Goal: Use online tool/utility: Use website feature to perform a specific function

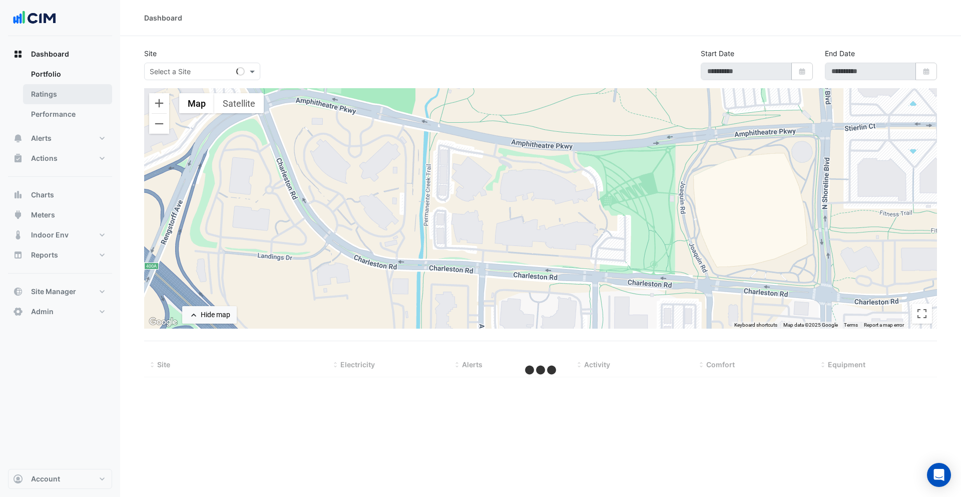
click at [68, 92] on link "Ratings" at bounding box center [67, 94] width 89 height 20
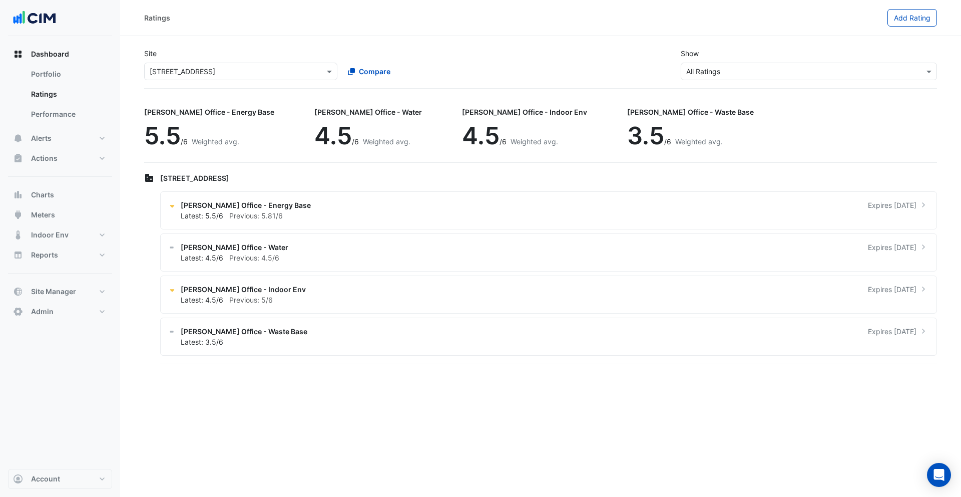
click at [221, 71] on input "text" at bounding box center [231, 72] width 162 height 11
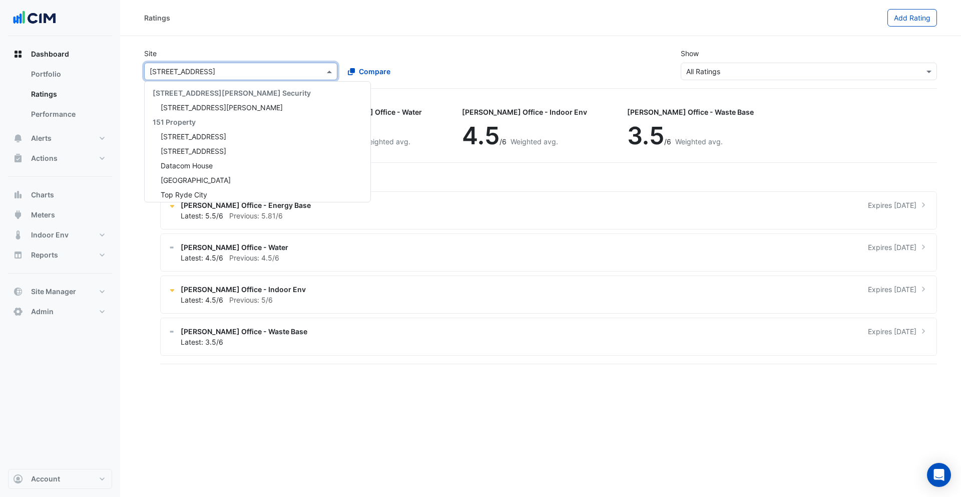
scroll to position [7278, 0]
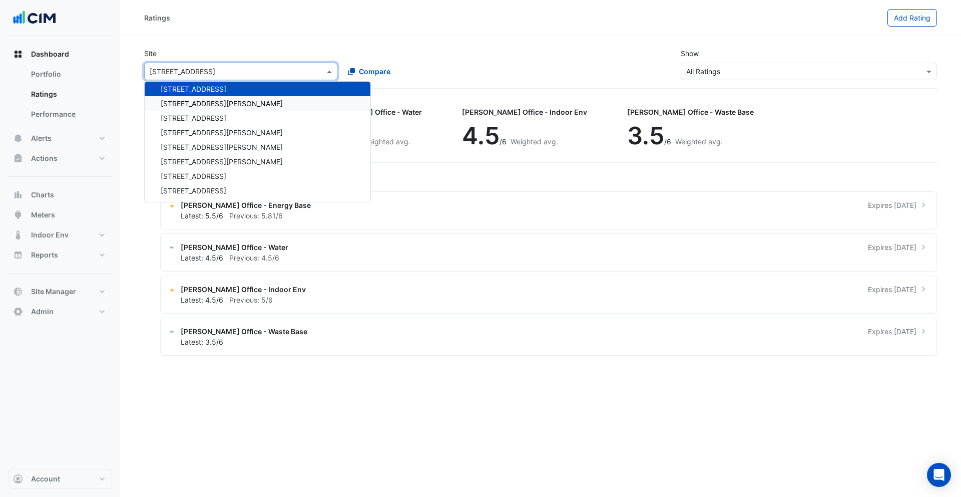
click at [215, 101] on span "[STREET_ADDRESS][PERSON_NAME]" at bounding box center [222, 103] width 122 height 9
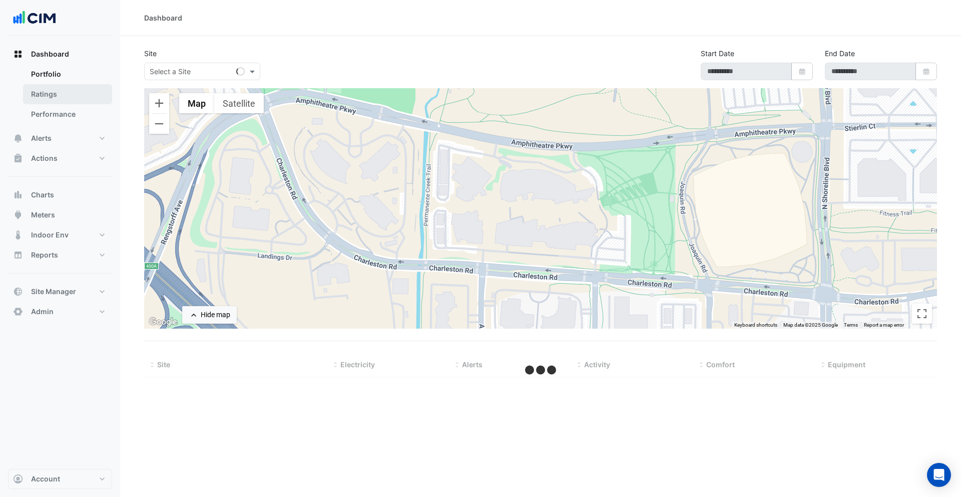
click at [97, 87] on link "Ratings" at bounding box center [67, 94] width 89 height 20
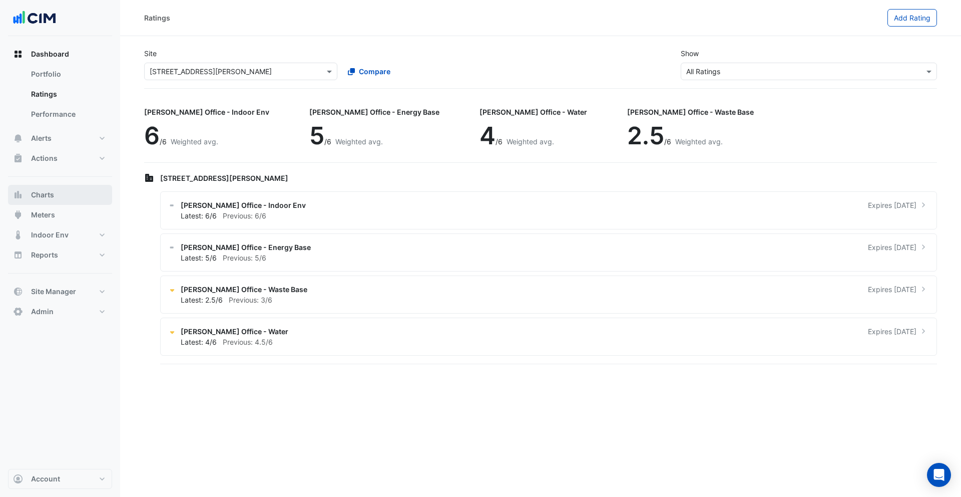
click at [79, 190] on button "Charts" at bounding box center [60, 195] width 104 height 20
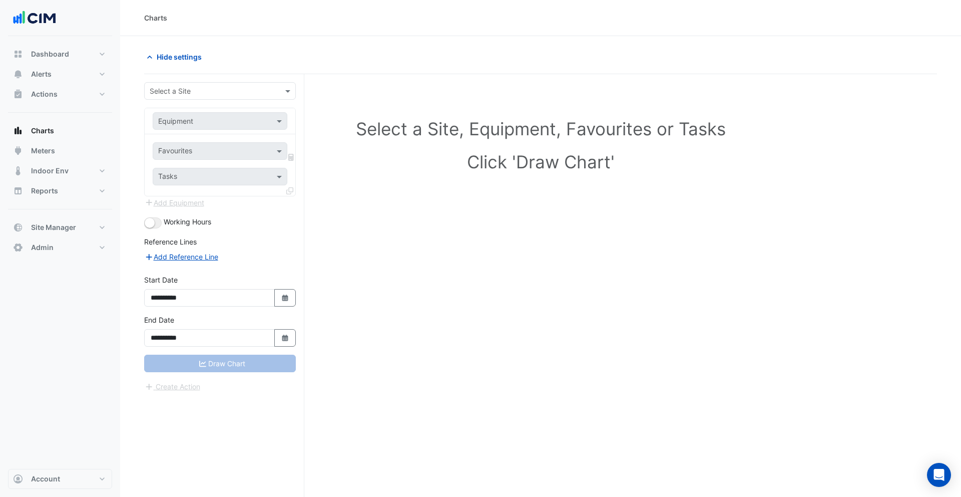
click at [208, 89] on input "text" at bounding box center [210, 91] width 121 height 11
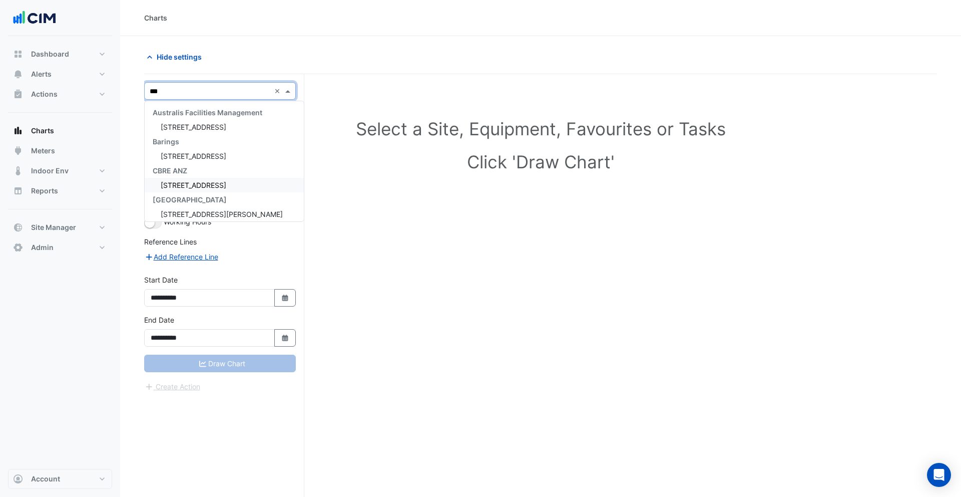
type input "****"
click at [205, 158] on span "[STREET_ADDRESS][PERSON_NAME]" at bounding box center [222, 156] width 122 height 9
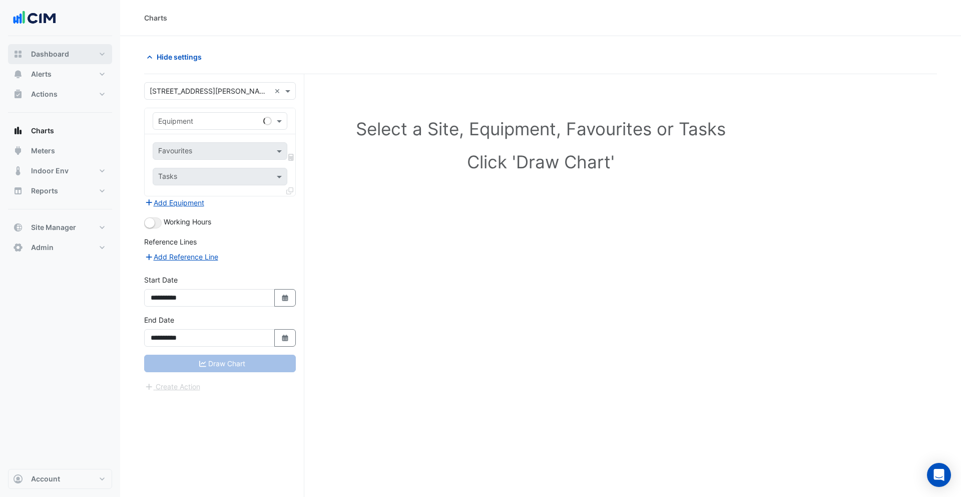
click at [61, 54] on span "Dashboard" at bounding box center [50, 54] width 38 height 10
select select "***"
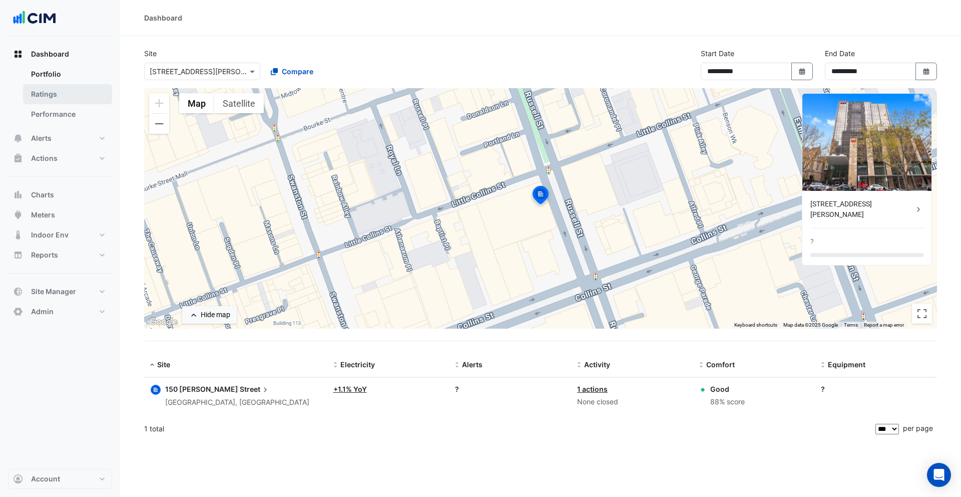
click at [74, 92] on link "Ratings" at bounding box center [67, 94] width 89 height 20
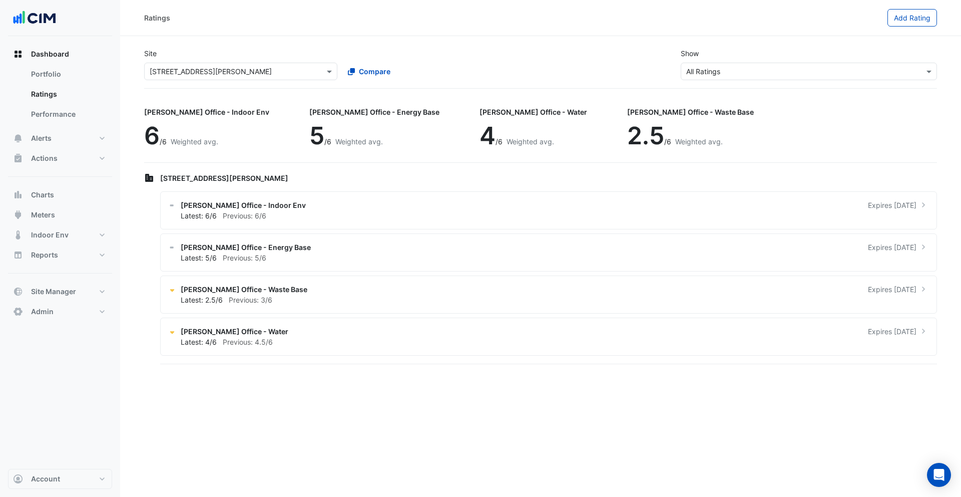
click at [710, 75] on input "text" at bounding box center [798, 72] width 225 height 11
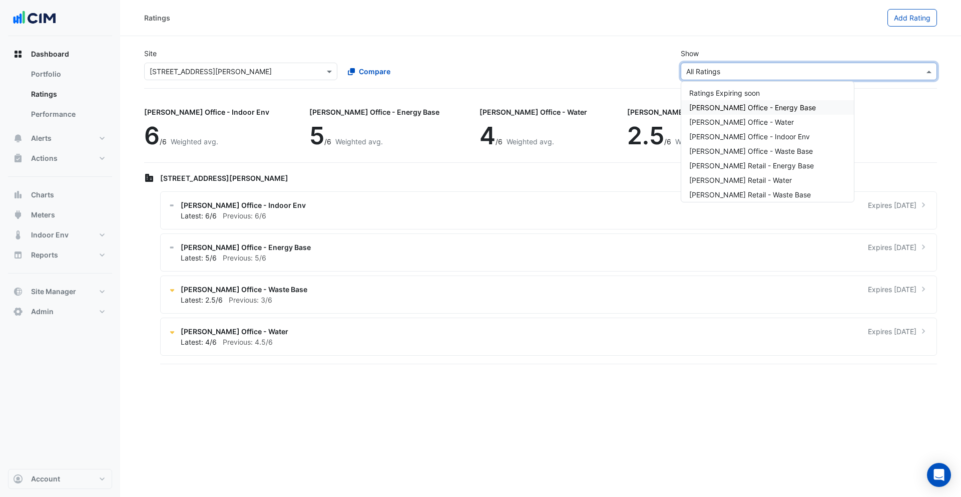
drag, startPoint x: 713, startPoint y: 103, endPoint x: 673, endPoint y: 99, distance: 40.8
click at [713, 103] on span "NABERS Office - Energy Base" at bounding box center [752, 107] width 127 height 9
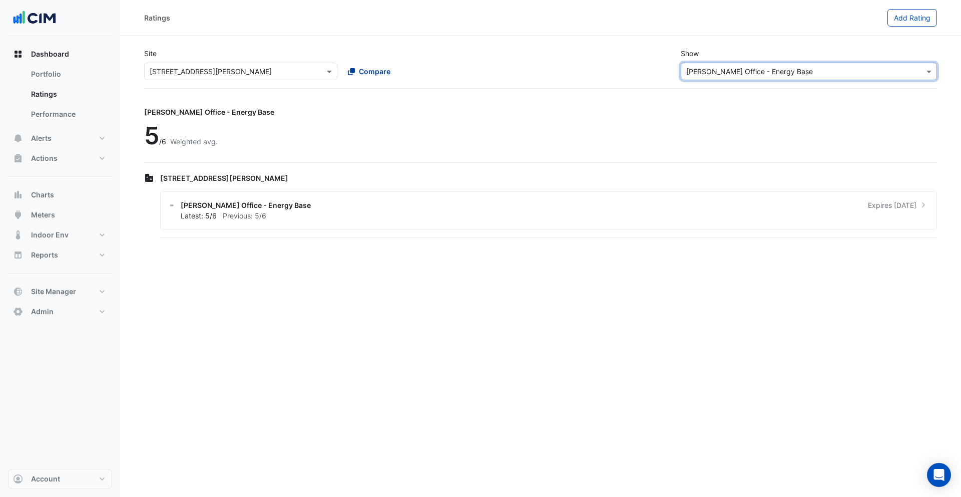
click at [346, 73] on button "Compare" at bounding box center [369, 72] width 56 height 18
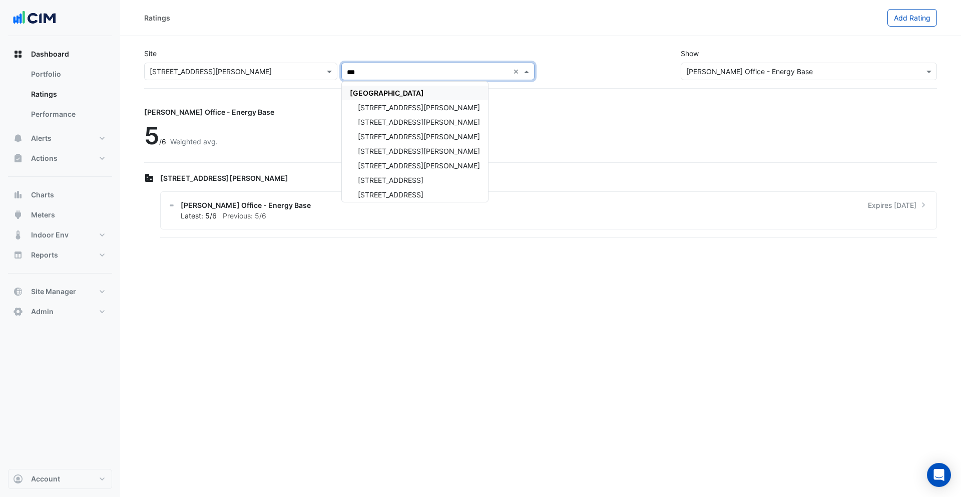
click at [383, 89] on span "[GEOGRAPHIC_DATA]" at bounding box center [387, 93] width 74 height 9
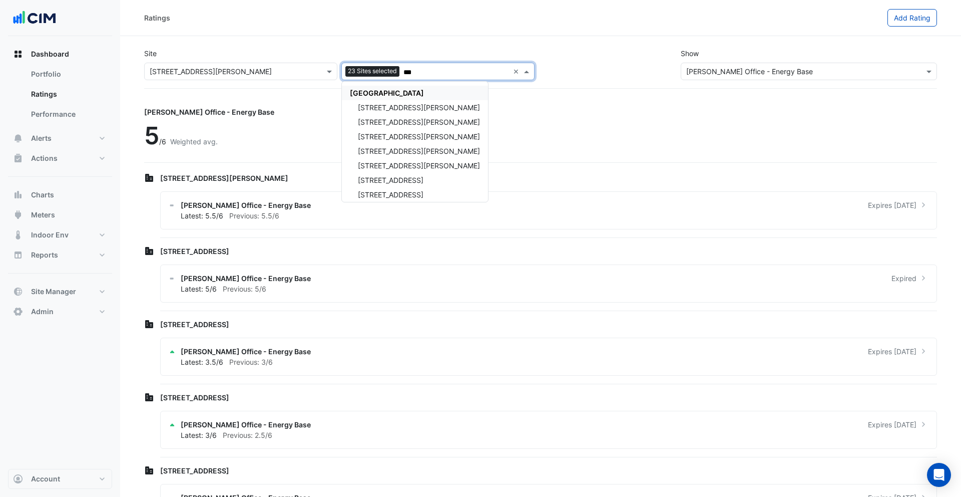
type input "***"
click at [349, 40] on div "Site × 150 Collins Street 23 Sites selected *** × CBRE Charter Hall NSW 1 Marti…" at bounding box center [540, 64] width 805 height 48
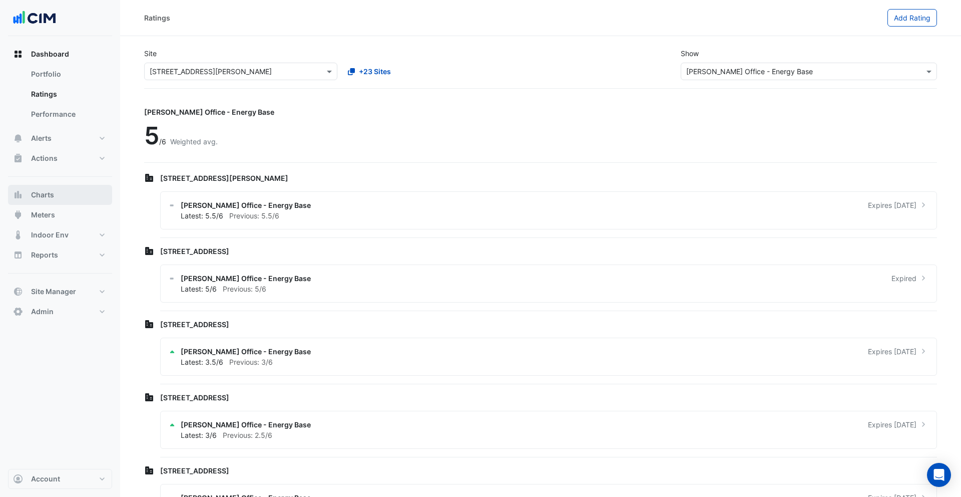
click at [77, 189] on button "Charts" at bounding box center [60, 195] width 104 height 20
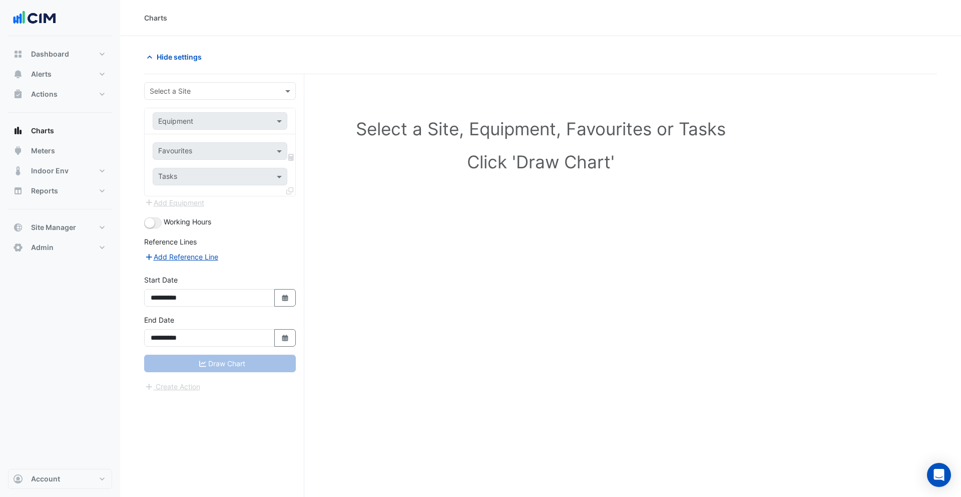
click at [207, 90] on input "text" at bounding box center [210, 91] width 121 height 11
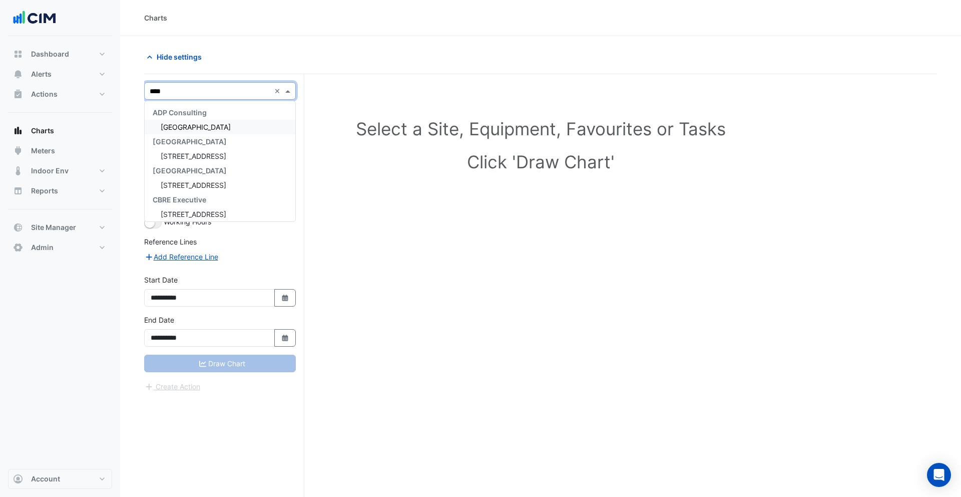
type input "*****"
click at [205, 153] on span "[STREET_ADDRESS]" at bounding box center [194, 156] width 66 height 9
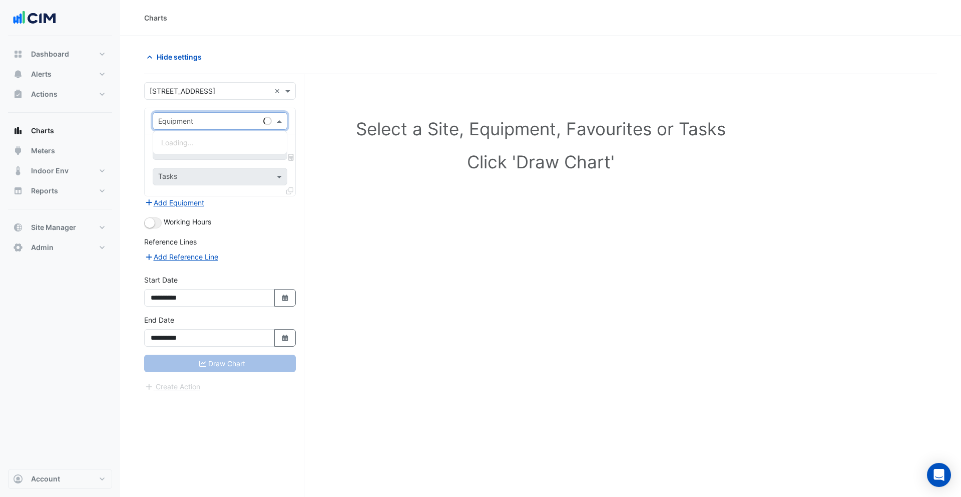
click at [200, 123] on input "text" at bounding box center [210, 121] width 104 height 11
type input "***"
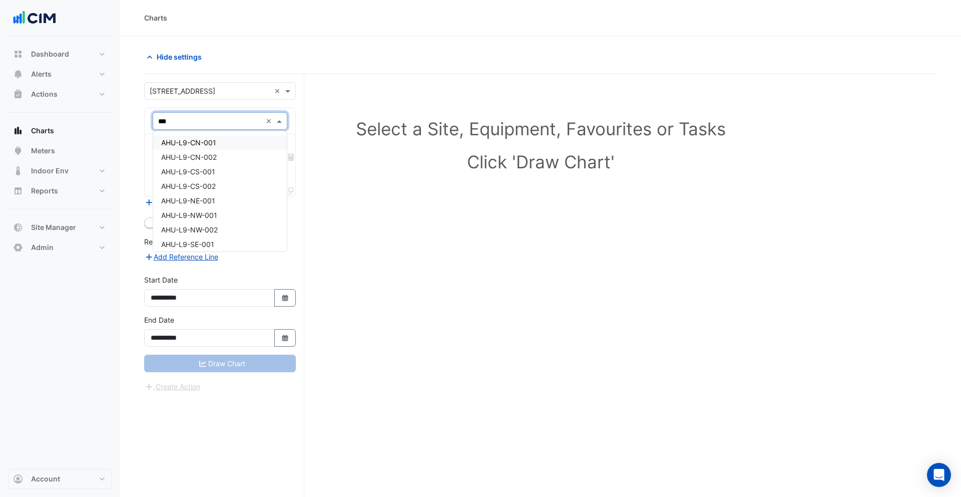
click at [204, 144] on span "AHU-L9-CN-001" at bounding box center [188, 142] width 55 height 9
click at [206, 157] on div at bounding box center [208, 152] width 103 height 13
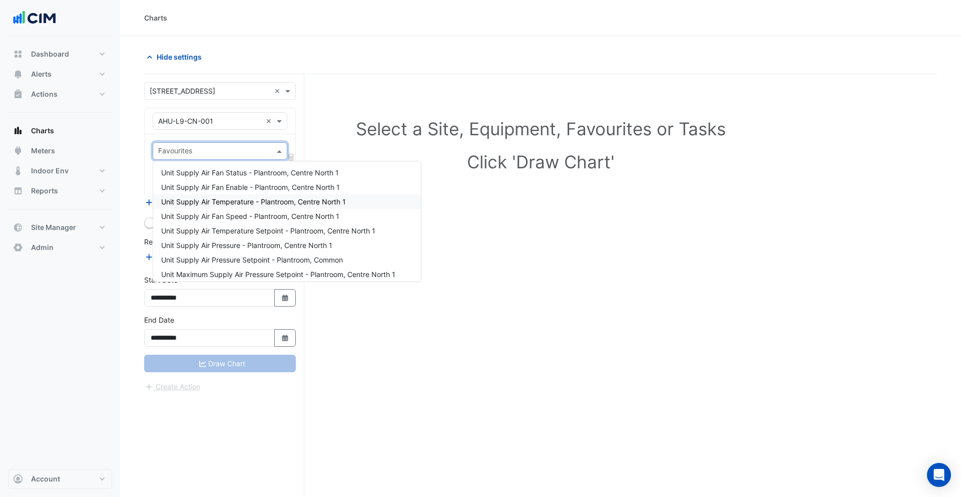
click at [254, 208] on div "Unit Supply Air Temperature - Plantroom, Centre North 1" at bounding box center [287, 201] width 268 height 15
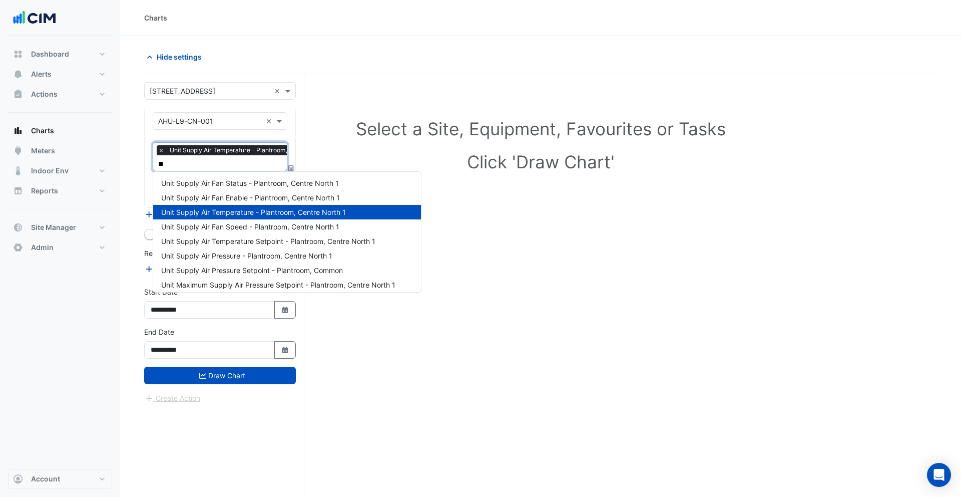
type input "***"
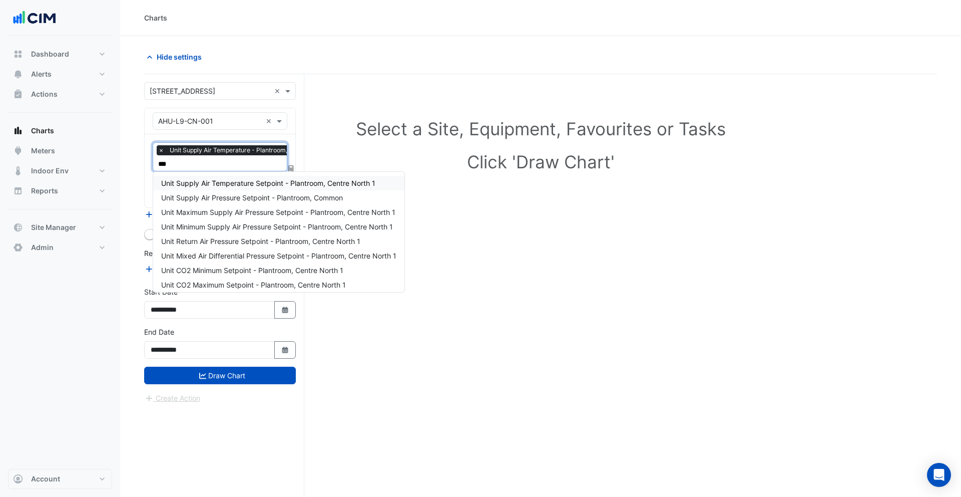
click at [228, 183] on span "Unit Supply Air Temperature Setpoint - Plantroom, Centre North 1" at bounding box center [268, 183] width 214 height 9
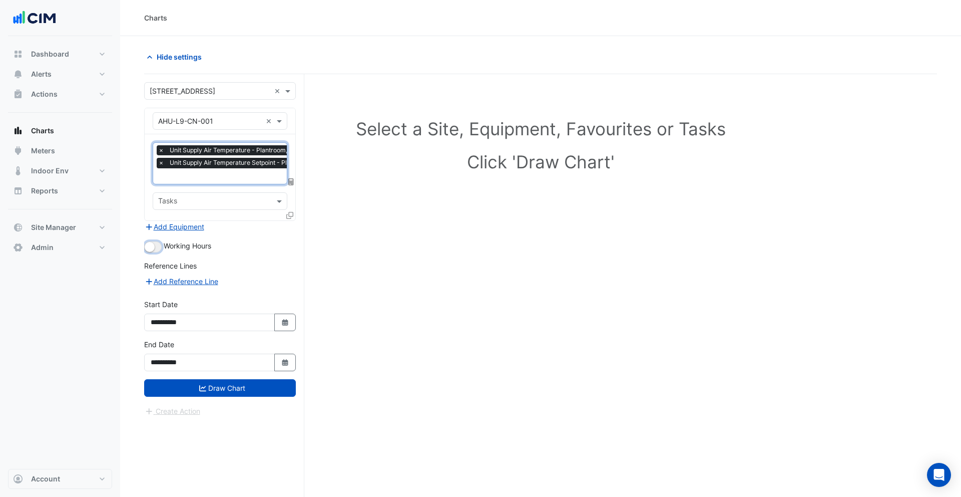
click at [151, 245] on small "button" at bounding box center [150, 247] width 10 height 10
click at [176, 228] on button "Add Equipment" at bounding box center [174, 227] width 61 height 12
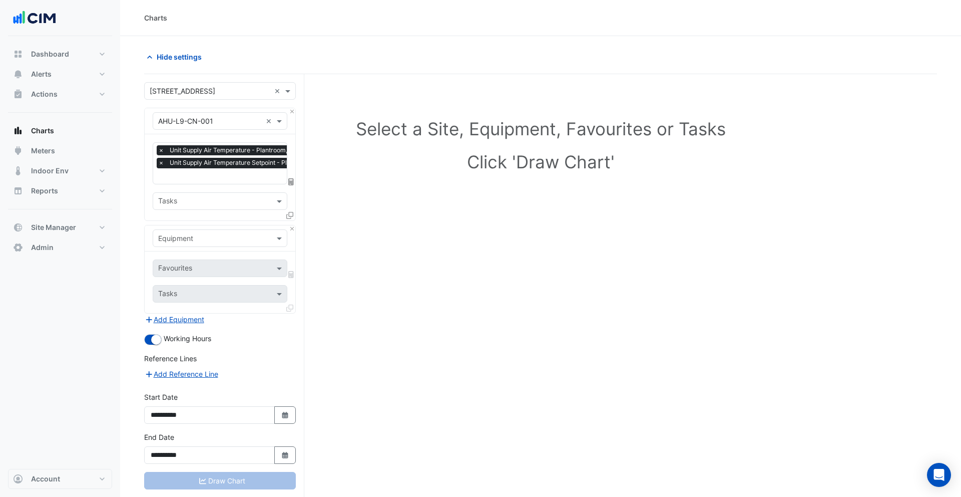
click at [193, 237] on input "text" at bounding box center [210, 238] width 104 height 11
type input "***"
click at [181, 255] on span "Weather" at bounding box center [174, 258] width 27 height 9
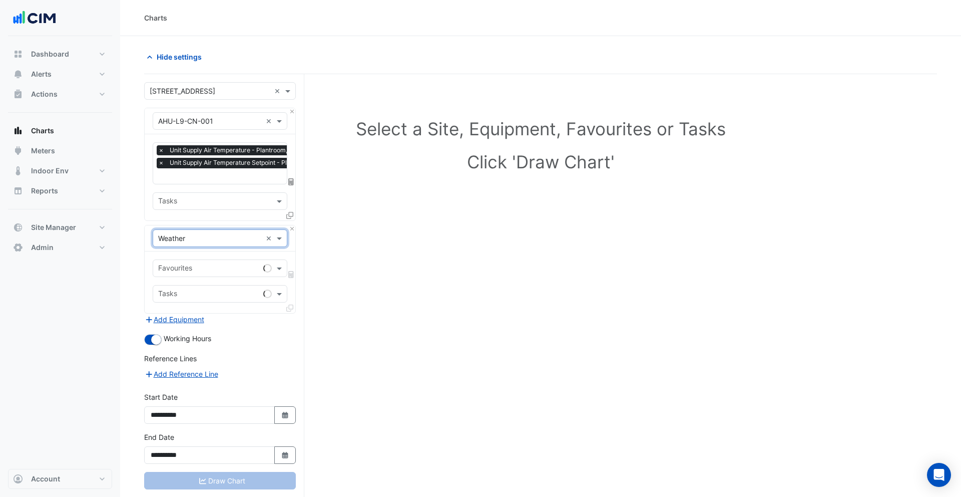
click at [189, 257] on div "Favourites Tasks" at bounding box center [220, 282] width 151 height 62
click at [190, 264] on input "text" at bounding box center [208, 269] width 101 height 11
type input "**"
click at [191, 286] on span "Temperature ([PERSON_NAME])" at bounding box center [214, 288] width 106 height 9
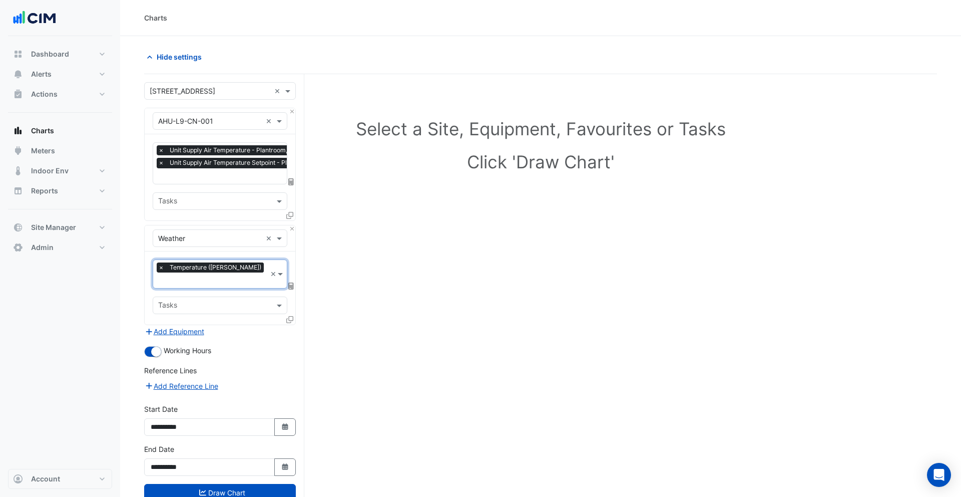
click at [293, 282] on icon at bounding box center [291, 285] width 6 height 7
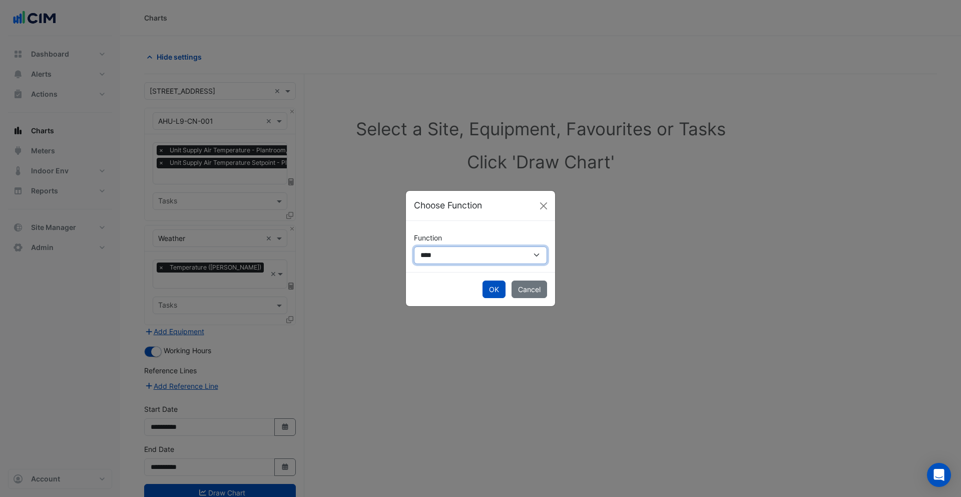
click at [453, 256] on select "**********" at bounding box center [480, 255] width 133 height 18
click at [414, 246] on select "**********" at bounding box center [480, 255] width 133 height 18
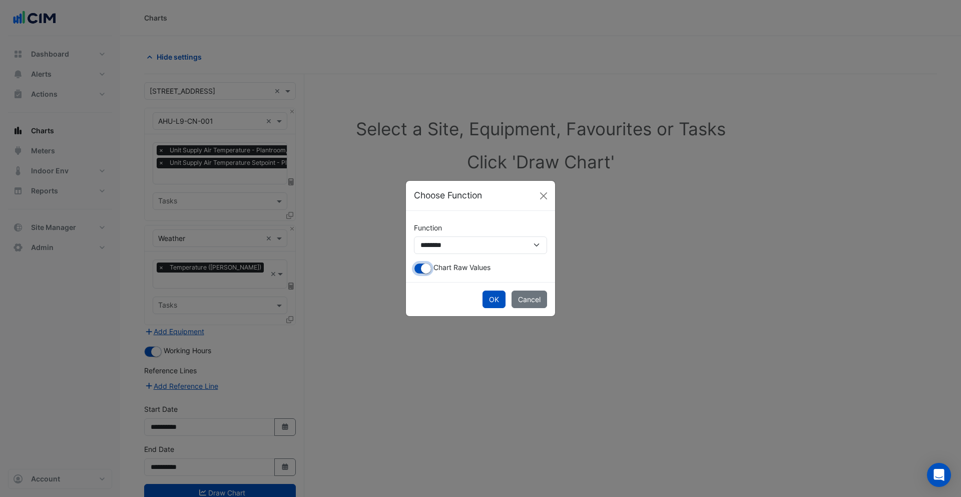
click at [422, 268] on small "button" at bounding box center [426, 268] width 10 height 10
click at [443, 248] on select "**********" at bounding box center [480, 245] width 133 height 18
click at [414, 236] on select "**********" at bounding box center [480, 245] width 133 height 18
click at [448, 248] on select "**********" at bounding box center [480, 245] width 133 height 18
select select "******"
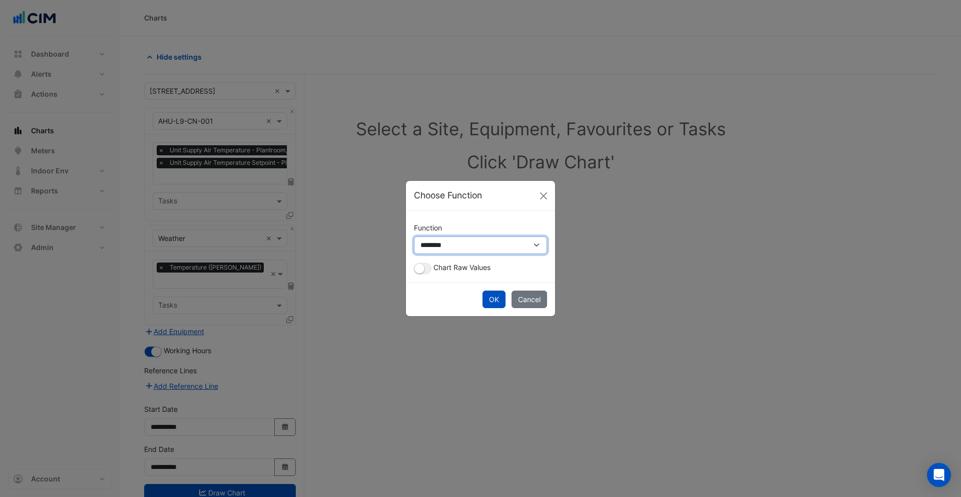
click at [414, 236] on select "**********" at bounding box center [480, 245] width 133 height 18
select select
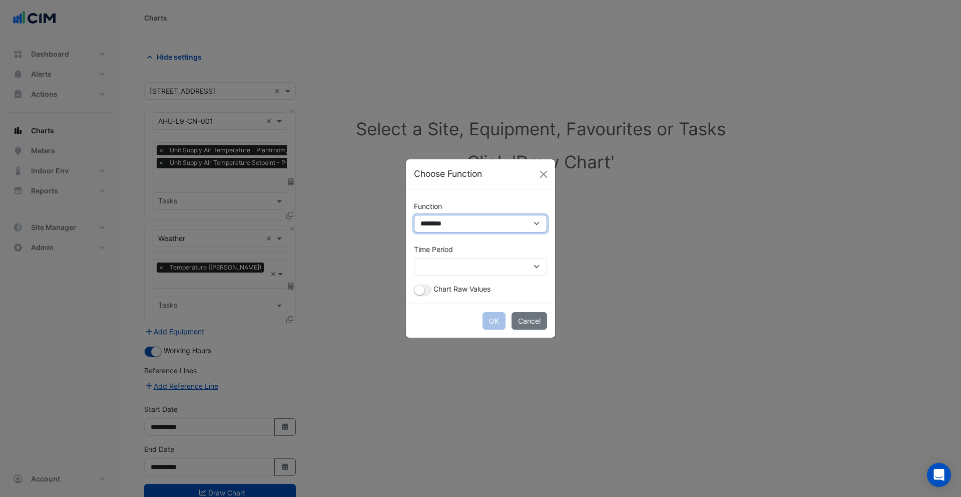
click at [454, 229] on select "**********" at bounding box center [480, 224] width 133 height 18
click at [414, 215] on select "**********" at bounding box center [480, 224] width 133 height 18
click at [454, 227] on select "**********" at bounding box center [480, 224] width 133 height 18
click at [414, 215] on select "**********" at bounding box center [480, 224] width 133 height 18
click at [455, 225] on select "**********" at bounding box center [480, 224] width 133 height 18
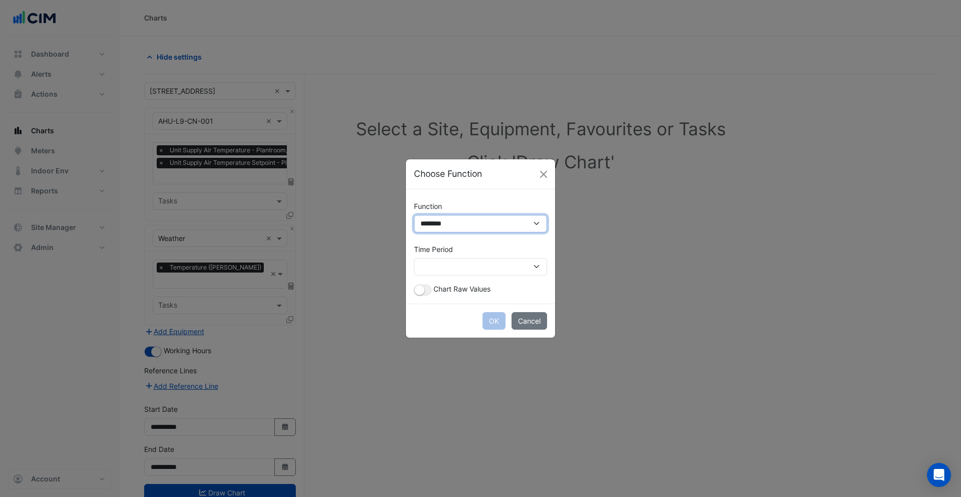
select select "******"
click at [414, 232] on select "**********" at bounding box center [480, 224] width 133 height 18
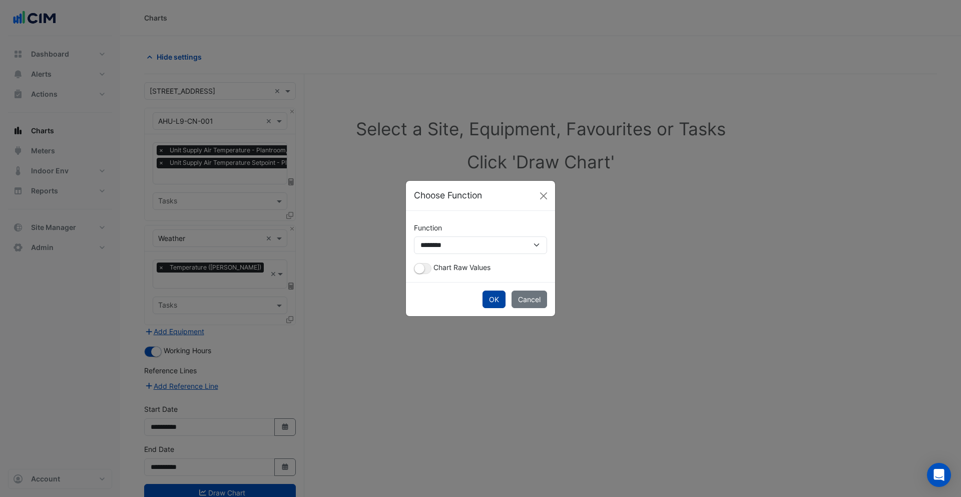
click at [490, 297] on button "OK" at bounding box center [494, 299] width 23 height 18
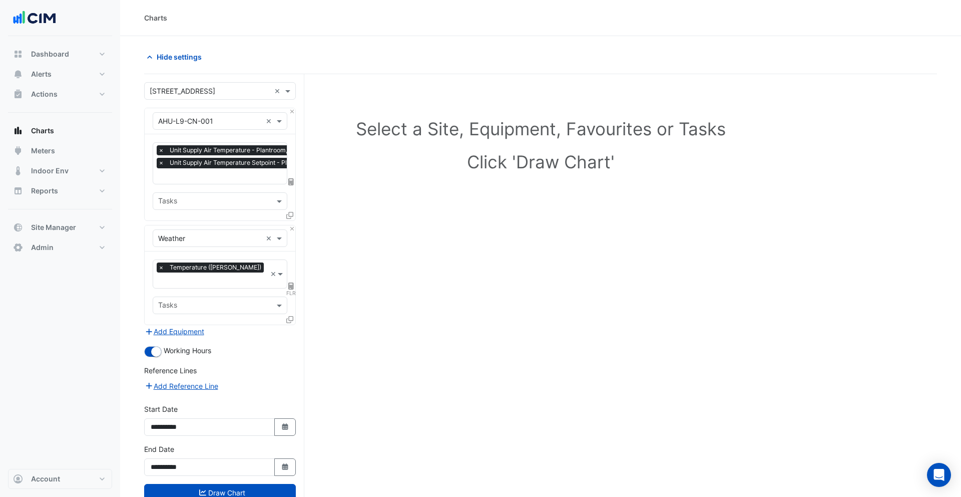
scroll to position [38, 0]
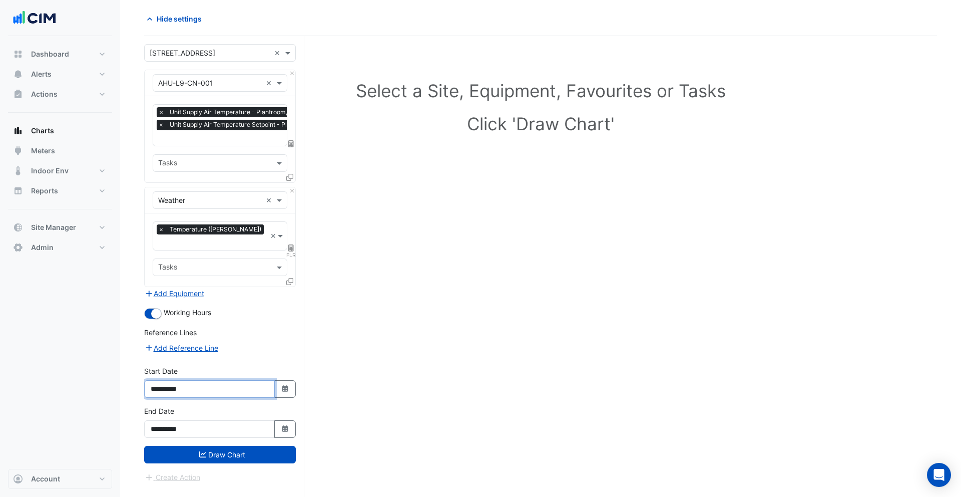
click at [163, 380] on input "**********" at bounding box center [209, 389] width 131 height 18
click at [165, 380] on input "**********" at bounding box center [209, 389] width 131 height 18
type input "**********"
click at [217, 450] on button "Draw Chart" at bounding box center [220, 455] width 152 height 18
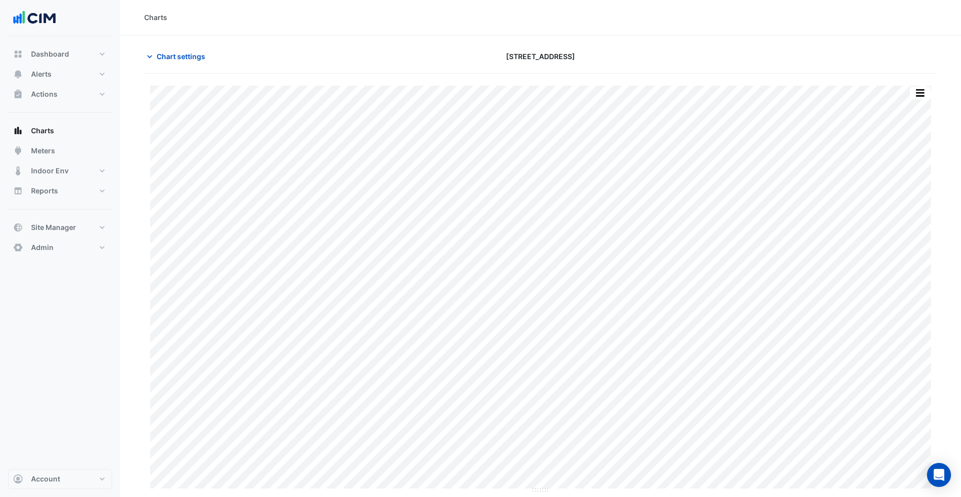
scroll to position [1, 0]
click at [899, 93] on button "button" at bounding box center [900, 92] width 20 height 13
click at [898, 91] on button "button" at bounding box center [900, 92] width 20 height 13
click at [925, 91] on button "button" at bounding box center [920, 92] width 20 height 13
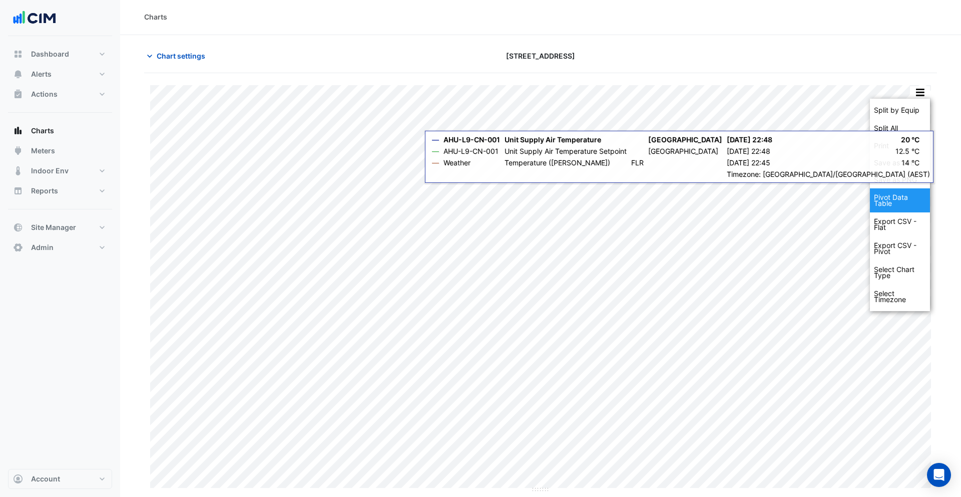
click at [895, 203] on div "Pivot Data Table" at bounding box center [900, 200] width 60 height 24
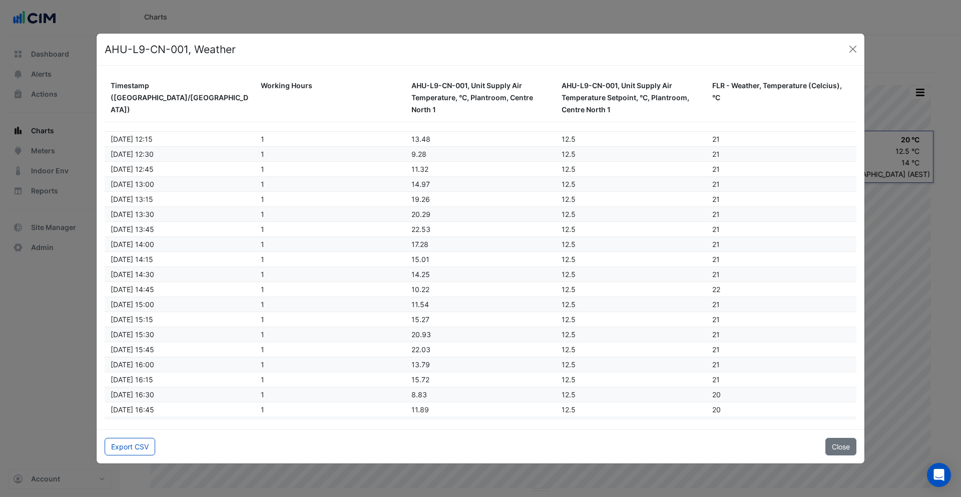
scroll to position [754, 0]
click at [131, 452] on button "Export CSV" at bounding box center [130, 447] width 51 height 18
click at [849, 49] on button "Close" at bounding box center [853, 49] width 15 height 15
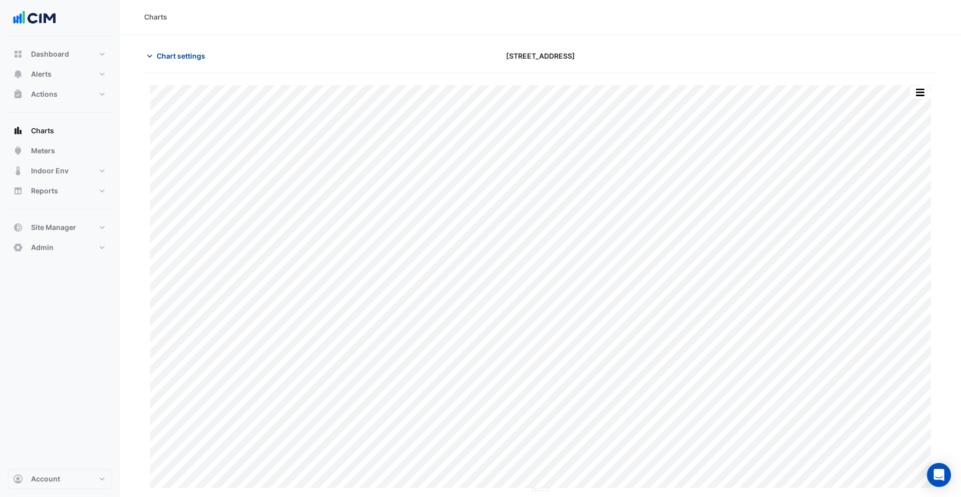
click at [192, 63] on button "Chart settings" at bounding box center [178, 56] width 68 height 18
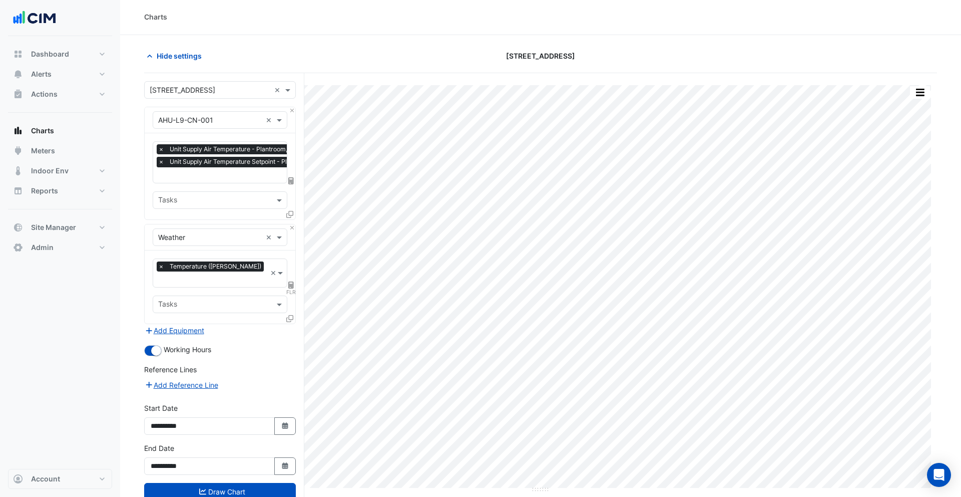
click at [159, 163] on span "×" at bounding box center [161, 162] width 9 height 10
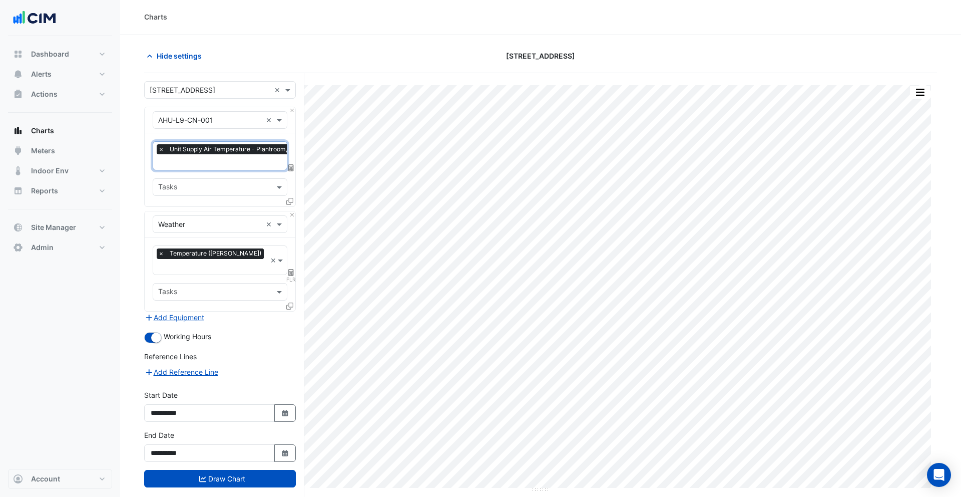
scroll to position [0, 5]
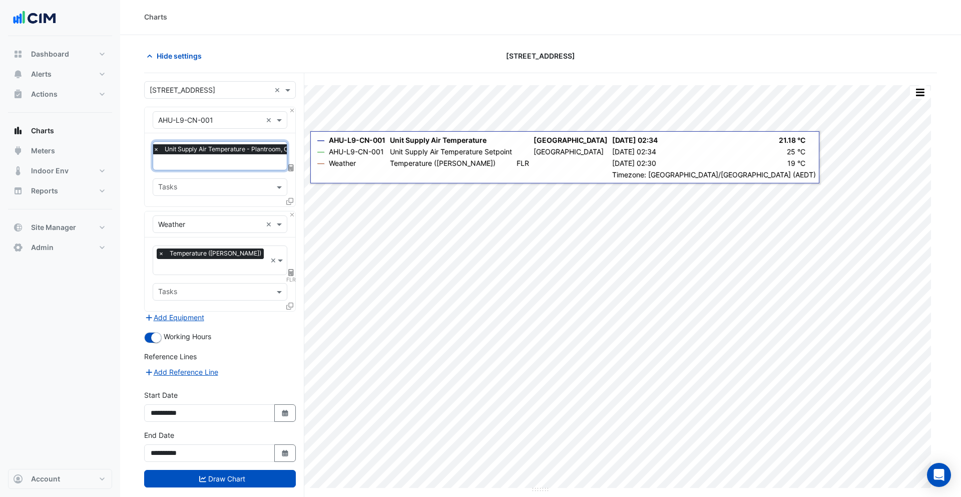
click at [289, 199] on icon at bounding box center [289, 201] width 7 height 7
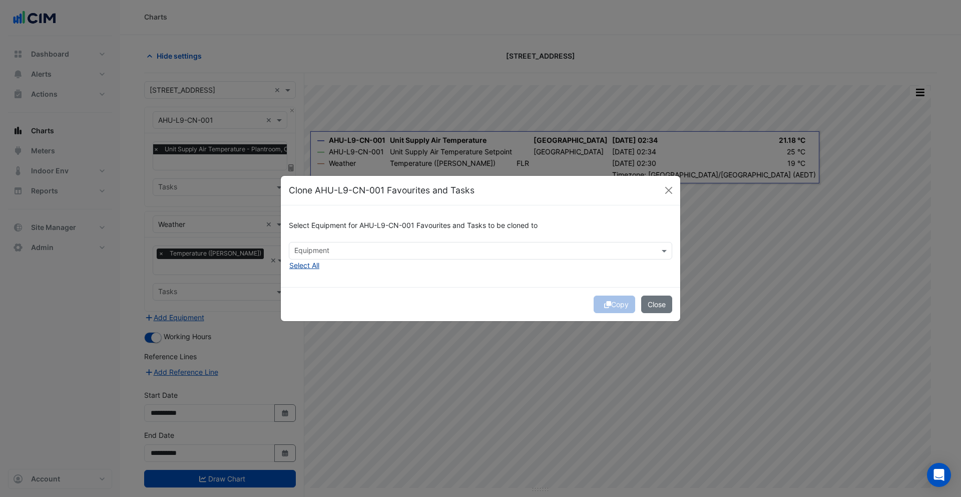
click at [310, 267] on button "Select All" at bounding box center [304, 265] width 31 height 12
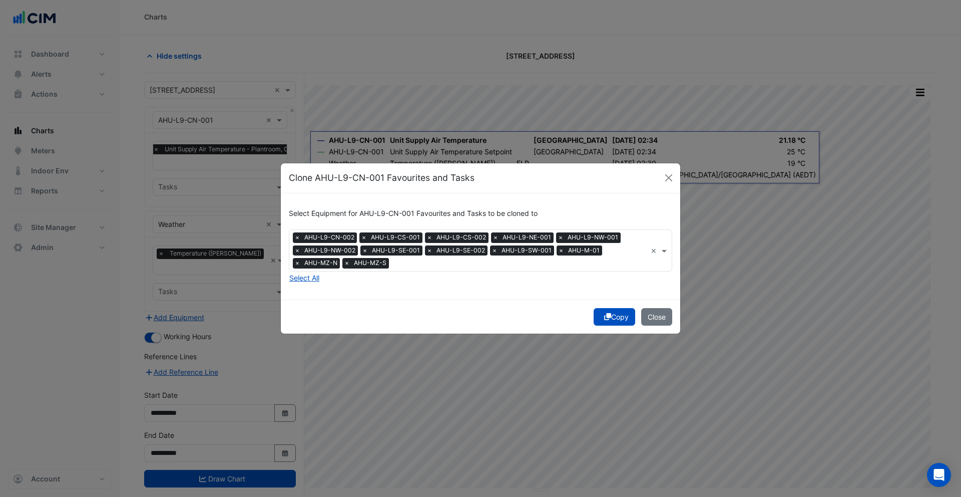
click at [621, 313] on button "Copy" at bounding box center [615, 317] width 42 height 18
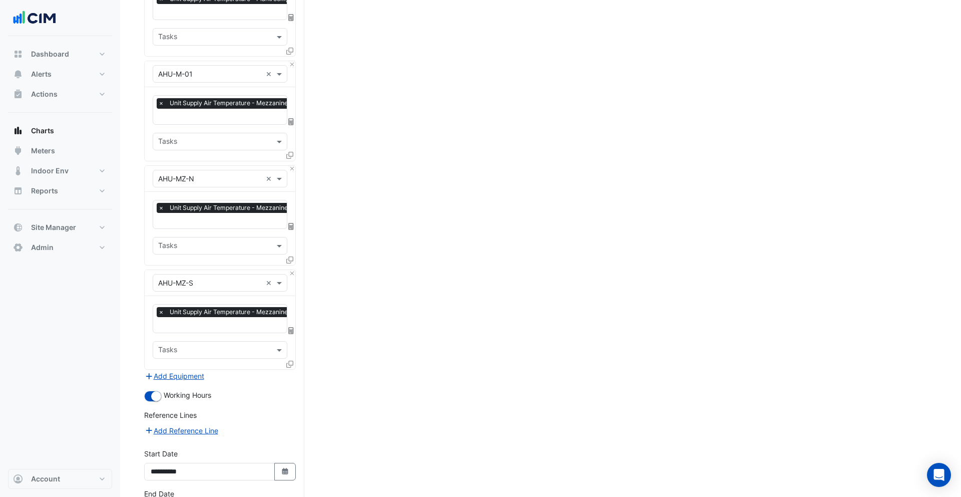
scroll to position [1247, 0]
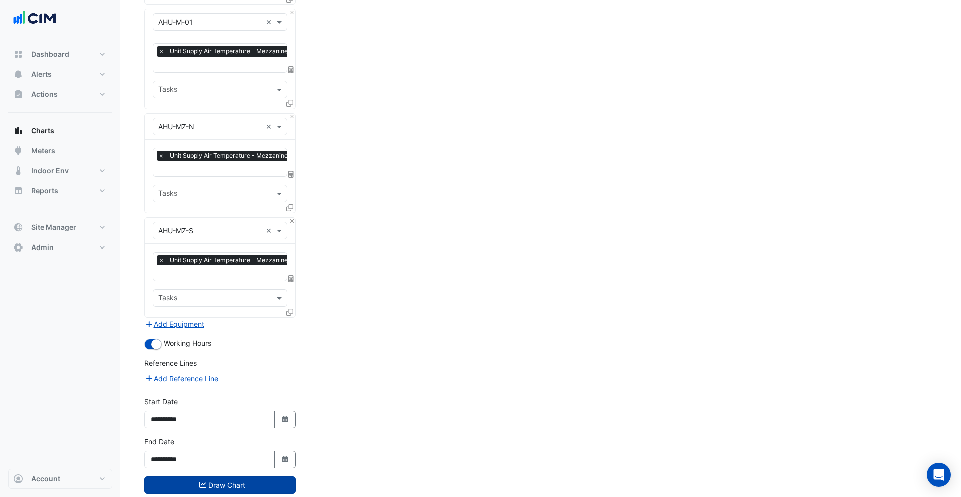
click at [243, 476] on button "Draw Chart" at bounding box center [220, 485] width 152 height 18
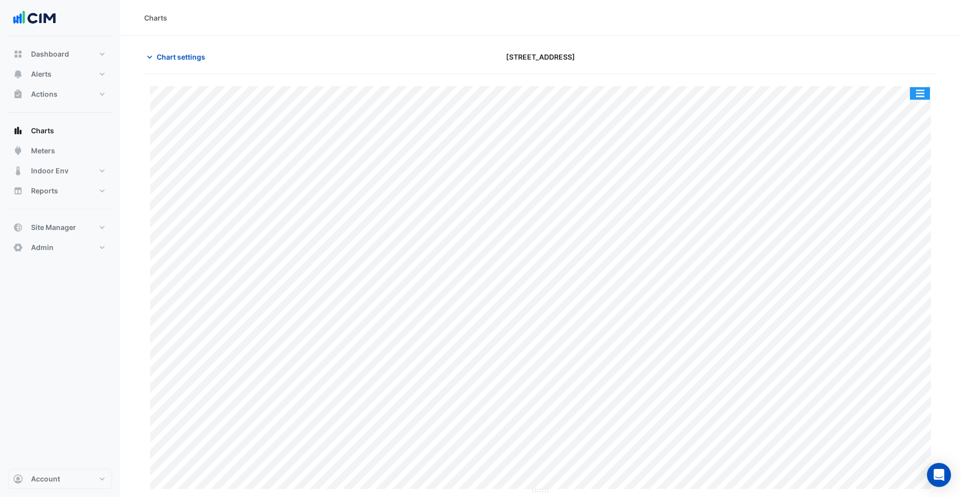
click at [914, 90] on button "button" at bounding box center [920, 93] width 20 height 13
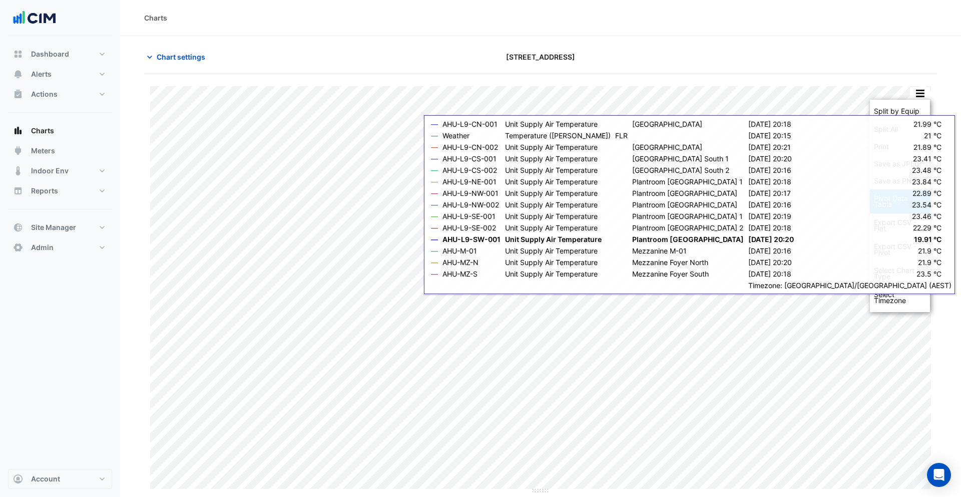
click at [898, 210] on div "Pivot Data Table" at bounding box center [900, 201] width 60 height 24
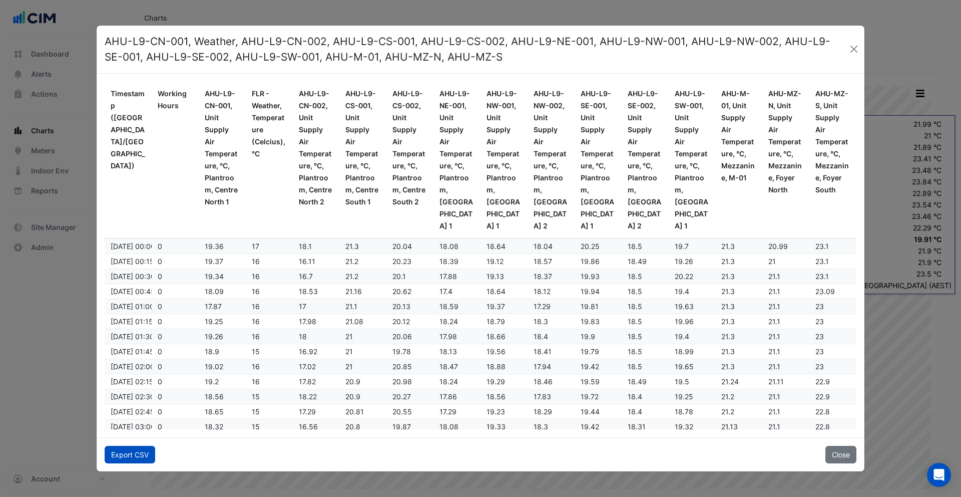
click at [143, 453] on button "Export CSV" at bounding box center [130, 455] width 51 height 18
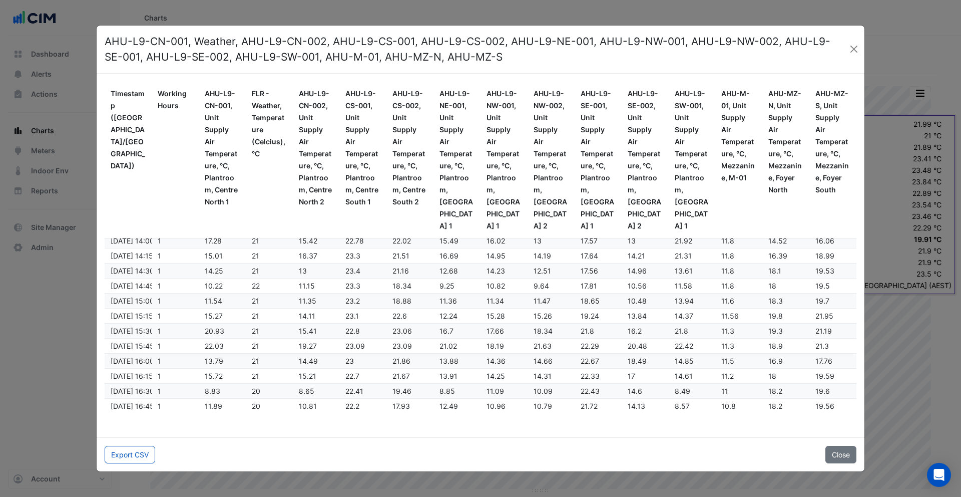
scroll to position [714, 0]
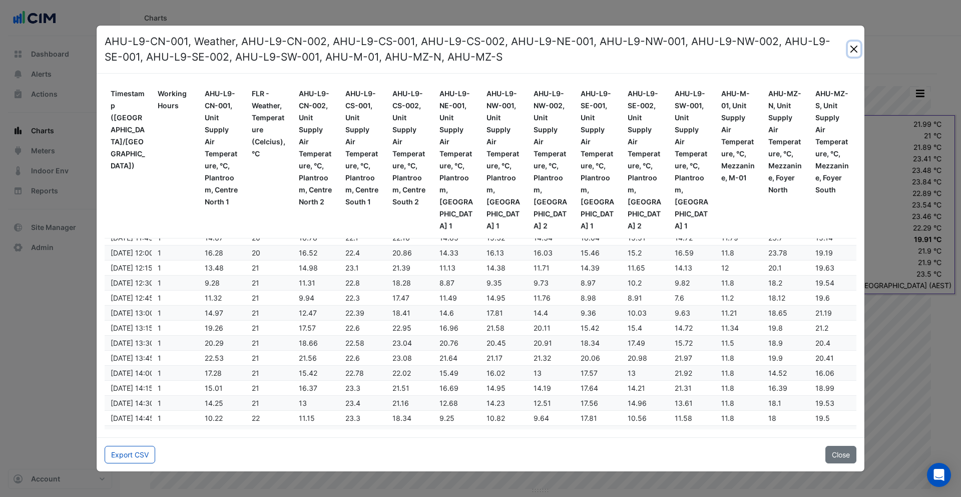
click at [857, 47] on button "Close" at bounding box center [854, 49] width 13 height 15
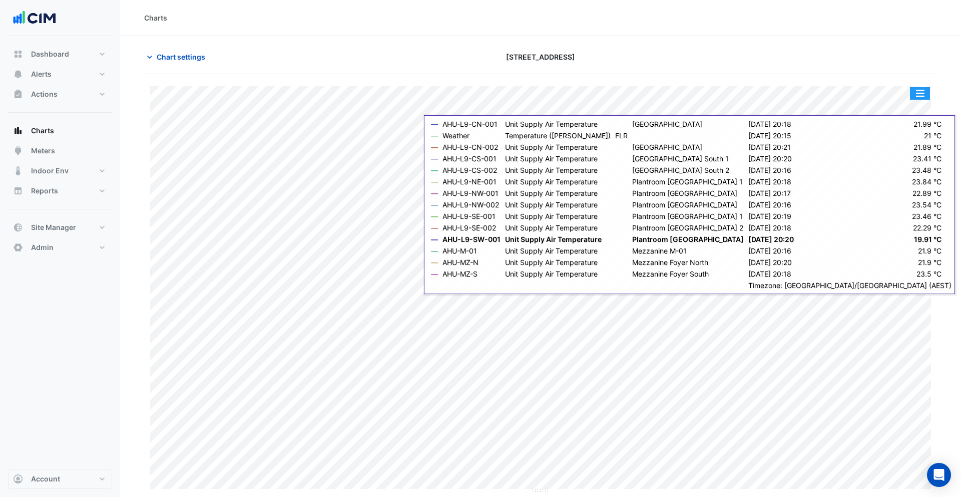
click at [922, 94] on button "button" at bounding box center [920, 93] width 20 height 13
click at [890, 199] on div "Pivot Data Table" at bounding box center [900, 201] width 60 height 24
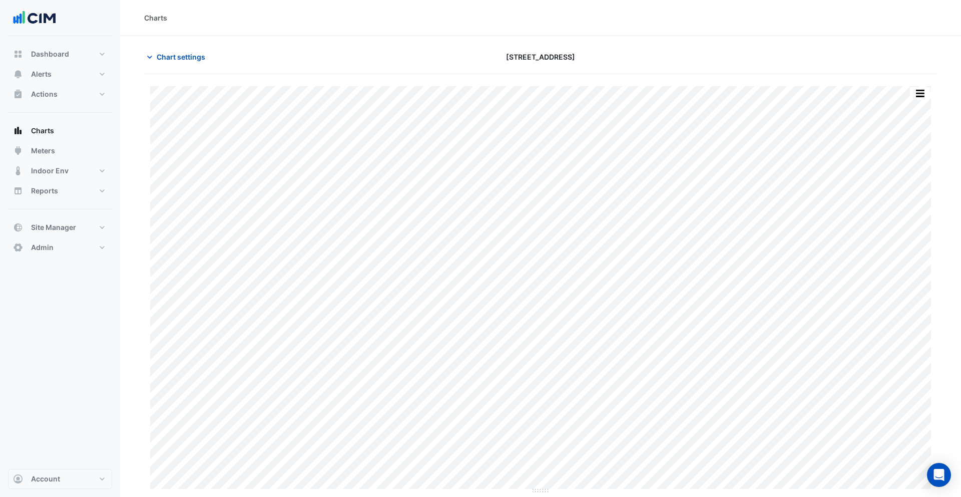
scroll to position [0, 5]
click at [925, 88] on button "button" at bounding box center [920, 93] width 20 height 13
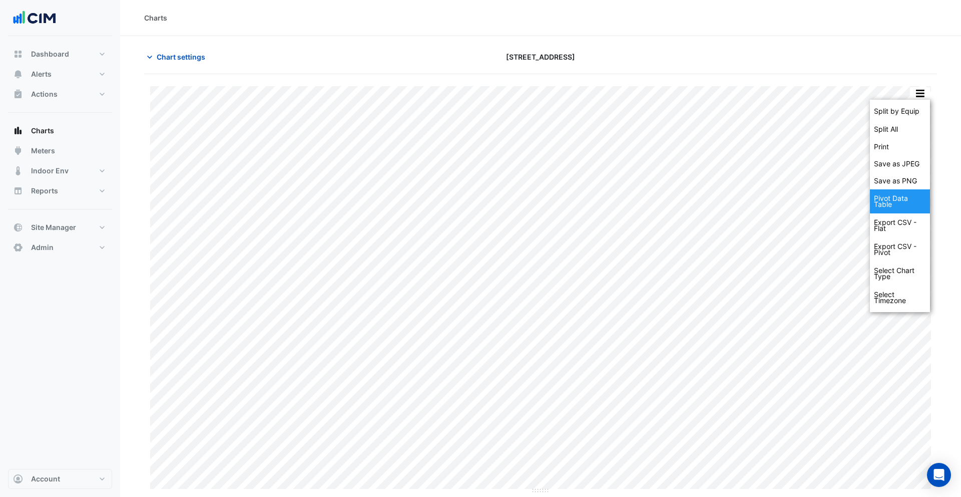
click at [905, 199] on div "Pivot Data Table" at bounding box center [900, 201] width 60 height 24
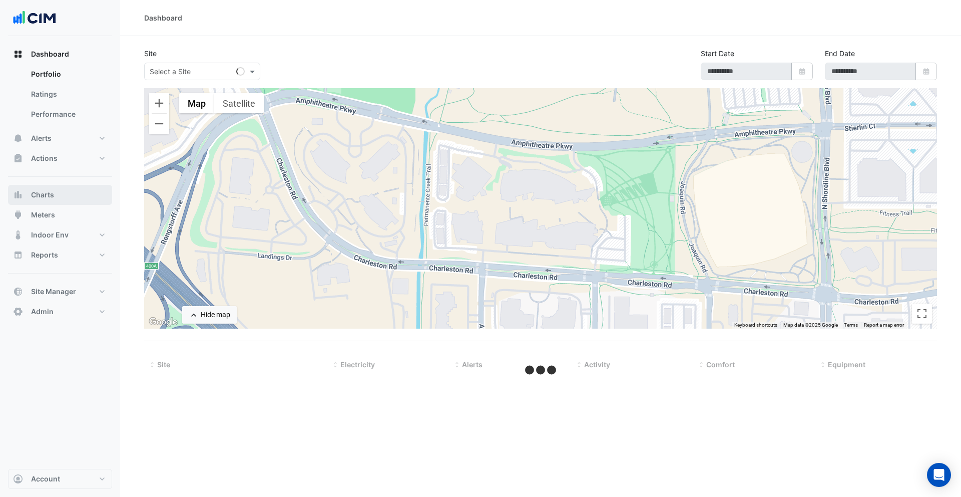
type input "**********"
select select "***"
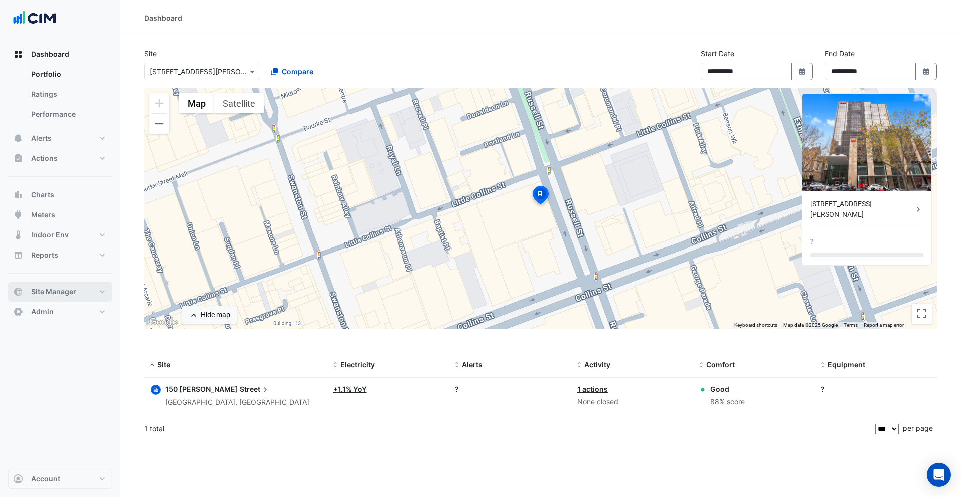
click at [71, 290] on span "Site Manager" at bounding box center [53, 291] width 45 height 10
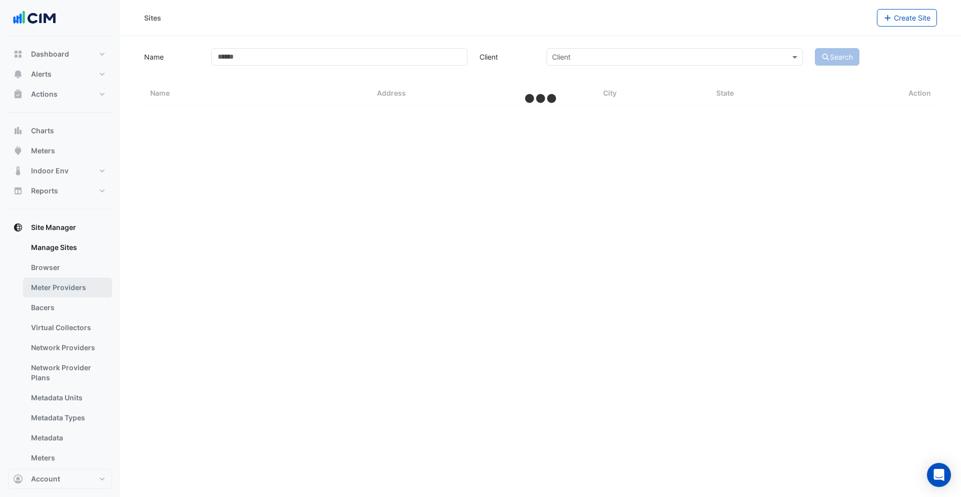
select select "***"
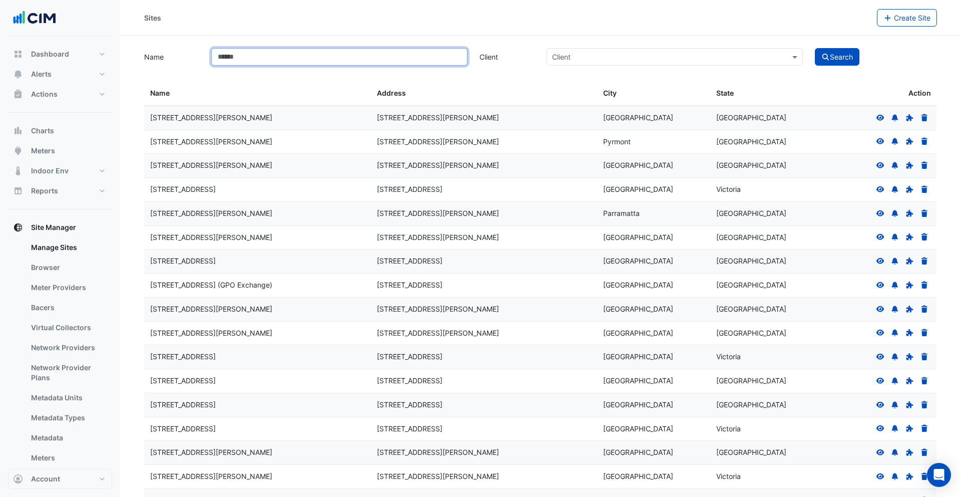
click at [312, 56] on input "Name" at bounding box center [339, 57] width 256 height 18
type input "**********"
click at [815, 48] on button "Search" at bounding box center [837, 57] width 45 height 18
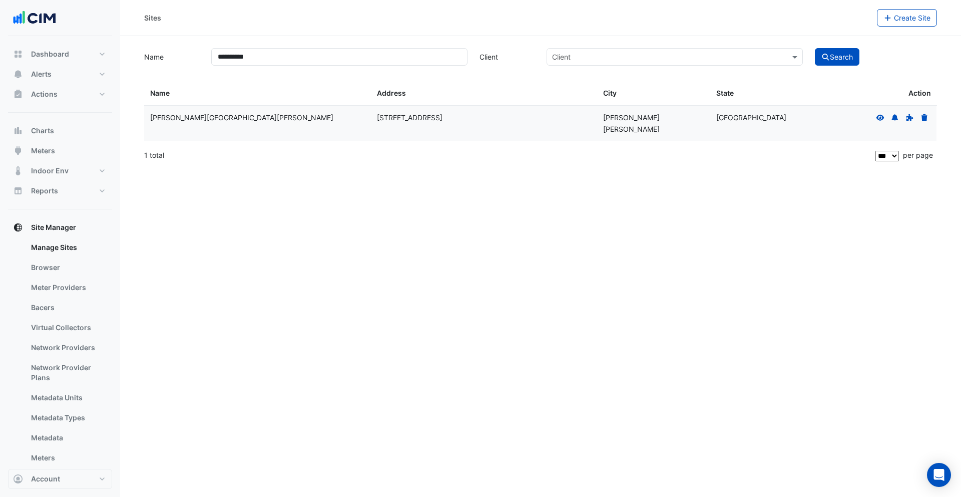
click at [877, 120] on icon at bounding box center [880, 117] width 9 height 7
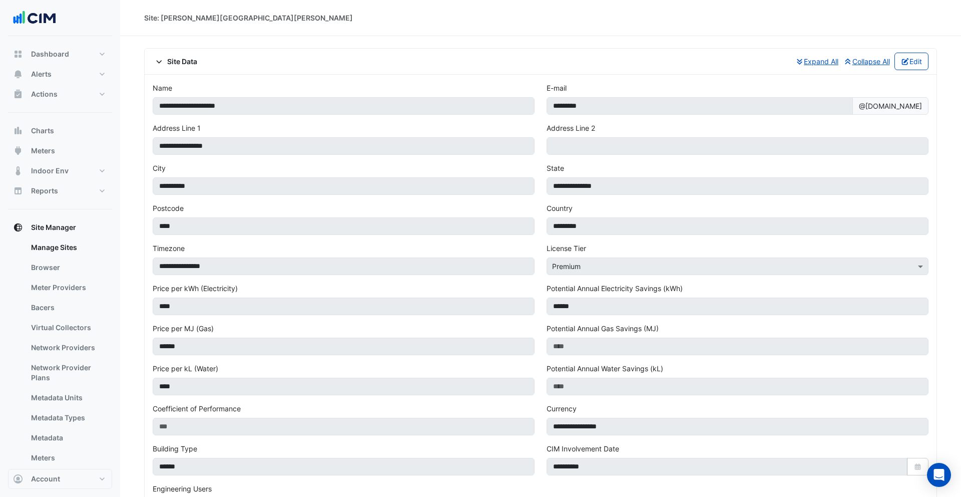
click at [178, 67] on div "Site Data Expand All Collapse All Edit" at bounding box center [541, 62] width 776 height 18
click at [181, 62] on span "Site Data" at bounding box center [175, 61] width 45 height 11
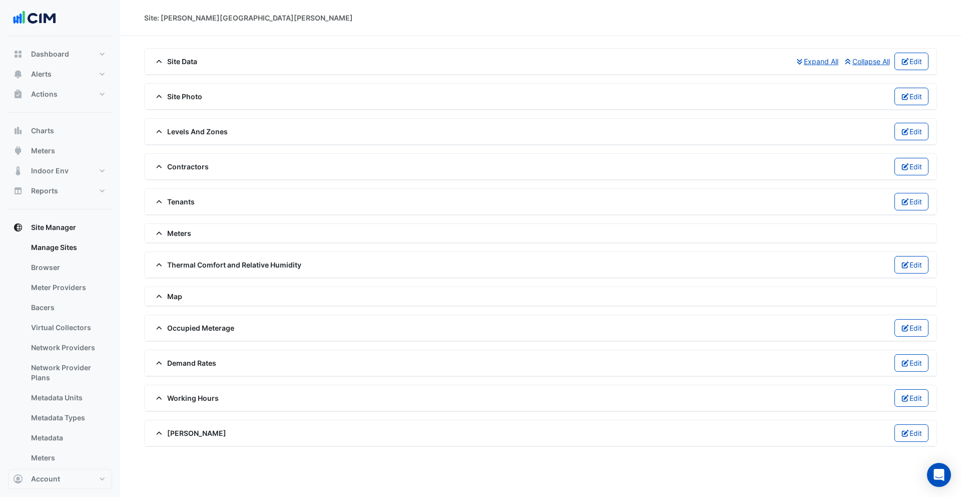
click at [180, 62] on span "Site Data" at bounding box center [175, 61] width 45 height 11
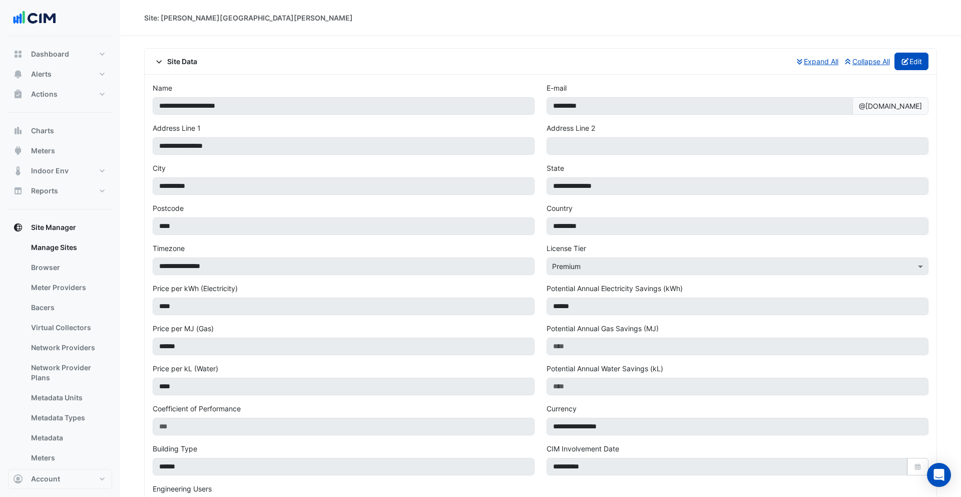
click at [919, 67] on button "Edit" at bounding box center [912, 62] width 35 height 18
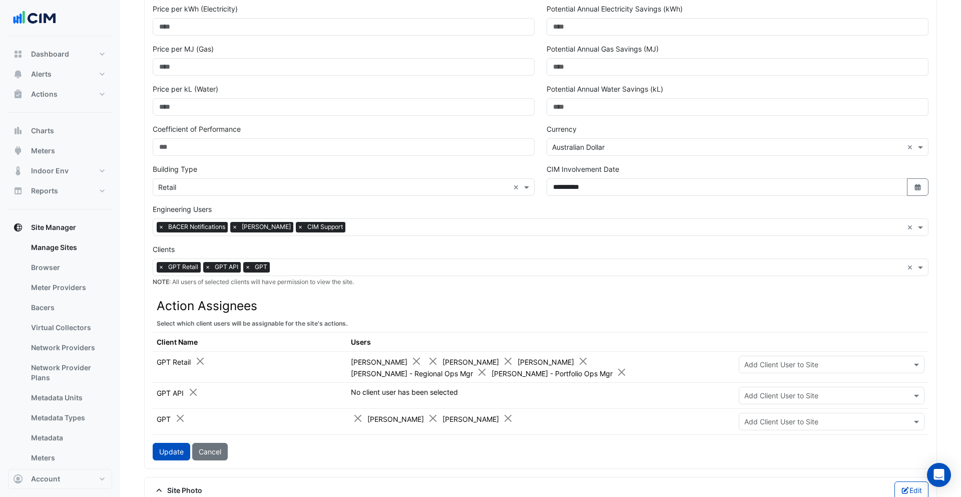
scroll to position [300, 0]
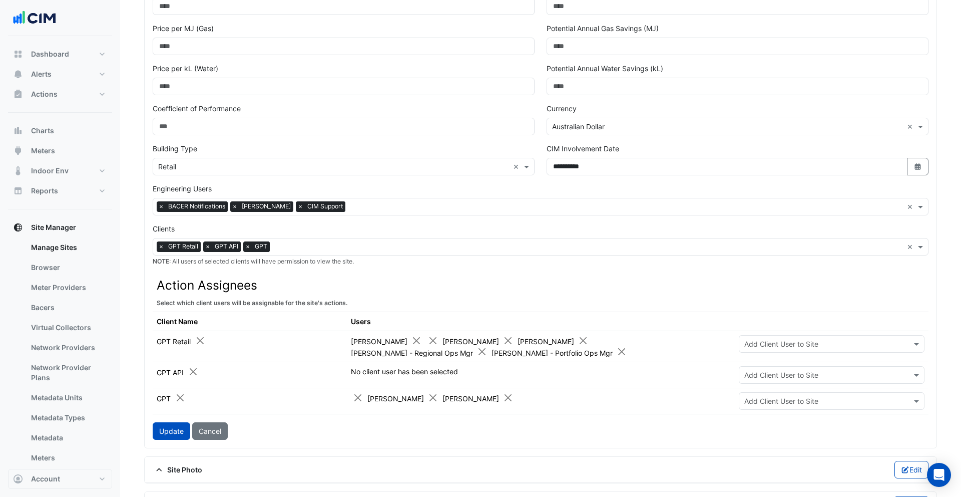
click at [165, 228] on label "Clients" at bounding box center [164, 228] width 22 height 11
drag, startPoint x: 157, startPoint y: 231, endPoint x: 171, endPoint y: 231, distance: 14.0
click at [177, 231] on div "Clients × GPT Retail × GPT API × GPT × NOTE : All users of selected clients wil…" at bounding box center [541, 244] width 776 height 43
drag, startPoint x: 171, startPoint y: 231, endPoint x: 177, endPoint y: 232, distance: 6.0
click at [171, 232] on label "Clients" at bounding box center [164, 228] width 22 height 11
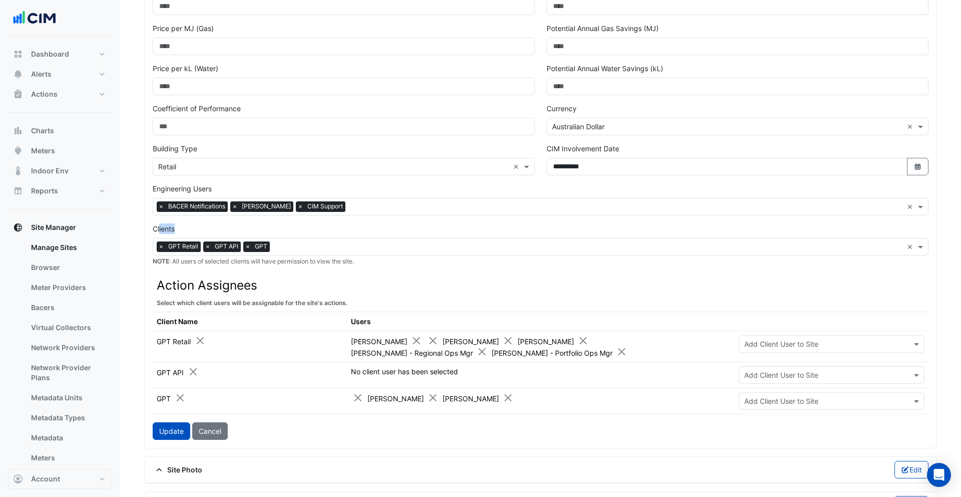
drag, startPoint x: 178, startPoint y: 231, endPoint x: 160, endPoint y: 233, distance: 17.6
click at [160, 233] on div "Clients × GPT Retail × GPT API × GPT × NOTE : All users of selected clients wil…" at bounding box center [541, 244] width 776 height 43
click at [160, 233] on label "Clients" at bounding box center [164, 228] width 22 height 11
drag, startPoint x: 159, startPoint y: 232, endPoint x: 266, endPoint y: 243, distance: 107.2
click at [165, 232] on label "Clients" at bounding box center [164, 228] width 22 height 11
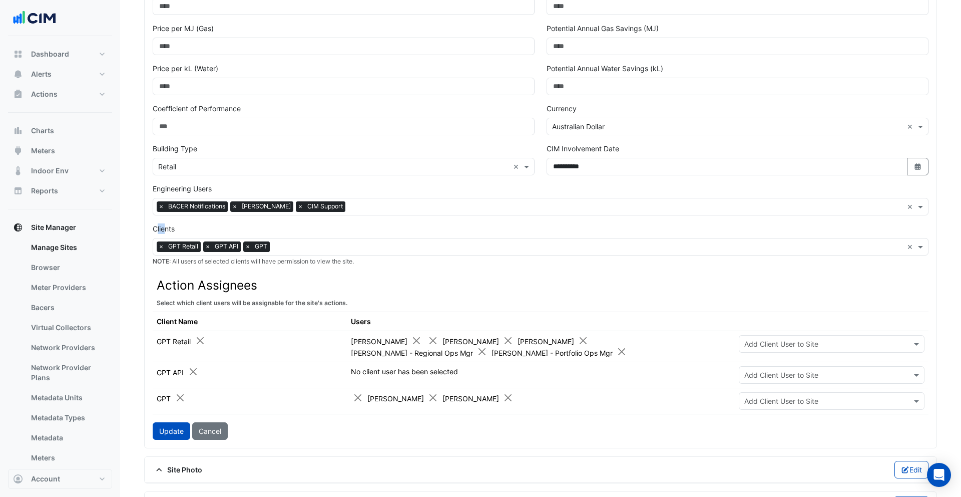
click at [317, 247] on input "text" at bounding box center [588, 247] width 629 height 11
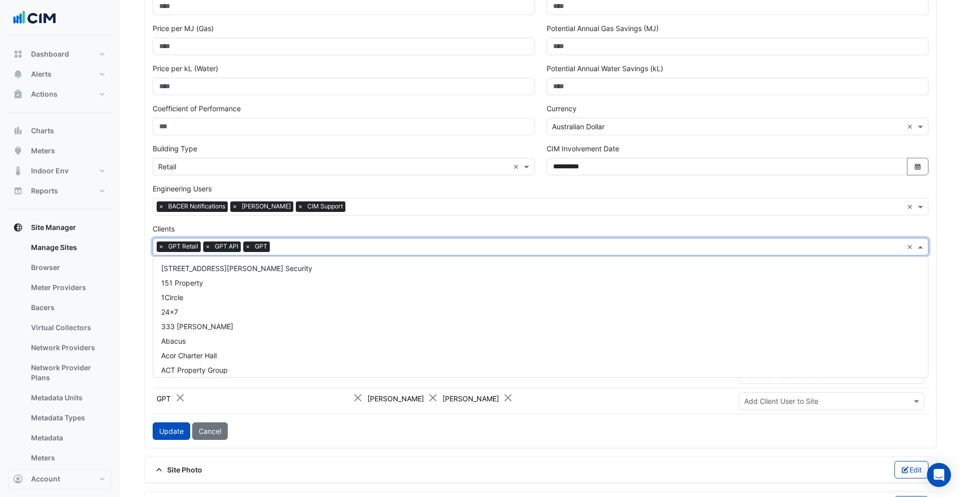
scroll to position [1848, 0]
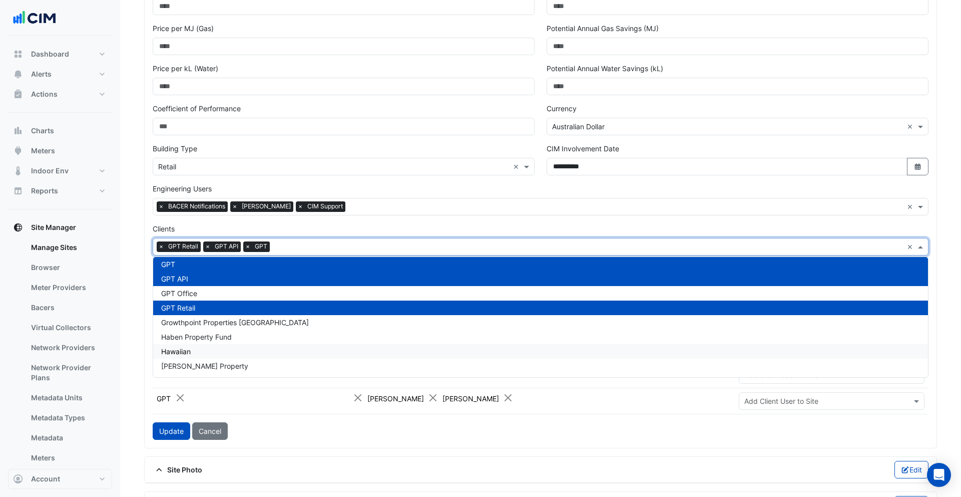
click at [222, 345] on div "Hawaiian" at bounding box center [540, 351] width 775 height 15
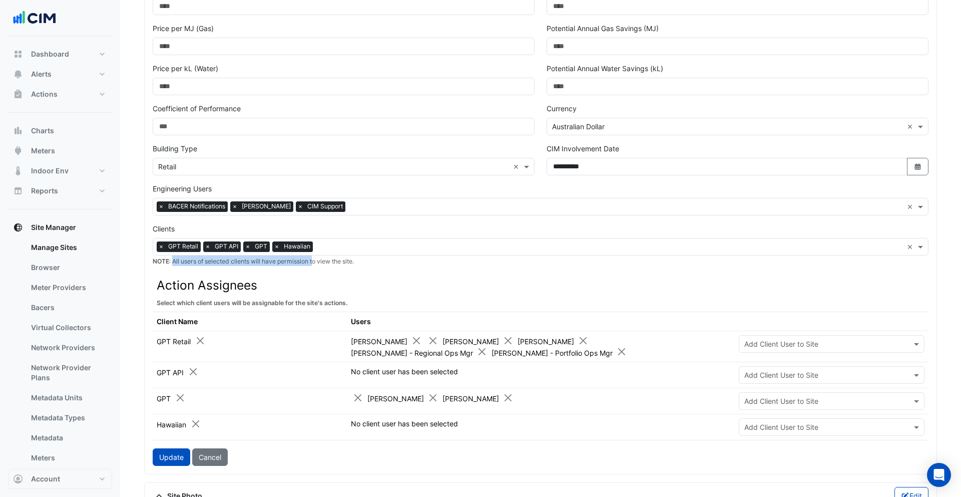
drag, startPoint x: 174, startPoint y: 261, endPoint x: 317, endPoint y: 262, distance: 142.7
click at [317, 262] on small "NOTE : All users of selected clients will have permission to view the site." at bounding box center [253, 261] width 201 height 8
click at [277, 248] on span "×" at bounding box center [276, 246] width 9 height 10
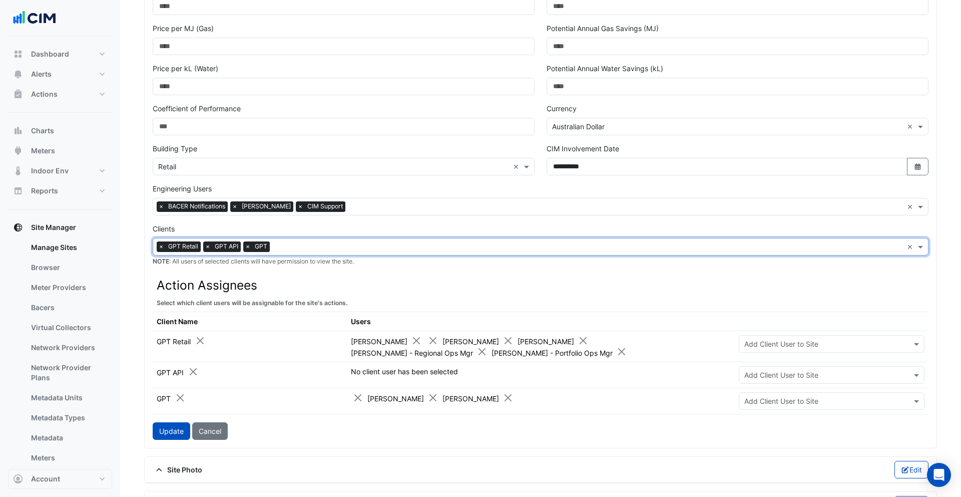
click at [277, 248] on input "text" at bounding box center [588, 247] width 629 height 11
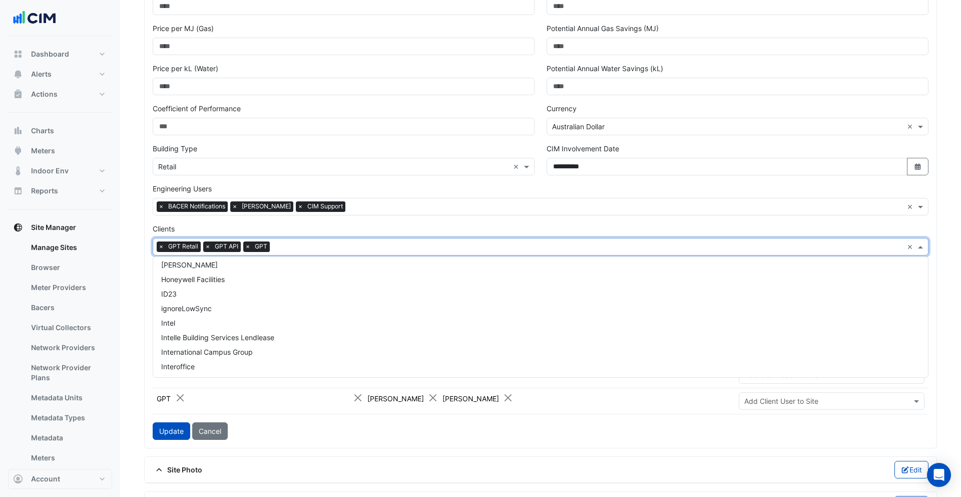
scroll to position [1986, 0]
click at [236, 224] on div "Clients × GPT Retail × GPT API × GPT × NOTE : All users of selected clients wil…" at bounding box center [541, 244] width 776 height 43
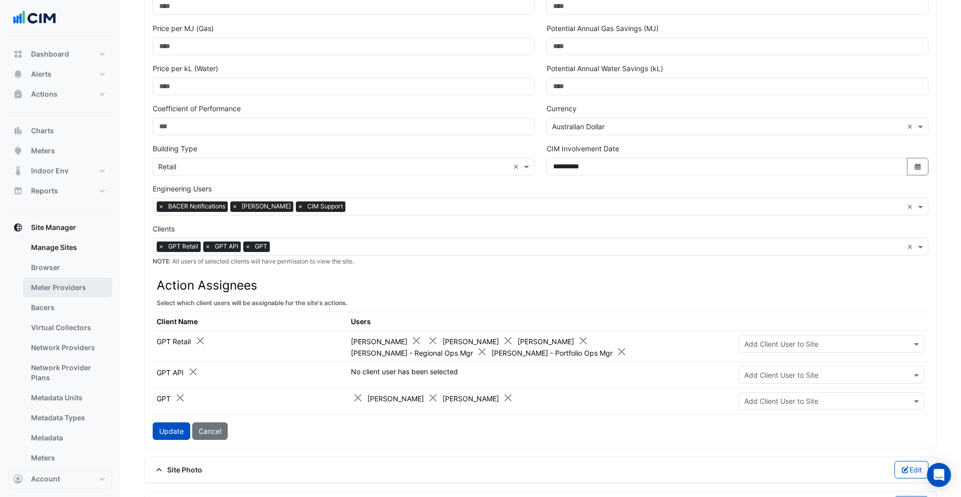
scroll to position [65, 0]
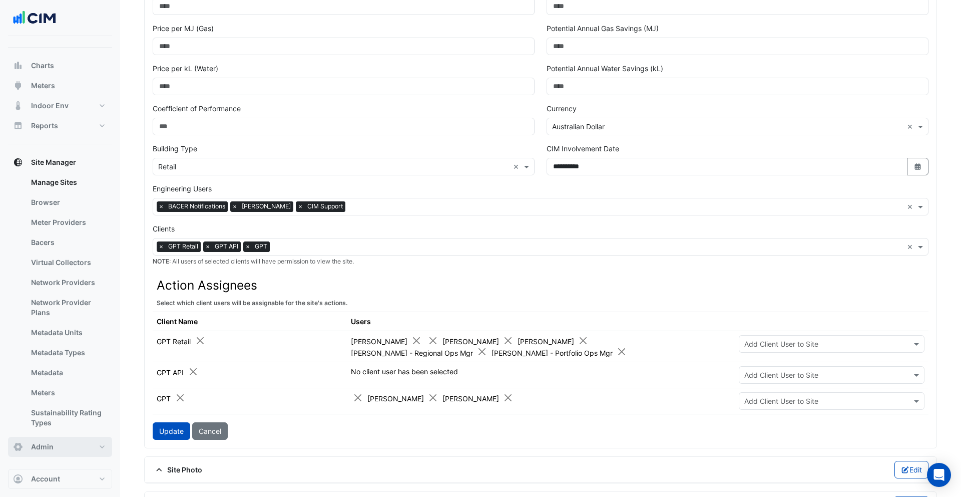
click at [70, 442] on button "Admin" at bounding box center [60, 447] width 104 height 20
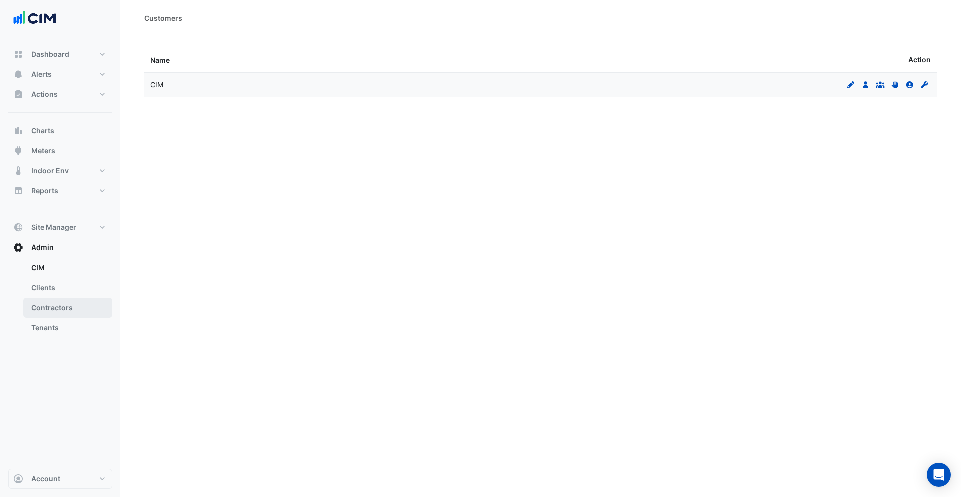
click at [65, 302] on link "Contractors" at bounding box center [67, 307] width 89 height 20
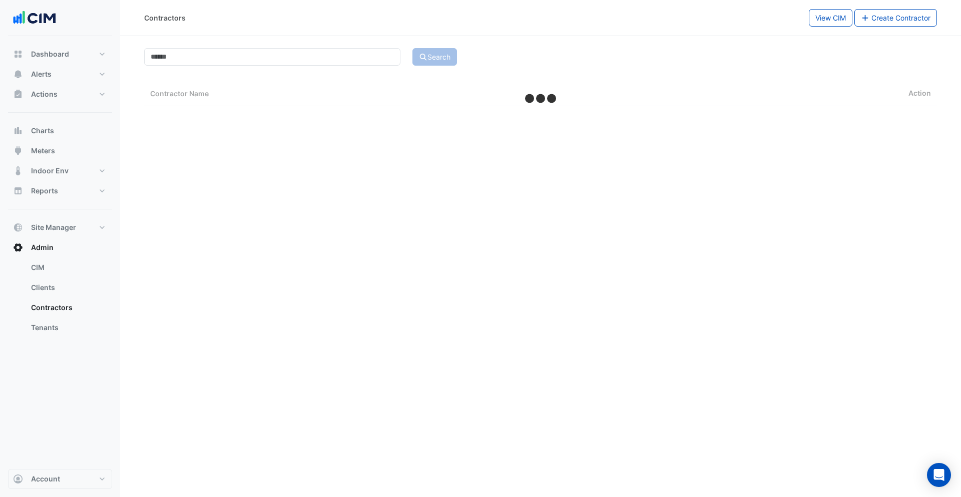
select select "***"
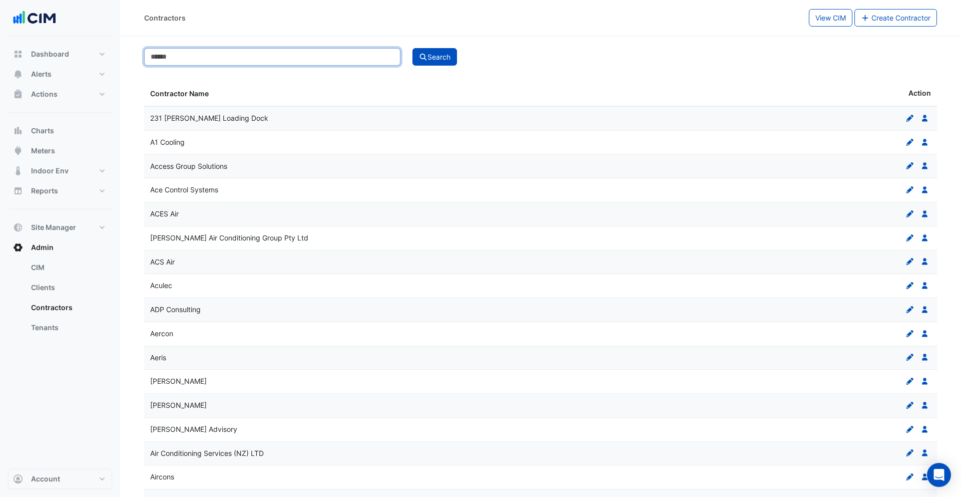
click at [298, 56] on input at bounding box center [272, 57] width 256 height 18
type input "*********"
click at [413, 48] on button "Search" at bounding box center [435, 57] width 45 height 18
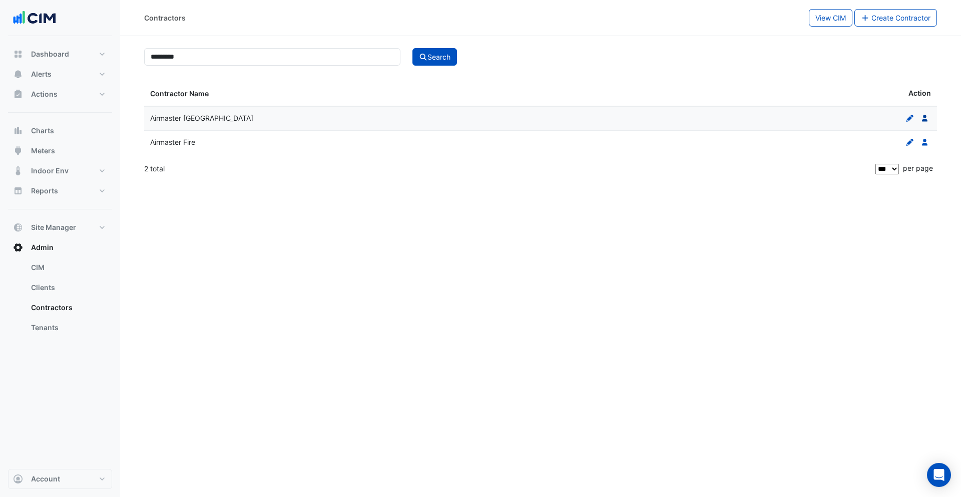
click at [925, 117] on icon at bounding box center [925, 118] width 6 height 7
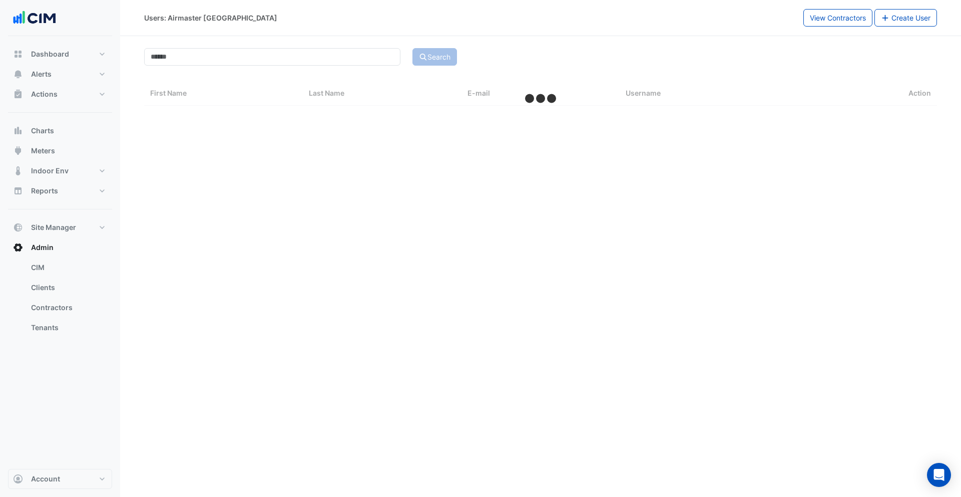
select select "***"
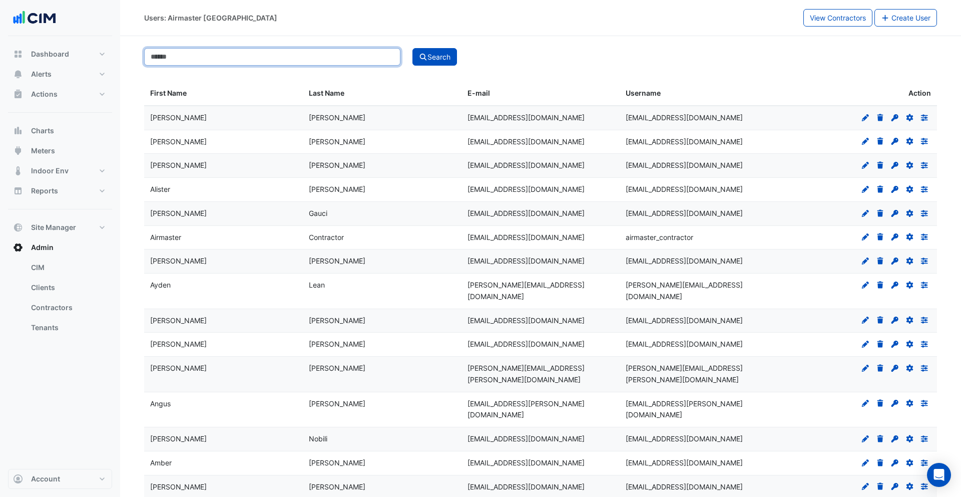
click at [227, 64] on input at bounding box center [272, 57] width 256 height 18
type input "****"
click at [411, 60] on div "Search" at bounding box center [675, 57] width 537 height 18
click at [427, 57] on button "Search" at bounding box center [435, 57] width 45 height 18
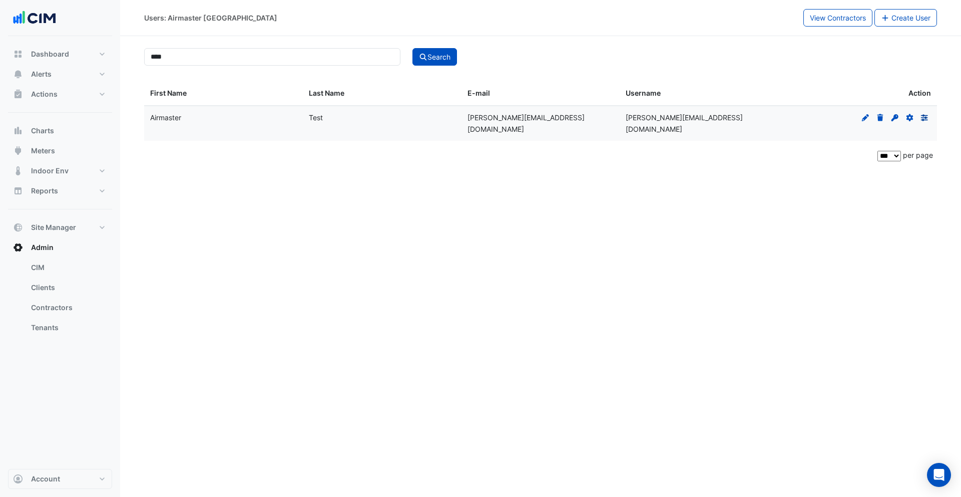
click at [929, 118] on icon "Preferences" at bounding box center [924, 117] width 9 height 7
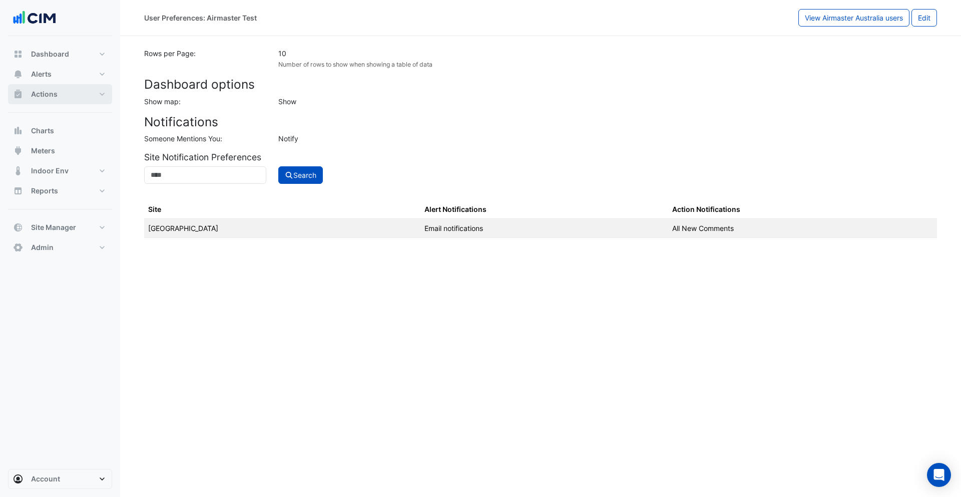
click at [48, 97] on span "Actions" at bounding box center [44, 94] width 27 height 10
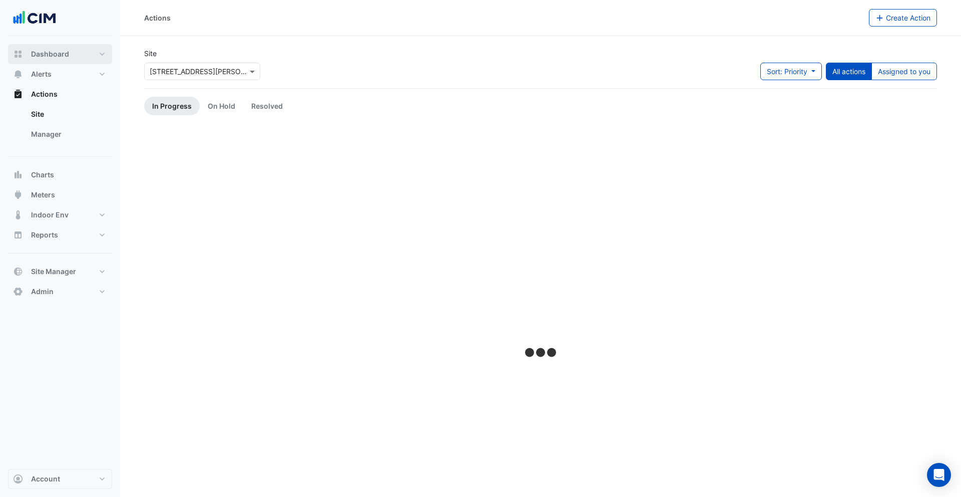
click at [56, 54] on span "Dashboard" at bounding box center [50, 54] width 38 height 10
select select "***"
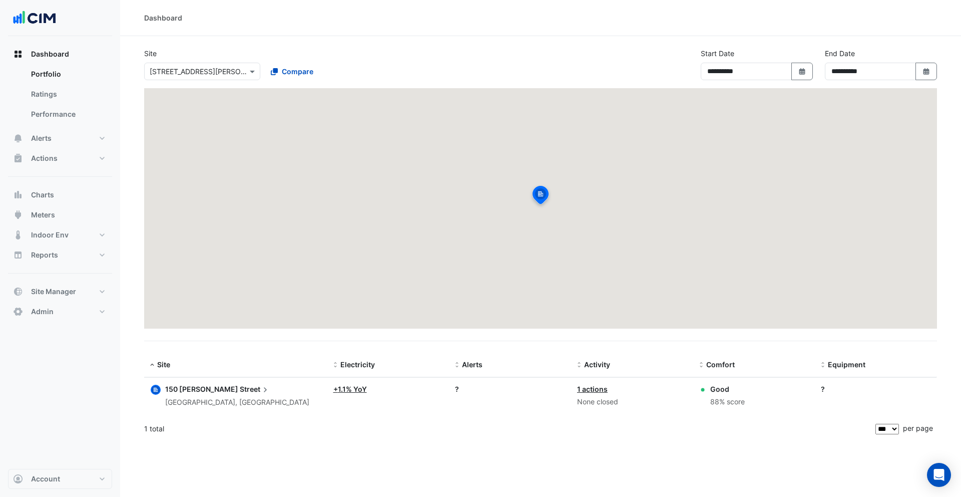
click at [211, 71] on input "text" at bounding box center [192, 72] width 85 height 11
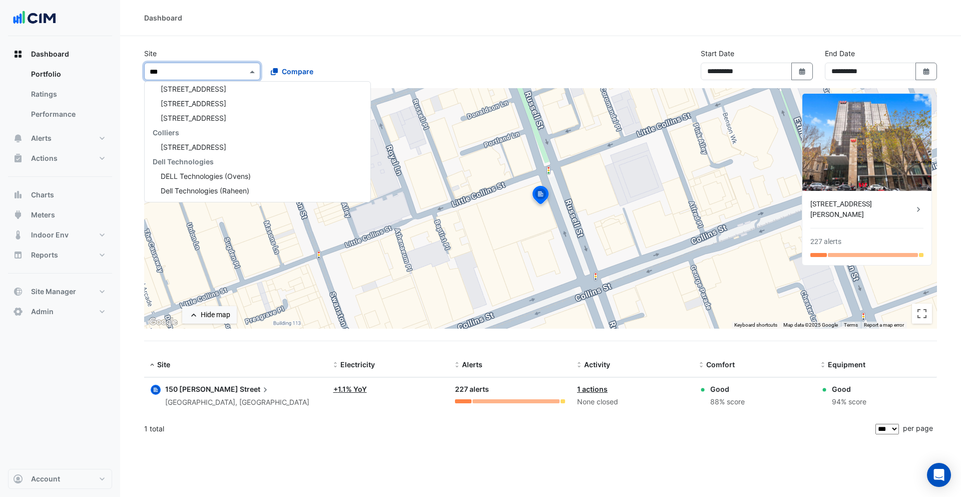
type input "****"
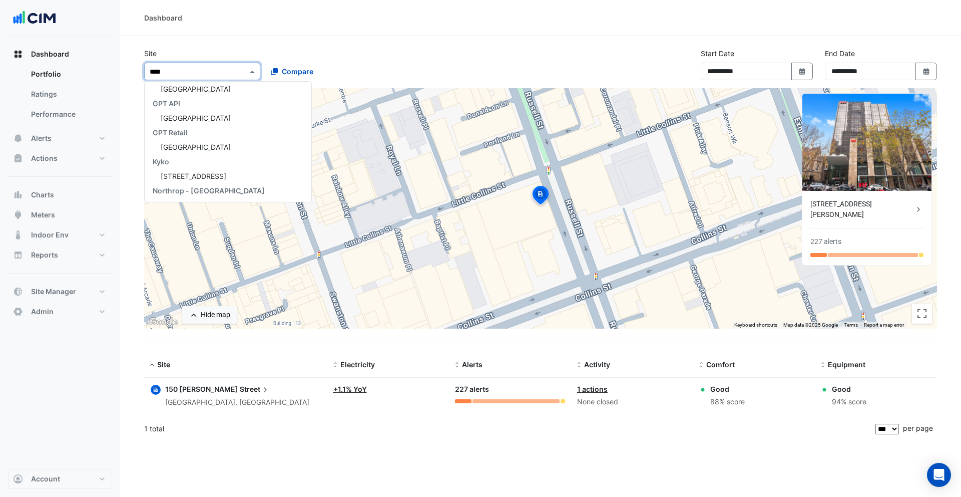
scroll to position [2951, 0]
click at [208, 145] on span "[GEOGRAPHIC_DATA]" at bounding box center [196, 147] width 70 height 9
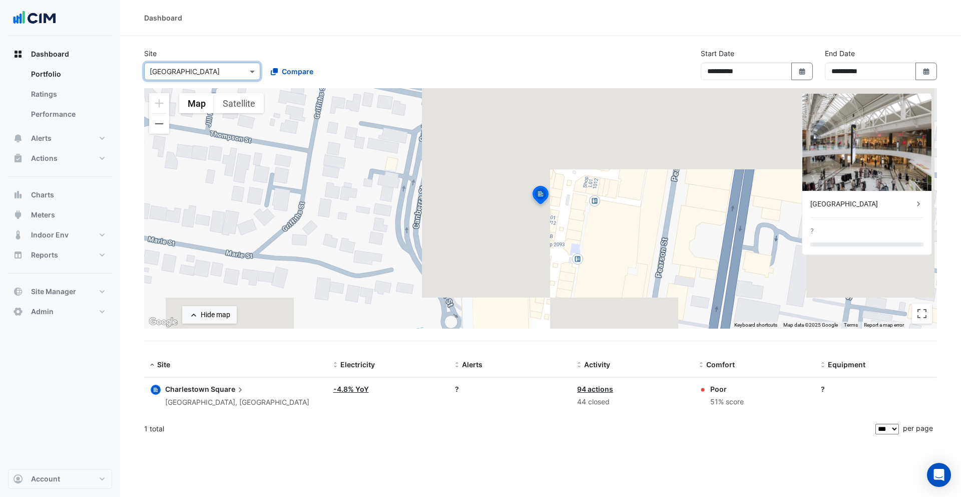
click at [880, 211] on div "Charlestown Square ?" at bounding box center [867, 223] width 129 height 64
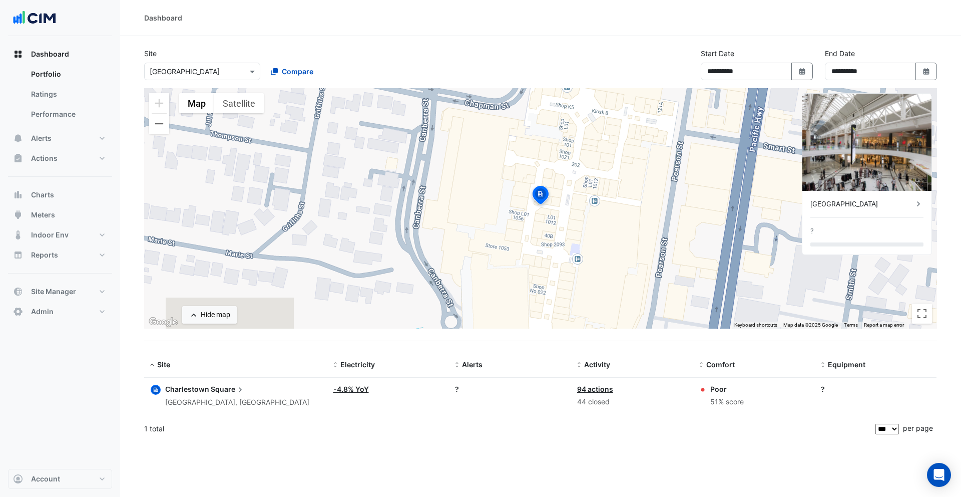
click at [879, 200] on div "[GEOGRAPHIC_DATA]" at bounding box center [862, 204] width 103 height 11
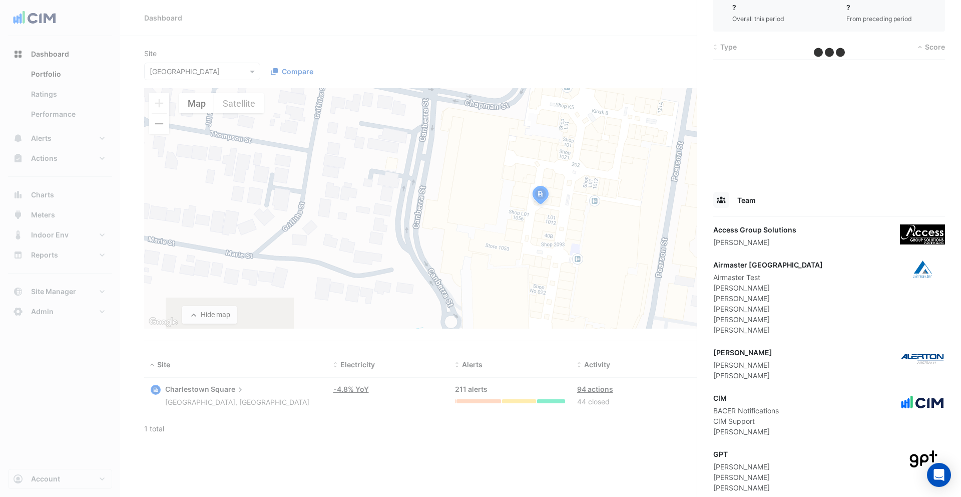
scroll to position [575, 0]
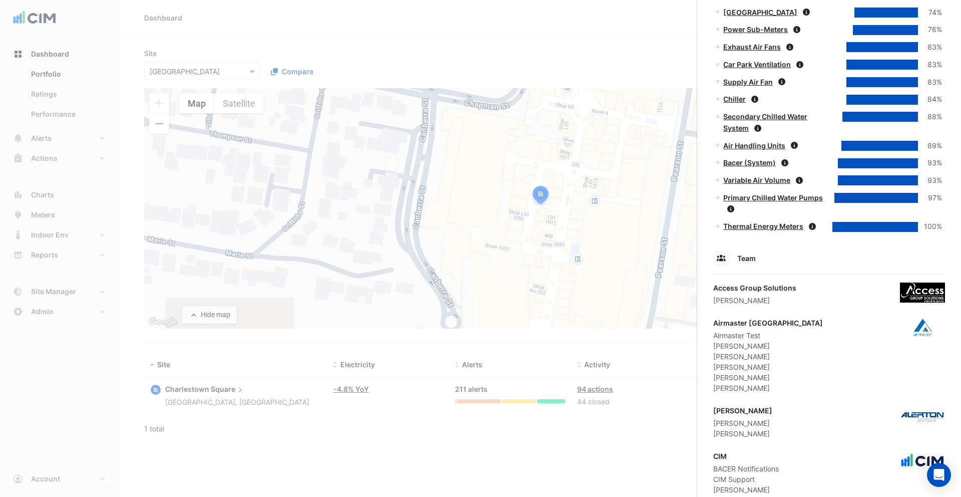
click at [61, 185] on ngb-offcanvas-backdrop at bounding box center [480, 248] width 961 height 497
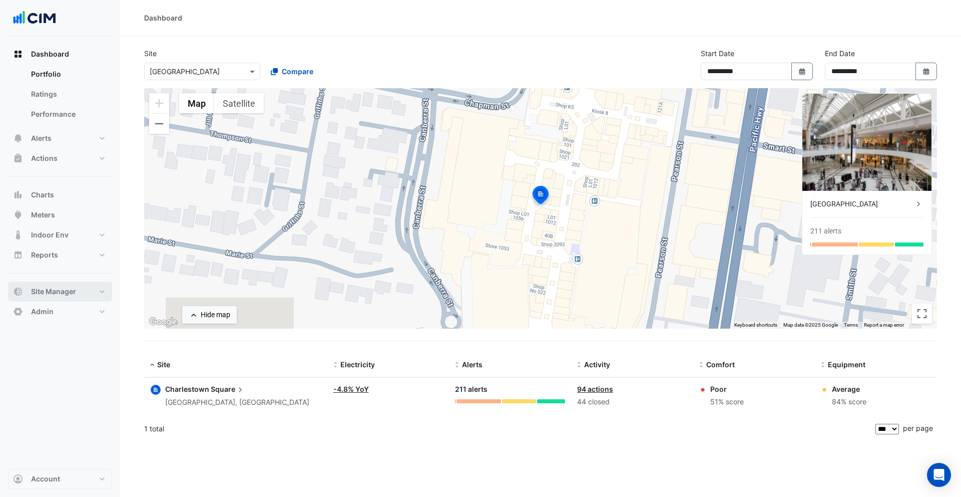
click at [81, 291] on button "Site Manager" at bounding box center [60, 291] width 104 height 20
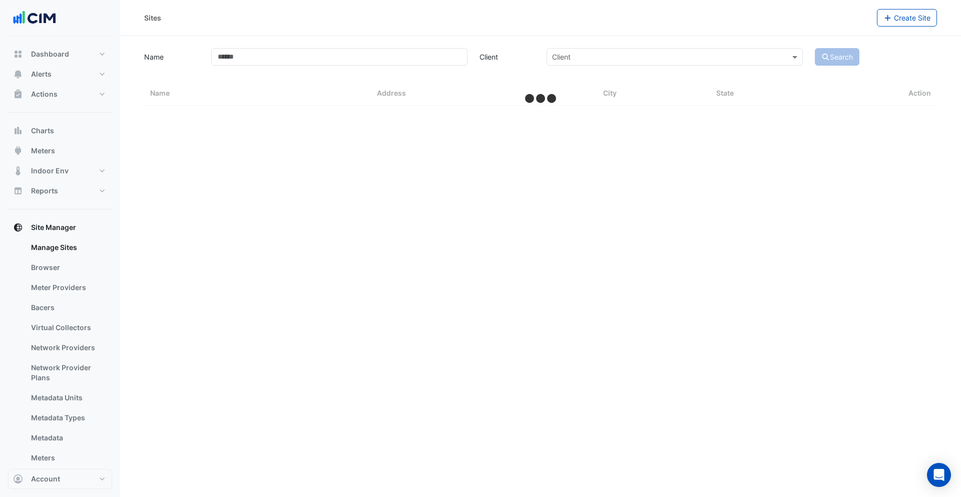
drag, startPoint x: 261, startPoint y: 67, endPoint x: 271, endPoint y: 56, distance: 14.6
click at [261, 67] on app-manage-sites "Name Client Client Search Sites Name Sites Address Sites City Sites State Action" at bounding box center [540, 76] width 793 height 60
click at [271, 56] on input "Name" at bounding box center [339, 57] width 256 height 18
type input "******"
select select "***"
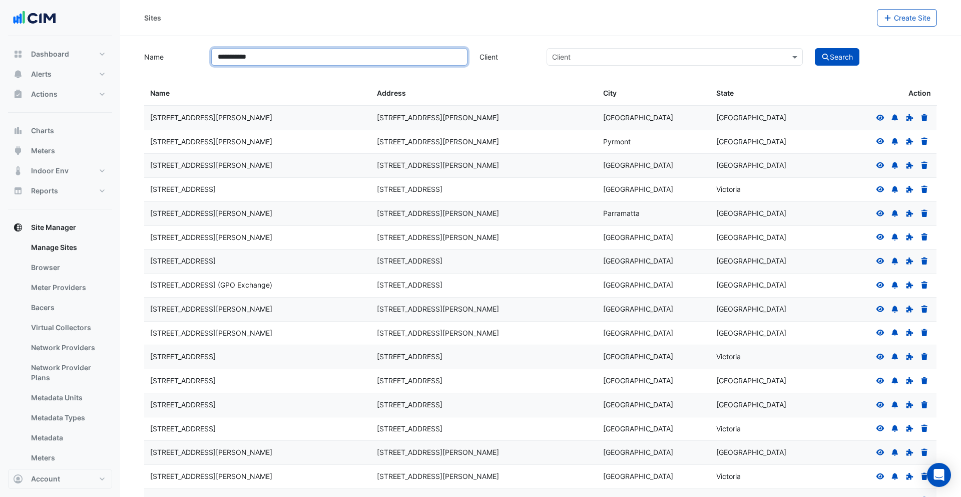
type input "**********"
click at [815, 48] on button "Search" at bounding box center [837, 57] width 45 height 18
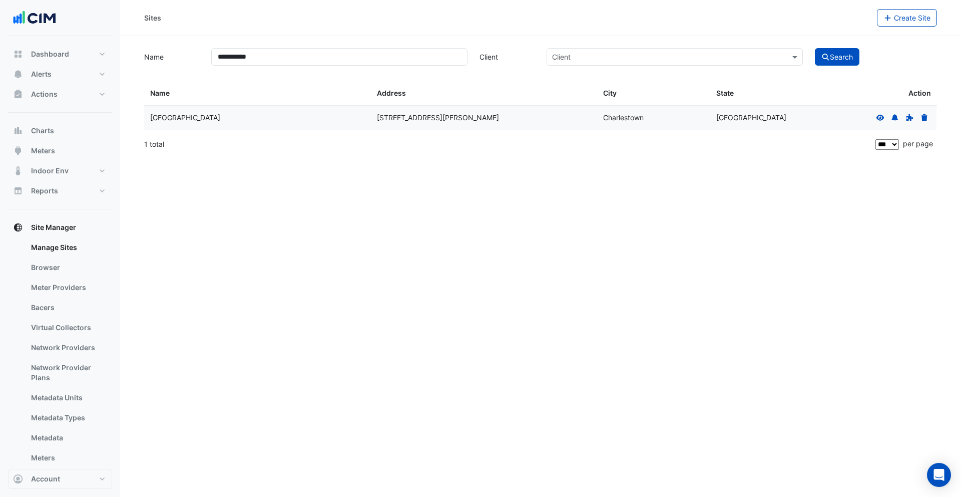
click at [876, 115] on fa-icon at bounding box center [880, 117] width 9 height 9
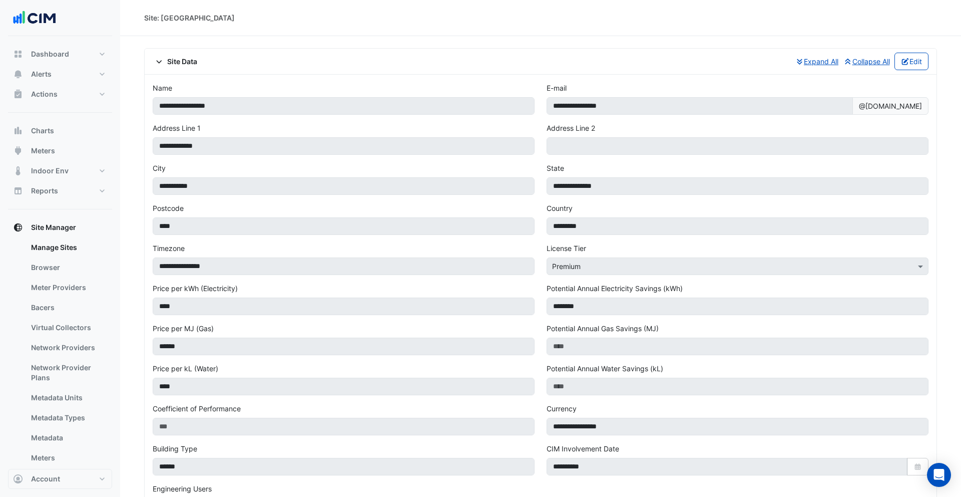
click at [189, 62] on span "Site Data" at bounding box center [175, 61] width 45 height 11
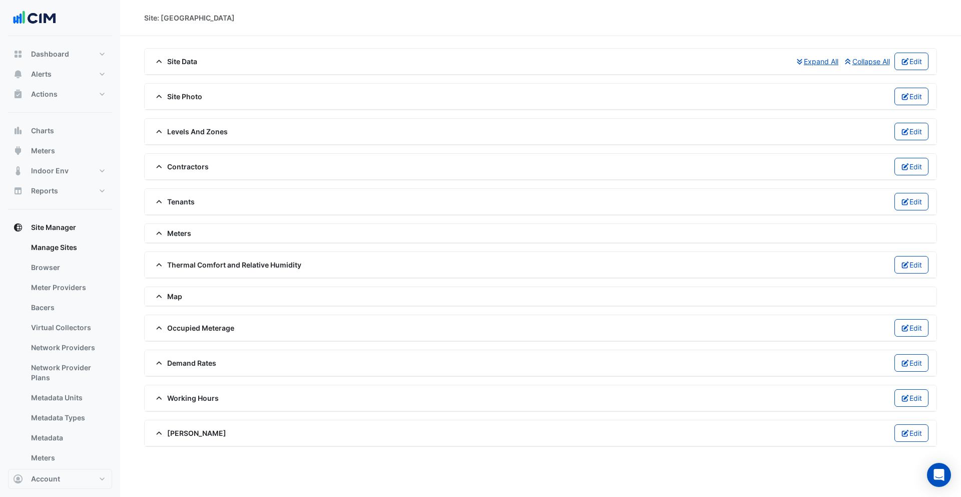
click at [183, 166] on span "Contractors" at bounding box center [181, 166] width 56 height 11
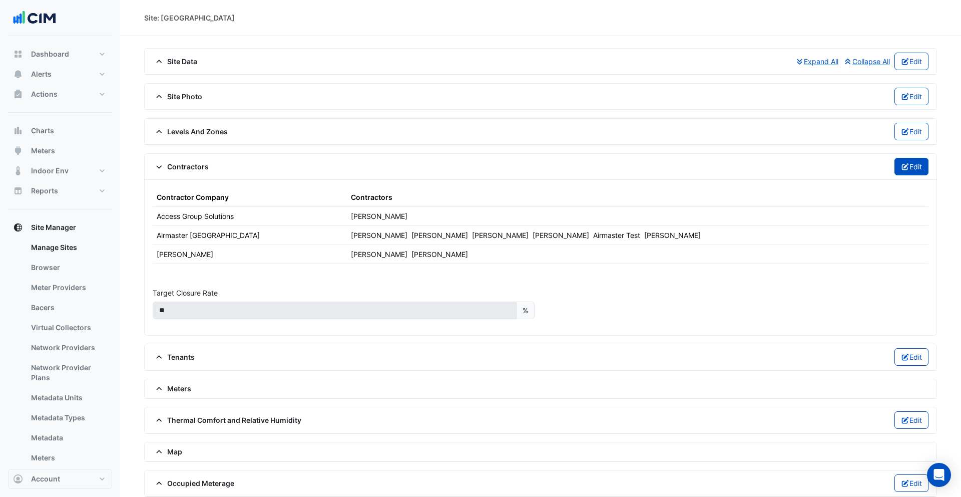
click at [926, 164] on button "Edit" at bounding box center [912, 167] width 35 height 18
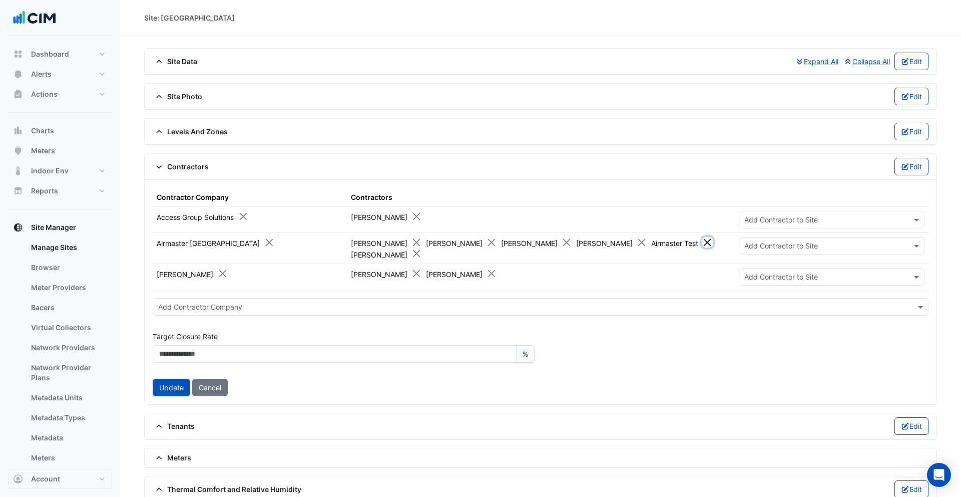
click at [702, 244] on button "Close" at bounding box center [707, 242] width 11 height 11
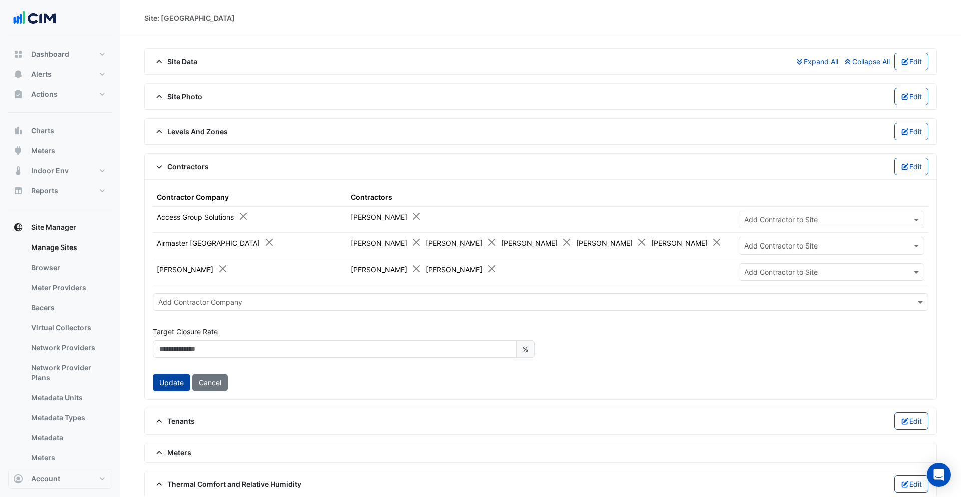
click at [169, 388] on button "Update" at bounding box center [172, 383] width 38 height 18
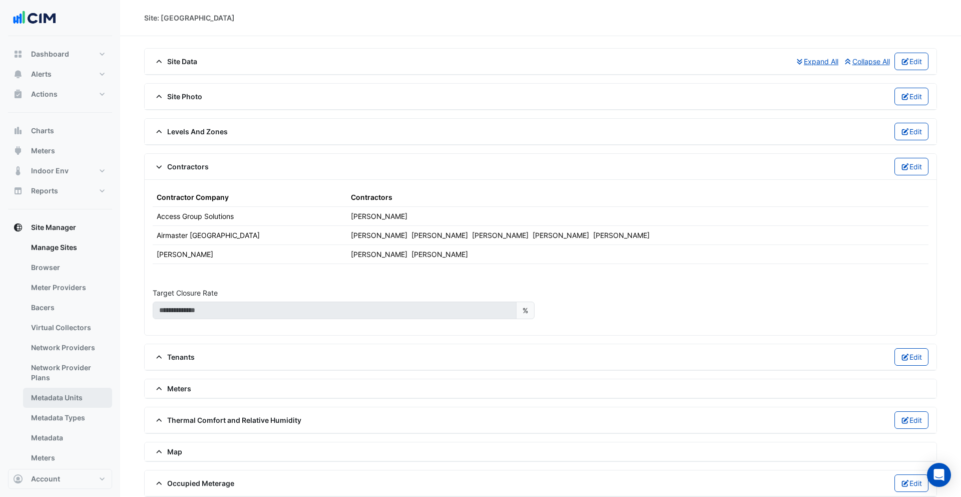
scroll to position [65, 0]
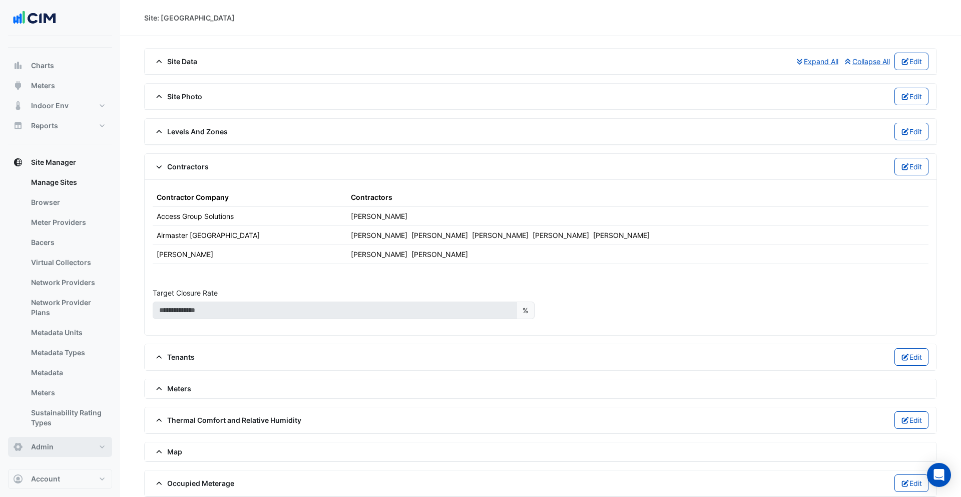
click at [63, 449] on button "Admin" at bounding box center [60, 447] width 104 height 20
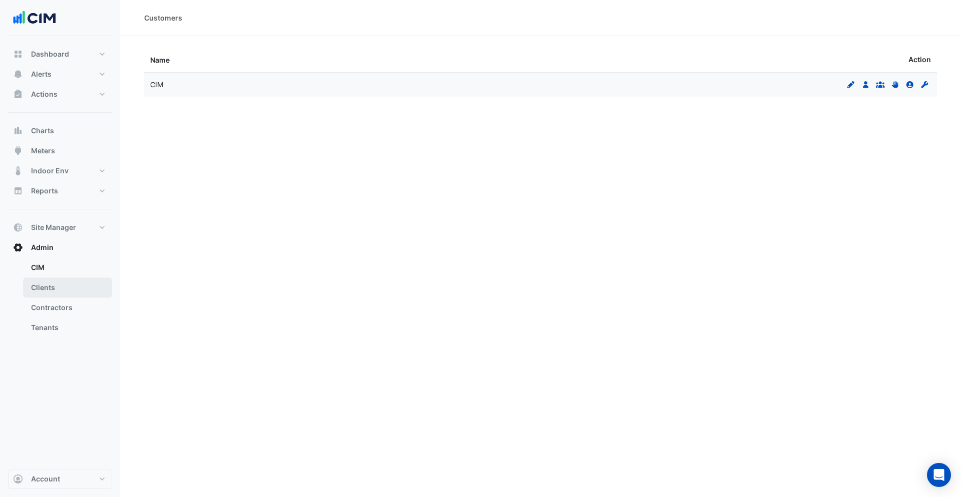
click at [59, 288] on link "Clients" at bounding box center [67, 287] width 89 height 20
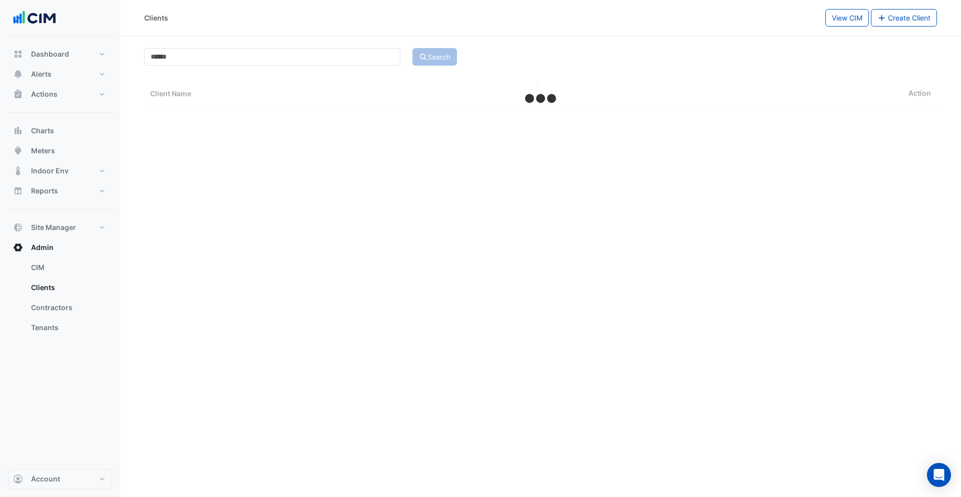
select select "***"
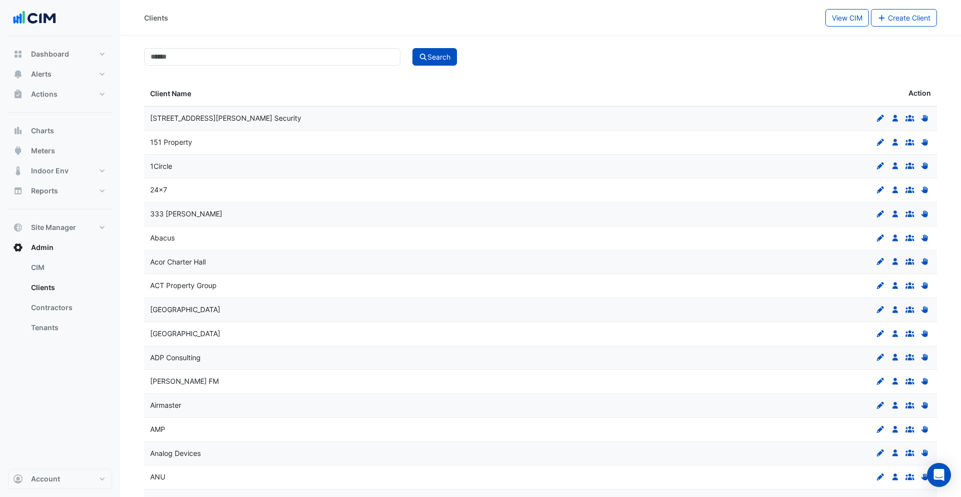
click at [223, 55] on input at bounding box center [272, 57] width 256 height 18
type input "***"
click at [413, 48] on button "Search" at bounding box center [435, 57] width 45 height 18
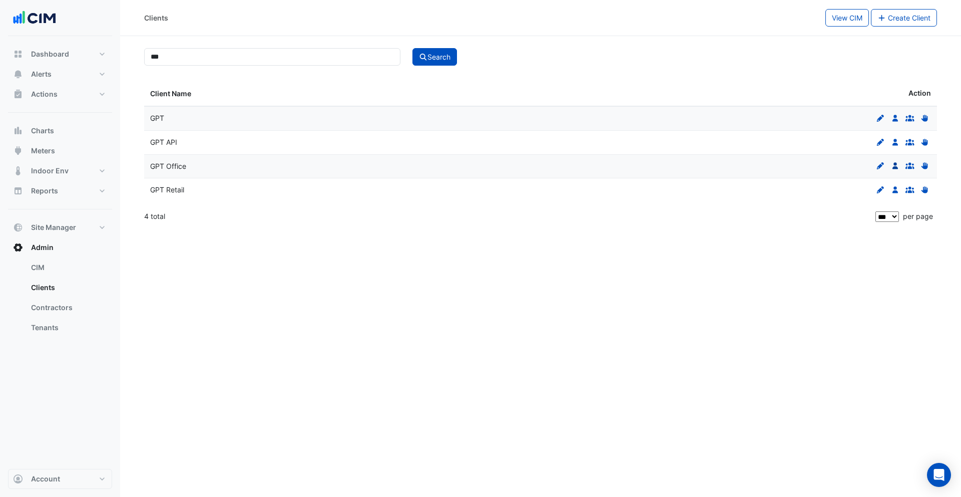
click at [895, 165] on icon at bounding box center [896, 165] width 6 height 7
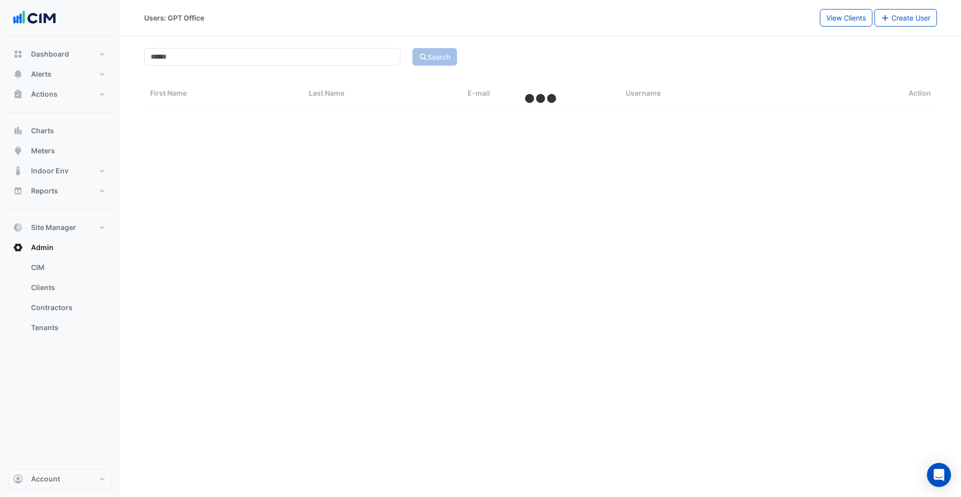
select select "***"
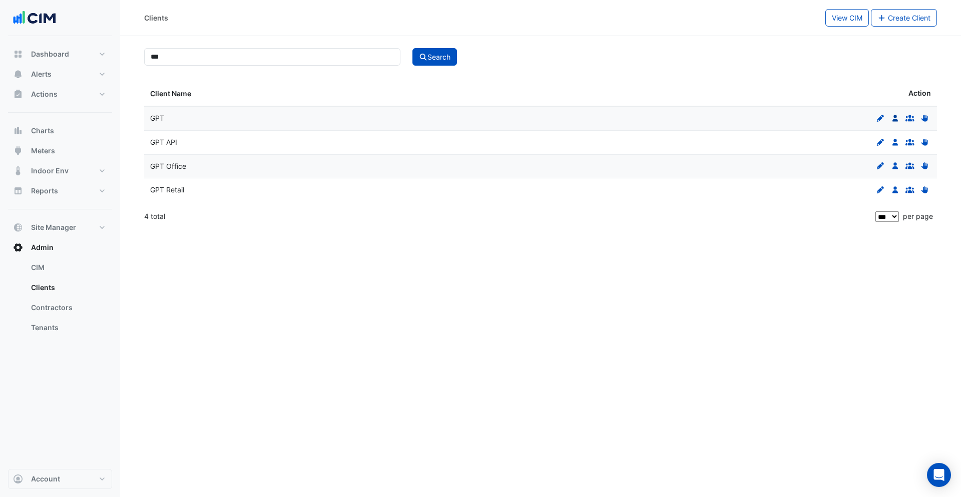
click at [896, 121] on icon at bounding box center [896, 118] width 6 height 7
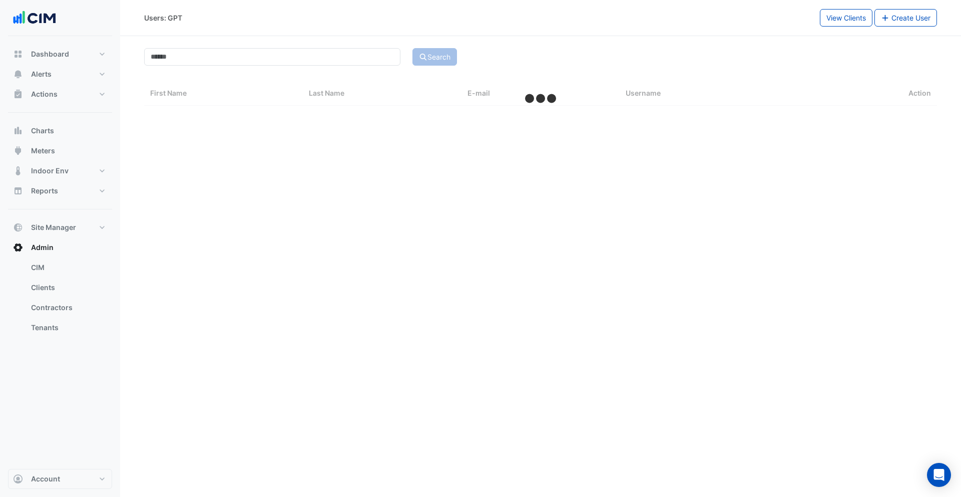
select select "***"
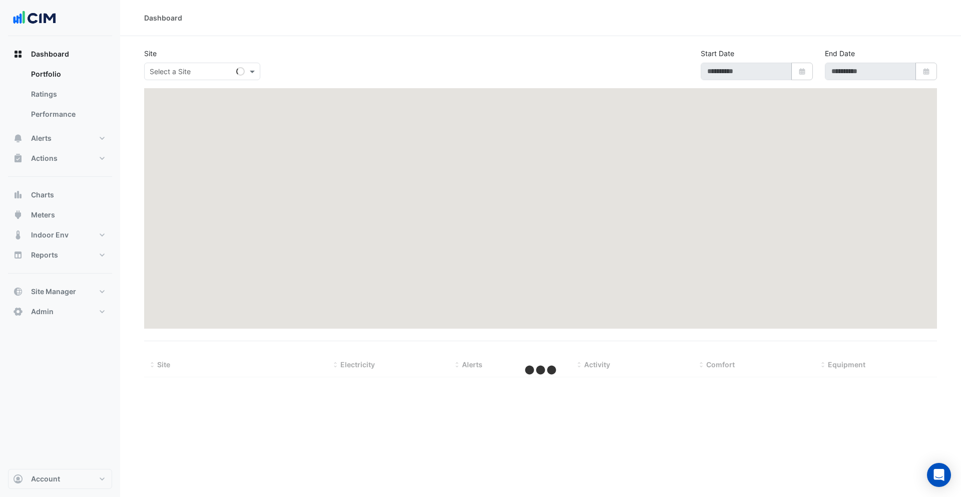
type input "**********"
select select "***"
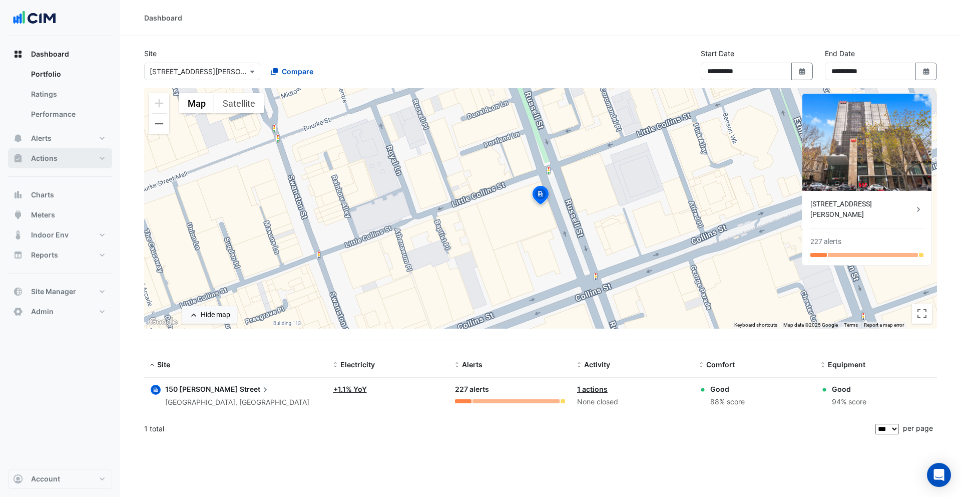
click at [75, 155] on button "Actions" at bounding box center [60, 158] width 104 height 20
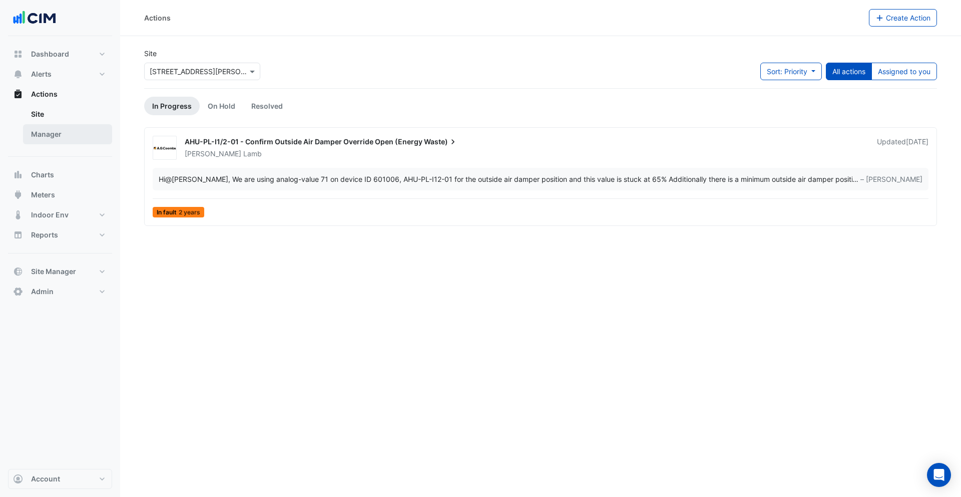
click at [66, 135] on link "Manager" at bounding box center [67, 134] width 89 height 20
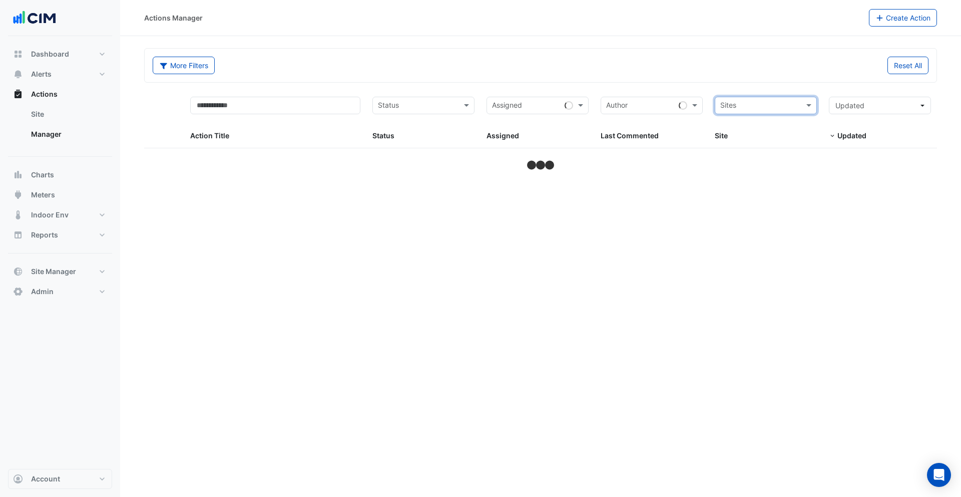
click at [790, 87] on form "More Filters Reset All Status Assigned Sites Action Title Status Status Assigne…" at bounding box center [540, 110] width 793 height 124
select select "***"
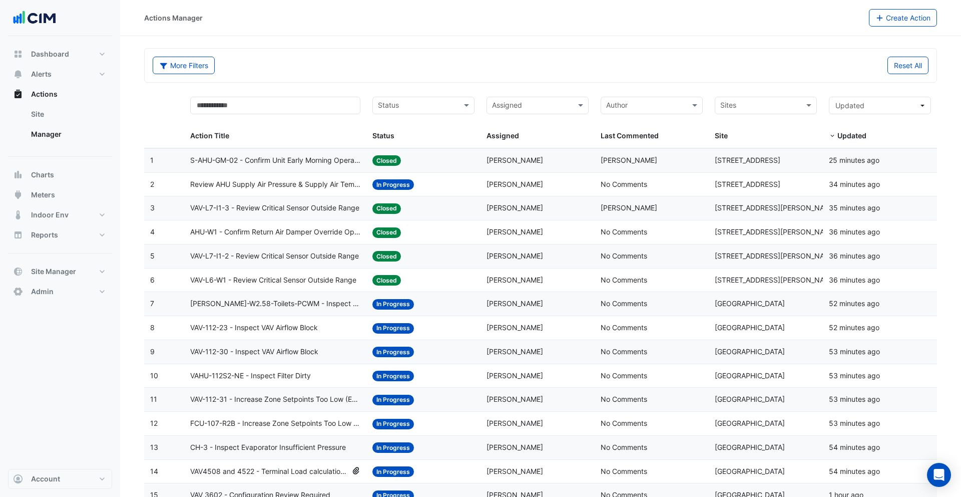
click at [306, 207] on span "VAV-L7-I1-3 - Review Critical Sensor Outside Range" at bounding box center [274, 208] width 169 height 12
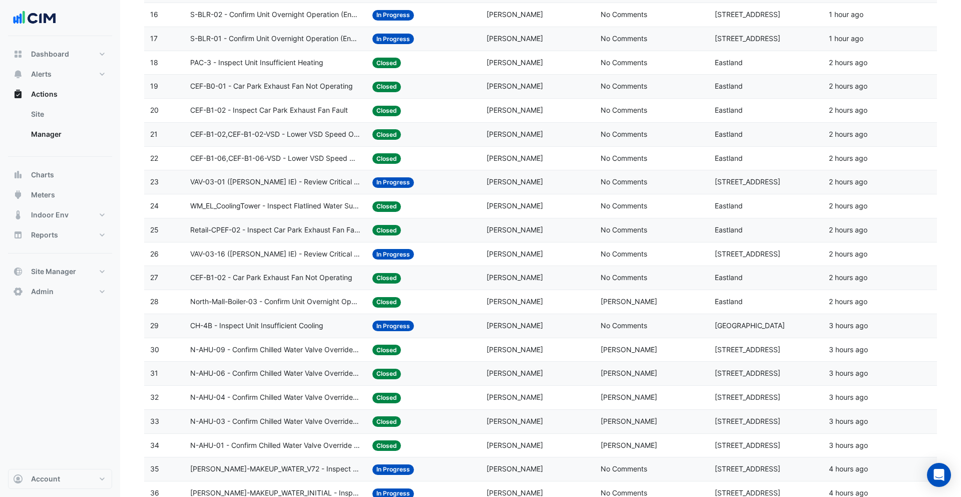
scroll to position [574, 0]
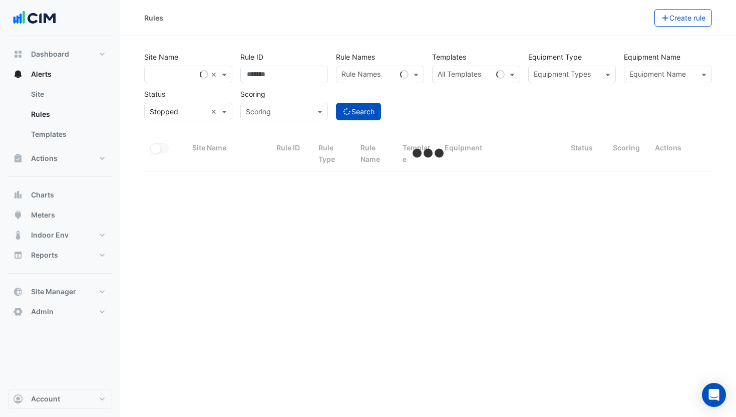
select select "***"
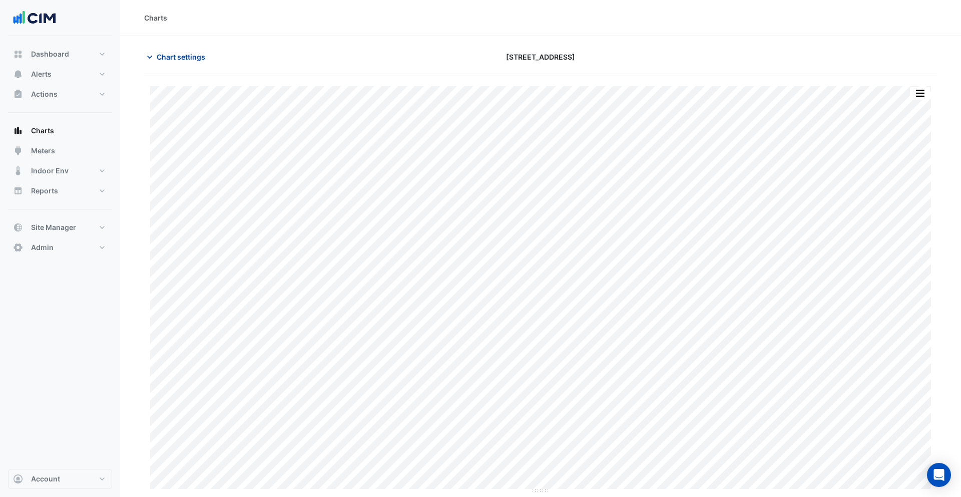
click at [163, 64] on button "Chart settings" at bounding box center [178, 57] width 68 height 18
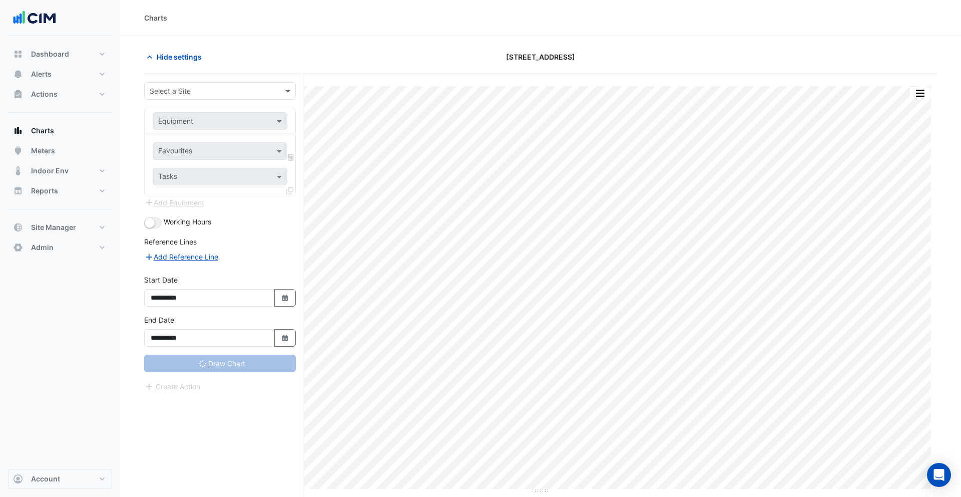
type input "**********"
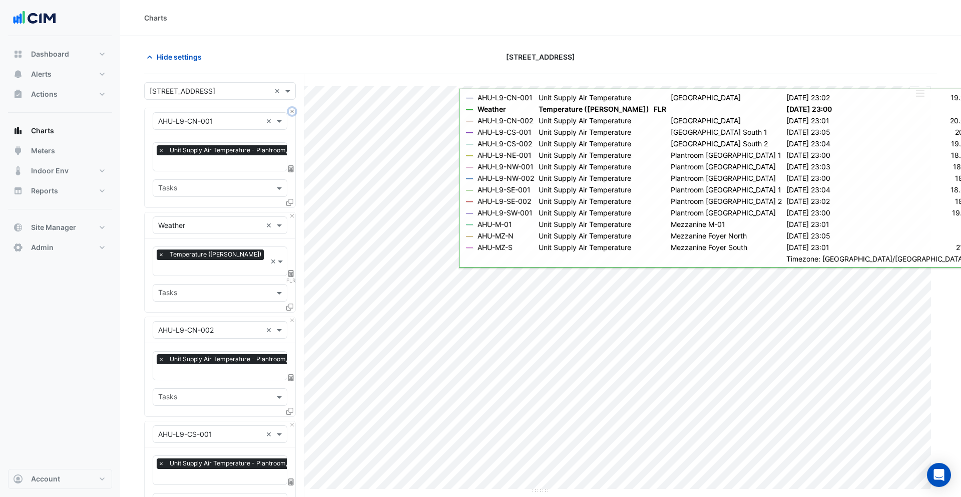
click at [293, 110] on button "Close" at bounding box center [292, 111] width 7 height 7
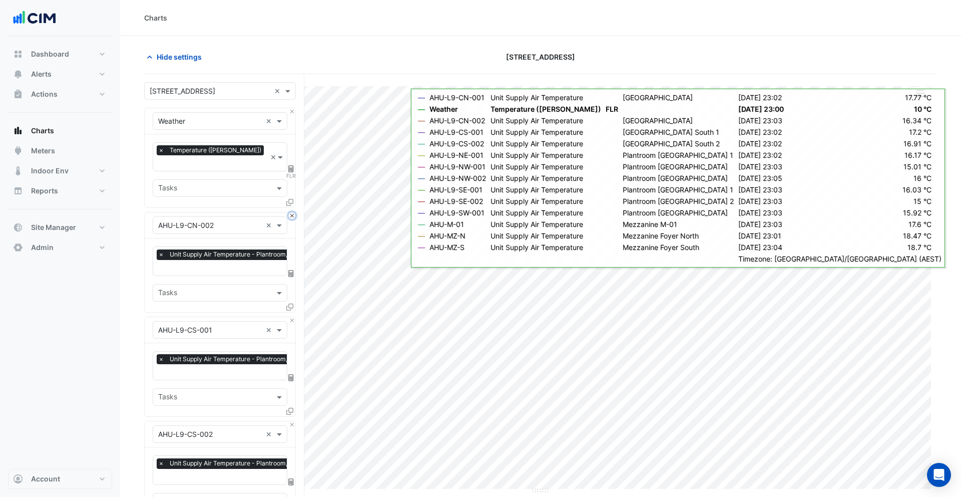
click at [292, 212] on button "Close" at bounding box center [292, 215] width 7 height 7
click at [292, 317] on button "Close" at bounding box center [292, 320] width 7 height 7
click at [292, 212] on button "Close" at bounding box center [292, 215] width 7 height 7
click at [292, 317] on button "Close" at bounding box center [292, 320] width 7 height 7
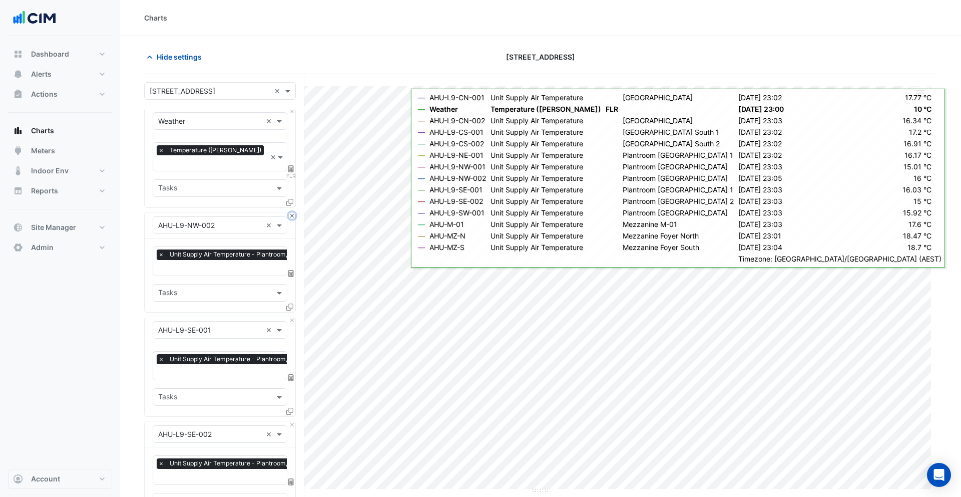
click at [292, 212] on button "Close" at bounding box center [292, 215] width 7 height 7
click at [292, 317] on button "Close" at bounding box center [292, 320] width 7 height 7
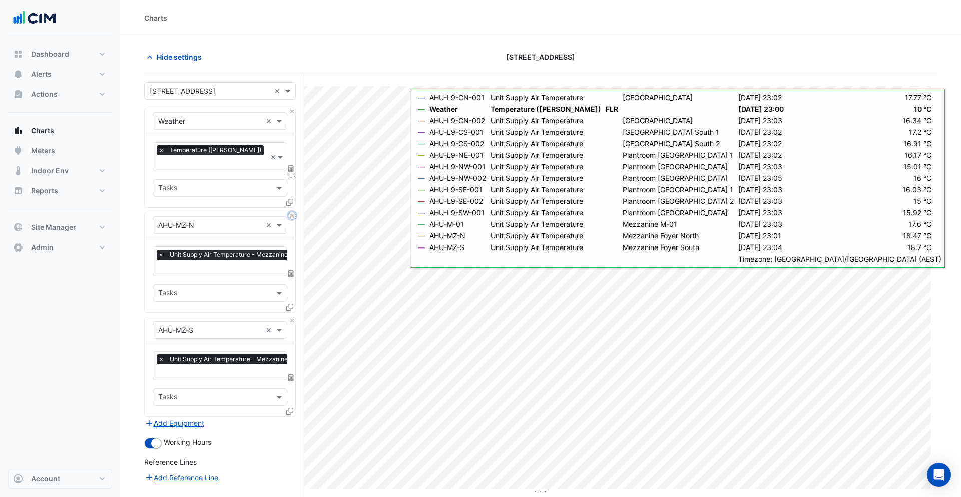
click at [292, 212] on button "Close" at bounding box center [292, 215] width 7 height 7
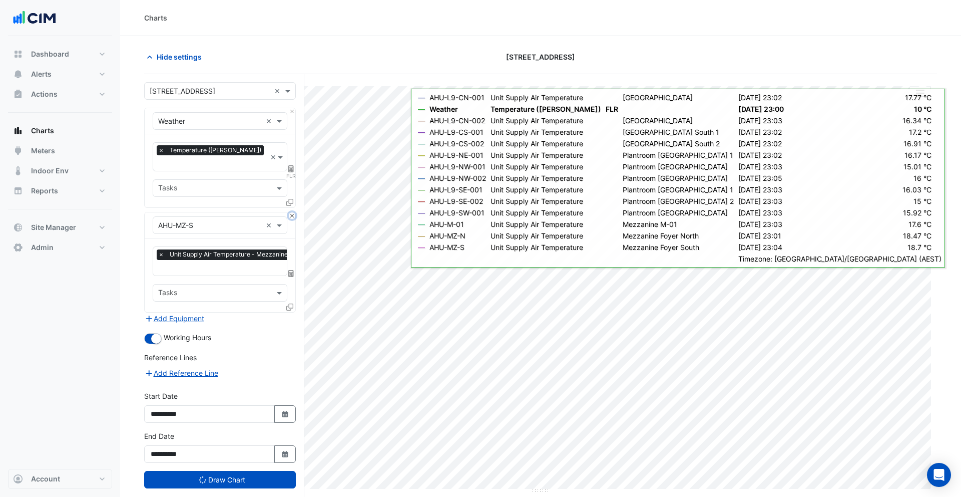
click at [292, 212] on button "Close" at bounding box center [292, 215] width 7 height 7
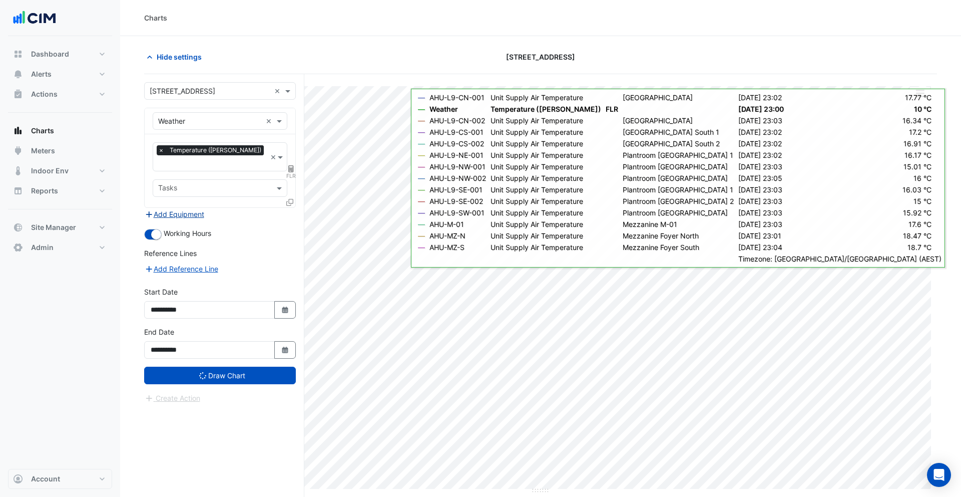
click at [193, 208] on button "Add Equipment" at bounding box center [174, 214] width 61 height 12
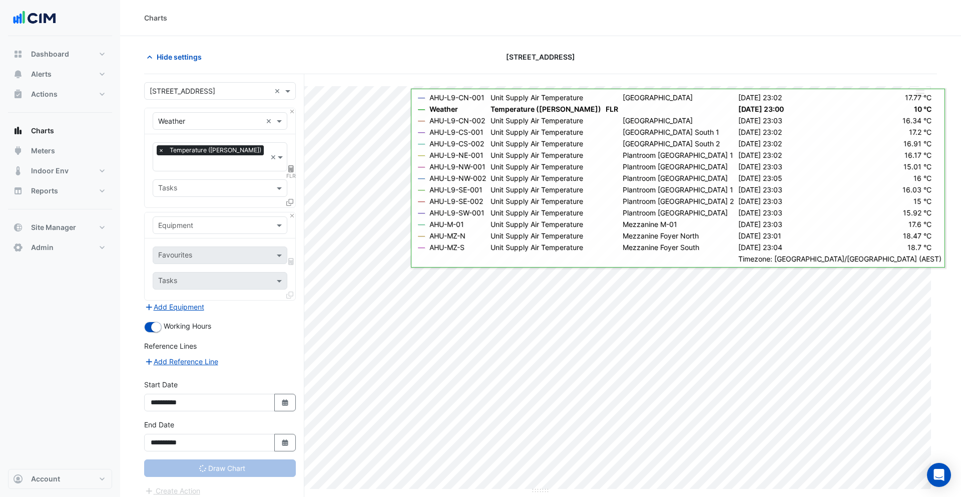
click at [210, 220] on input "text" at bounding box center [210, 225] width 104 height 11
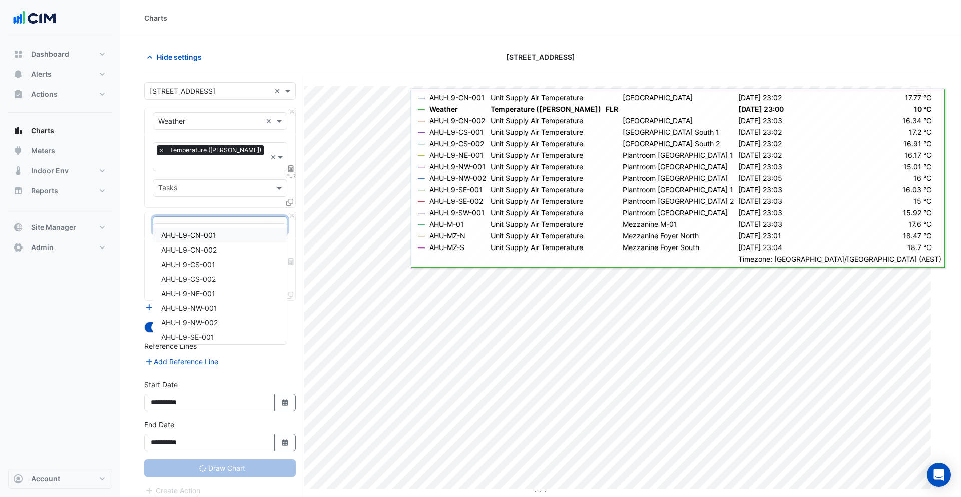
type input "***"
click at [192, 235] on span "AHU-L9-CN-001" at bounding box center [188, 235] width 55 height 9
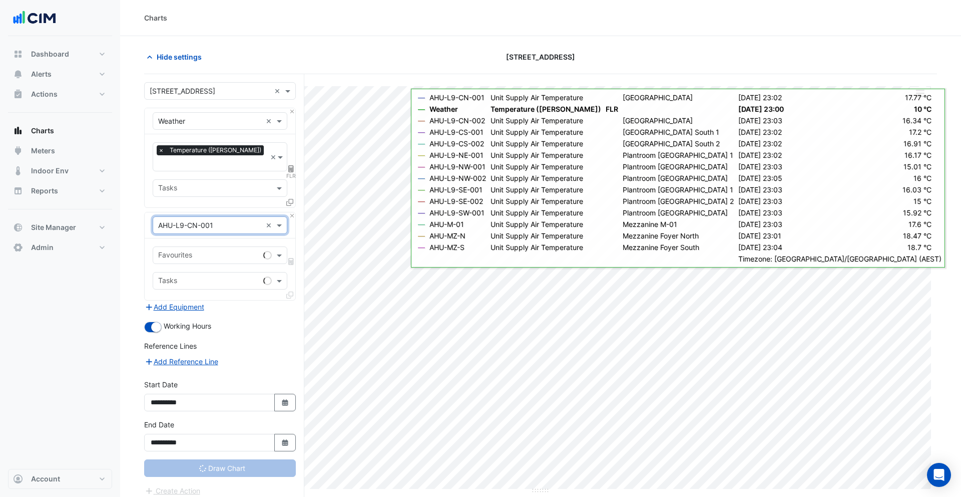
click at [201, 247] on div "Favourites" at bounding box center [206, 255] width 106 height 16
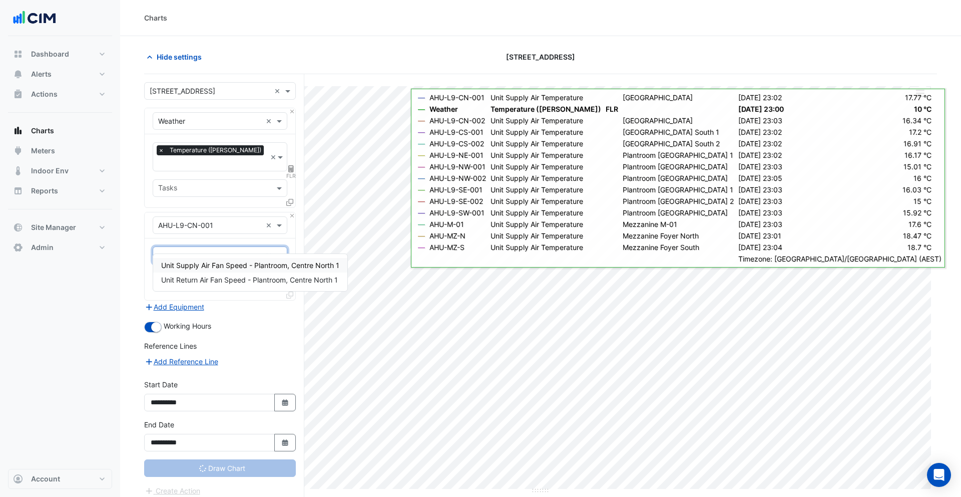
type input "*****"
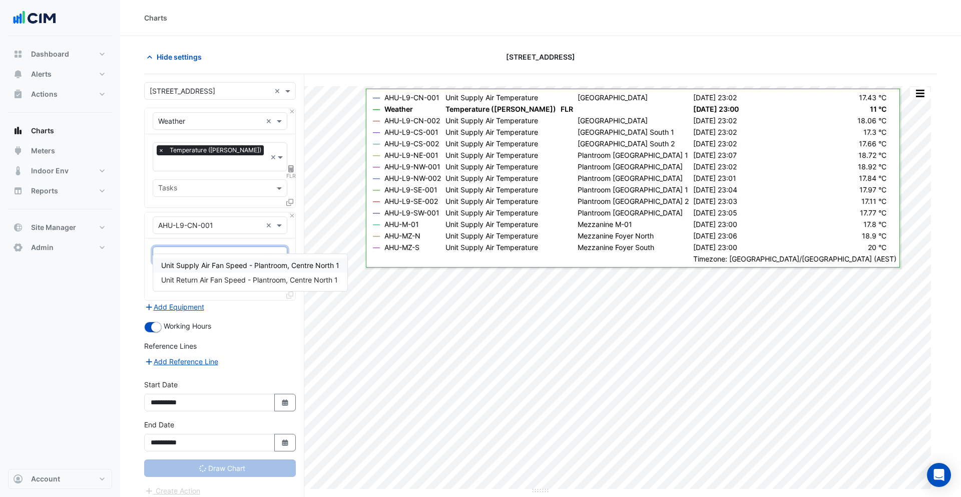
click at [248, 266] on span "Unit Supply Air Fan Speed - Plantroom, Centre North 1" at bounding box center [250, 265] width 178 height 9
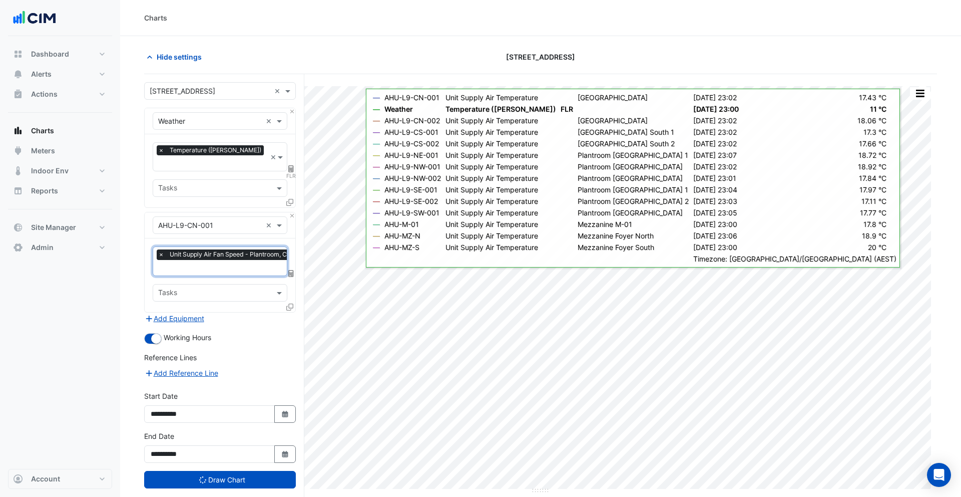
click at [291, 303] on icon at bounding box center [289, 306] width 7 height 7
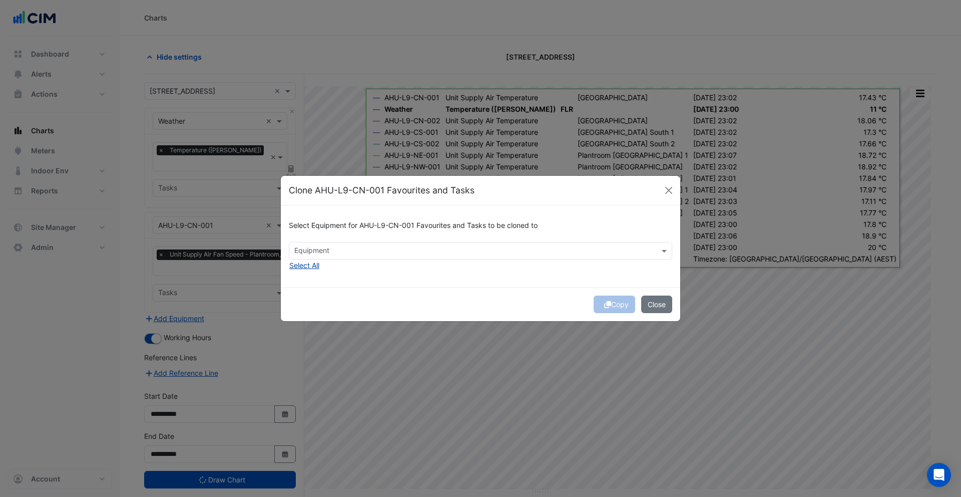
click at [312, 267] on button "Select All" at bounding box center [304, 265] width 31 height 12
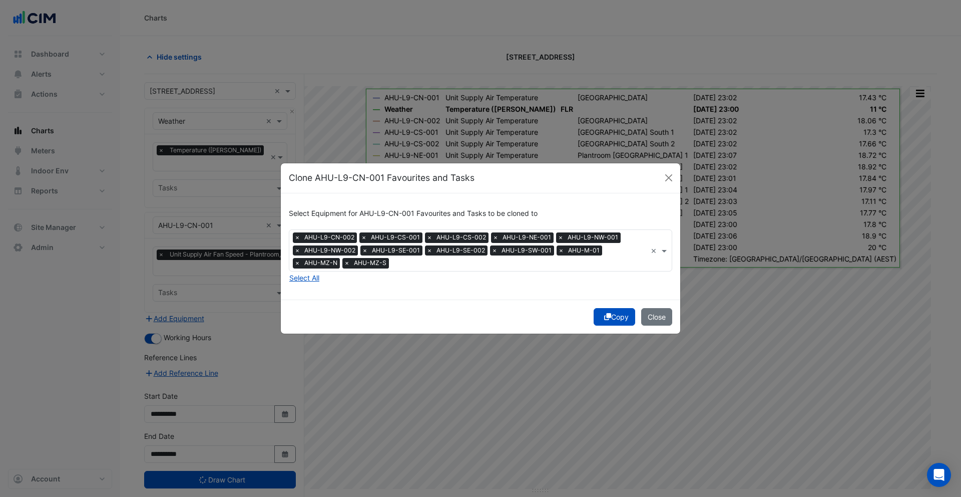
click at [619, 317] on button "Copy" at bounding box center [615, 317] width 42 height 18
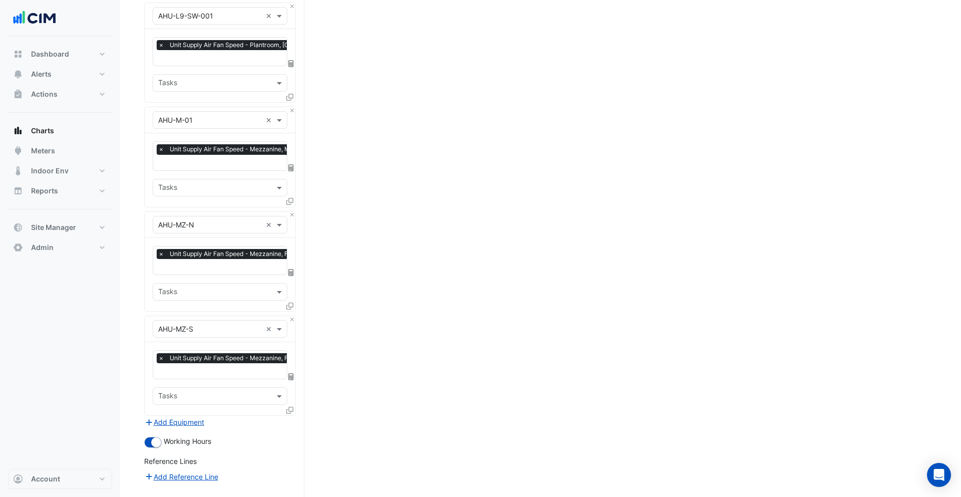
scroll to position [1247, 0]
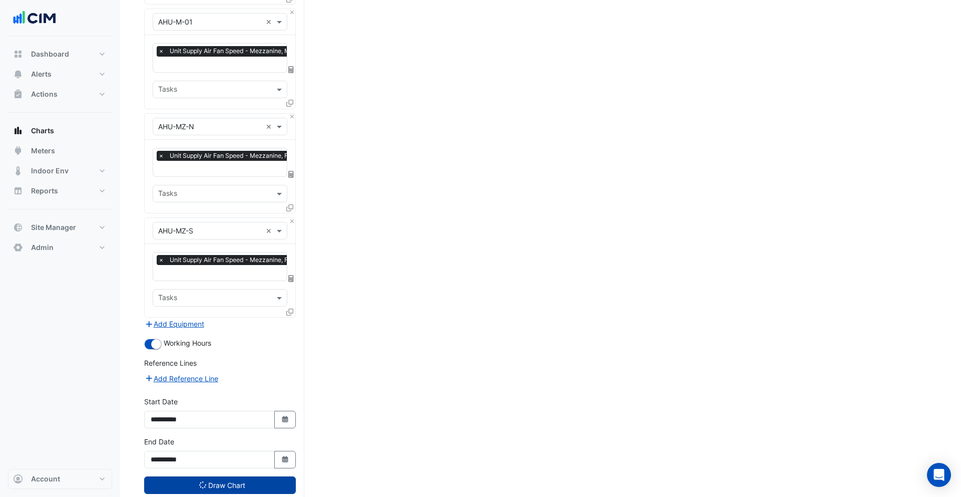
click at [251, 476] on button "Draw Chart" at bounding box center [220, 485] width 152 height 18
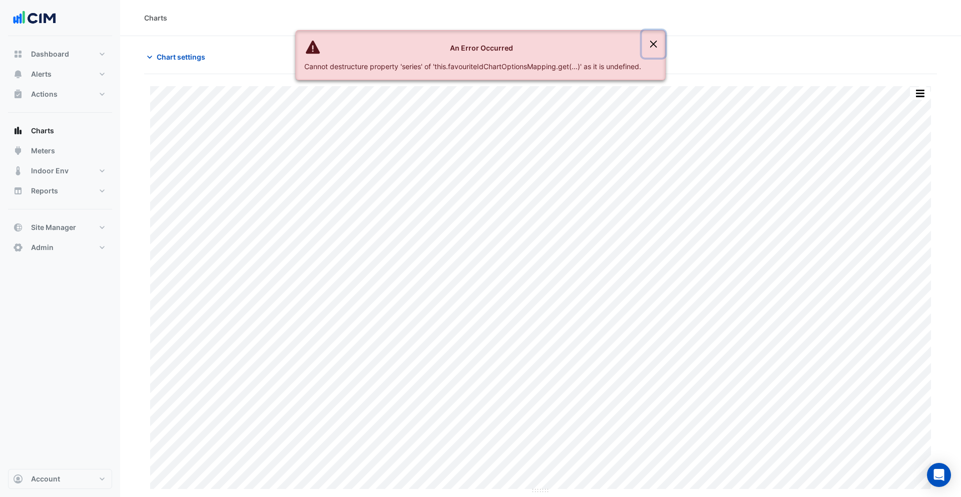
click at [657, 43] on button "Close" at bounding box center [653, 44] width 23 height 27
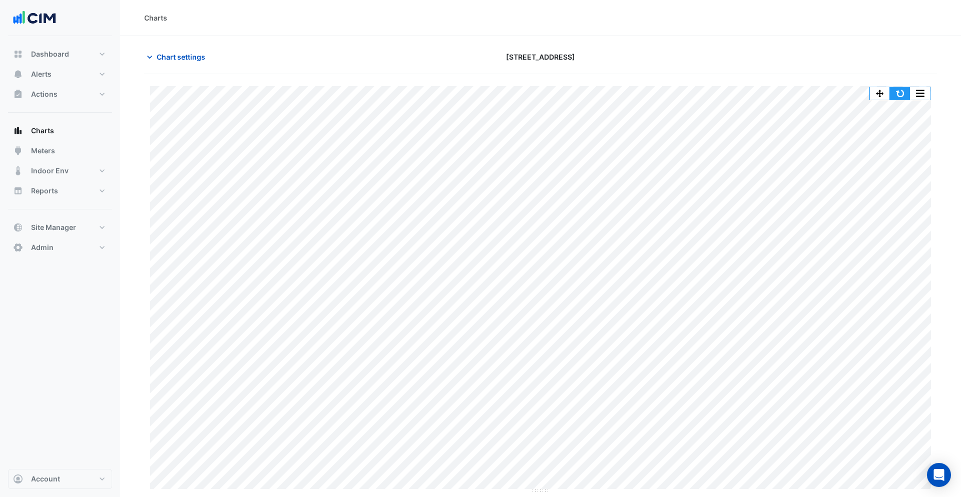
click at [899, 97] on button "button" at bounding box center [900, 93] width 20 height 13
click at [178, 58] on span "Chart settings" at bounding box center [181, 57] width 49 height 11
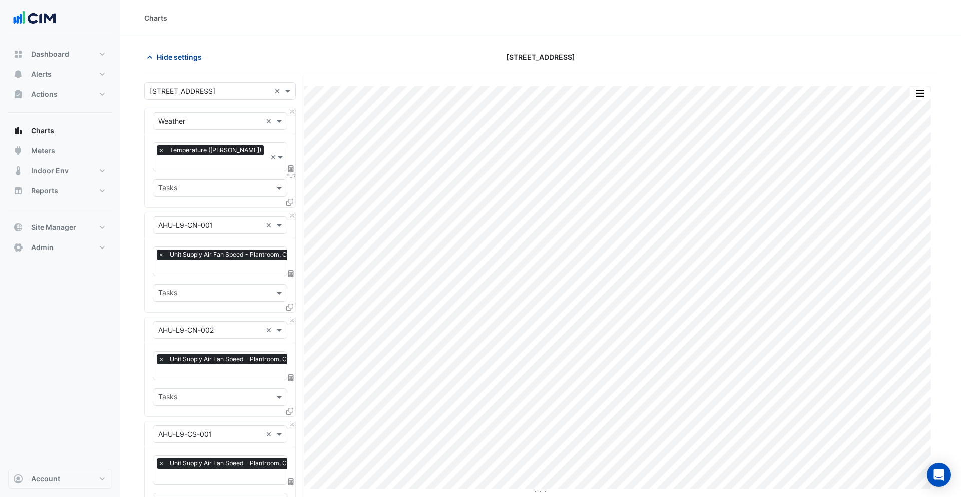
click at [187, 58] on span "Hide settings" at bounding box center [179, 57] width 45 height 11
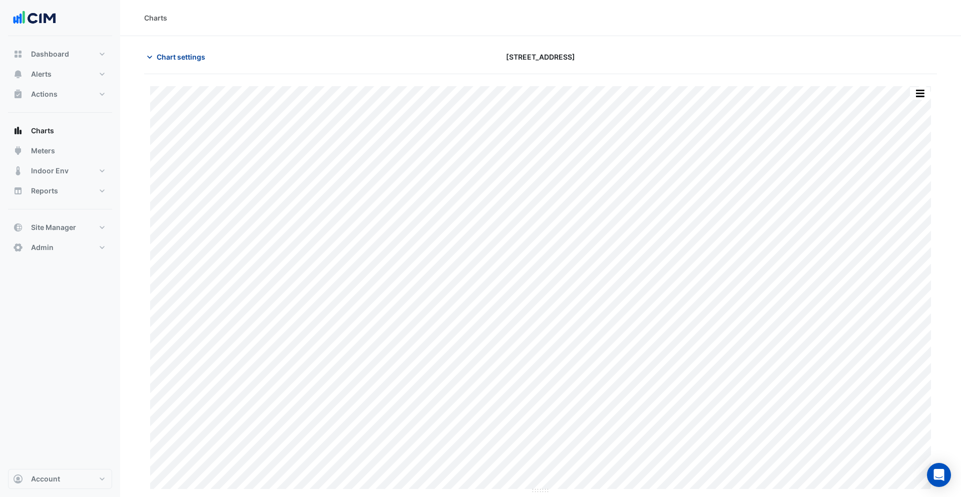
click at [187, 58] on span "Chart settings" at bounding box center [181, 57] width 49 height 11
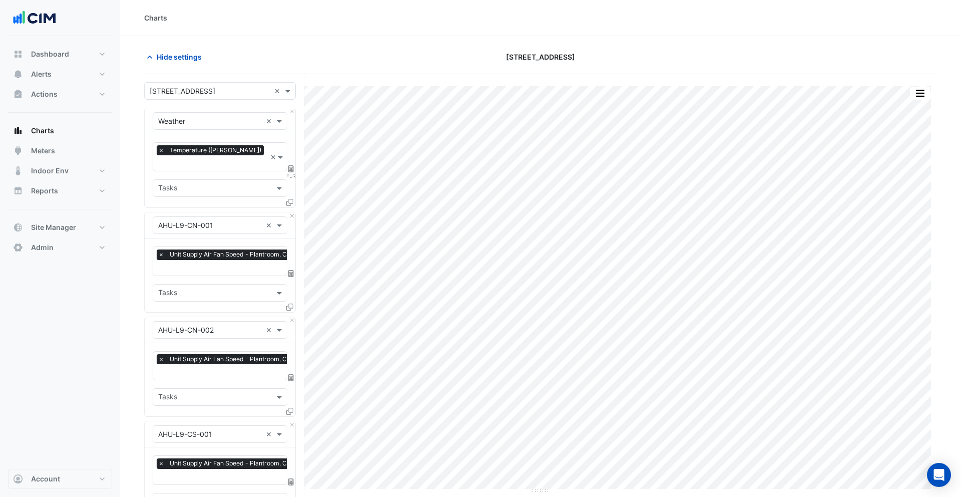
click at [293, 172] on span "FLR" at bounding box center [291, 176] width 10 height 8
select select "******"
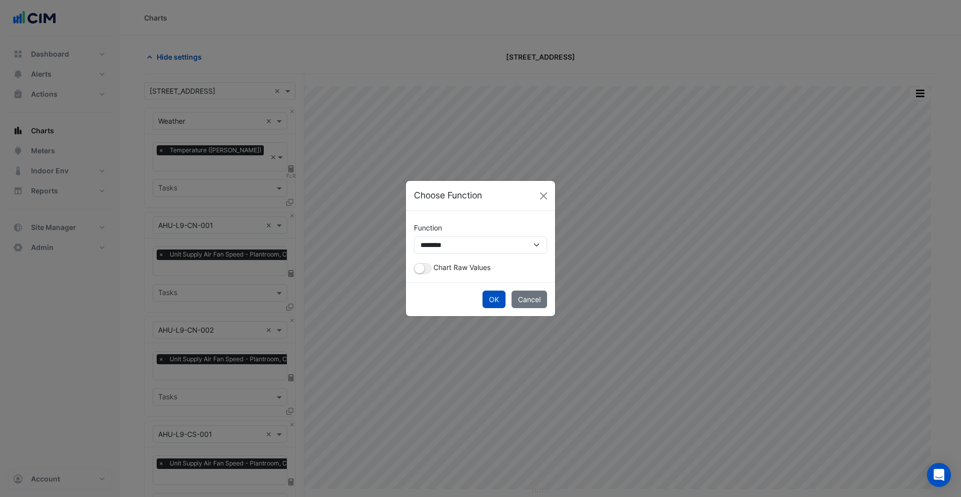
click at [528, 303] on button "Cancel" at bounding box center [530, 299] width 36 height 18
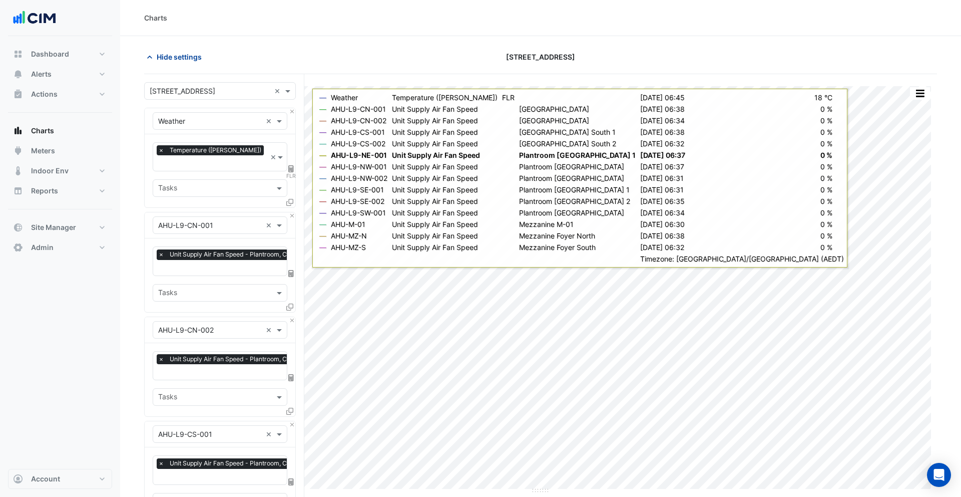
click at [171, 58] on span "Hide settings" at bounding box center [179, 57] width 45 height 11
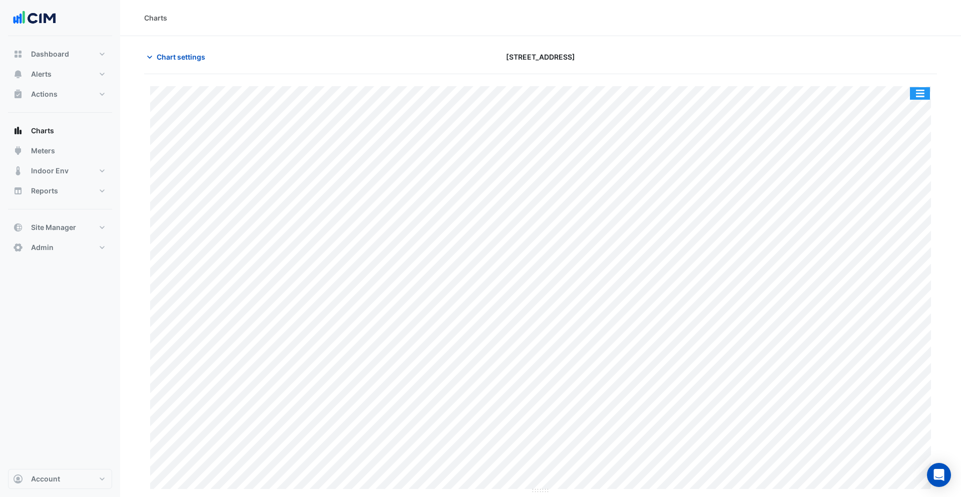
click at [916, 88] on button "button" at bounding box center [920, 93] width 20 height 13
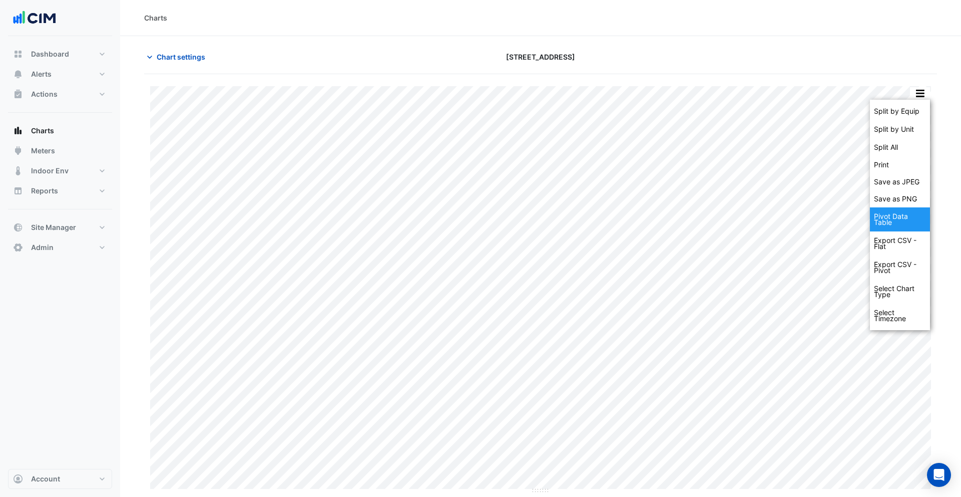
click at [908, 224] on div "Pivot Data Table" at bounding box center [900, 219] width 60 height 24
click at [819, 65] on div at bounding box center [809, 57] width 268 height 18
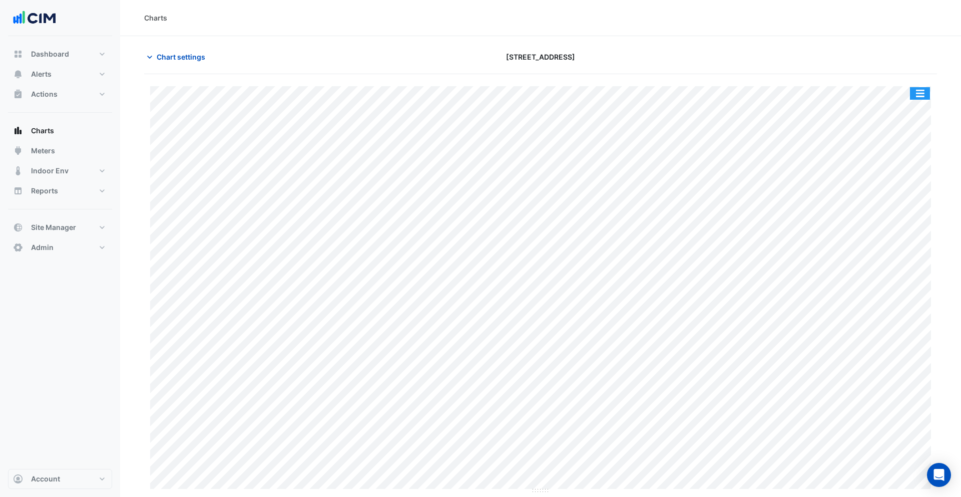
click at [925, 93] on button "button" at bounding box center [920, 93] width 20 height 13
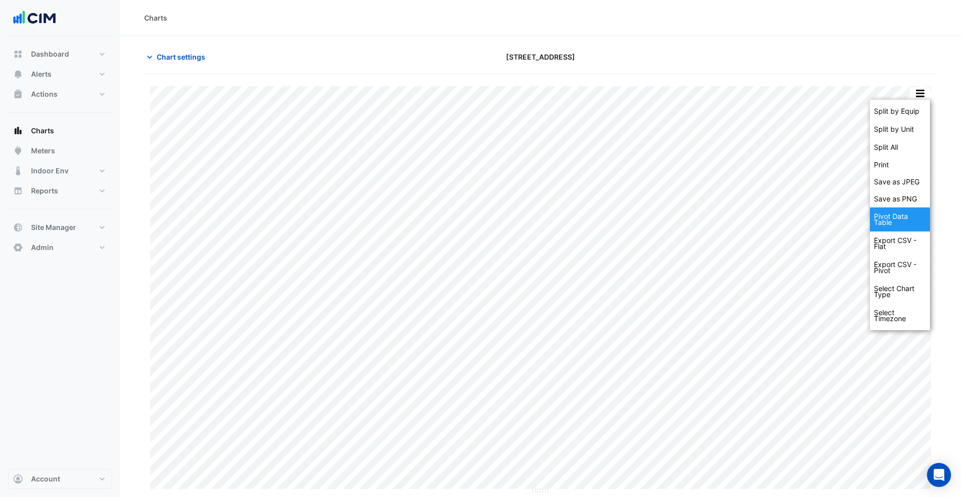
click at [894, 215] on div "Pivot Data Table" at bounding box center [900, 219] width 60 height 24
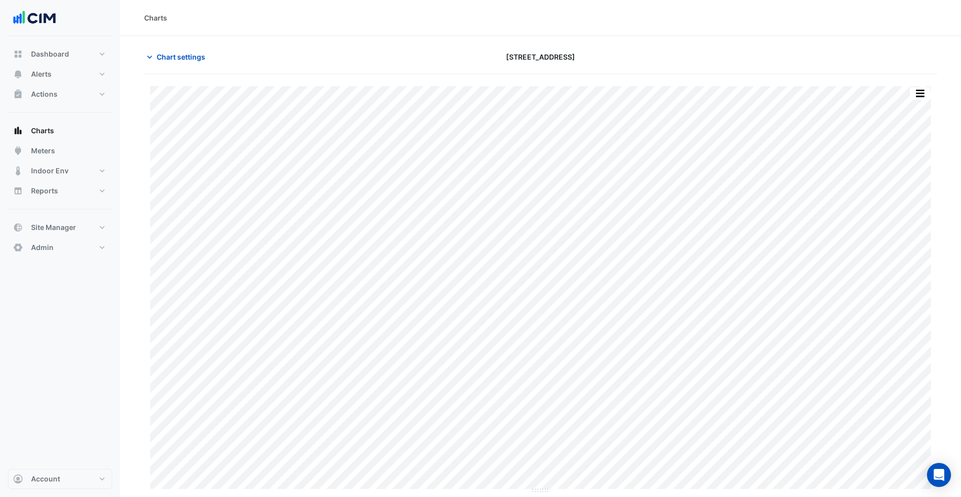
click at [740, 57] on div at bounding box center [809, 57] width 268 height 18
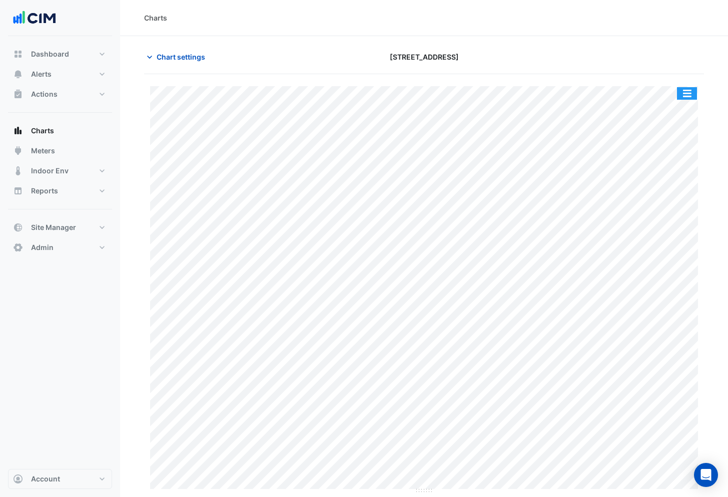
click at [685, 94] on button "button" at bounding box center [687, 93] width 20 height 13
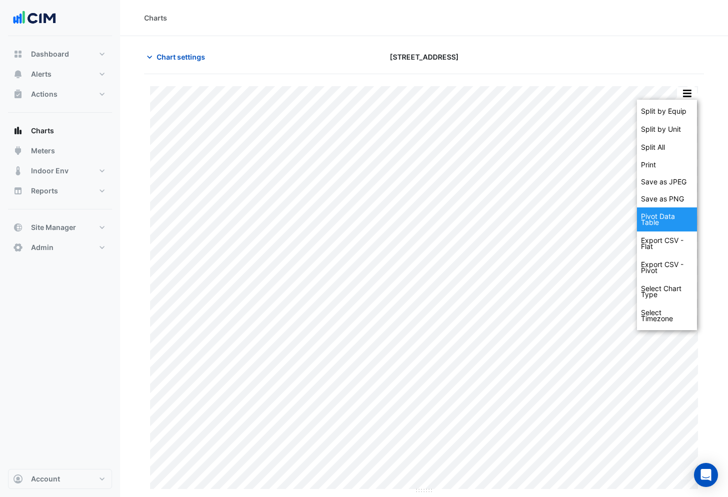
click at [665, 220] on div "Pivot Data Table" at bounding box center [667, 219] width 60 height 24
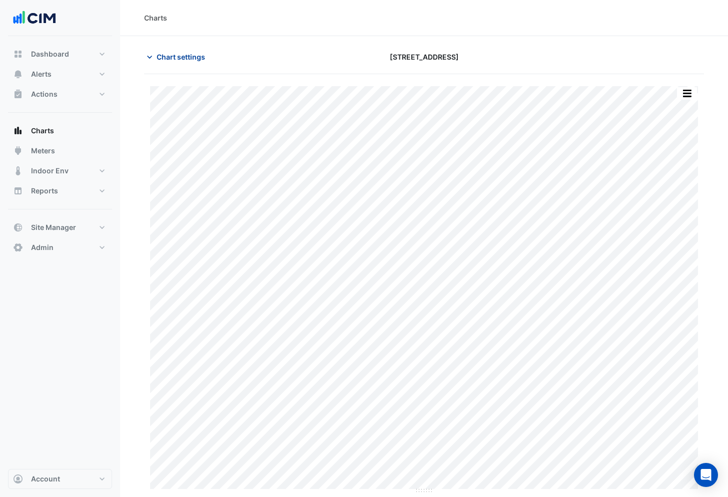
click at [182, 55] on span "Chart settings" at bounding box center [181, 57] width 49 height 11
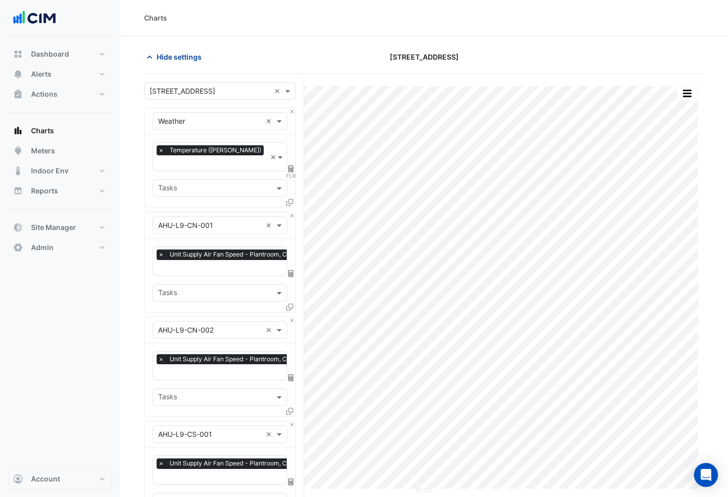
click at [178, 62] on span "Hide settings" at bounding box center [179, 57] width 45 height 11
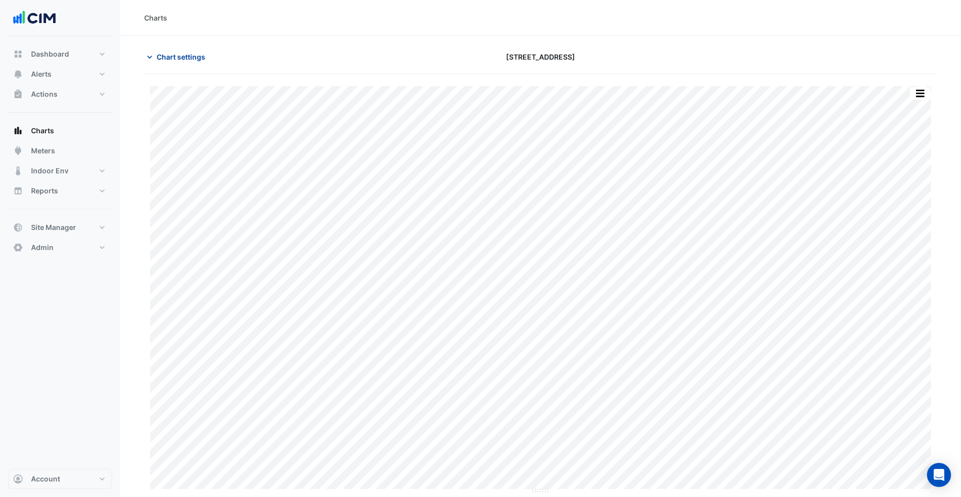
click at [166, 58] on span "Chart settings" at bounding box center [181, 57] width 49 height 11
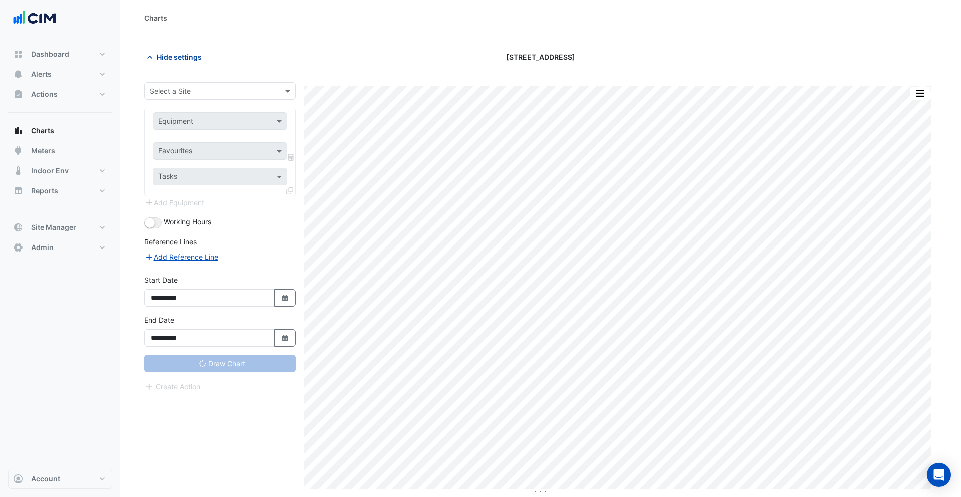
type input "**********"
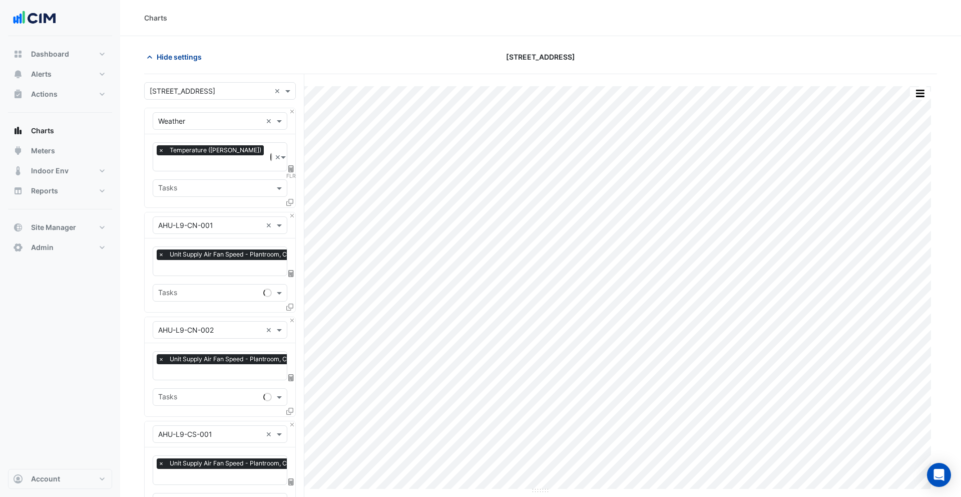
click at [166, 58] on span "Hide settings" at bounding box center [179, 57] width 45 height 11
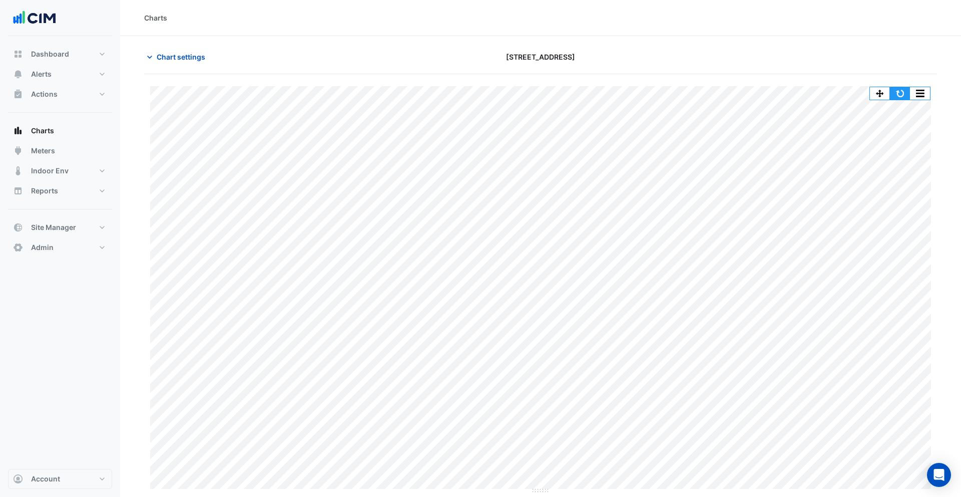
drag, startPoint x: 903, startPoint y: 93, endPoint x: 706, endPoint y: 72, distance: 198.3
click at [903, 93] on button "button" at bounding box center [900, 93] width 20 height 13
click at [913, 91] on button "button" at bounding box center [920, 93] width 20 height 13
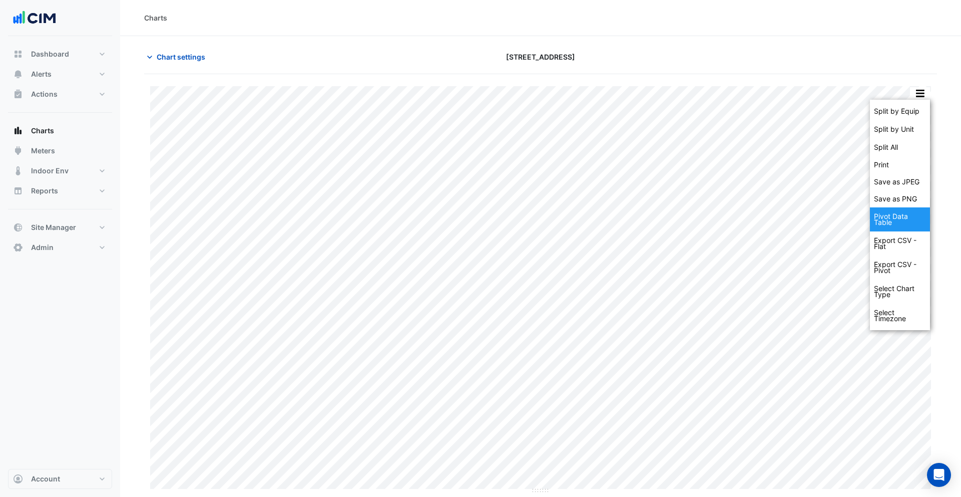
click at [898, 219] on div "Pivot Data Table" at bounding box center [900, 219] width 60 height 24
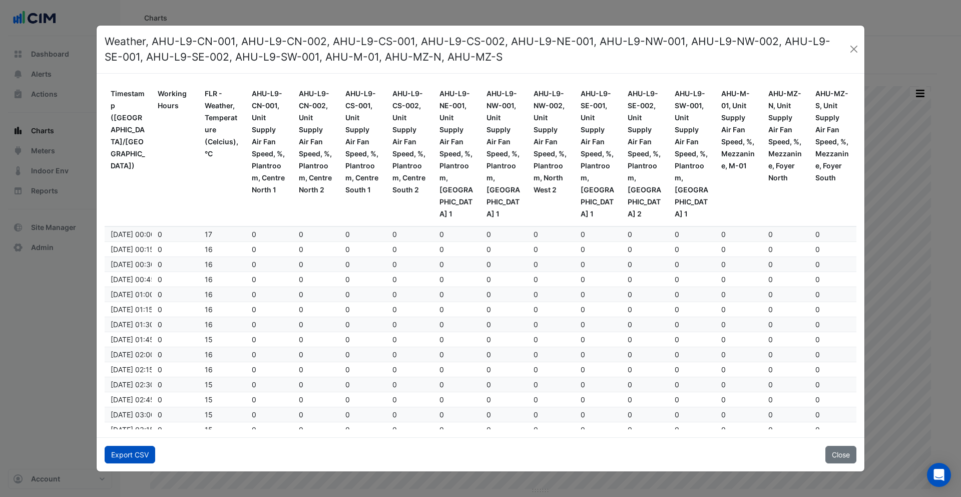
click at [143, 454] on button "Export CSV" at bounding box center [130, 455] width 51 height 18
click at [856, 47] on button "Close" at bounding box center [854, 49] width 13 height 15
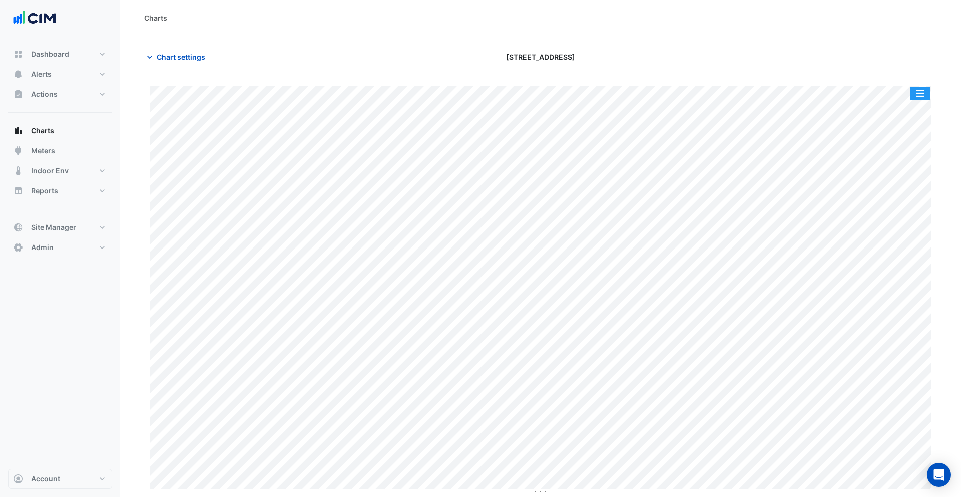
click at [923, 95] on button "button" at bounding box center [920, 93] width 20 height 13
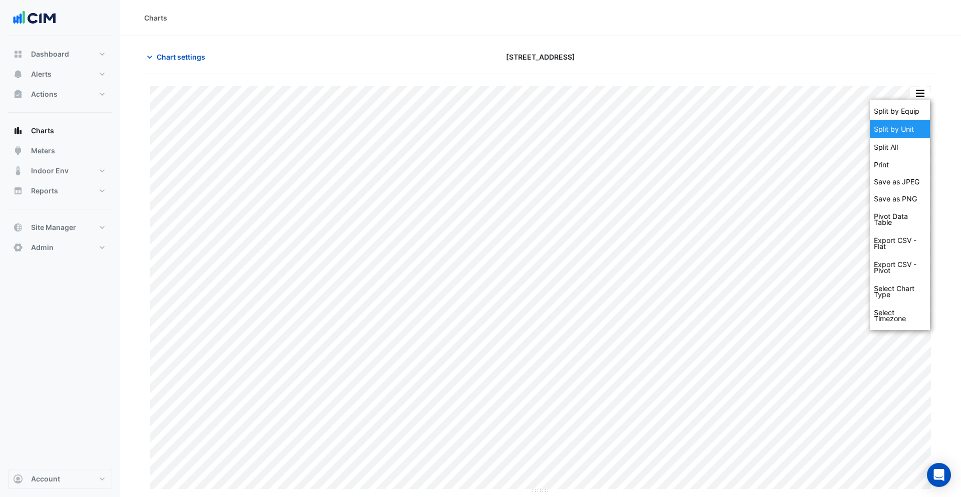
click at [894, 129] on div "Split by Unit" at bounding box center [900, 129] width 60 height 18
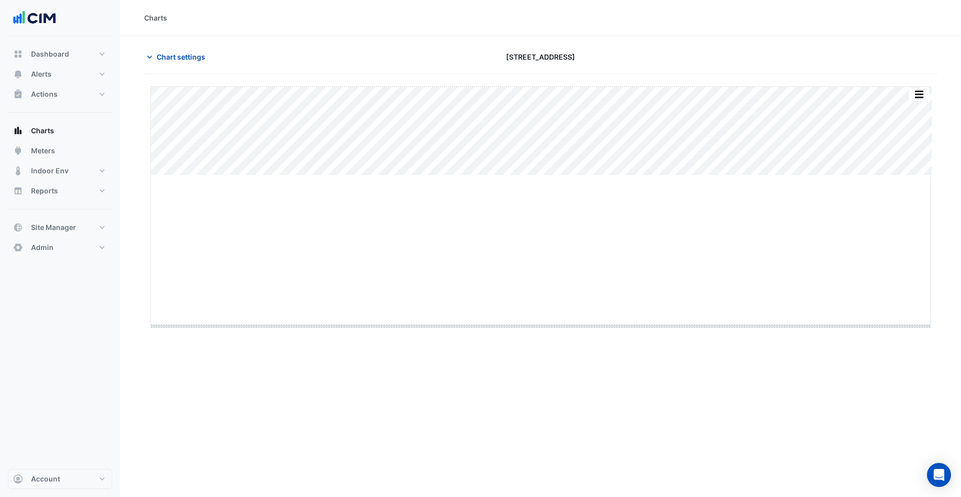
drag, startPoint x: 541, startPoint y: 175, endPoint x: 548, endPoint y: 326, distance: 150.9
click at [925, 91] on button "button" at bounding box center [920, 93] width 20 height 13
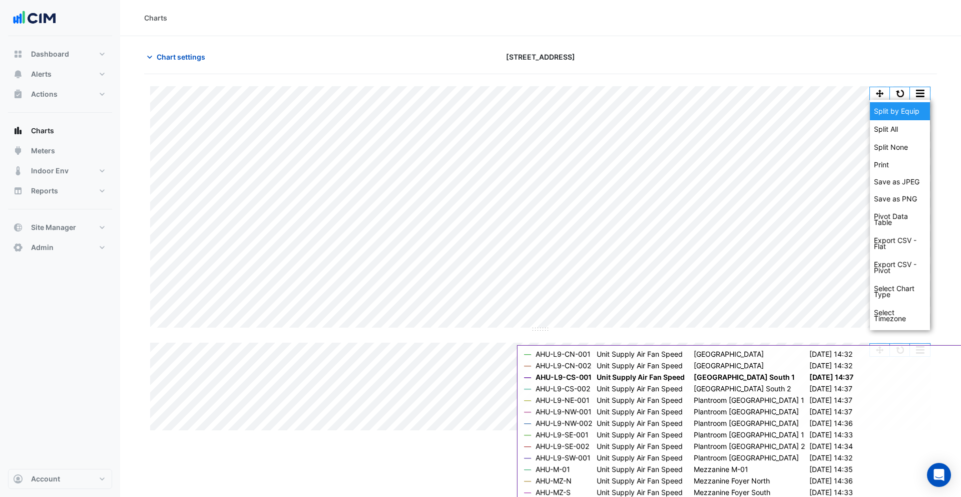
click at [912, 109] on div "Split by Equip" at bounding box center [900, 111] width 60 height 18
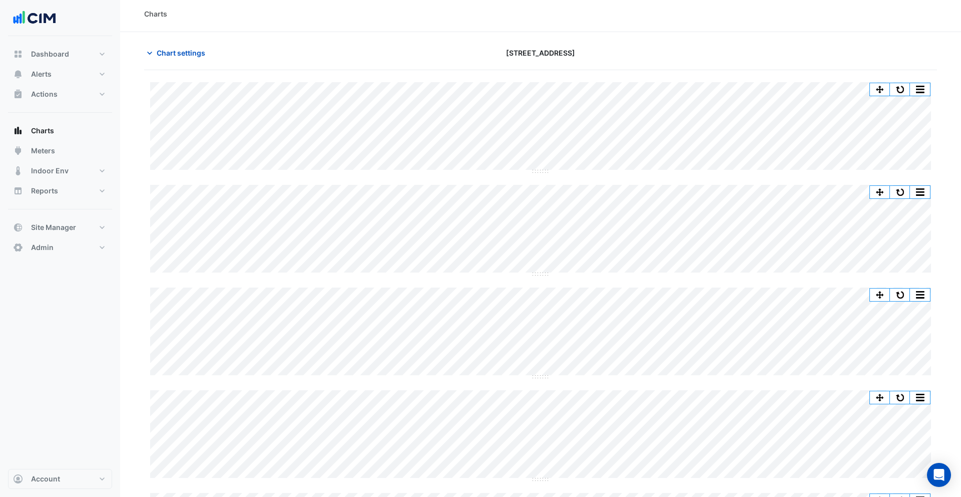
scroll to position [5, 0]
click at [180, 55] on span "Chart settings" at bounding box center [181, 52] width 49 height 11
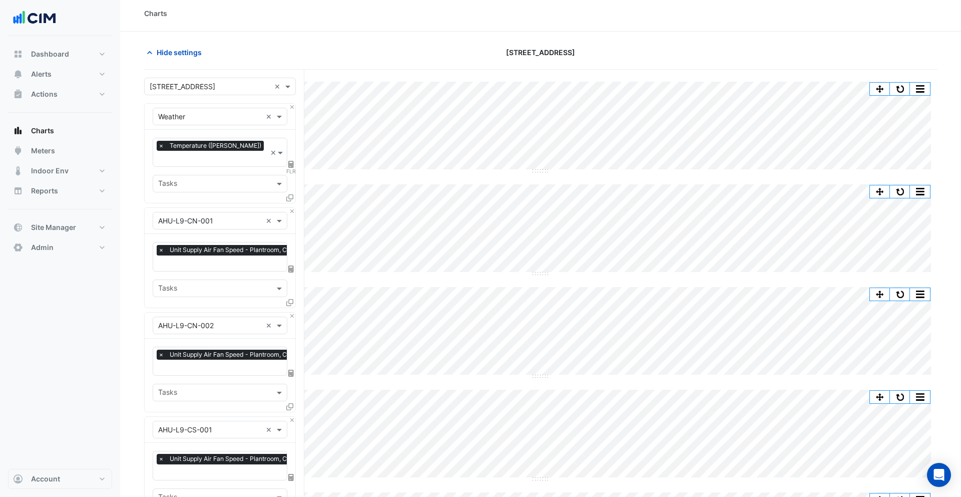
click at [161, 245] on span "×" at bounding box center [161, 250] width 9 height 10
click at [194, 246] on input "text" at bounding box center [214, 251] width 112 height 11
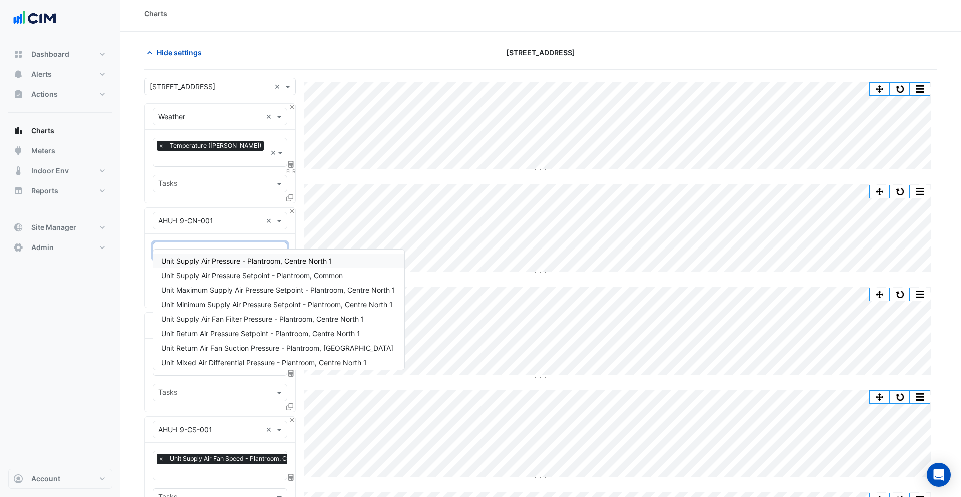
type input "********"
click at [223, 263] on span "Unit Supply Air Pressure - Plantroom, Centre North 1" at bounding box center [246, 260] width 171 height 9
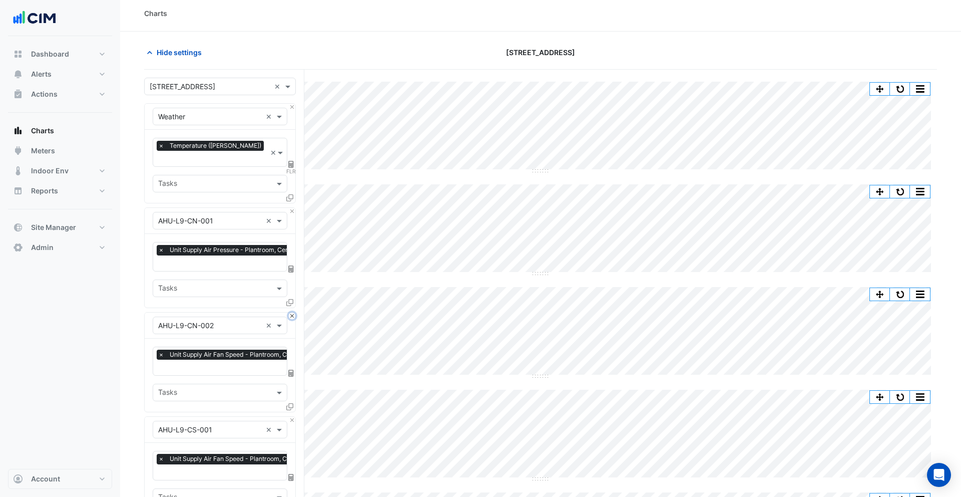
click at [292, 312] on button "Close" at bounding box center [292, 315] width 7 height 7
click at [292, 417] on button "Close" at bounding box center [292, 420] width 7 height 7
click at [292, 312] on button "Close" at bounding box center [292, 315] width 7 height 7
click at [292, 417] on button "Close" at bounding box center [292, 420] width 7 height 7
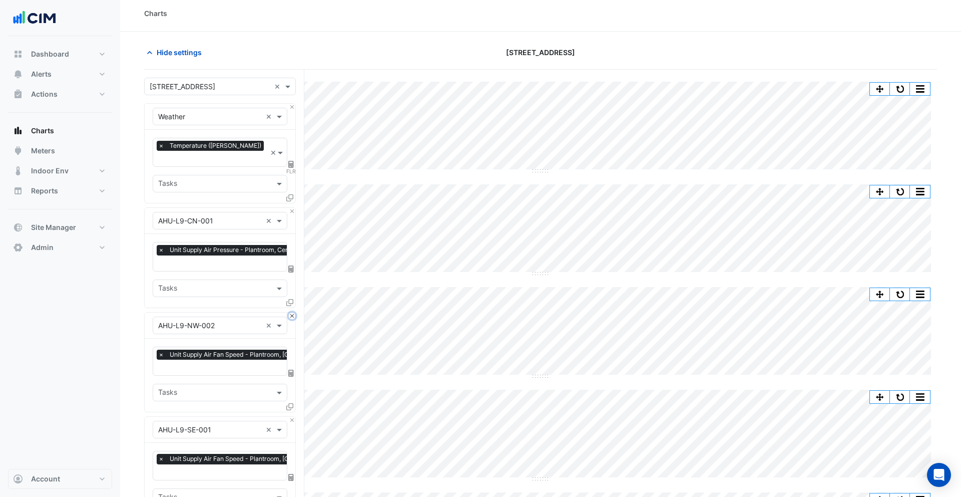
click at [292, 312] on button "Close" at bounding box center [292, 315] width 7 height 7
click at [292, 417] on button "Close" at bounding box center [292, 420] width 7 height 7
click at [292, 312] on button "Close" at bounding box center [292, 315] width 7 height 7
click at [292, 417] on button "Close" at bounding box center [292, 420] width 7 height 7
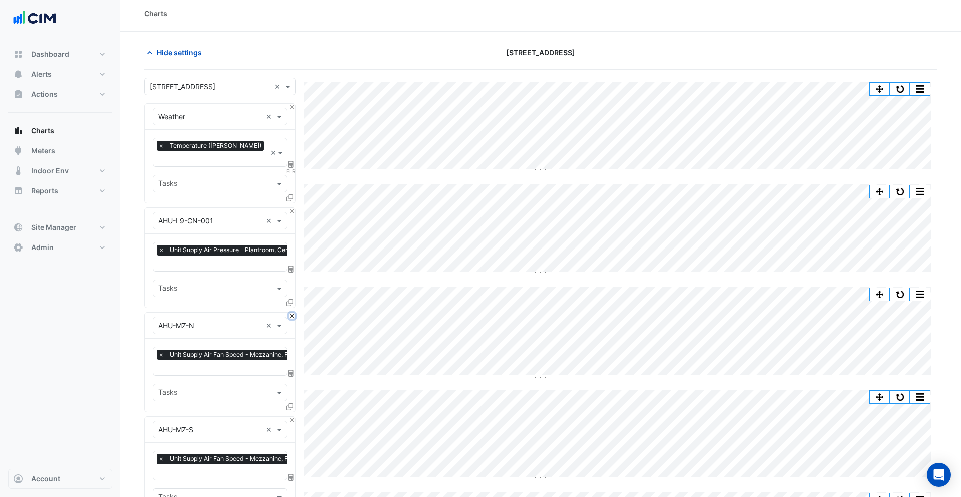
click at [292, 312] on button "Close" at bounding box center [292, 315] width 7 height 7
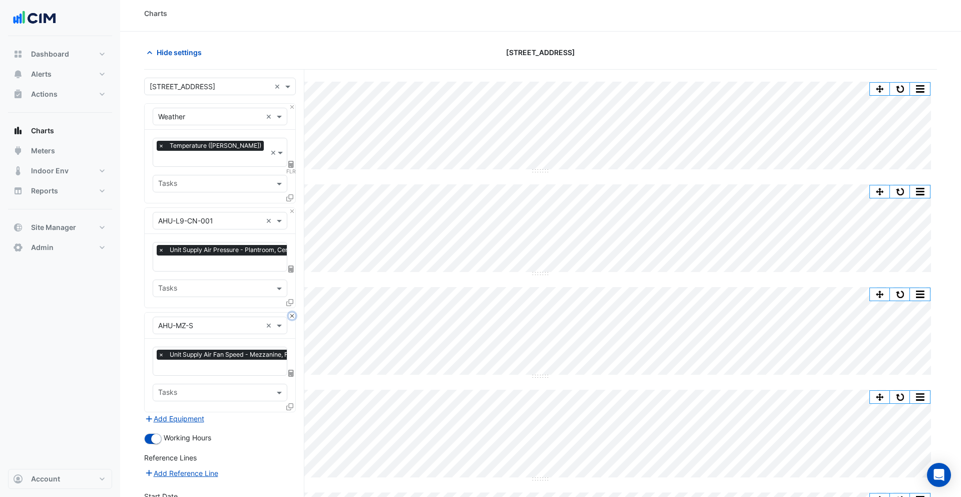
click at [292, 312] on button "Close" at bounding box center [292, 315] width 7 height 7
click at [292, 412] on div "Add Equipment" at bounding box center [220, 418] width 152 height 12
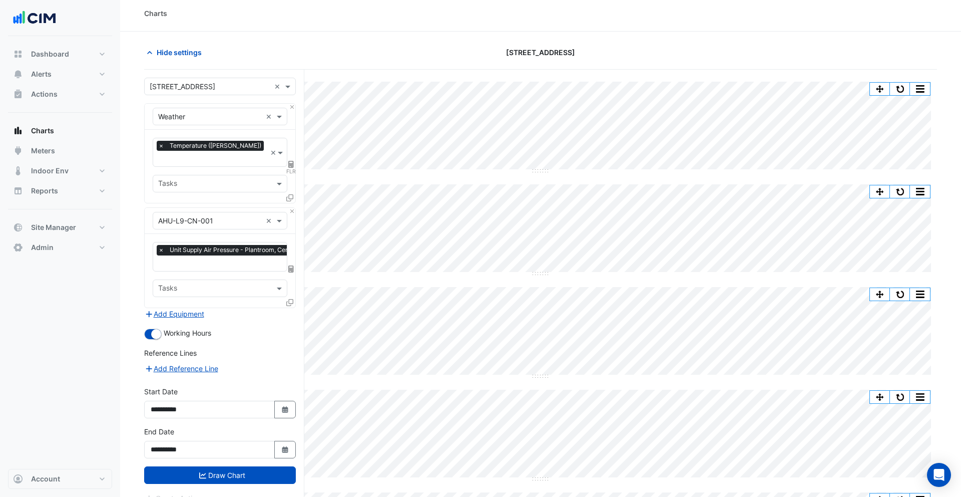
click at [291, 299] on icon at bounding box center [289, 302] width 7 height 7
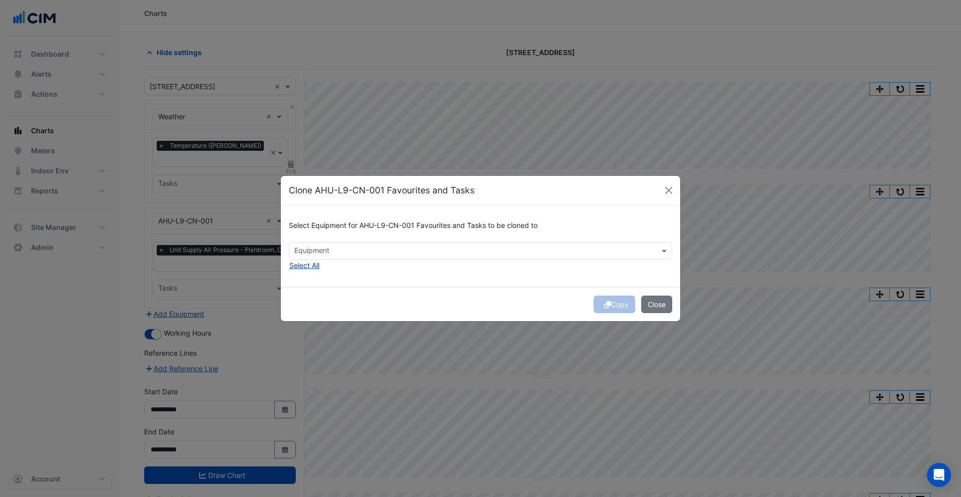
click at [303, 267] on button "Select All" at bounding box center [304, 265] width 31 height 12
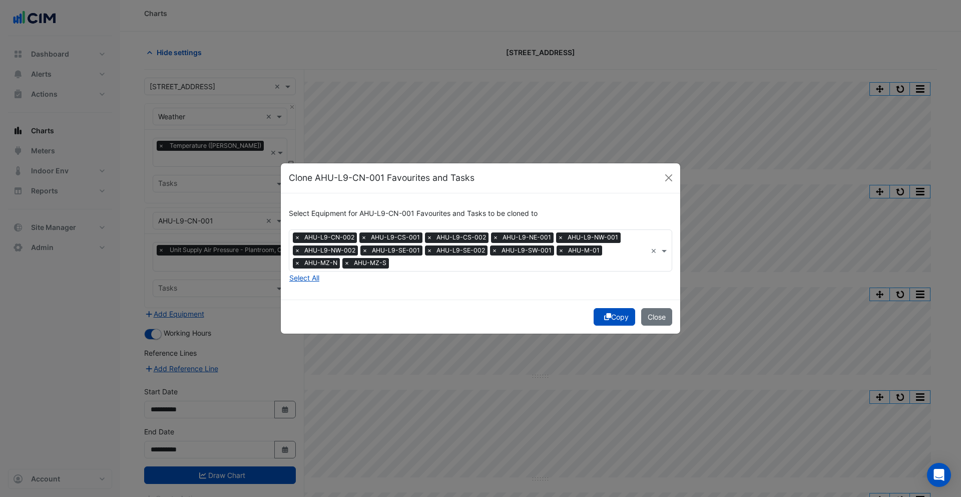
click at [617, 316] on button "Copy" at bounding box center [615, 317] width 42 height 18
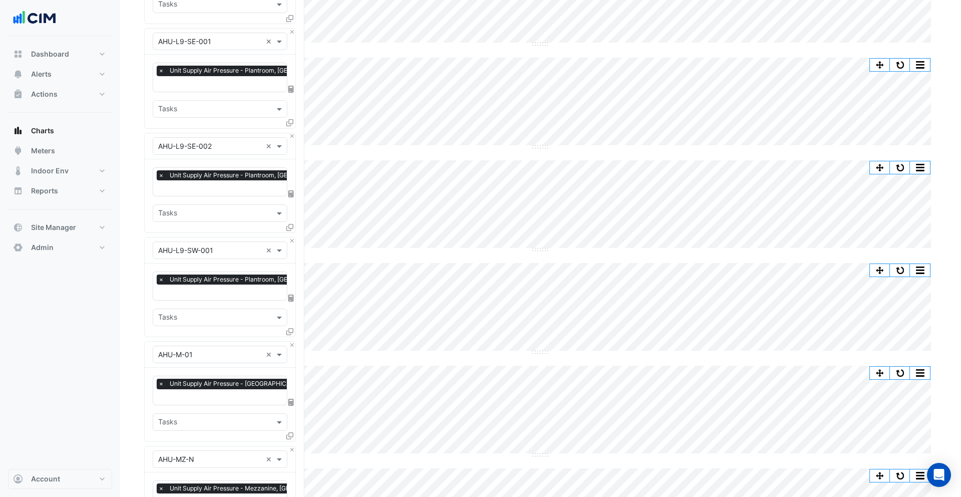
scroll to position [1285, 0]
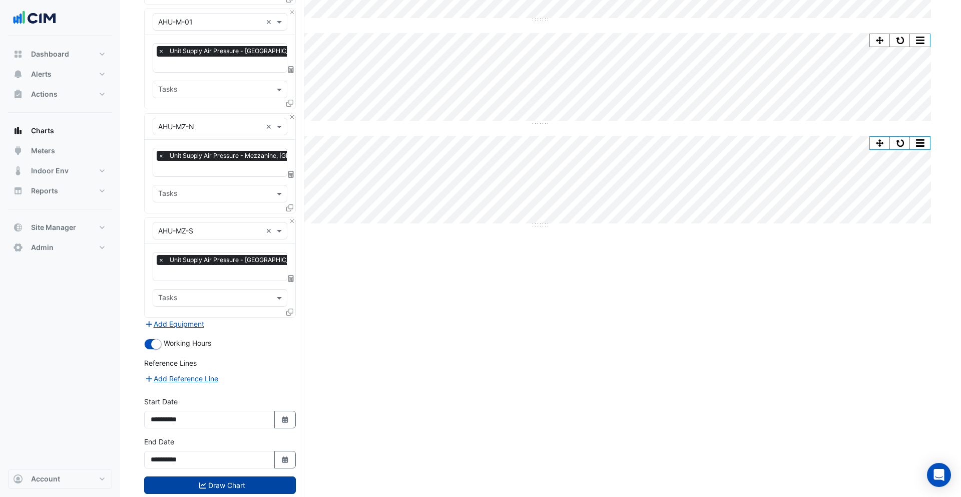
click at [236, 476] on button "Draw Chart" at bounding box center [220, 485] width 152 height 18
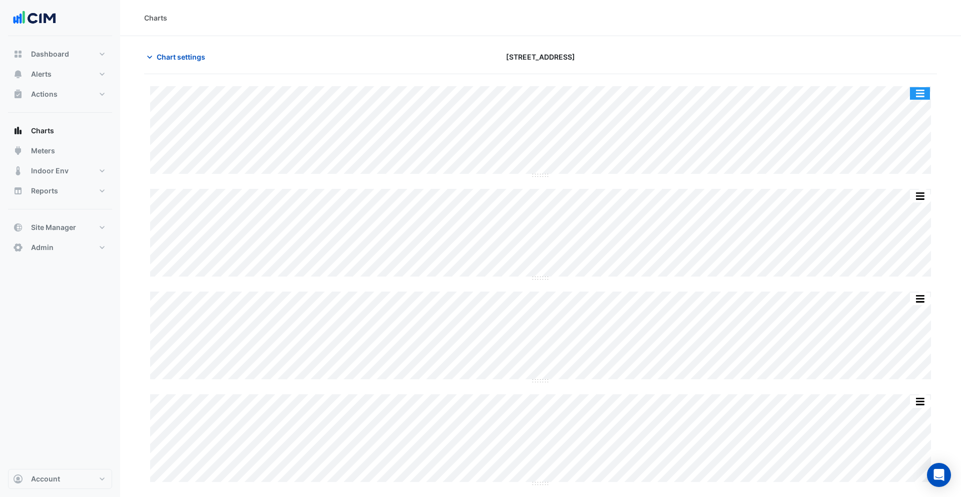
click at [925, 94] on button "button" at bounding box center [920, 93] width 20 height 13
click at [882, 73] on div "Chart settings [STREET_ADDRESS]" at bounding box center [540, 61] width 793 height 26
click at [179, 58] on span "Chart settings" at bounding box center [181, 57] width 49 height 11
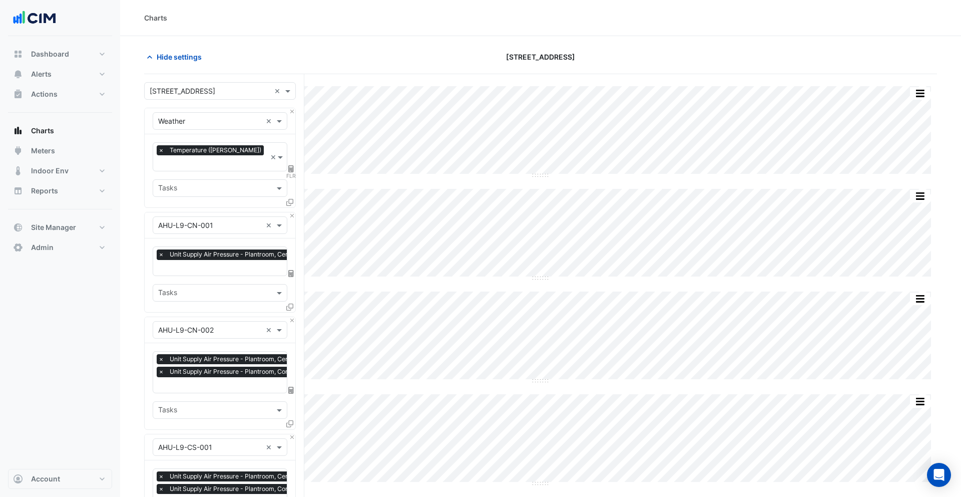
click at [203, 87] on input "text" at bounding box center [210, 91] width 121 height 11
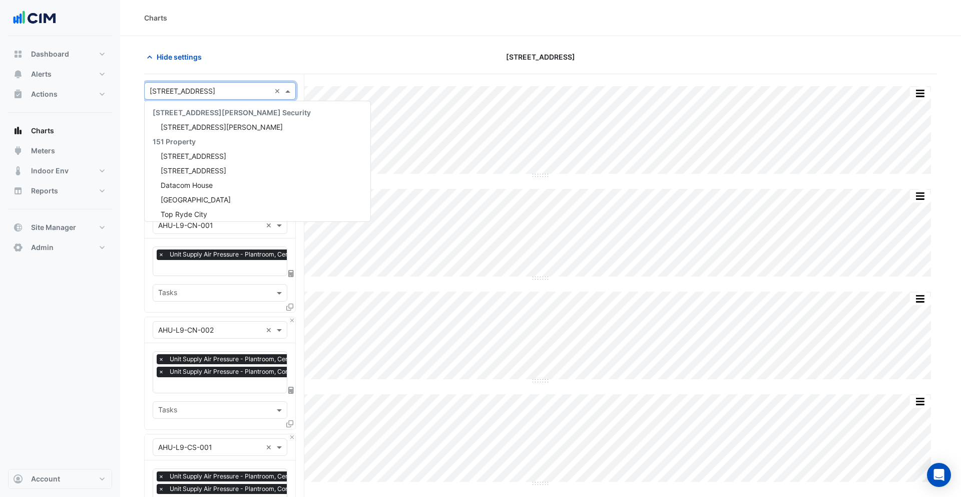
scroll to position [2487, 0]
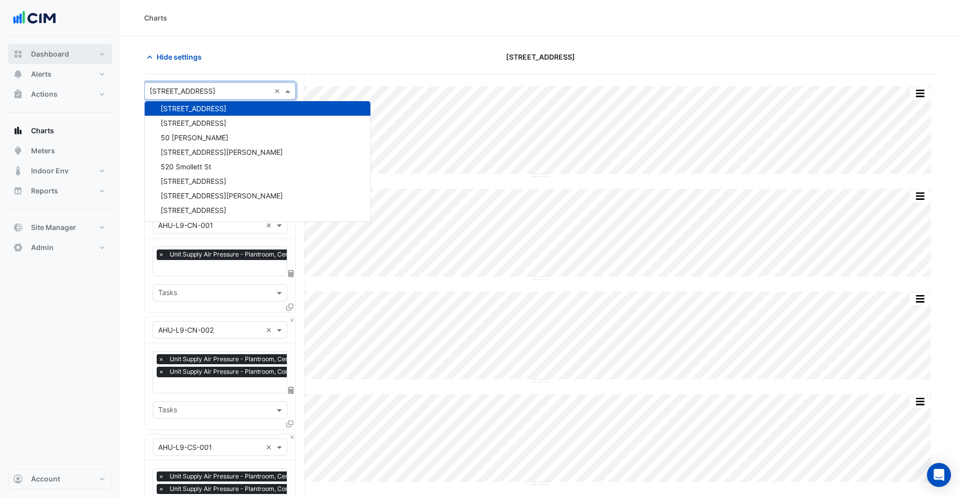
click at [75, 57] on button "Dashboard" at bounding box center [60, 54] width 104 height 20
select select "***"
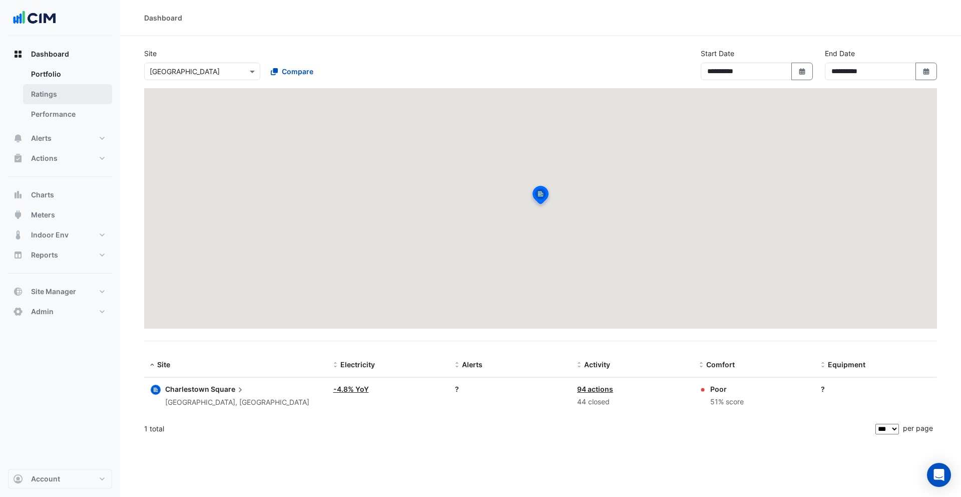
click at [71, 96] on link "Ratings" at bounding box center [67, 94] width 89 height 20
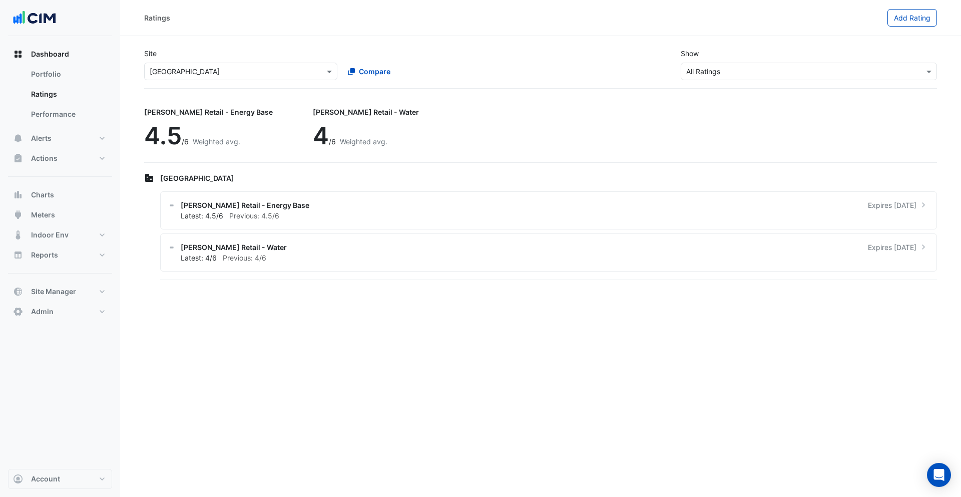
click at [266, 75] on input "text" at bounding box center [231, 72] width 162 height 11
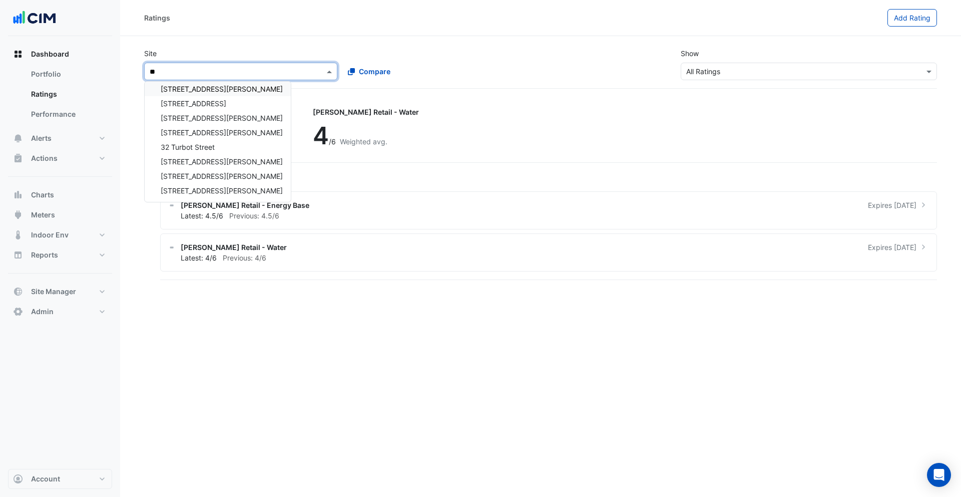
scroll to position [19, 0]
type input "***"
click at [186, 106] on span "[STREET_ADDRESS][PERSON_NAME]" at bounding box center [222, 107] width 122 height 9
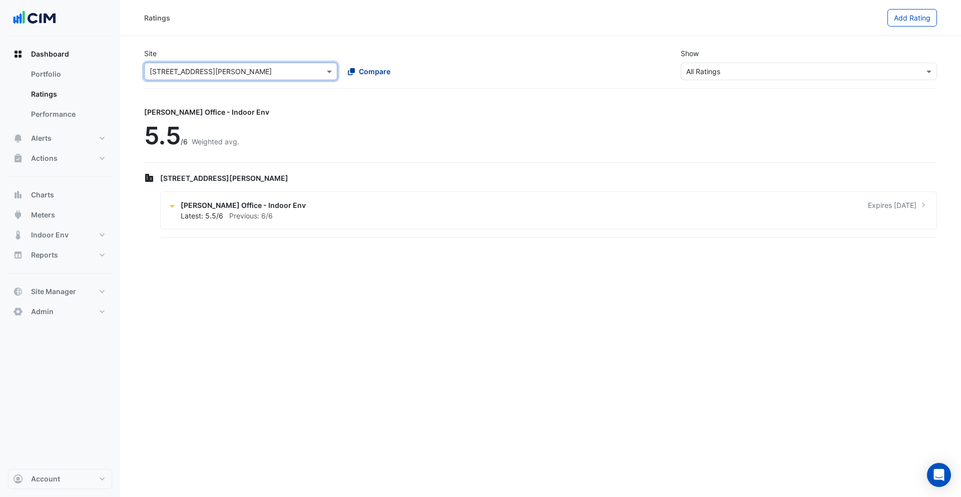
click at [353, 68] on icon at bounding box center [351, 71] width 7 height 7
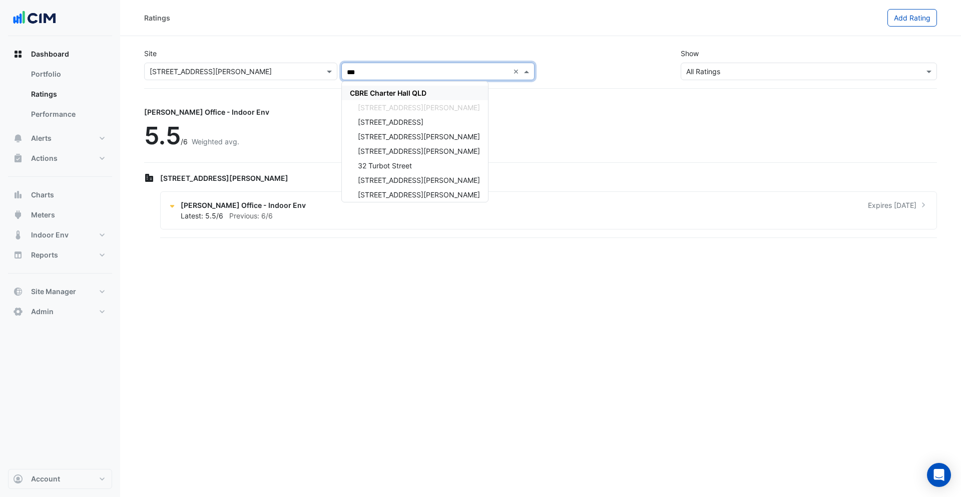
click at [379, 91] on span "CBRE Charter Hall QLD" at bounding box center [388, 93] width 77 height 9
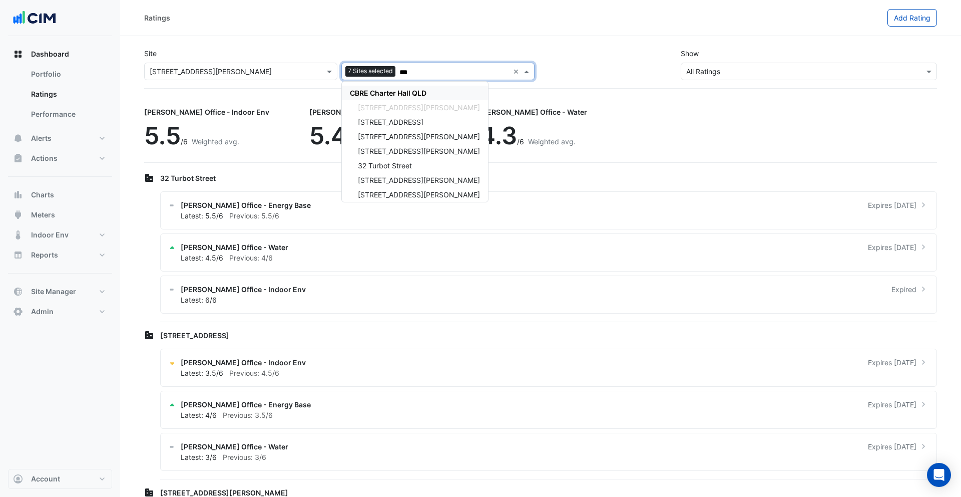
type input "***"
click at [715, 78] on div "× All Ratings" at bounding box center [809, 72] width 256 height 18
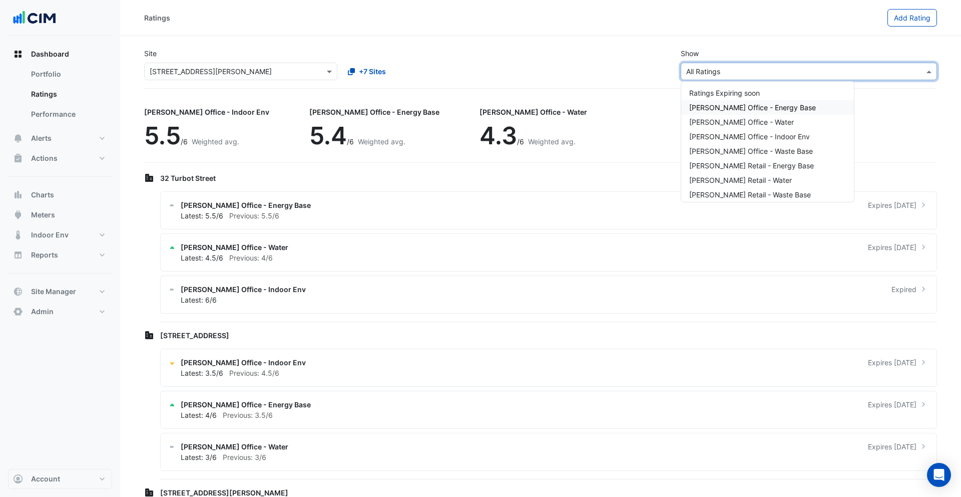
click at [724, 101] on div "[PERSON_NAME] Office - Energy Base" at bounding box center [767, 107] width 173 height 15
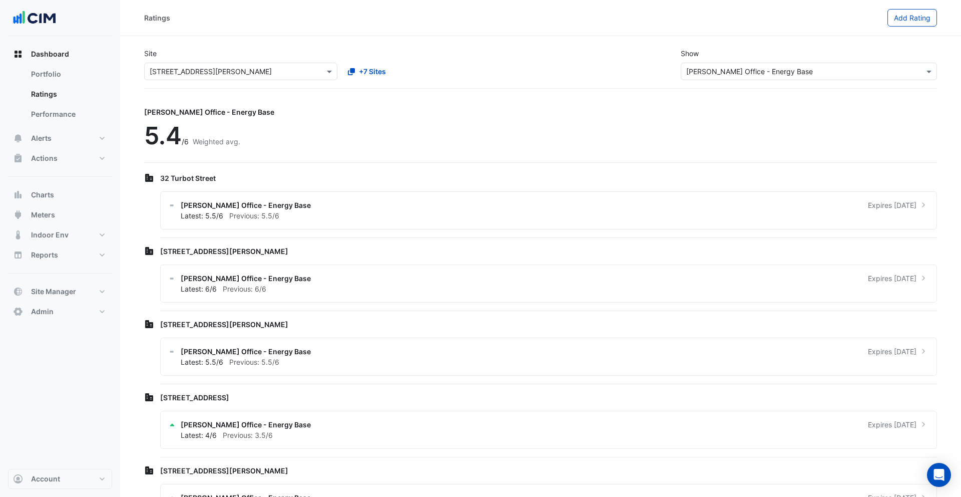
click at [563, 58] on div "Site × [STREET_ADDRESS][PERSON_NAME] +7 Sites Show × [PERSON_NAME] Office - Ene…" at bounding box center [540, 64] width 805 height 48
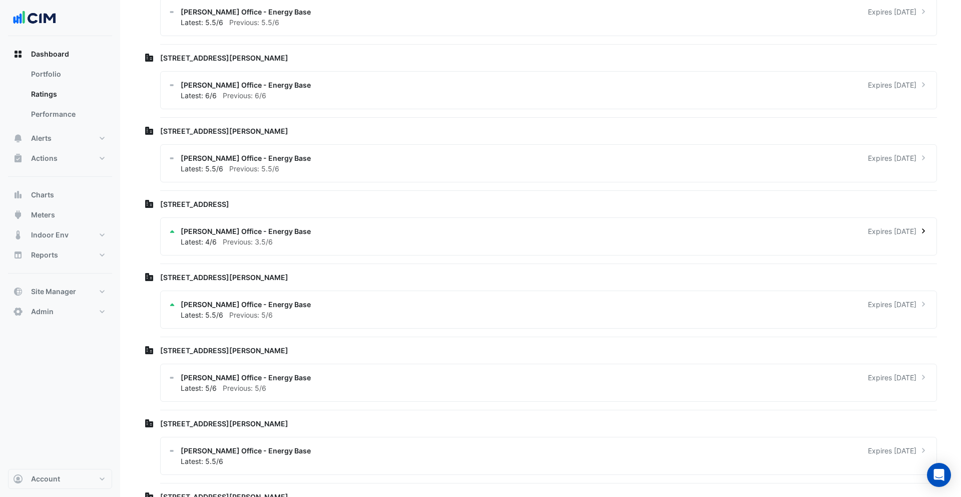
scroll to position [174, 0]
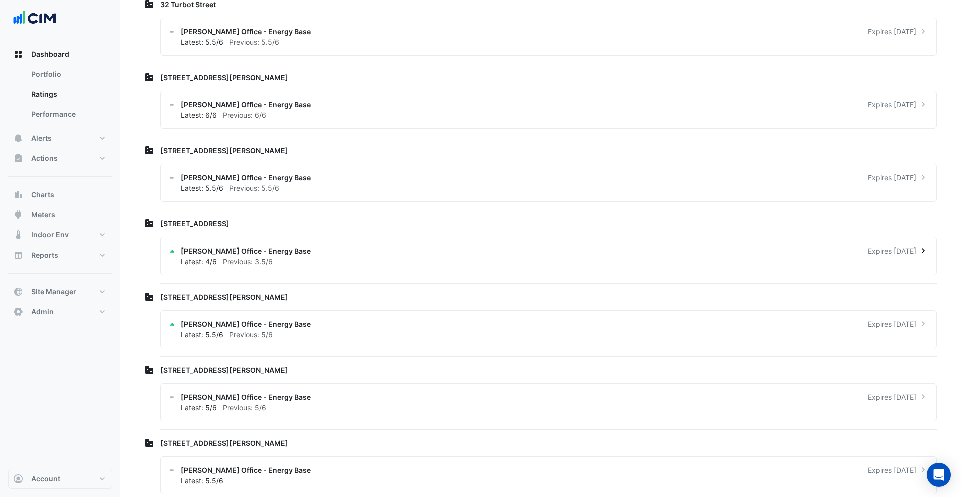
click at [238, 256] on div "Latest: 4/6 Previous: 3.5/6" at bounding box center [555, 261] width 748 height 11
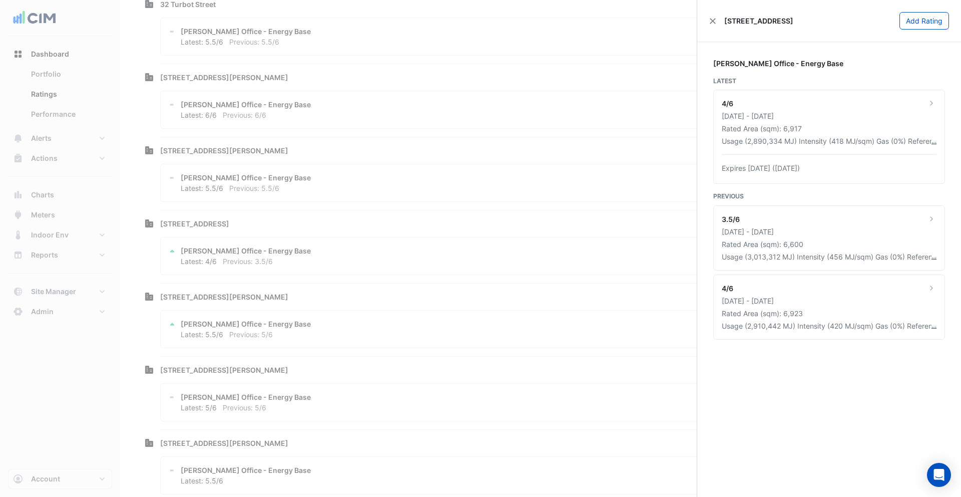
click at [287, 68] on ngb-offcanvas-backdrop at bounding box center [480, 248] width 961 height 497
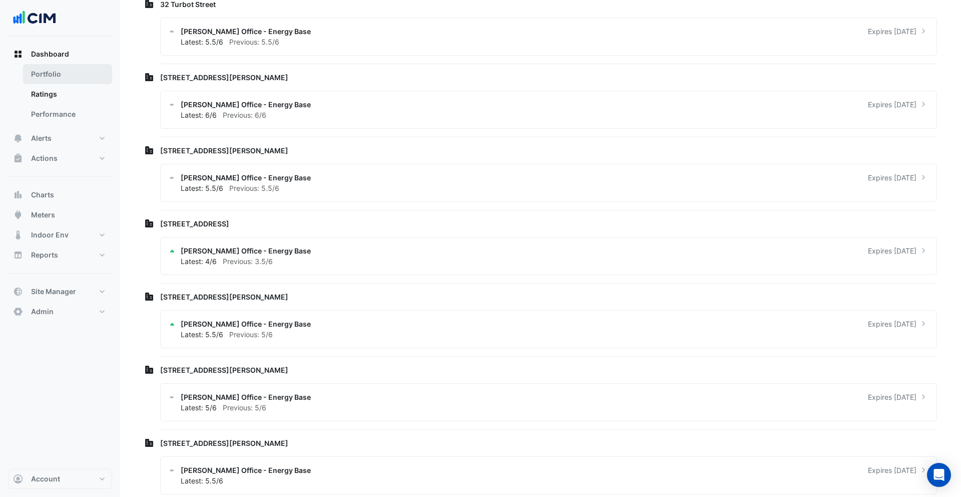
click at [70, 73] on link "Portfolio" at bounding box center [67, 74] width 89 height 20
select select "***"
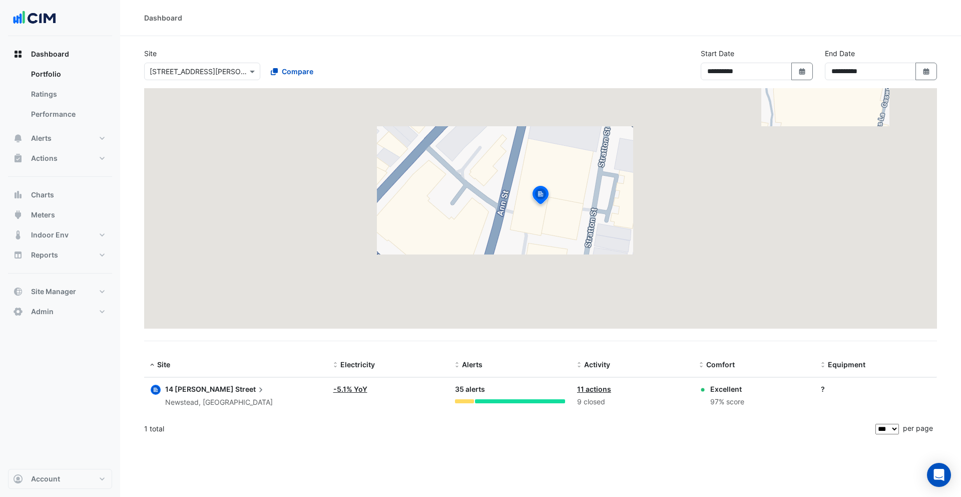
click at [192, 69] on input "text" at bounding box center [192, 72] width 85 height 11
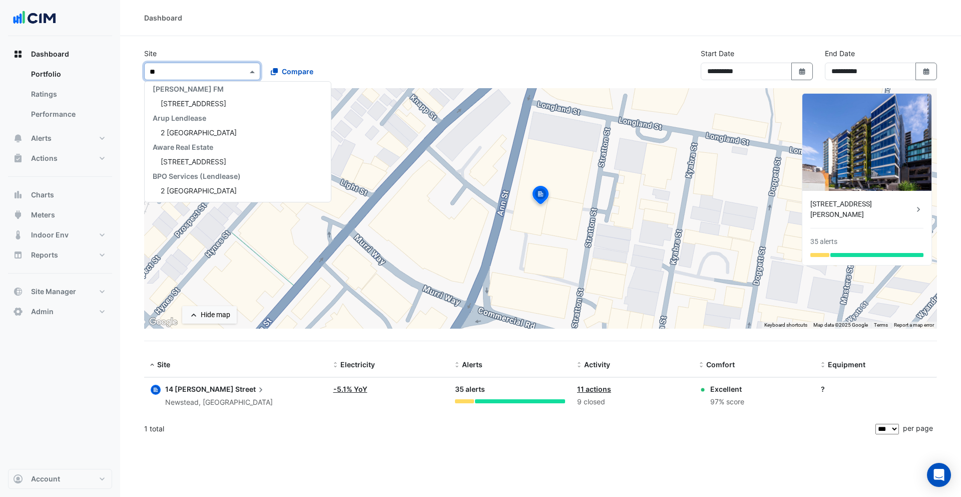
type input "***"
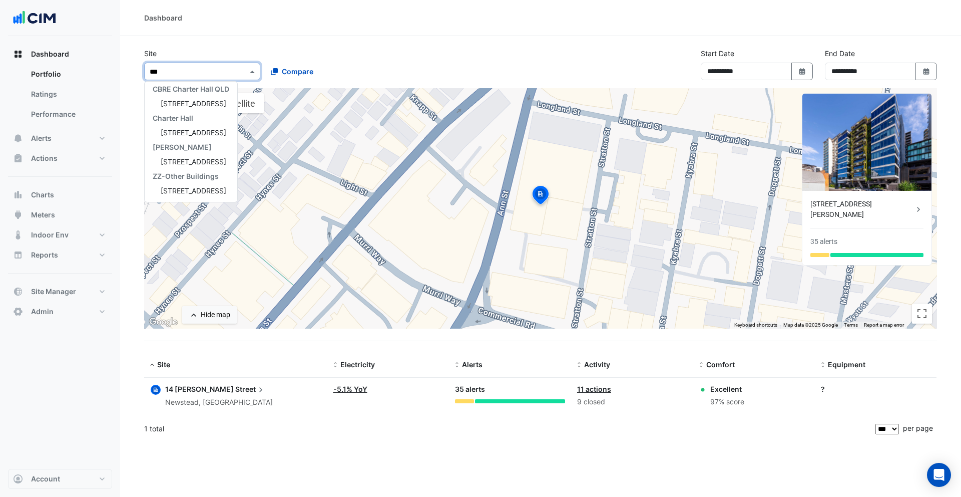
scroll to position [4, 0]
click at [184, 101] on span "[STREET_ADDRESS]" at bounding box center [194, 103] width 66 height 9
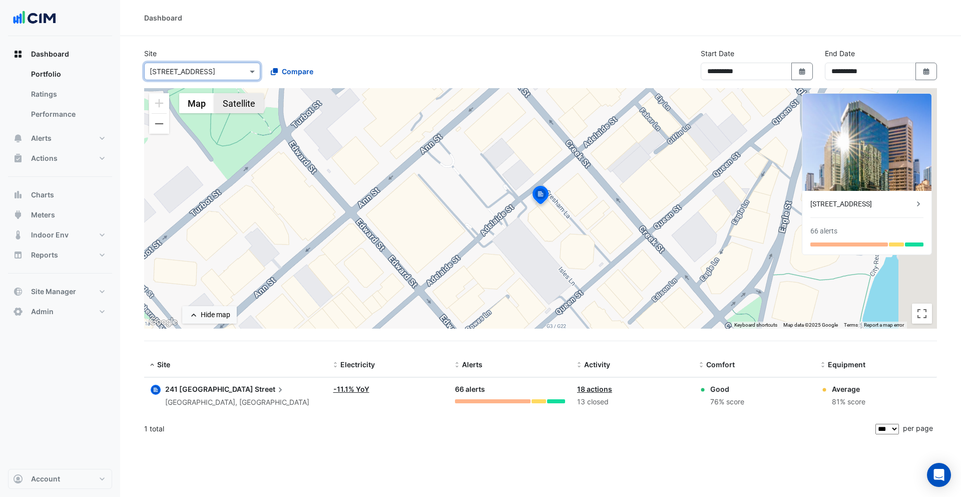
click at [243, 101] on button "Satellite" at bounding box center [239, 103] width 50 height 20
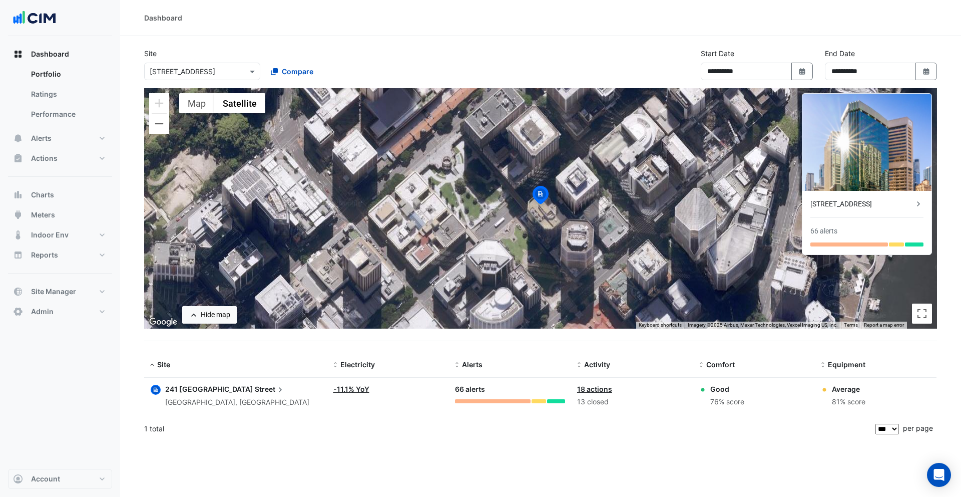
click at [840, 203] on div "[STREET_ADDRESS]" at bounding box center [862, 204] width 103 height 11
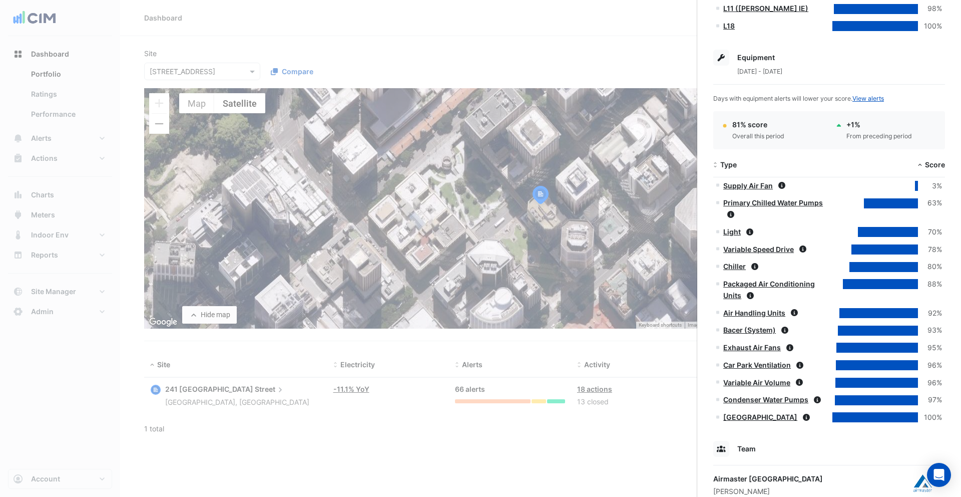
scroll to position [619, 0]
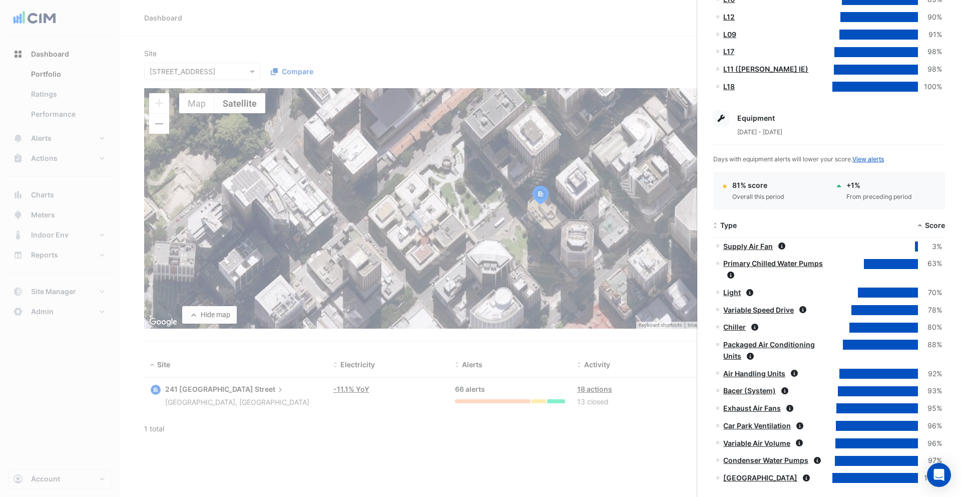
drag, startPoint x: 62, startPoint y: 166, endPoint x: 68, endPoint y: 180, distance: 15.5
click at [64, 171] on ngb-offcanvas-backdrop at bounding box center [480, 248] width 961 height 497
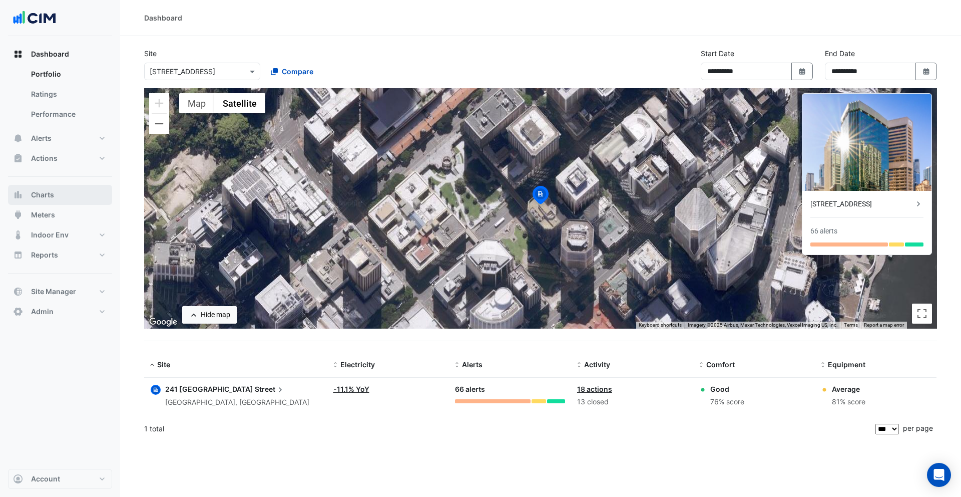
click at [68, 196] on button "Charts" at bounding box center [60, 195] width 104 height 20
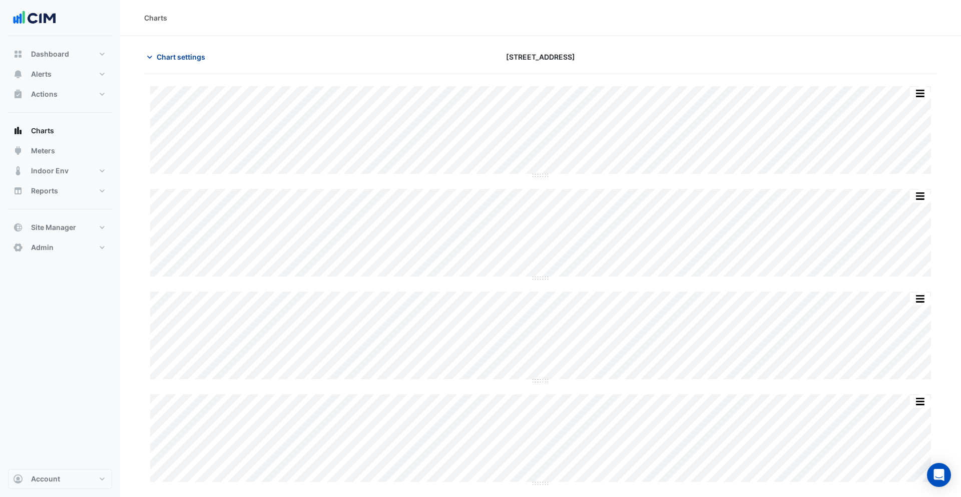
click at [189, 60] on span "Chart settings" at bounding box center [181, 57] width 49 height 11
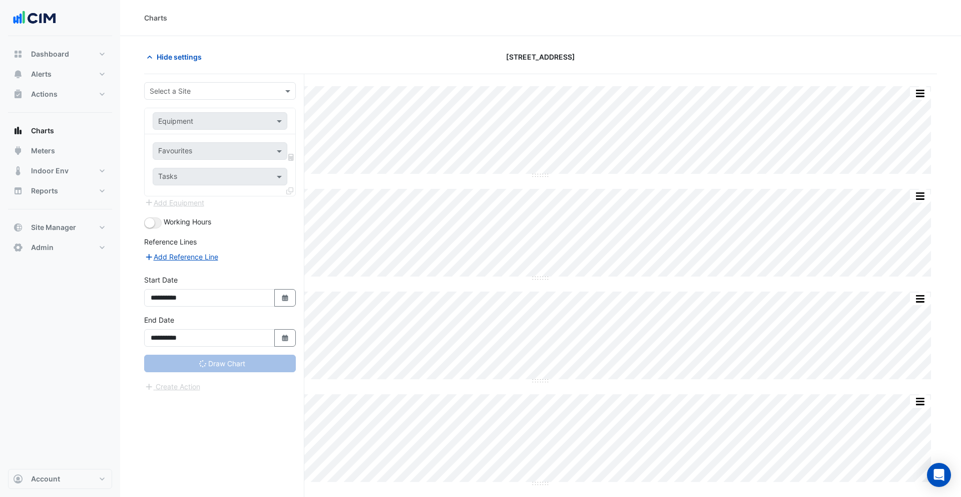
click at [195, 90] on input "text" at bounding box center [210, 91] width 121 height 11
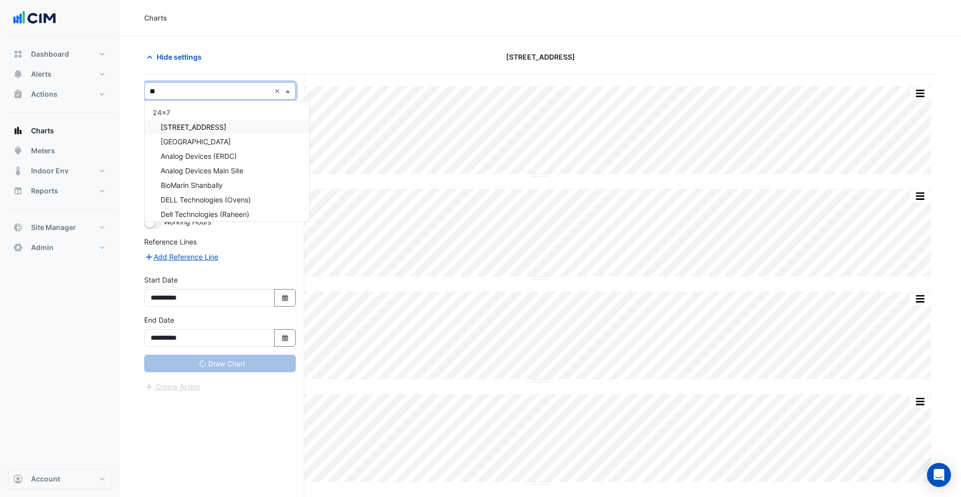
type input "***"
click at [187, 123] on span "[STREET_ADDRESS]" at bounding box center [194, 127] width 66 height 9
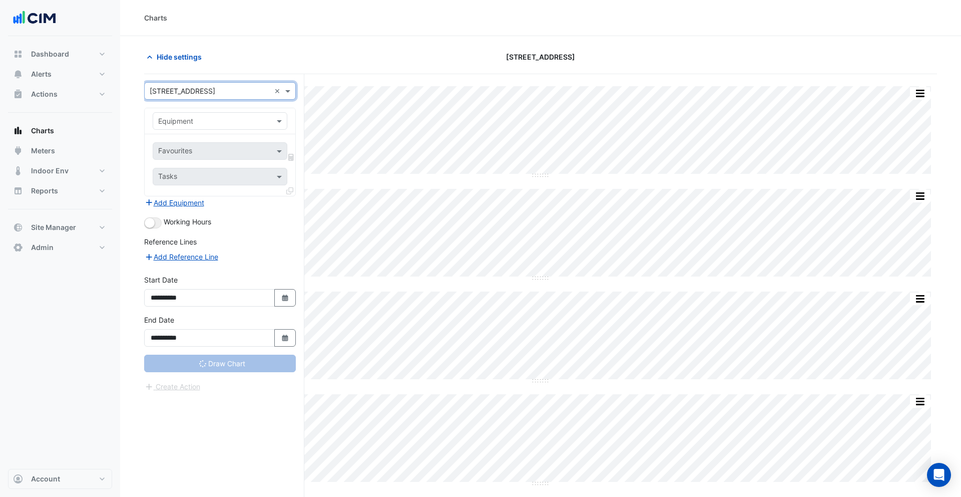
click at [197, 121] on input "text" at bounding box center [210, 121] width 104 height 11
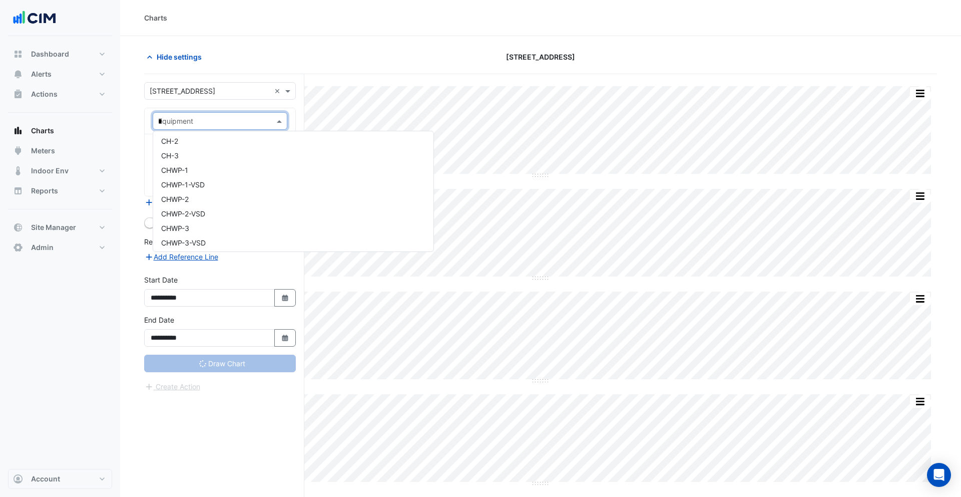
scroll to position [379, 0]
type input "**"
type input "**********"
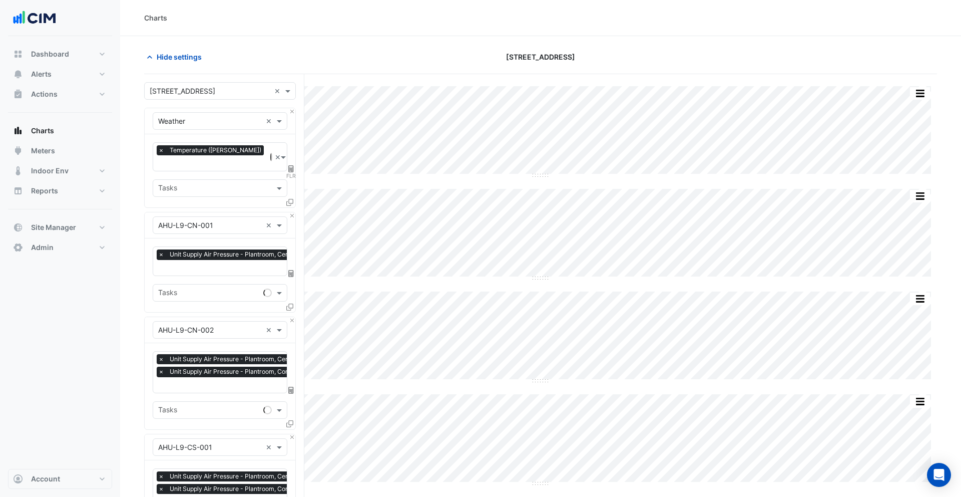
click at [195, 99] on div "× [STREET_ADDRESS] ×" at bounding box center [220, 91] width 152 height 18
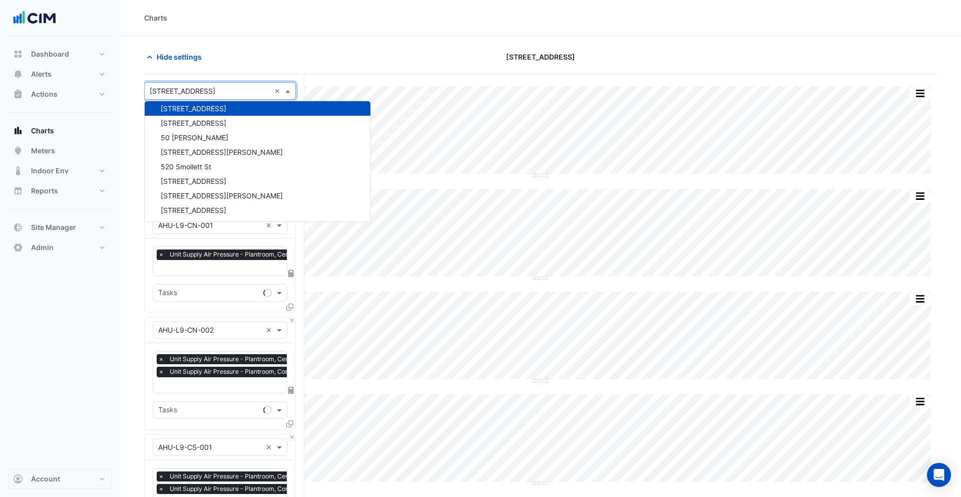
click at [199, 94] on input "text" at bounding box center [210, 91] width 121 height 11
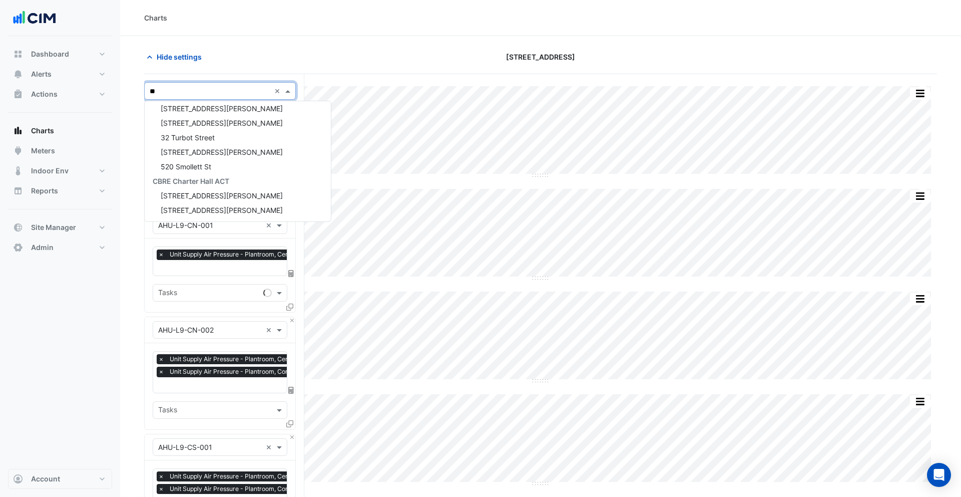
type input "***"
click at [185, 119] on span "[STREET_ADDRESS]" at bounding box center [194, 123] width 66 height 9
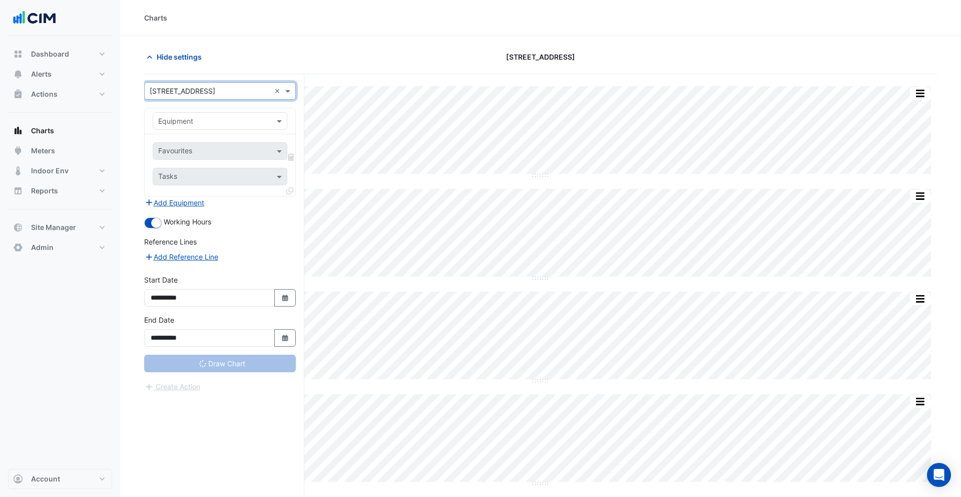
click at [193, 123] on input "text" at bounding box center [210, 121] width 104 height 11
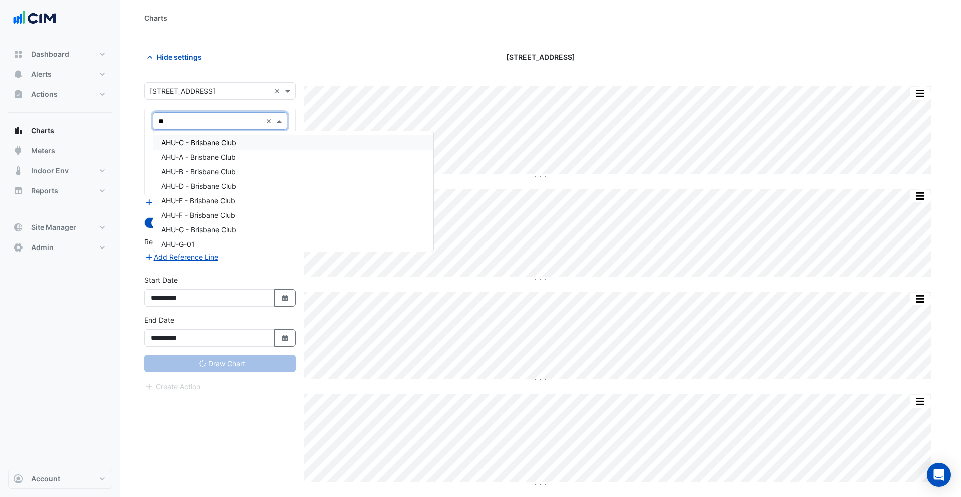
type input "***"
click at [204, 171] on div "AHU-G-01" at bounding box center [220, 169] width 134 height 15
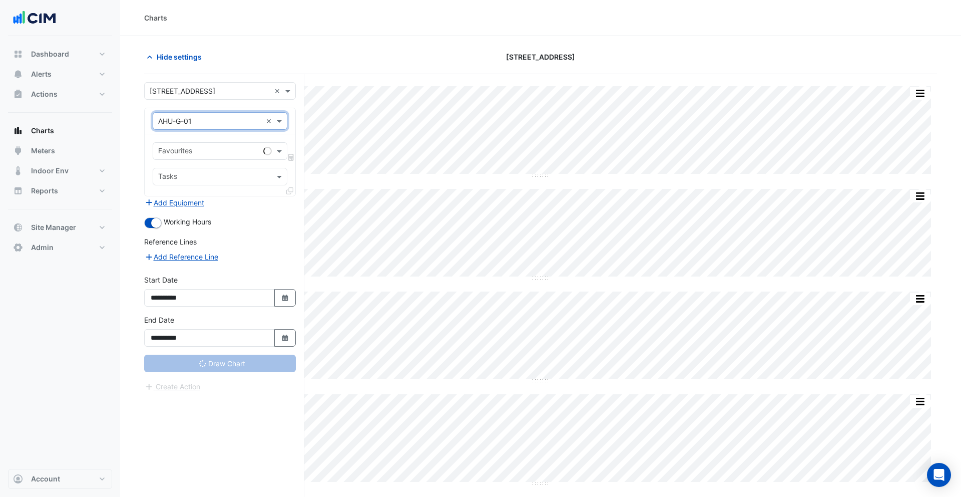
click at [208, 151] on input "text" at bounding box center [208, 152] width 101 height 11
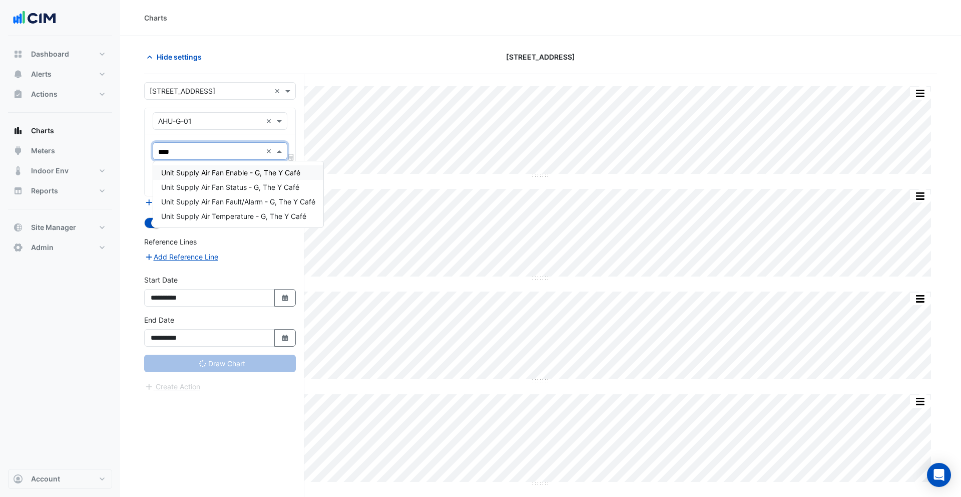
type input "*****"
click at [221, 211] on div "Unit Supply Air Temperature - G, The Y Café" at bounding box center [238, 216] width 170 height 15
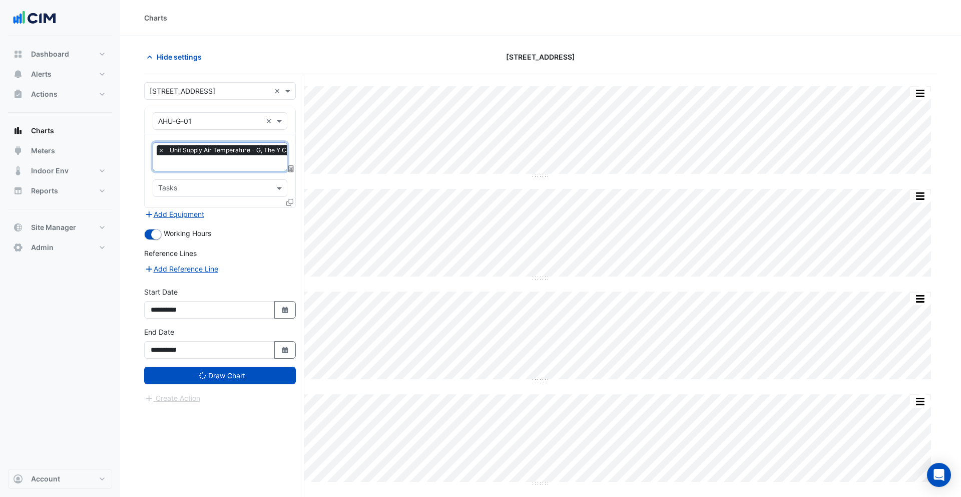
click at [226, 123] on input "text" at bounding box center [210, 121] width 104 height 11
type input "****"
click at [215, 142] on div "Weather" at bounding box center [220, 142] width 134 height 15
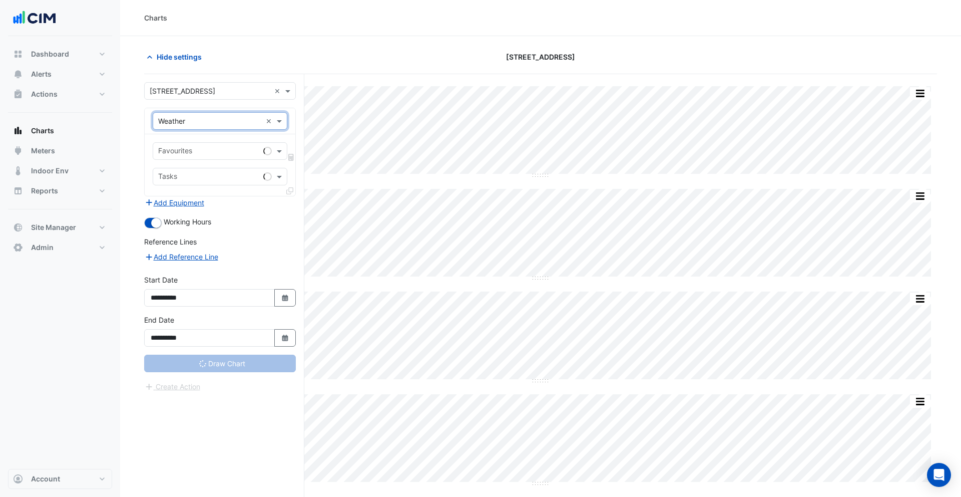
click at [201, 149] on input "text" at bounding box center [208, 152] width 101 height 11
type input "****"
click at [211, 163] on div "Temperature ([PERSON_NAME])" at bounding box center [220, 172] width 134 height 23
click at [212, 167] on div "Temperature ([PERSON_NAME])" at bounding box center [220, 172] width 134 height 15
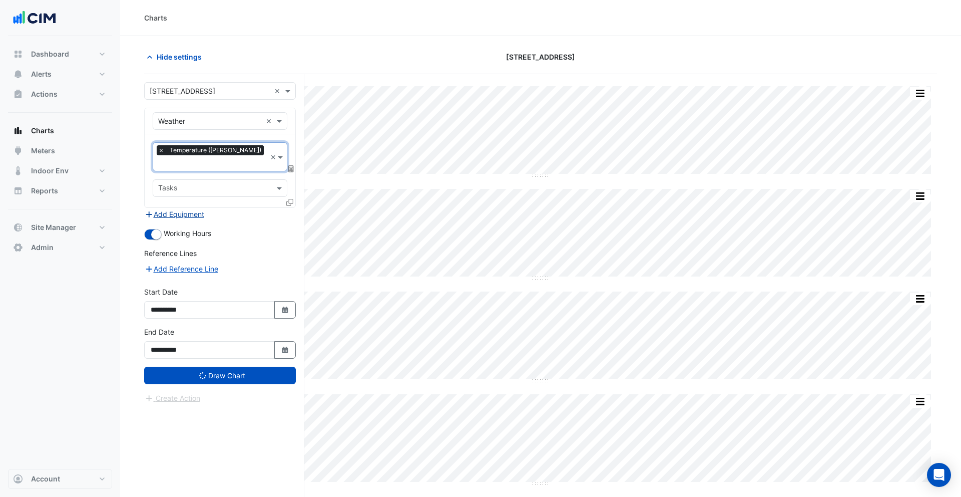
click at [188, 208] on button "Add Equipment" at bounding box center [174, 214] width 61 height 12
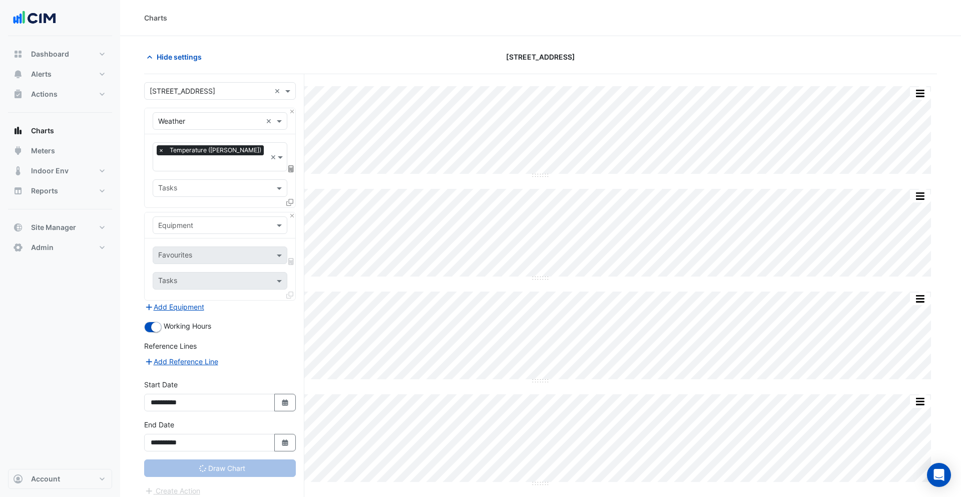
click at [196, 220] on input "text" at bounding box center [210, 225] width 104 height 11
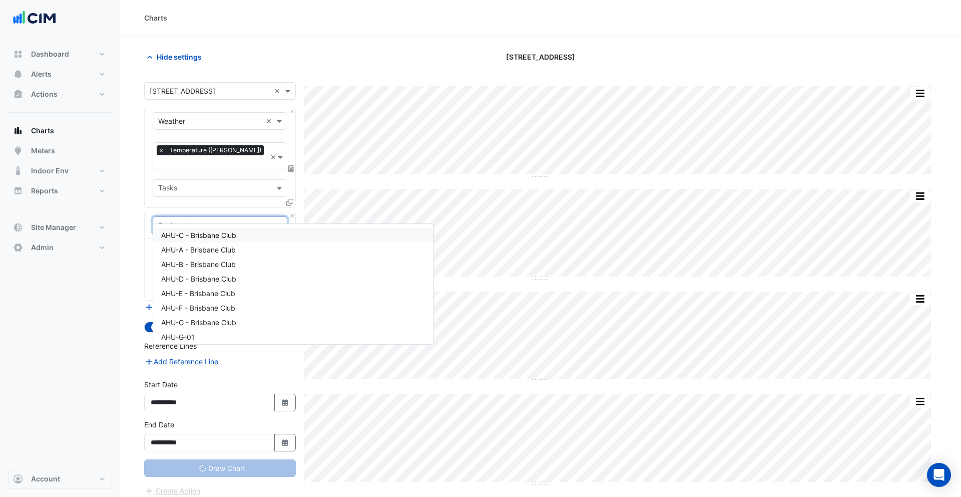
click at [199, 233] on span "AHU-C - Brisbane Club" at bounding box center [198, 235] width 75 height 9
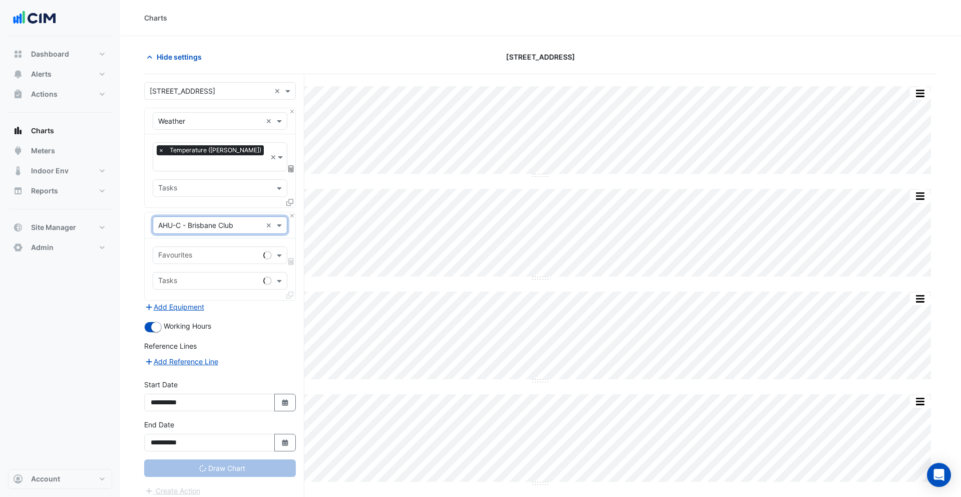
click at [198, 251] on input "text" at bounding box center [208, 256] width 101 height 11
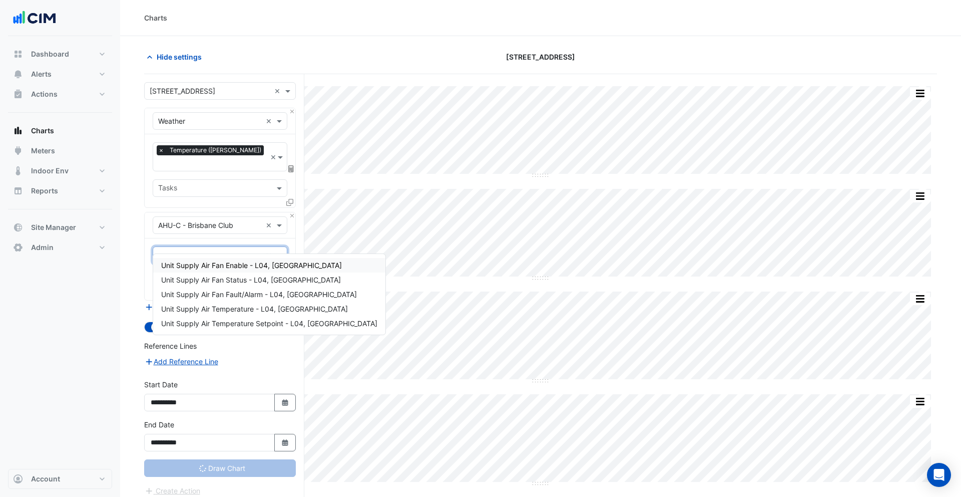
type input "**********"
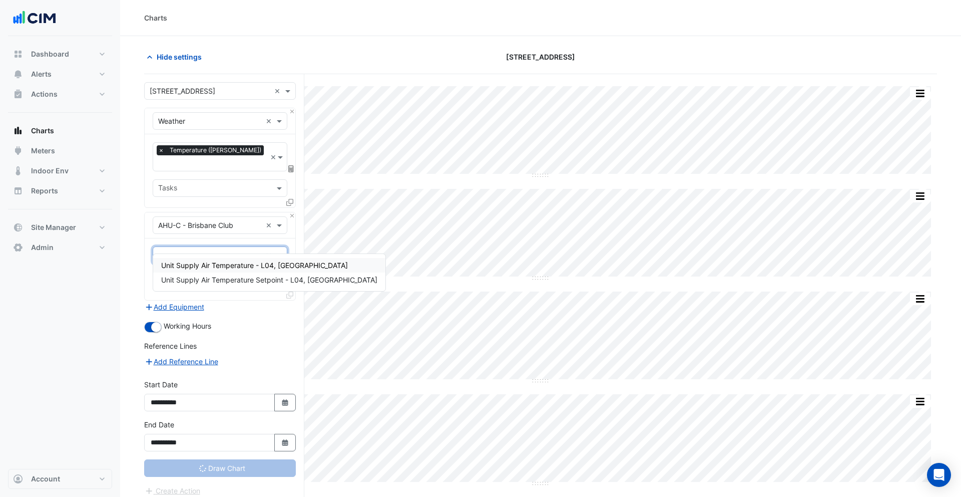
click at [207, 263] on span "Unit Supply Air Temperature - L04, [GEOGRAPHIC_DATA]" at bounding box center [254, 265] width 187 height 9
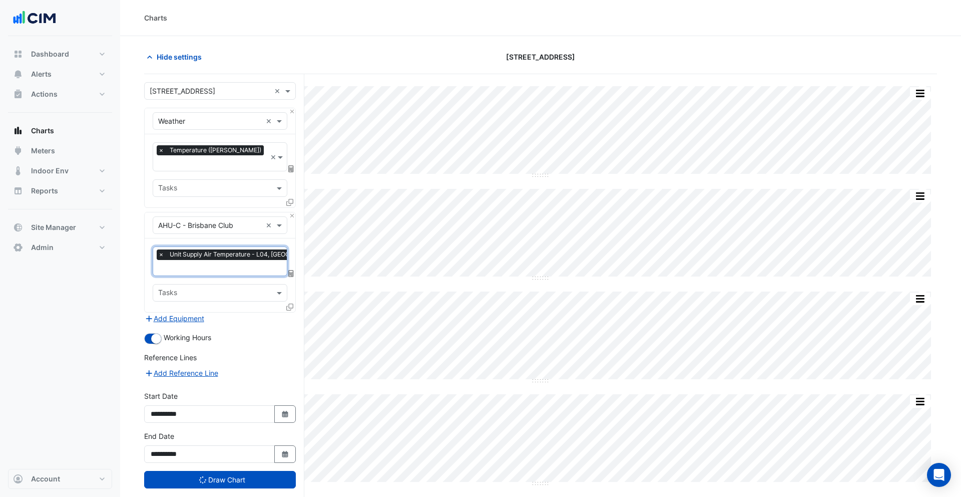
click at [287, 303] on icon at bounding box center [289, 306] width 7 height 7
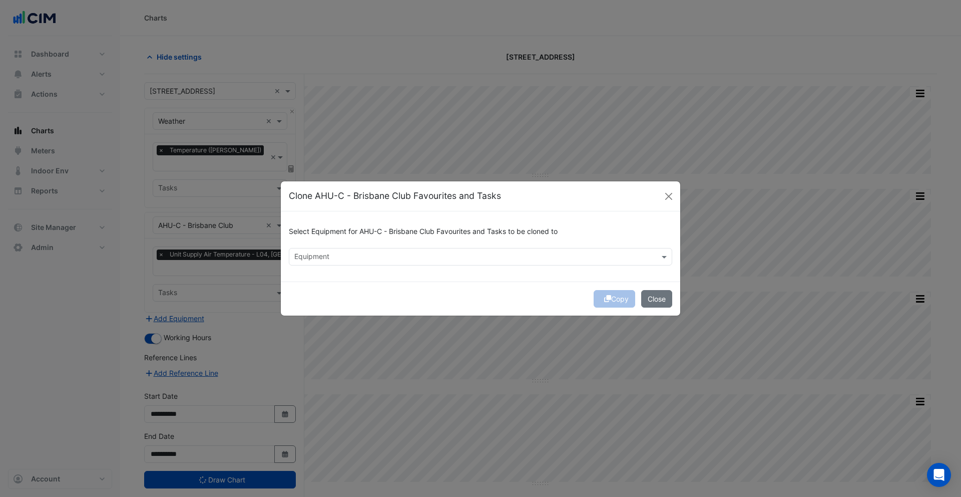
click at [345, 263] on div at bounding box center [474, 257] width 362 height 13
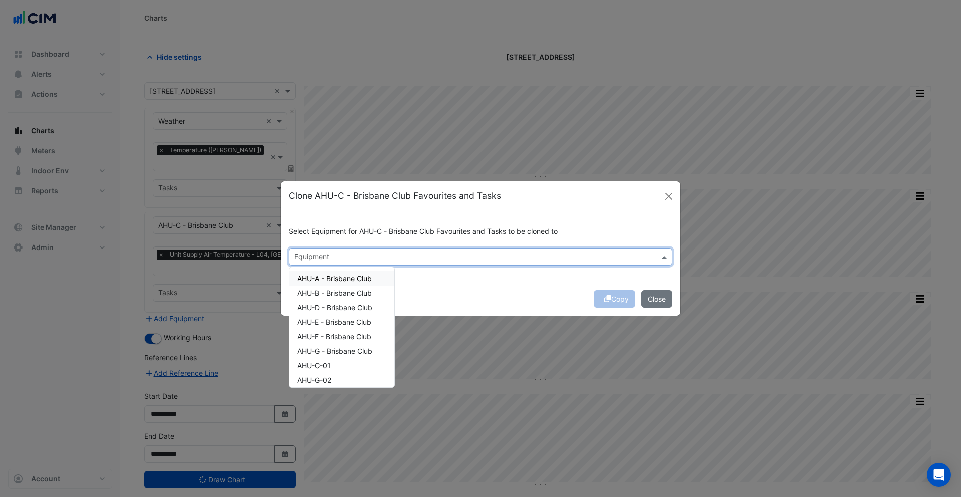
drag, startPoint x: 343, startPoint y: 277, endPoint x: 341, endPoint y: 293, distance: 16.6
click at [343, 277] on span "AHU-A - Brisbane Club" at bounding box center [334, 278] width 75 height 9
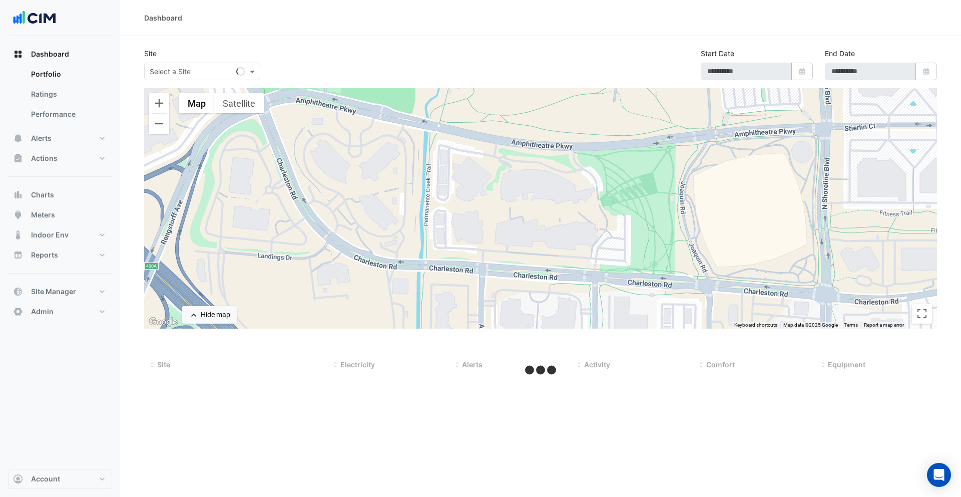
type input "**********"
select select "***"
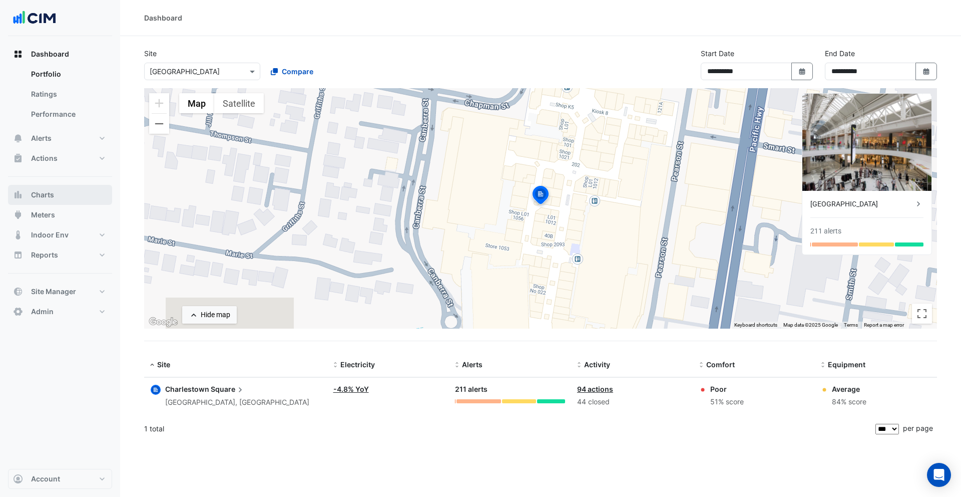
click at [56, 199] on button "Charts" at bounding box center [60, 195] width 104 height 20
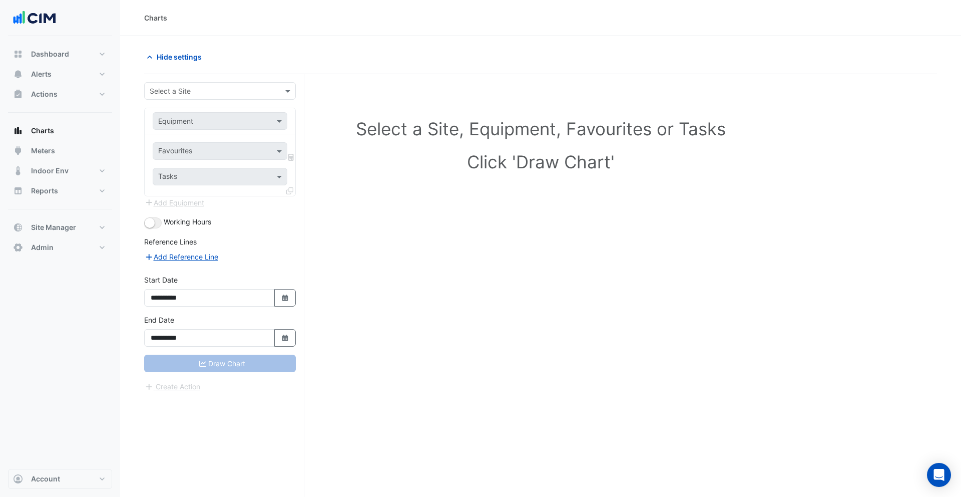
click at [211, 93] on input "text" at bounding box center [210, 91] width 121 height 11
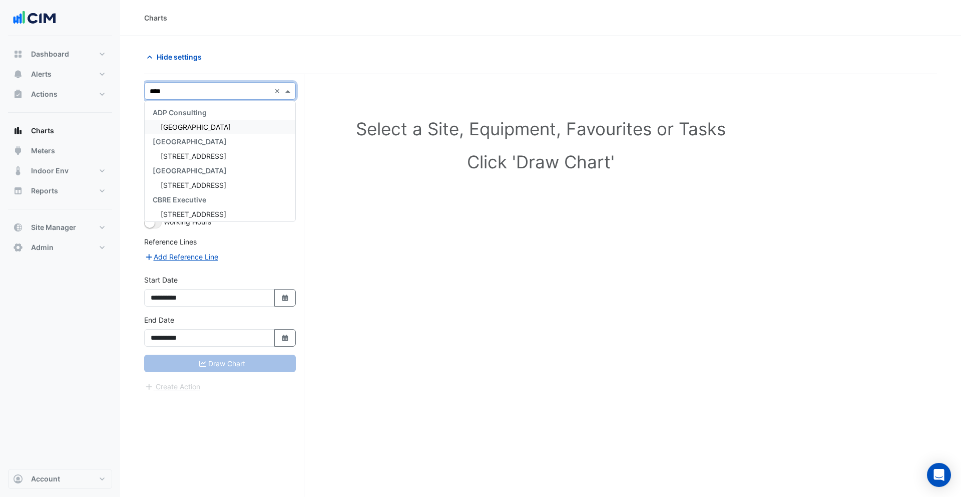
type input "*****"
click at [200, 153] on span "[STREET_ADDRESS]" at bounding box center [194, 156] width 66 height 9
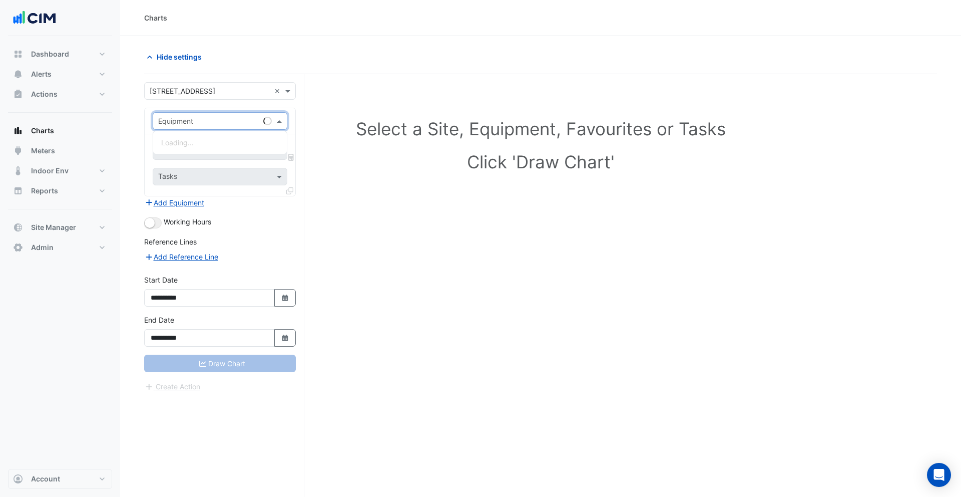
click at [219, 125] on input "text" at bounding box center [210, 121] width 104 height 11
type input "****"
click at [220, 141] on div "Weather" at bounding box center [220, 142] width 134 height 15
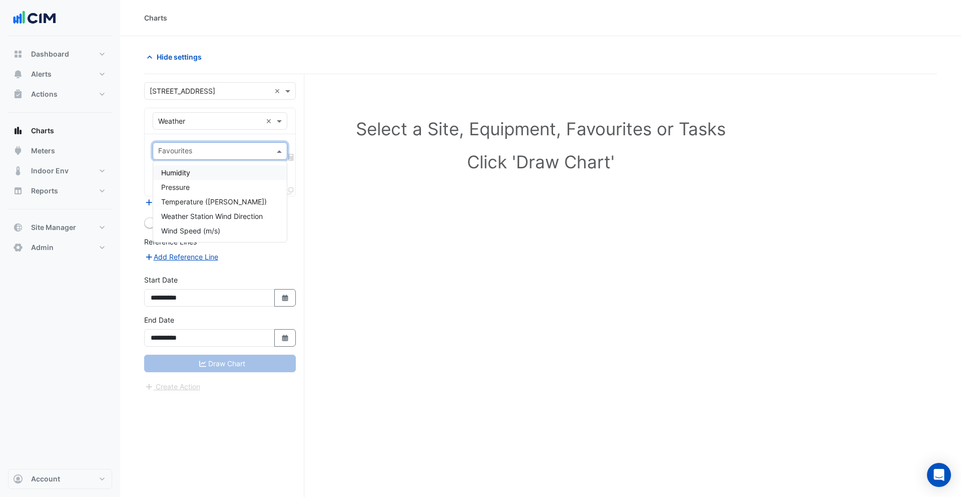
click at [227, 149] on input "text" at bounding box center [214, 152] width 112 height 11
click at [232, 203] on span "Temperature ([PERSON_NAME])" at bounding box center [214, 201] width 106 height 9
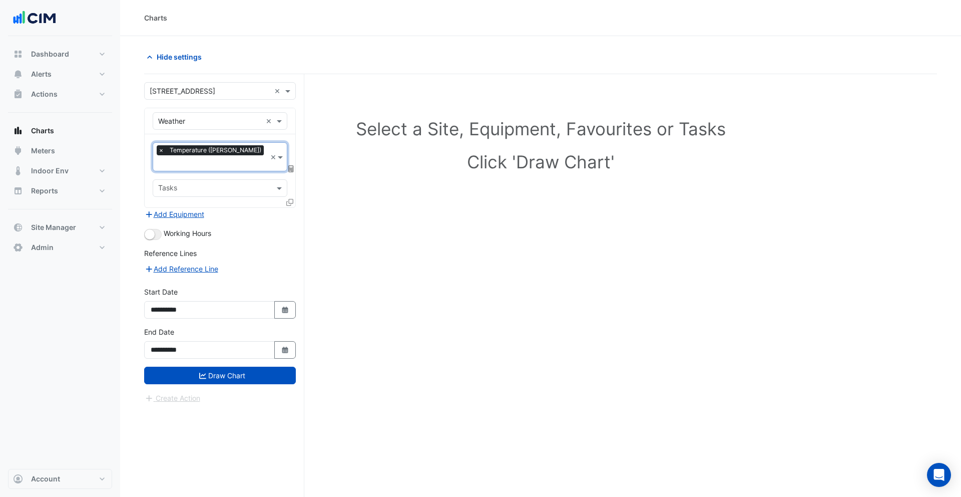
click at [293, 165] on fa-layers at bounding box center [291, 168] width 9 height 7
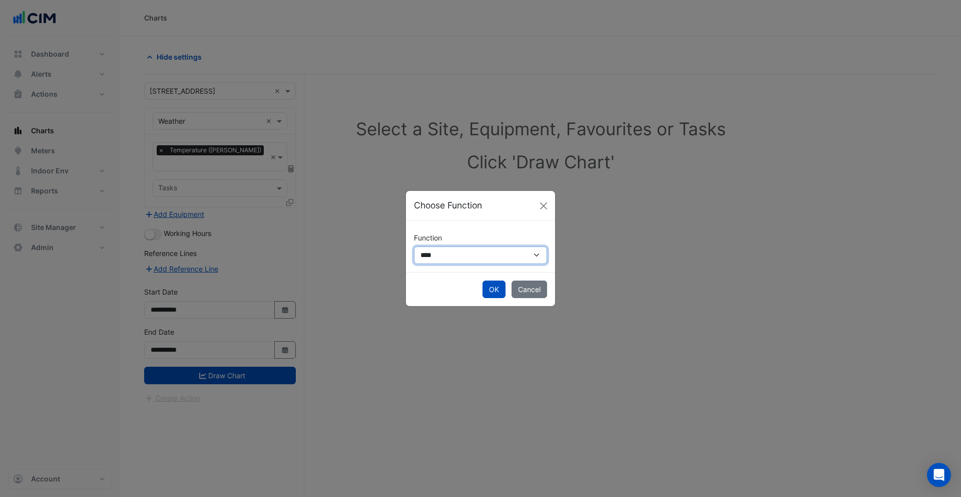
click at [450, 257] on select "**********" at bounding box center [480, 255] width 133 height 18
select select "******"
click at [414, 246] on select "**********" at bounding box center [480, 255] width 133 height 18
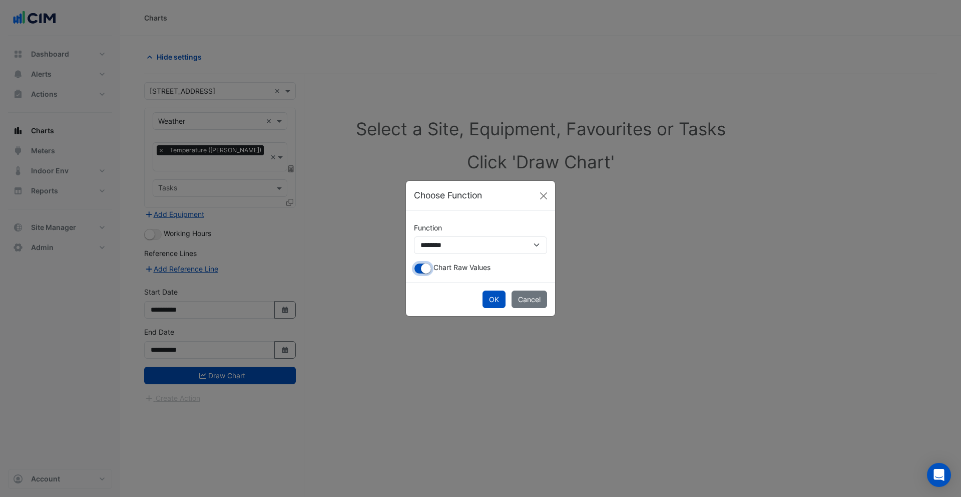
drag, startPoint x: 420, startPoint y: 267, endPoint x: 451, endPoint y: 280, distance: 33.9
click at [421, 267] on button "button" at bounding box center [423, 268] width 18 height 11
click at [486, 298] on button "OK" at bounding box center [494, 299] width 23 height 18
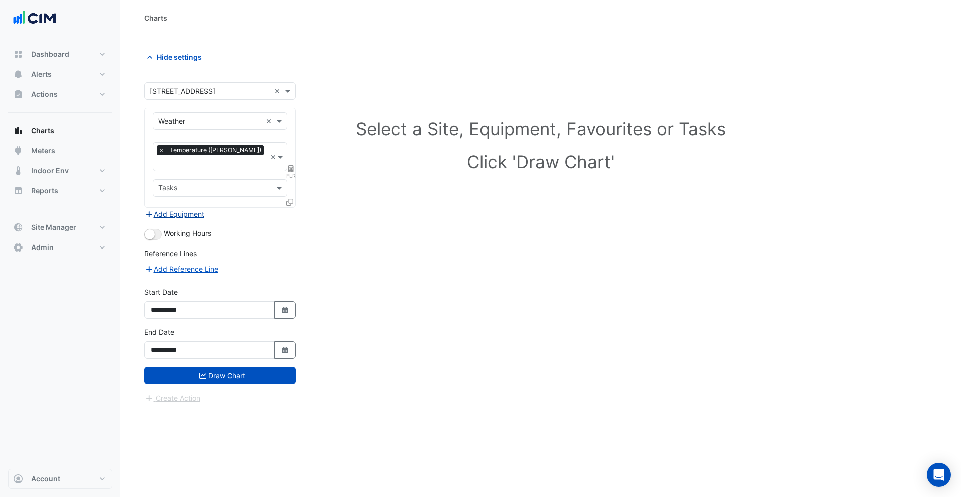
click at [183, 208] on button "Add Equipment" at bounding box center [174, 214] width 61 height 12
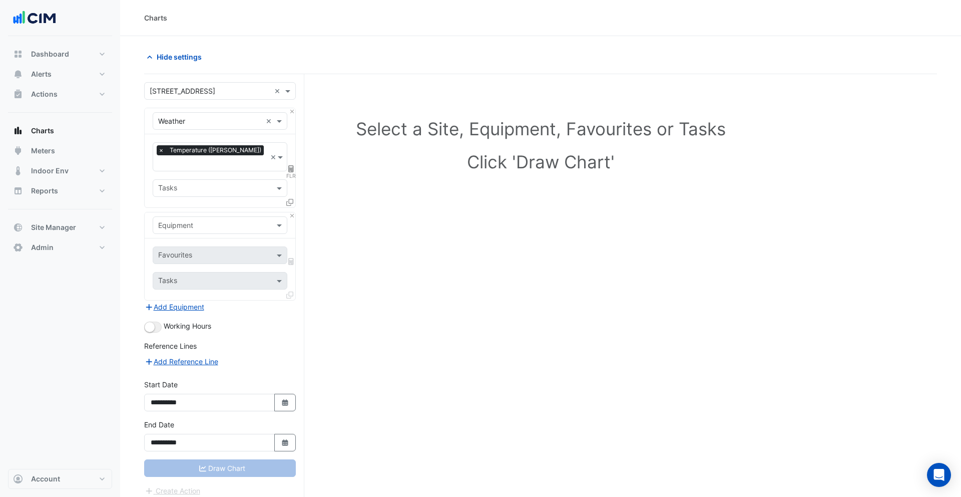
click at [200, 220] on input "text" at bounding box center [210, 225] width 104 height 11
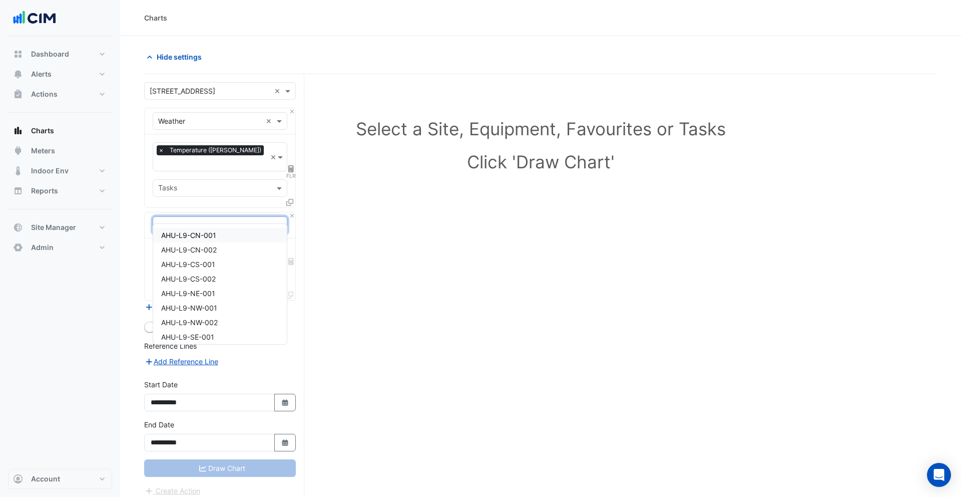
type input "*****"
click at [245, 275] on div "AHU-L9-CS-002" at bounding box center [220, 278] width 134 height 15
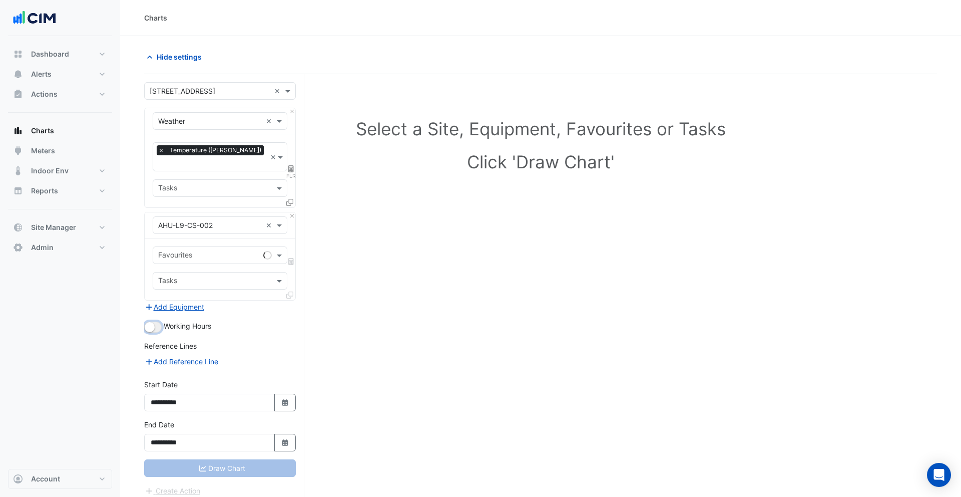
click at [155, 321] on button "button" at bounding box center [153, 326] width 18 height 11
click at [227, 251] on input "text" at bounding box center [208, 256] width 101 height 11
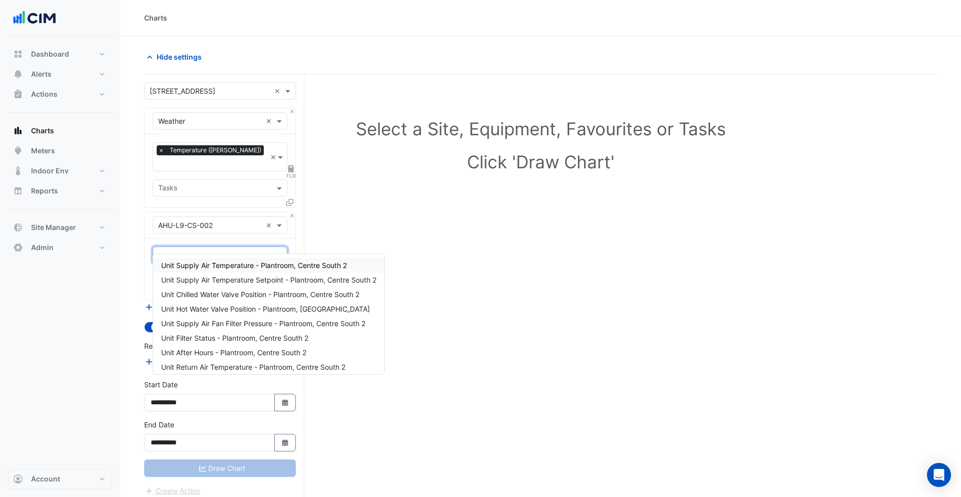
type input "****"
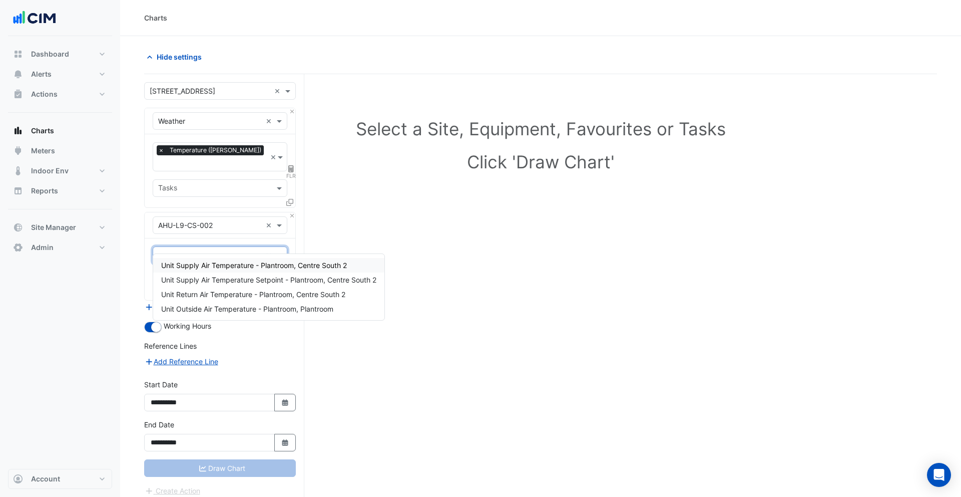
click at [264, 268] on span "Unit Supply Air Temperature - Plantroom, Centre South 2" at bounding box center [254, 265] width 186 height 9
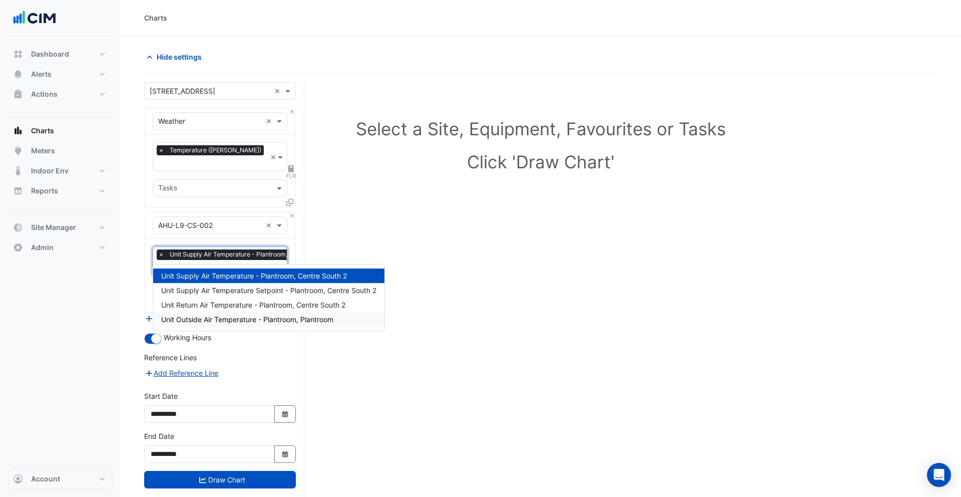
type input "****"
click at [251, 288] on span "Unit Supply Air Temperature Setpoint - Plantroom, Centre South 2" at bounding box center [268, 290] width 215 height 9
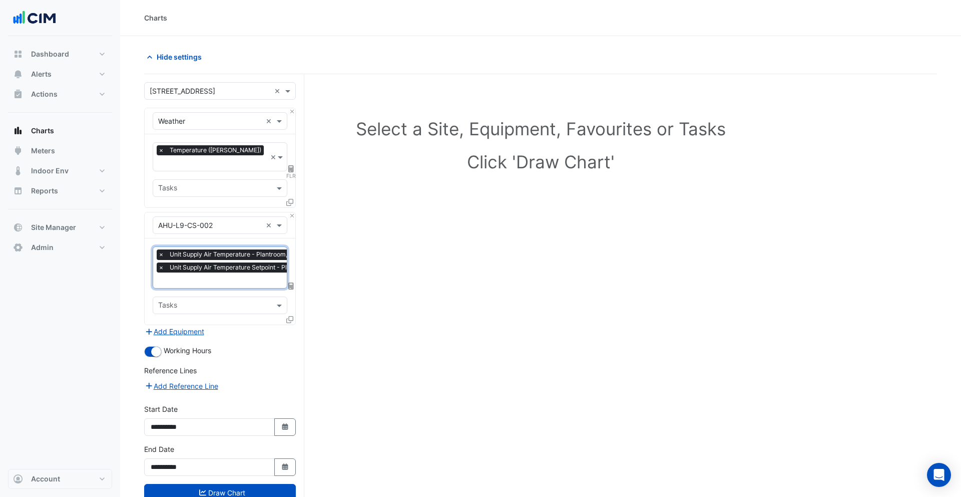
click at [238, 275] on div at bounding box center [259, 281] width 205 height 13
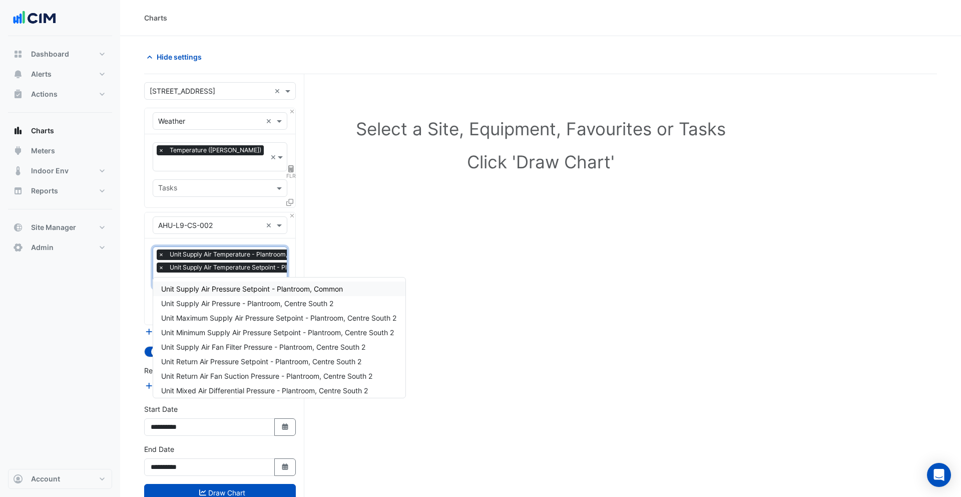
type input "********"
click at [251, 304] on span "Unit Supply Air Pressure - Plantroom, Centre South 2" at bounding box center [247, 303] width 172 height 9
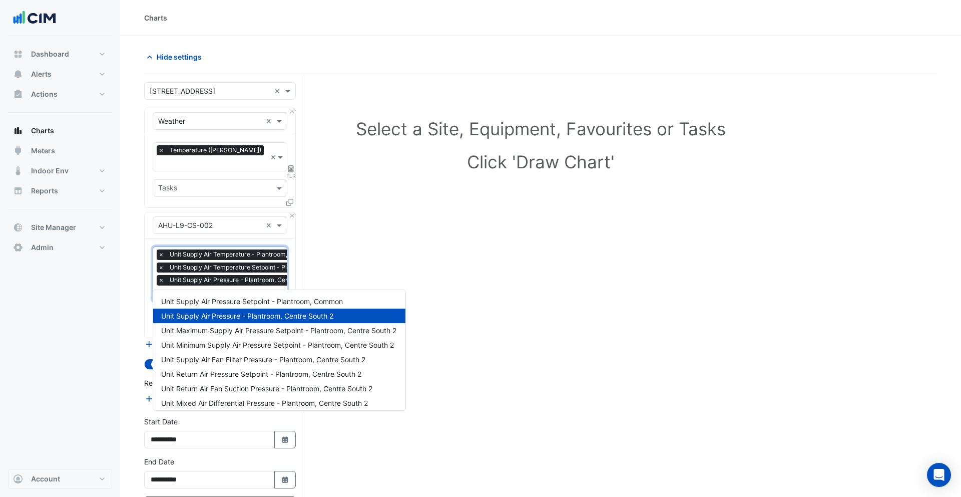
type input "********"
click at [238, 298] on span "Unit Supply Air Pressure Setpoint - Plantroom, Common" at bounding box center [252, 301] width 182 height 9
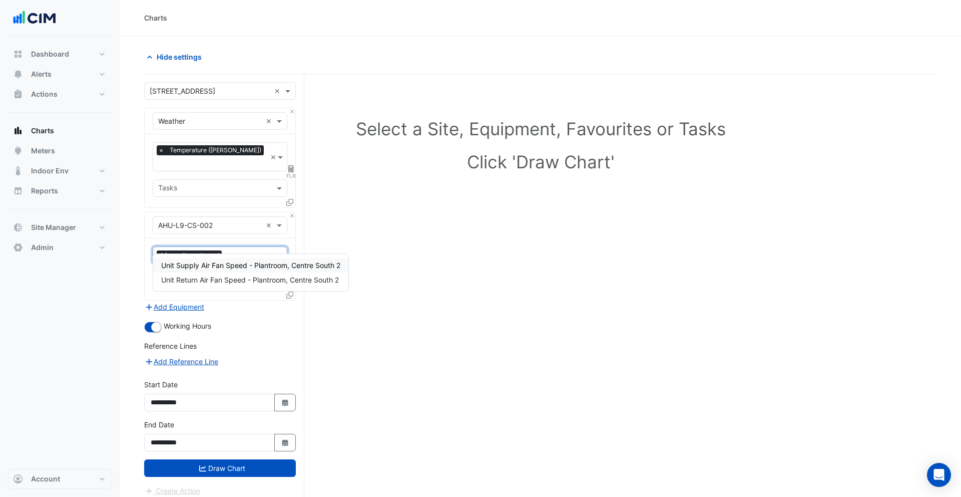
type input "*****"
click at [235, 269] on div "Unit Supply Air Fan Speed - Plantroom, Centre South 2" at bounding box center [250, 265] width 195 height 15
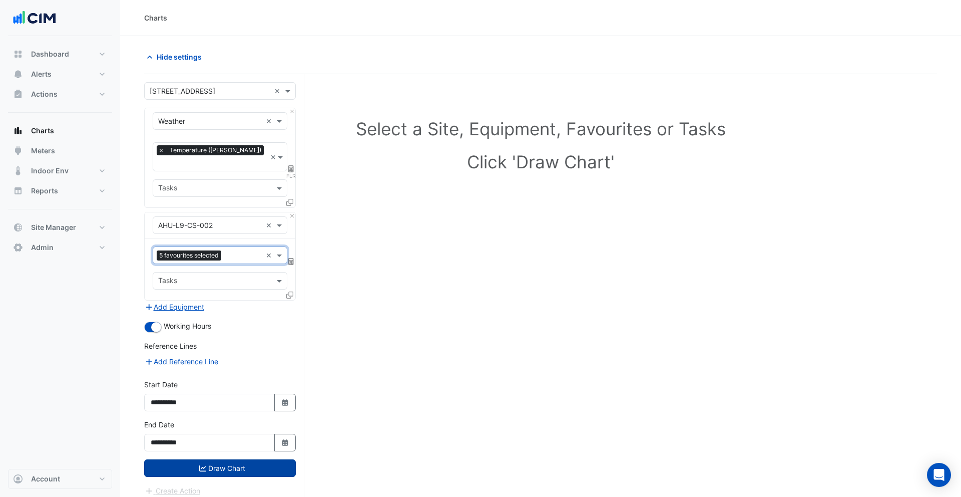
click at [226, 462] on button "Draw Chart" at bounding box center [220, 468] width 152 height 18
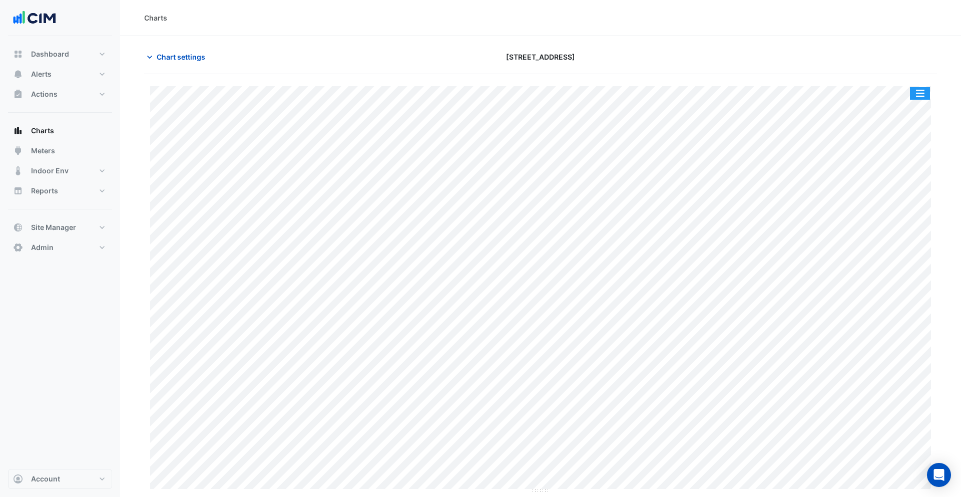
click at [924, 93] on button "button" at bounding box center [920, 93] width 20 height 13
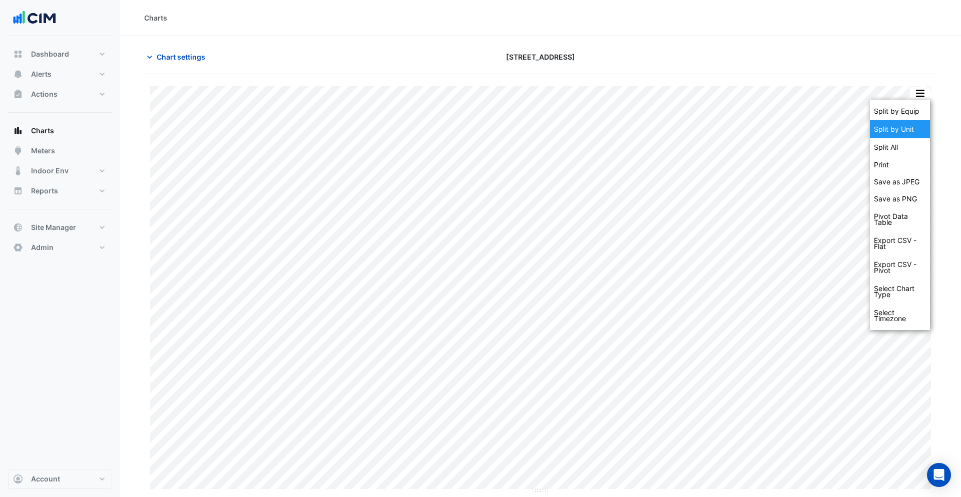
click at [906, 126] on div "Split by Unit" at bounding box center [900, 129] width 60 height 18
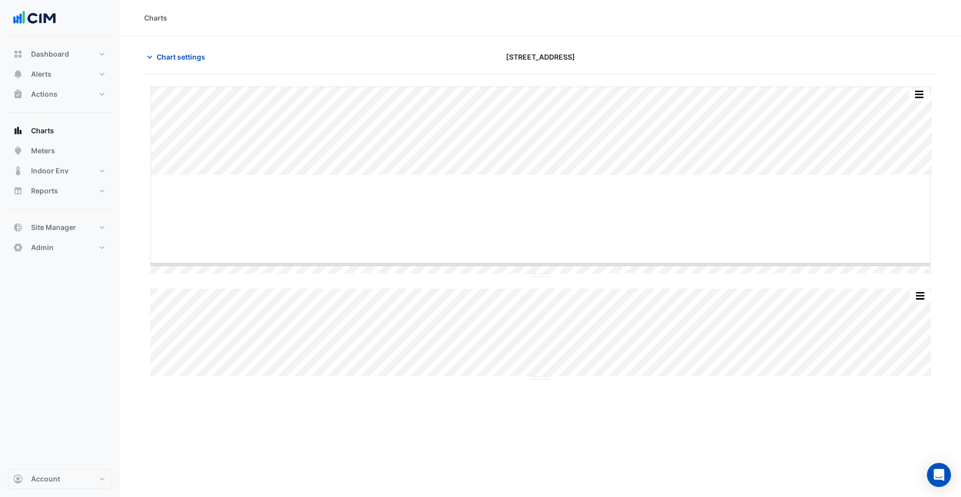
drag, startPoint x: 539, startPoint y: 176, endPoint x: 534, endPoint y: 265, distance: 89.3
click at [184, 54] on span "Chart settings" at bounding box center [181, 57] width 49 height 11
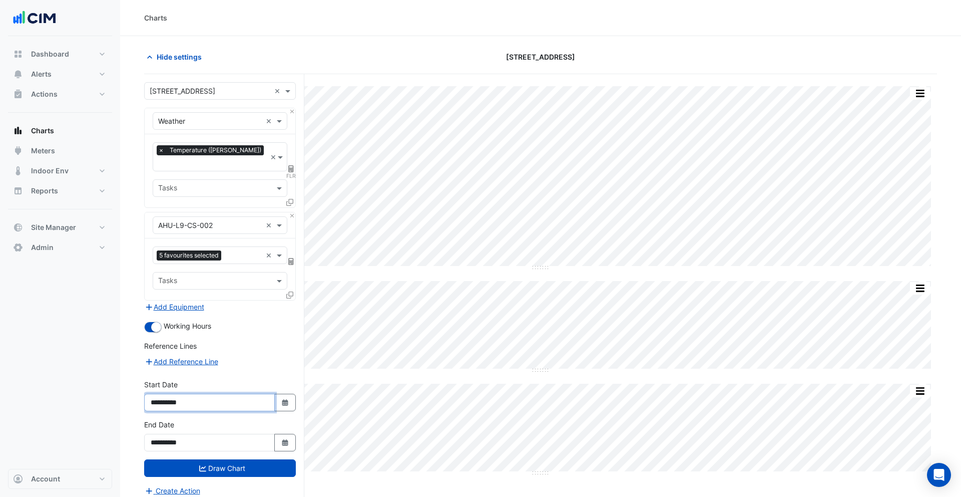
click at [165, 394] on input "**********" at bounding box center [209, 403] width 131 height 18
type input "**********"
click at [231, 459] on button "Draw Chart" at bounding box center [220, 468] width 152 height 18
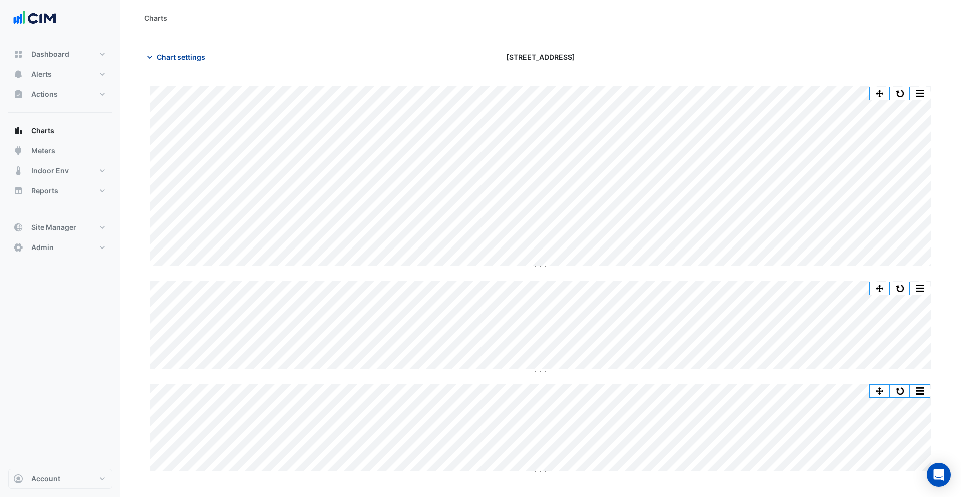
click at [178, 58] on span "Chart settings" at bounding box center [181, 57] width 49 height 11
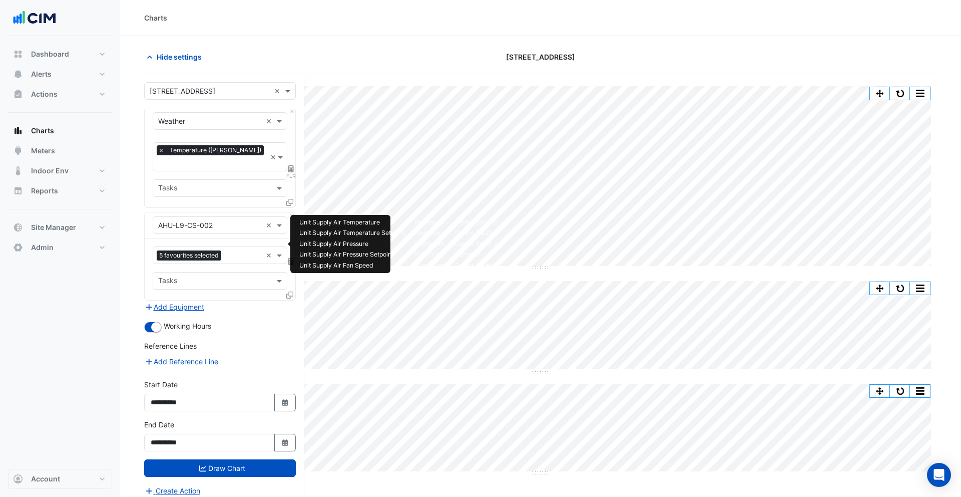
click at [235, 251] on input "text" at bounding box center [243, 256] width 37 height 11
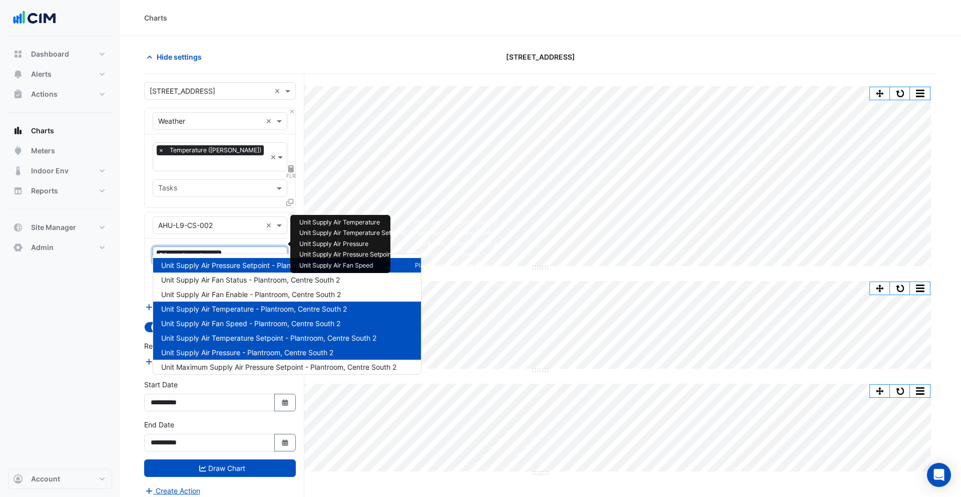
type input "****"
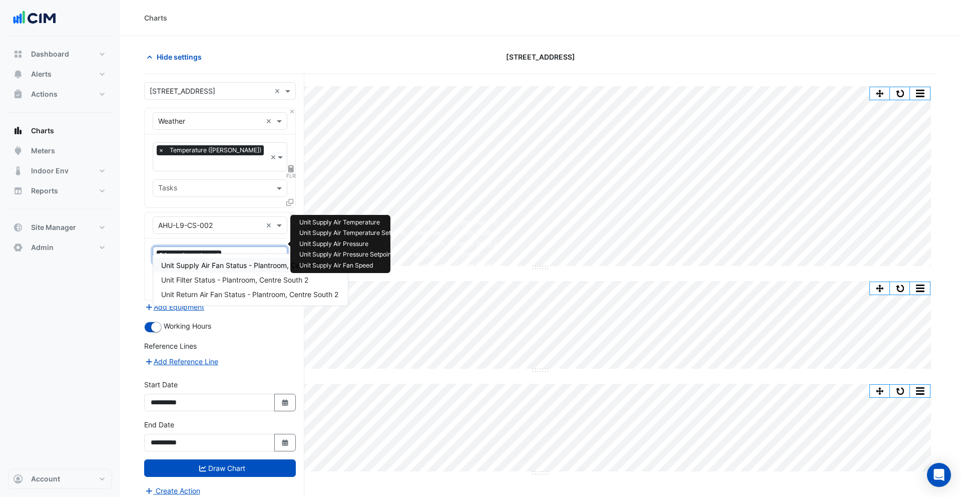
click at [224, 262] on span "Unit Supply Air Fan Status - Plantroom, Centre South 2" at bounding box center [250, 265] width 179 height 9
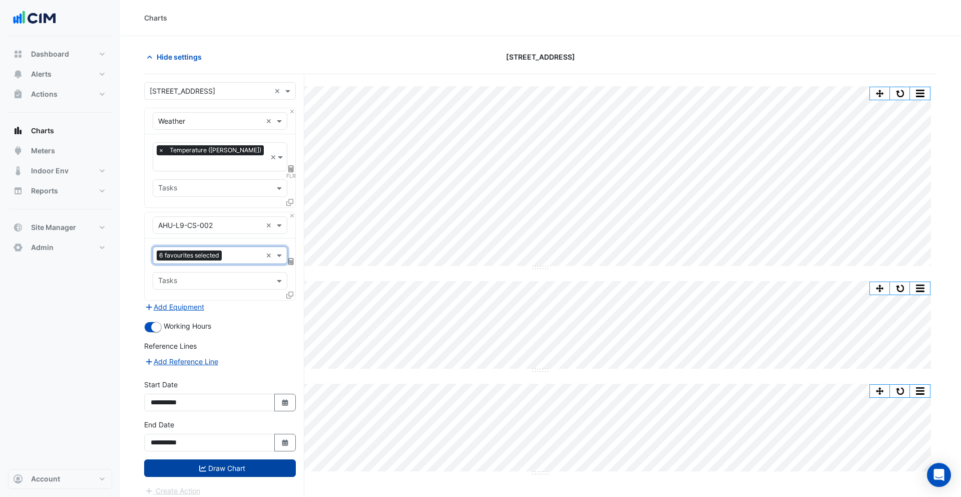
click at [261, 459] on button "Draw Chart" at bounding box center [220, 468] width 152 height 18
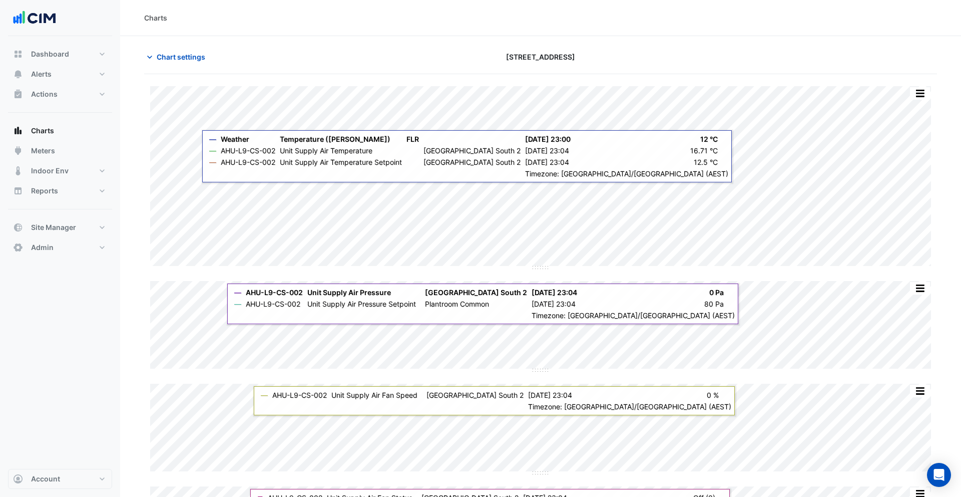
scroll to position [38, 0]
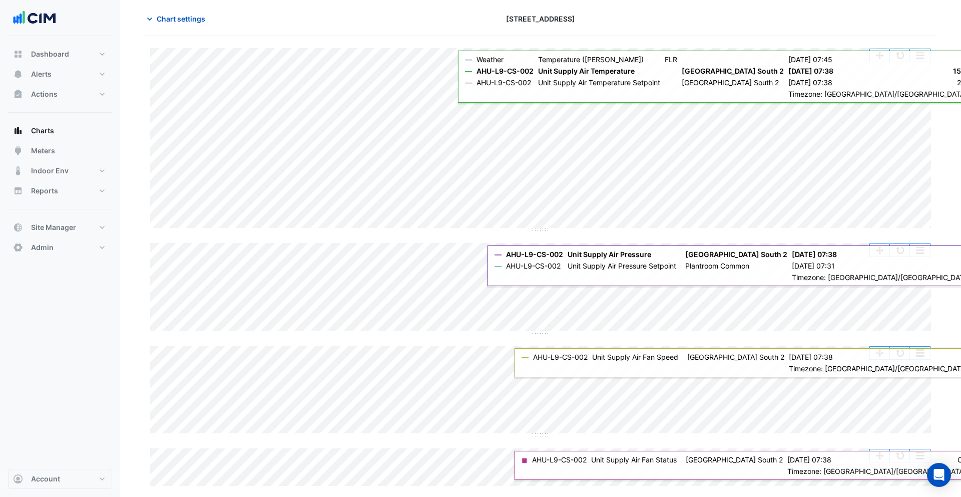
click at [901, 61] on button "button" at bounding box center [900, 55] width 20 height 13
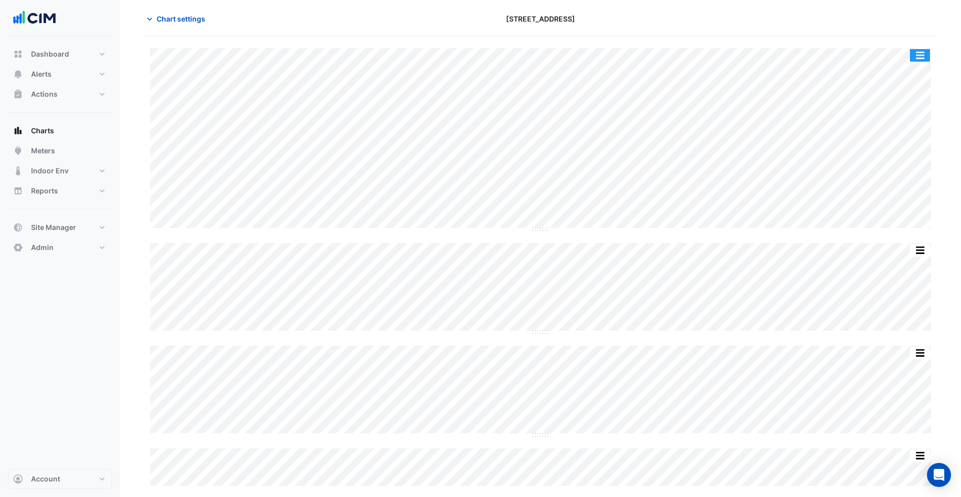
click at [921, 54] on button "button" at bounding box center [920, 55] width 20 height 13
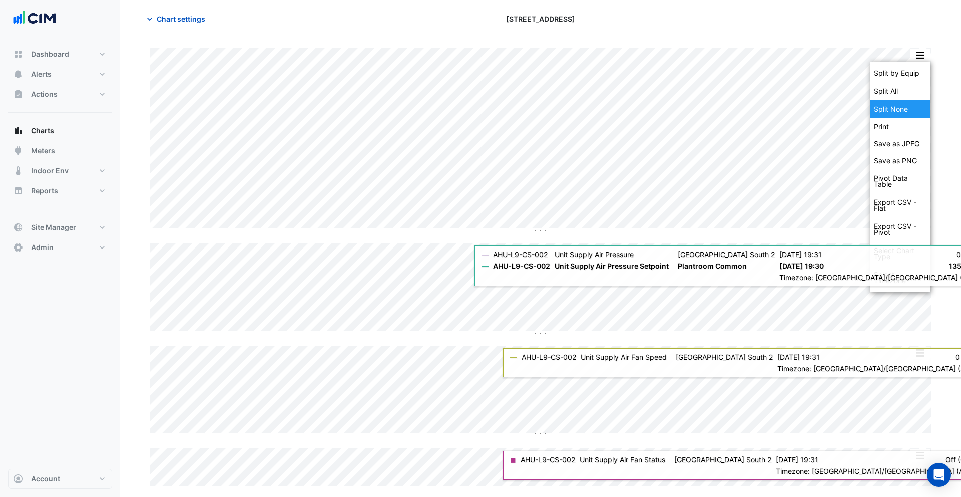
click at [893, 105] on div "Split None" at bounding box center [900, 109] width 60 height 18
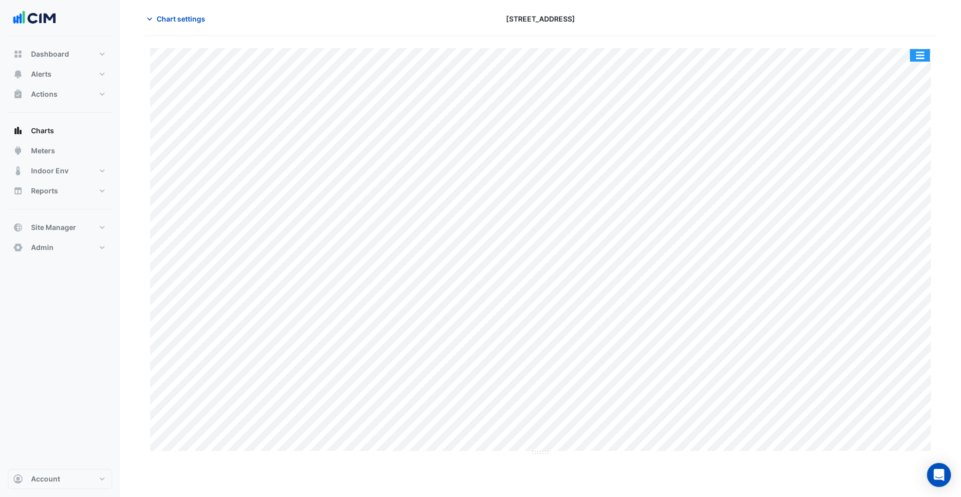
click at [922, 57] on button "button" at bounding box center [920, 55] width 20 height 13
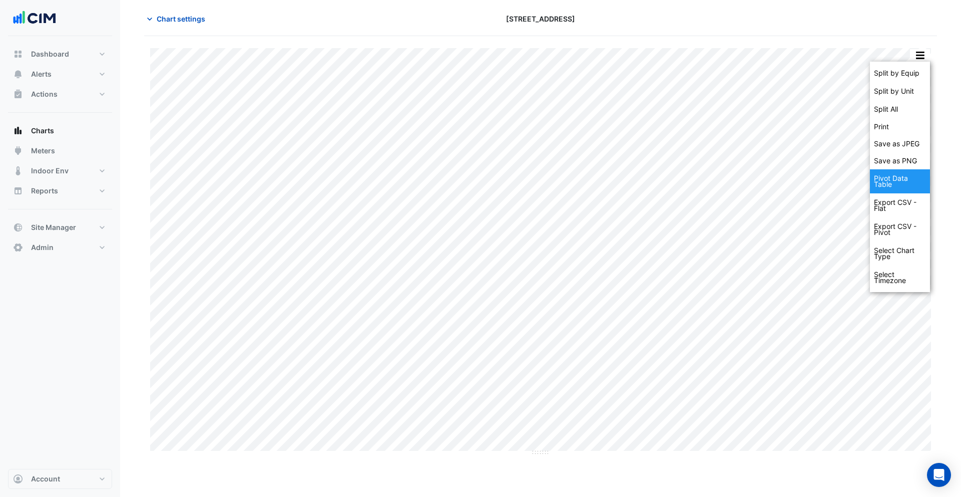
click at [901, 181] on div "Pivot Data Table" at bounding box center [900, 181] width 60 height 24
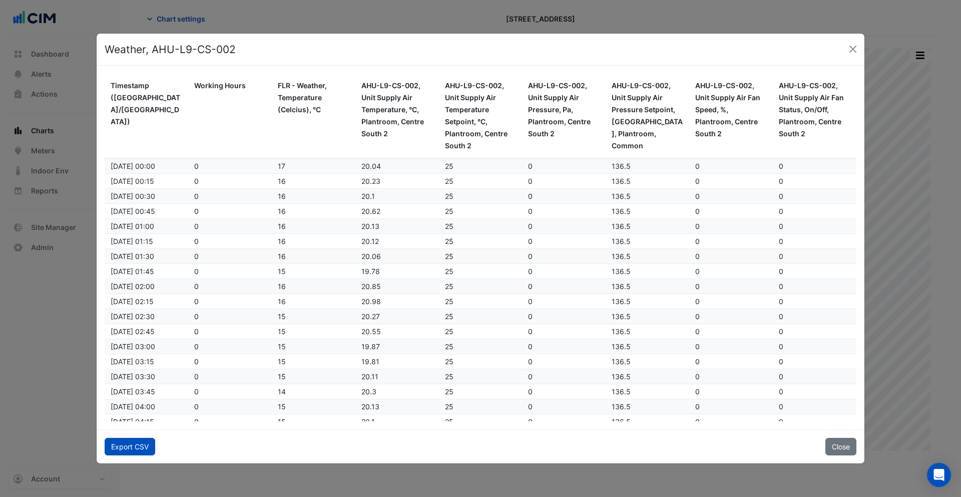
click at [145, 442] on button "Export CSV" at bounding box center [130, 447] width 51 height 18
click at [858, 49] on button "Close" at bounding box center [853, 49] width 15 height 15
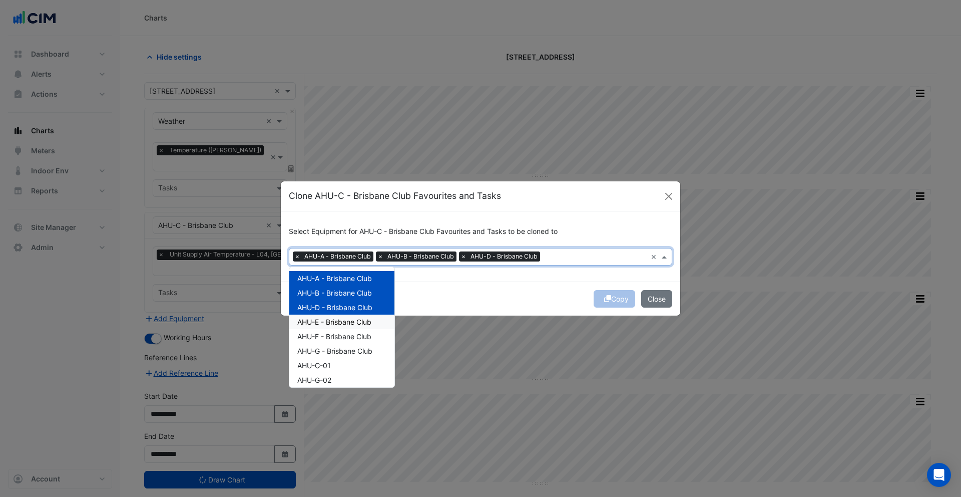
click at [342, 320] on span "AHU-E - Brisbane Club" at bounding box center [334, 321] width 74 height 9
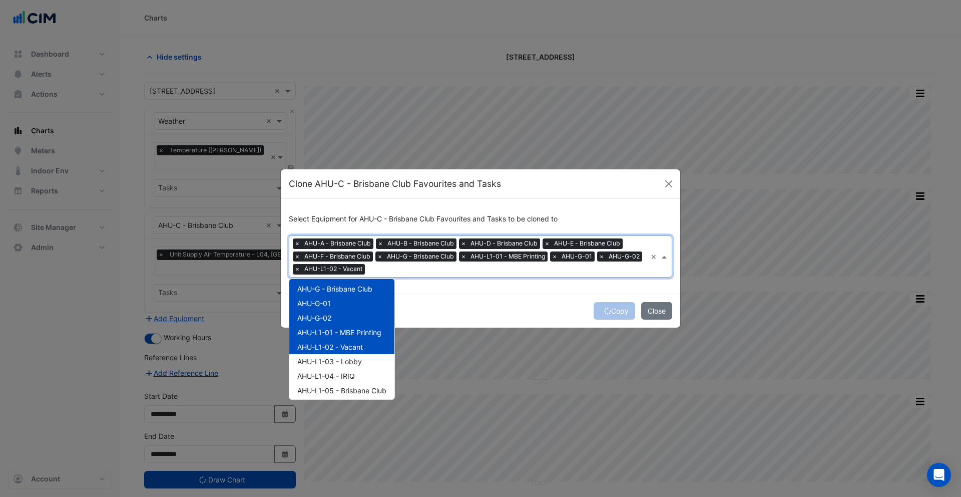
scroll to position [84, 0]
drag, startPoint x: 350, startPoint y: 350, endPoint x: 349, endPoint y: 358, distance: 8.2
click at [350, 352] on span "AHU-L1-03 - Lobby" at bounding box center [329, 351] width 65 height 9
drag, startPoint x: 349, startPoint y: 365, endPoint x: 353, endPoint y: 375, distance: 10.3
click at [350, 366] on span "AHU-L1-04 - IRIQ" at bounding box center [326, 366] width 58 height 9
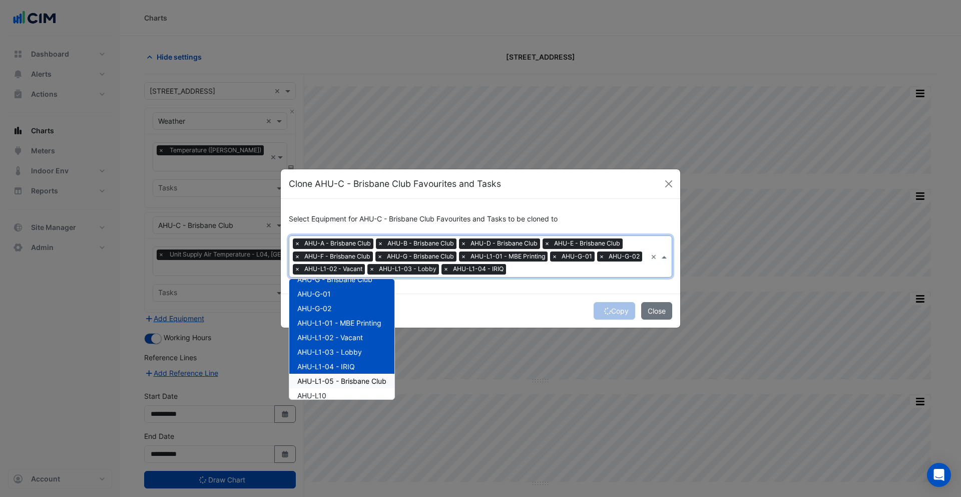
click at [354, 380] on span "AHU-L1-05 - Brisbane Club" at bounding box center [341, 381] width 89 height 9
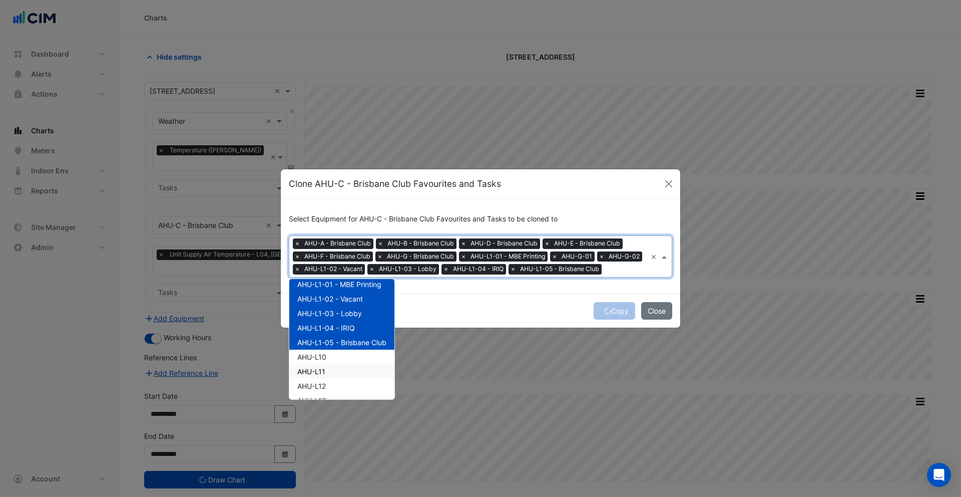
drag, startPoint x: 335, startPoint y: 362, endPoint x: 336, endPoint y: 368, distance: 6.6
click at [335, 362] on div "AHU-L10" at bounding box center [341, 356] width 105 height 15
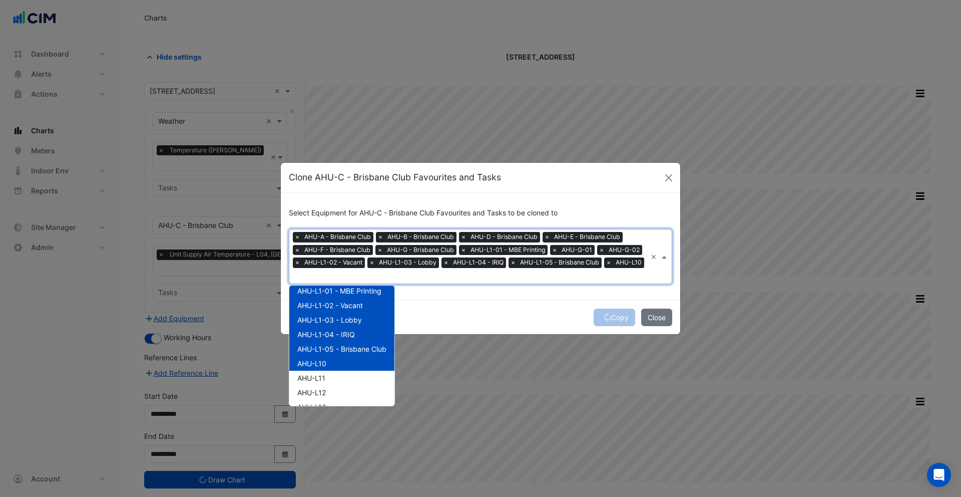
click at [336, 373] on div "AHU-L11" at bounding box center [341, 377] width 105 height 15
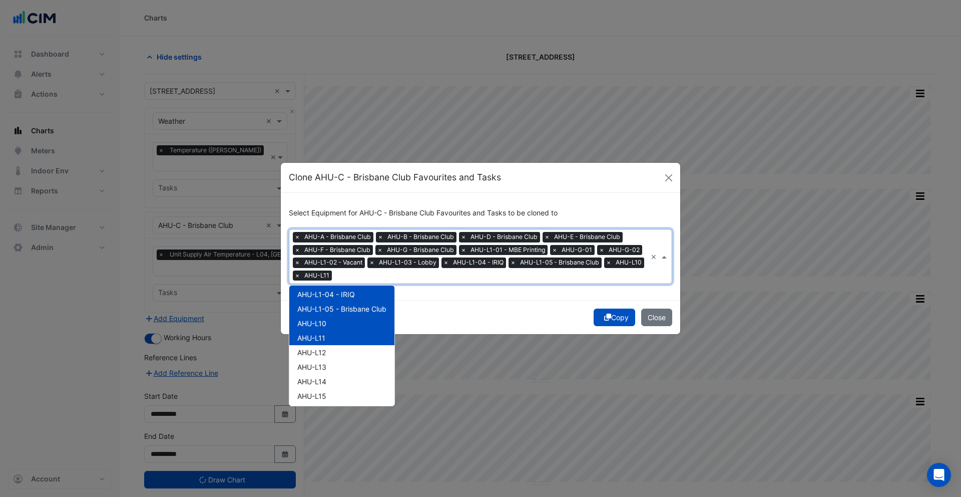
scroll to position [172, 0]
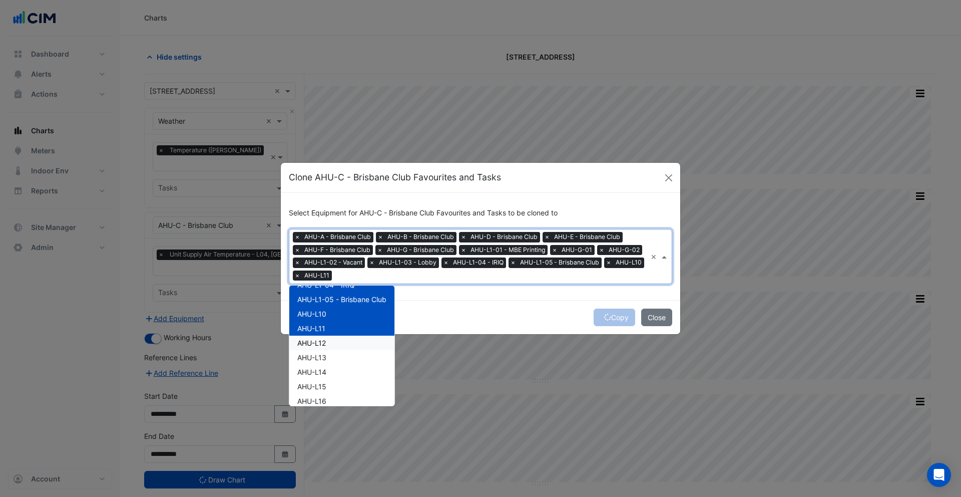
drag, startPoint x: 333, startPoint y: 345, endPoint x: 336, endPoint y: 358, distance: 13.8
click at [333, 346] on div "AHU-L12" at bounding box center [341, 342] width 105 height 15
drag, startPoint x: 336, startPoint y: 358, endPoint x: 337, endPoint y: 368, distance: 10.1
click at [336, 359] on div "AHU-L13" at bounding box center [341, 357] width 105 height 15
click at [337, 370] on div "AHU-L14" at bounding box center [341, 371] width 105 height 15
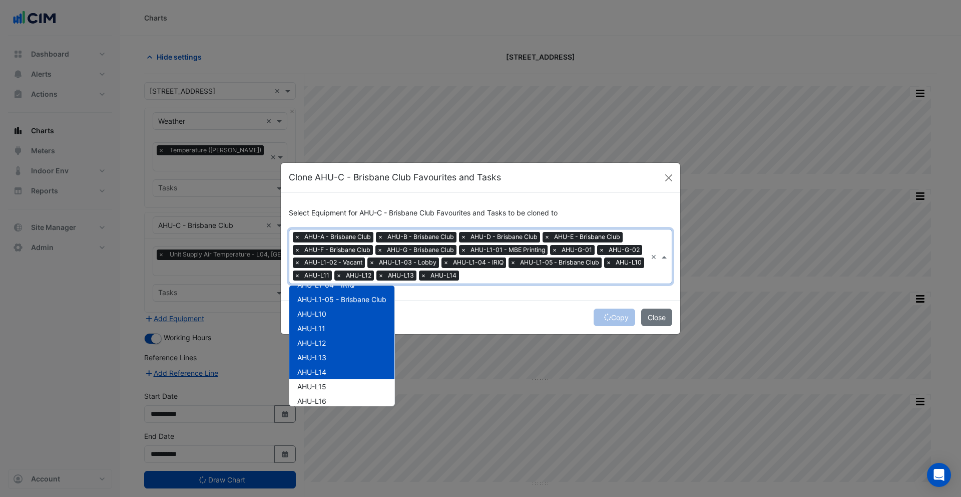
scroll to position [228, 0]
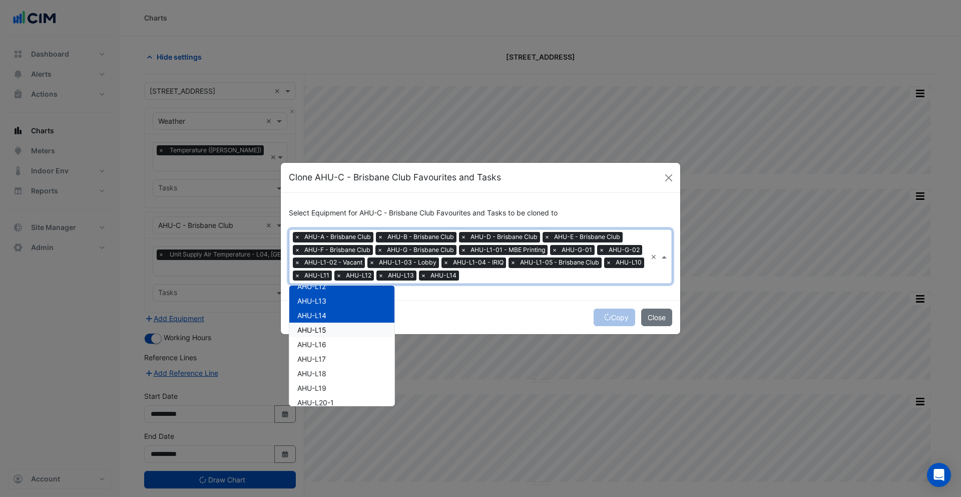
drag, startPoint x: 333, startPoint y: 330, endPoint x: 332, endPoint y: 337, distance: 6.6
click at [333, 332] on div "AHU-L15" at bounding box center [341, 329] width 105 height 15
drag, startPoint x: 331, startPoint y: 347, endPoint x: 332, endPoint y: 358, distance: 11.6
click at [331, 350] on div "AHU-L16" at bounding box center [341, 344] width 105 height 15
drag, startPoint x: 332, startPoint y: 358, endPoint x: 335, endPoint y: 370, distance: 11.8
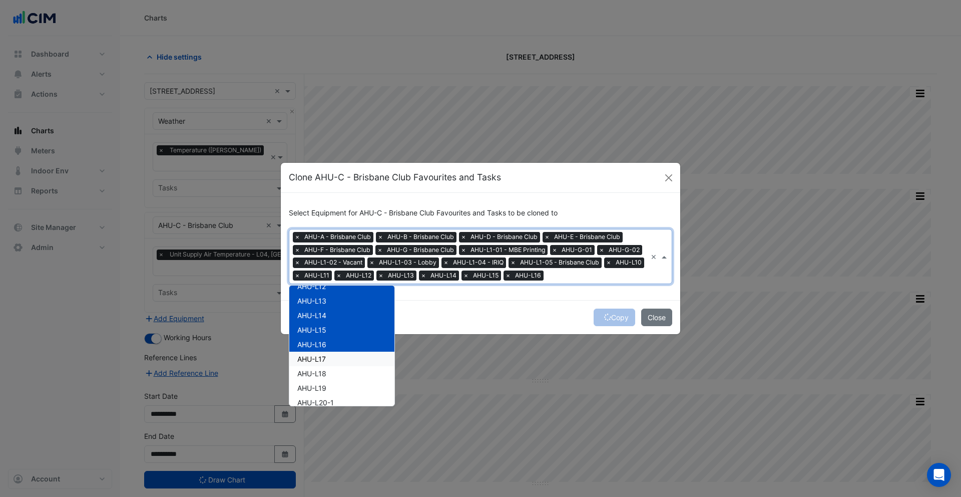
click at [333, 360] on div "AHU-L17" at bounding box center [341, 358] width 105 height 15
click at [335, 370] on div "AHU-L18" at bounding box center [341, 373] width 105 height 15
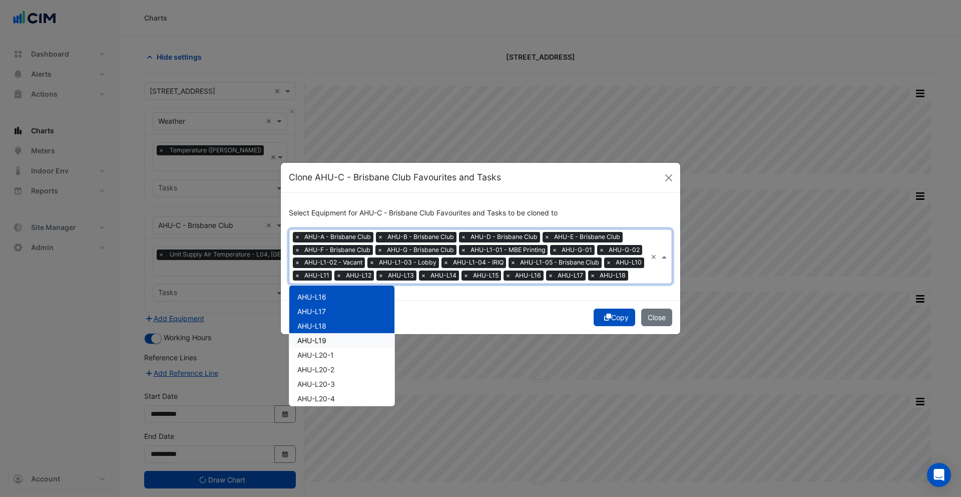
drag, startPoint x: 320, startPoint y: 345, endPoint x: 327, endPoint y: 361, distance: 17.5
click at [321, 344] on span "AHU-L19" at bounding box center [311, 340] width 29 height 9
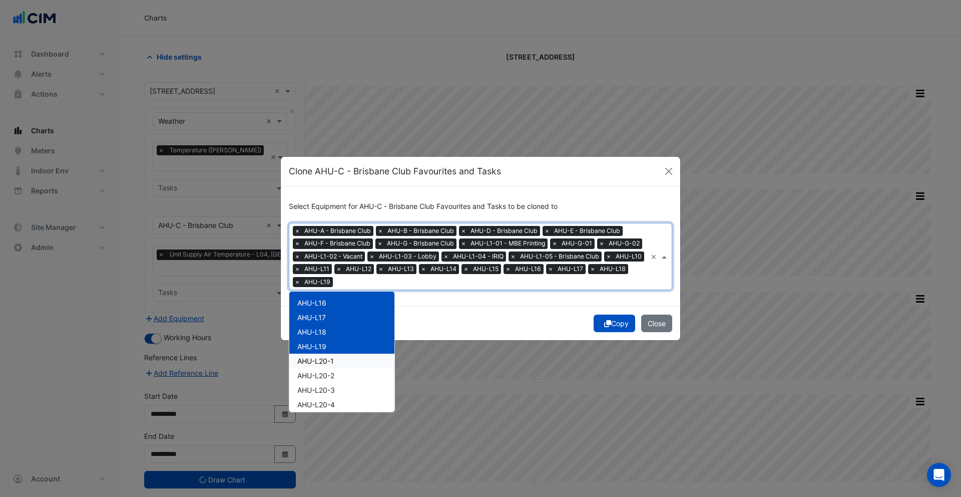
drag, startPoint x: 327, startPoint y: 361, endPoint x: 330, endPoint y: 371, distance: 10.5
click at [328, 362] on span "AHU-L20-1" at bounding box center [315, 360] width 37 height 9
click at [331, 374] on span "AHU-L20-2" at bounding box center [315, 375] width 37 height 9
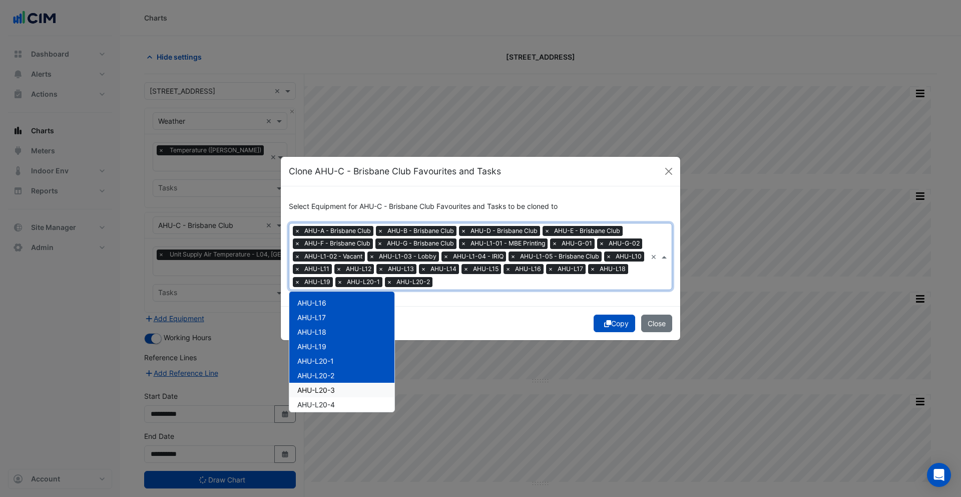
scroll to position [335, 0]
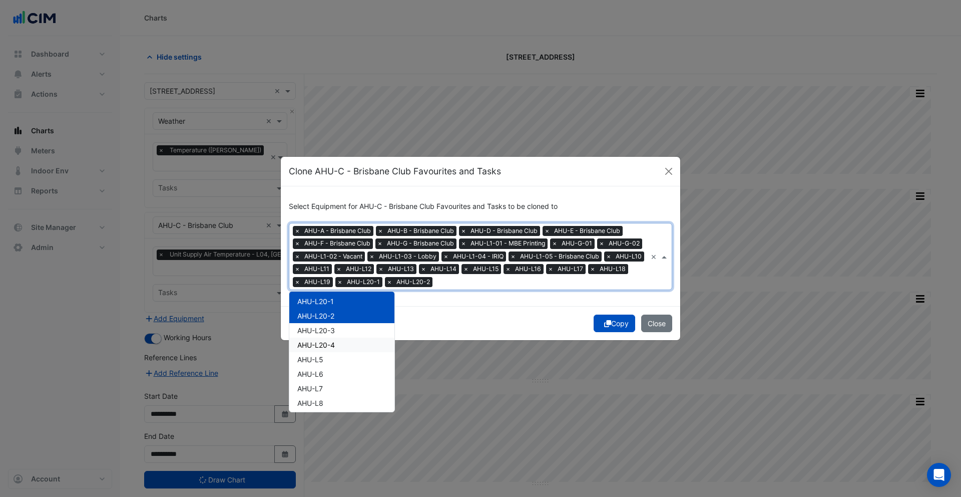
drag, startPoint x: 327, startPoint y: 331, endPoint x: 326, endPoint y: 338, distance: 7.5
click at [326, 334] on div "AHU-L20-3" at bounding box center [341, 330] width 105 height 15
click at [328, 347] on span "AHU-L20-4" at bounding box center [316, 344] width 38 height 9
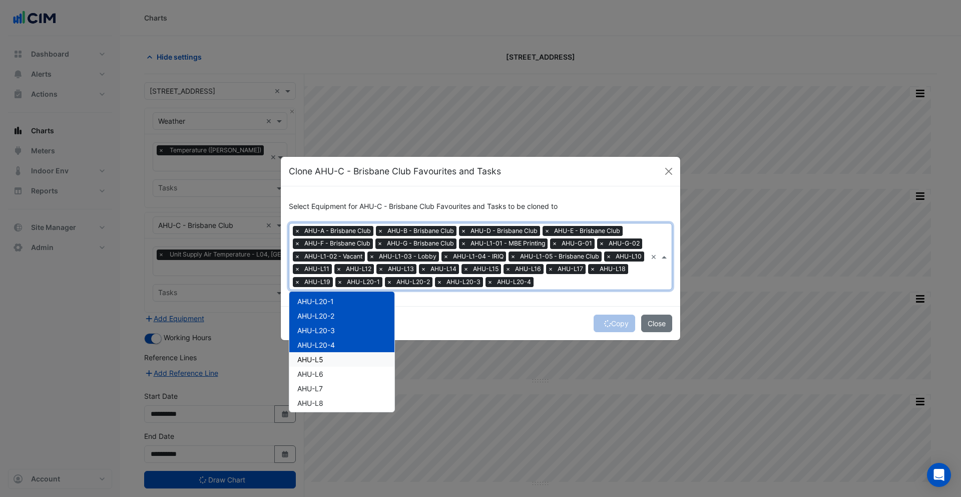
drag, startPoint x: 330, startPoint y: 361, endPoint x: 330, endPoint y: 371, distance: 10.0
click at [330, 361] on div "AHU-L5" at bounding box center [341, 359] width 105 height 15
click at [330, 371] on div "AHU-L6" at bounding box center [341, 373] width 105 height 15
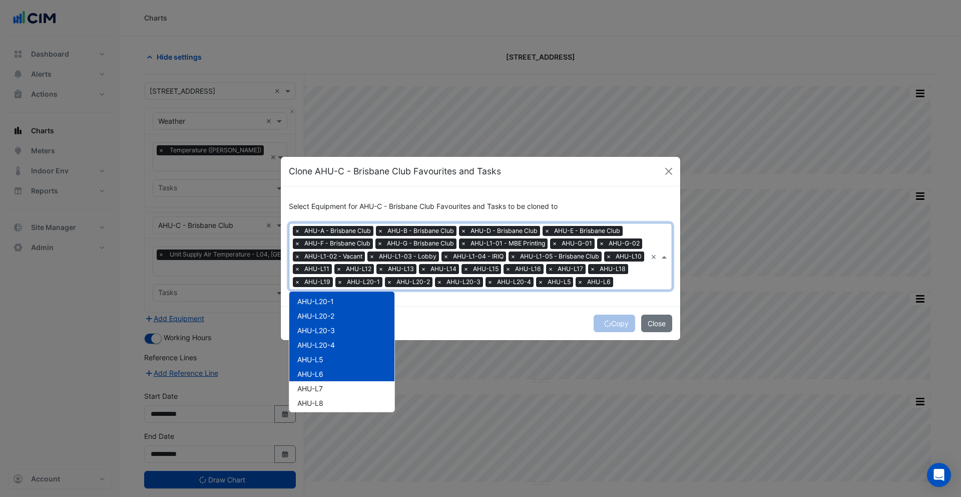
scroll to position [352, 0]
drag, startPoint x: 330, startPoint y: 376, endPoint x: 332, endPoint y: 388, distance: 12.7
click at [330, 376] on div "AHU-L7" at bounding box center [341, 371] width 105 height 15
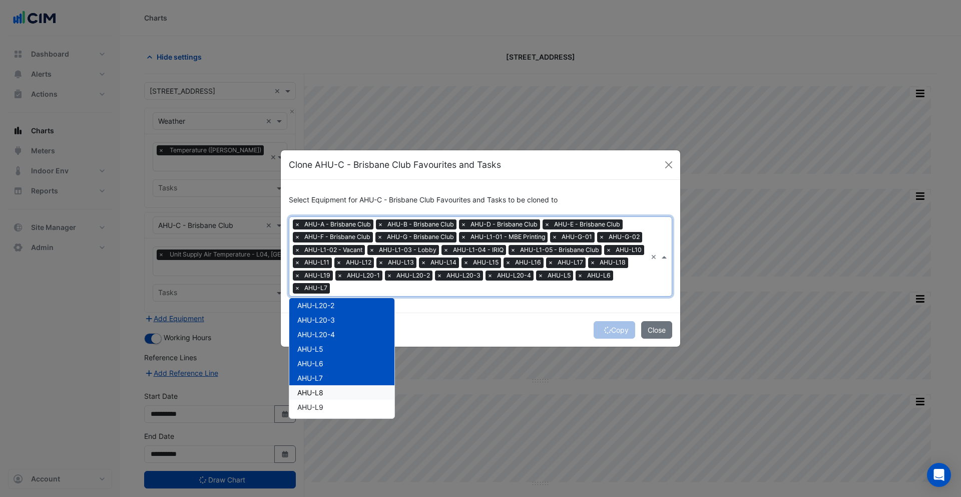
click at [332, 393] on div "AHU-L8" at bounding box center [341, 392] width 105 height 15
click at [333, 407] on div "AHU-L9" at bounding box center [341, 407] width 105 height 15
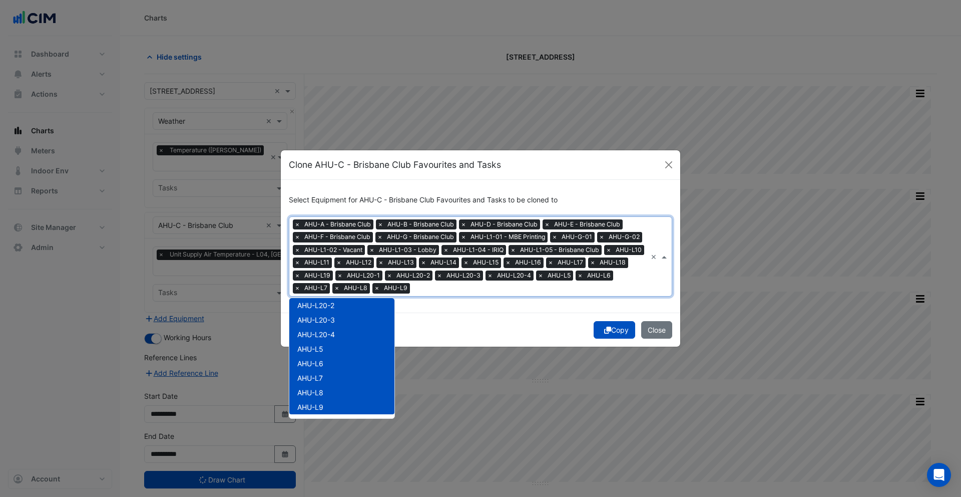
click at [533, 306] on div "Select Equipment for AHU-C - Brisbane Club Favourites and Tasks to be cloned to…" at bounding box center [481, 246] width 400 height 133
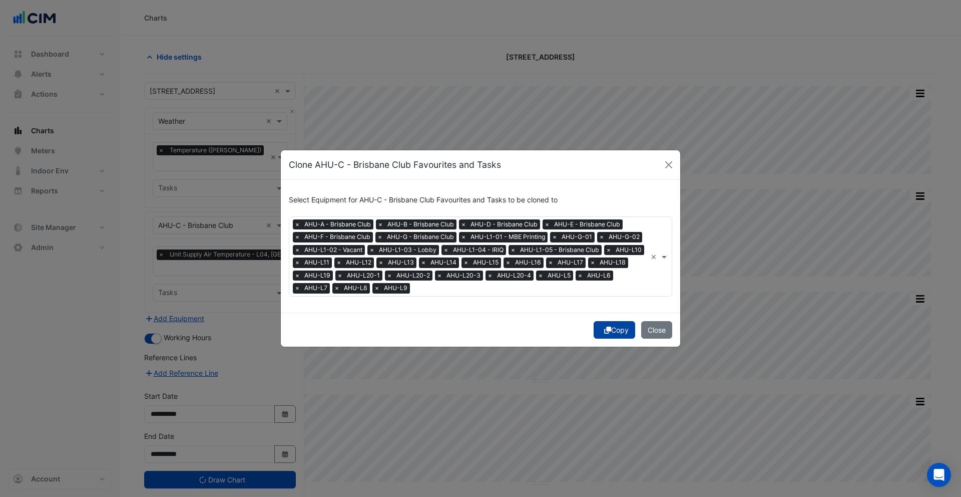
click at [604, 330] on icon "submit" at bounding box center [607, 329] width 7 height 7
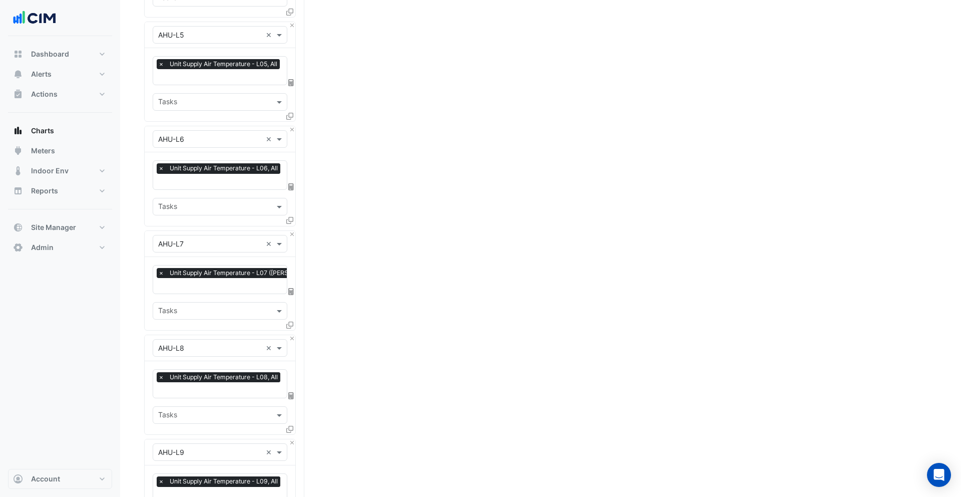
scroll to position [3313, 0]
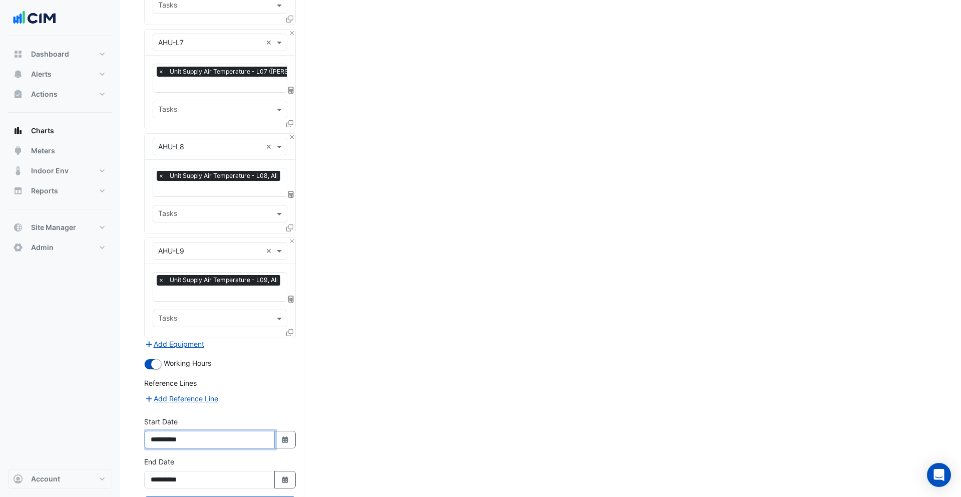
click at [178, 431] on input "**********" at bounding box center [209, 440] width 131 height 18
click at [228, 496] on button "Draw Chart" at bounding box center [220, 505] width 152 height 18
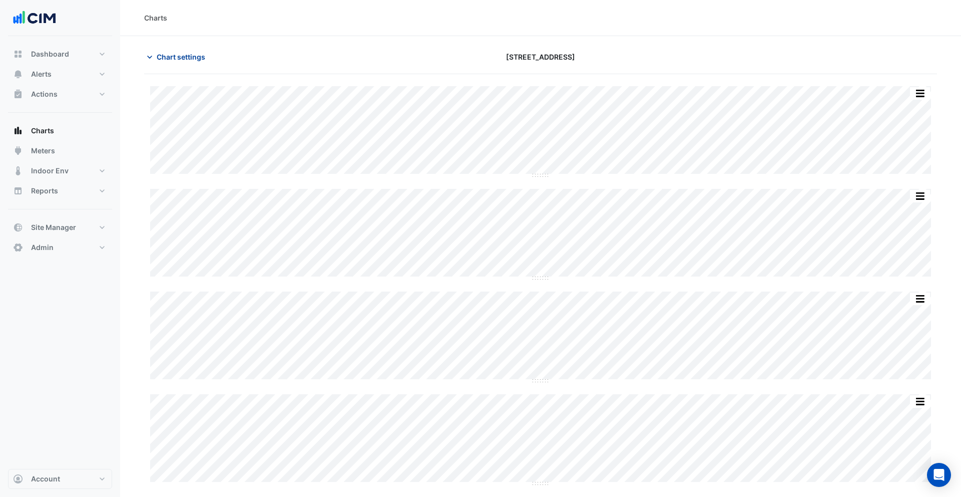
click at [181, 63] on button "Chart settings" at bounding box center [178, 57] width 68 height 18
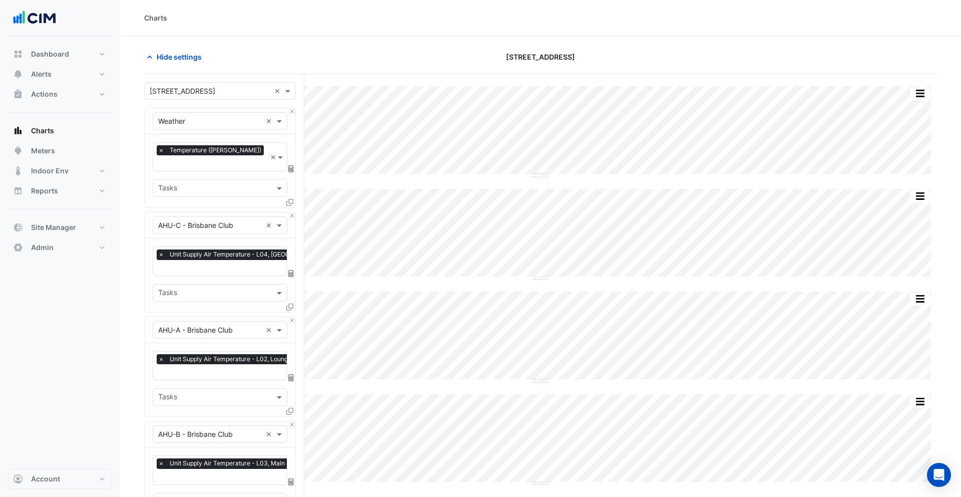
click at [289, 165] on icon at bounding box center [291, 168] width 6 height 7
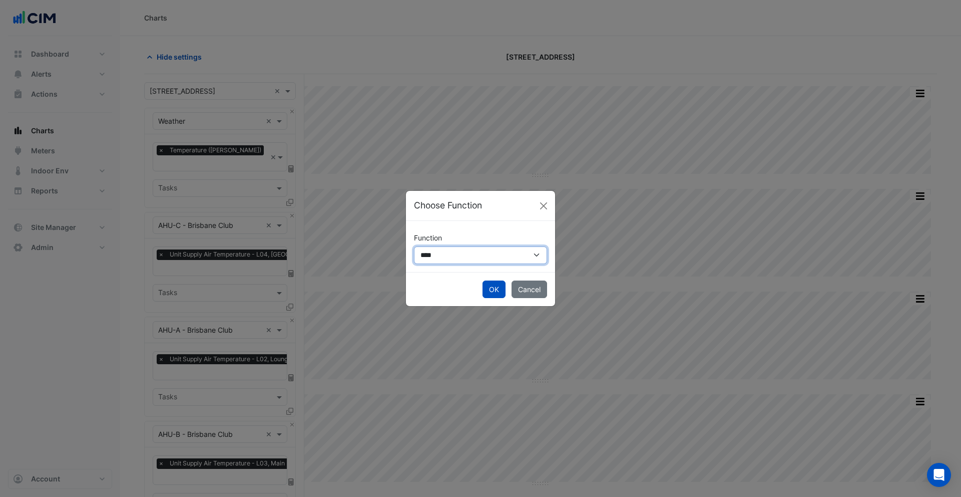
click at [431, 255] on select "**********" at bounding box center [480, 255] width 133 height 18
select select "******"
click at [414, 246] on select "**********" at bounding box center [480, 255] width 133 height 18
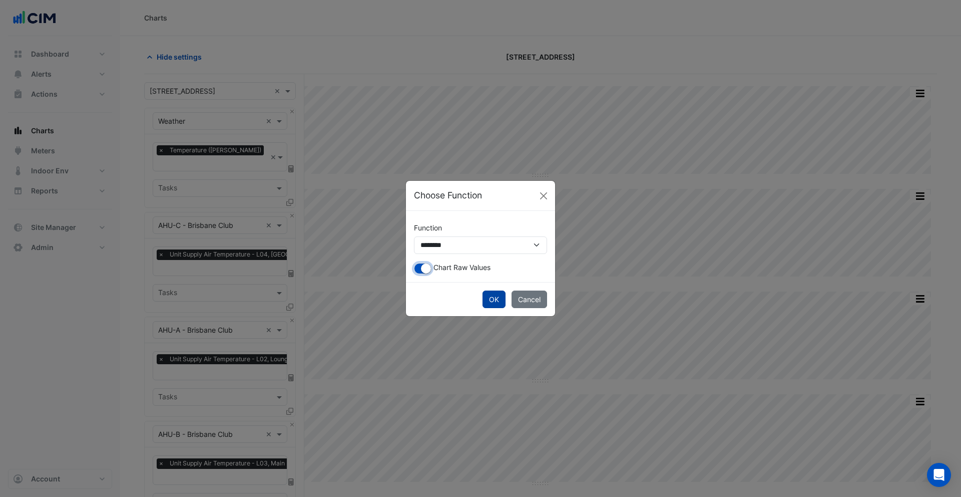
drag, startPoint x: 424, startPoint y: 270, endPoint x: 492, endPoint y: 301, distance: 74.4
click at [424, 270] on small "button" at bounding box center [426, 268] width 10 height 10
click at [492, 301] on button "OK" at bounding box center [494, 299] width 23 height 18
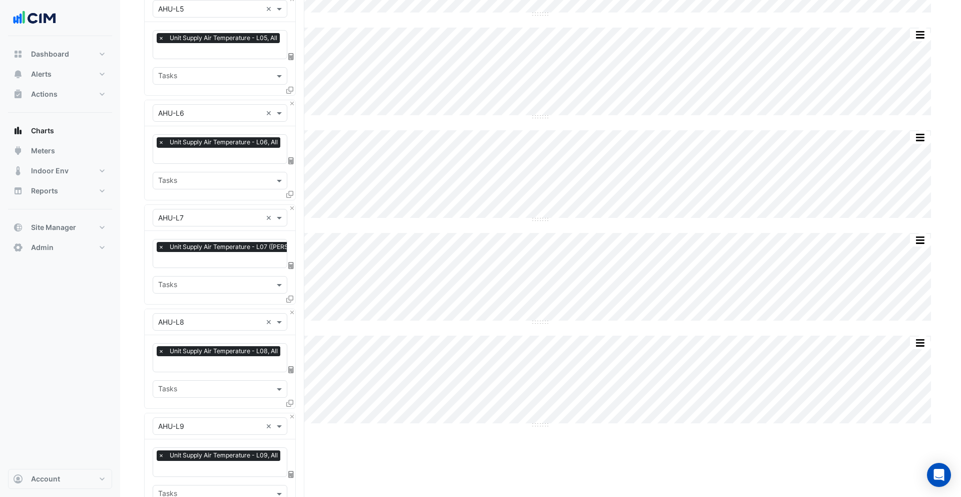
scroll to position [3313, 0]
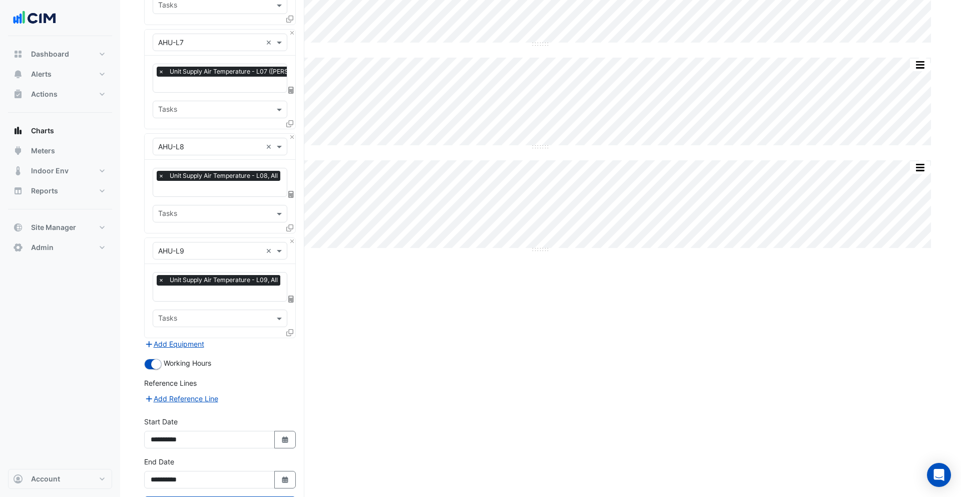
click at [239, 496] on button "Draw Chart" at bounding box center [220, 505] width 152 height 18
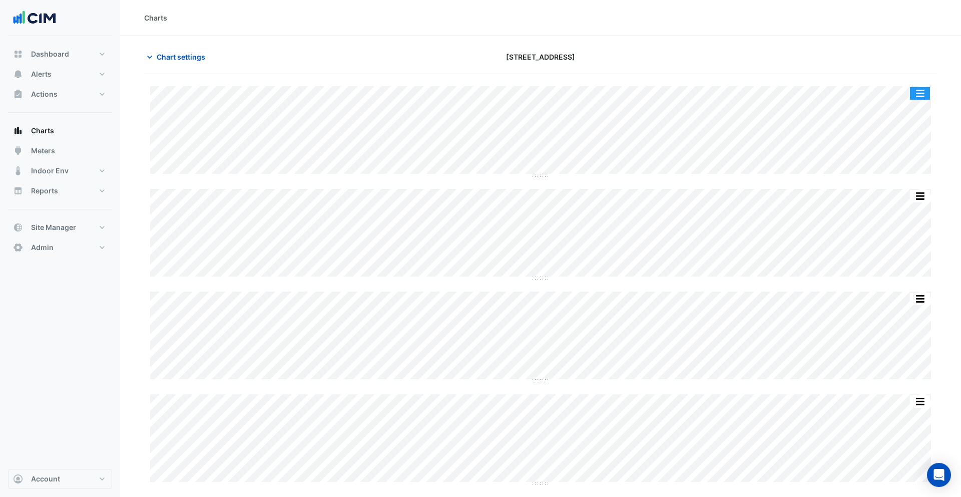
click at [922, 91] on button "button" at bounding box center [920, 93] width 20 height 13
click at [887, 68] on div "Chart settings 241 Adelaide Street" at bounding box center [540, 61] width 793 height 26
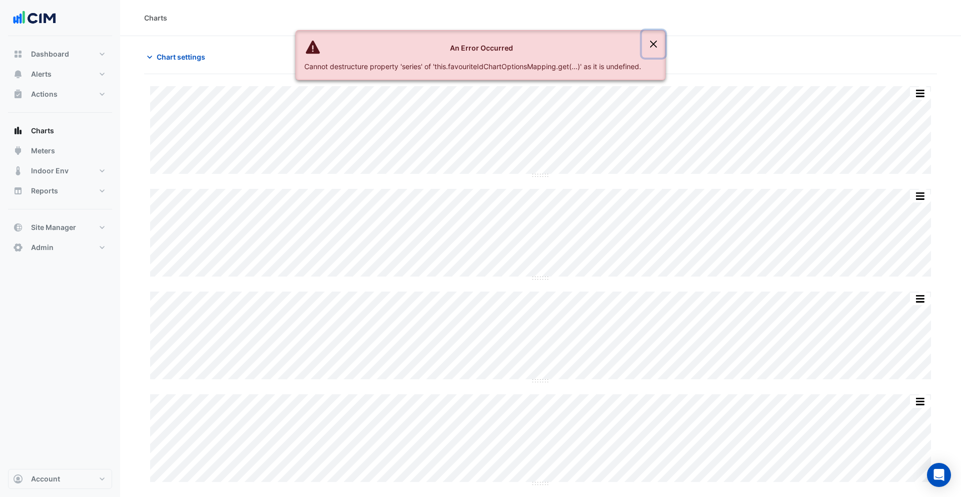
click at [652, 41] on button "Close" at bounding box center [653, 44] width 23 height 27
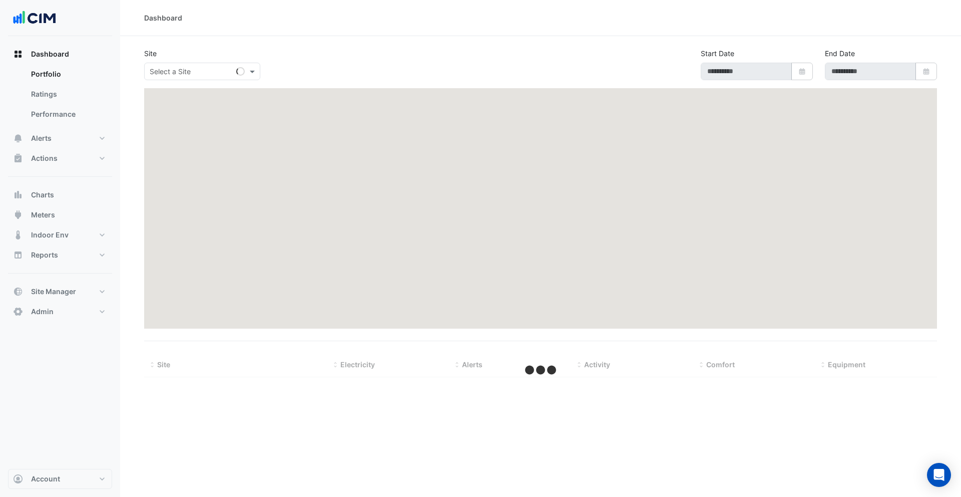
type input "**********"
select select "***"
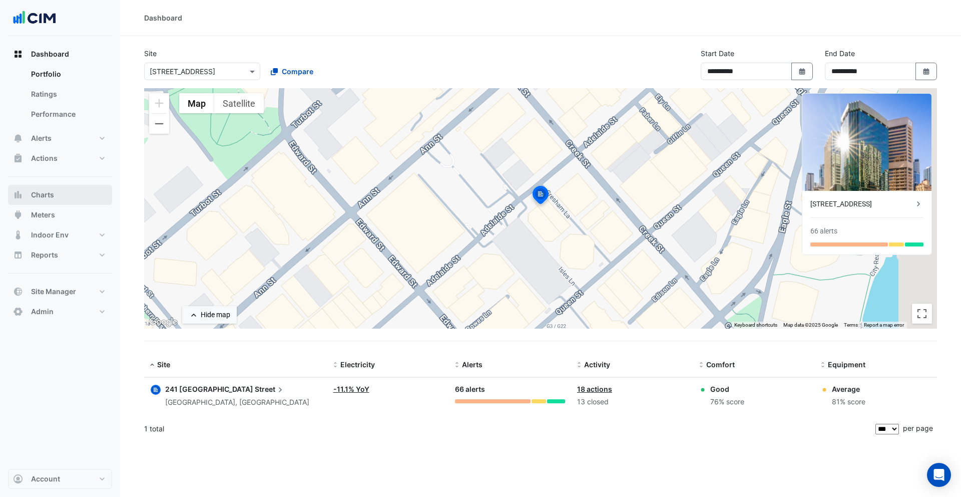
click at [48, 190] on span "Charts" at bounding box center [42, 195] width 23 height 10
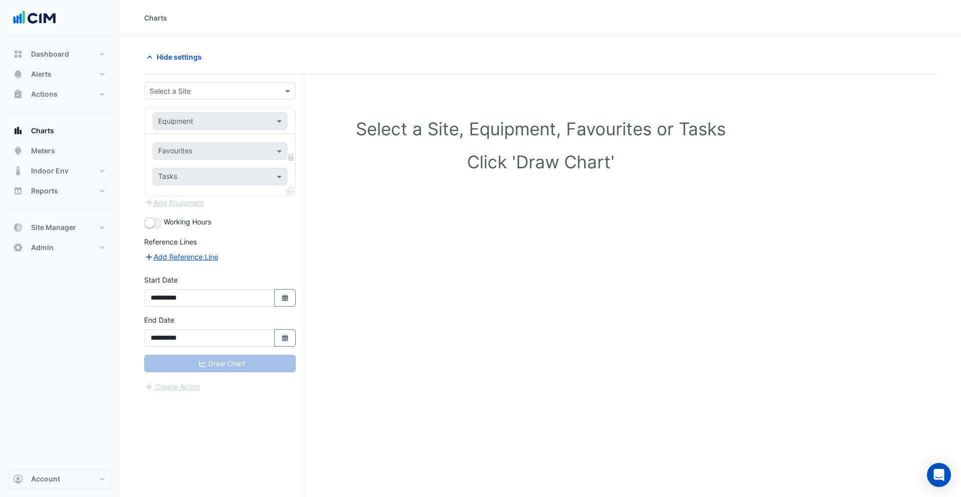
click at [211, 89] on input "text" at bounding box center [210, 91] width 121 height 11
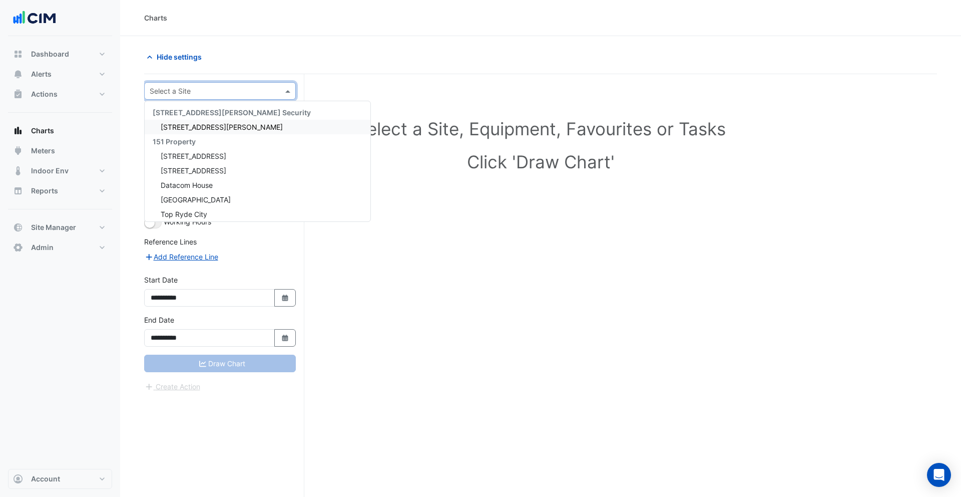
click at [204, 87] on input "text" at bounding box center [210, 91] width 121 height 11
type input "***"
click at [187, 122] on div "[STREET_ADDRESS]" at bounding box center [220, 127] width 151 height 15
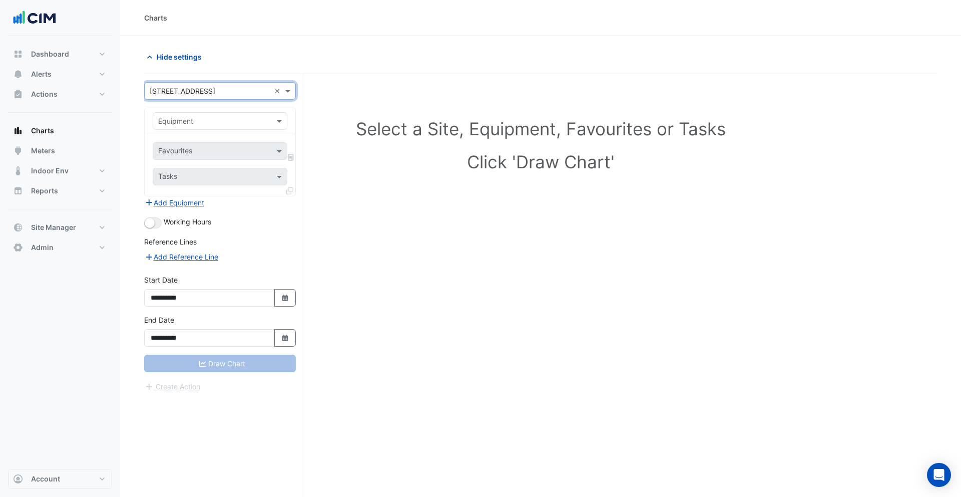
click at [185, 120] on input "text" at bounding box center [210, 121] width 104 height 11
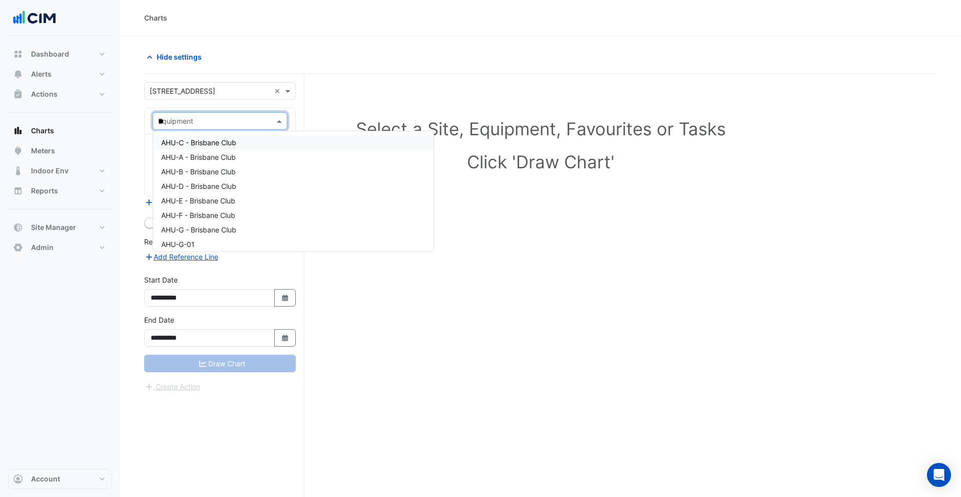
type input "***"
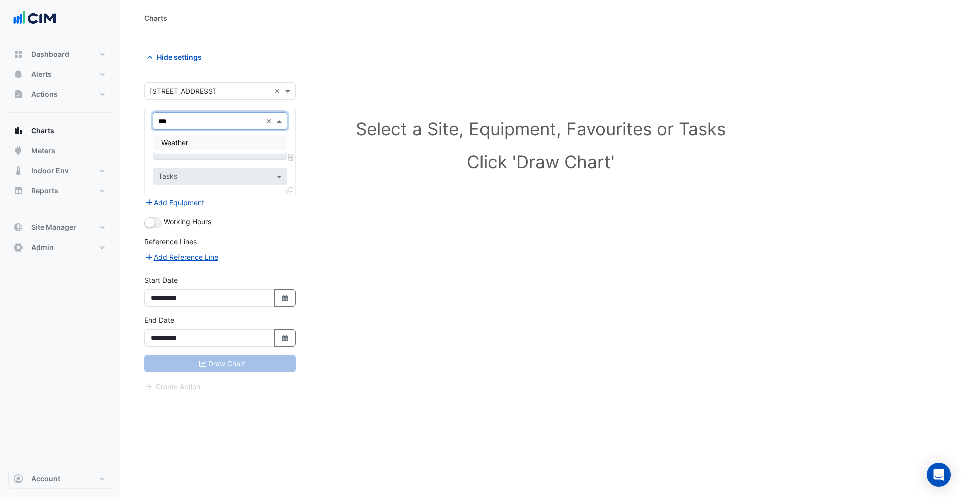
click at [191, 143] on div "Weather" at bounding box center [220, 142] width 134 height 15
click at [193, 149] on input "text" at bounding box center [208, 152] width 101 height 11
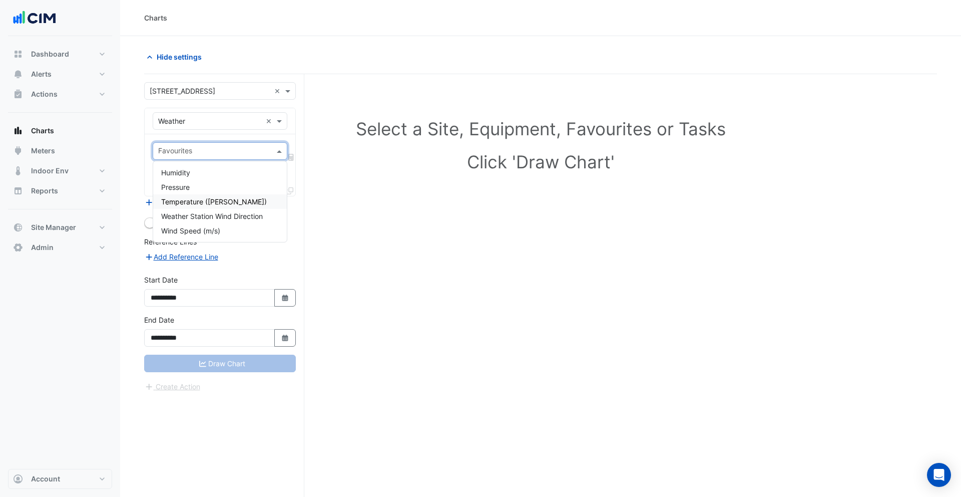
click at [217, 199] on span "Temperature (Celcius)" at bounding box center [214, 201] width 106 height 9
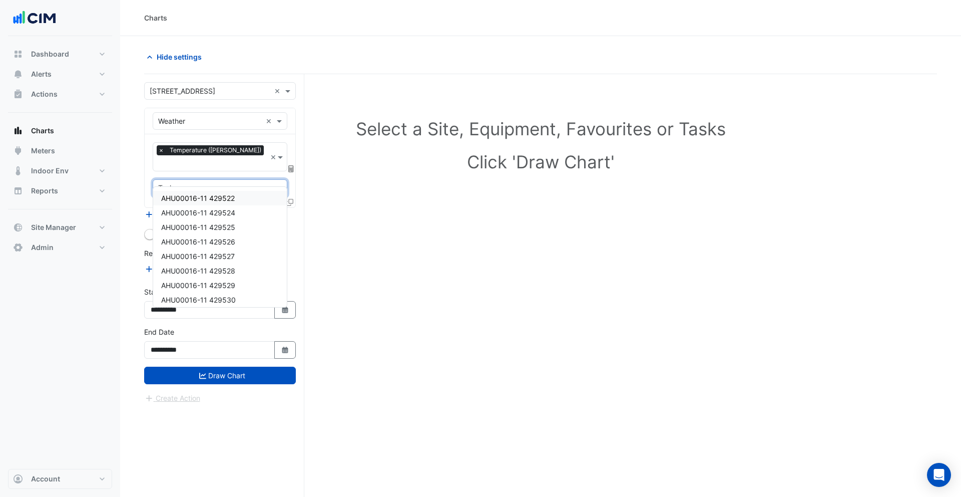
click at [212, 184] on input "text" at bounding box center [214, 189] width 112 height 11
click at [290, 165] on icon at bounding box center [291, 168] width 6 height 7
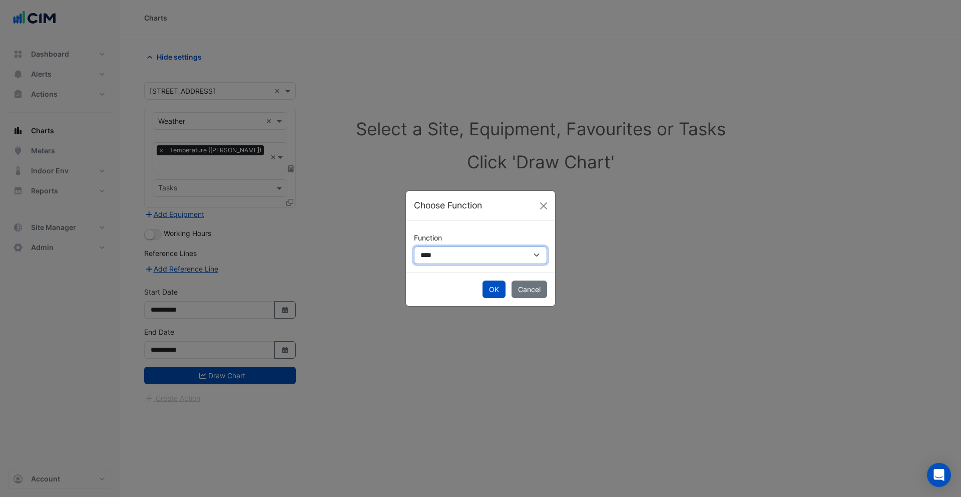
click at [437, 255] on select "**********" at bounding box center [480, 255] width 133 height 18
select select "******"
click at [414, 246] on select "**********" at bounding box center [480, 255] width 133 height 18
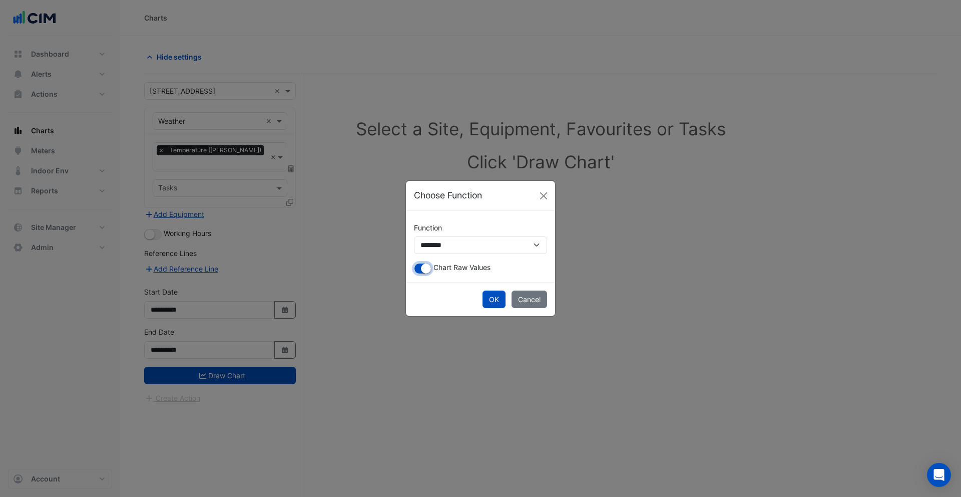
click at [423, 269] on small "button" at bounding box center [426, 268] width 10 height 10
click at [494, 298] on button "OK" at bounding box center [494, 299] width 23 height 18
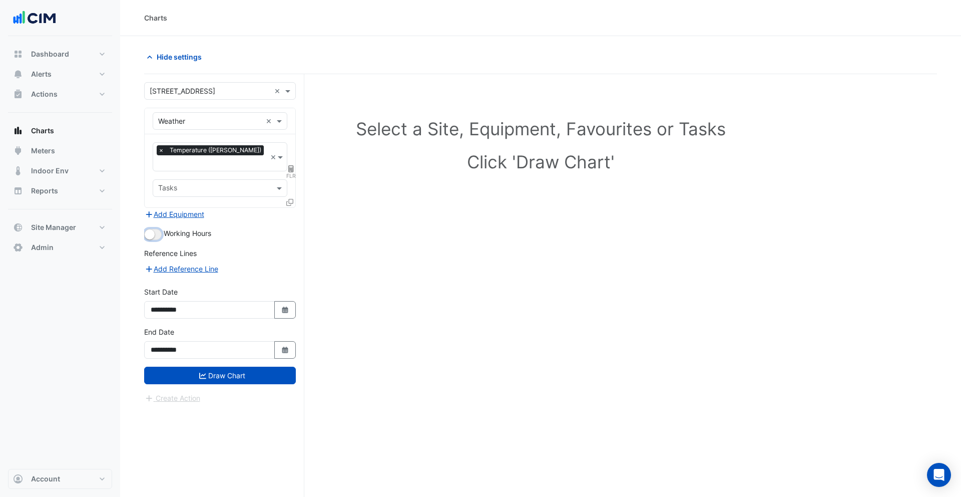
click at [160, 229] on button "button" at bounding box center [153, 234] width 18 height 11
click at [183, 208] on button "Add Equipment" at bounding box center [174, 214] width 61 height 12
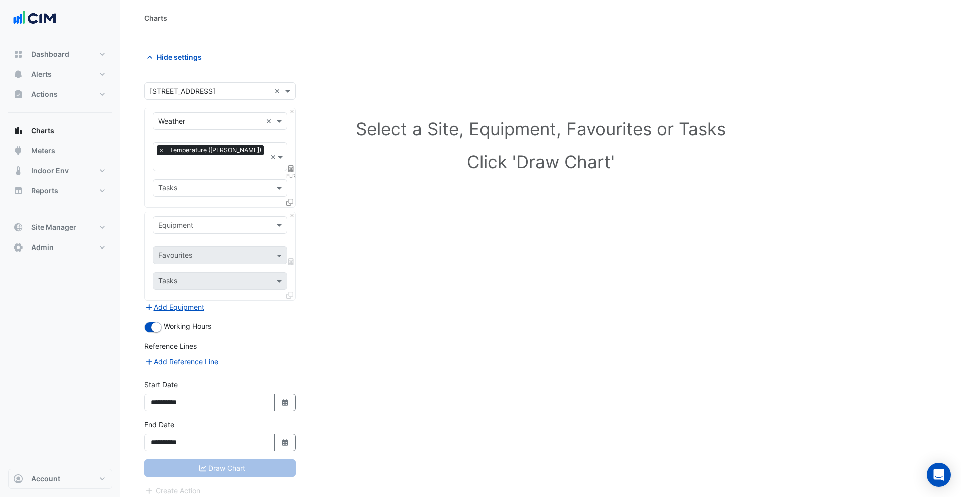
click at [191, 220] on input "text" at bounding box center [210, 225] width 104 height 11
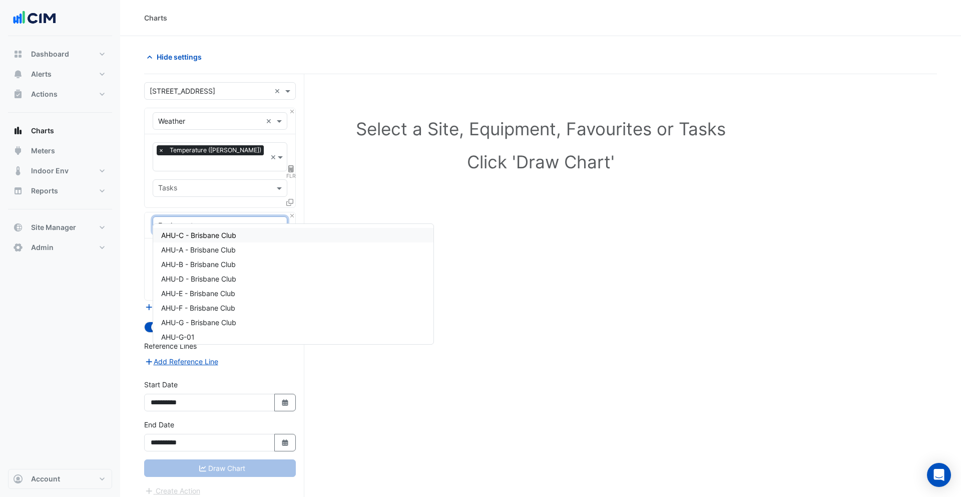
click at [206, 231] on span "AHU-C - Brisbane Club" at bounding box center [198, 235] width 75 height 9
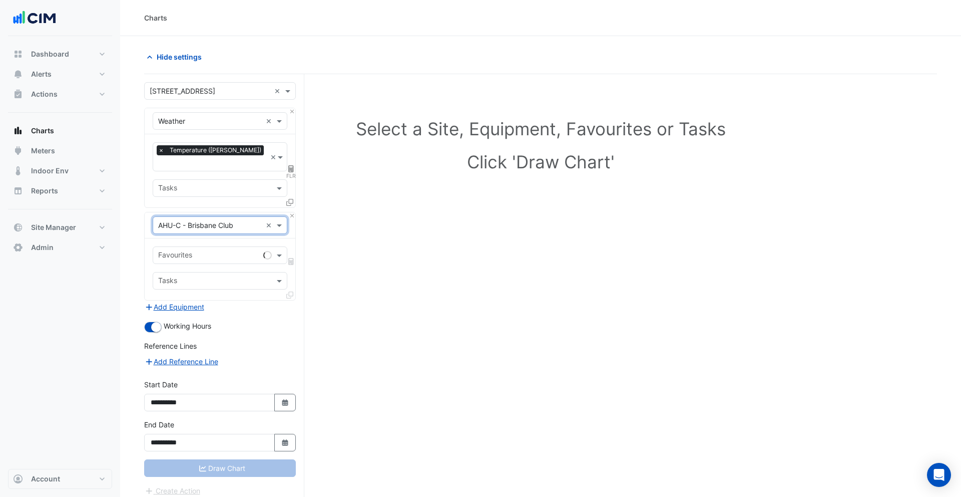
click at [198, 251] on input "text" at bounding box center [208, 256] width 101 height 11
type input "*****"
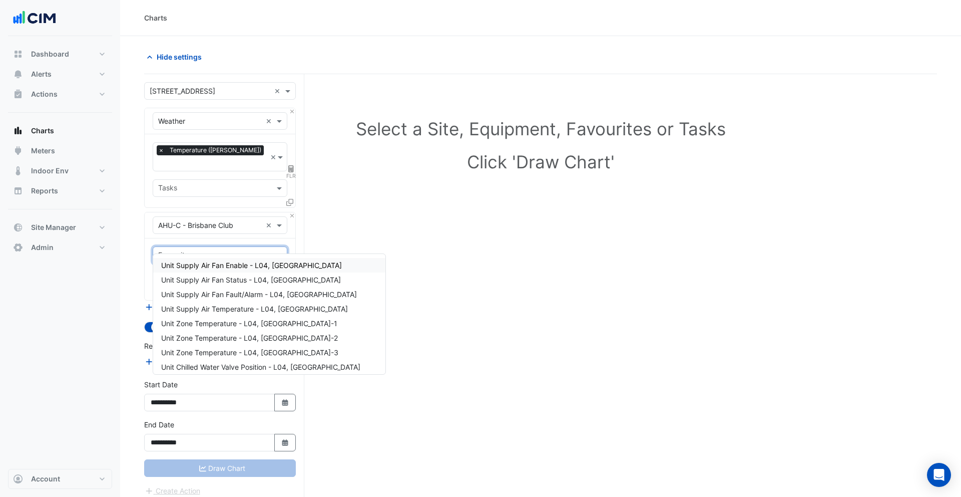
click at [200, 220] on input "text" at bounding box center [210, 225] width 104 height 11
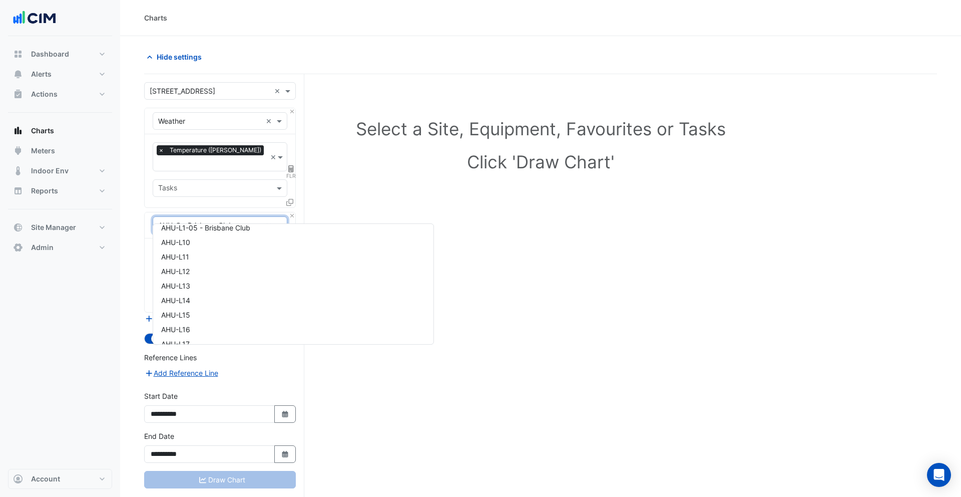
scroll to position [255, 0]
type input "*"
type input "***"
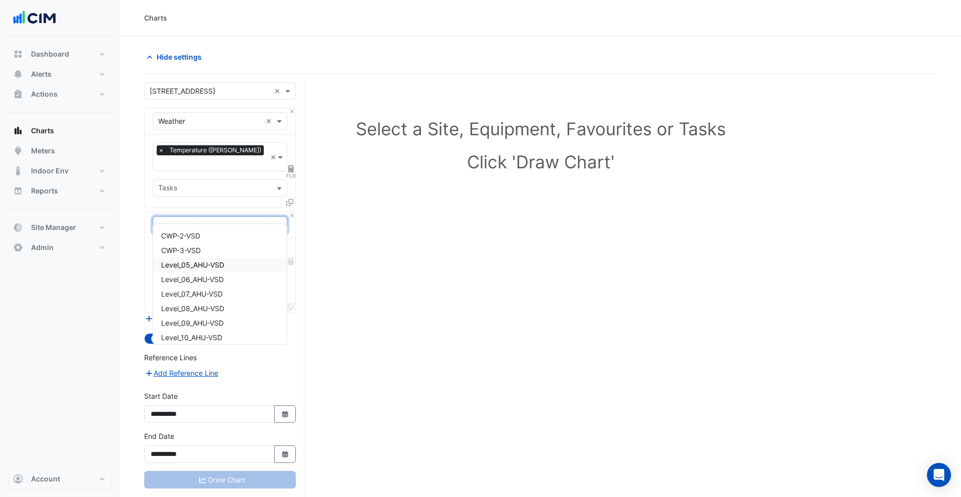
click at [207, 265] on span "Level_05_AHU-VSD" at bounding box center [192, 264] width 63 height 9
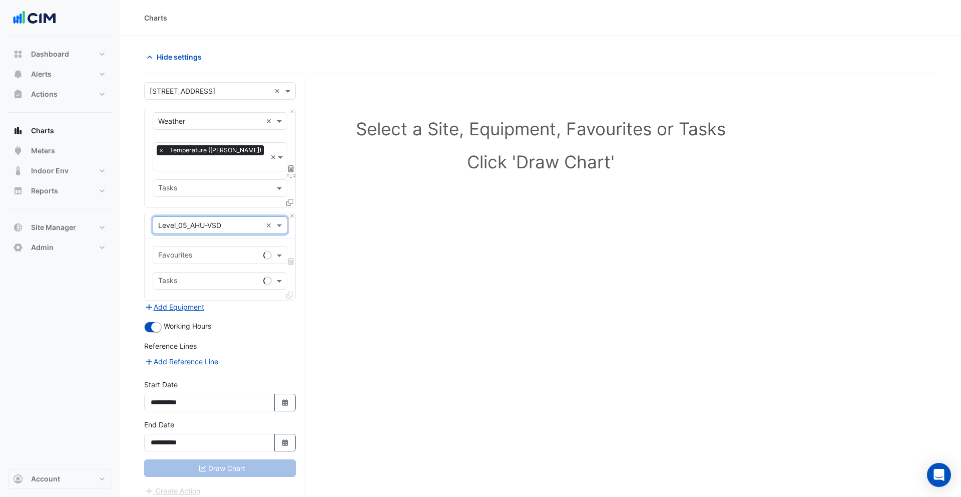
click at [214, 251] on input "text" at bounding box center [208, 256] width 101 height 11
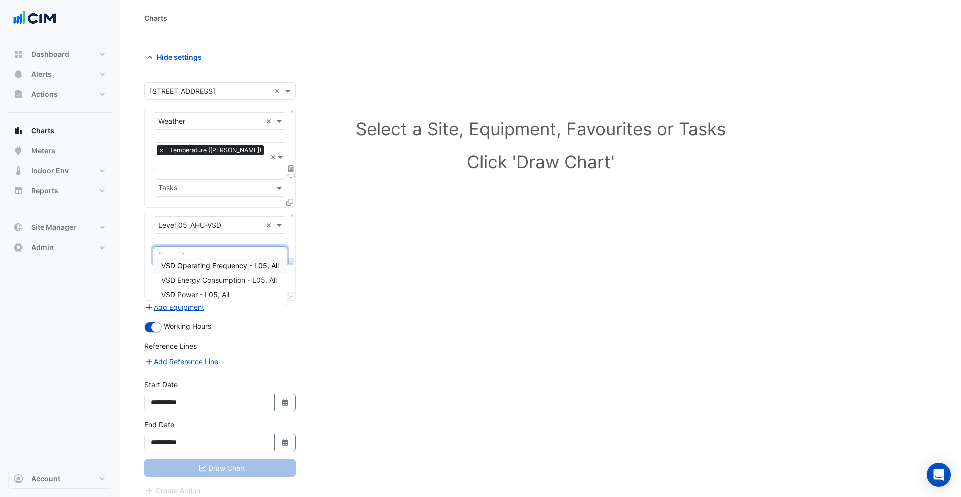
click at [226, 267] on span "VSD Operating Frequency - L05, All" at bounding box center [220, 265] width 118 height 9
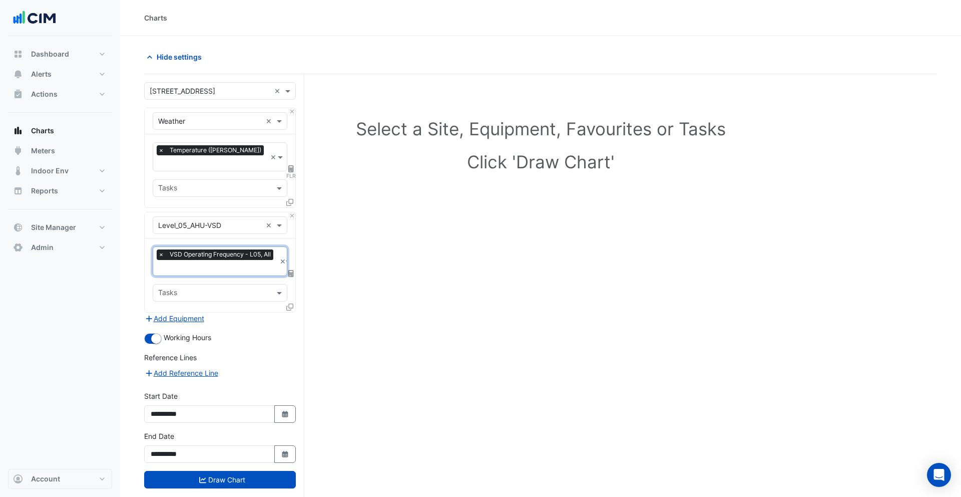
click at [291, 303] on icon at bounding box center [289, 306] width 7 height 7
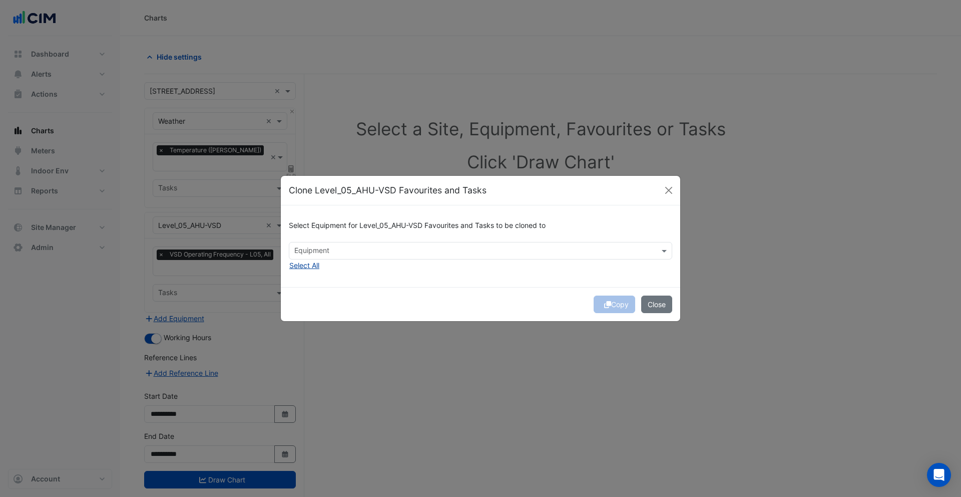
click at [308, 268] on button "Select All" at bounding box center [304, 265] width 31 height 12
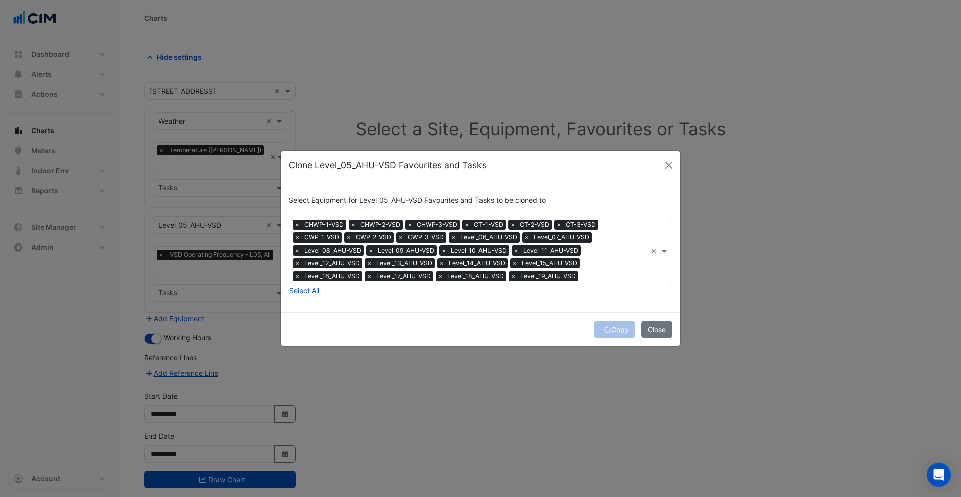
click at [296, 224] on span "×" at bounding box center [297, 225] width 9 height 10
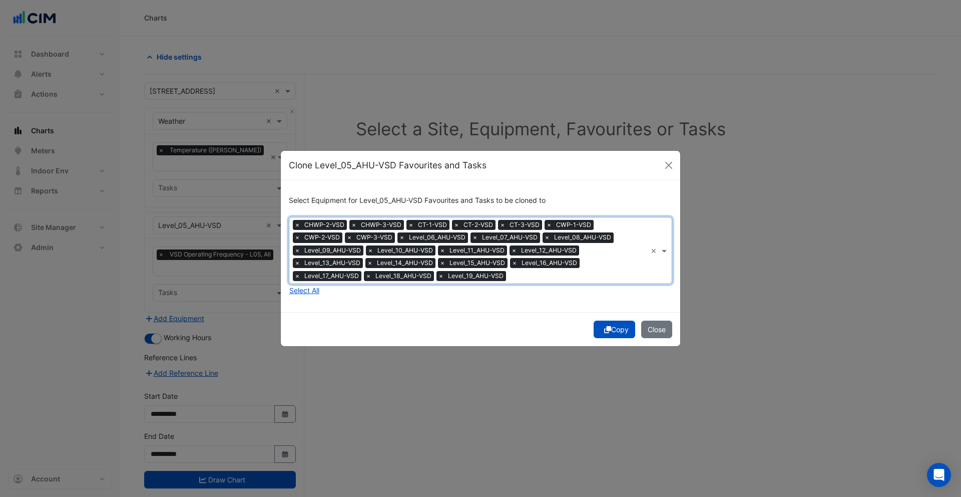
click at [296, 224] on span "×" at bounding box center [297, 225] width 9 height 10
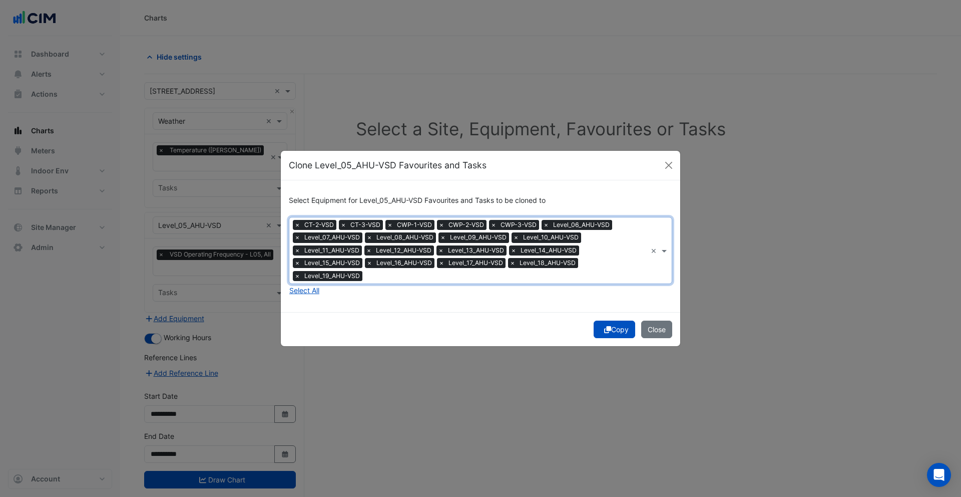
click at [296, 224] on span "×" at bounding box center [297, 225] width 9 height 10
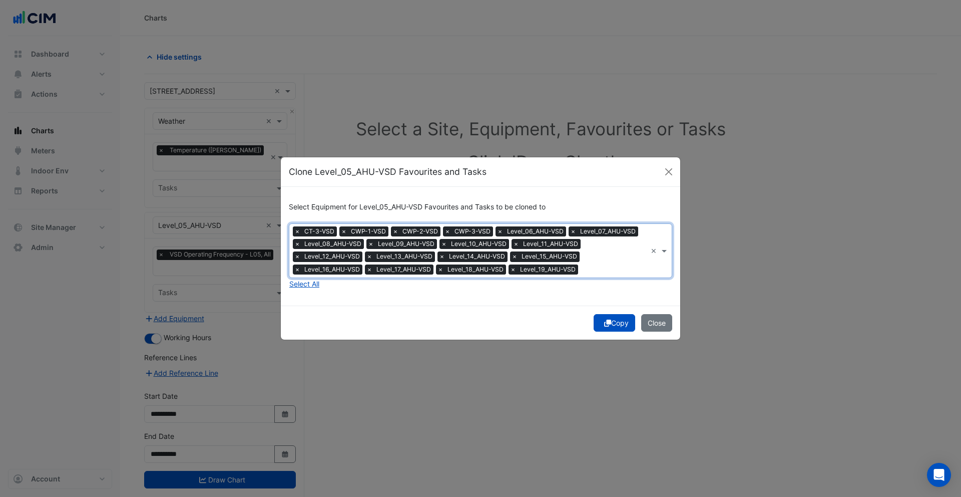
click at [296, 232] on span "×" at bounding box center [297, 231] width 9 height 10
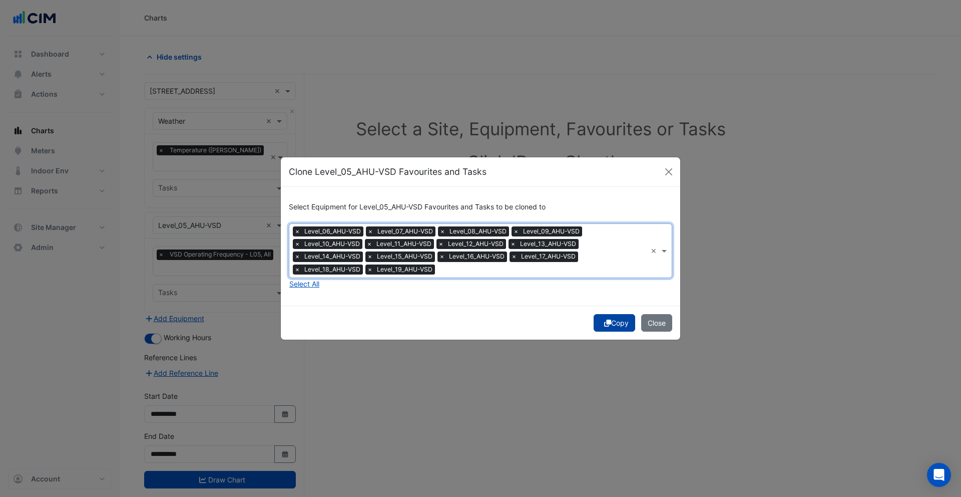
click at [609, 324] on button "Copy" at bounding box center [615, 323] width 42 height 18
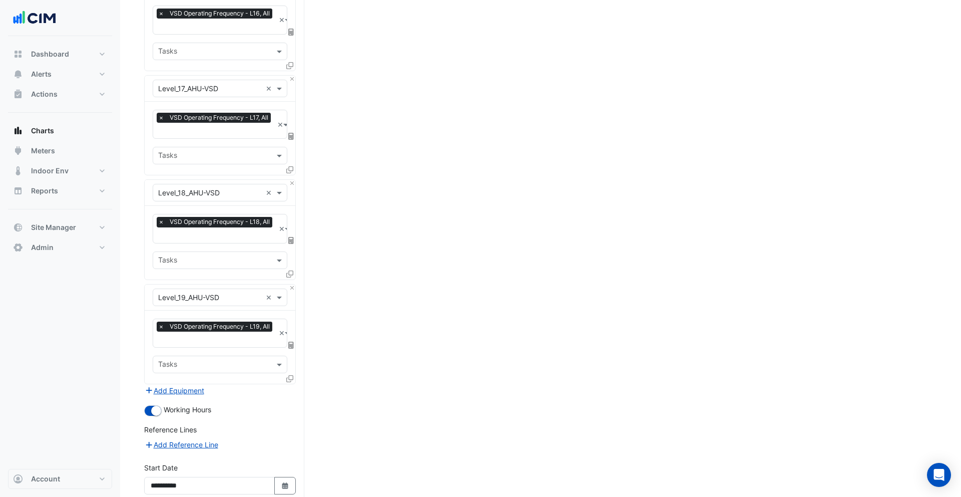
scroll to position [1453, 0]
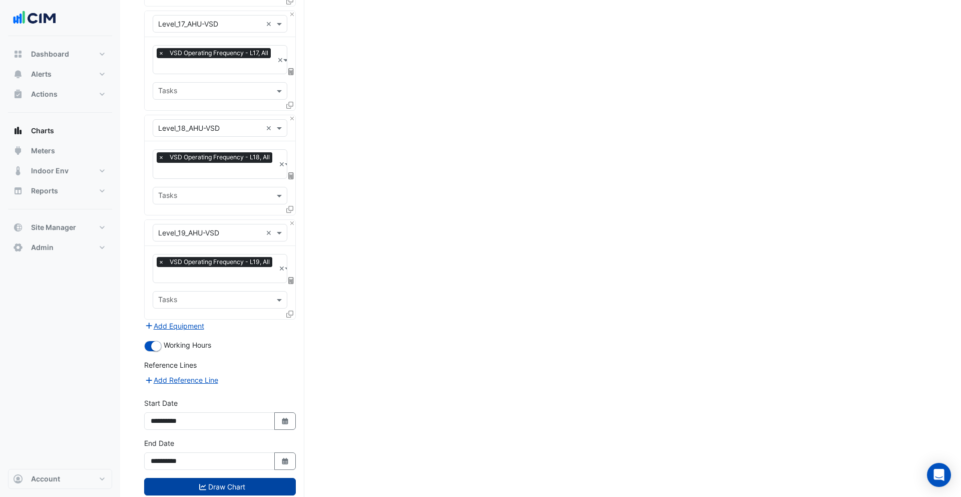
click at [240, 478] on button "Draw Chart" at bounding box center [220, 487] width 152 height 18
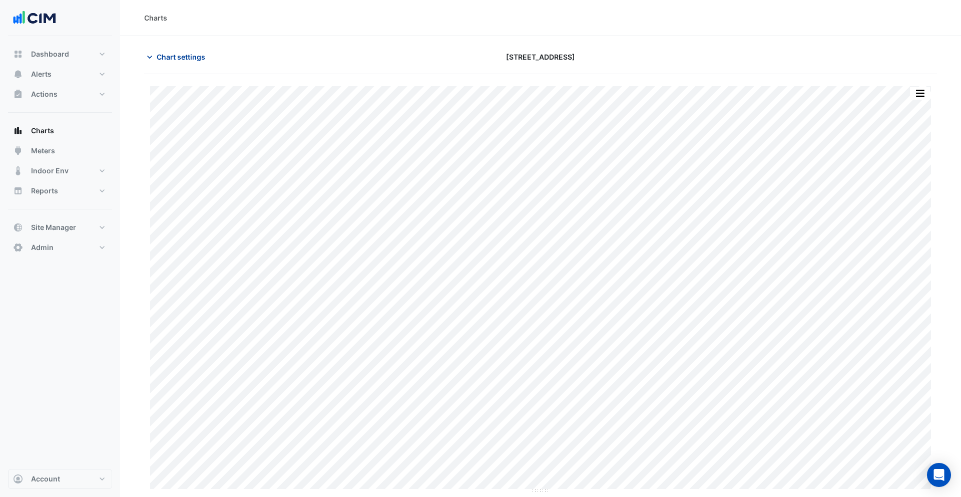
click at [196, 61] on span "Chart settings" at bounding box center [181, 57] width 49 height 11
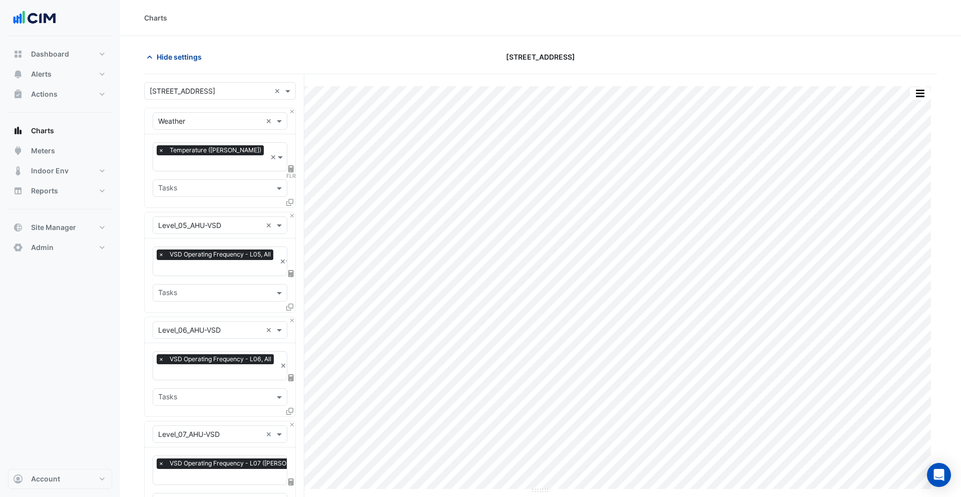
click at [192, 59] on span "Hide settings" at bounding box center [179, 57] width 45 height 11
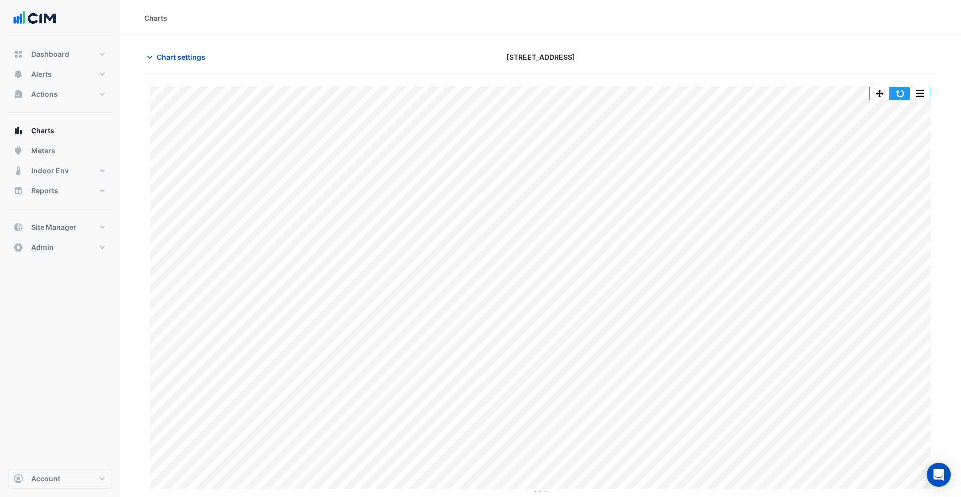
click at [901, 95] on button "button" at bounding box center [900, 93] width 20 height 13
click at [186, 61] on span "Chart settings" at bounding box center [181, 57] width 49 height 11
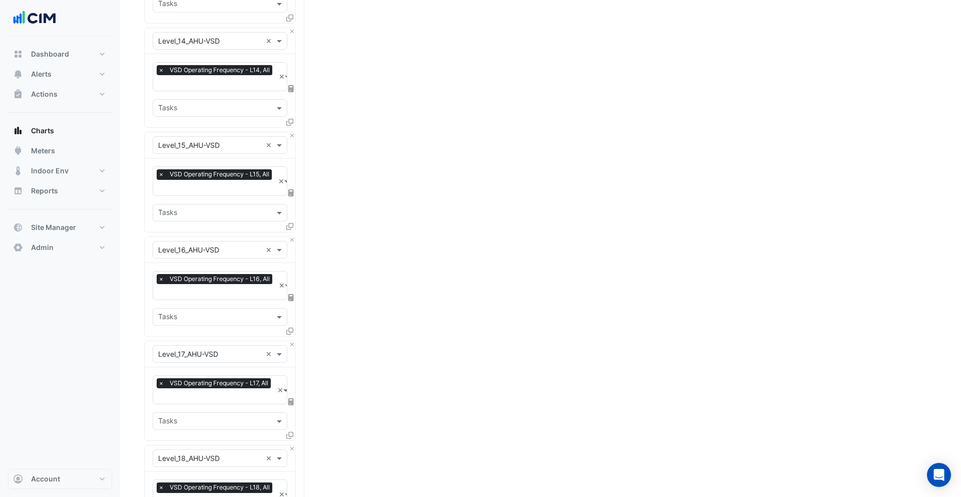
scroll to position [1453, 0]
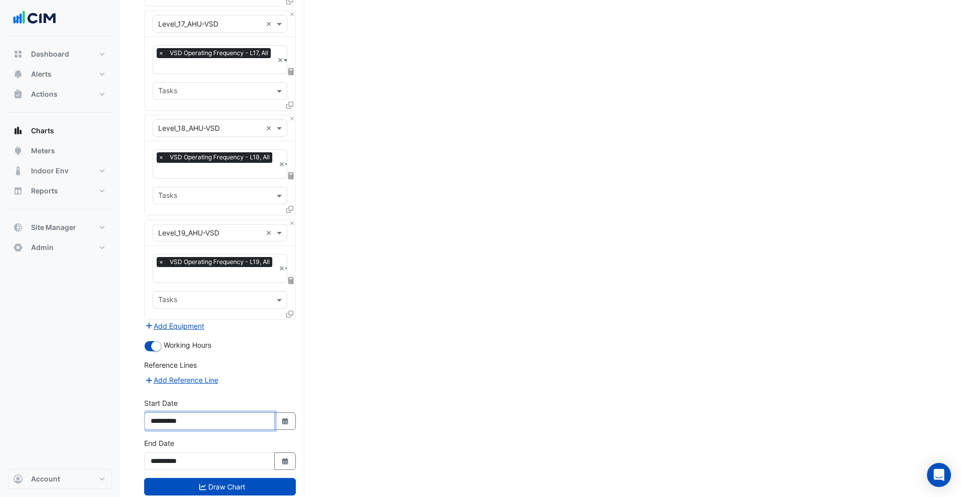
click at [172, 412] on input "**********" at bounding box center [209, 421] width 131 height 18
click at [168, 412] on input "**********" at bounding box center [209, 421] width 131 height 18
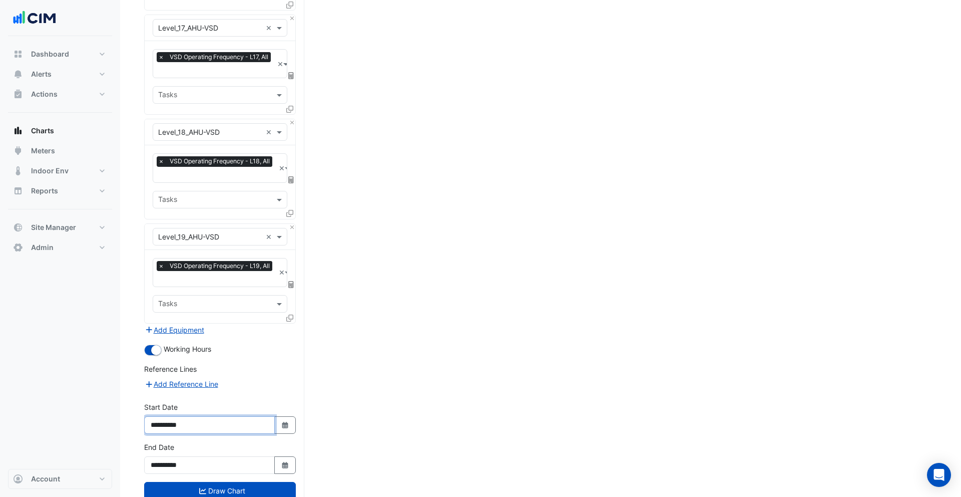
click at [182, 416] on input "**********" at bounding box center [209, 425] width 131 height 18
type input "**********"
click at [248, 482] on button "Draw Chart" at bounding box center [220, 491] width 152 height 18
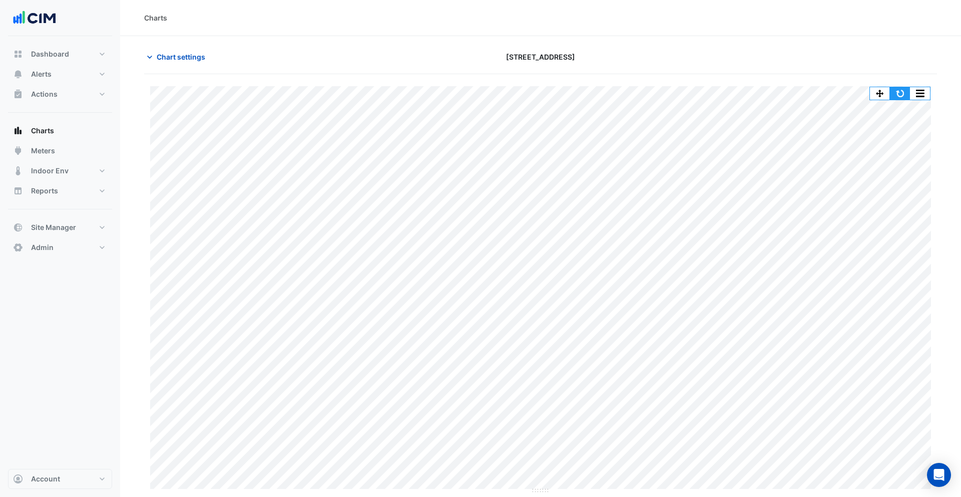
click at [900, 98] on button "button" at bounding box center [900, 93] width 20 height 13
click at [918, 92] on button "button" at bounding box center [920, 93] width 20 height 13
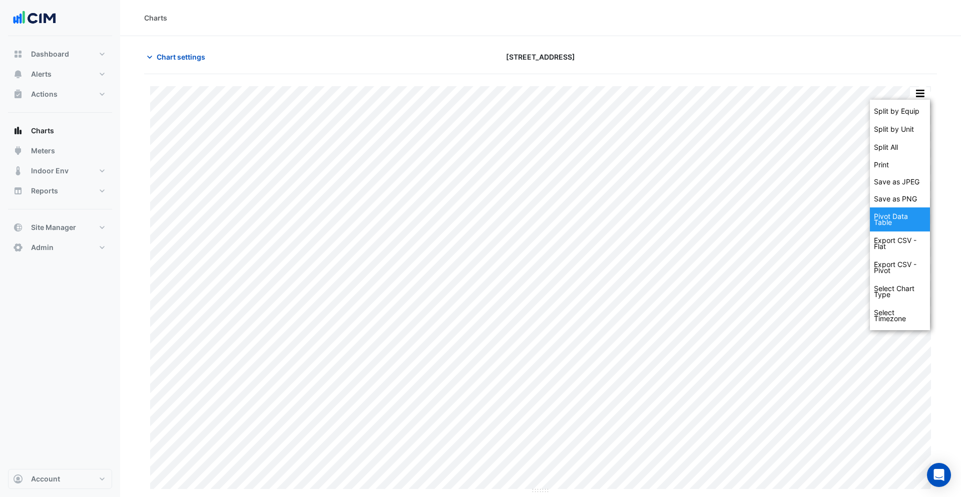
click at [900, 222] on div "Pivot Data Table" at bounding box center [900, 219] width 60 height 24
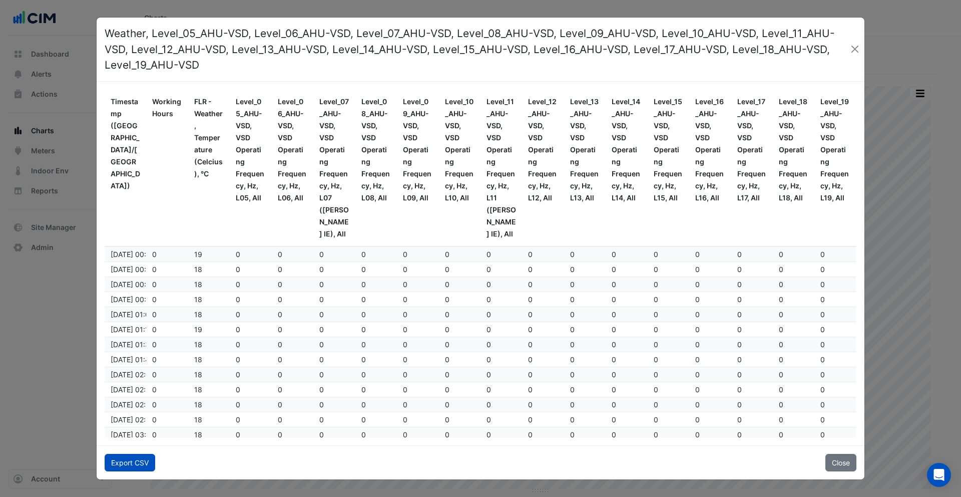
click at [128, 466] on button "Export CSV" at bounding box center [130, 463] width 51 height 18
click at [853, 46] on button "Close" at bounding box center [855, 49] width 12 height 15
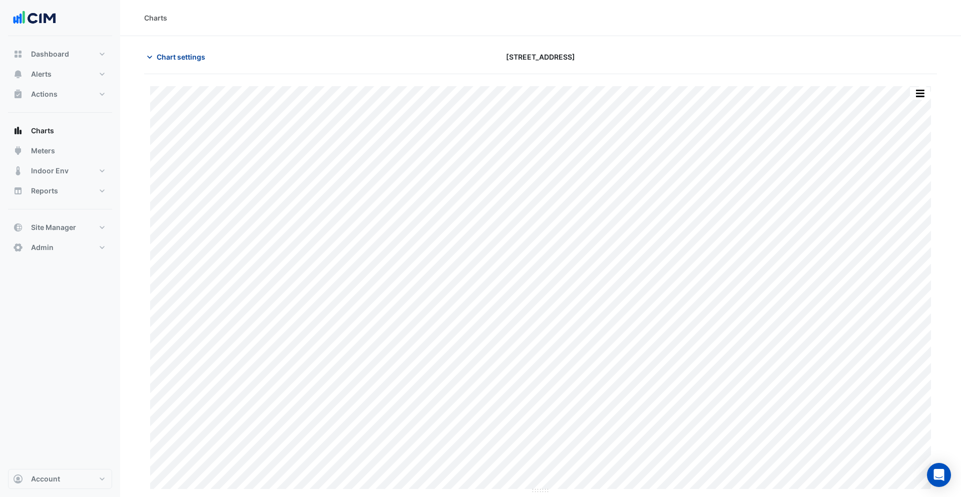
click at [188, 53] on span "Chart settings" at bounding box center [181, 57] width 49 height 11
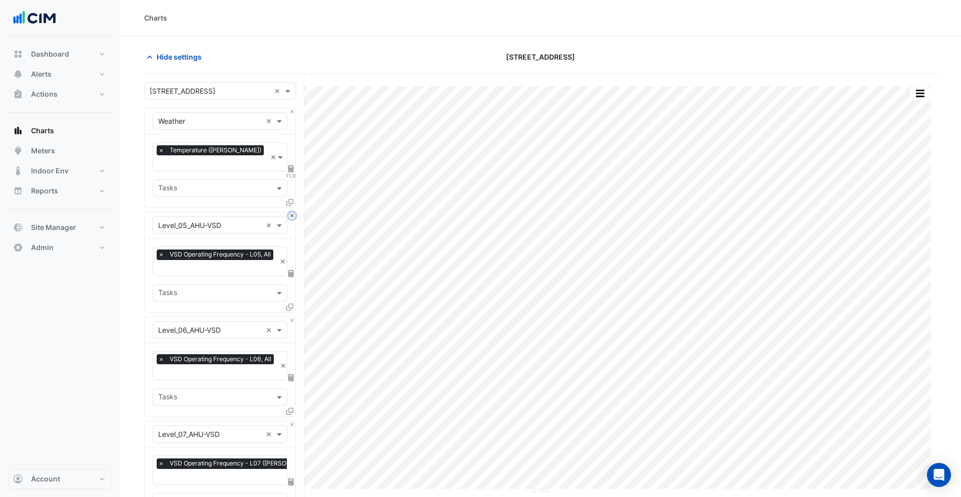
click at [292, 212] on button "Close" at bounding box center [292, 215] width 7 height 7
click at [292, 317] on button "Close" at bounding box center [292, 320] width 7 height 7
click at [292, 212] on button "Close" at bounding box center [292, 215] width 7 height 7
click at [292, 317] on button "Close" at bounding box center [292, 320] width 7 height 7
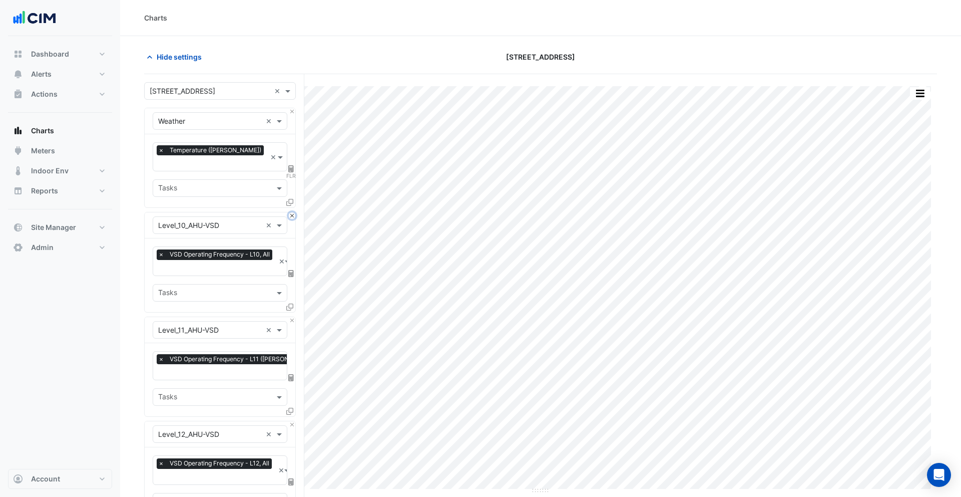
click at [292, 212] on button "Close" at bounding box center [292, 215] width 7 height 7
click at [292, 317] on button "Close" at bounding box center [292, 320] width 7 height 7
click at [292, 212] on button "Close" at bounding box center [292, 215] width 7 height 7
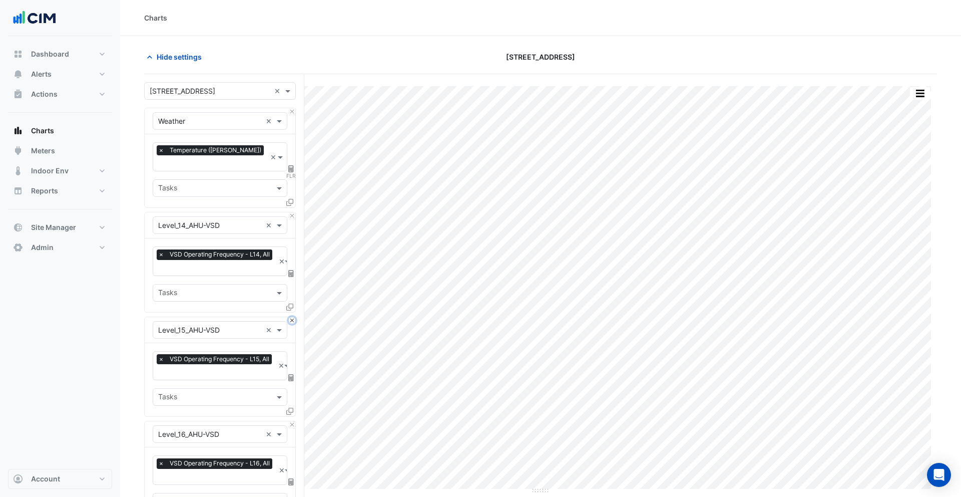
click at [292, 317] on button "Close" at bounding box center [292, 320] width 7 height 7
click at [292, 212] on button "Close" at bounding box center [292, 215] width 7 height 7
click at [292, 317] on button "Close" at bounding box center [292, 320] width 7 height 7
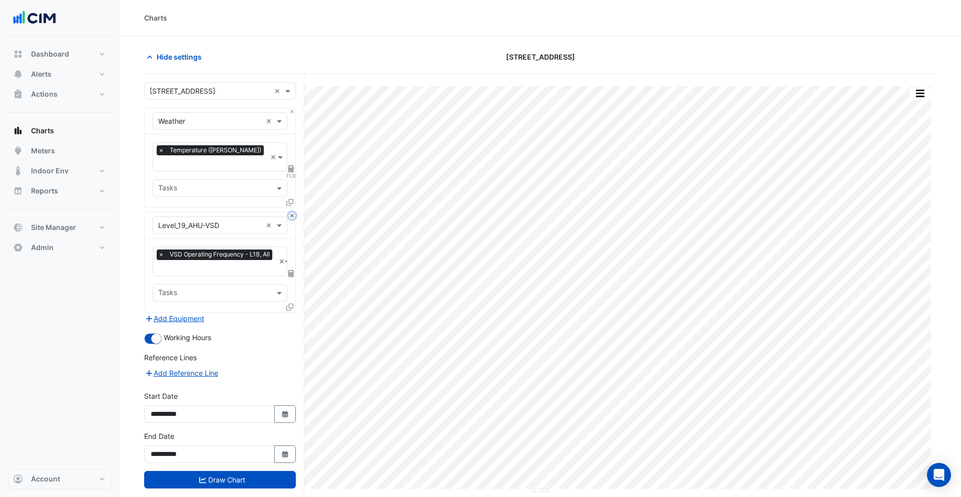
click at [292, 212] on button "Close" at bounding box center [292, 215] width 7 height 7
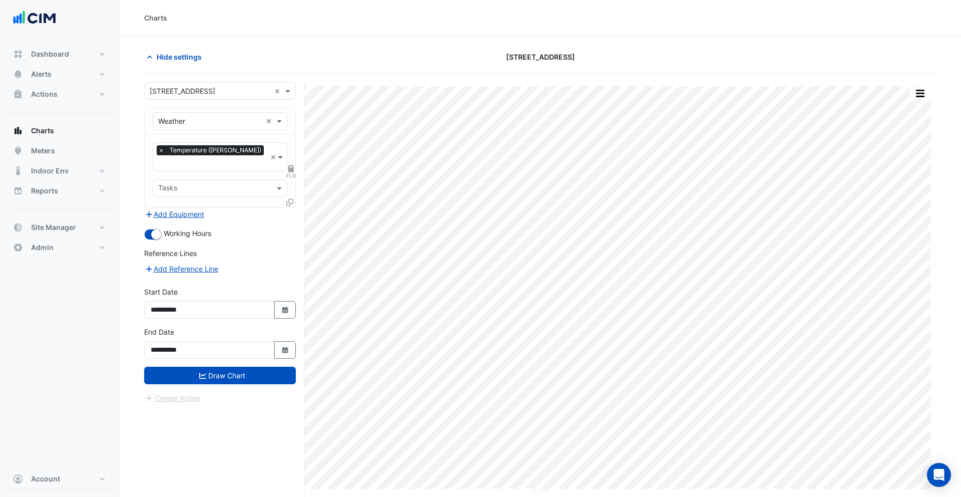
click at [196, 208] on button "Add Equipment" at bounding box center [174, 214] width 61 height 12
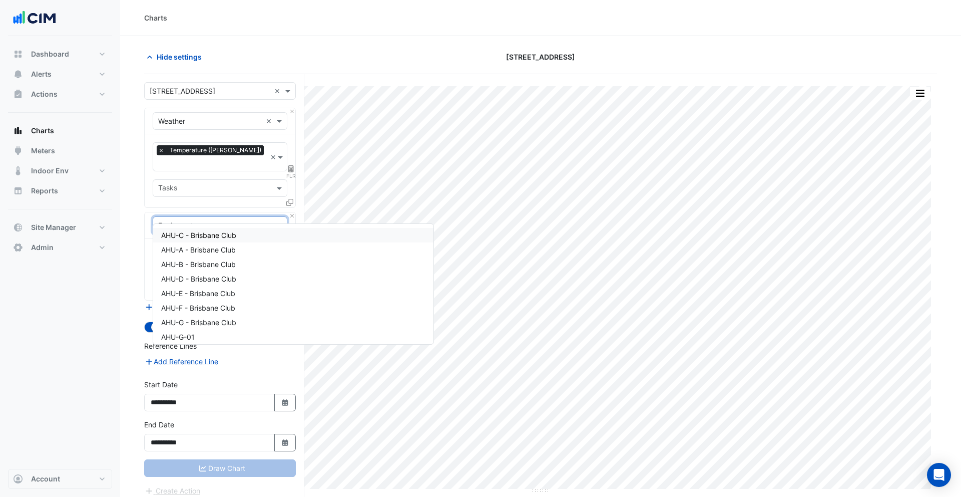
click at [210, 220] on input "text" at bounding box center [210, 225] width 104 height 11
click at [216, 234] on span "AHU-C - Brisbane Club" at bounding box center [198, 235] width 75 height 9
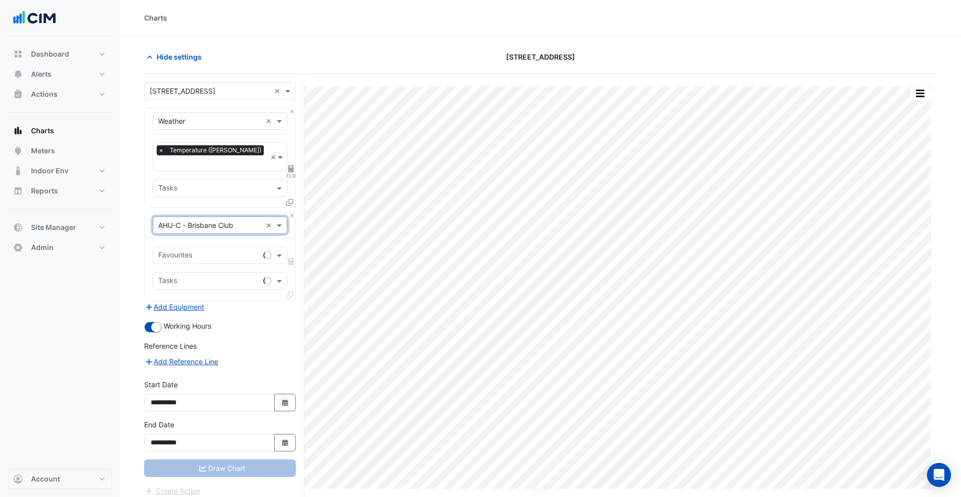
click at [193, 251] on input "text" at bounding box center [208, 256] width 101 height 11
type input "****"
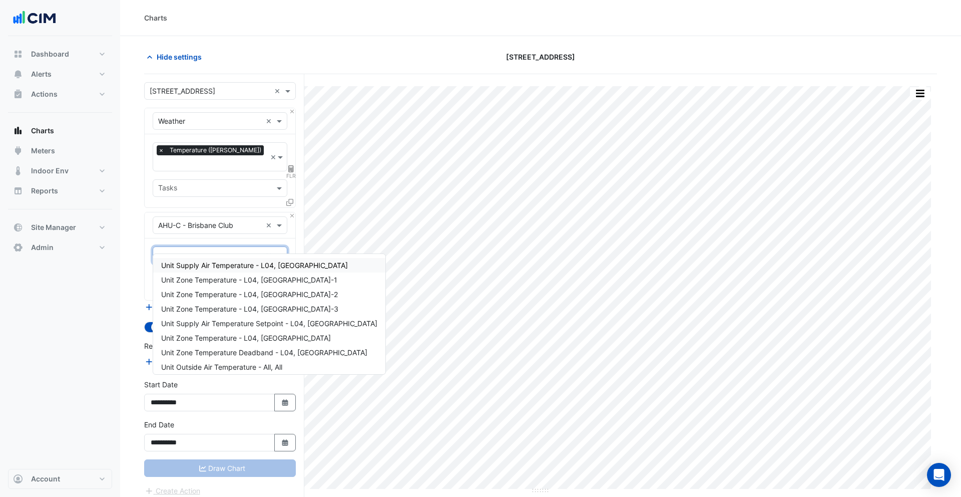
click at [204, 264] on span "Unit Supply Air Temperature - L04, Edinburgh Room" at bounding box center [254, 265] width 187 height 9
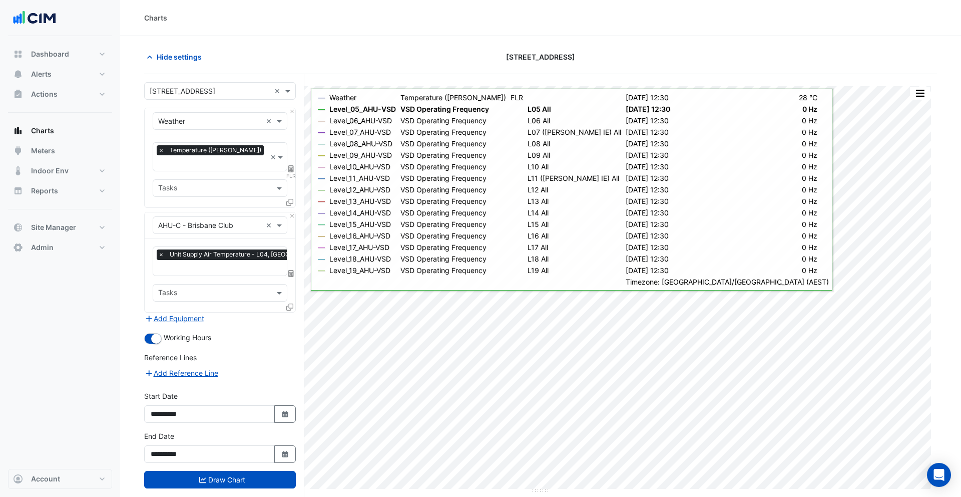
click at [291, 303] on icon at bounding box center [289, 306] width 7 height 7
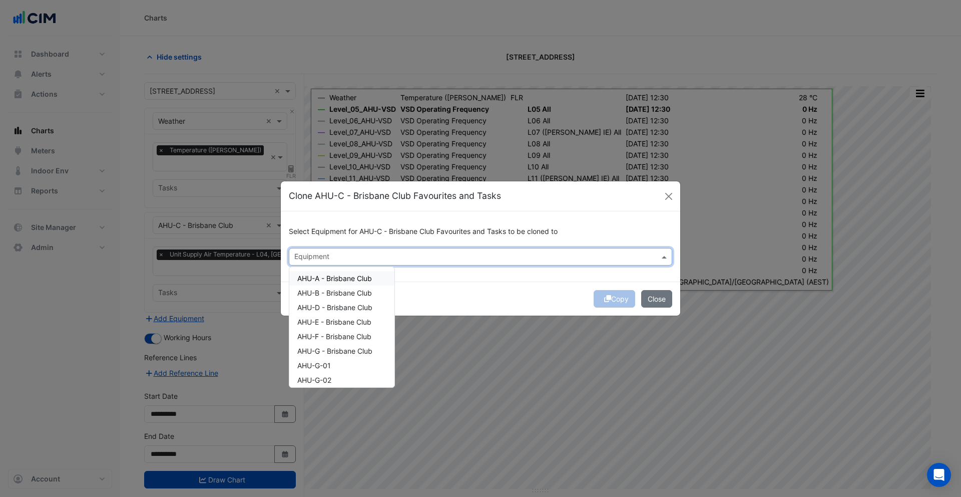
click at [314, 261] on input "text" at bounding box center [474, 257] width 361 height 11
click at [325, 277] on span "AHU-A - Brisbane Club" at bounding box center [334, 278] width 75 height 9
click at [331, 293] on span "AHU-B - Brisbane Club" at bounding box center [334, 292] width 75 height 9
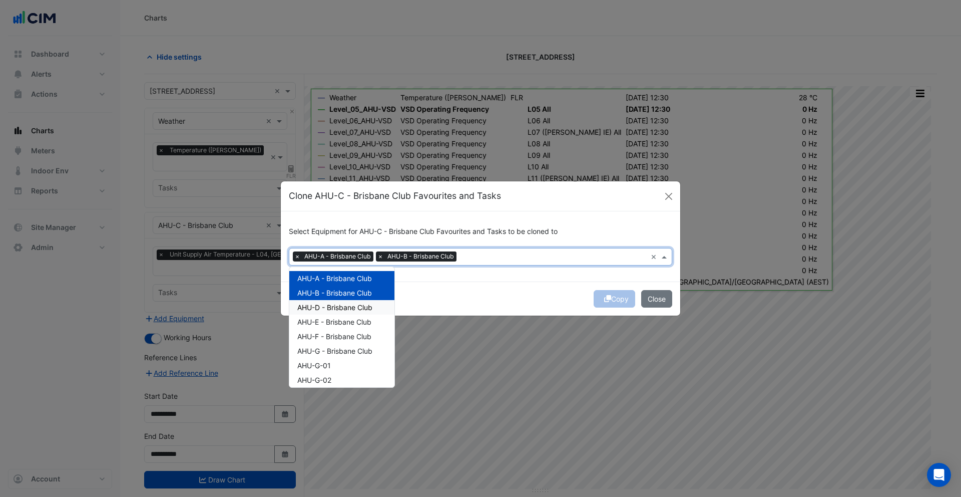
click at [336, 306] on span "AHU-D - Brisbane Club" at bounding box center [334, 307] width 75 height 9
drag, startPoint x: 342, startPoint y: 323, endPoint x: 346, endPoint y: 336, distance: 13.6
click at [342, 323] on span "AHU-E - Brisbane Club" at bounding box center [334, 321] width 74 height 9
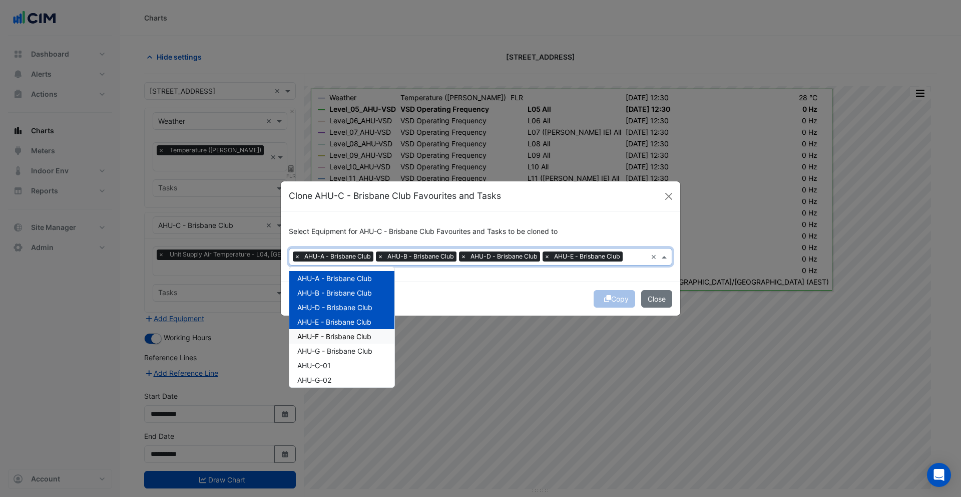
click at [348, 339] on span "AHU-F - Brisbane Club" at bounding box center [334, 336] width 74 height 9
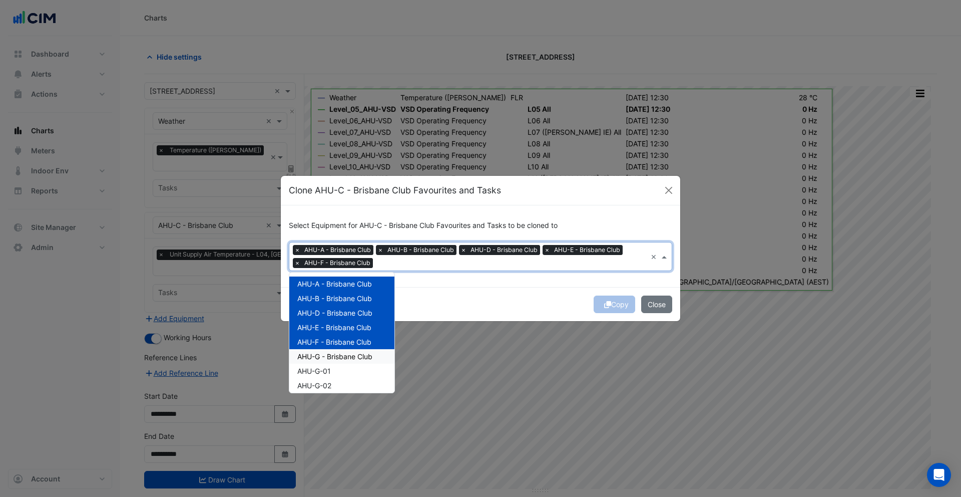
click at [350, 349] on div "AHU-G - Brisbane Club" at bounding box center [341, 356] width 105 height 15
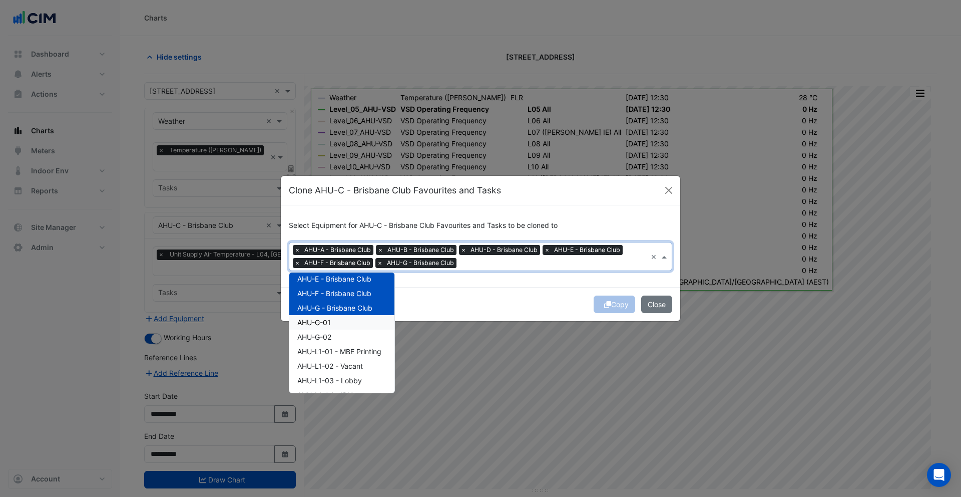
drag, startPoint x: 338, startPoint y: 325, endPoint x: 341, endPoint y: 339, distance: 14.2
click at [339, 330] on div "AHU-A - Brisbane Club AHU-B - Brisbane Club AHU-D - Brisbane Club AHU-E - Brisb…" at bounding box center [341, 460] width 105 height 465
click at [341, 339] on div "AHU-G-02" at bounding box center [341, 336] width 105 height 15
click at [343, 325] on div "AHU-G-01" at bounding box center [341, 322] width 105 height 15
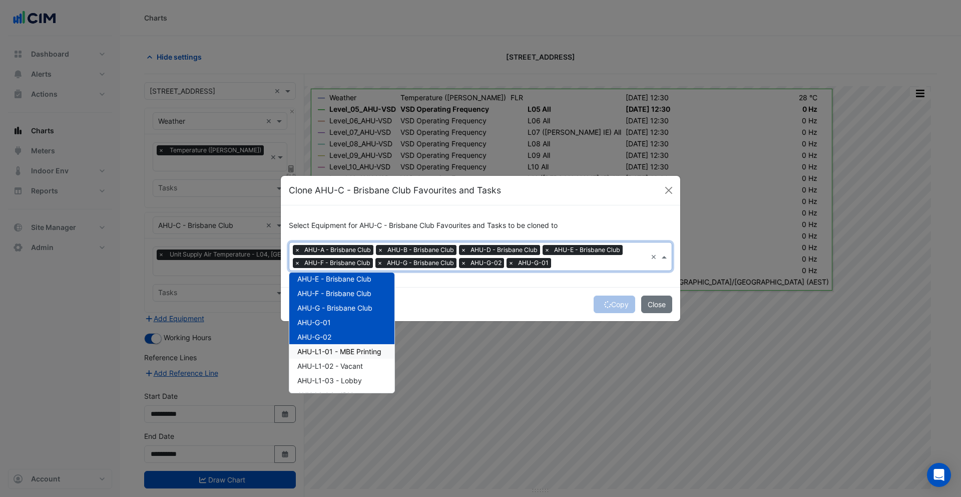
drag, startPoint x: 353, startPoint y: 348, endPoint x: 354, endPoint y: 360, distance: 12.0
click at [353, 348] on span "AHU-L1-01 - MBE Printing" at bounding box center [339, 351] width 84 height 9
click at [352, 366] on span "AHU-L1-02 - Vacant" at bounding box center [330, 365] width 66 height 9
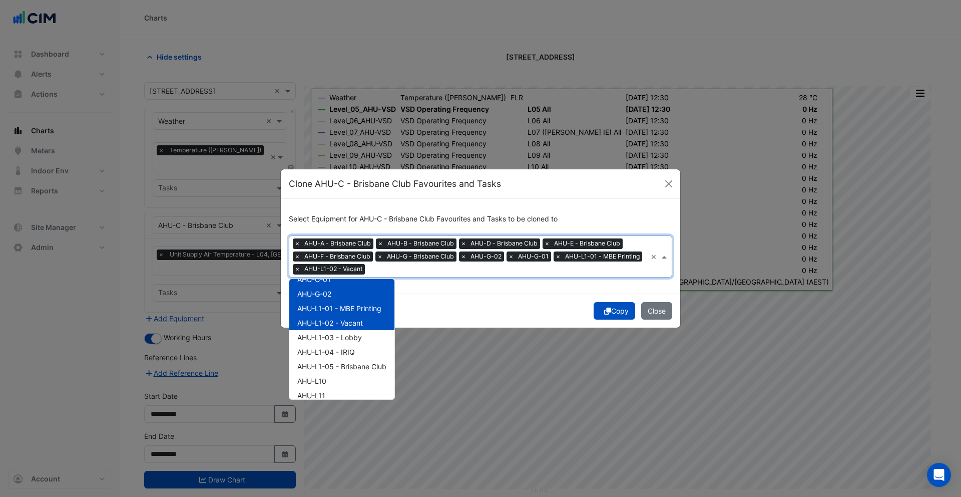
scroll to position [111, 0]
drag, startPoint x: 344, startPoint y: 328, endPoint x: 348, endPoint y: 334, distance: 6.5
click at [345, 329] on div "AHU-L1-03 - Lobby" at bounding box center [341, 324] width 105 height 15
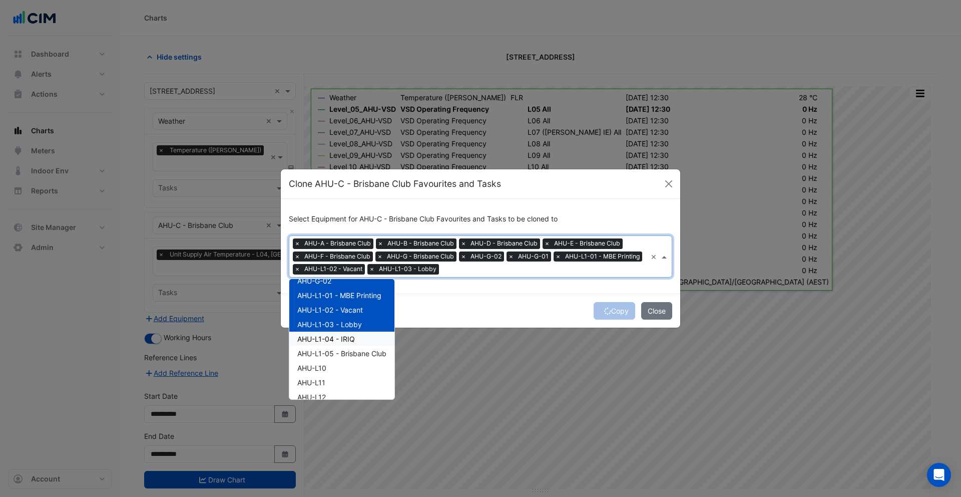
drag, startPoint x: 348, startPoint y: 337, endPoint x: 350, endPoint y: 344, distance: 7.3
click at [349, 338] on span "AHU-L1-04 - IRIQ" at bounding box center [326, 338] width 58 height 9
click at [352, 356] on span "AHU-L1-05 - Brisbane Club" at bounding box center [341, 352] width 89 height 9
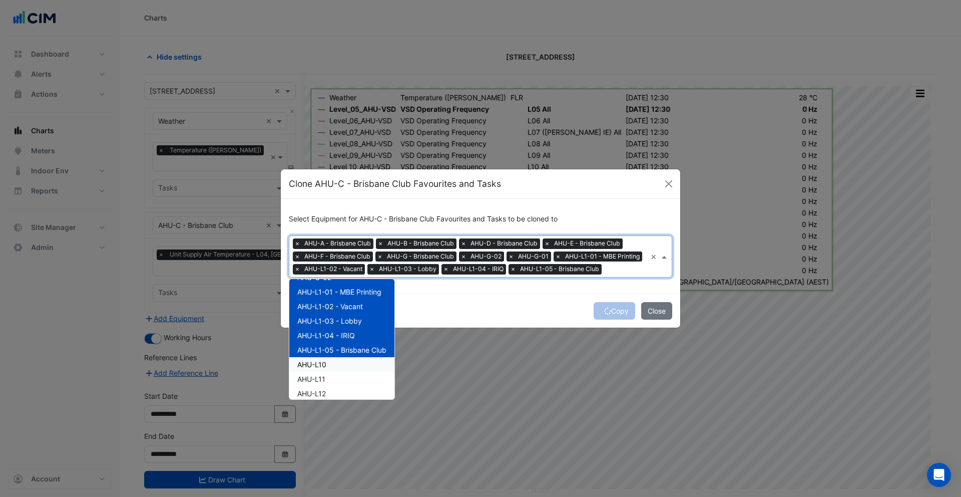
click at [327, 371] on div "AHU-A - Brisbane Club AHU-B - Brisbane Club AHU-D - Brisbane Club AHU-E - Brisb…" at bounding box center [341, 400] width 105 height 465
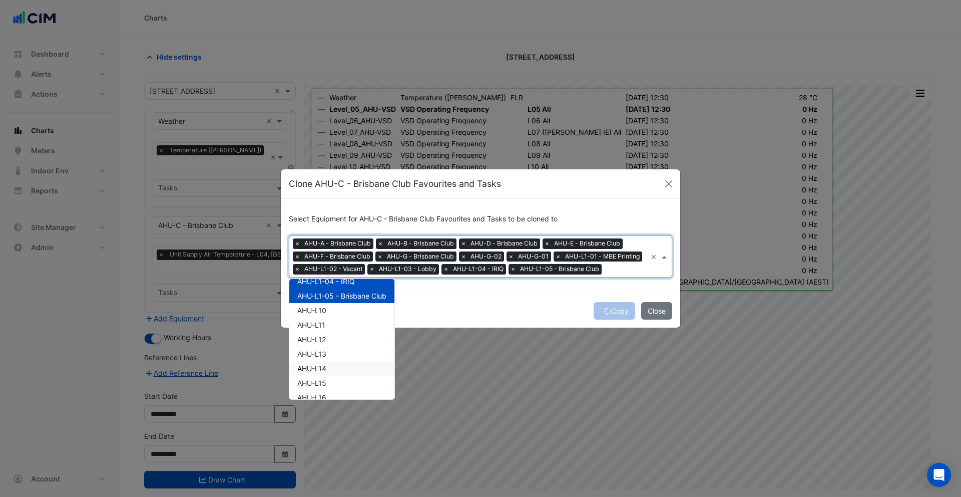
scroll to position [169, 0]
click at [324, 314] on div "AHU-L10" at bounding box center [341, 309] width 105 height 15
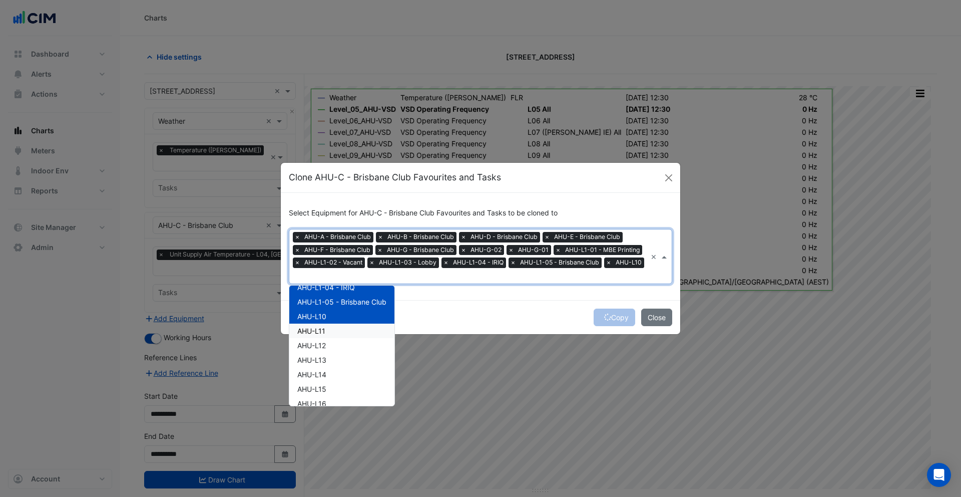
click at [327, 329] on div "AHU-L11" at bounding box center [341, 330] width 105 height 15
click at [332, 344] on div "AHU-L12" at bounding box center [341, 345] width 105 height 15
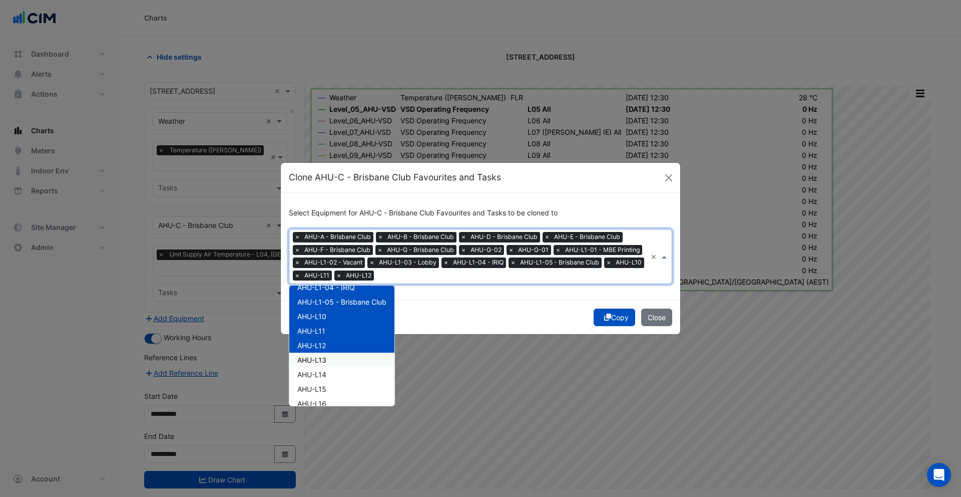
click at [335, 358] on div "AHU-L13" at bounding box center [341, 359] width 105 height 15
click at [338, 377] on div "AHU-L14" at bounding box center [341, 374] width 105 height 15
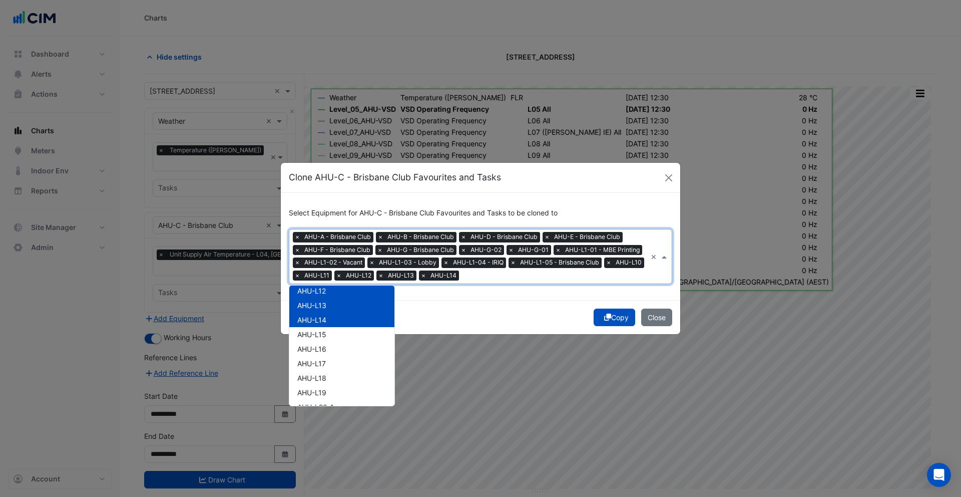
scroll to position [228, 0]
drag, startPoint x: 334, startPoint y: 333, endPoint x: 336, endPoint y: 340, distance: 7.4
click at [334, 333] on div "AHU-L15" at bounding box center [341, 330] width 105 height 15
click at [338, 343] on div "AHU-L16" at bounding box center [341, 344] width 105 height 15
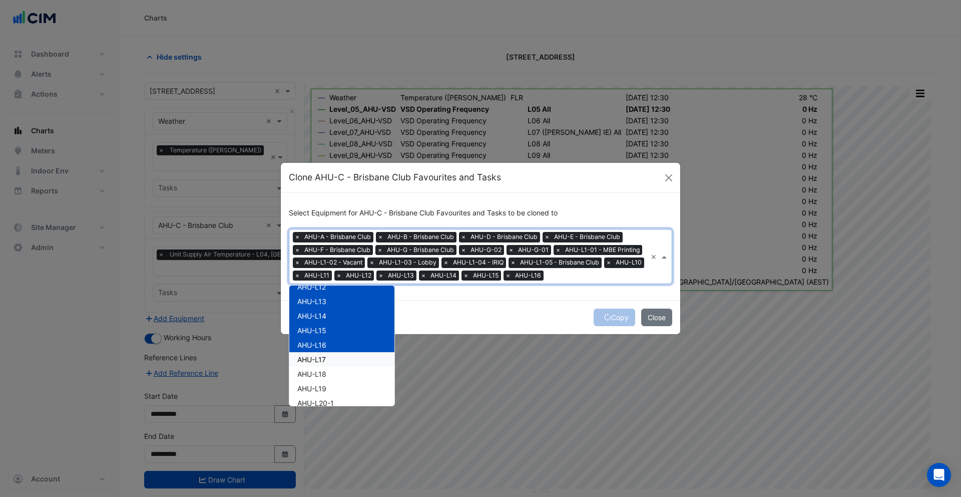
click at [342, 358] on div "AHU-L17" at bounding box center [341, 359] width 105 height 15
click at [343, 376] on div "AHU-L18" at bounding box center [341, 373] width 105 height 15
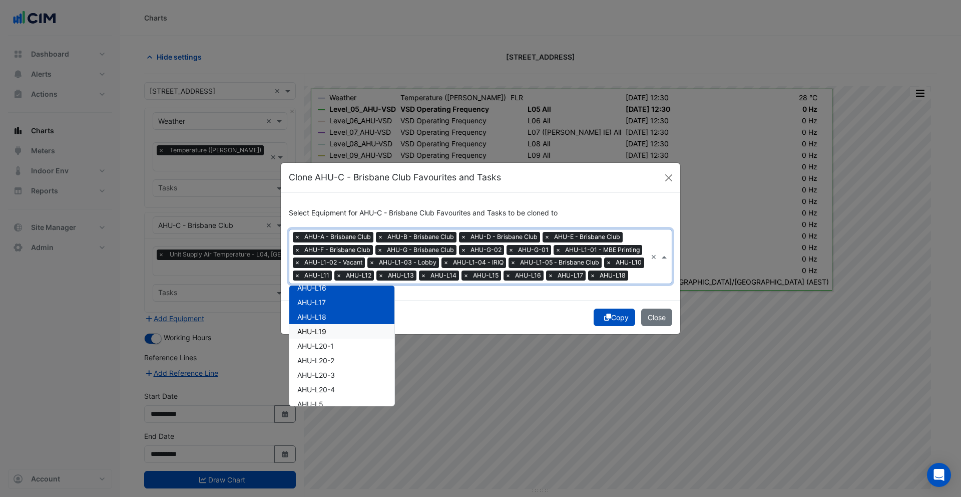
drag, startPoint x: 334, startPoint y: 339, endPoint x: 339, endPoint y: 350, distance: 11.4
click at [334, 338] on div "AHU-L19" at bounding box center [341, 331] width 105 height 15
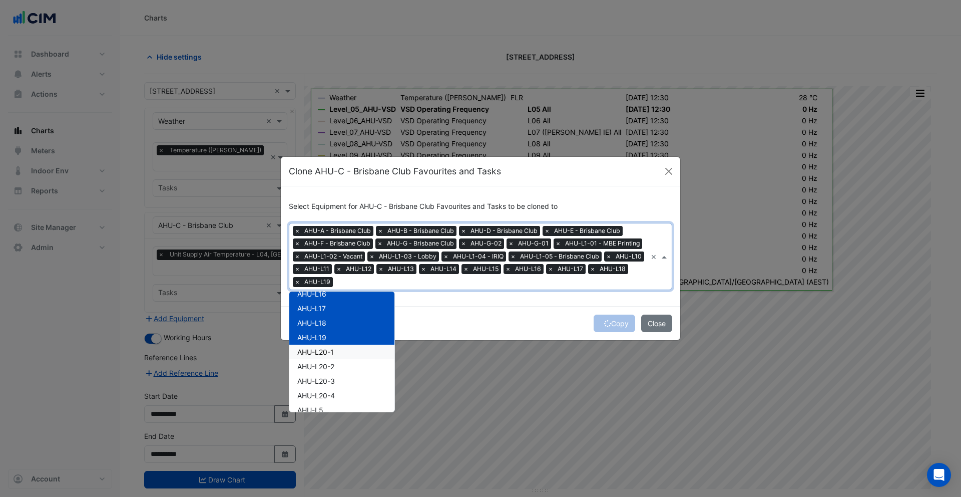
click at [339, 351] on div "AHU-L20-1" at bounding box center [341, 351] width 105 height 15
click at [340, 363] on div "AHU-L20-2" at bounding box center [341, 366] width 105 height 15
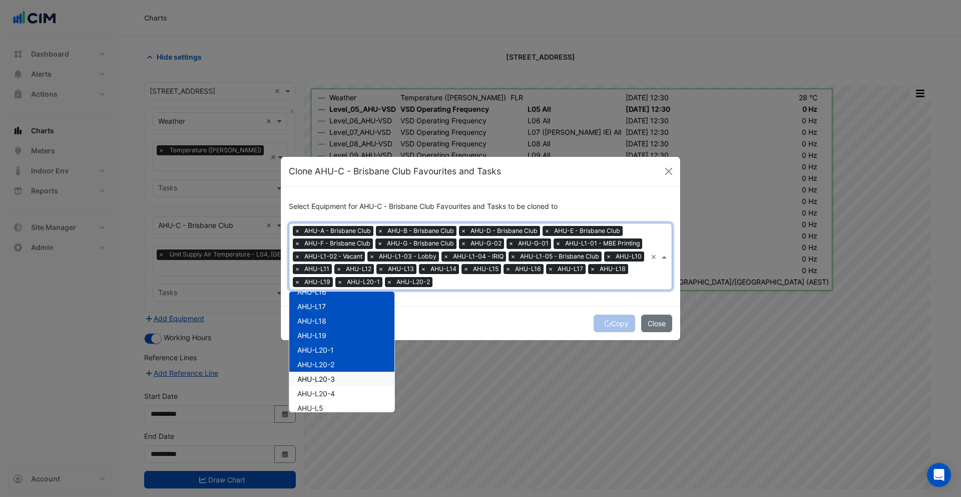
click at [333, 379] on span "AHU-L20-3" at bounding box center [316, 379] width 38 height 9
drag, startPoint x: 342, startPoint y: 398, endPoint x: 346, endPoint y: 381, distance: 17.5
click at [342, 397] on div "AHU-L20-4" at bounding box center [341, 394] width 105 height 15
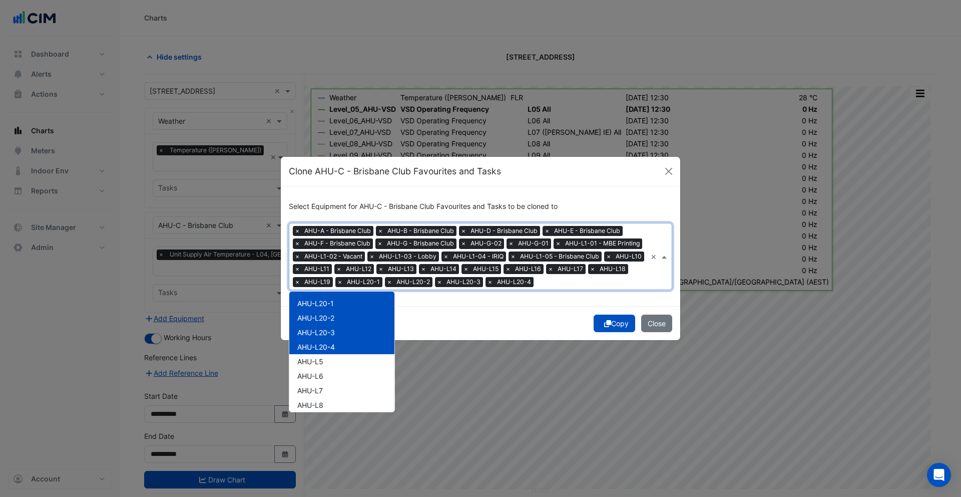
scroll to position [340, 0]
click at [335, 359] on div "AHU-L5" at bounding box center [341, 354] width 105 height 15
click at [335, 374] on div "AHU-L6" at bounding box center [341, 369] width 105 height 15
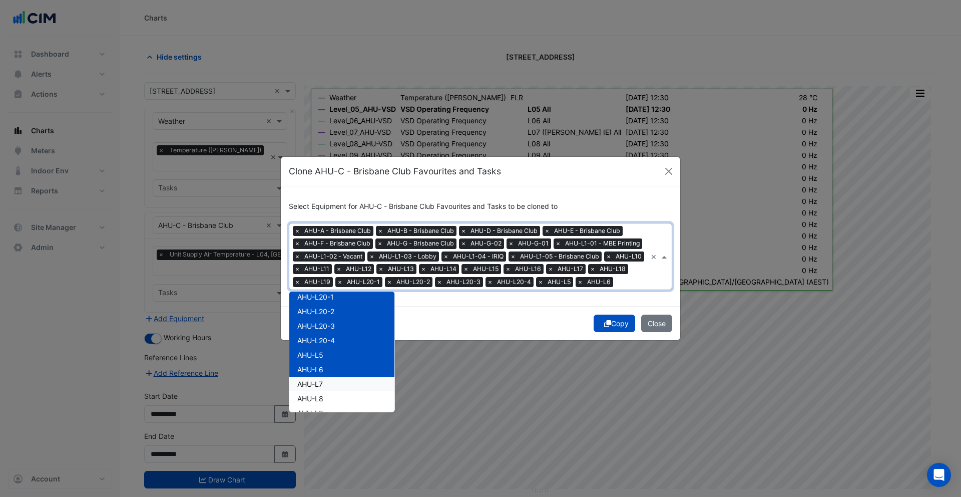
click at [343, 390] on div "AHU-L7" at bounding box center [341, 384] width 105 height 15
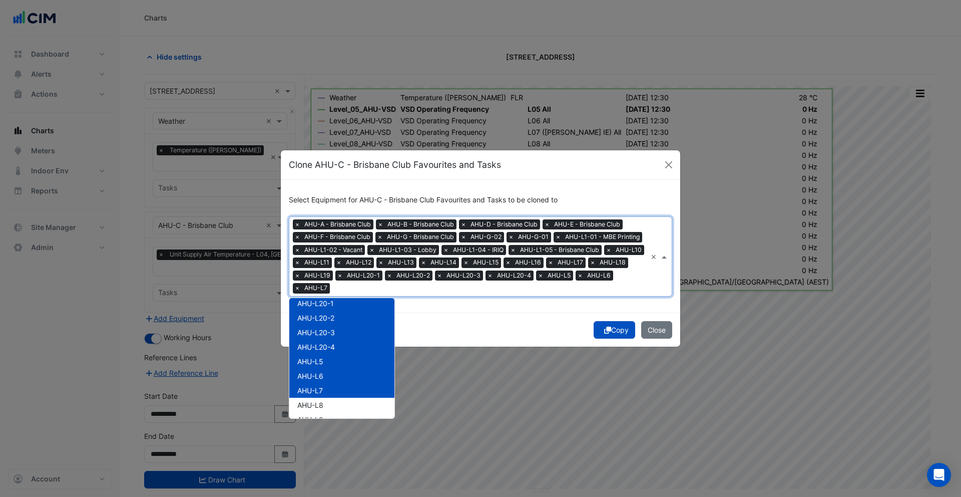
scroll to position [352, 0]
drag, startPoint x: 340, startPoint y: 389, endPoint x: 343, endPoint y: 402, distance: 12.8
click at [341, 390] on div "AHU-L8" at bounding box center [341, 392] width 105 height 15
click at [343, 404] on div "AHU-L9" at bounding box center [341, 407] width 105 height 15
click at [517, 310] on div "Select Equipment for AHU-C - Brisbane Club Favourites and Tasks to be cloned to…" at bounding box center [481, 246] width 400 height 133
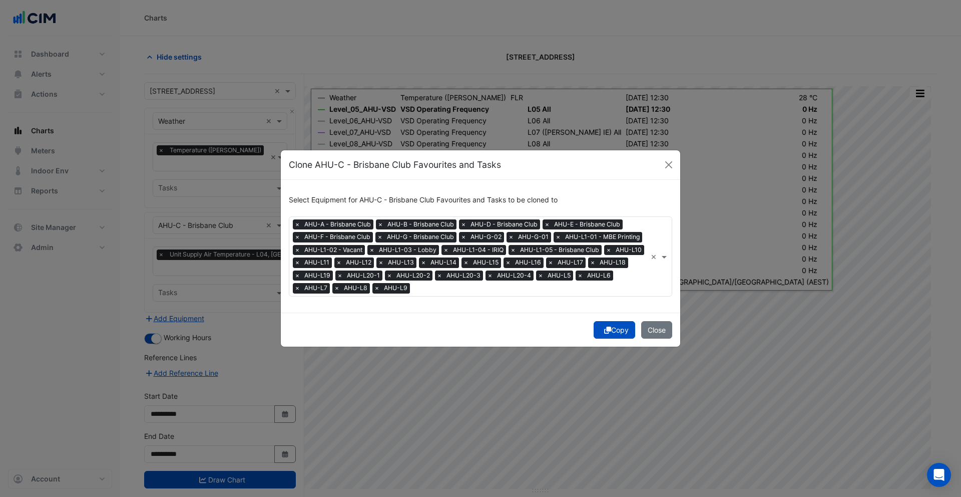
click at [605, 329] on icon "submit" at bounding box center [607, 329] width 7 height 7
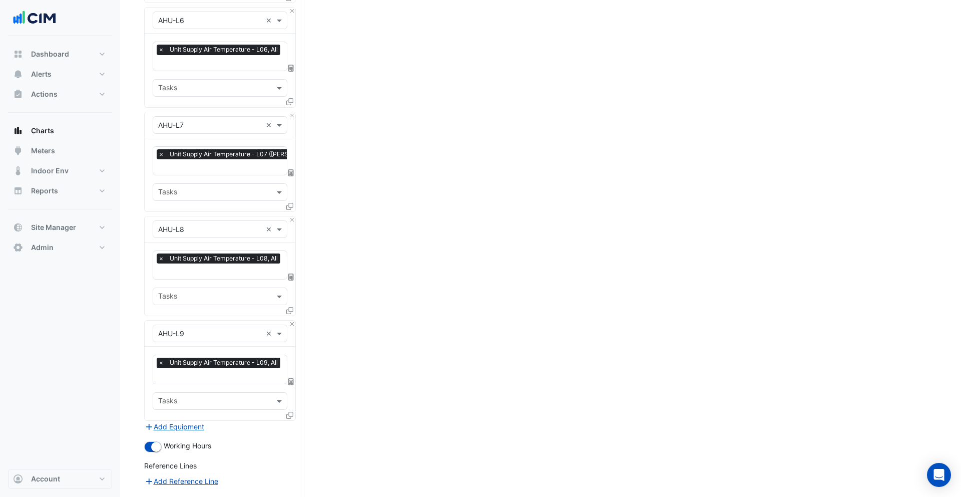
scroll to position [3313, 0]
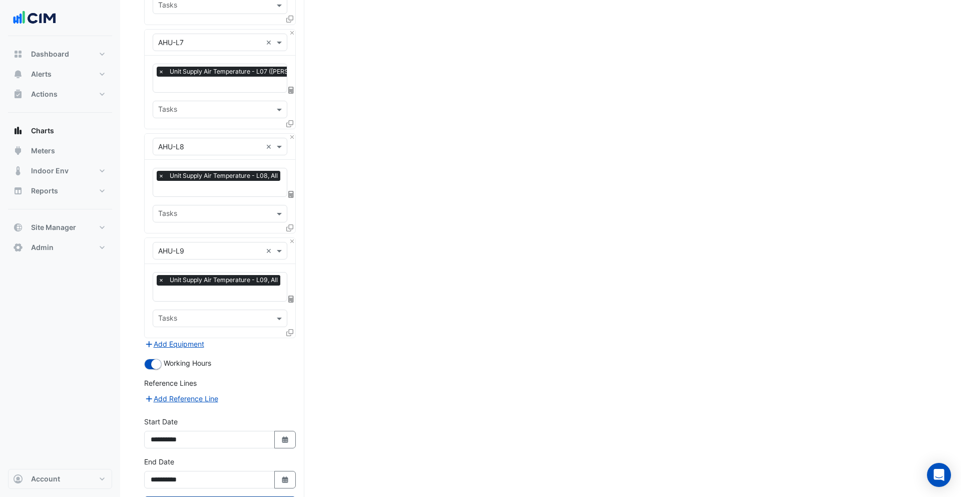
click at [252, 496] on button "Draw Chart" at bounding box center [220, 505] width 152 height 18
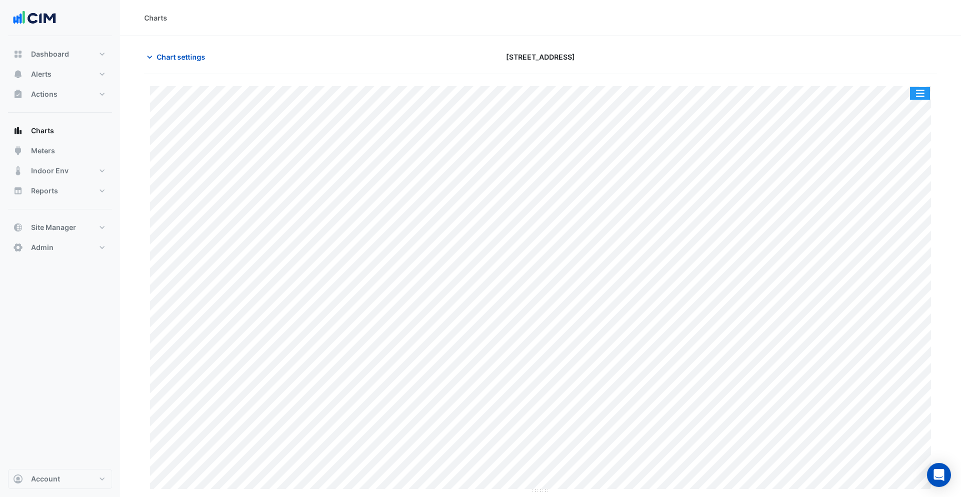
click at [926, 92] on button "button" at bounding box center [920, 93] width 20 height 13
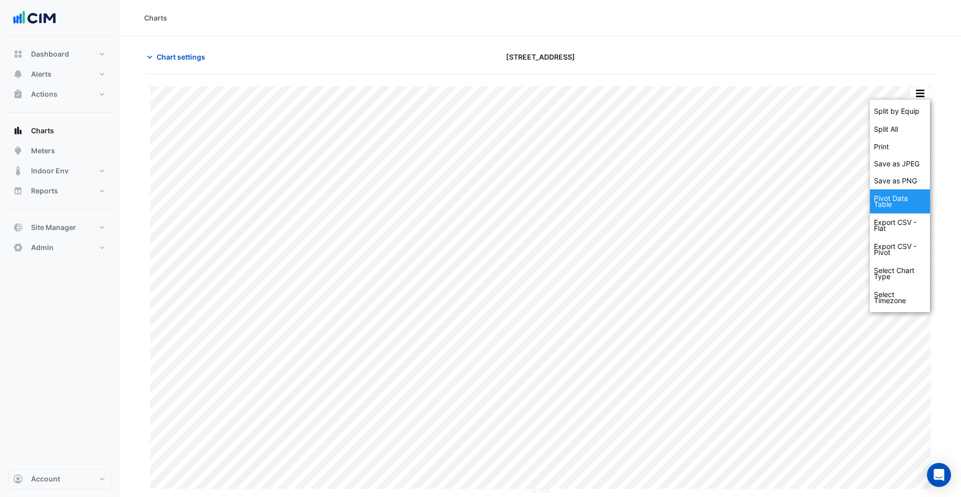
click at [909, 199] on div "Pivot Data Table" at bounding box center [900, 201] width 60 height 24
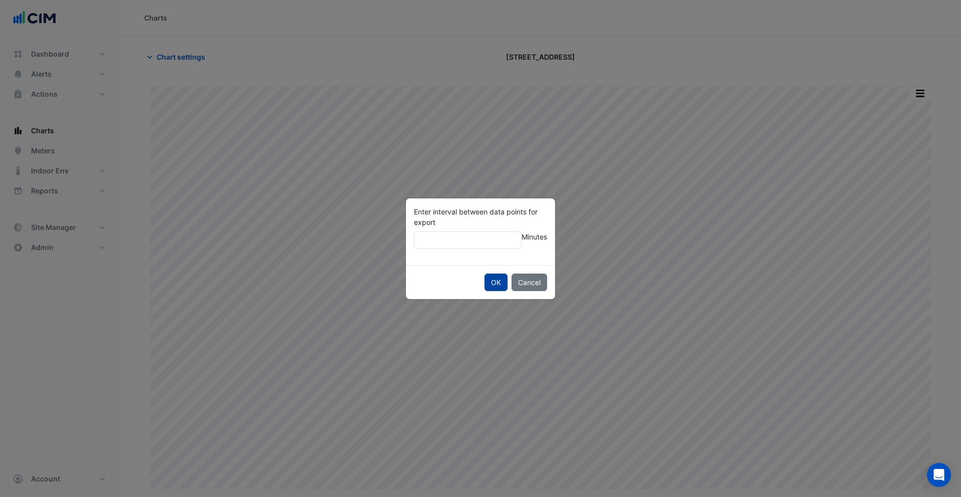
type input "**"
click at [492, 280] on button "OK" at bounding box center [496, 282] width 23 height 18
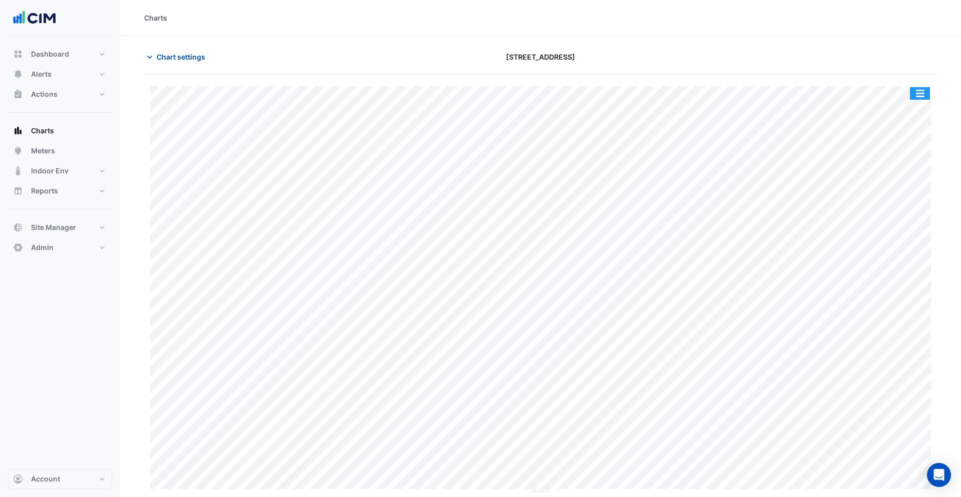
click at [927, 93] on button "button" at bounding box center [920, 93] width 20 height 13
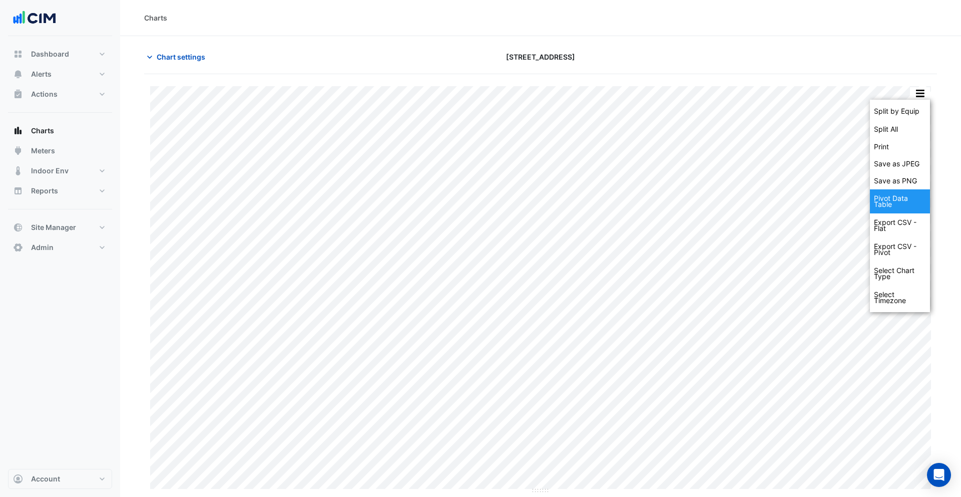
click at [903, 197] on div "Pivot Data Table" at bounding box center [900, 201] width 60 height 24
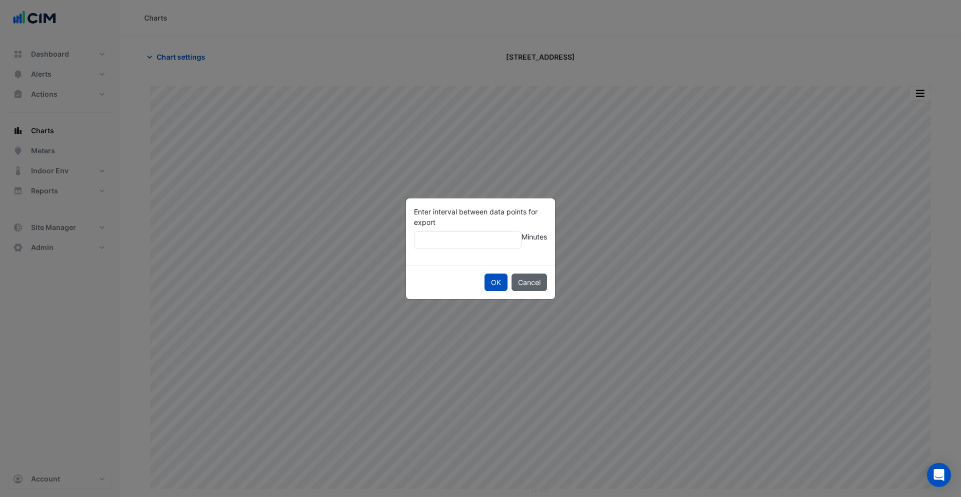
click at [530, 280] on button "Cancel" at bounding box center [530, 282] width 36 height 18
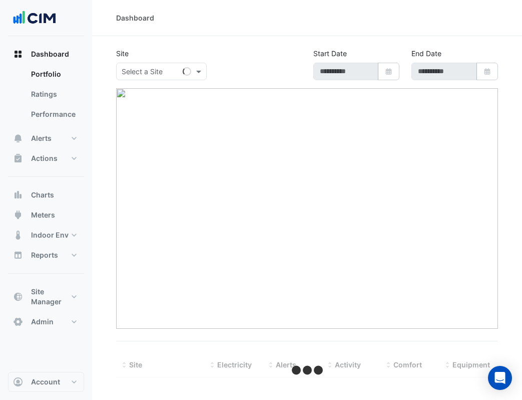
type input "**********"
select select "***"
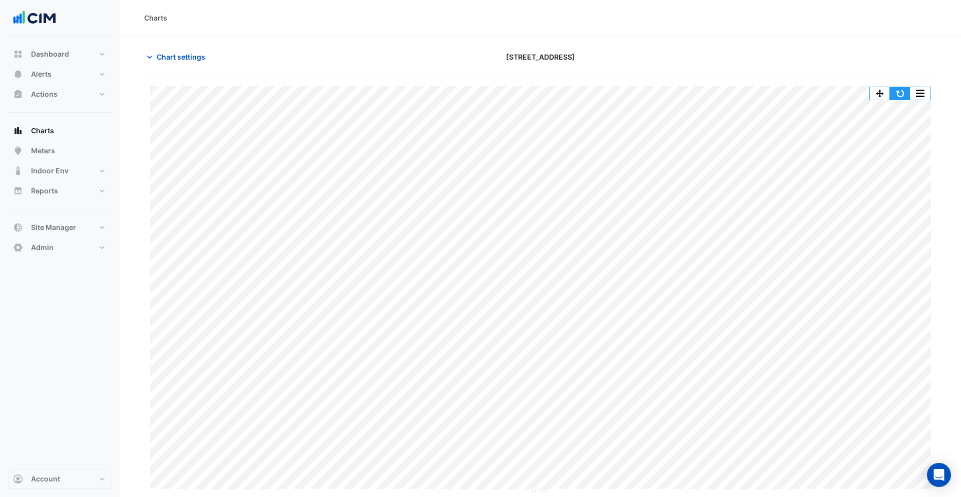
click at [904, 96] on button "button" at bounding box center [900, 93] width 20 height 13
click at [920, 94] on button "button" at bounding box center [920, 93] width 20 height 13
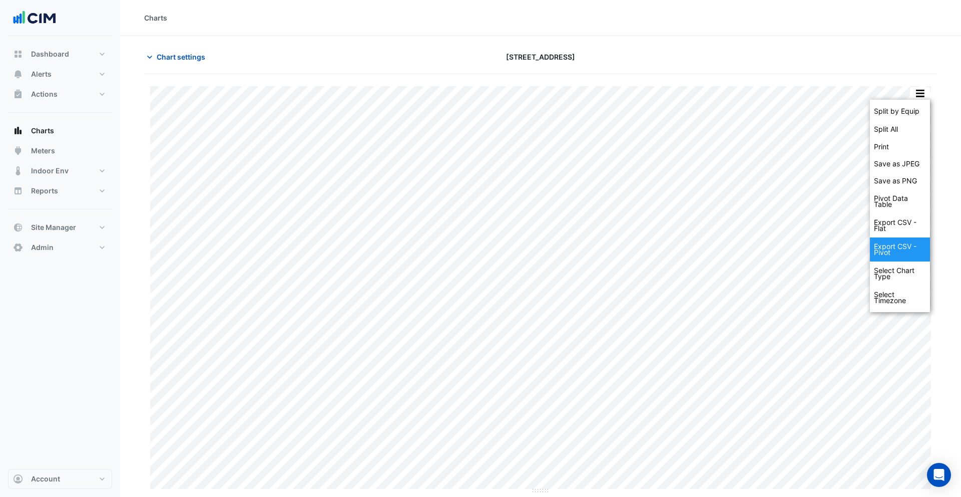
click at [905, 243] on div "Export CSV - Pivot" at bounding box center [900, 249] width 60 height 24
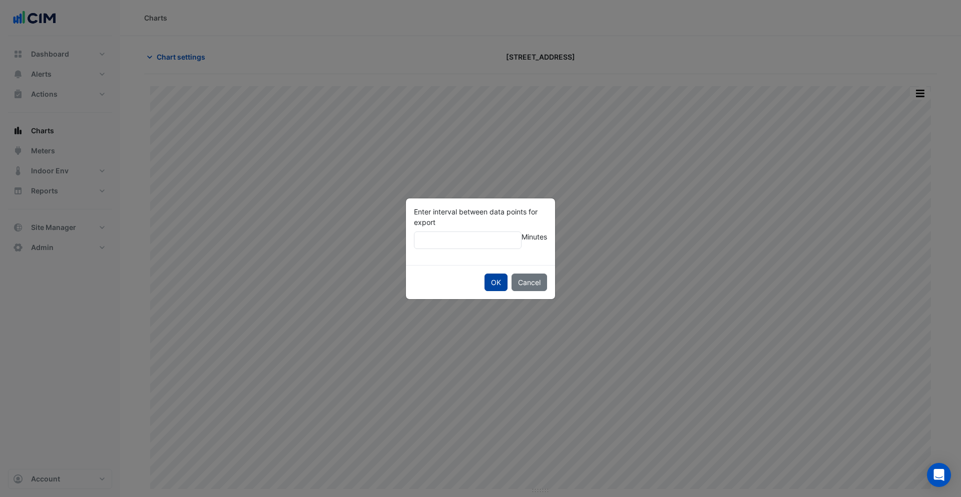
click at [496, 280] on button "OK" at bounding box center [496, 282] width 23 height 18
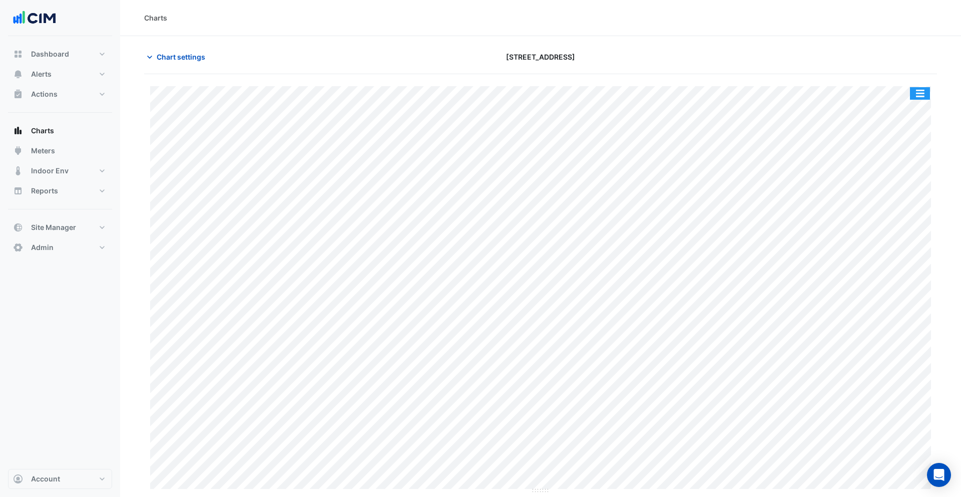
click at [923, 88] on button "button" at bounding box center [920, 93] width 20 height 13
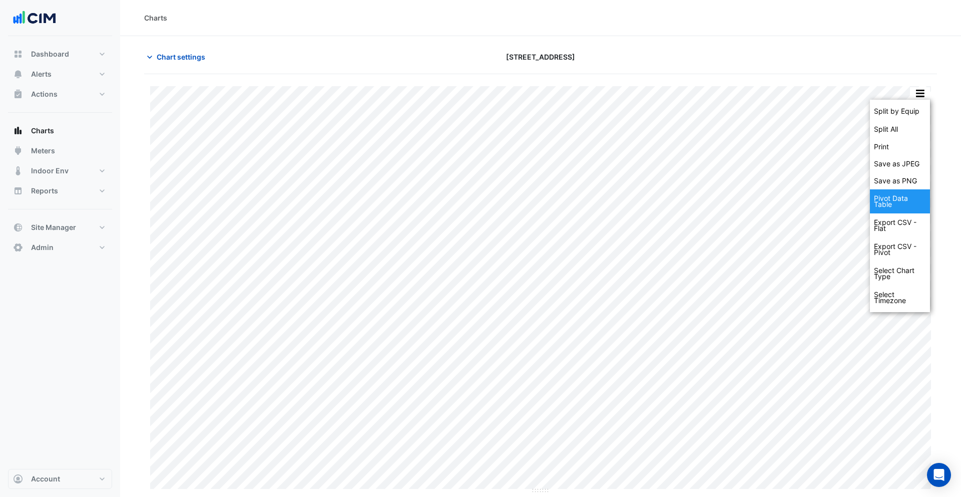
click at [912, 195] on div "Pivot Data Table" at bounding box center [900, 201] width 60 height 24
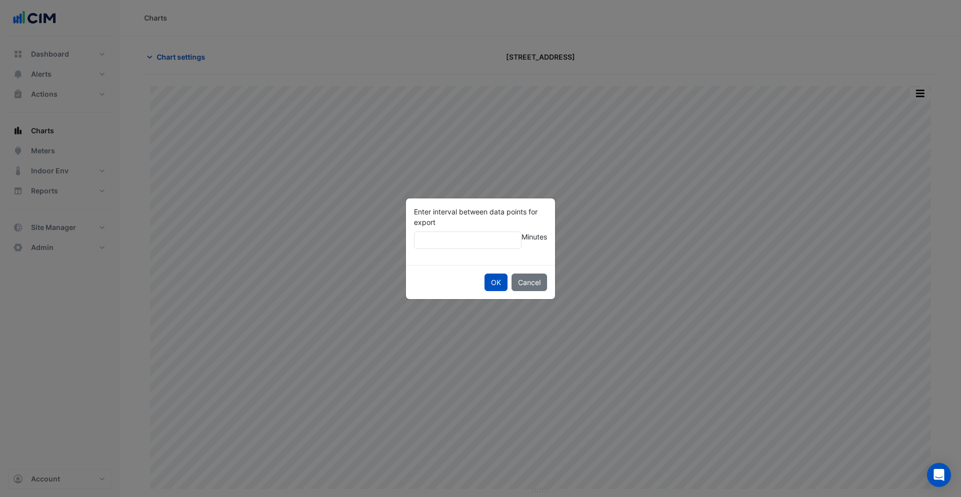
drag, startPoint x: 451, startPoint y: 238, endPoint x: 418, endPoint y: 239, distance: 33.1
click at [418, 239] on input "**" at bounding box center [468, 240] width 108 height 18
type input "**"
click at [493, 278] on button "OK" at bounding box center [496, 282] width 23 height 18
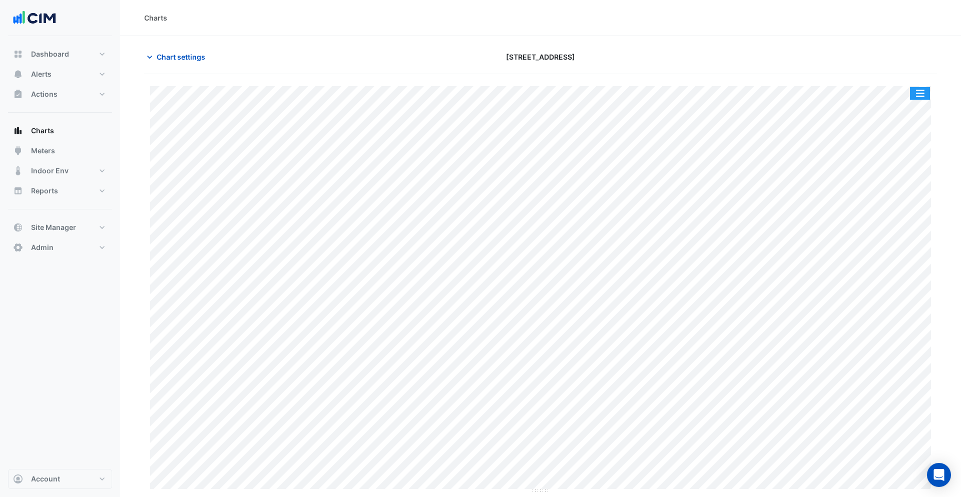
click at [920, 92] on button "button" at bounding box center [920, 93] width 20 height 13
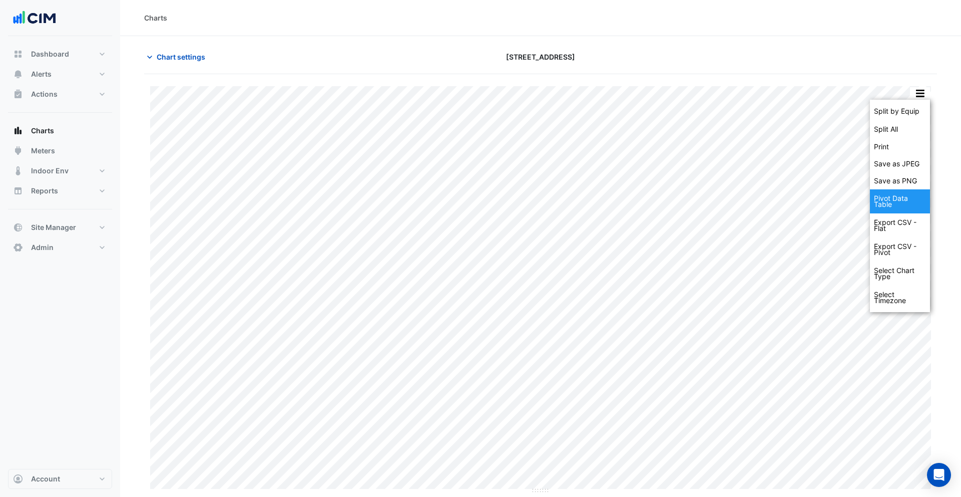
click at [909, 194] on div "Pivot Data Table" at bounding box center [900, 201] width 60 height 24
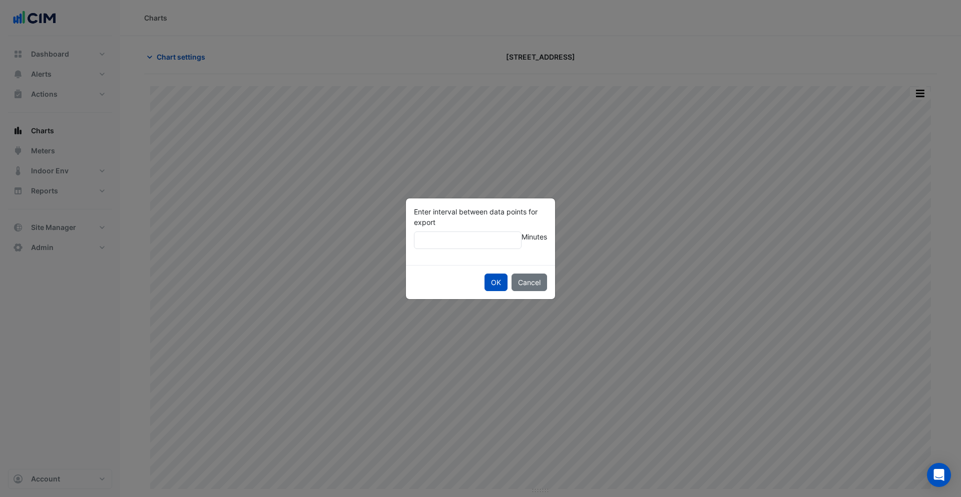
drag, startPoint x: 441, startPoint y: 244, endPoint x: 413, endPoint y: 242, distance: 28.1
click at [413, 242] on div "Enter interval between data points for export ** Minutes" at bounding box center [480, 231] width 149 height 67
type input "**"
click at [490, 283] on button "OK" at bounding box center [496, 282] width 23 height 18
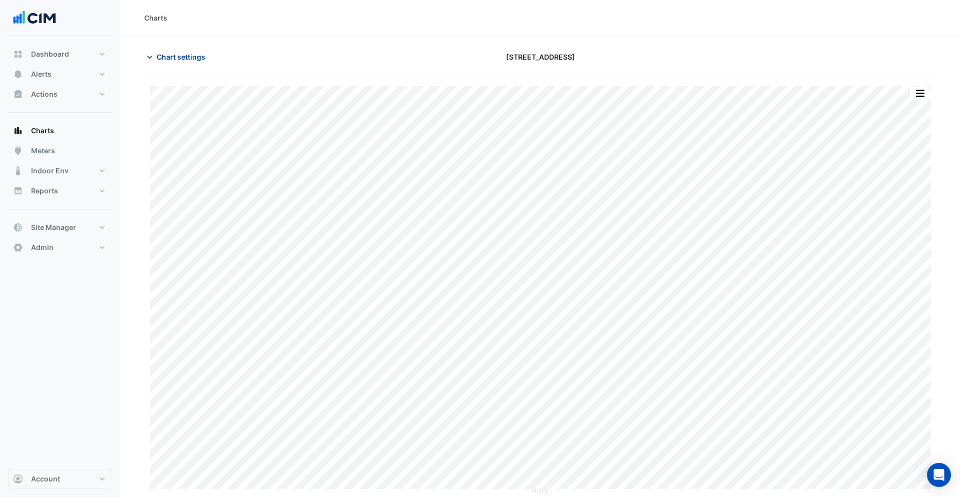
click at [162, 56] on span "Chart settings" at bounding box center [181, 57] width 49 height 11
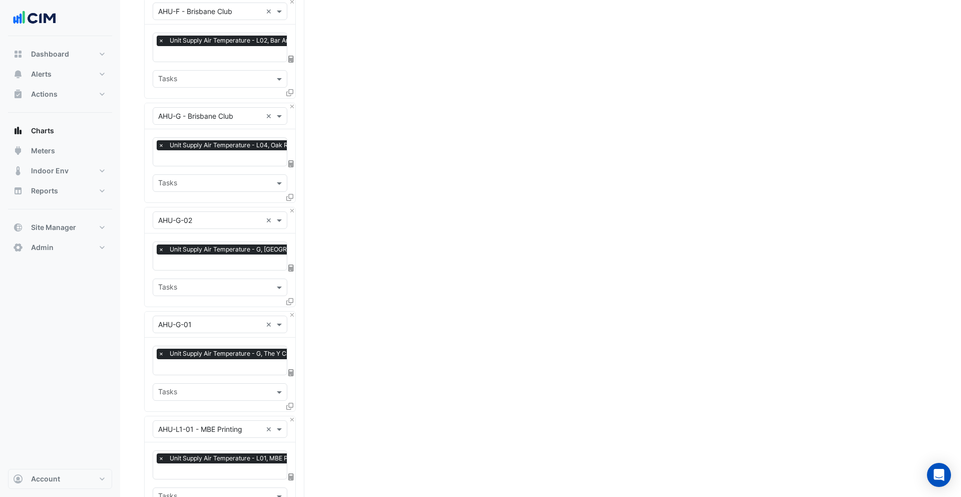
scroll to position [741, 0]
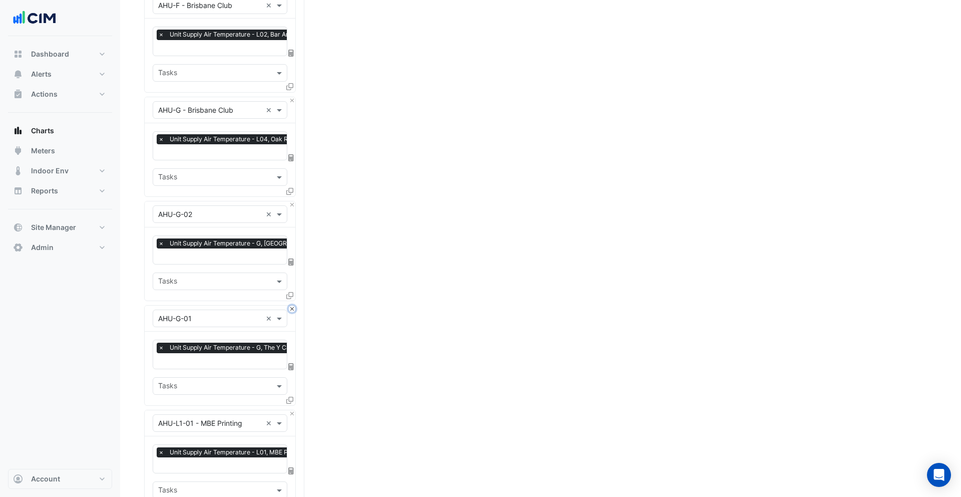
click at [291, 305] on button "Close" at bounding box center [292, 308] width 7 height 7
click at [293, 201] on button "Close" at bounding box center [292, 204] width 7 height 7
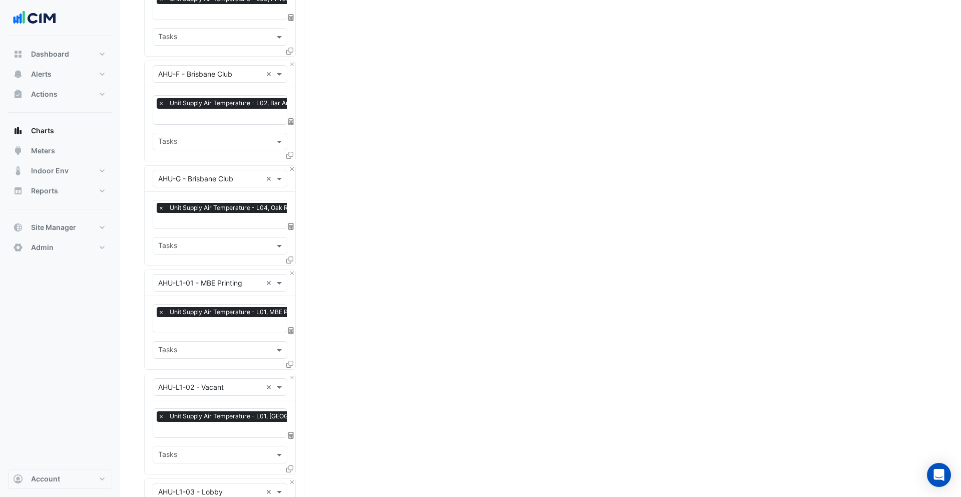
scroll to position [668, 0]
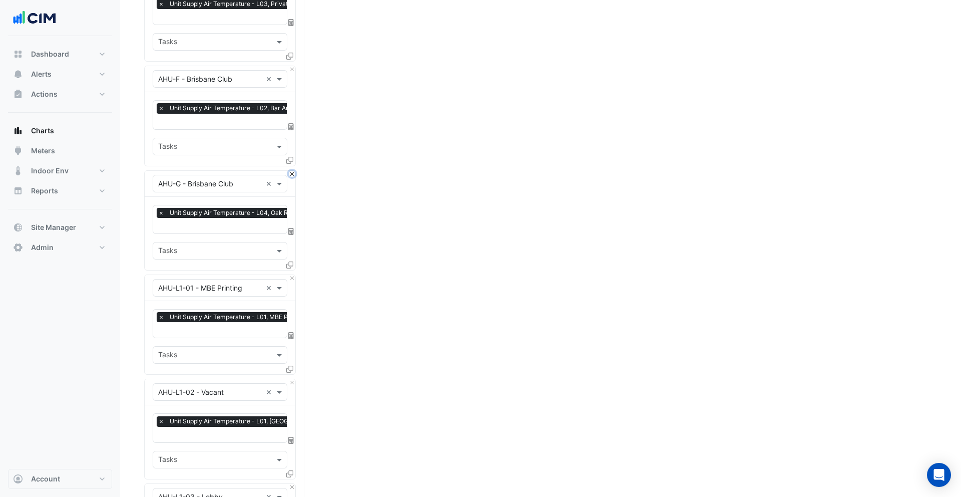
click at [291, 171] on button "Close" at bounding box center [292, 174] width 7 height 7
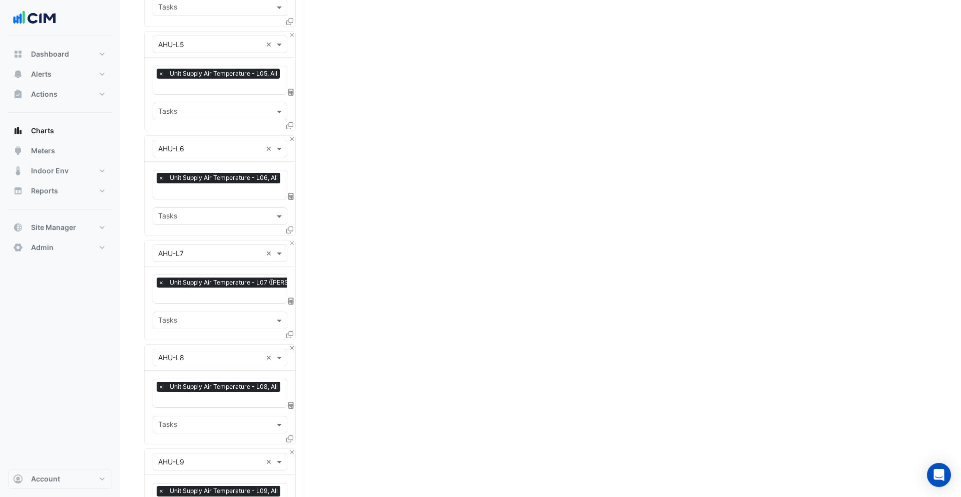
scroll to position [3003, 0]
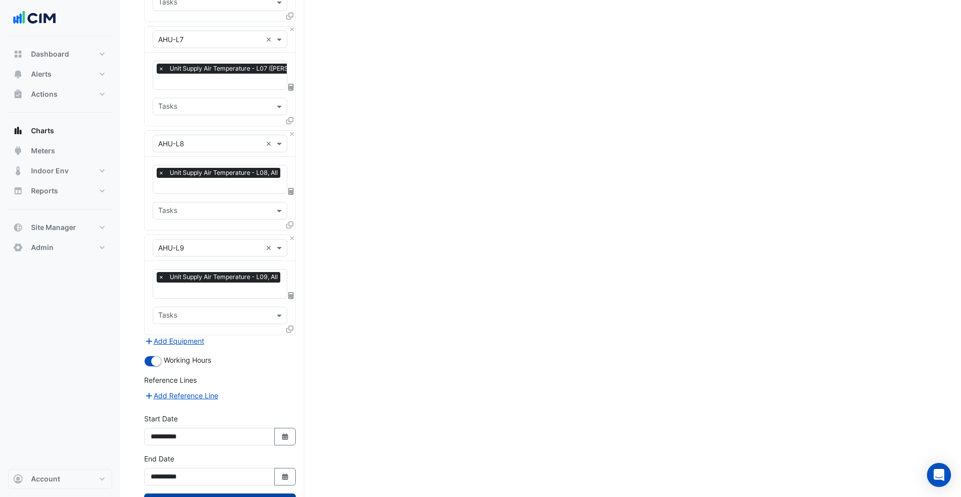
click at [277, 493] on button "Draw Chart" at bounding box center [220, 502] width 152 height 18
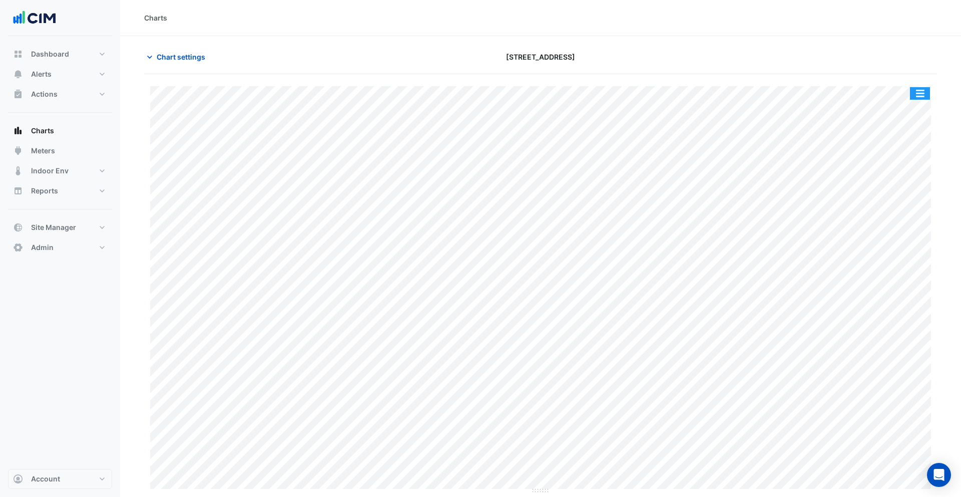
click at [924, 91] on button "button" at bounding box center [920, 93] width 20 height 13
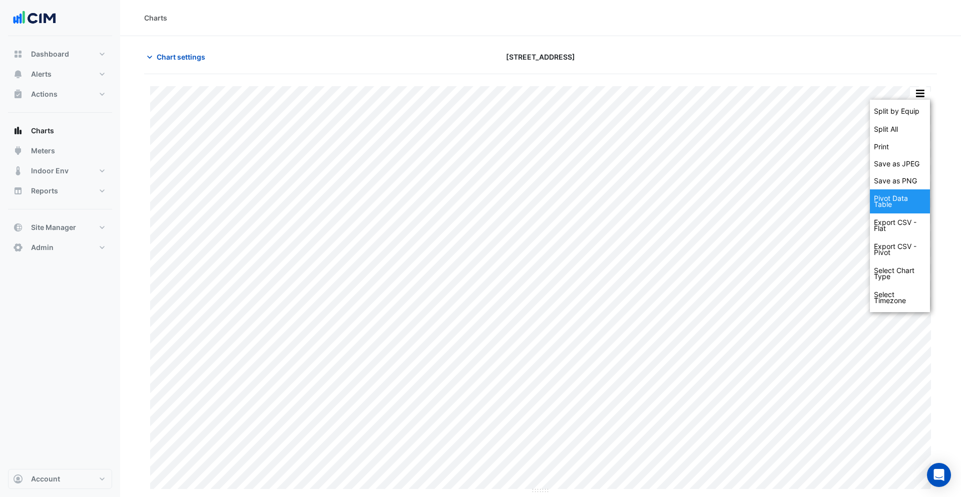
click at [907, 196] on div "Pivot Data Table" at bounding box center [900, 201] width 60 height 24
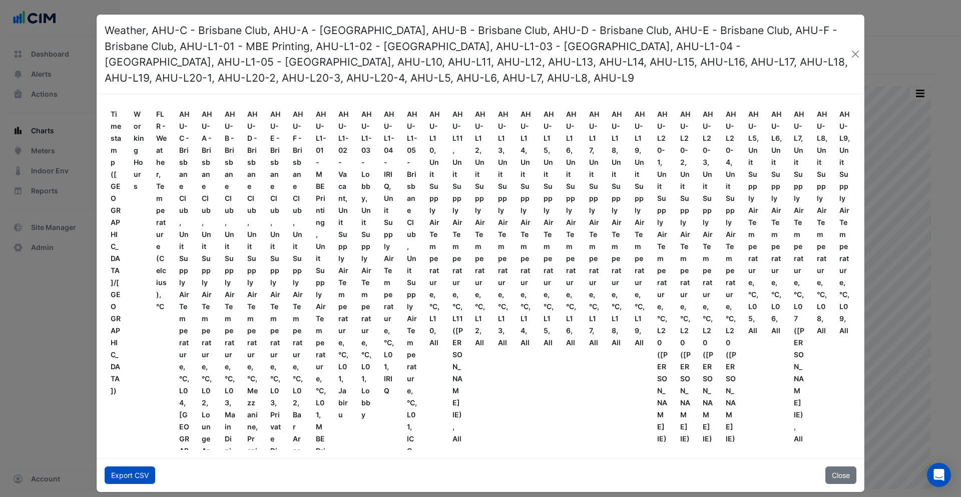
click at [141, 467] on button "Export CSV" at bounding box center [130, 475] width 51 height 18
click at [856, 56] on button "Close" at bounding box center [856, 54] width 10 height 15
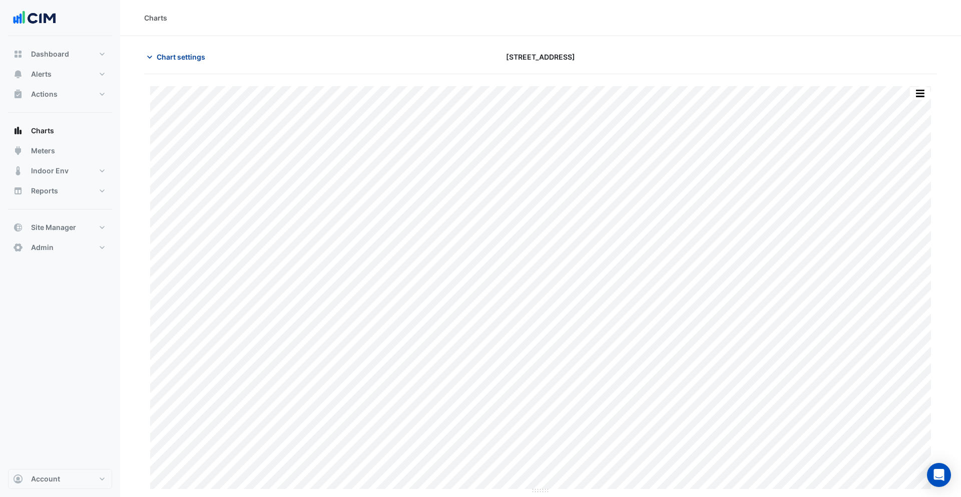
click at [168, 49] on button "Chart settings" at bounding box center [178, 57] width 68 height 18
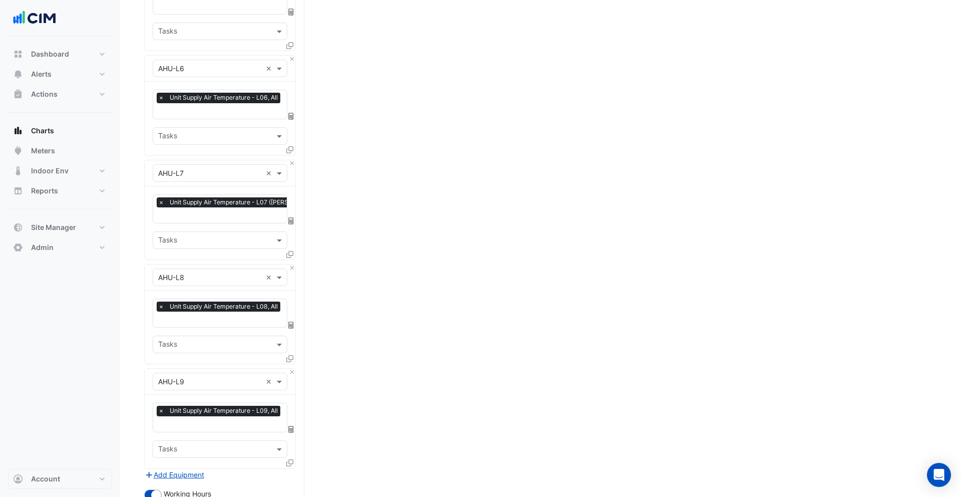
scroll to position [3003, 0]
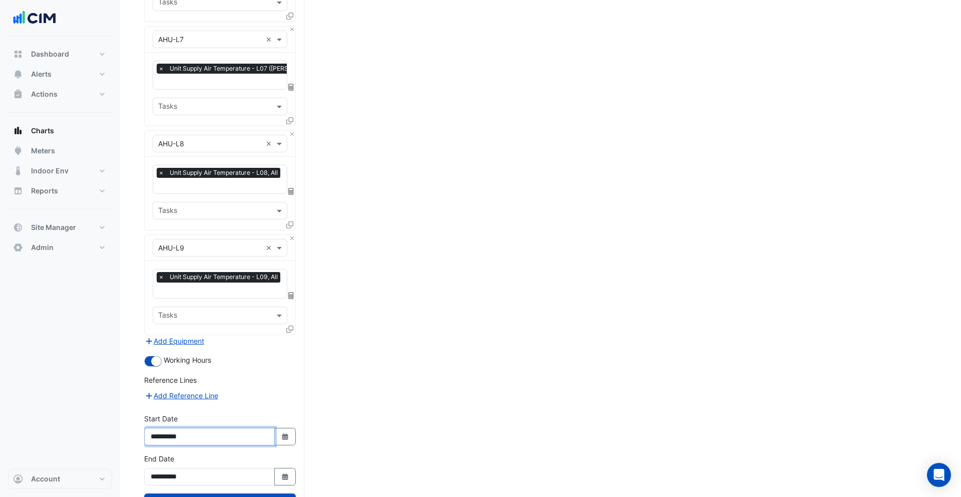
drag, startPoint x: 166, startPoint y: 393, endPoint x: 179, endPoint y: 401, distance: 15.7
click at [168, 428] on input "**********" at bounding box center [209, 437] width 131 height 18
type input "**********"
click at [233, 493] on button "Draw Chart" at bounding box center [220, 502] width 152 height 18
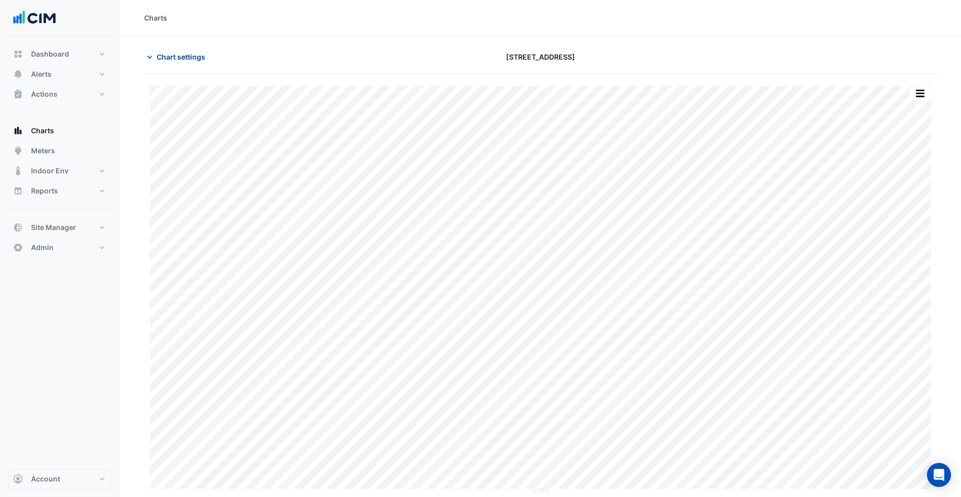
click at [174, 55] on span "Chart settings" at bounding box center [181, 57] width 49 height 11
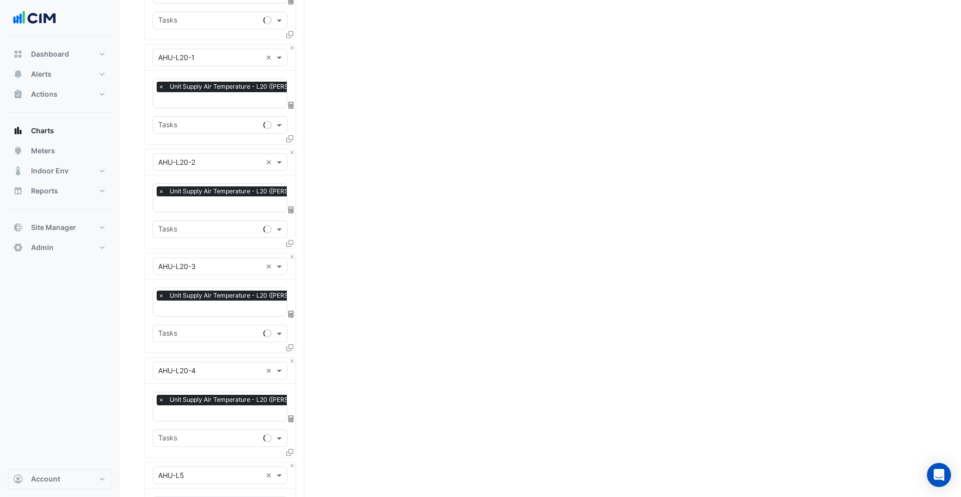
scroll to position [3003, 0]
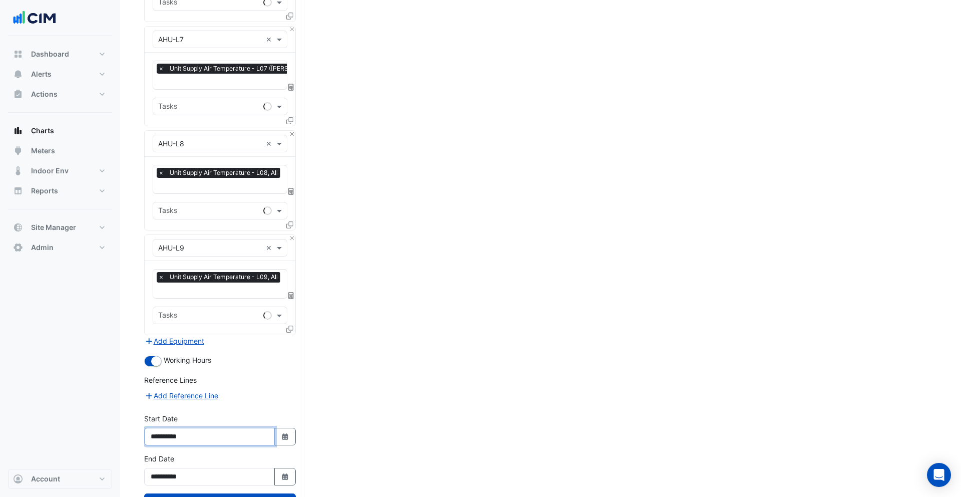
click at [179, 428] on input "**********" at bounding box center [209, 437] width 131 height 18
type input "**********"
click at [70, 131] on button "Charts" at bounding box center [60, 131] width 104 height 20
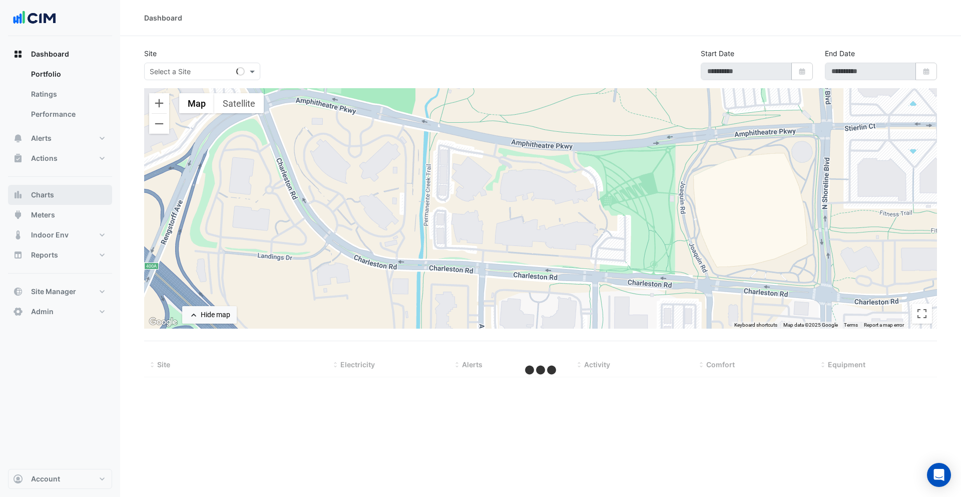
select select "***"
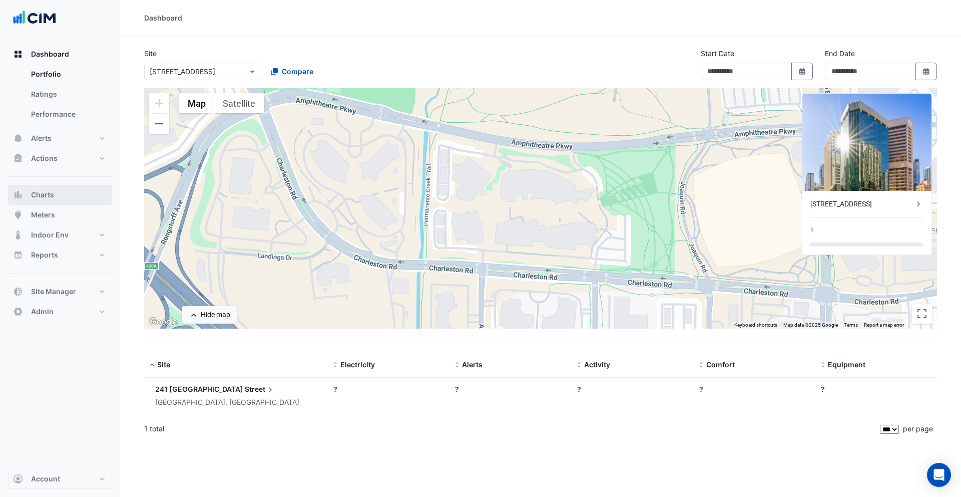
type input "**********"
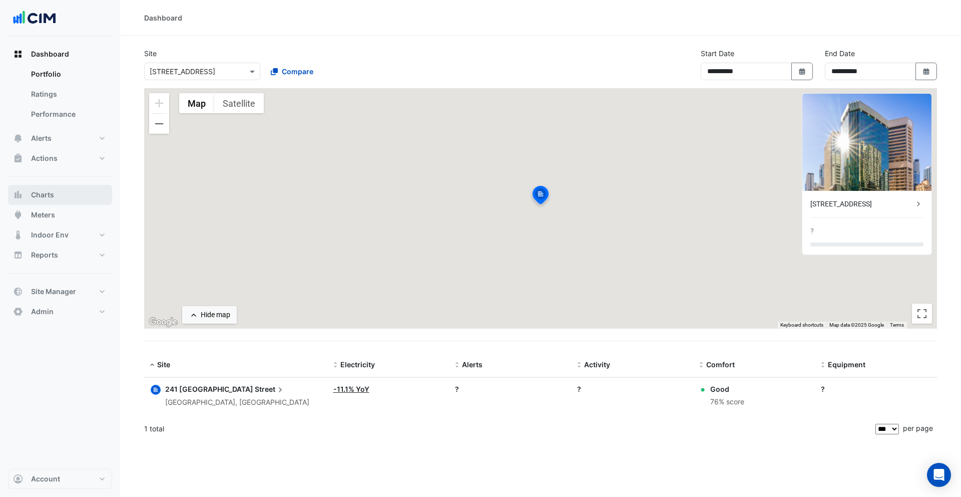
click at [72, 187] on button "Charts" at bounding box center [60, 195] width 104 height 20
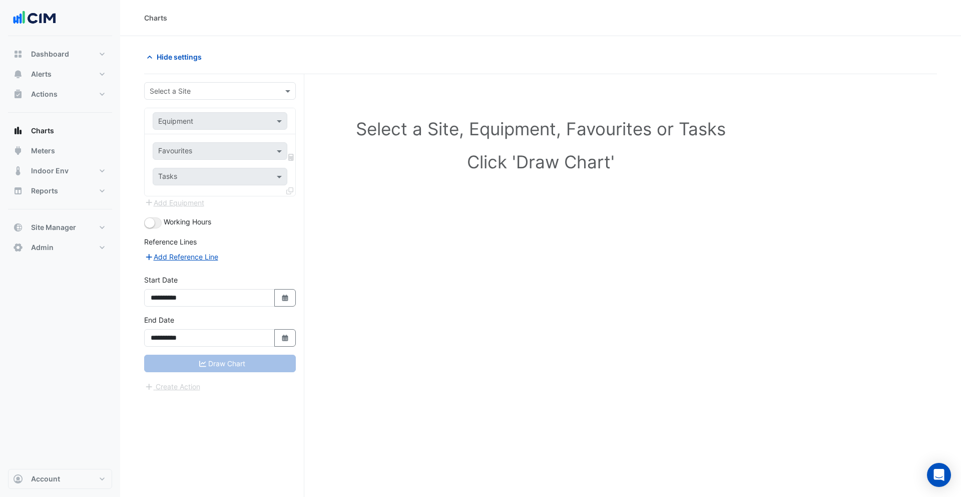
click at [209, 92] on input "text" at bounding box center [210, 91] width 121 height 11
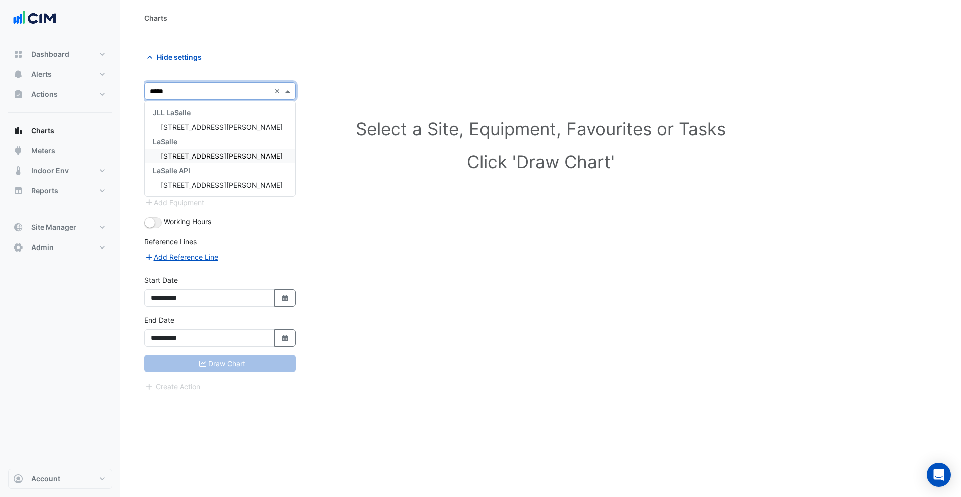
type input "******"
click at [229, 127] on div "[STREET_ADDRESS][PERSON_NAME]" at bounding box center [220, 127] width 151 height 15
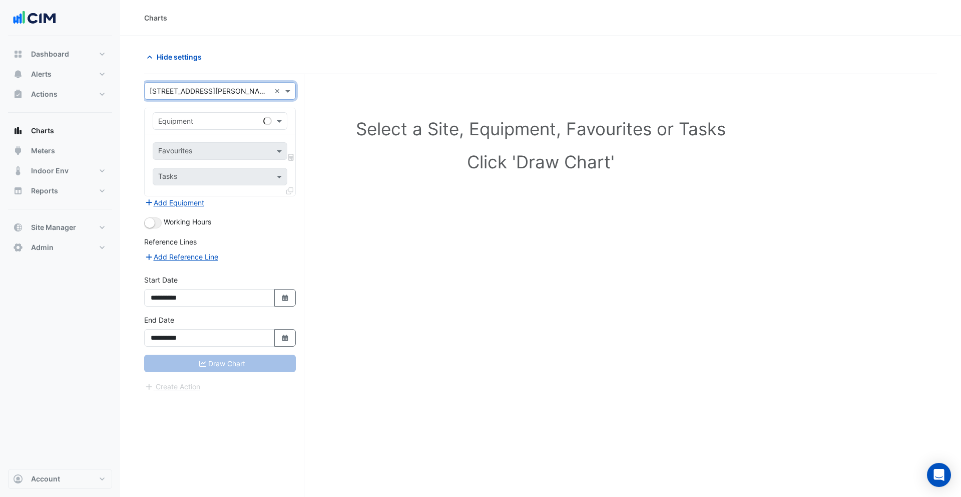
click at [191, 124] on input "text" at bounding box center [210, 121] width 104 height 11
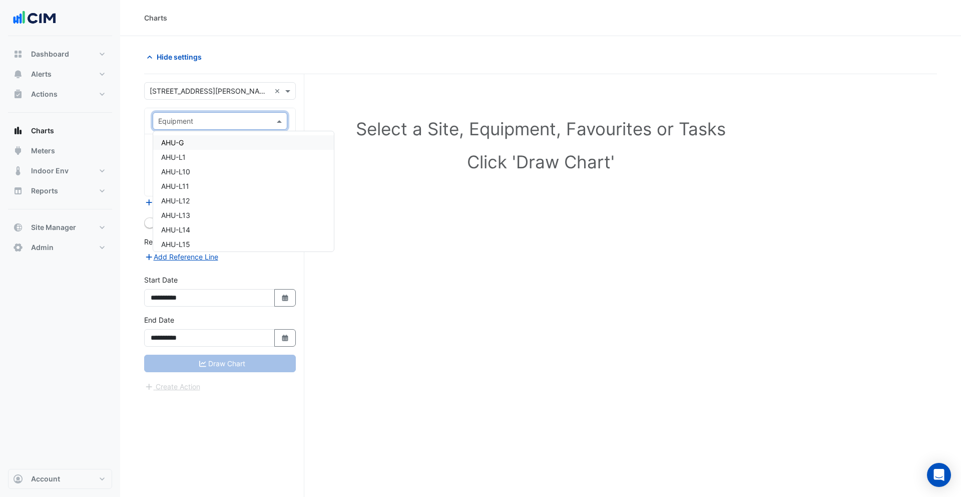
click at [230, 144] on div "AHU-G" at bounding box center [243, 142] width 181 height 15
click at [223, 152] on input "text" at bounding box center [208, 152] width 101 height 11
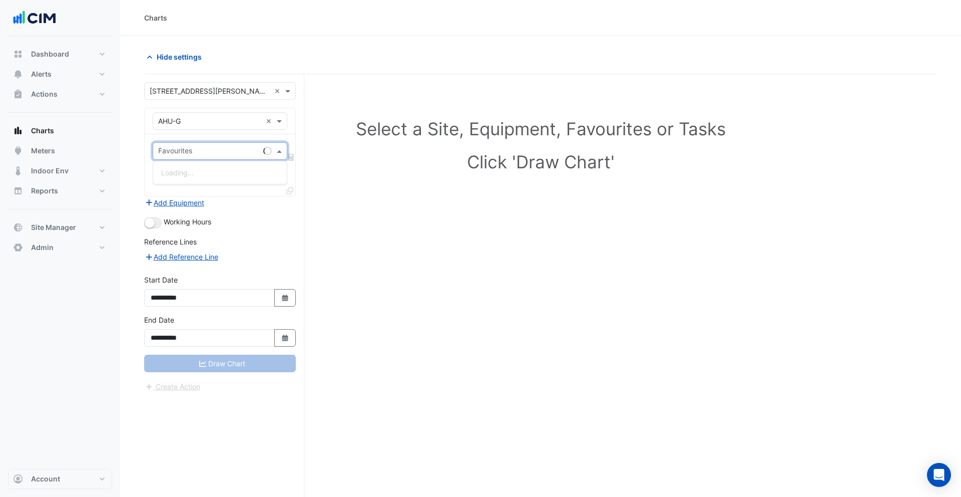
click at [209, 127] on div "× AHU-G ×" at bounding box center [220, 121] width 135 height 18
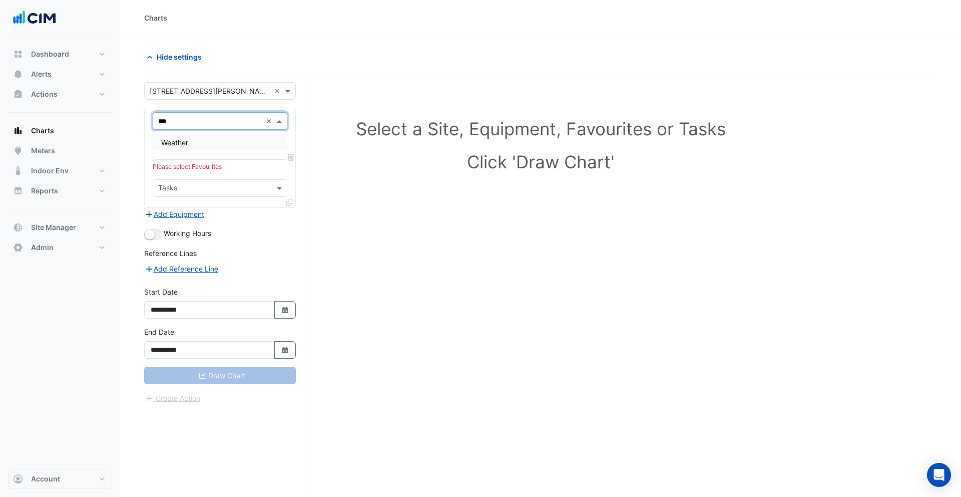
type input "****"
click at [195, 150] on div "Weather" at bounding box center [220, 142] width 134 height 23
click at [195, 145] on div "Weather" at bounding box center [220, 142] width 134 height 15
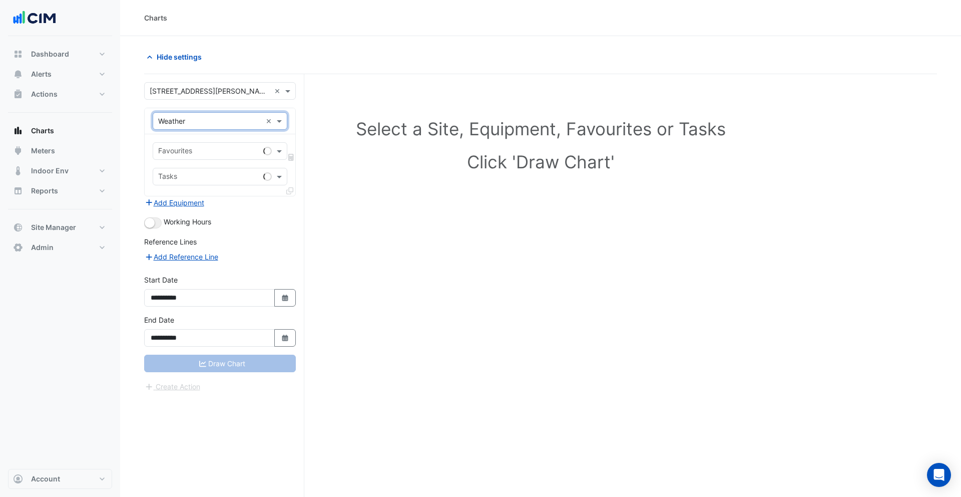
click at [203, 150] on input "text" at bounding box center [208, 152] width 101 height 11
type input "****"
click at [214, 167] on div "Temperature ([PERSON_NAME])" at bounding box center [220, 172] width 134 height 15
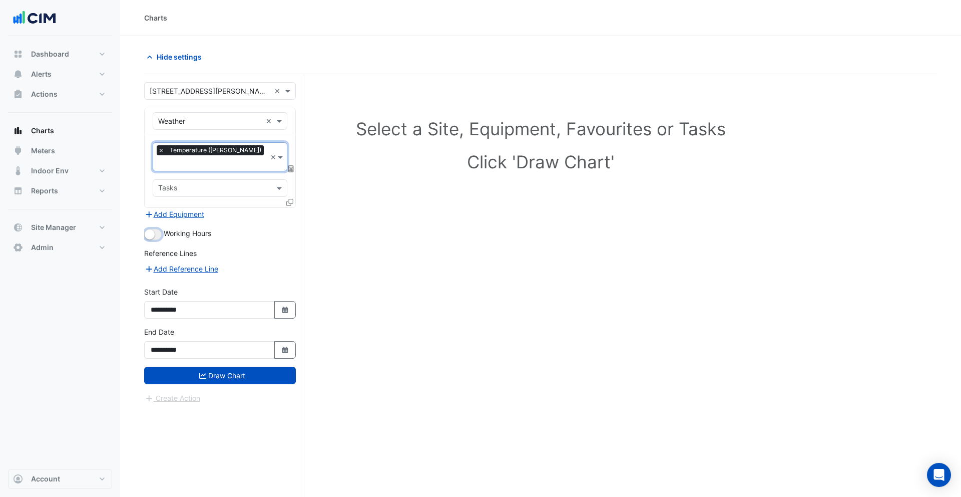
click at [151, 229] on small "button" at bounding box center [150, 234] width 10 height 10
click at [292, 165] on icon at bounding box center [291, 168] width 6 height 7
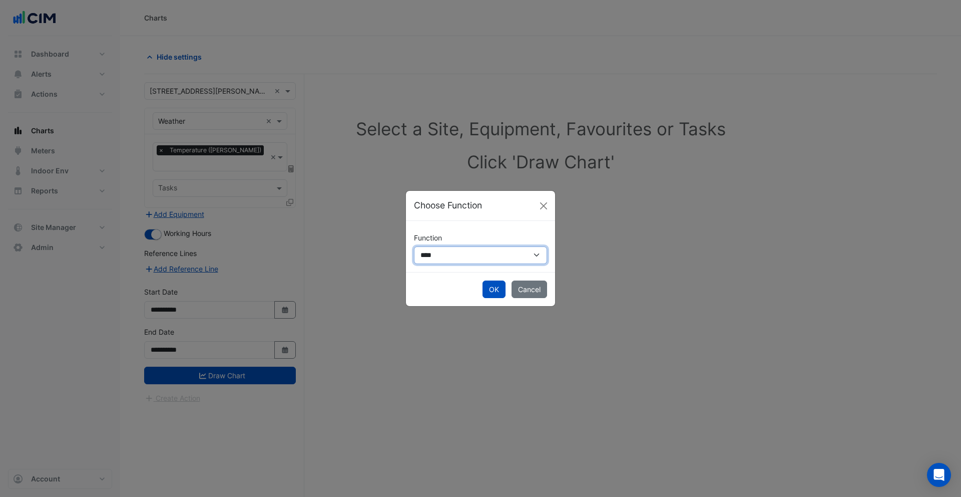
click at [481, 261] on select "**********" at bounding box center [480, 255] width 133 height 18
select select "******"
click at [414, 246] on select "**********" at bounding box center [480, 255] width 133 height 18
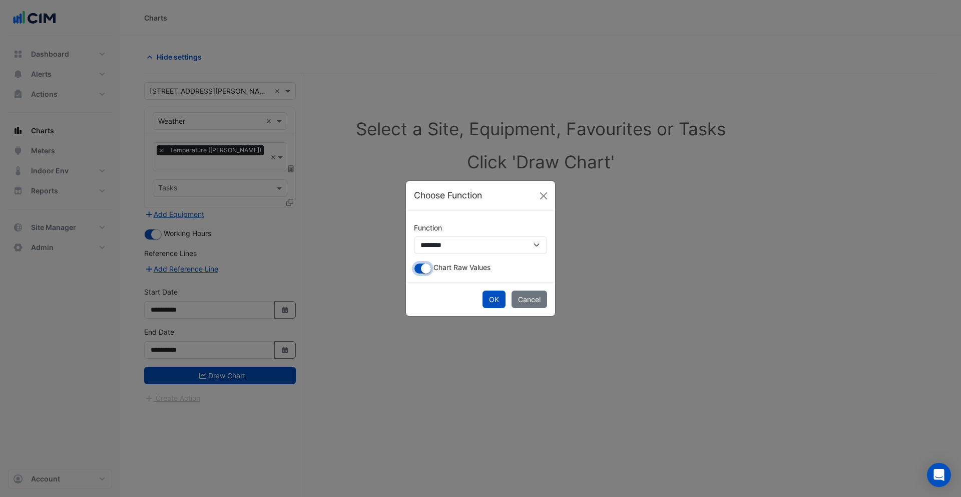
drag, startPoint x: 420, startPoint y: 268, endPoint x: 468, endPoint y: 287, distance: 51.7
click at [420, 268] on button "button" at bounding box center [423, 268] width 18 height 11
click at [490, 297] on button "OK" at bounding box center [494, 299] width 23 height 18
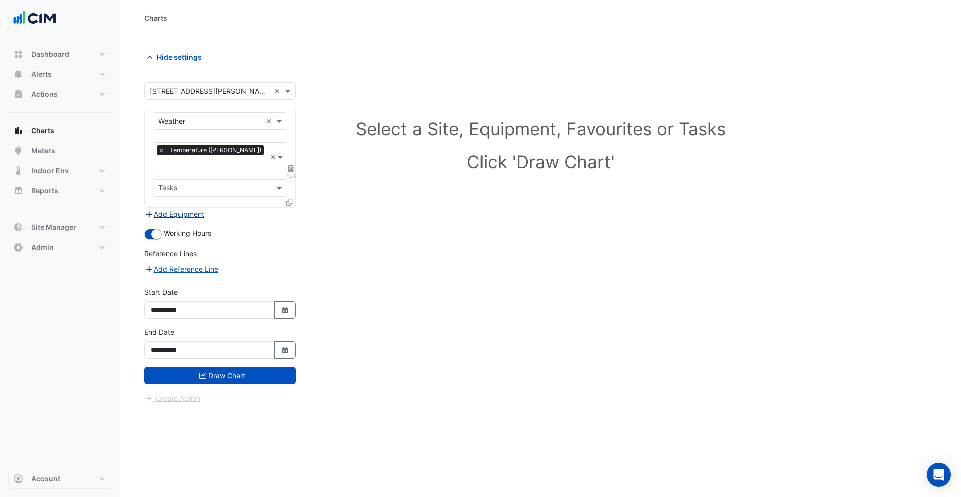
click at [190, 208] on button "Add Equipment" at bounding box center [174, 214] width 61 height 12
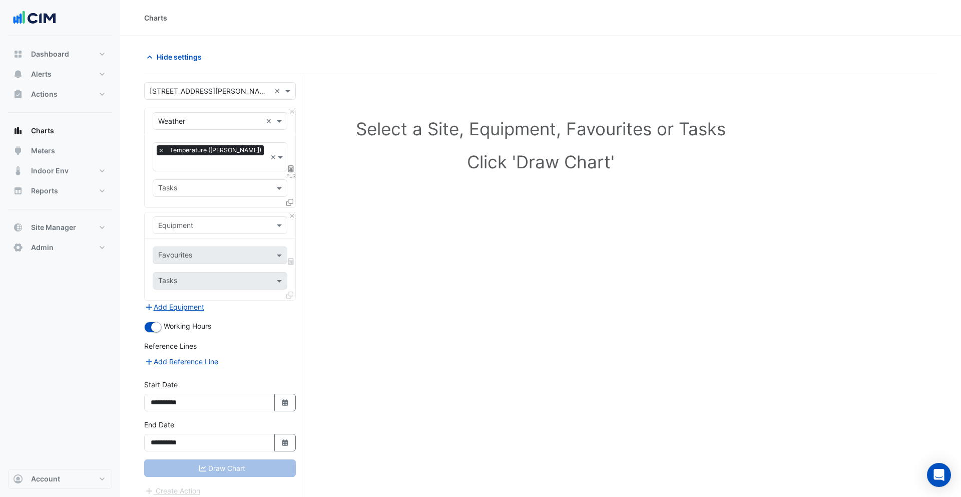
click at [212, 220] on input "text" at bounding box center [210, 225] width 104 height 11
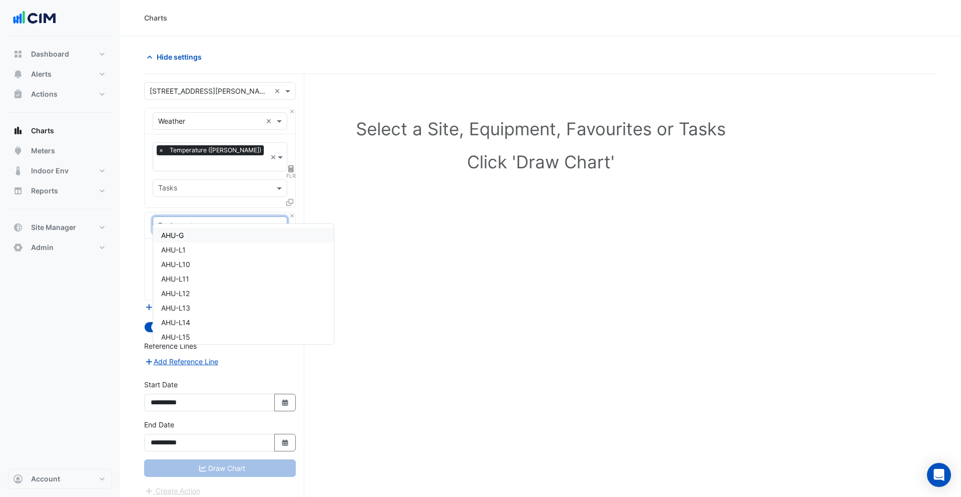
click at [198, 234] on div "AHU-G" at bounding box center [243, 235] width 181 height 15
click at [217, 251] on input "text" at bounding box center [208, 256] width 101 height 11
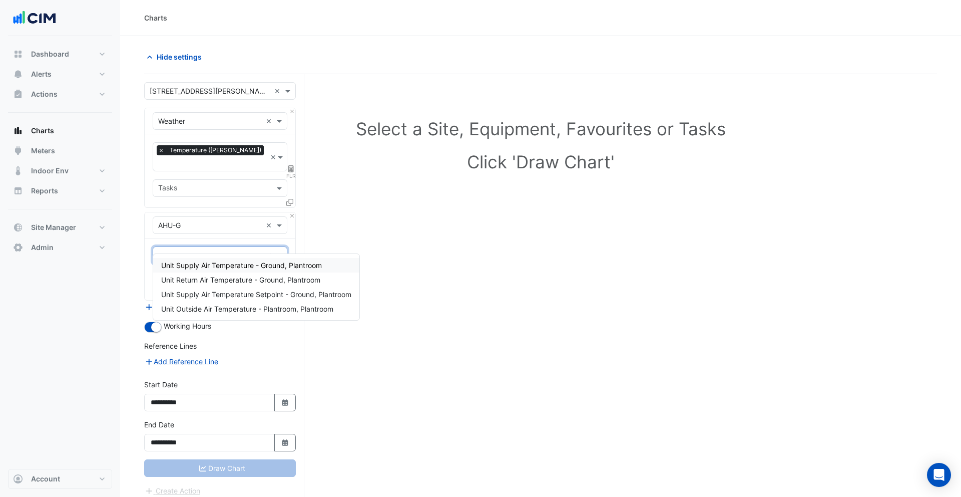
type input "****"
click at [232, 263] on span "Unit Supply Air Temperature - Ground, Plantroom" at bounding box center [241, 265] width 161 height 9
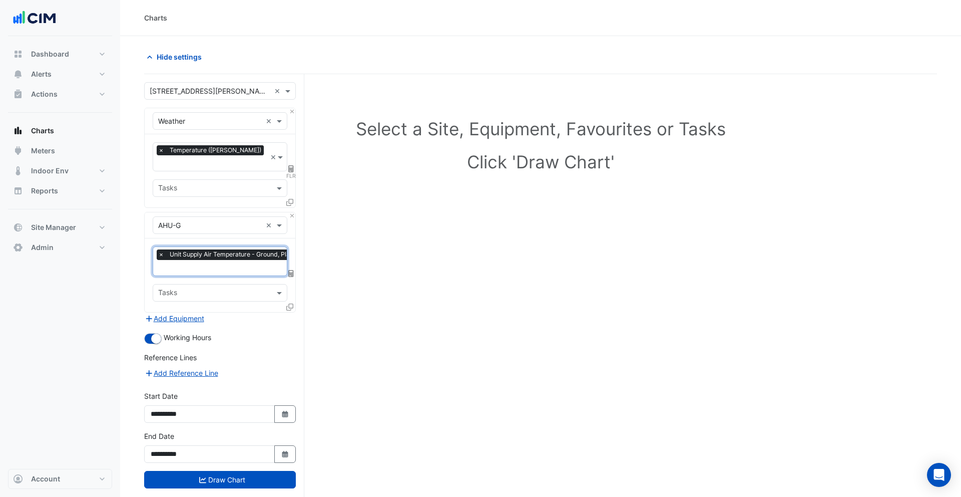
click at [294, 301] on div at bounding box center [290, 308] width 9 height 15
click at [290, 303] on icon at bounding box center [289, 306] width 7 height 7
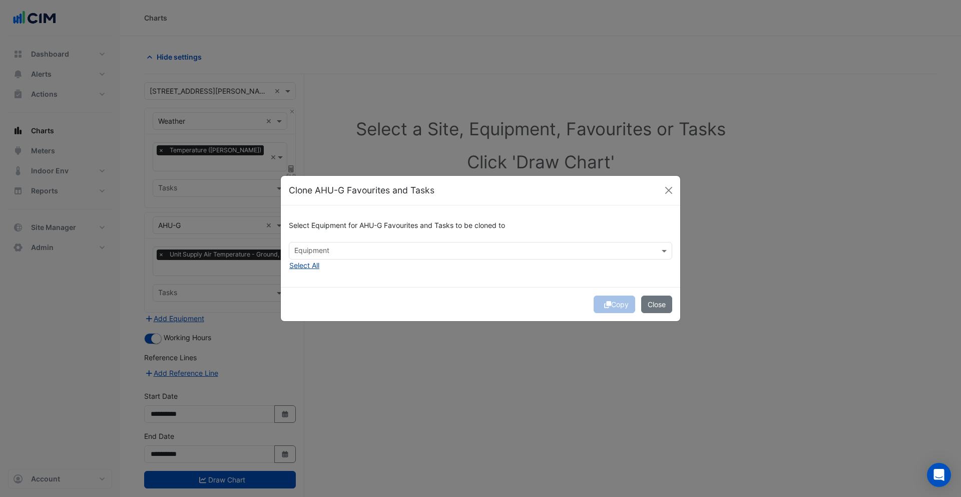
click at [309, 263] on button "Select All" at bounding box center [304, 265] width 31 height 12
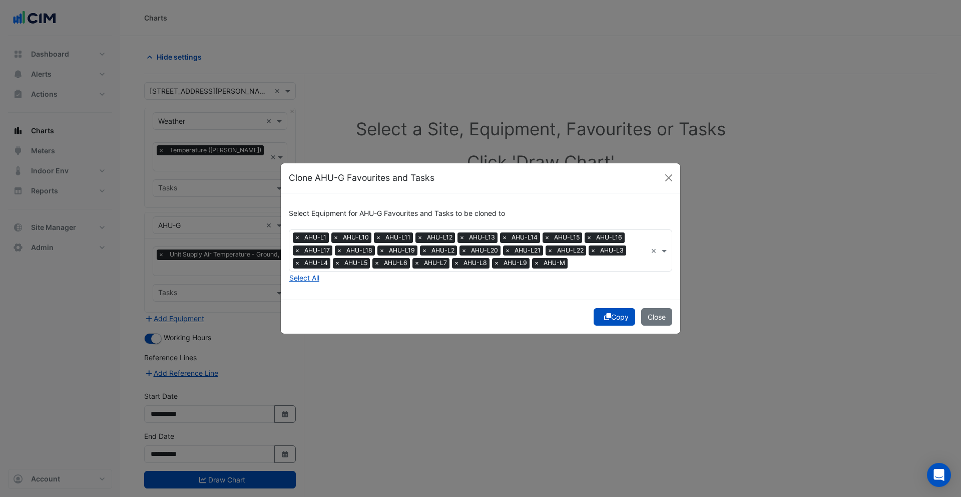
click at [612, 321] on button "Copy" at bounding box center [615, 317] width 42 height 18
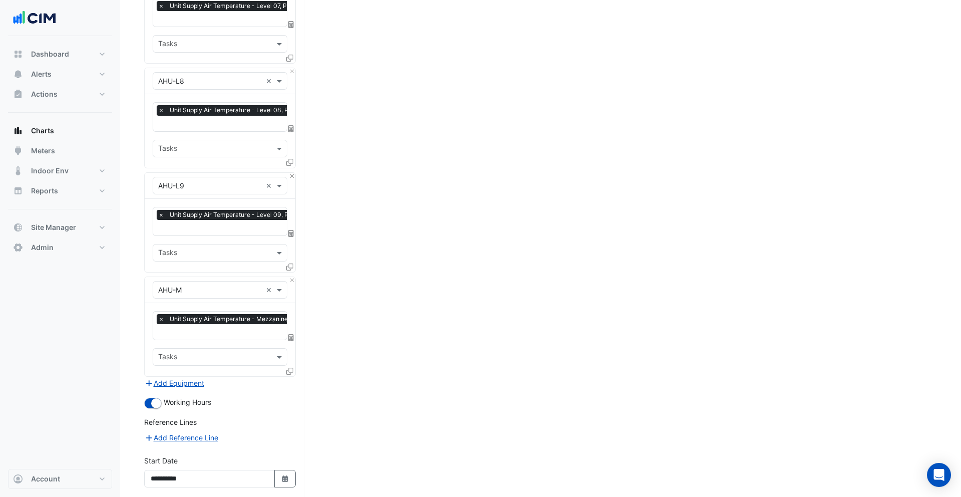
scroll to position [2383, 0]
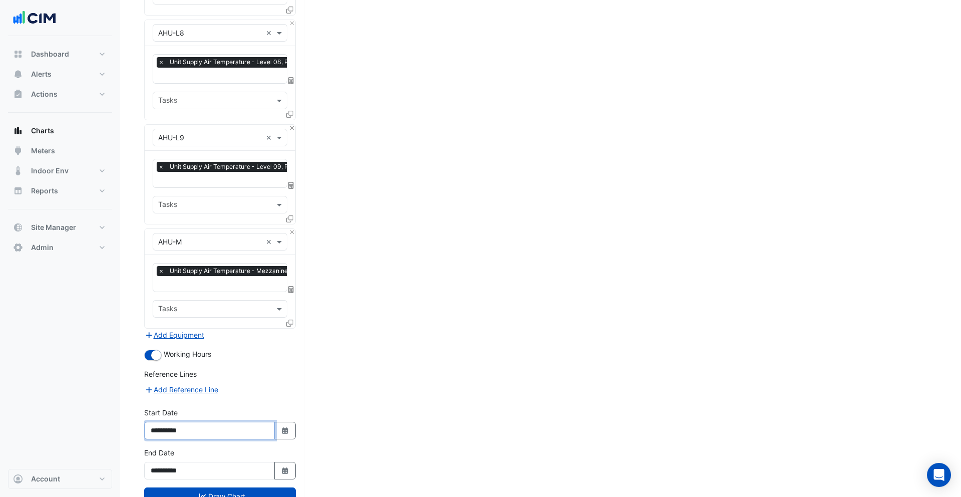
click at [176, 422] on input "**********" at bounding box center [209, 431] width 131 height 18
type input "**********"
click at [225, 487] on button "Draw Chart" at bounding box center [220, 496] width 152 height 18
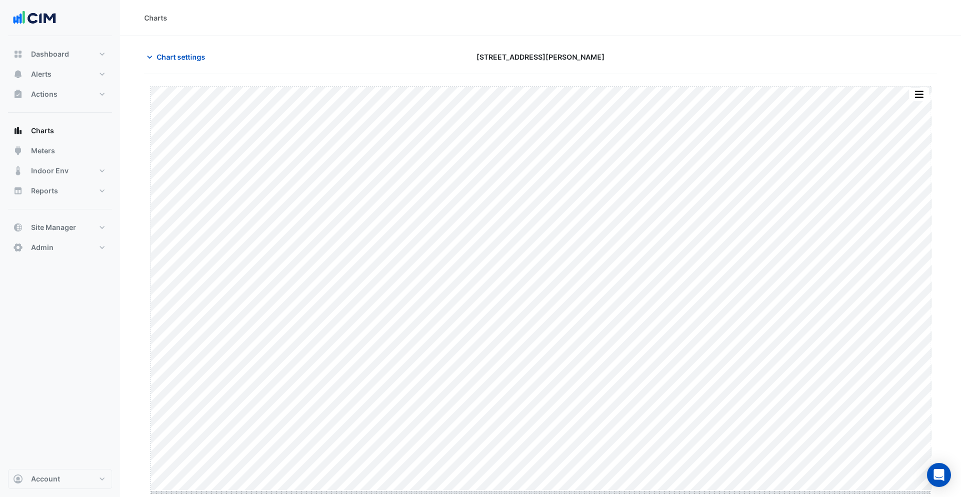
scroll to position [5, 0]
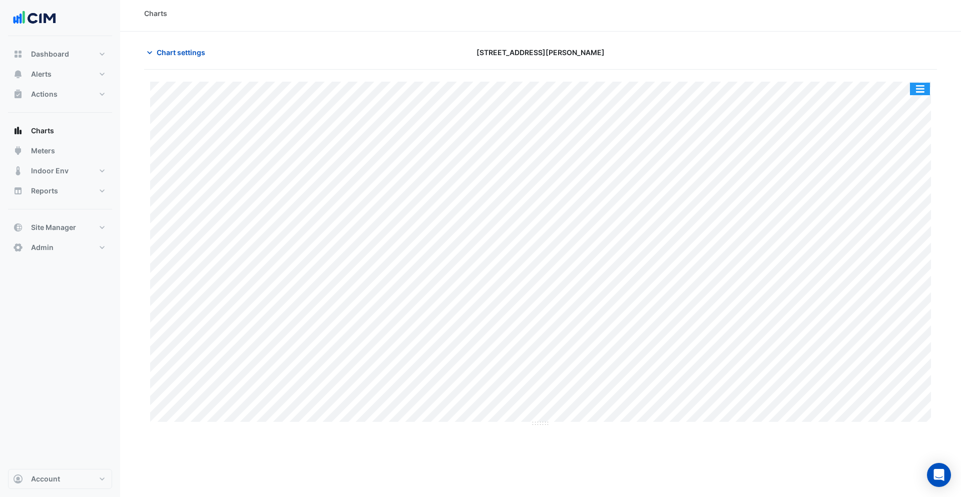
click at [923, 92] on button "button" at bounding box center [920, 89] width 20 height 13
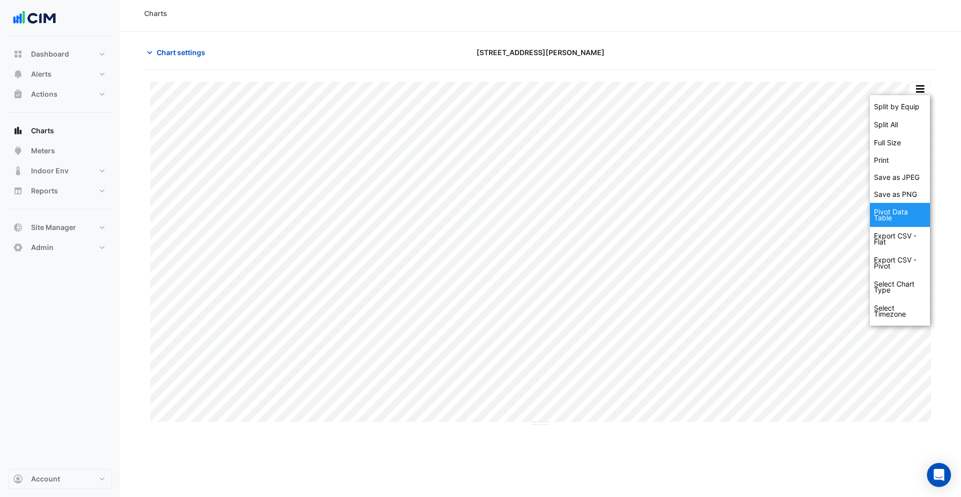
click at [917, 214] on div "Pivot Data Table" at bounding box center [900, 215] width 60 height 24
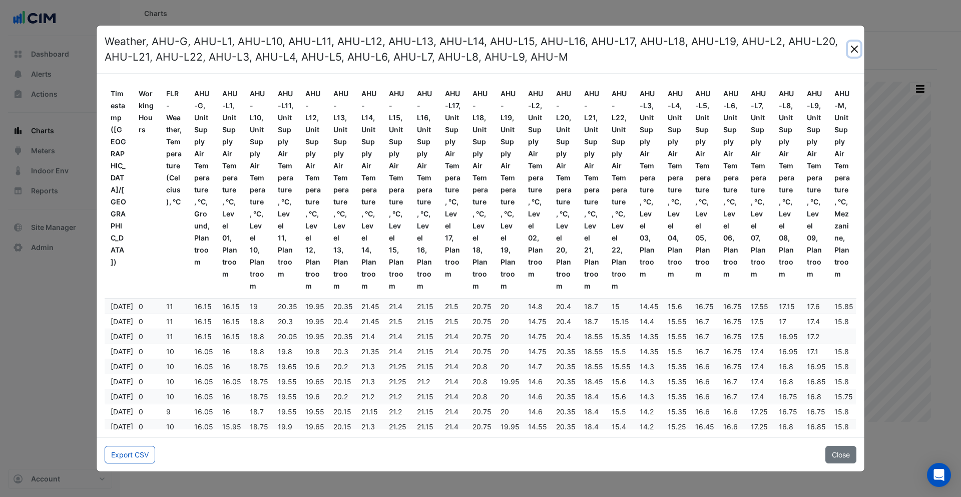
click at [854, 49] on button "Close" at bounding box center [854, 49] width 13 height 15
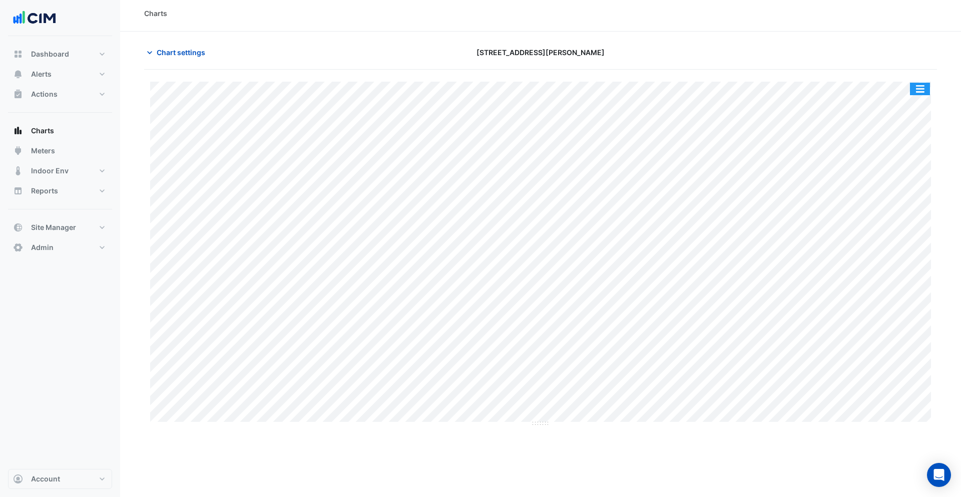
click at [914, 85] on button "button" at bounding box center [920, 89] width 20 height 13
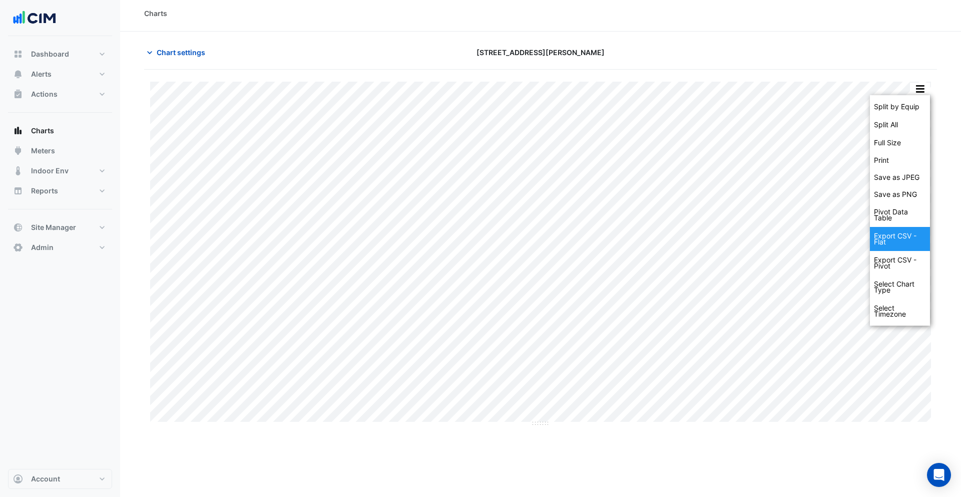
click at [916, 235] on div "Export CSV - Flat" at bounding box center [900, 239] width 60 height 24
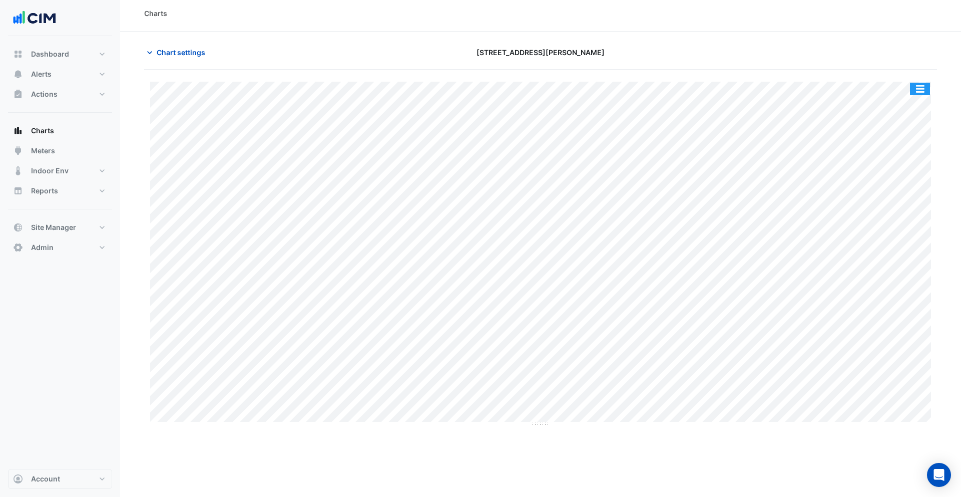
click at [921, 91] on button "button" at bounding box center [920, 89] width 20 height 13
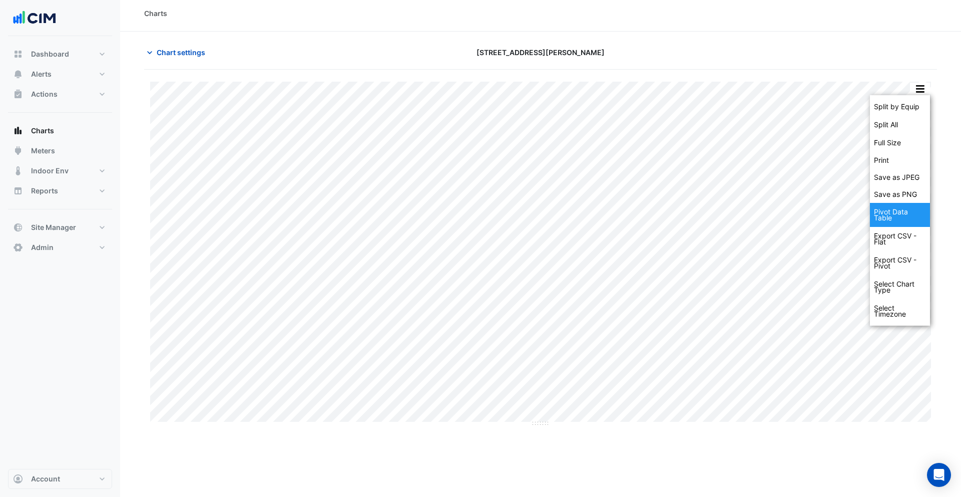
click at [894, 219] on div "Pivot Data Table" at bounding box center [900, 215] width 60 height 24
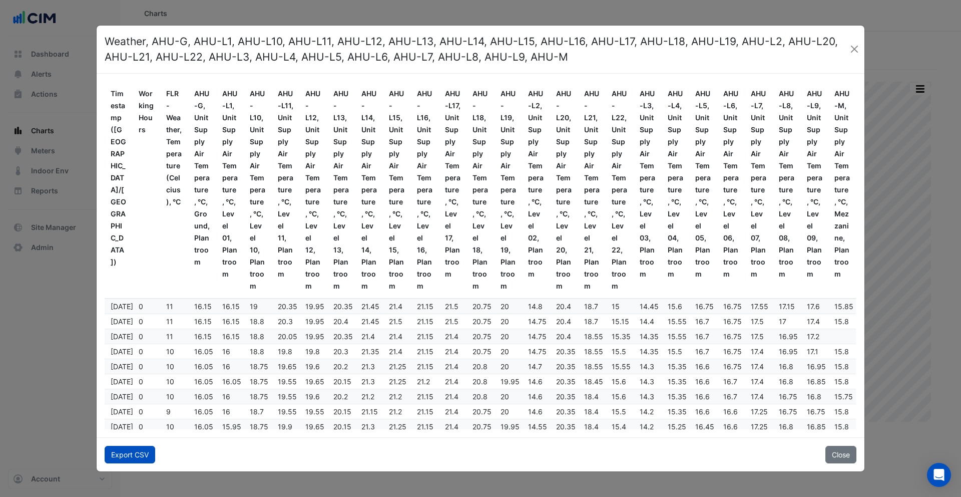
click at [147, 452] on button "Export CSV" at bounding box center [130, 455] width 51 height 18
click at [859, 50] on button "Close" at bounding box center [854, 49] width 13 height 15
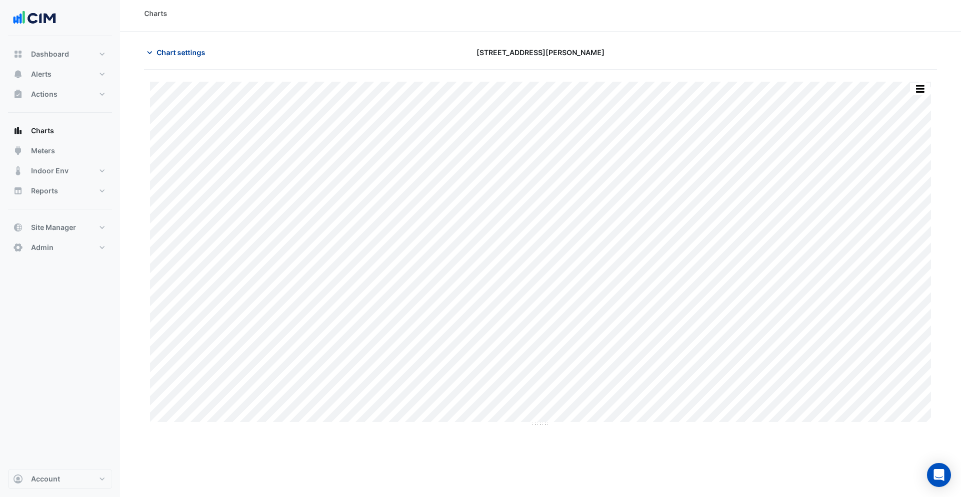
click at [180, 52] on span "Chart settings" at bounding box center [181, 52] width 49 height 11
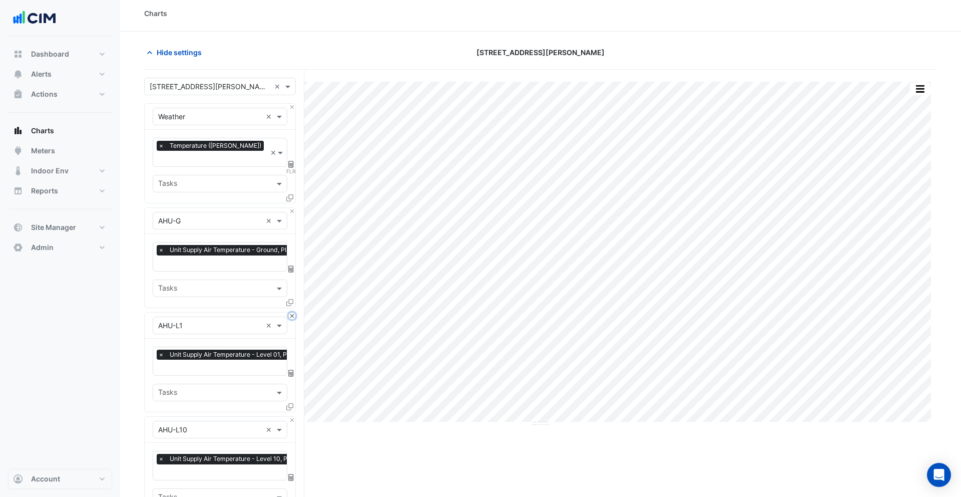
click at [293, 312] on button "Close" at bounding box center [292, 315] width 7 height 7
click at [293, 417] on button "Close" at bounding box center [292, 420] width 7 height 7
click at [293, 312] on button "Close" at bounding box center [292, 315] width 7 height 7
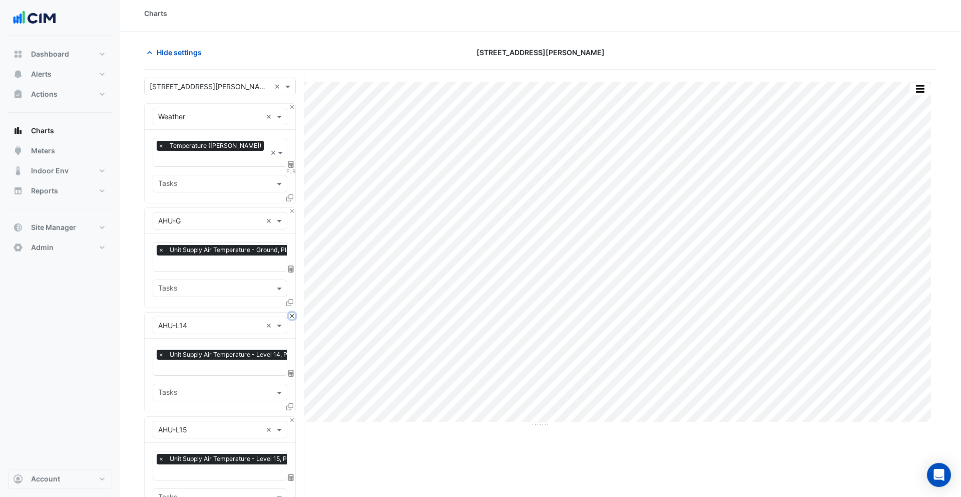
click at [293, 312] on button "Close" at bounding box center [292, 315] width 7 height 7
click at [293, 417] on button "Close" at bounding box center [292, 420] width 7 height 7
click at [293, 312] on button "Close" at bounding box center [292, 315] width 7 height 7
click at [293, 417] on button "Close" at bounding box center [292, 420] width 7 height 7
click at [293, 312] on button "Close" at bounding box center [292, 315] width 7 height 7
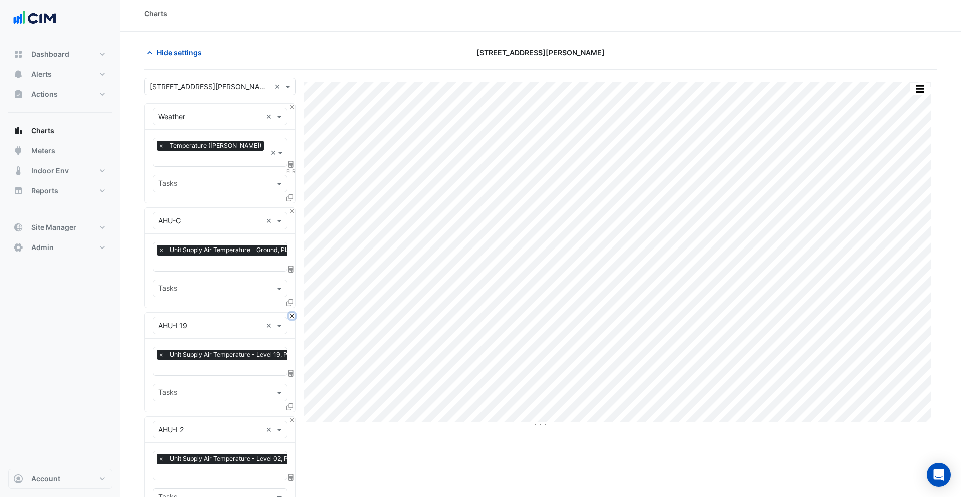
click at [293, 312] on button "Close" at bounding box center [292, 315] width 7 height 7
click at [293, 417] on button "Close" at bounding box center [292, 420] width 7 height 7
click at [293, 312] on button "Close" at bounding box center [292, 315] width 7 height 7
click at [293, 417] on button "Close" at bounding box center [292, 420] width 7 height 7
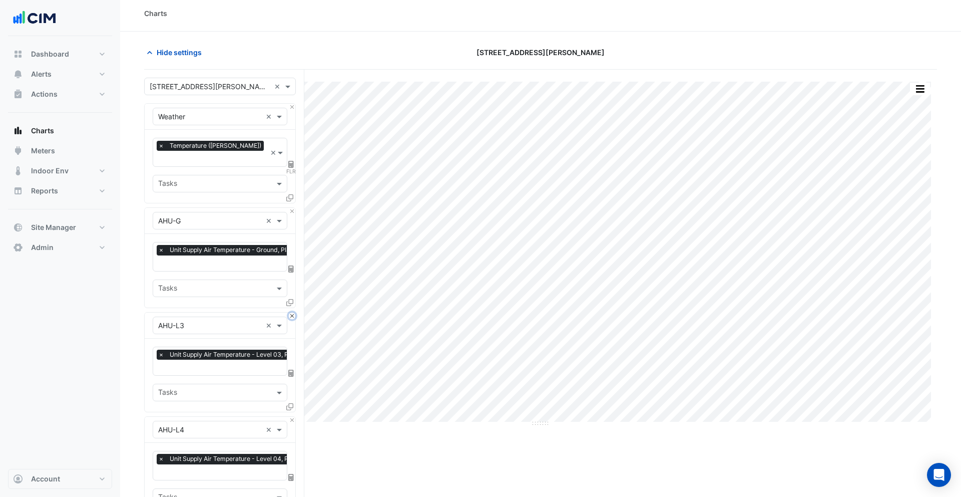
click at [293, 312] on button "Close" at bounding box center [292, 315] width 7 height 7
click at [293, 417] on button "Close" at bounding box center [292, 420] width 7 height 7
click at [293, 312] on button "Close" at bounding box center [292, 315] width 7 height 7
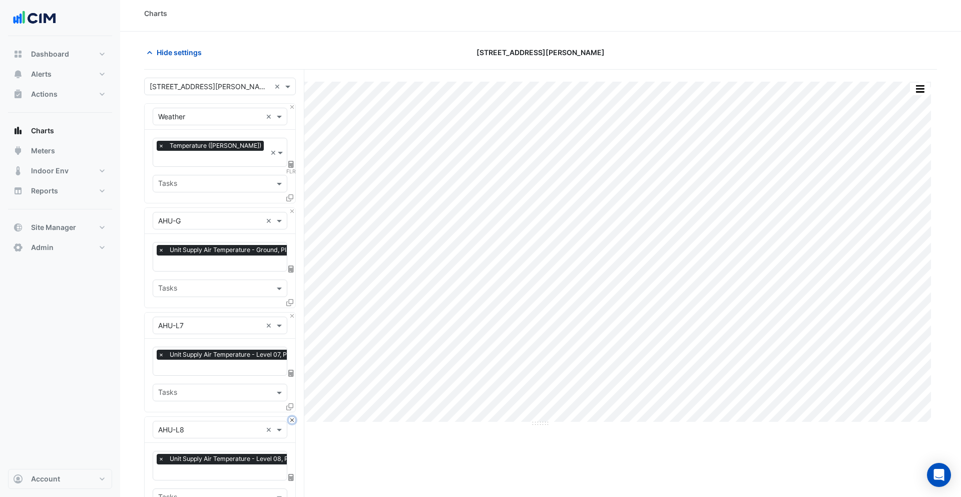
click at [293, 417] on button "Close" at bounding box center [292, 420] width 7 height 7
click at [293, 312] on button "Close" at bounding box center [292, 315] width 7 height 7
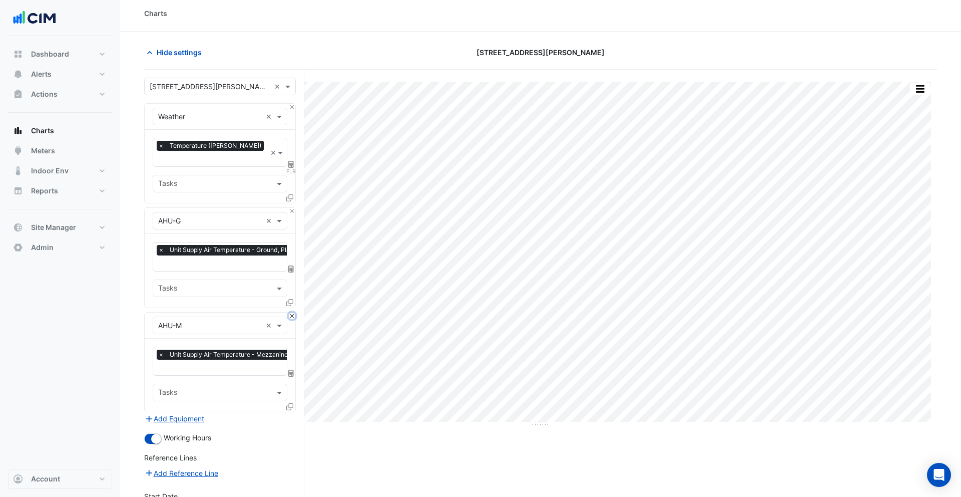
click at [293, 312] on button "Close" at bounding box center [292, 315] width 7 height 7
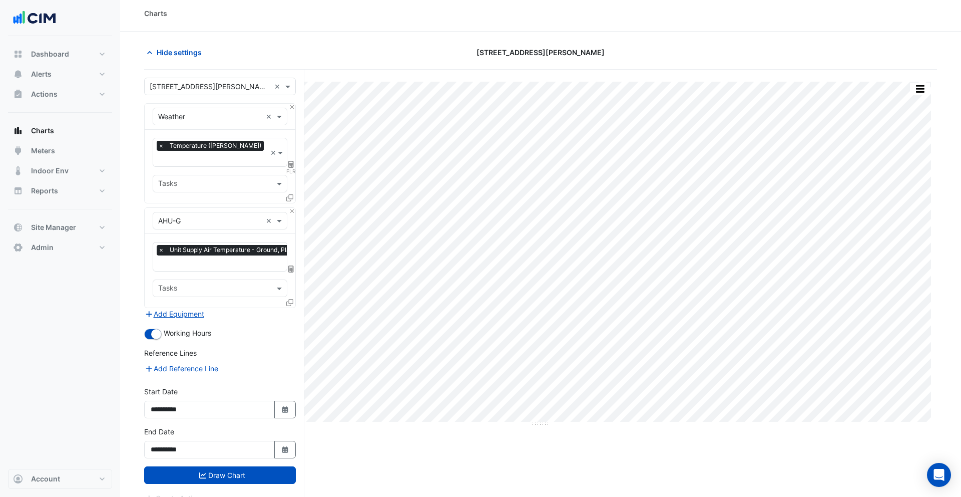
click at [194, 216] on input "text" at bounding box center [210, 221] width 104 height 11
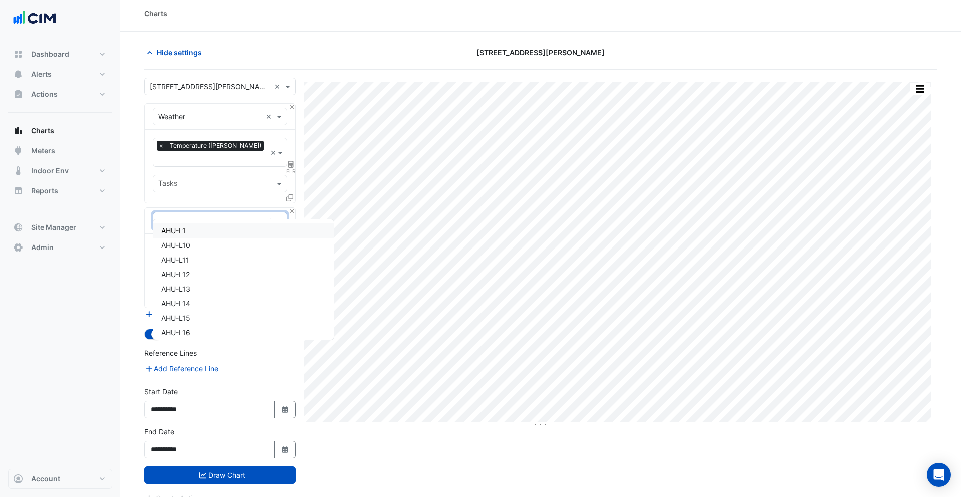
type input "**"
click at [196, 233] on div "AHU-L8" at bounding box center [220, 230] width 134 height 15
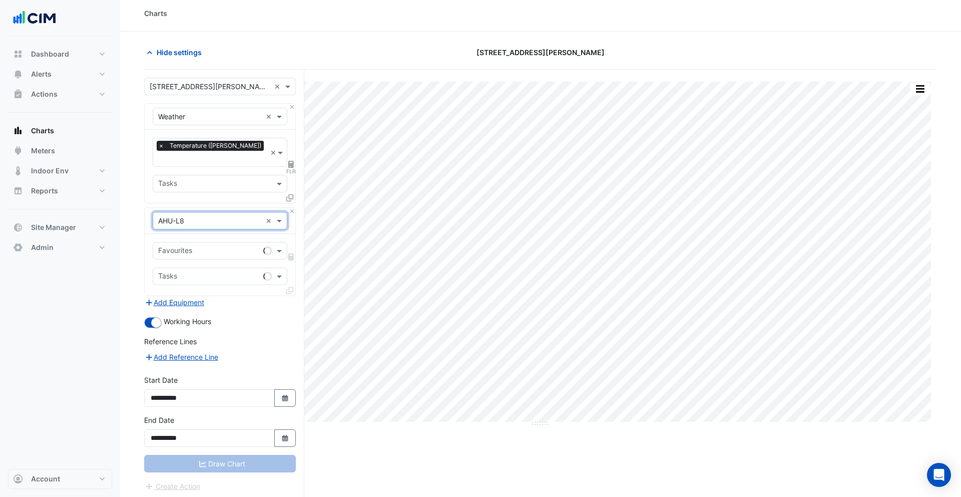
click at [192, 246] on input "text" at bounding box center [208, 251] width 101 height 11
type input "****"
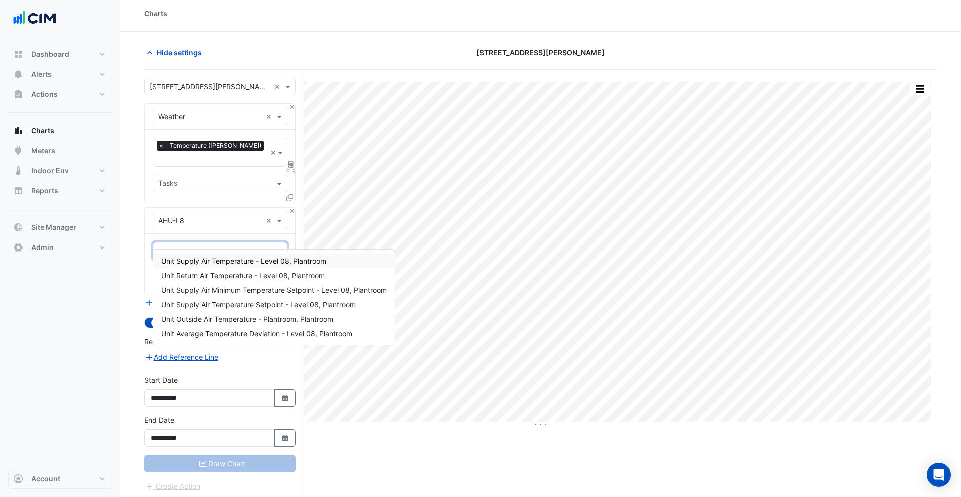
click at [199, 263] on span "Unit Supply Air Temperature - Level 08, Plantroom" at bounding box center [243, 260] width 165 height 9
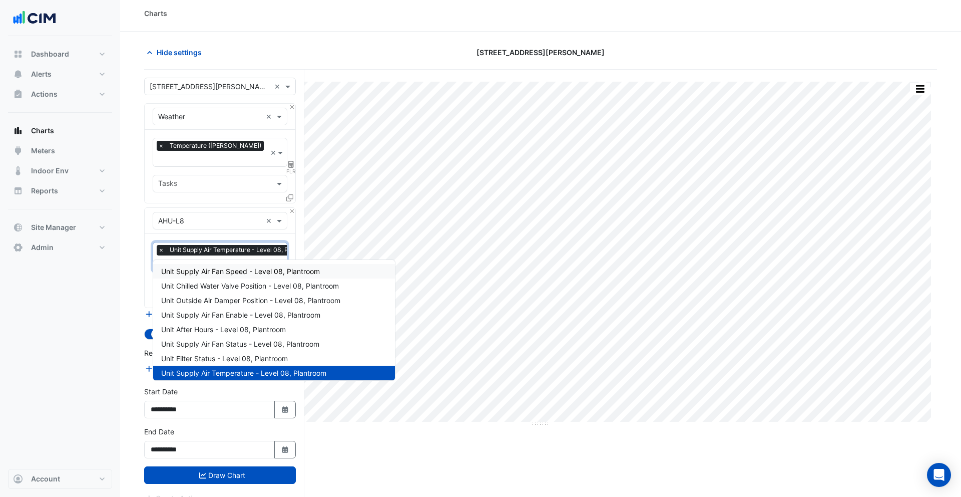
type input "***"
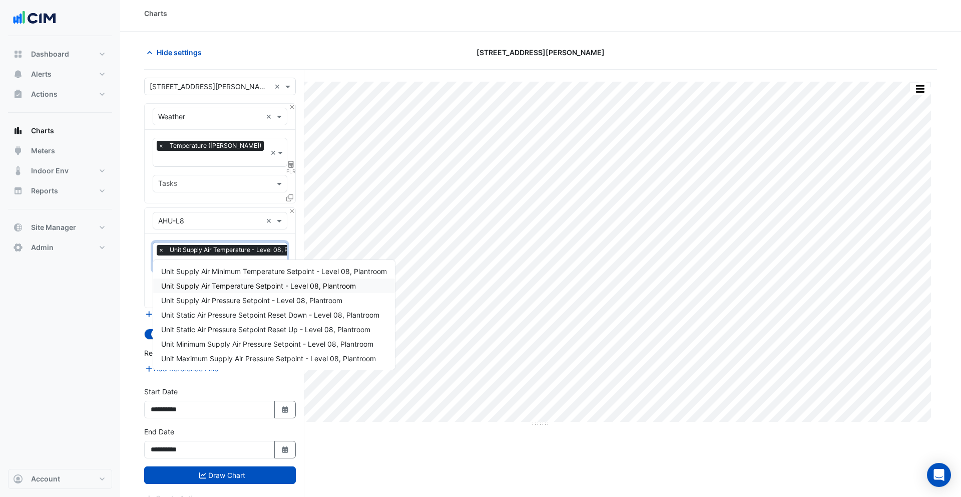
click at [209, 282] on span "Unit Supply Air Temperature Setpoint - Level 08, Plantroom" at bounding box center [258, 285] width 195 height 9
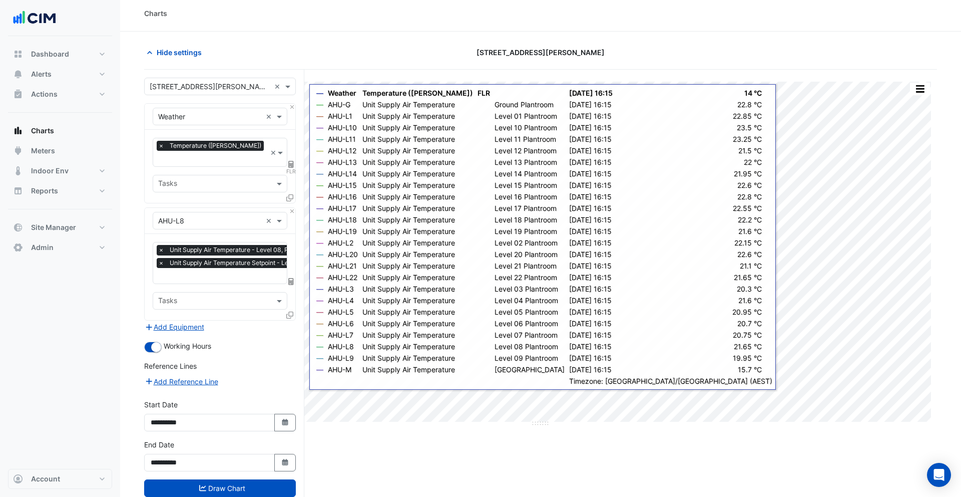
click at [291, 311] on icon at bounding box center [289, 314] width 7 height 7
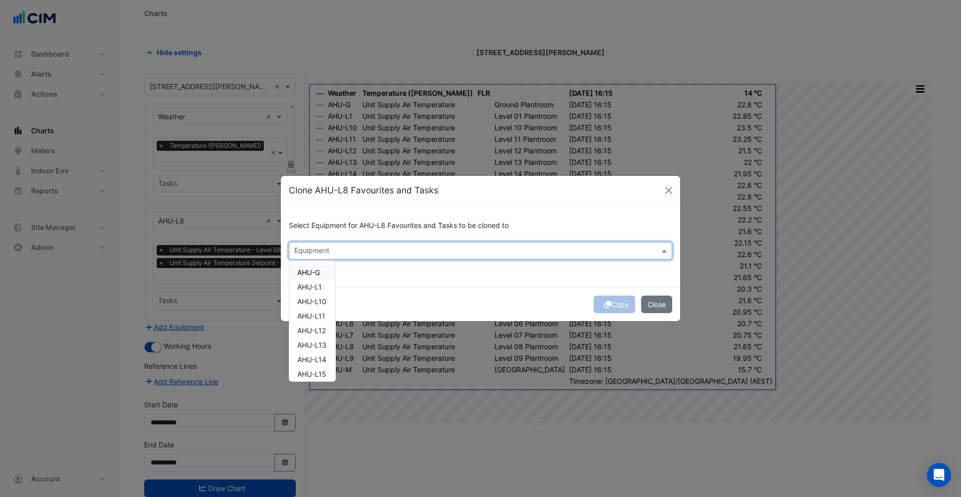
click at [347, 247] on input "text" at bounding box center [474, 251] width 361 height 11
click at [305, 268] on span "AHU-L2" at bounding box center [310, 272] width 26 height 9
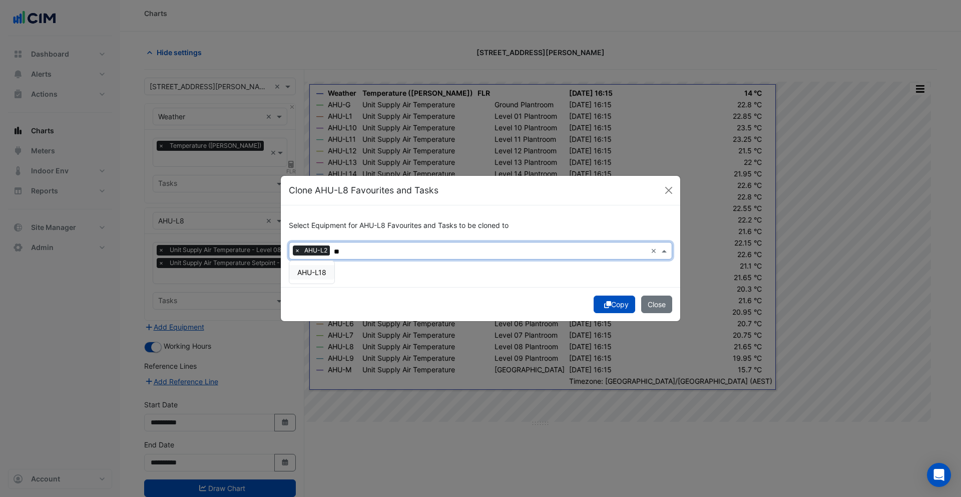
click at [317, 269] on span "AHU-L18" at bounding box center [311, 272] width 29 height 9
click at [320, 274] on span "AHU-L16" at bounding box center [311, 272] width 29 height 9
click at [328, 268] on div "AHU-L21" at bounding box center [311, 272] width 45 height 15
type input "**"
click at [603, 283] on div "Select Equipment for AHU-L8 Favourites and Tasks to be cloned to × AHU-L2 × AHU…" at bounding box center [481, 246] width 400 height 82
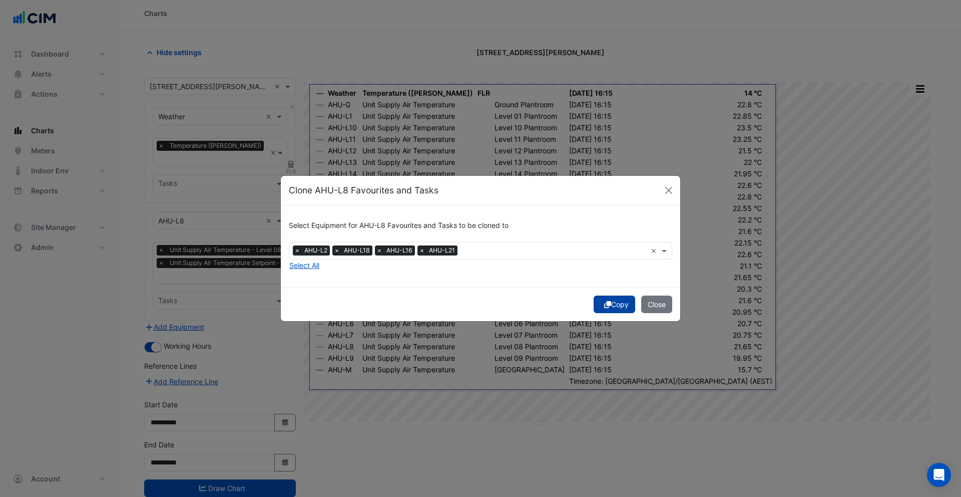
click at [611, 303] on button "Copy" at bounding box center [615, 304] width 42 height 18
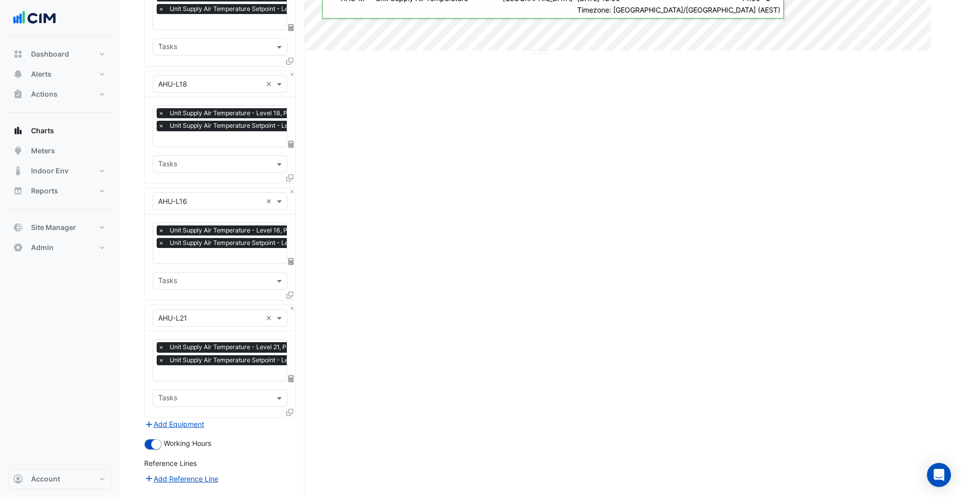
scroll to position [484, 0]
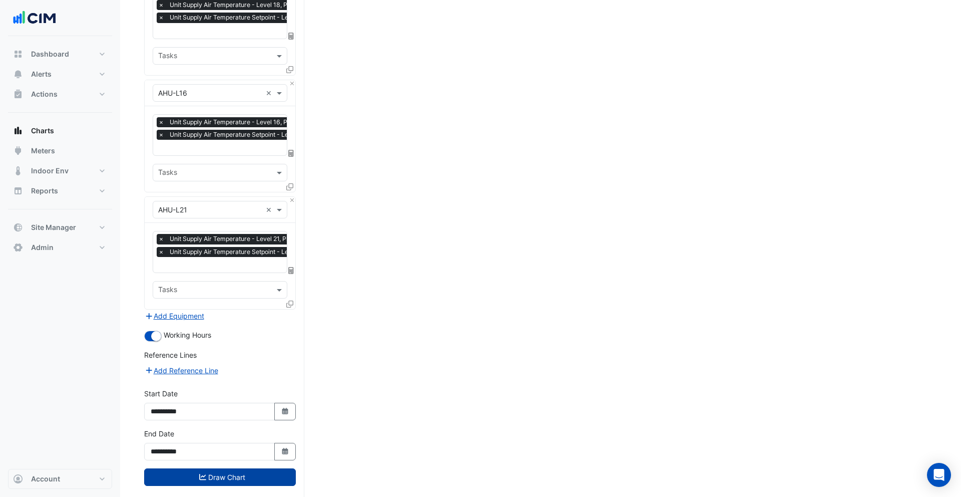
click at [254, 468] on button "Draw Chart" at bounding box center [220, 477] width 152 height 18
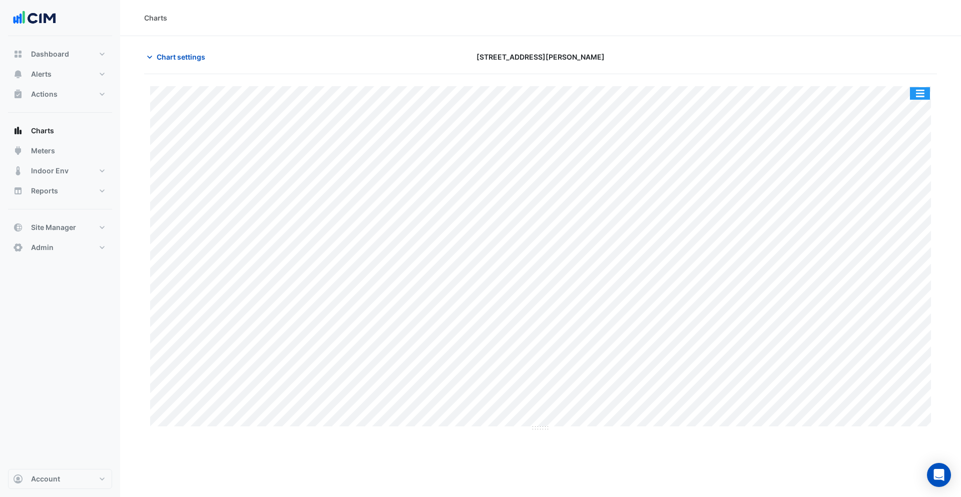
click at [917, 97] on button "button" at bounding box center [920, 93] width 20 height 13
click at [921, 91] on button "button" at bounding box center [920, 93] width 20 height 13
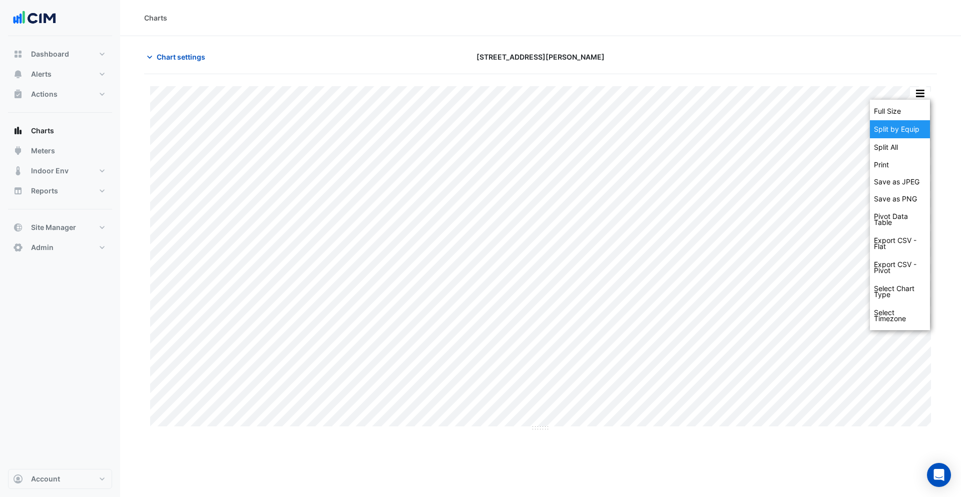
click at [904, 129] on div "Split by Equip" at bounding box center [900, 129] width 60 height 18
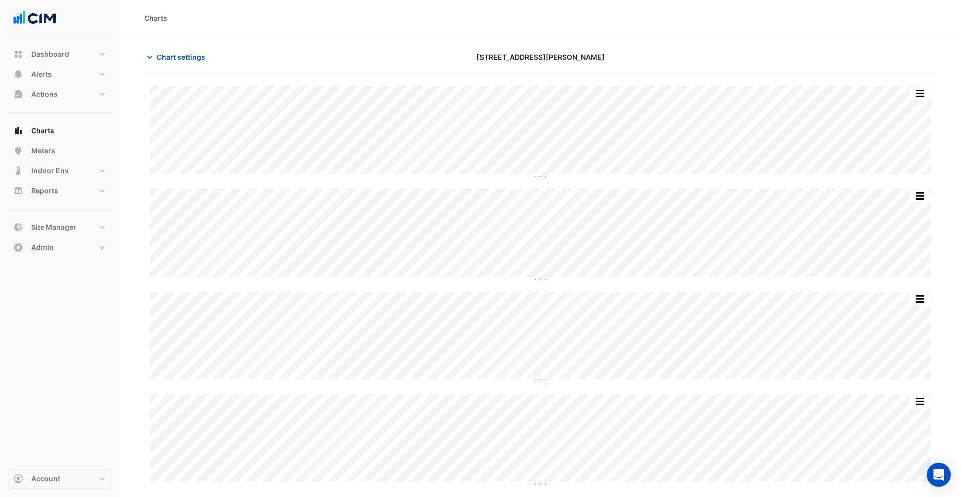
click at [541, 280] on div "Split All Split None Print Save as JPEG Save as PNG Pivot Data Table Export CSV…" at bounding box center [540, 388] width 793 height 604
drag, startPoint x: 542, startPoint y: 277, endPoint x: 540, endPoint y: 369, distance: 91.7
drag, startPoint x: 544, startPoint y: 282, endPoint x: 545, endPoint y: 350, distance: 68.1
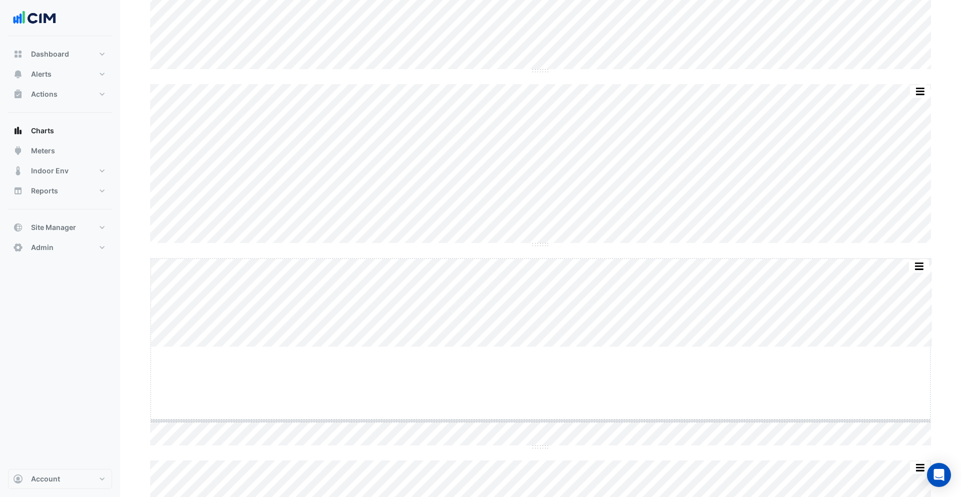
drag, startPoint x: 540, startPoint y: 346, endPoint x: 537, endPoint y: 420, distance: 73.6
click at [542, 348] on div "Split All Split None Print Save as JPEG Save as PNG Pivot Data Table Export CSV…" at bounding box center [540, 25] width 793 height 846
drag, startPoint x: 541, startPoint y: 344, endPoint x: 536, endPoint y: 422, distance: 77.8
drag, startPoint x: 543, startPoint y: 484, endPoint x: 536, endPoint y: 495, distance: 12.8
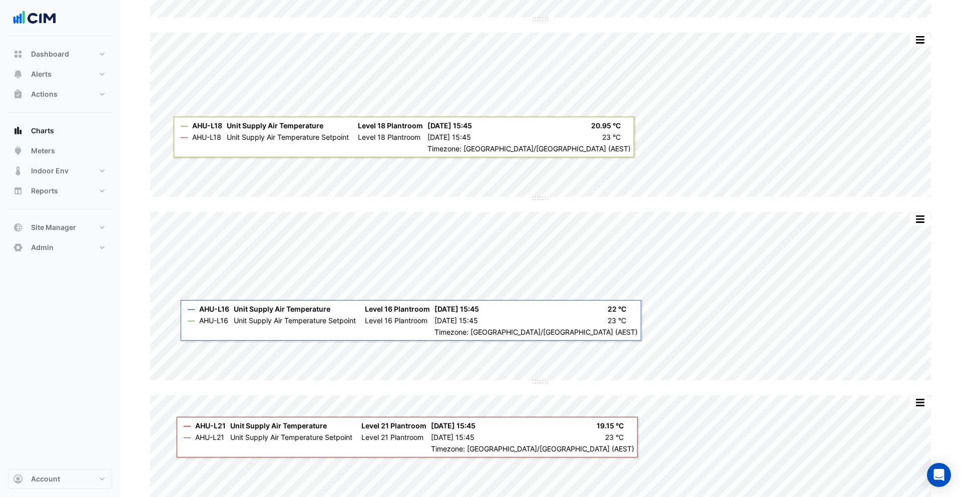
scroll to position [542, 0]
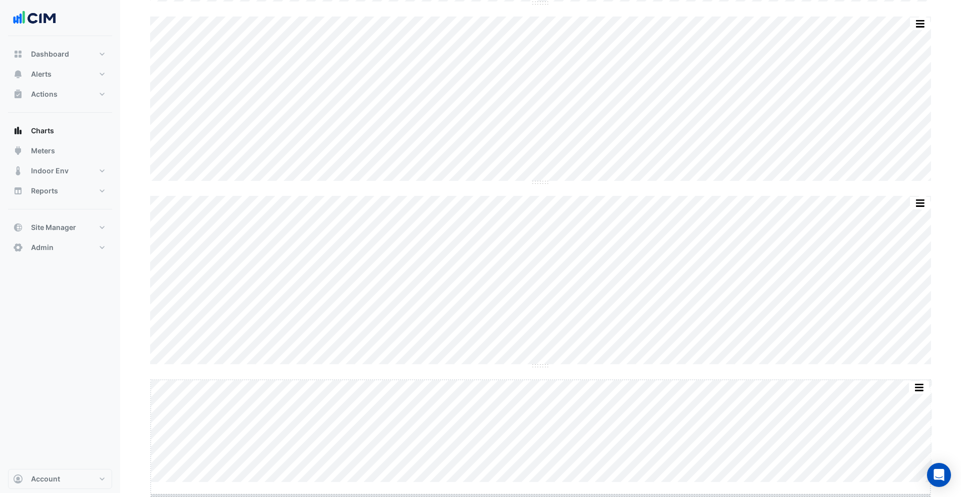
drag, startPoint x: 542, startPoint y: 483, endPoint x: 542, endPoint y: 496, distance: 13.0
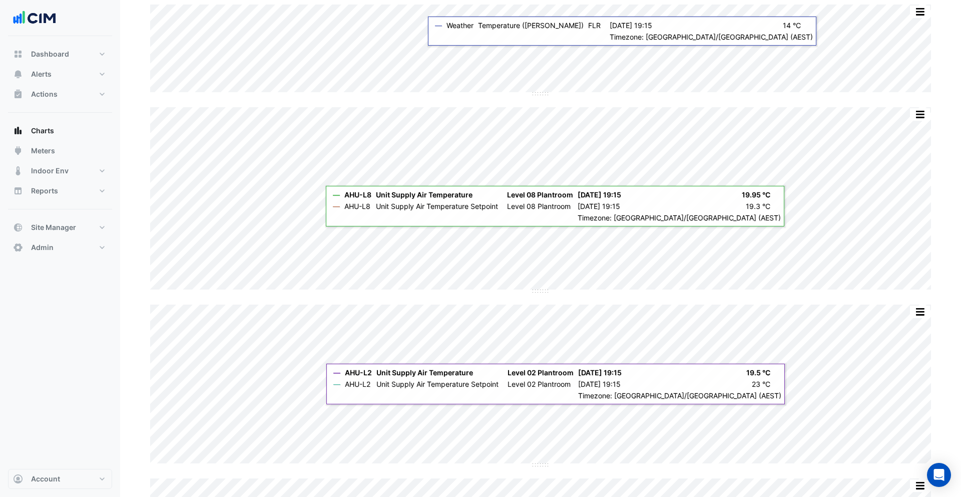
scroll to position [0, 0]
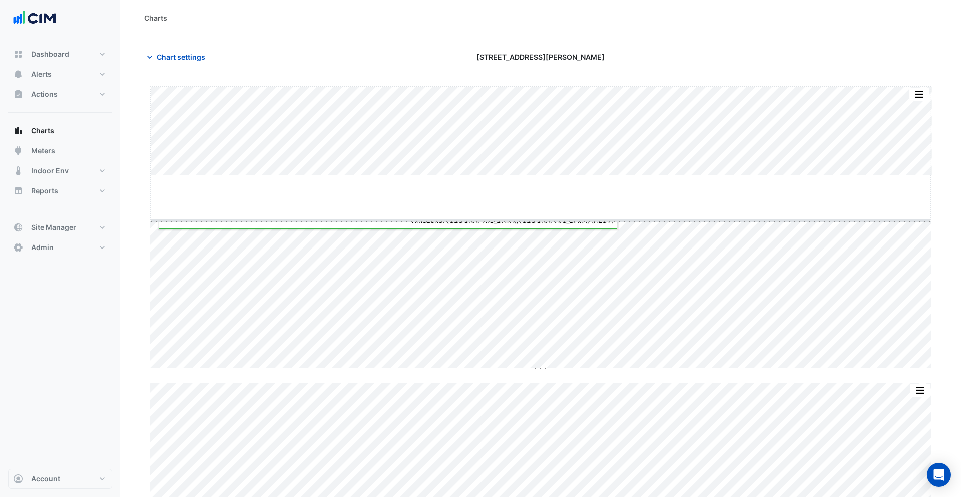
drag, startPoint x: 541, startPoint y: 174, endPoint x: 541, endPoint y: 219, distance: 45.1
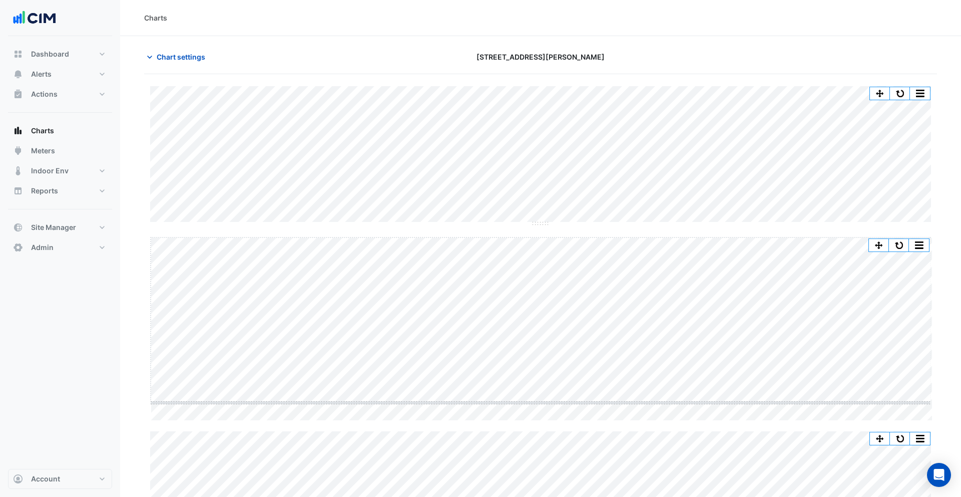
drag, startPoint x: 541, startPoint y: 422, endPoint x: 543, endPoint y: 404, distance: 18.2
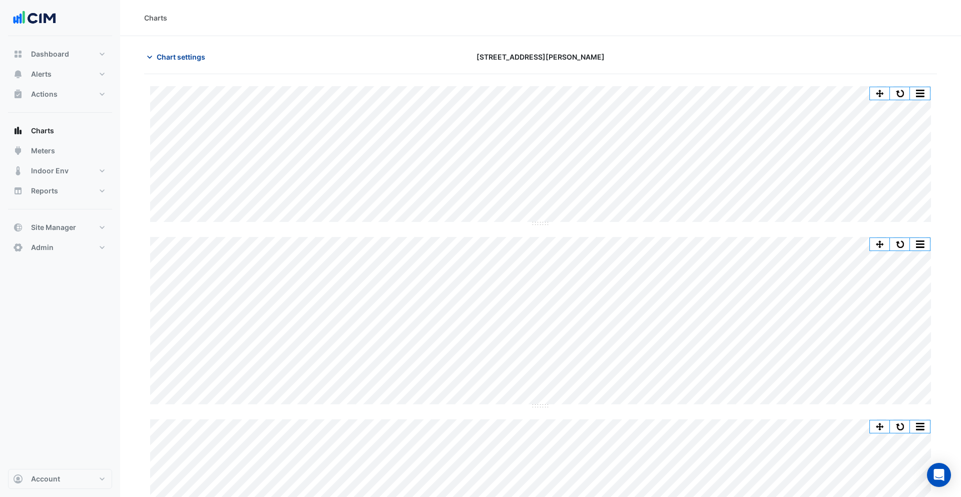
click at [189, 62] on button "Chart settings" at bounding box center [178, 57] width 68 height 18
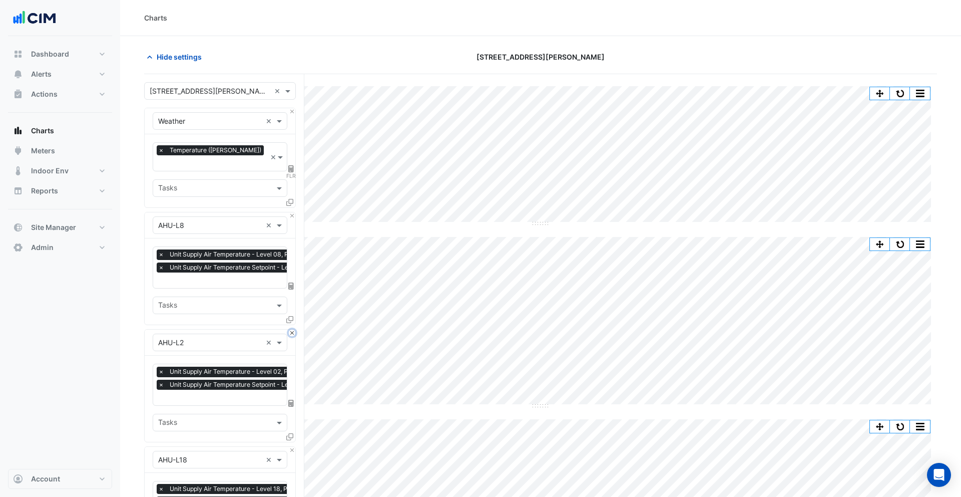
click at [293, 329] on button "Close" at bounding box center [292, 332] width 7 height 7
click at [293, 447] on button "Close" at bounding box center [292, 450] width 7 height 7
click at [293, 329] on button "Close" at bounding box center [292, 332] width 7 height 7
click at [293, 447] on button "Close" at bounding box center [292, 450] width 7 height 7
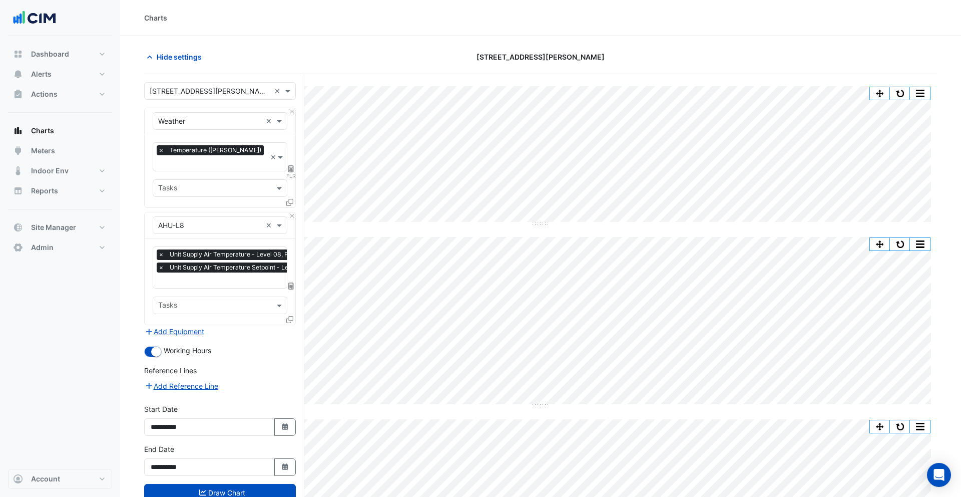
click at [293, 325] on div "Add Equipment" at bounding box center [220, 331] width 152 height 12
click at [227, 275] on div at bounding box center [250, 281] width 187 height 13
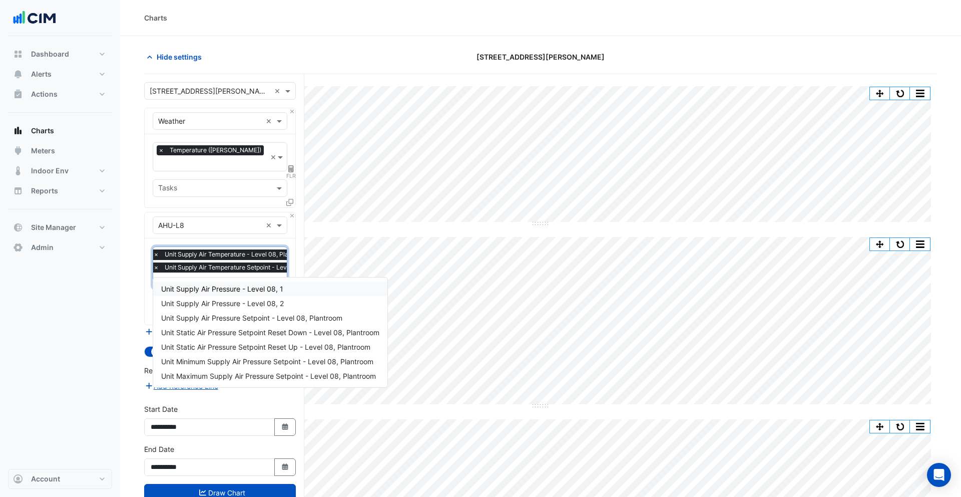
type input "*****"
click at [227, 288] on span "Unit Supply Air Pressure - Level 08, 1" at bounding box center [222, 288] width 122 height 9
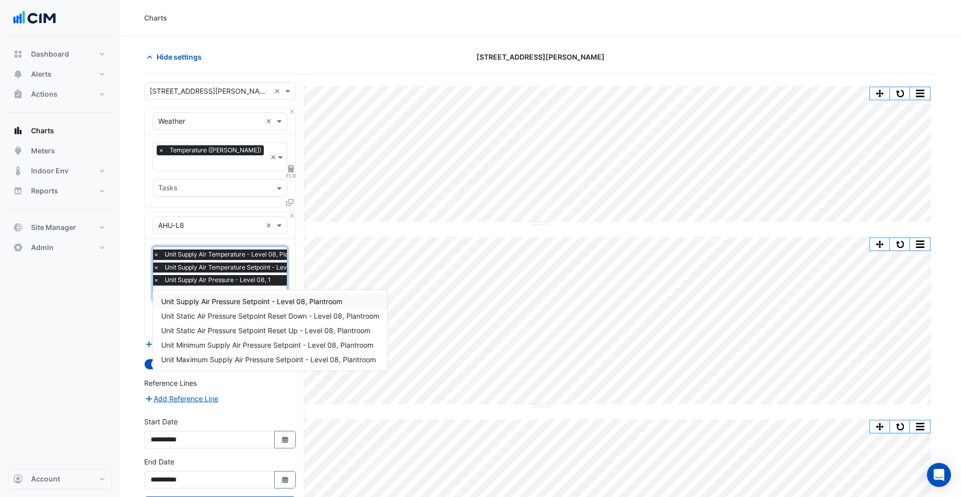
type input "**********"
click at [229, 297] on span "Unit Supply Air Pressure Setpoint - Level 08, Plantroom" at bounding box center [251, 301] width 181 height 9
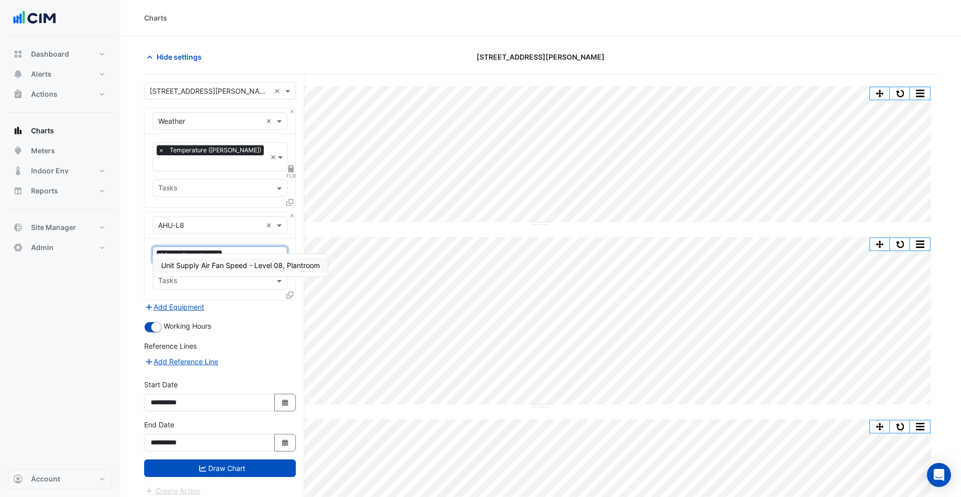
type input "*****"
click at [232, 267] on span "Unit Supply Air Fan Speed - Level 08, Plantroom" at bounding box center [240, 265] width 159 height 9
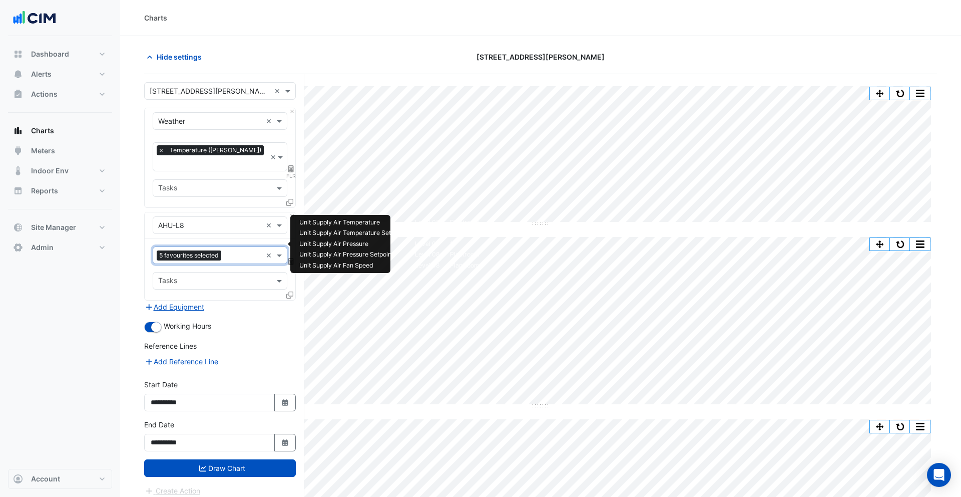
click at [233, 251] on input "text" at bounding box center [243, 256] width 37 height 11
type input "*******"
click at [223, 266] on span "Unit Chilled Water Valve Position - Level 08, Plantroom" at bounding box center [250, 265] width 178 height 9
click at [230, 250] on div at bounding box center [243, 256] width 38 height 13
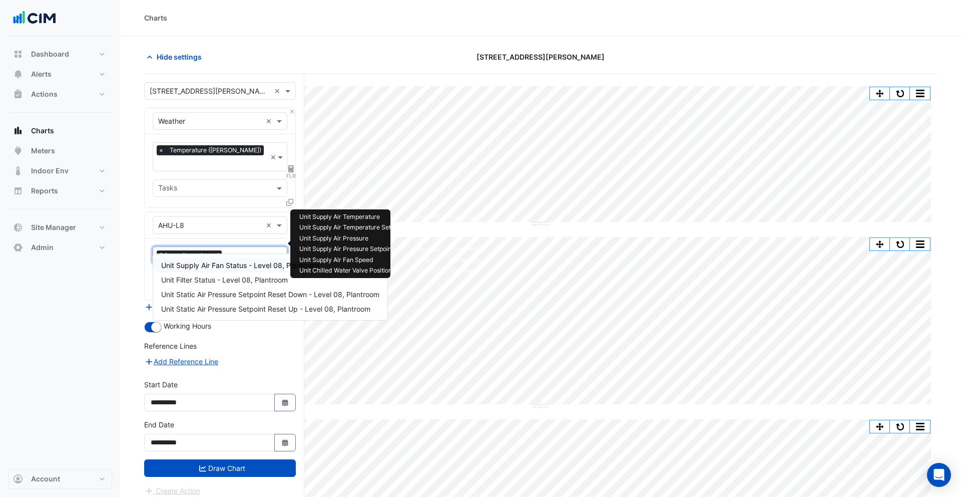
type input "****"
click at [228, 264] on span "Unit Supply Air Fan Status - Level 08, Plantroom" at bounding box center [240, 265] width 158 height 9
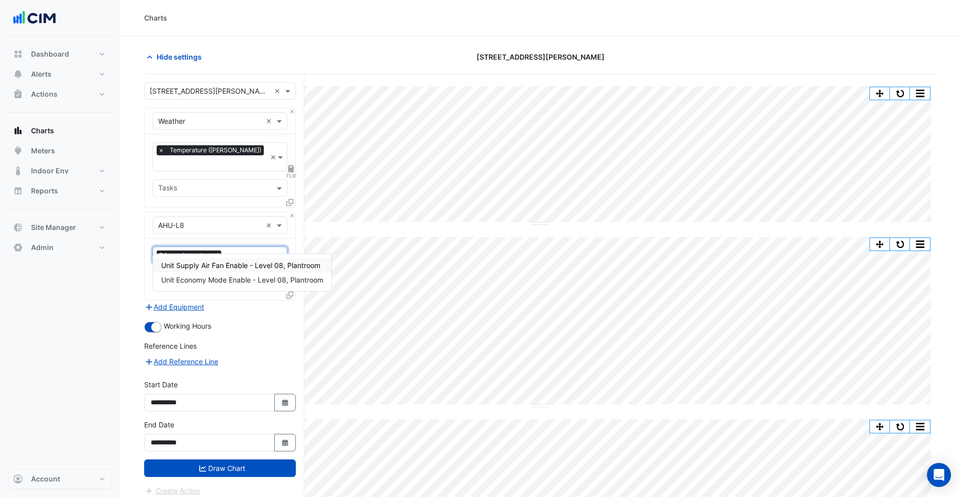
type input "******"
click at [226, 267] on span "Unit Supply Air Fan Enable - Level 08, Plantroom" at bounding box center [240, 265] width 159 height 9
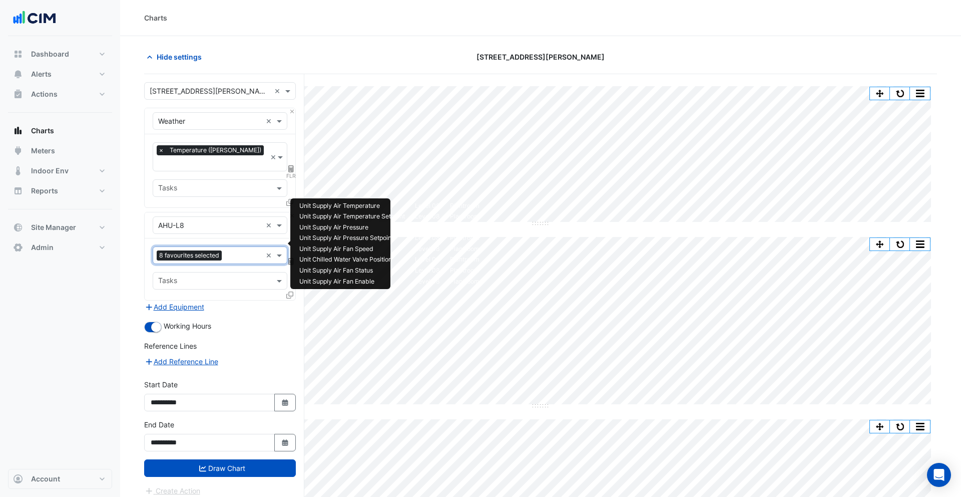
click at [227, 251] on input "text" at bounding box center [244, 256] width 36 height 11
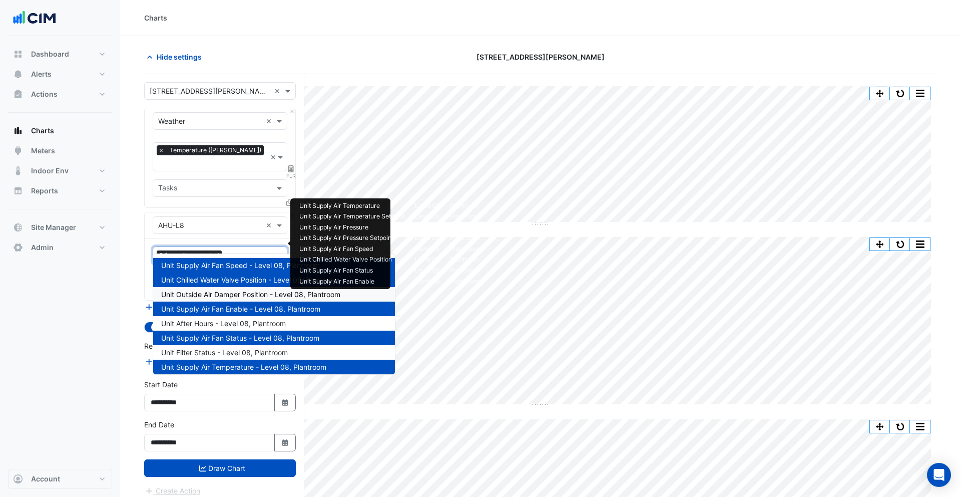
click at [202, 291] on span "Unit Outside Air Damper Position - Level 08, Plantroom" at bounding box center [250, 294] width 179 height 9
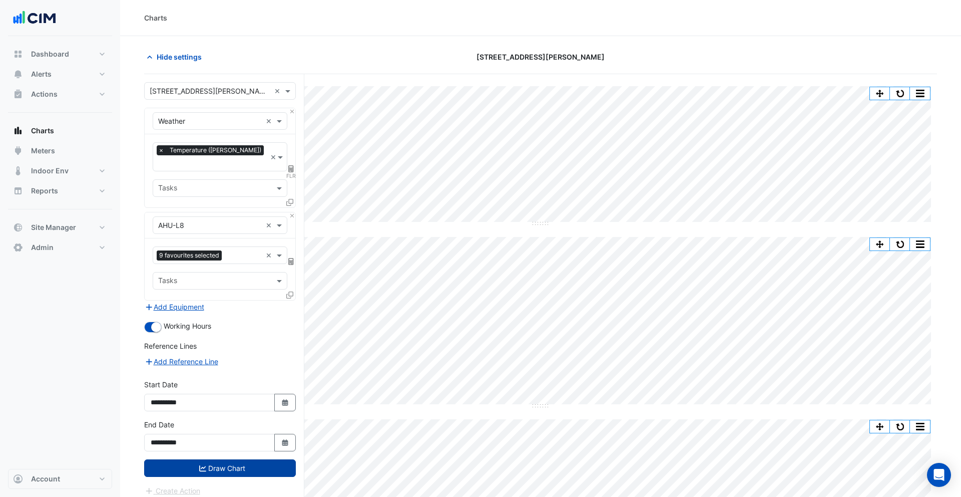
click at [219, 459] on button "Draw Chart" at bounding box center [220, 468] width 152 height 18
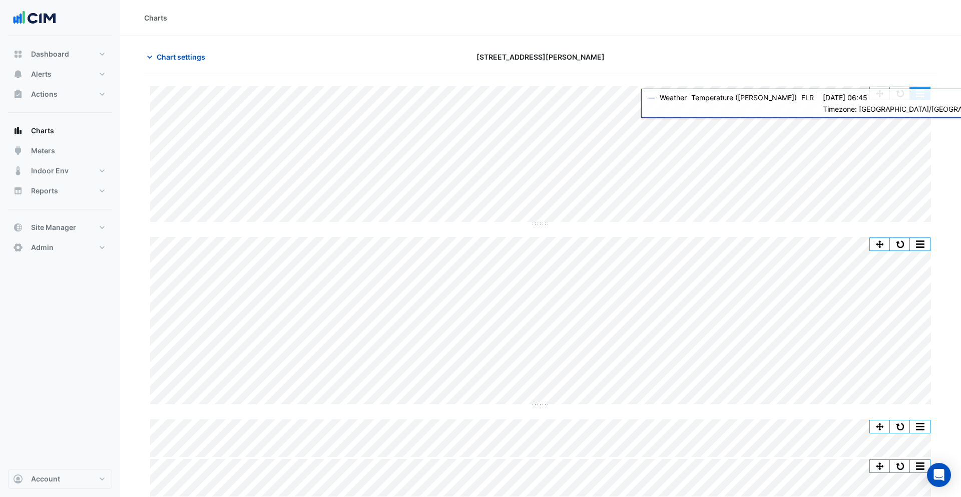
click at [918, 96] on button "button" at bounding box center [920, 93] width 20 height 13
click at [803, 55] on div at bounding box center [809, 57] width 268 height 18
click at [899, 90] on button "button" at bounding box center [900, 93] width 20 height 13
click at [920, 93] on button "button" at bounding box center [920, 93] width 20 height 13
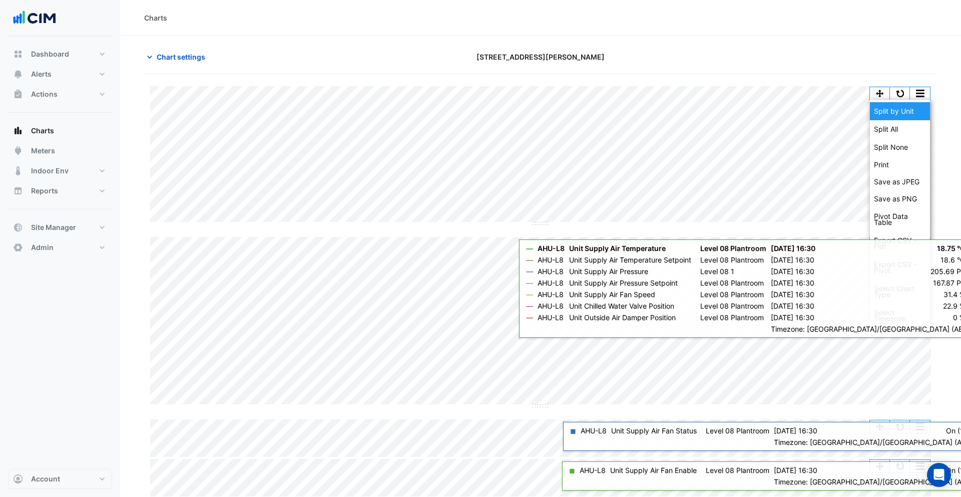
click at [903, 115] on div "Split by Unit" at bounding box center [900, 111] width 60 height 18
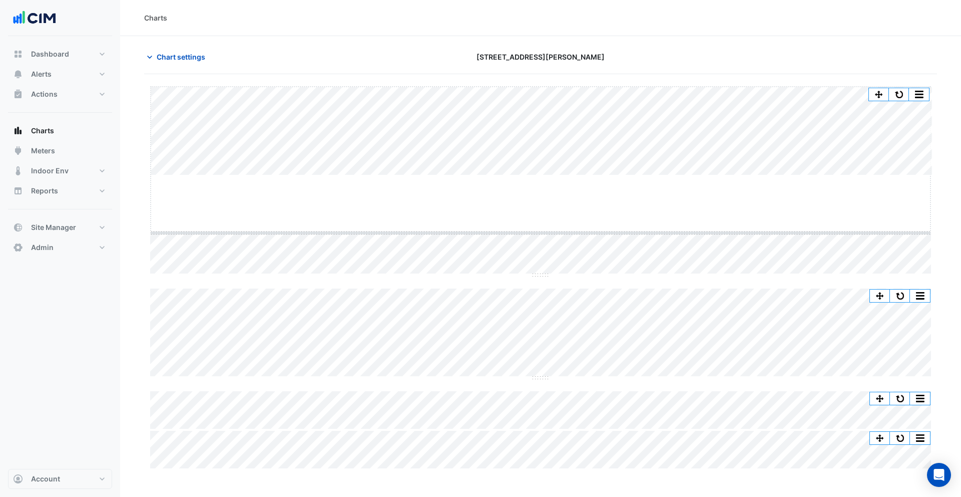
drag, startPoint x: 535, startPoint y: 175, endPoint x: 544, endPoint y: 233, distance: 58.2
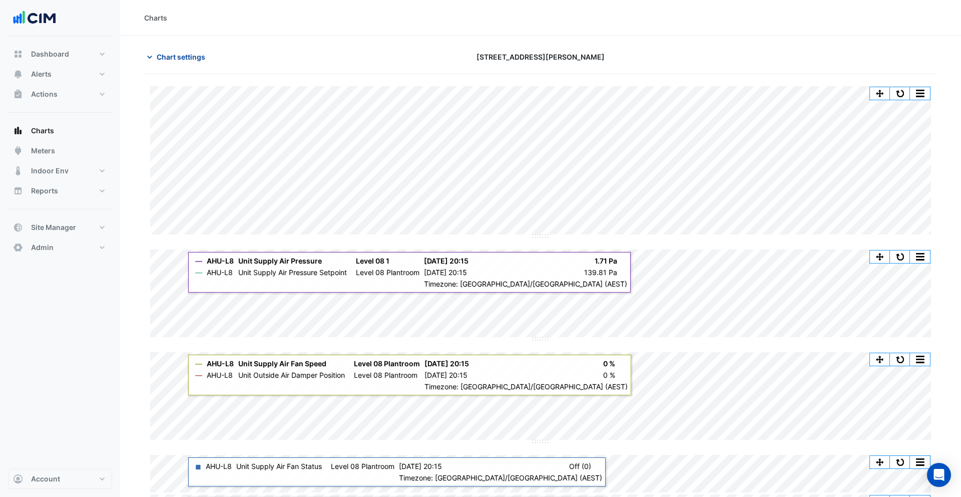
click at [163, 54] on span "Chart settings" at bounding box center [181, 57] width 49 height 11
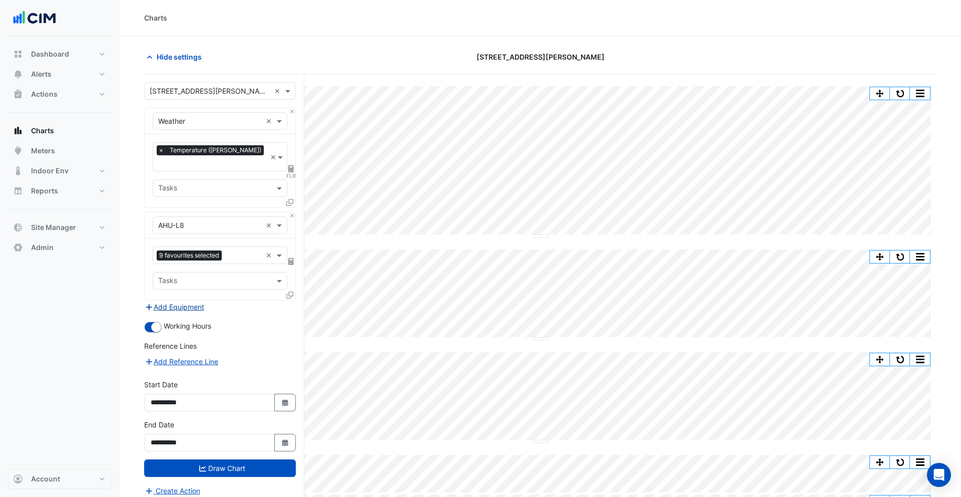
click at [199, 301] on button "Add Equipment" at bounding box center [174, 307] width 61 height 12
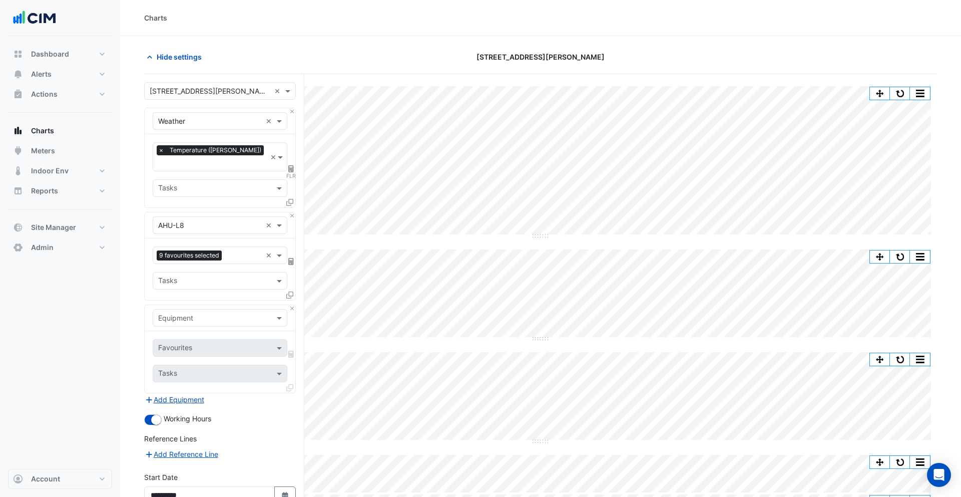
click at [208, 313] on input "text" at bounding box center [210, 318] width 104 height 11
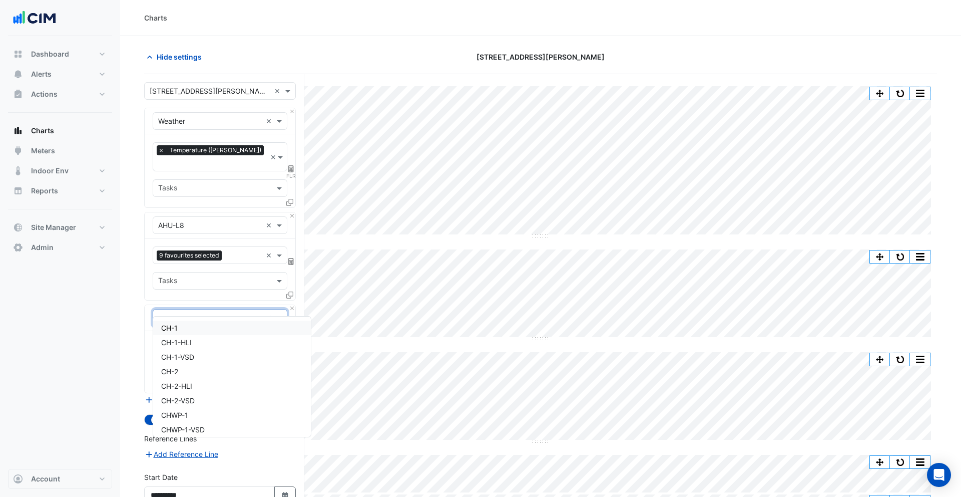
type input "**"
click at [293, 305] on div "** ×" at bounding box center [220, 318] width 151 height 26
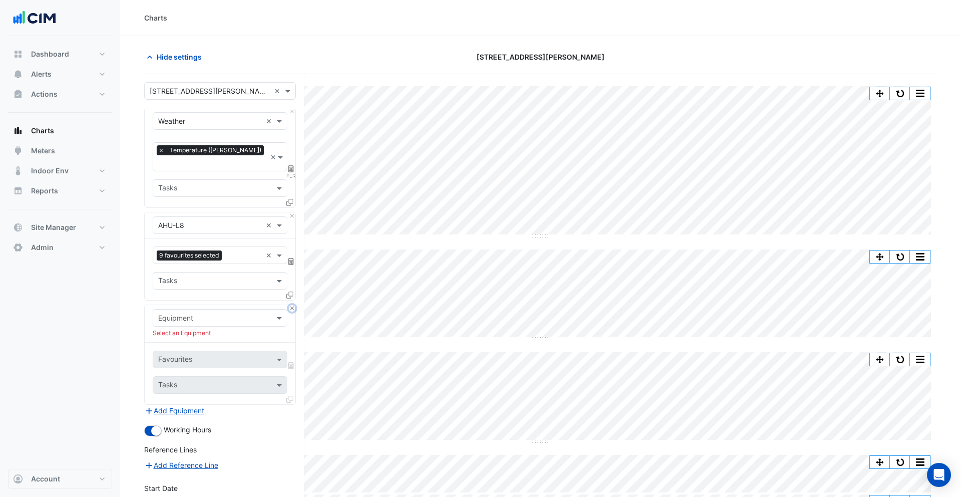
click at [293, 305] on button "Close" at bounding box center [292, 308] width 7 height 7
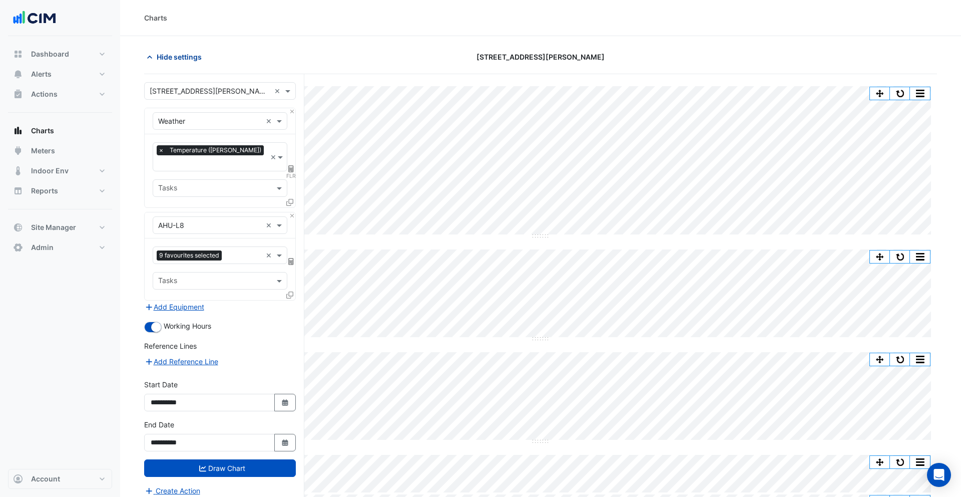
click at [173, 56] on span "Hide settings" at bounding box center [179, 57] width 45 height 11
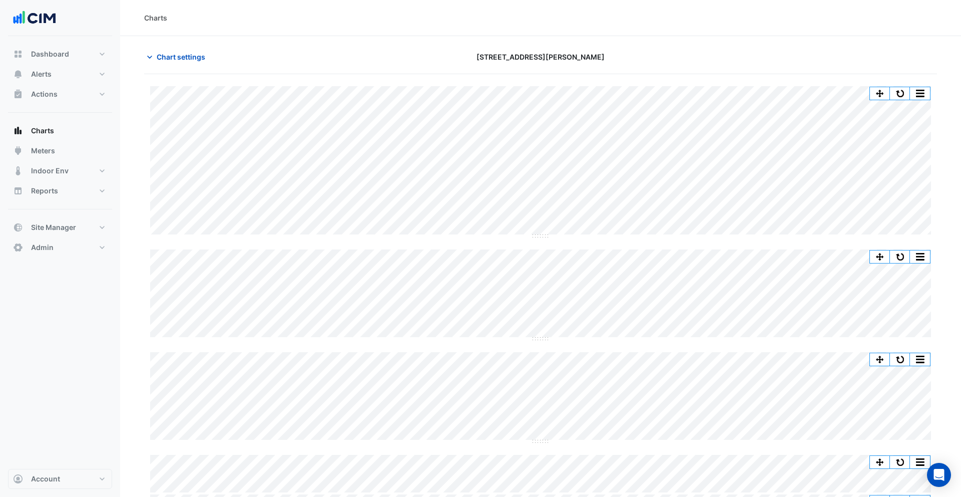
click at [365, 85] on div "Split by Equip Split All Split None Print Save as JPEG Save as PNG Pivot Data T…" at bounding box center [540, 304] width 793 height 460
click at [189, 64] on button "Chart settings" at bounding box center [178, 57] width 68 height 18
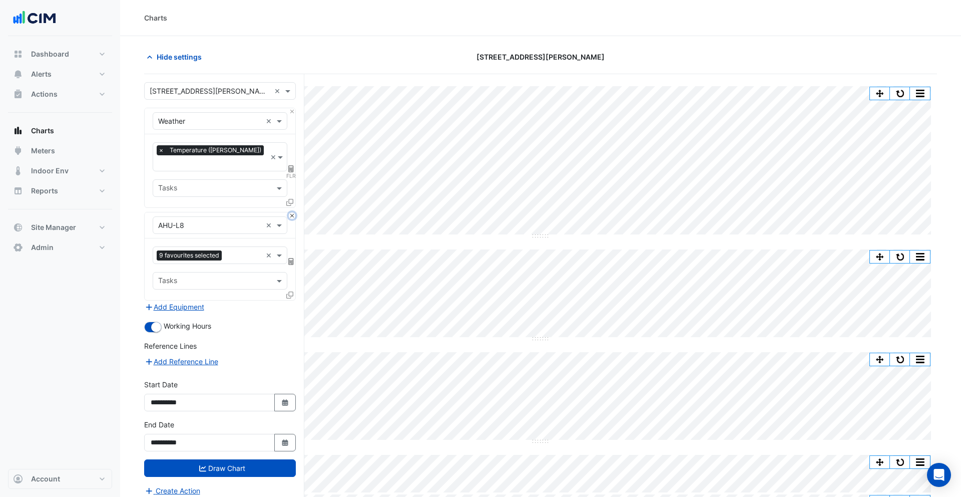
click at [294, 212] on button "Close" at bounding box center [292, 215] width 7 height 7
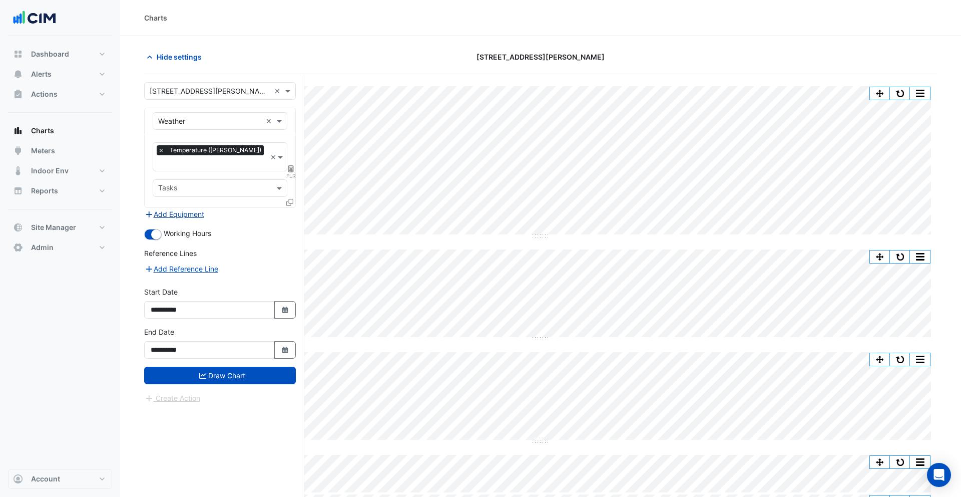
click at [184, 208] on button "Add Equipment" at bounding box center [174, 214] width 61 height 12
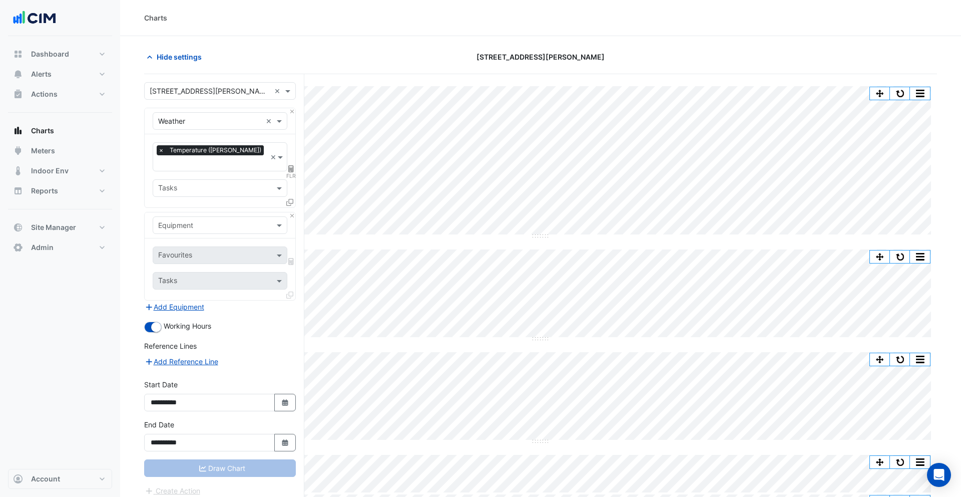
click at [204, 220] on input "text" at bounding box center [210, 225] width 104 height 11
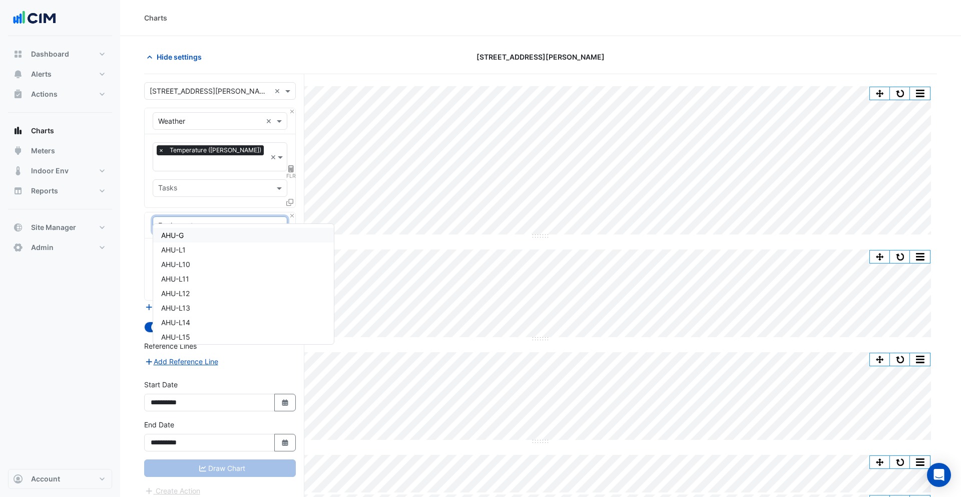
click at [195, 235] on div "AHU-G" at bounding box center [243, 235] width 181 height 15
click at [196, 251] on input "text" at bounding box center [208, 256] width 101 height 11
type input "****"
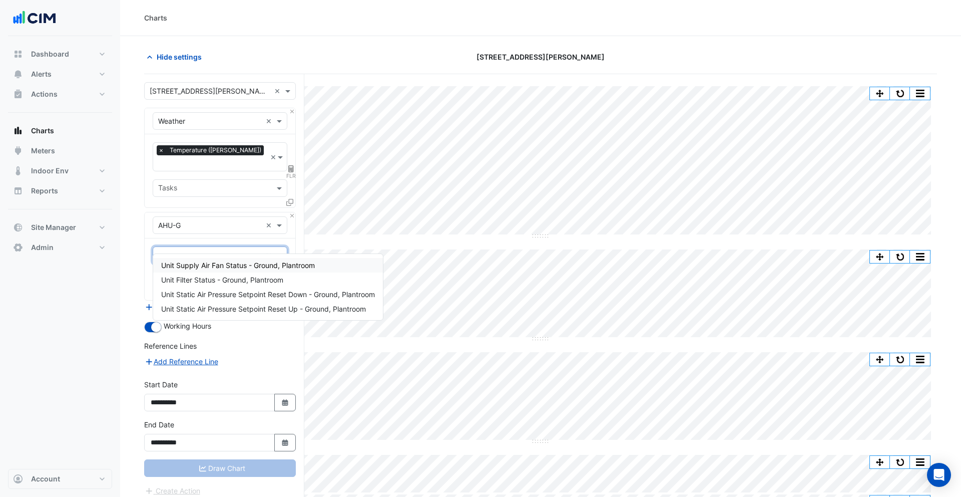
click at [207, 261] on span "Unit Supply Air Fan Status - Ground, Plantroom" at bounding box center [238, 265] width 154 height 9
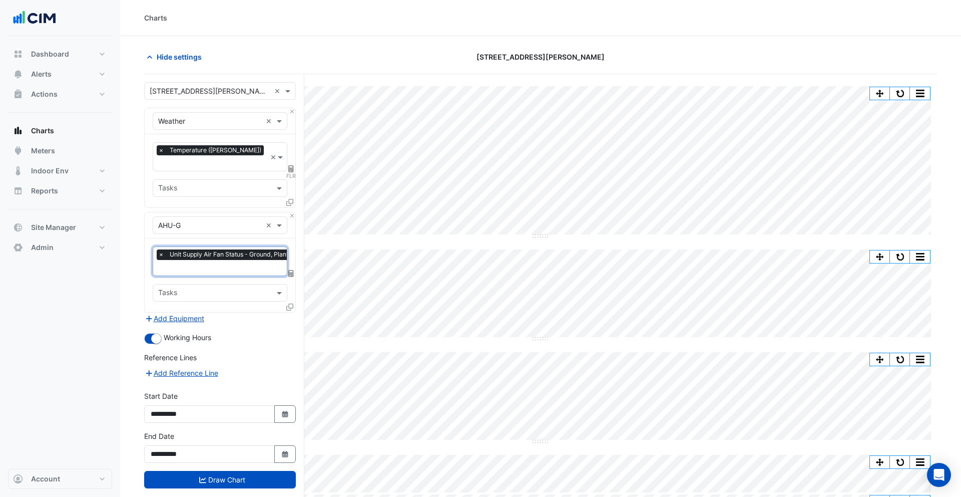
click at [287, 303] on icon at bounding box center [289, 306] width 7 height 7
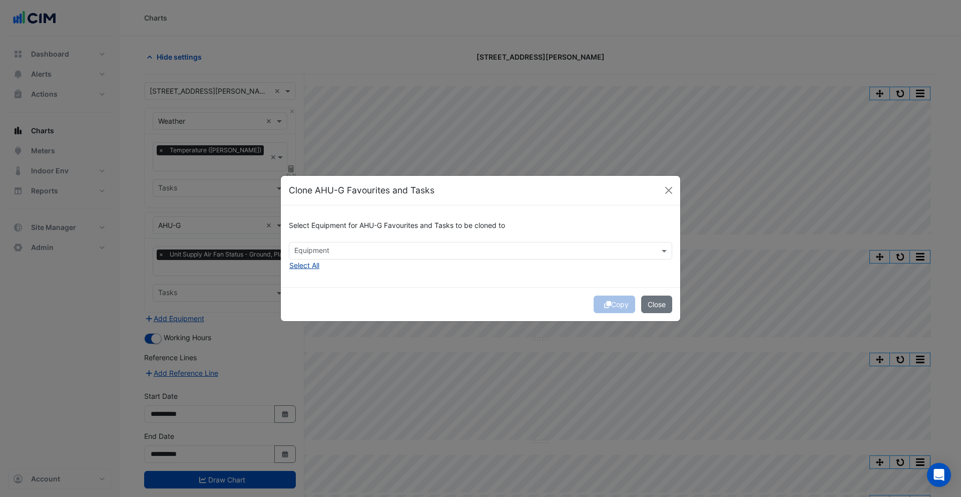
click at [306, 265] on button "Select All" at bounding box center [304, 265] width 31 height 12
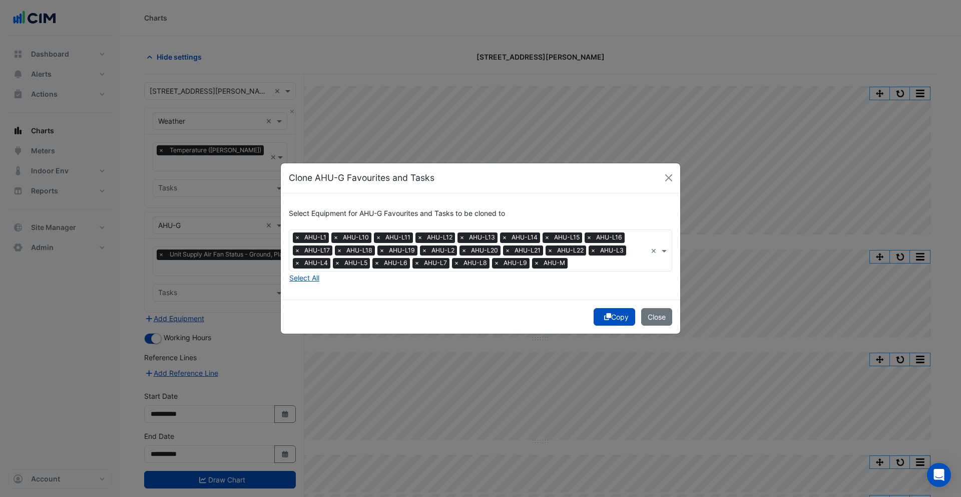
click at [606, 320] on fa-icon "submit" at bounding box center [607, 316] width 7 height 9
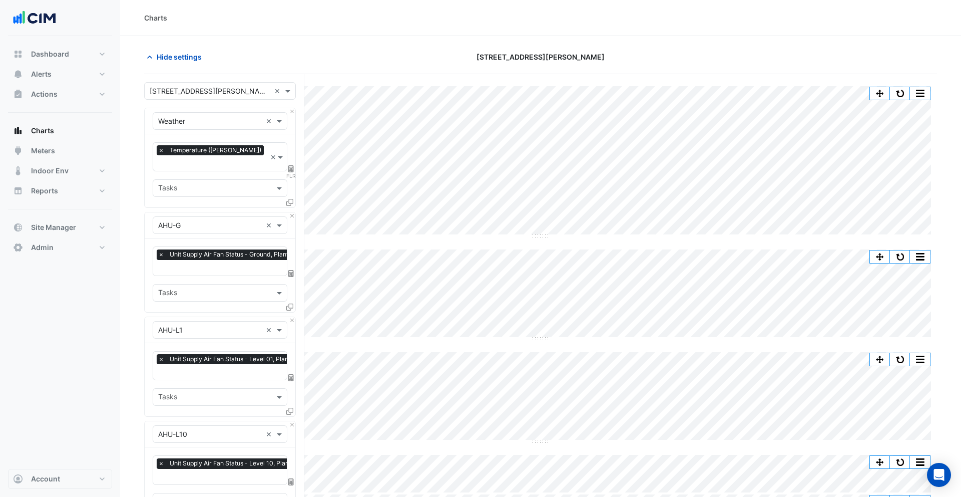
click at [220, 158] on div "× Temperature (Celcius)" at bounding box center [212, 151] width 110 height 13
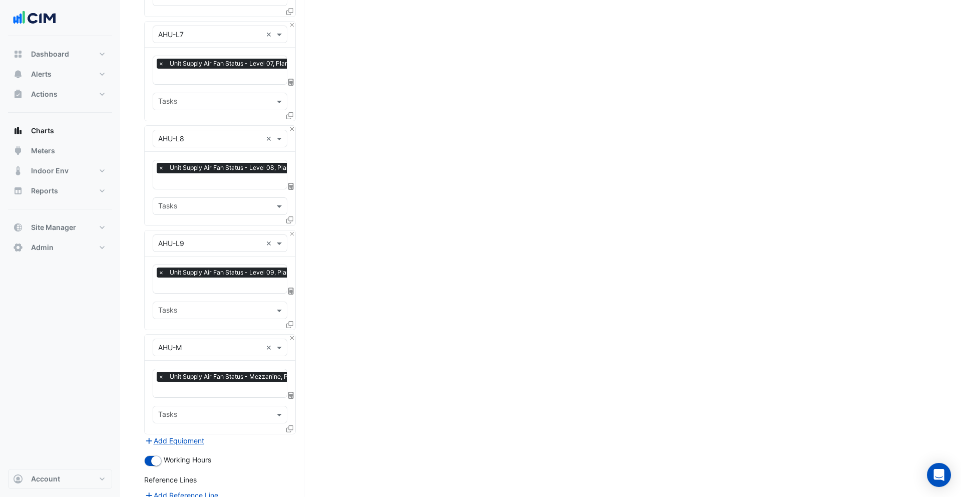
scroll to position [2383, 0]
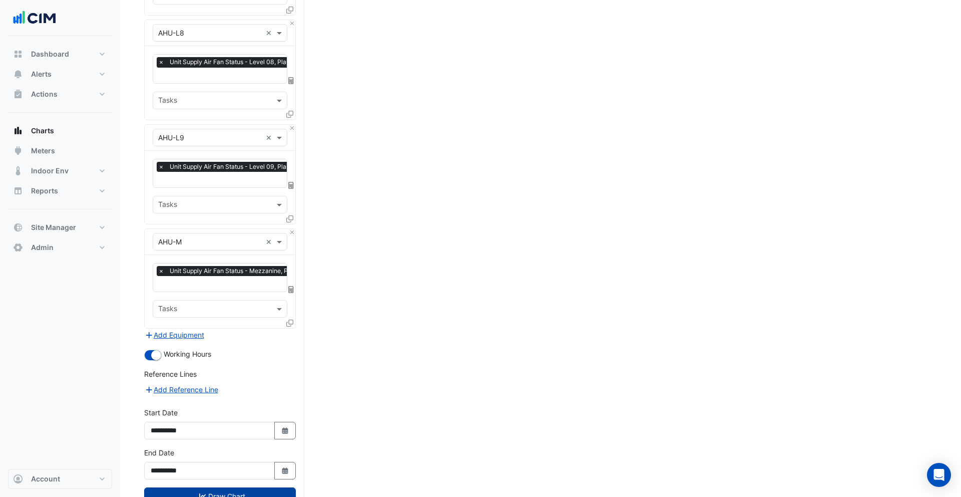
click at [254, 487] on button "Draw Chart" at bounding box center [220, 496] width 152 height 18
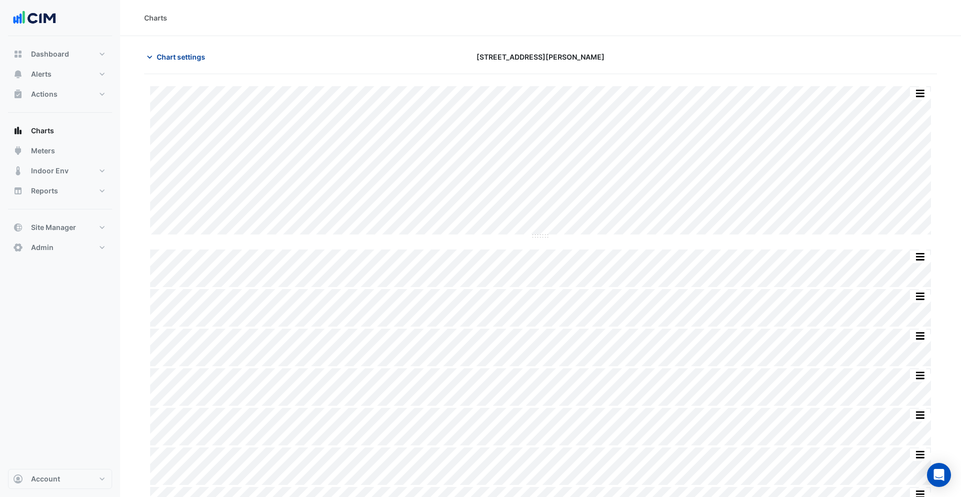
click at [173, 56] on span "Chart settings" at bounding box center [181, 57] width 49 height 11
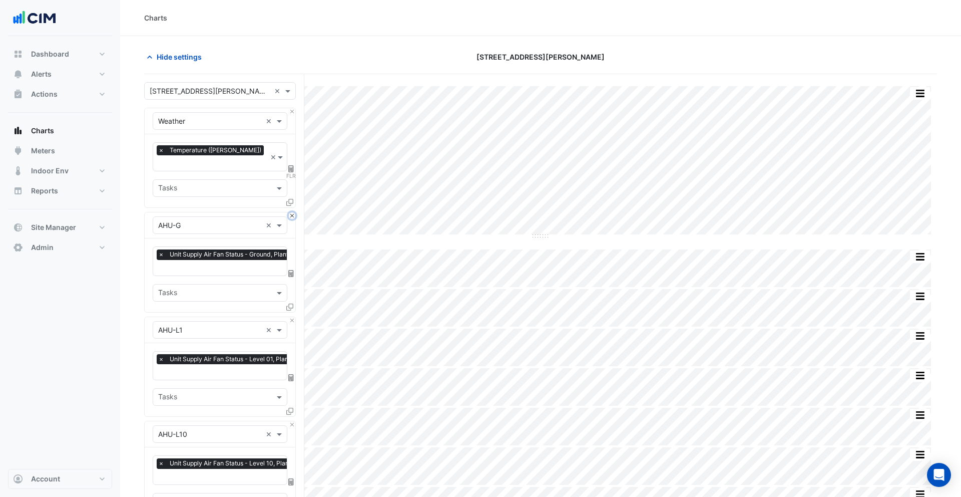
click at [289, 212] on button "Close" at bounding box center [292, 215] width 7 height 7
click at [289, 317] on button "Close" at bounding box center [292, 320] width 7 height 7
click at [289, 212] on button "Close" at bounding box center [292, 215] width 7 height 7
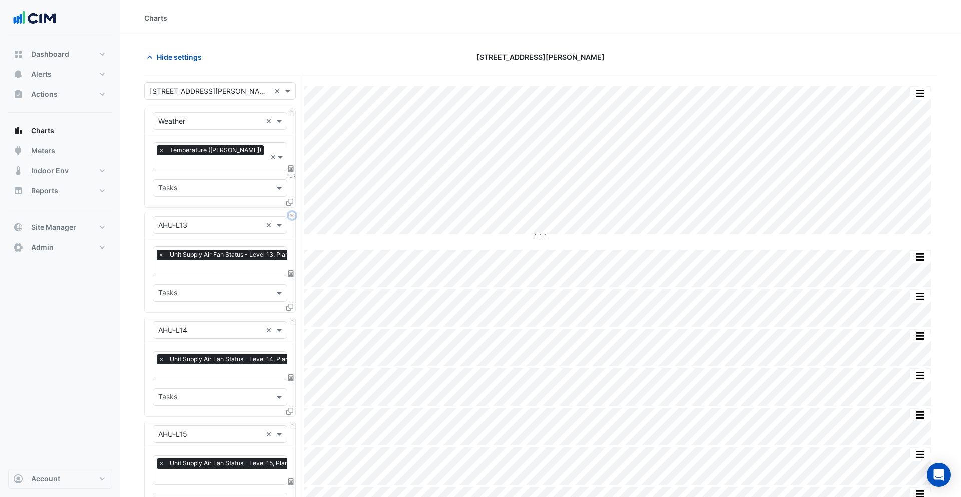
click at [289, 212] on button "Close" at bounding box center [292, 215] width 7 height 7
click at [289, 317] on button "Close" at bounding box center [292, 320] width 7 height 7
click at [289, 212] on button "Close" at bounding box center [292, 215] width 7 height 7
click at [289, 317] on button "Close" at bounding box center [292, 320] width 7 height 7
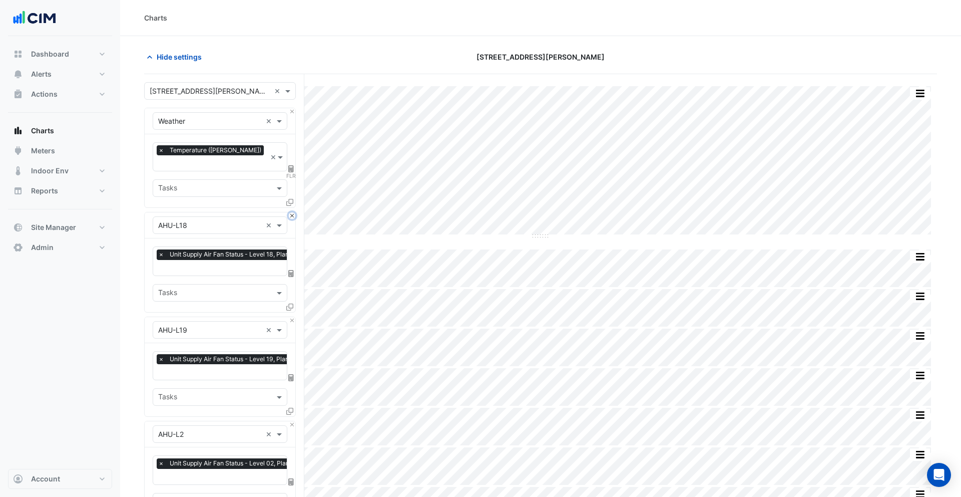
click at [289, 212] on button "Close" at bounding box center [292, 215] width 7 height 7
click at [289, 317] on button "Close" at bounding box center [292, 320] width 7 height 7
click at [289, 212] on button "Close" at bounding box center [292, 215] width 7 height 7
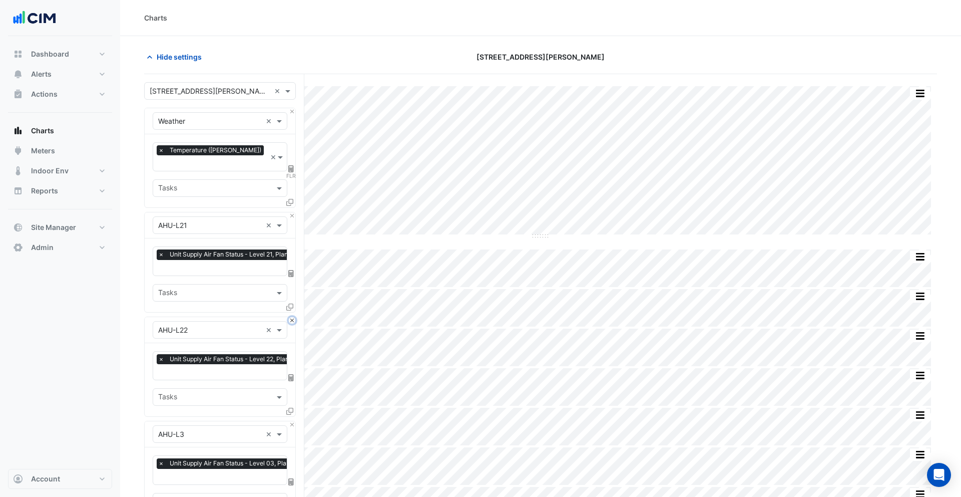
click at [289, 317] on button "Close" at bounding box center [292, 320] width 7 height 7
click at [289, 212] on button "Close" at bounding box center [292, 215] width 7 height 7
click at [289, 317] on button "Close" at bounding box center [292, 320] width 7 height 7
click at [289, 212] on button "Close" at bounding box center [292, 215] width 7 height 7
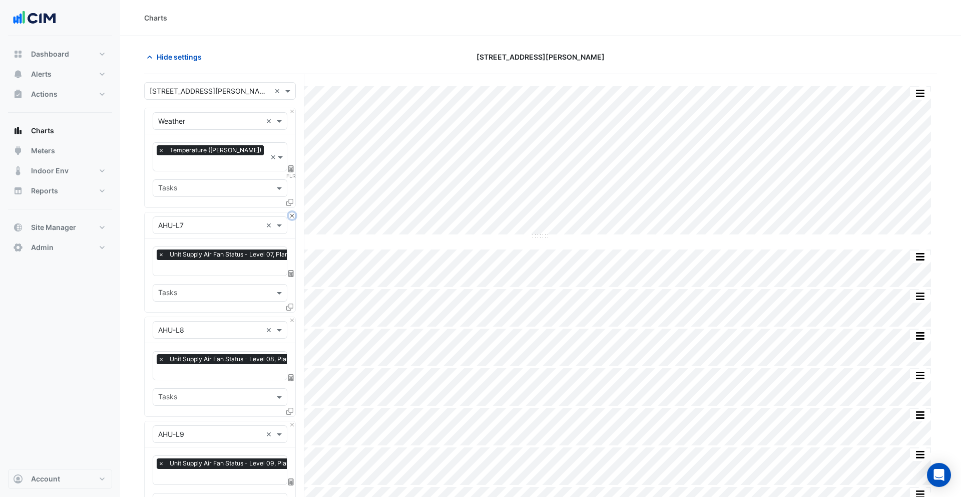
click at [289, 212] on button "Close" at bounding box center [292, 215] width 7 height 7
click at [289, 317] on button "Close" at bounding box center [292, 320] width 7 height 7
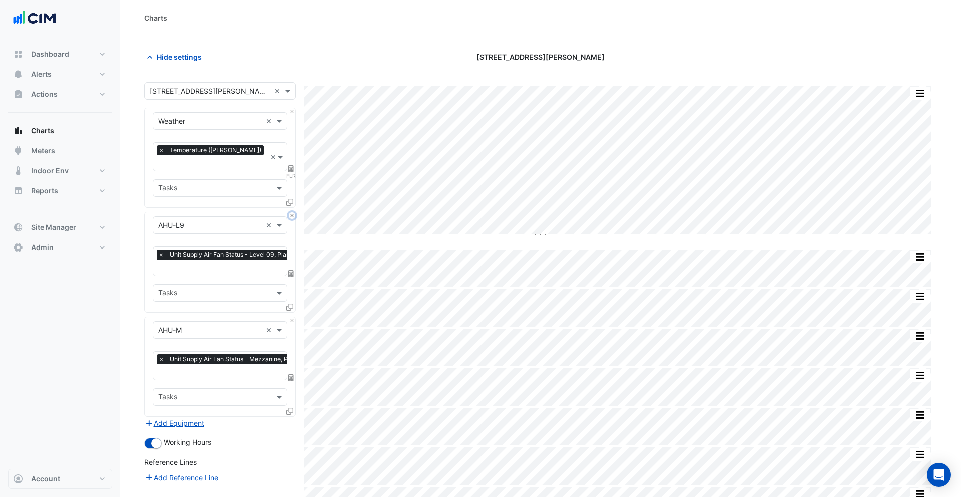
click at [289, 212] on button "Close" at bounding box center [292, 215] width 7 height 7
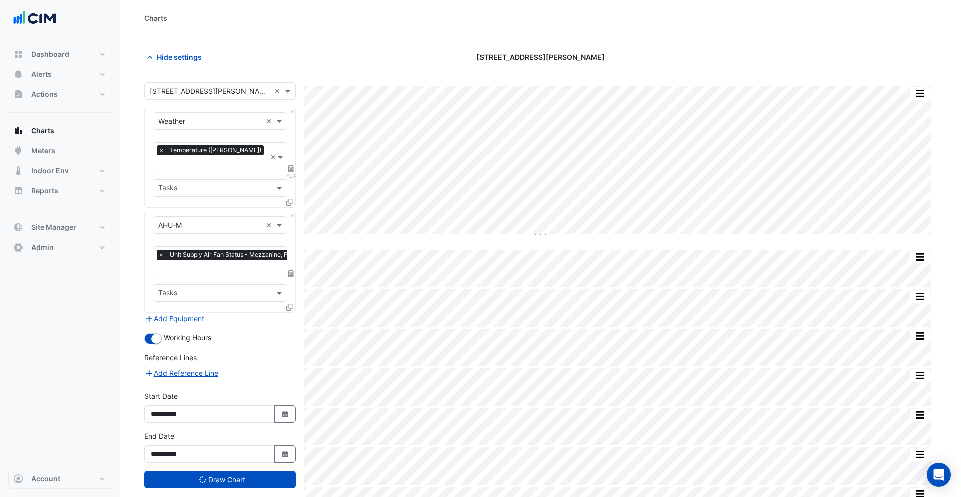
drag, startPoint x: 189, startPoint y: 213, endPoint x: 228, endPoint y: 221, distance: 40.0
click at [191, 220] on input "text" at bounding box center [210, 225] width 104 height 11
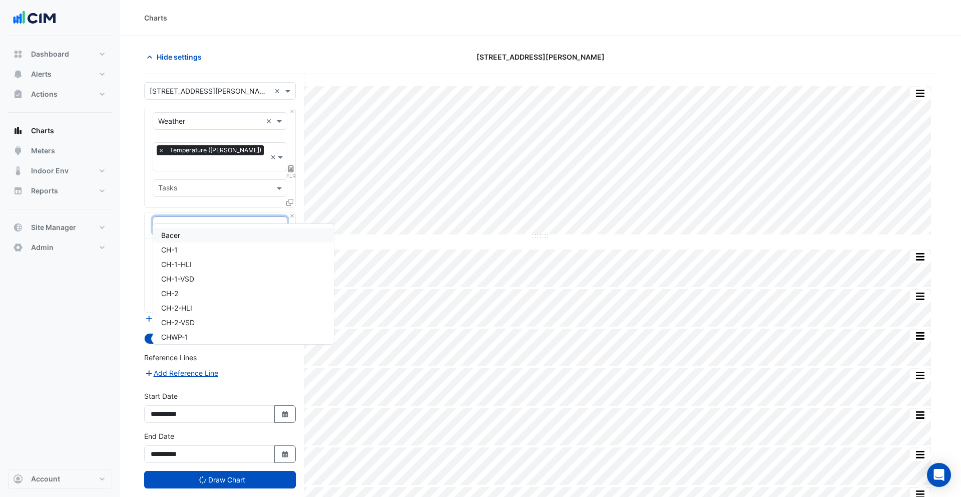
type input "**"
click at [211, 234] on div "CH-1" at bounding box center [232, 235] width 158 height 15
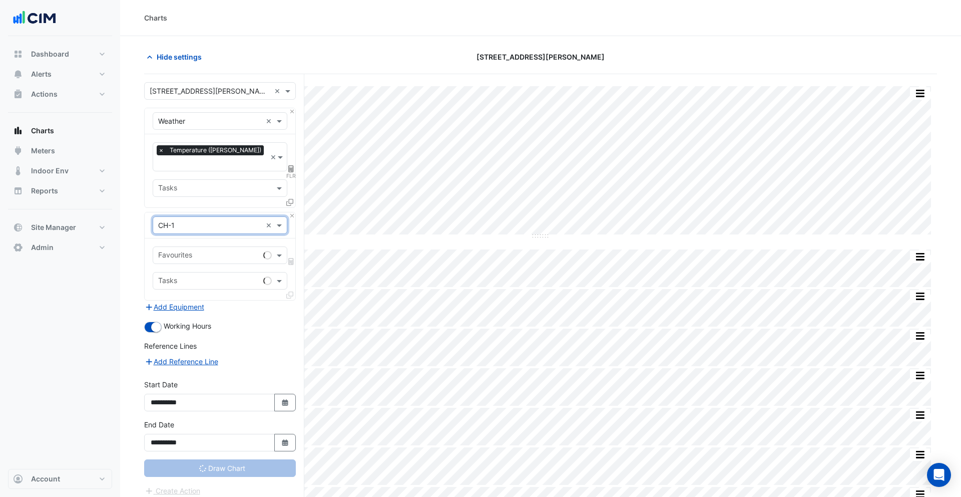
click at [202, 251] on input "text" at bounding box center [208, 256] width 101 height 11
type input "****"
click at [203, 265] on span "Chiller Status - Plantroom, Plantroom" at bounding box center [221, 265] width 120 height 9
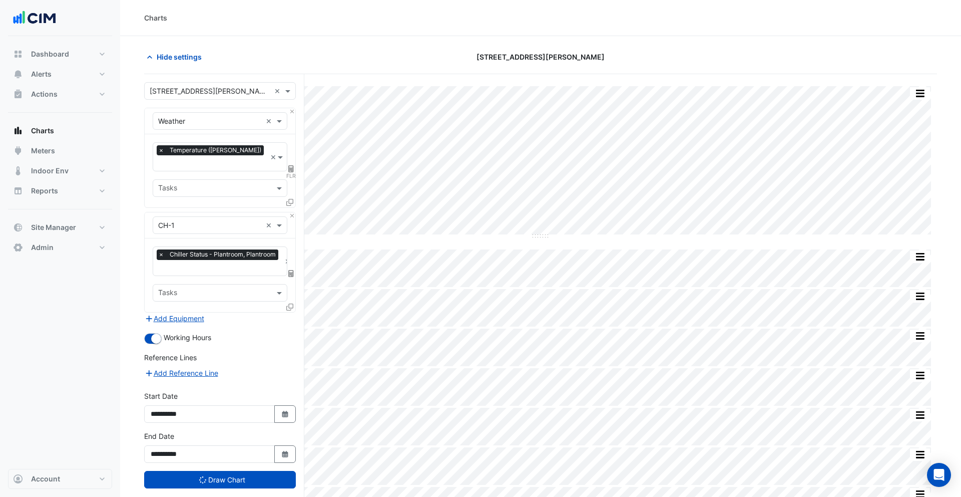
click at [288, 303] on icon at bounding box center [289, 306] width 7 height 7
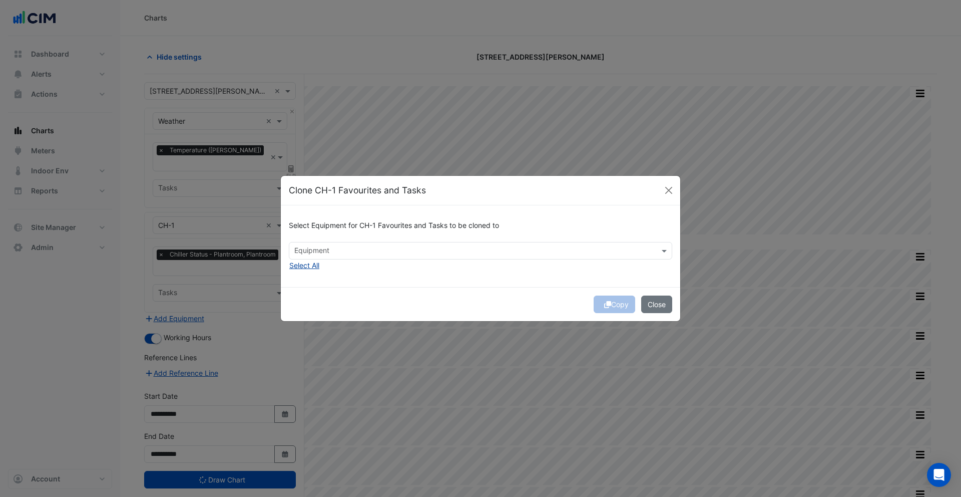
click at [300, 265] on button "Select All" at bounding box center [304, 265] width 31 height 12
click at [296, 251] on span "×" at bounding box center [297, 250] width 9 height 10
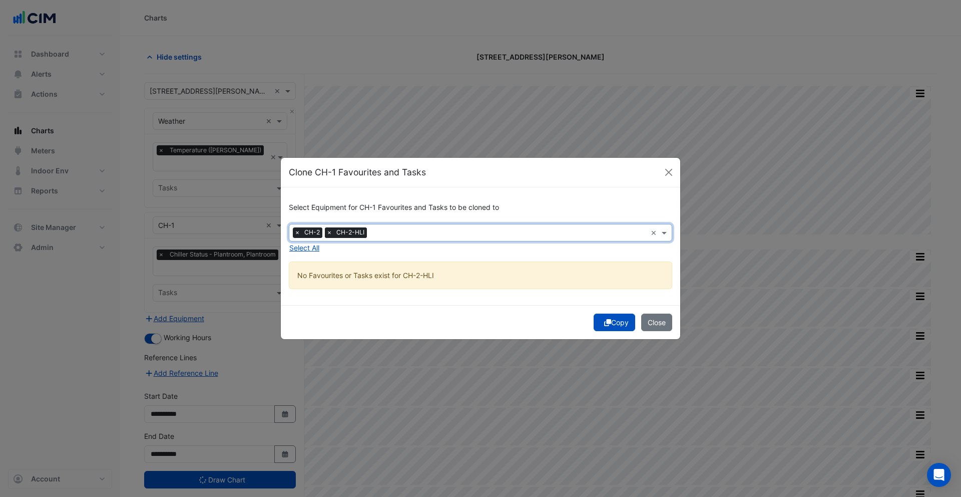
click at [327, 234] on span "×" at bounding box center [329, 232] width 9 height 10
click at [612, 322] on button "Copy" at bounding box center [615, 322] width 42 height 18
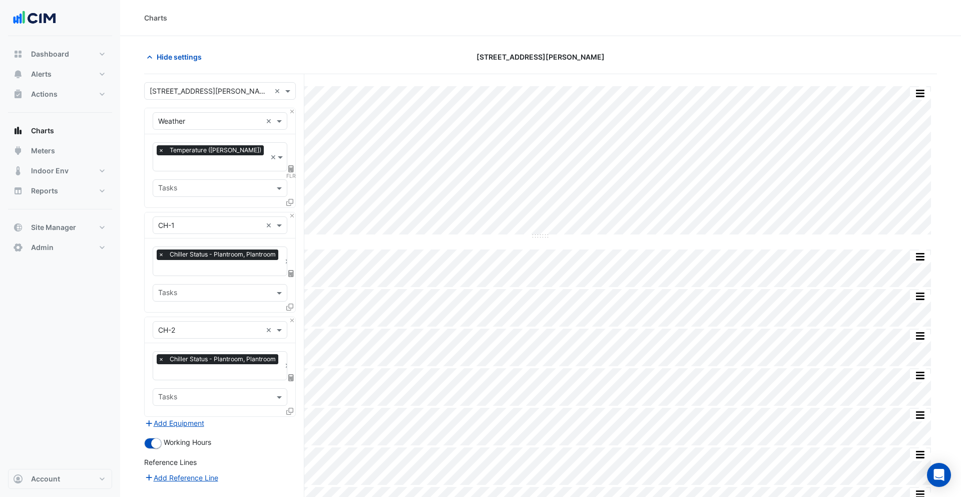
scroll to position [236, 0]
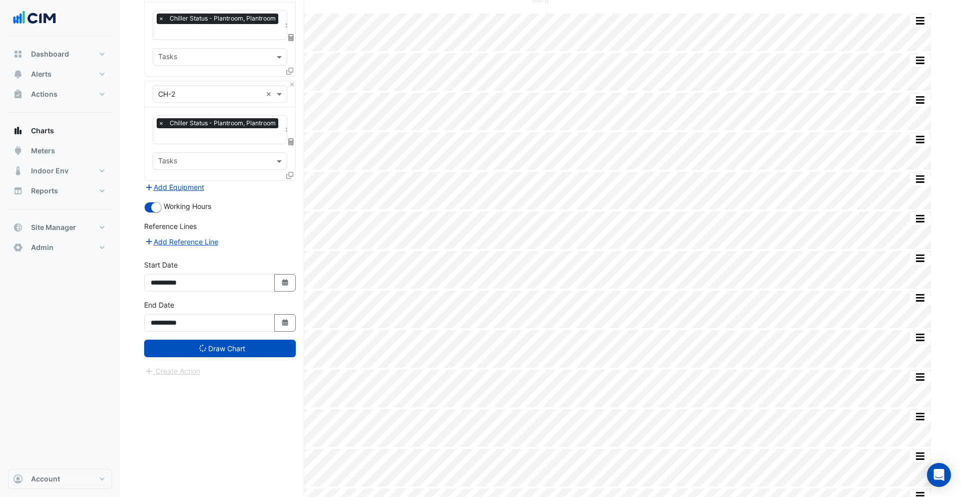
click at [232, 347] on form "× 201 Miller Street × × Weather × × Temperature (Celcius) × FLR Tasks × CH-1 × …" at bounding box center [220, 111] width 152 height 530
click at [232, 339] on button "Draw Chart" at bounding box center [220, 348] width 152 height 18
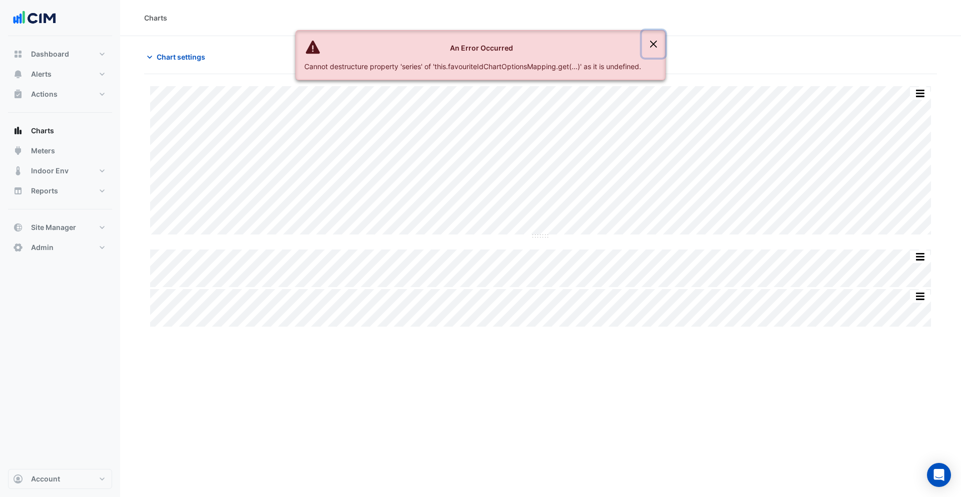
click at [658, 42] on button "Close" at bounding box center [653, 44] width 23 height 27
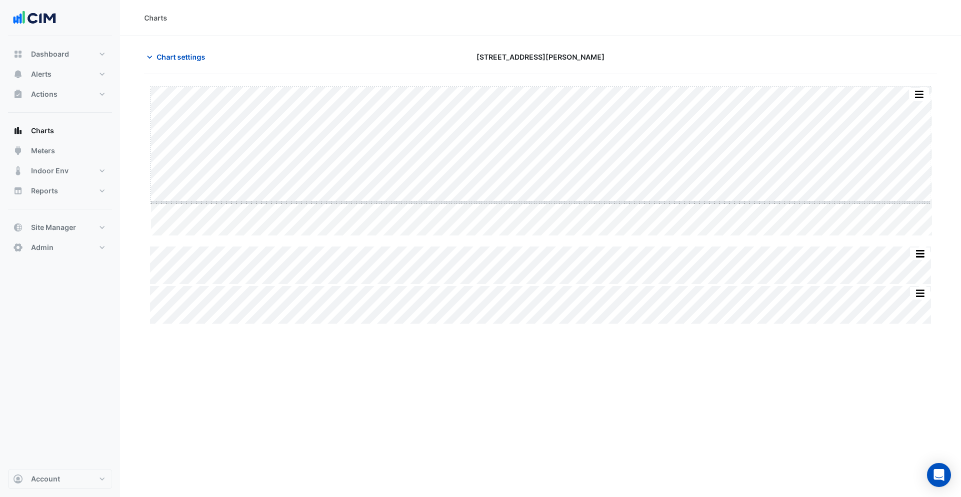
drag, startPoint x: 545, startPoint y: 237, endPoint x: 549, endPoint y: 201, distance: 36.3
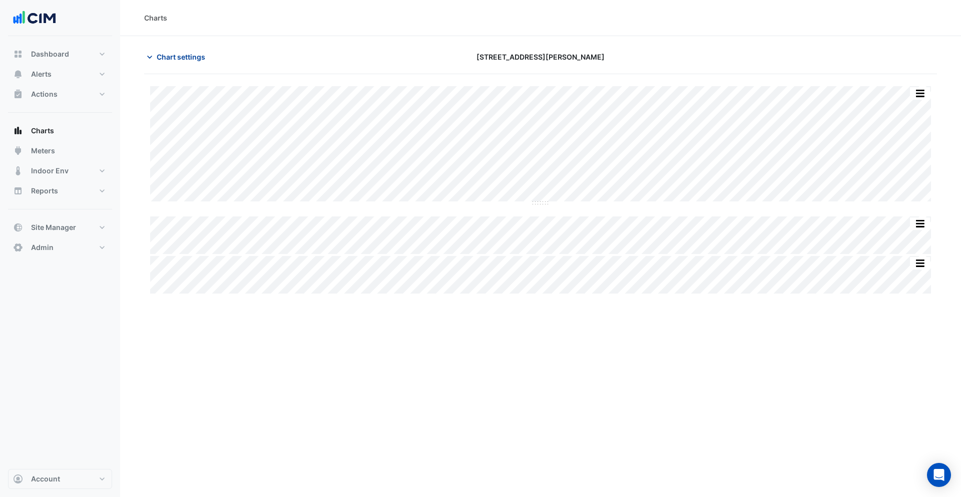
click at [186, 63] on button "Chart settings" at bounding box center [178, 57] width 68 height 18
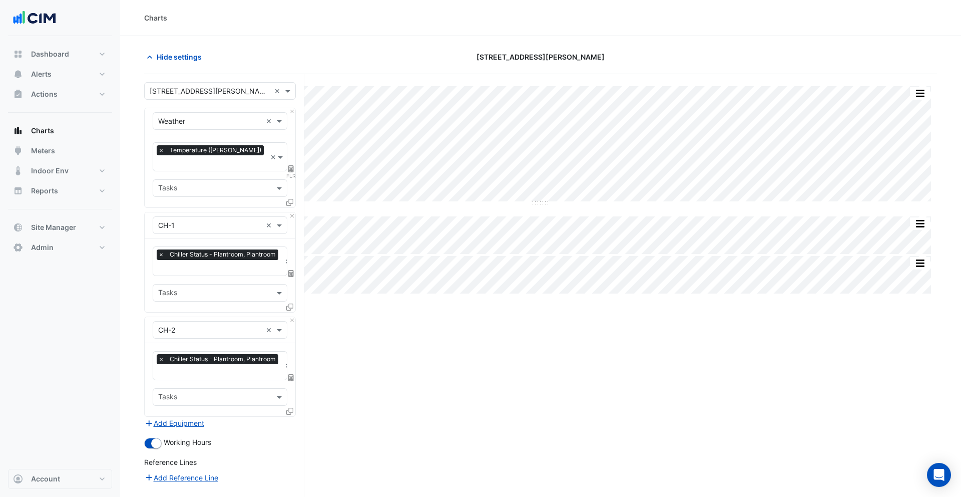
scroll to position [110, 0]
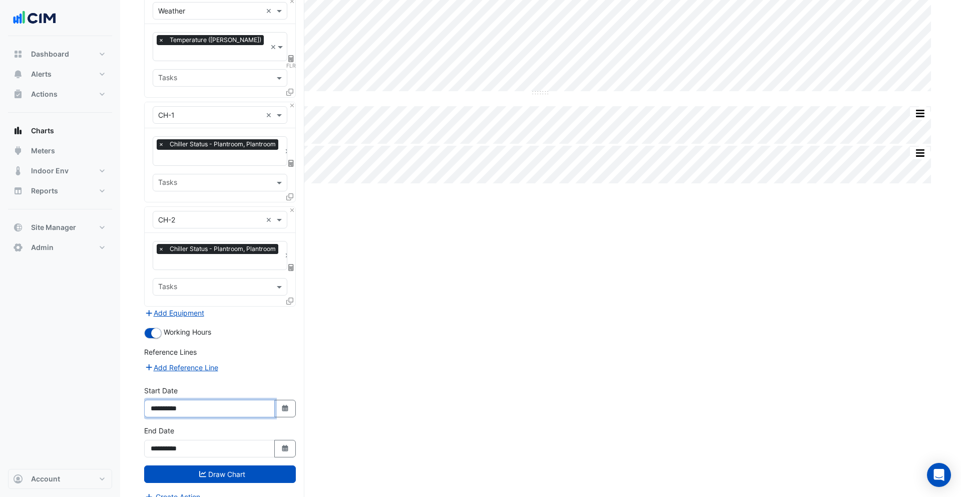
drag, startPoint x: 178, startPoint y: 396, endPoint x: 184, endPoint y: 399, distance: 7.2
click at [178, 400] on input "**********" at bounding box center [209, 409] width 131 height 18
type input "**********"
click at [237, 465] on button "Draw Chart" at bounding box center [220, 474] width 152 height 18
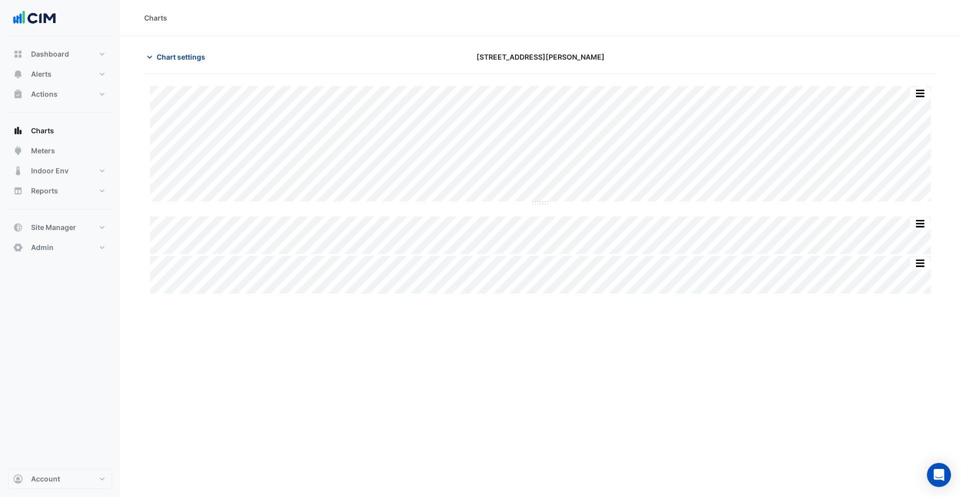
click at [194, 60] on span "Chart settings" at bounding box center [181, 57] width 49 height 11
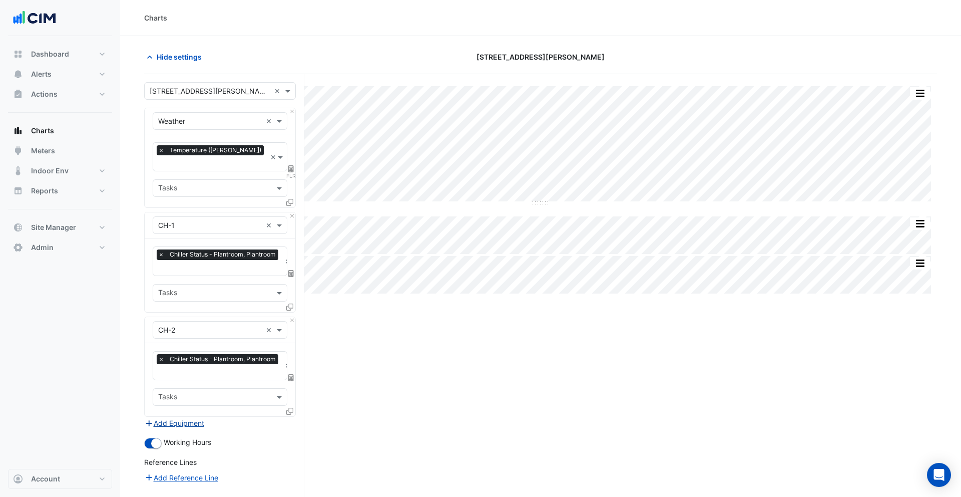
click at [187, 417] on button "Add Equipment" at bounding box center [174, 423] width 61 height 12
click at [198, 429] on input "text" at bounding box center [210, 434] width 104 height 11
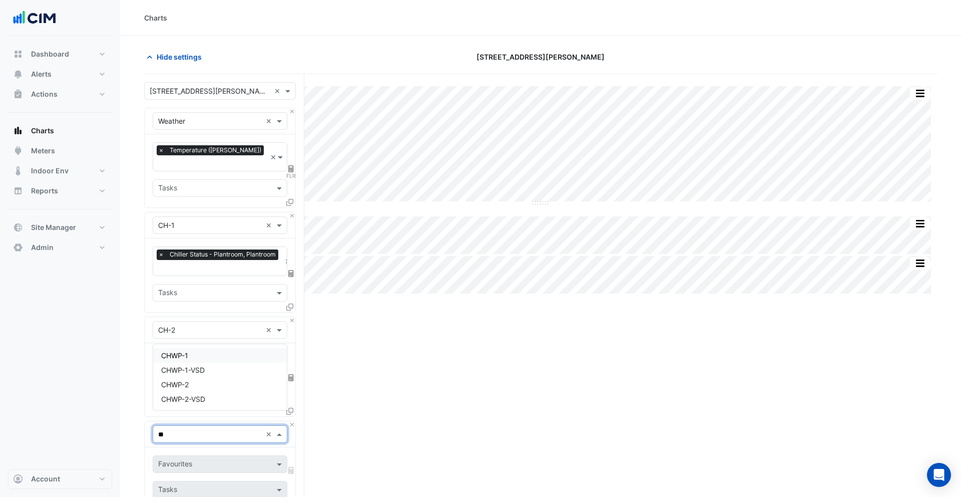
type input "***"
click at [134, 354] on section "Hide settings 201 Miller Street Print Save as JPEG Save as PNG — Weather Temper…" at bounding box center [540, 374] width 841 height 677
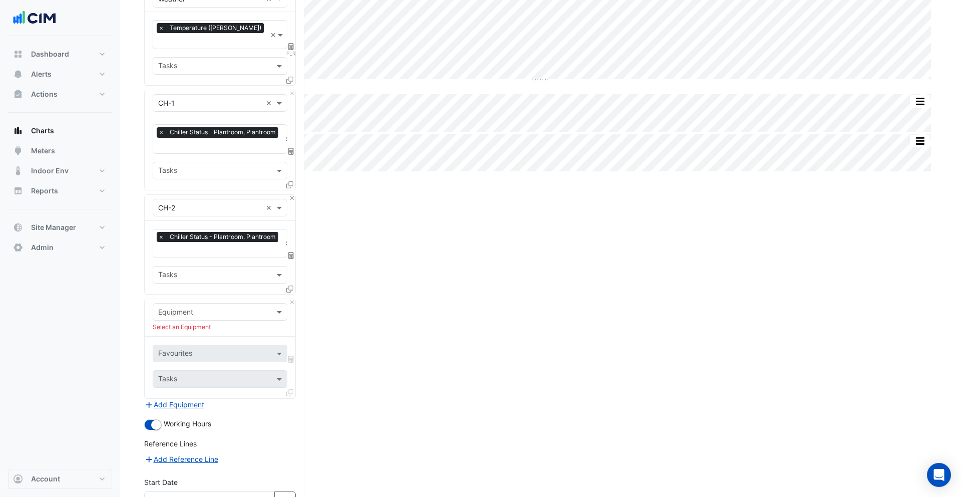
scroll to position [214, 0]
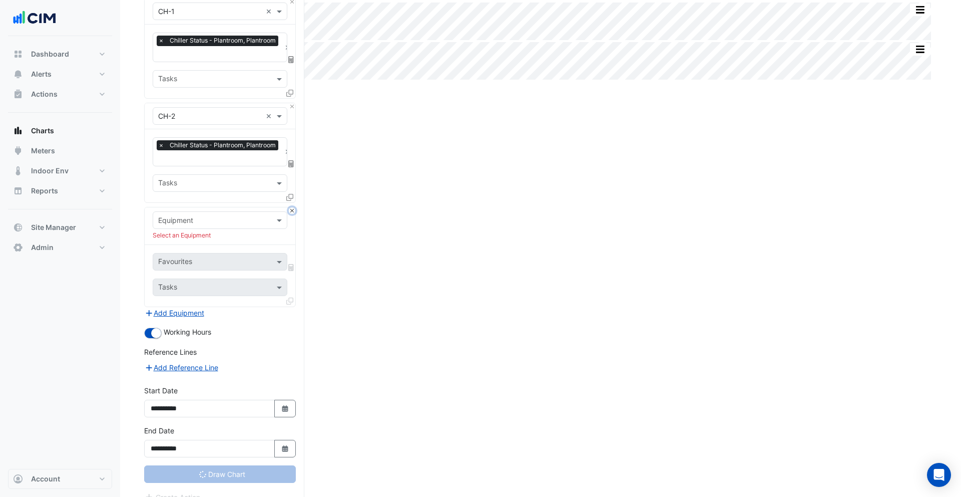
click at [290, 207] on button "Close" at bounding box center [292, 210] width 7 height 7
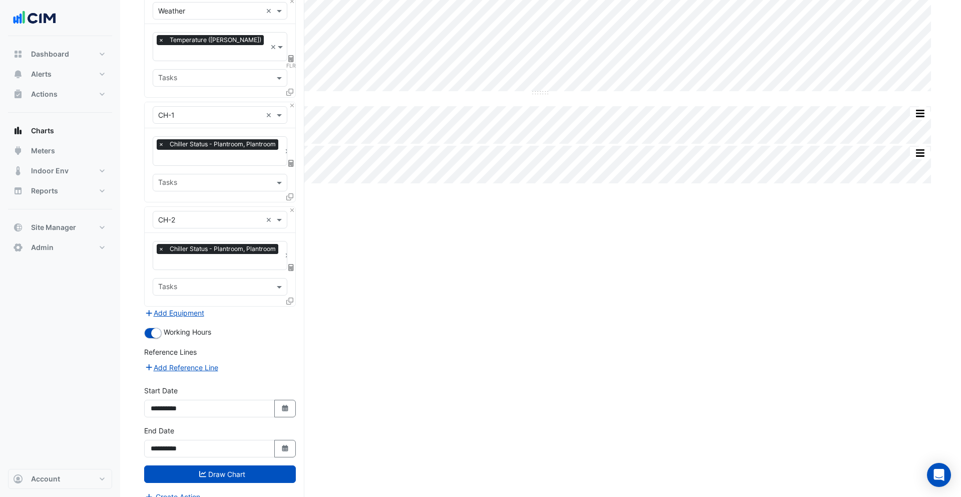
scroll to position [0, 0]
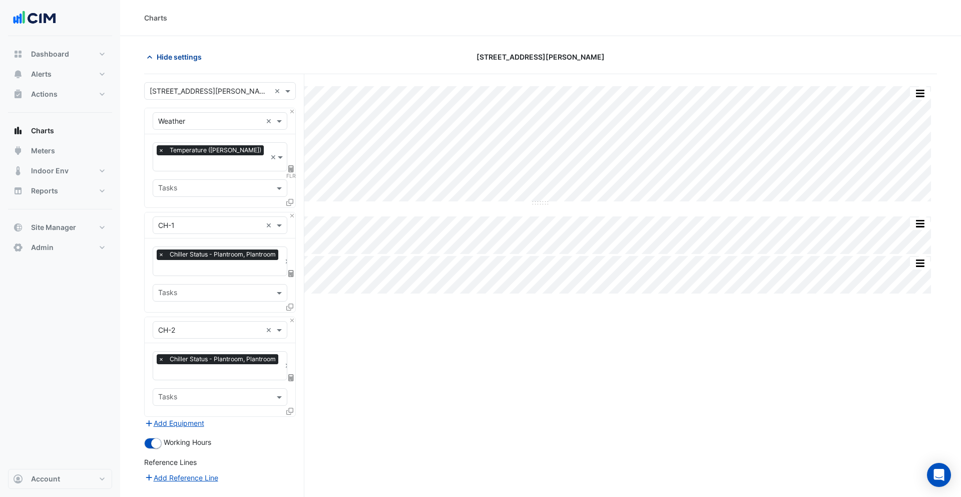
click at [190, 61] on span "Hide settings" at bounding box center [179, 57] width 45 height 11
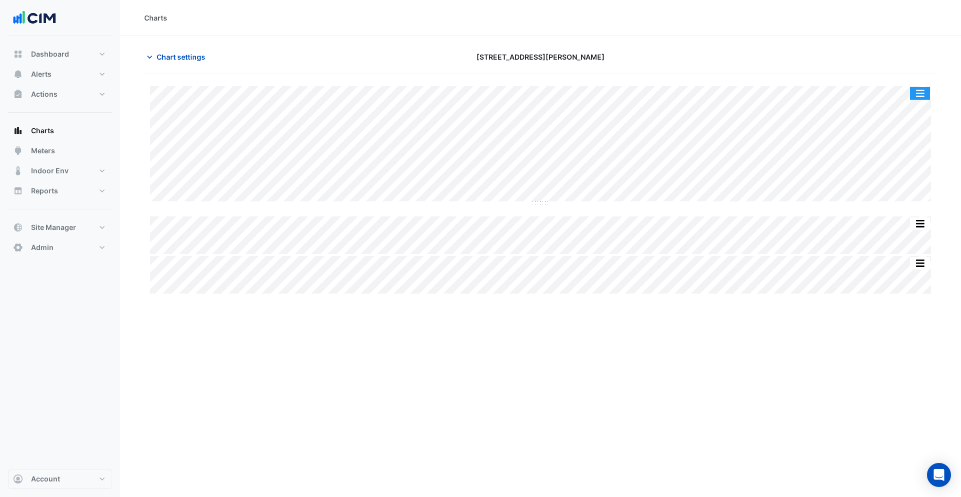
click at [925, 91] on button "button" at bounding box center [920, 93] width 20 height 13
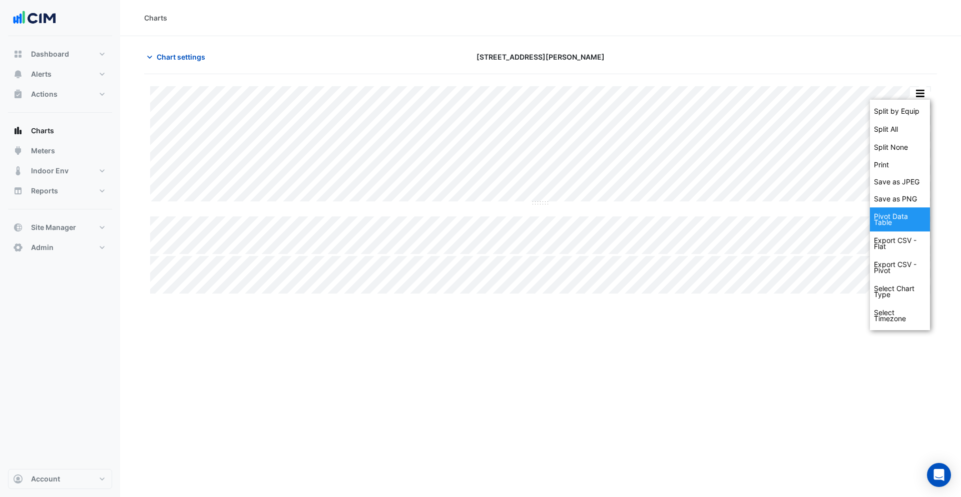
click at [911, 214] on div "Pivot Data Table" at bounding box center [900, 219] width 60 height 24
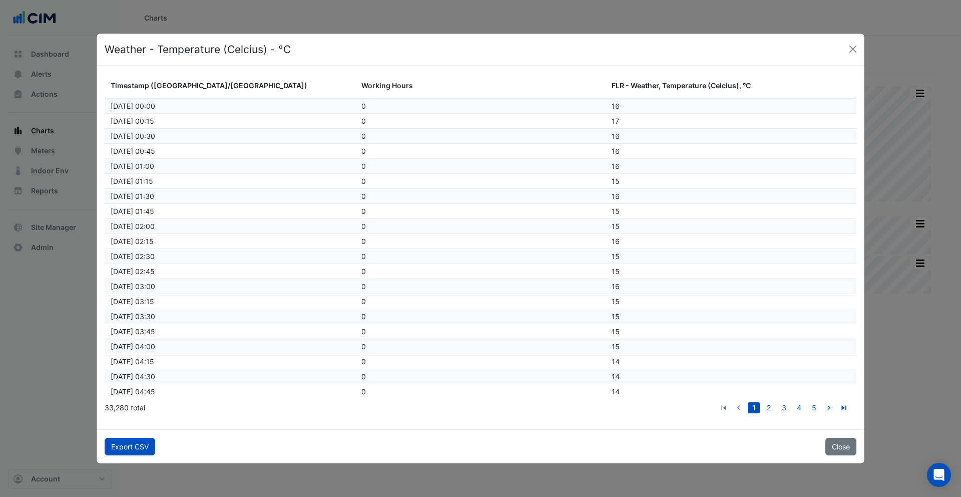
click at [142, 449] on button "Export CSV" at bounding box center [130, 447] width 51 height 18
click at [860, 50] on button "Close" at bounding box center [853, 49] width 15 height 15
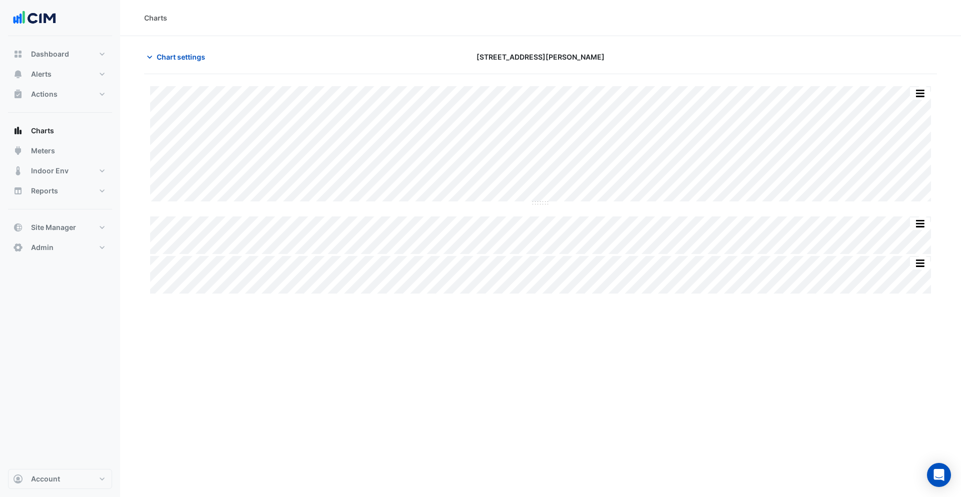
click at [930, 93] on div "Split by Equip Split All Split None Print Save as JPEG Save as PNG Pivot Data T…" at bounding box center [920, 94] width 21 height 14
click at [921, 93] on button "button" at bounding box center [920, 93] width 20 height 13
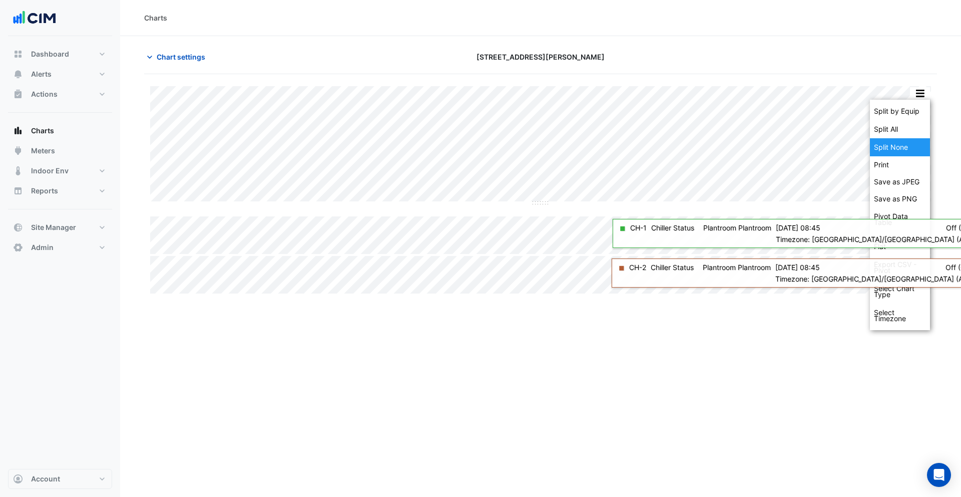
click at [908, 152] on div "Split None" at bounding box center [900, 147] width 60 height 18
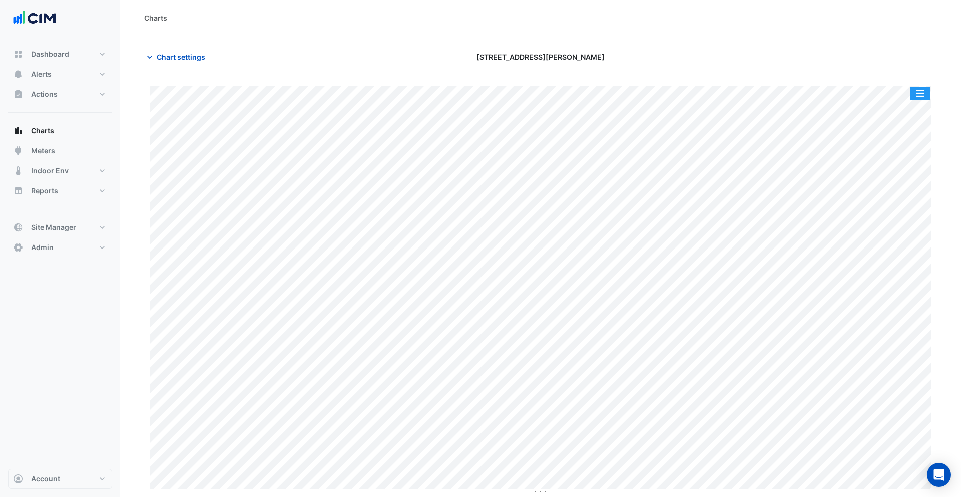
click at [922, 95] on button "button" at bounding box center [920, 93] width 20 height 13
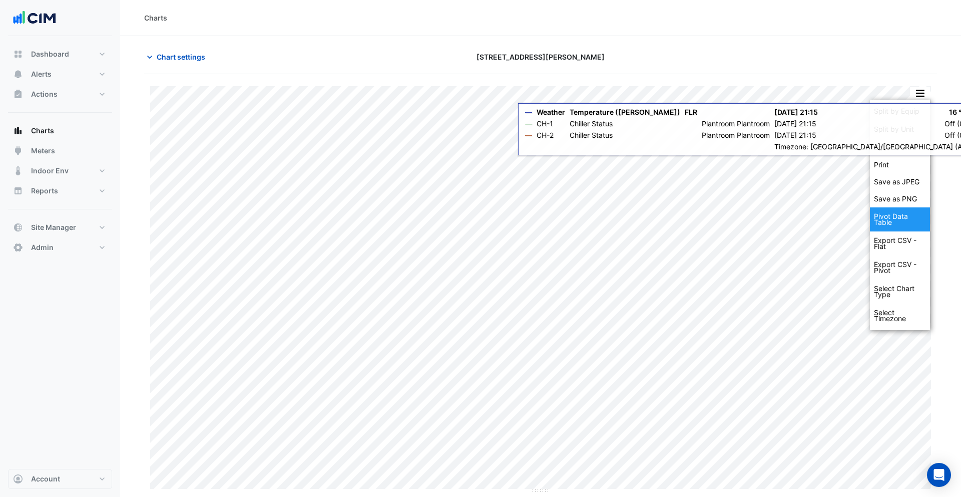
click at [905, 212] on div "Pivot Data Table" at bounding box center [900, 219] width 60 height 24
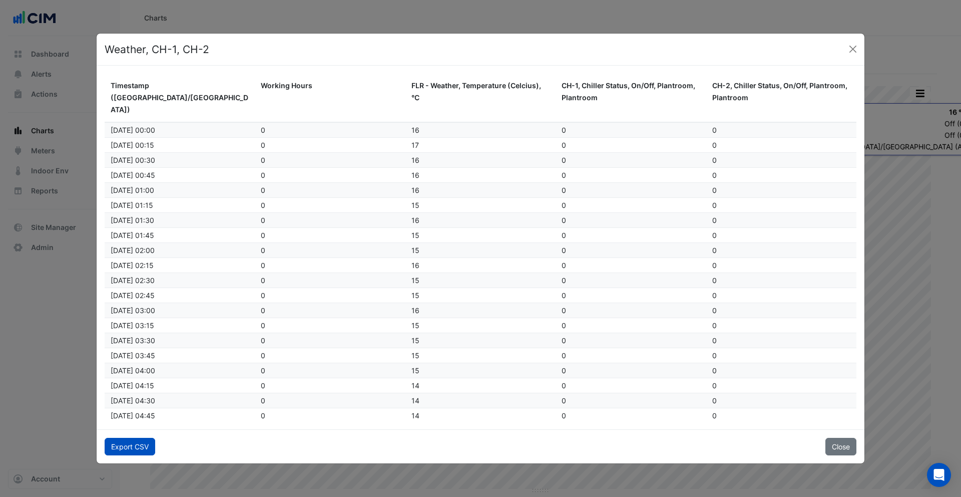
click at [151, 446] on button "Export CSV" at bounding box center [130, 447] width 51 height 18
click at [850, 53] on button "Close" at bounding box center [853, 49] width 15 height 15
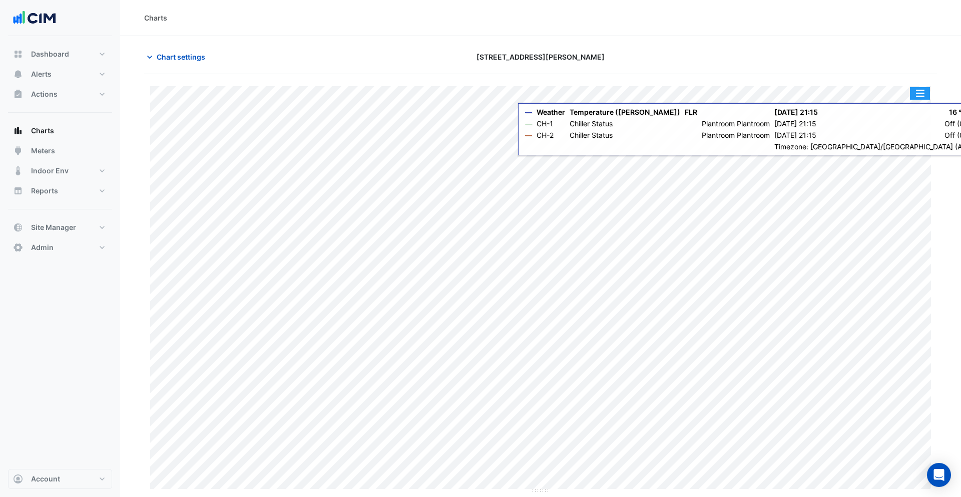
click at [919, 89] on button "button" at bounding box center [920, 93] width 20 height 13
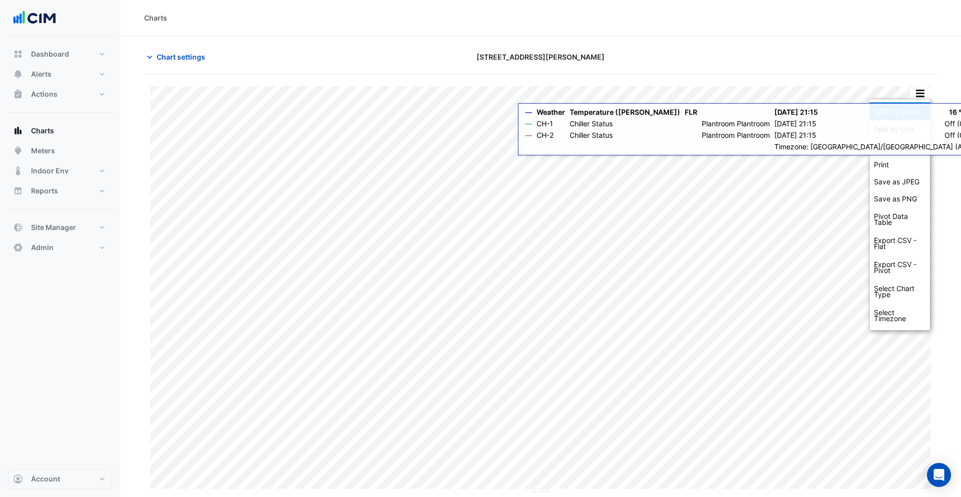
click at [914, 114] on div "Split by Equip" at bounding box center [900, 111] width 60 height 18
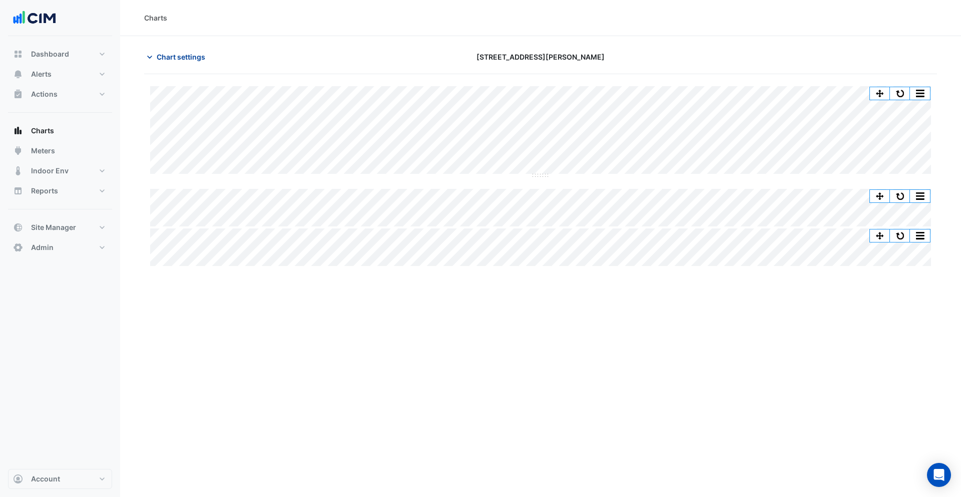
click at [190, 60] on span "Chart settings" at bounding box center [181, 57] width 49 height 11
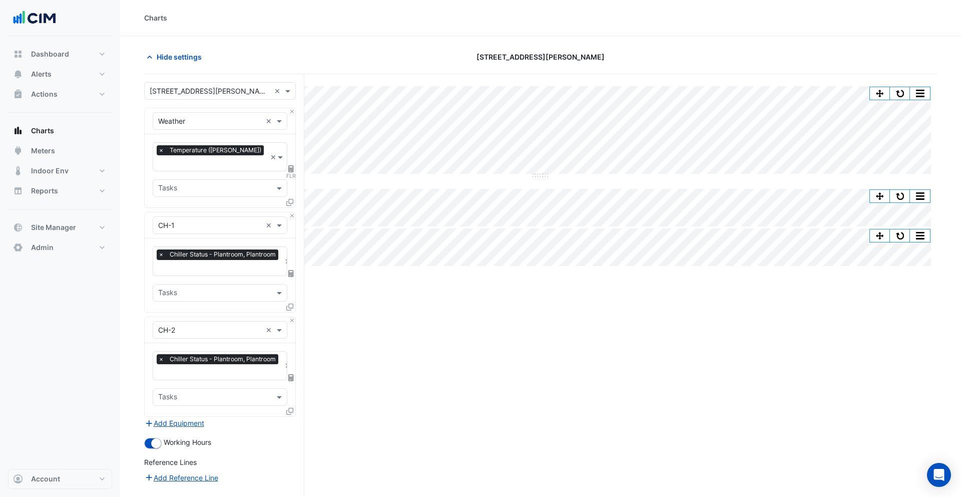
click at [226, 263] on input "text" at bounding box center [219, 268] width 123 height 11
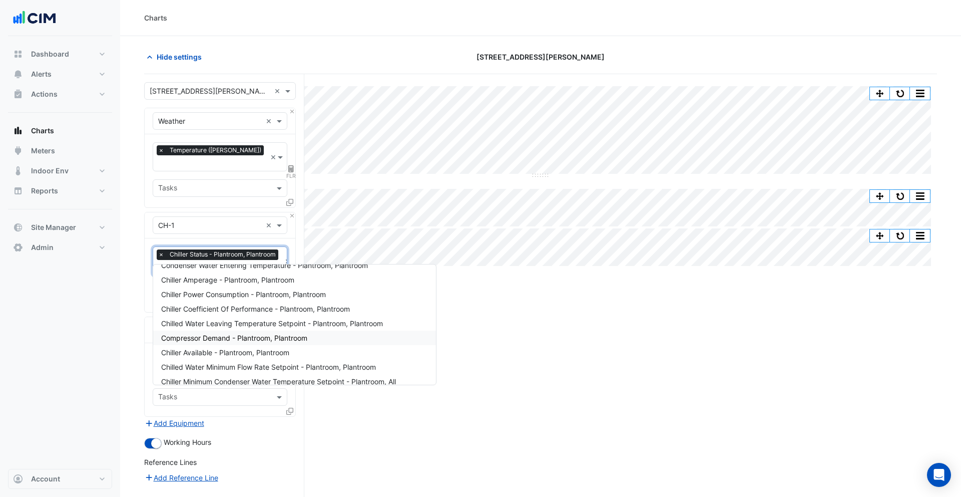
scroll to position [355, 0]
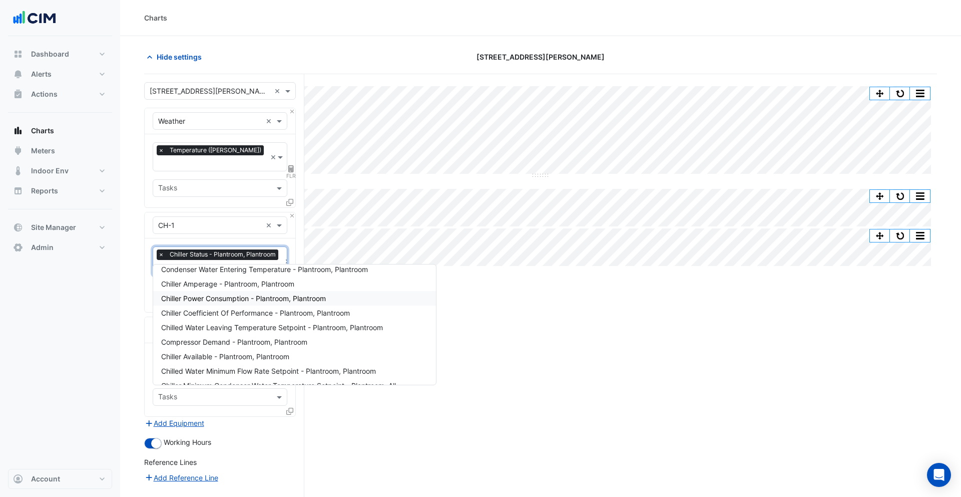
click at [232, 301] on span "Chiller Power Consumption - Plantroom, Plantroom" at bounding box center [243, 298] width 165 height 9
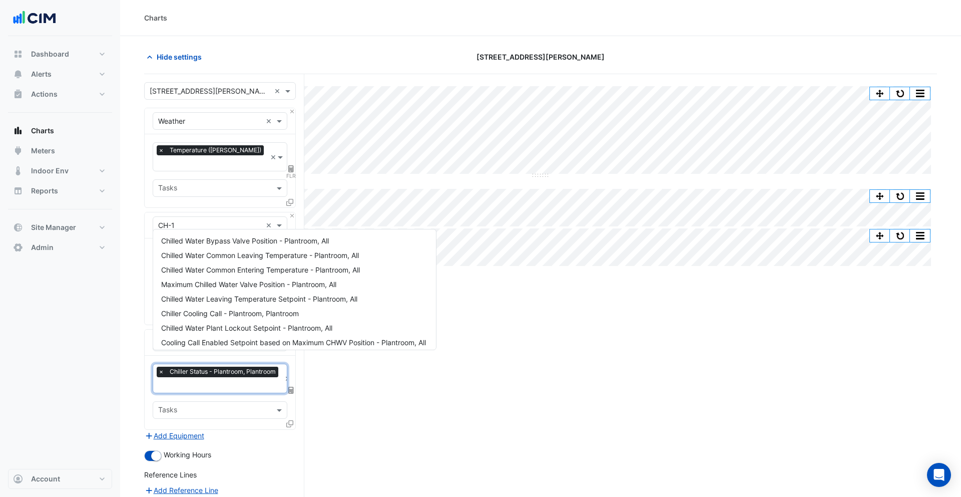
click at [229, 381] on input "text" at bounding box center [219, 386] width 123 height 11
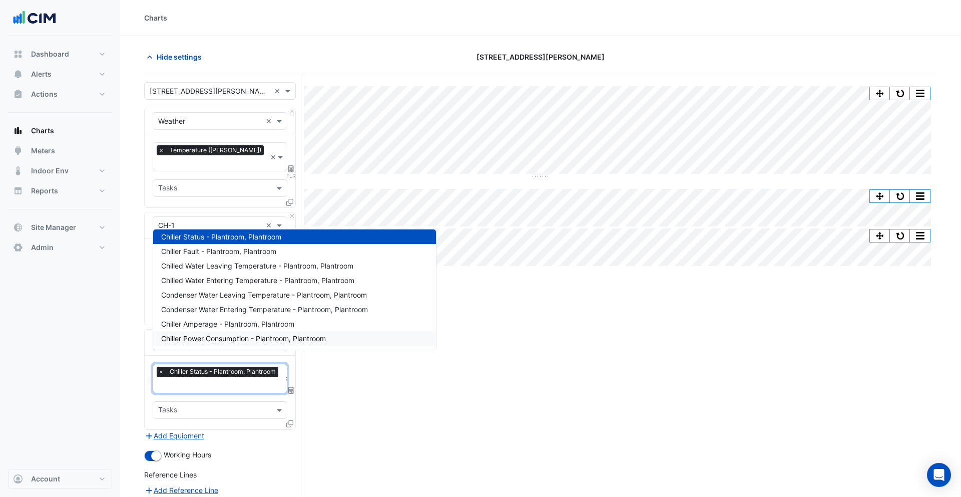
click at [231, 341] on span "Chiller Power Consumption - Plantroom, Plantroom" at bounding box center [243, 338] width 165 height 9
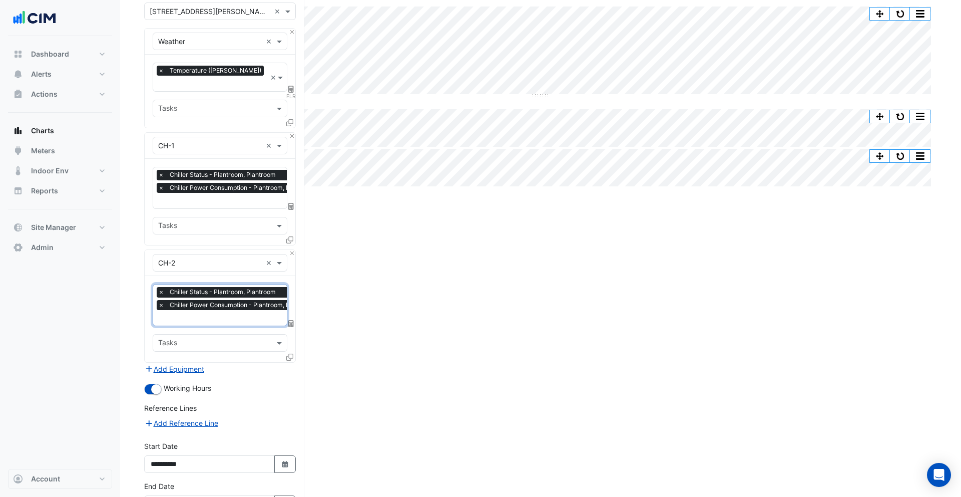
scroll to position [136, 0]
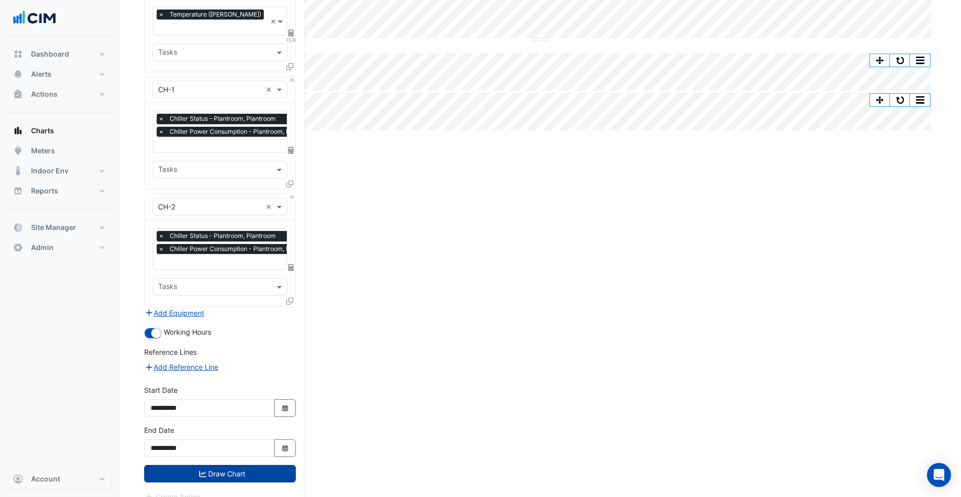
click at [232, 465] on button "Draw Chart" at bounding box center [220, 474] width 152 height 18
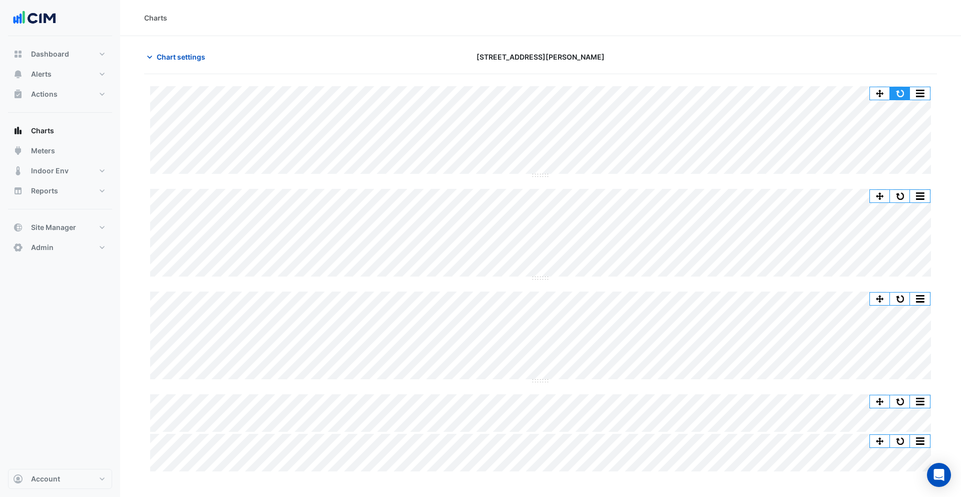
click at [904, 95] on button "button" at bounding box center [900, 93] width 20 height 13
click at [919, 95] on button "button" at bounding box center [920, 93] width 20 height 13
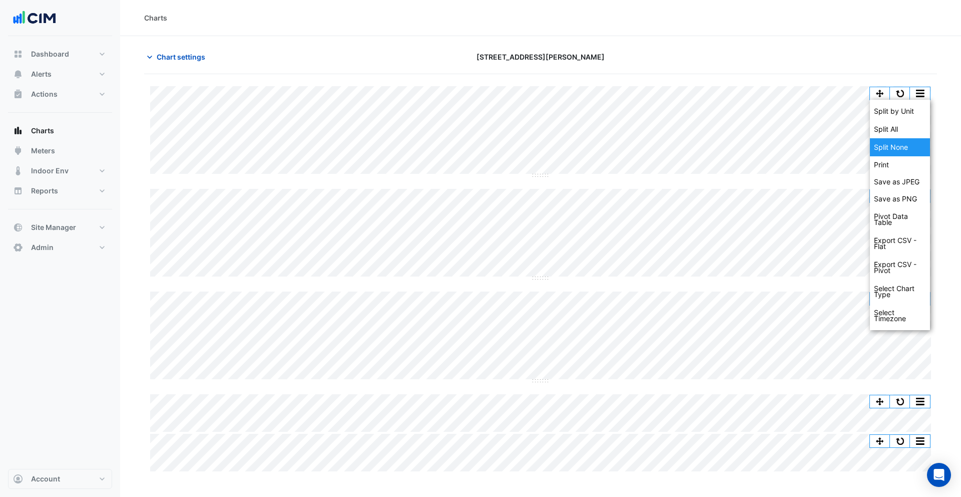
click at [907, 147] on div "Split None" at bounding box center [900, 147] width 60 height 18
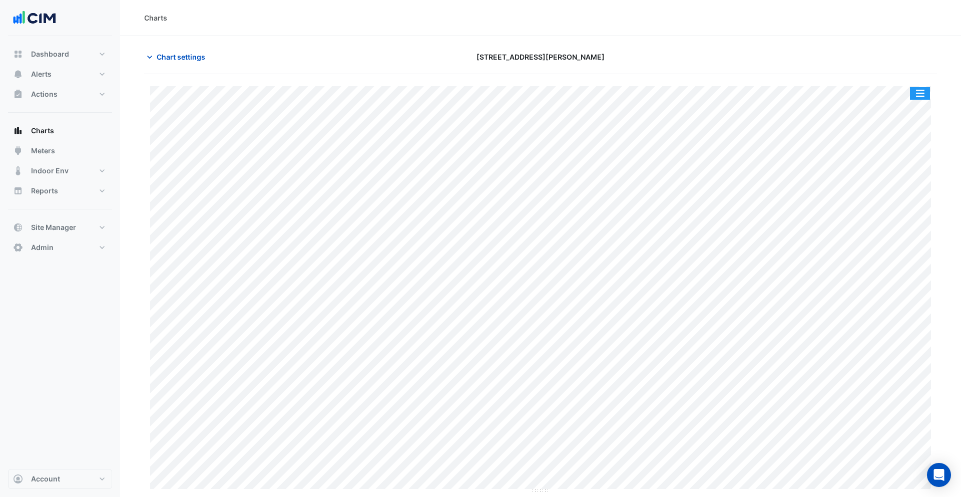
click at [926, 94] on button "button" at bounding box center [920, 93] width 20 height 13
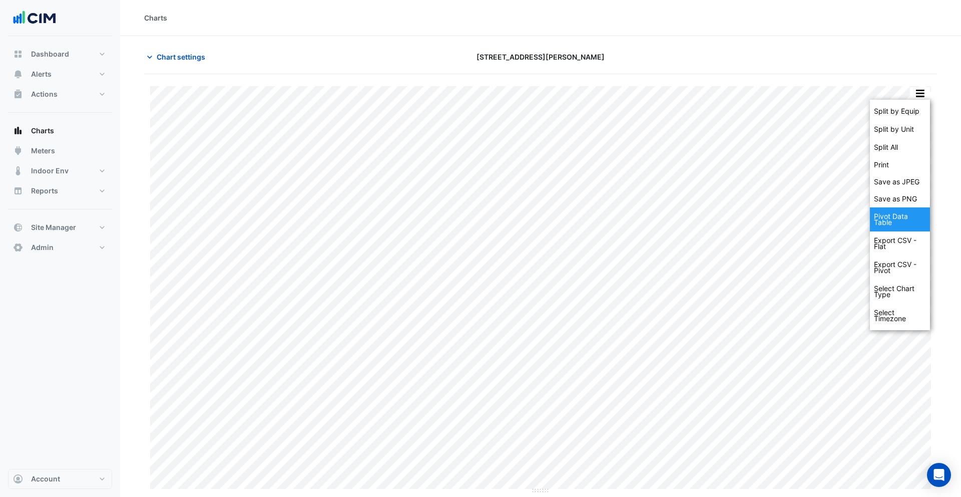
click at [907, 225] on div "Pivot Data Table" at bounding box center [900, 219] width 60 height 24
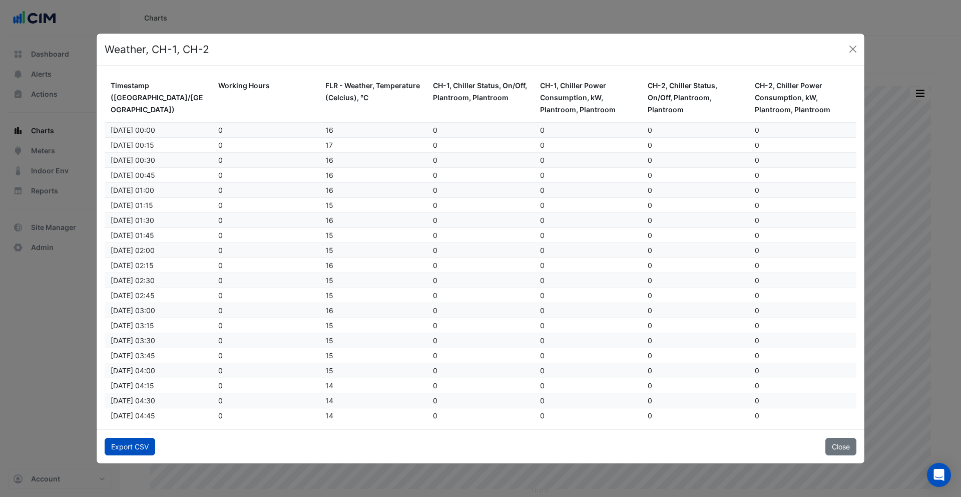
click at [142, 450] on button "Export CSV" at bounding box center [130, 447] width 51 height 18
click at [850, 48] on button "Close" at bounding box center [853, 49] width 15 height 15
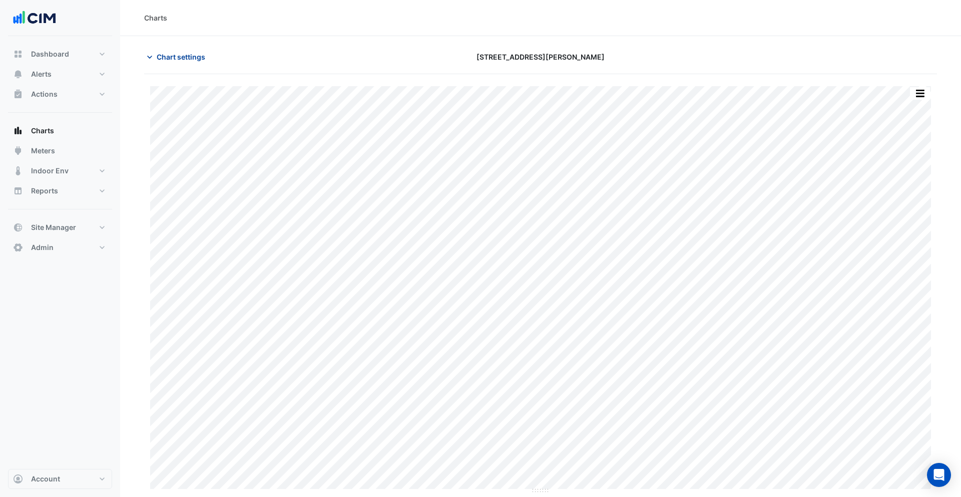
click at [184, 52] on span "Chart settings" at bounding box center [181, 57] width 49 height 11
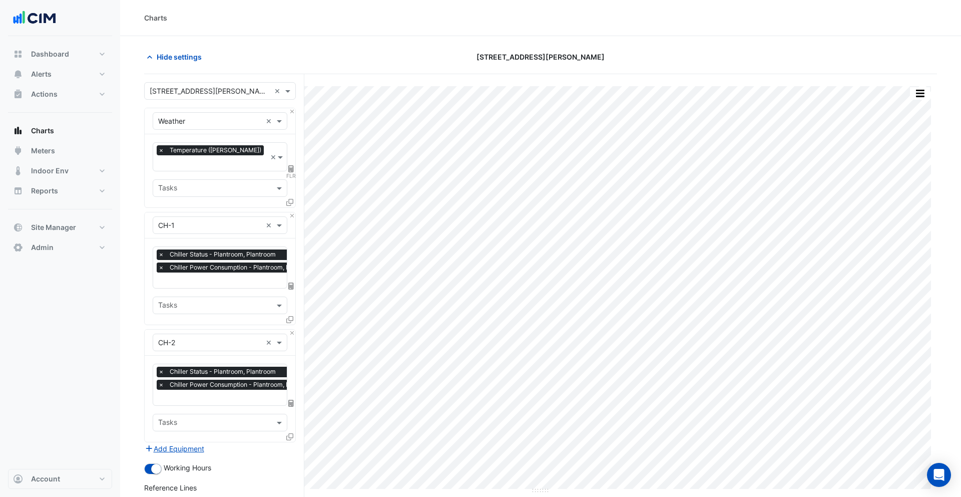
click at [161, 262] on span "×" at bounding box center [161, 267] width 9 height 10
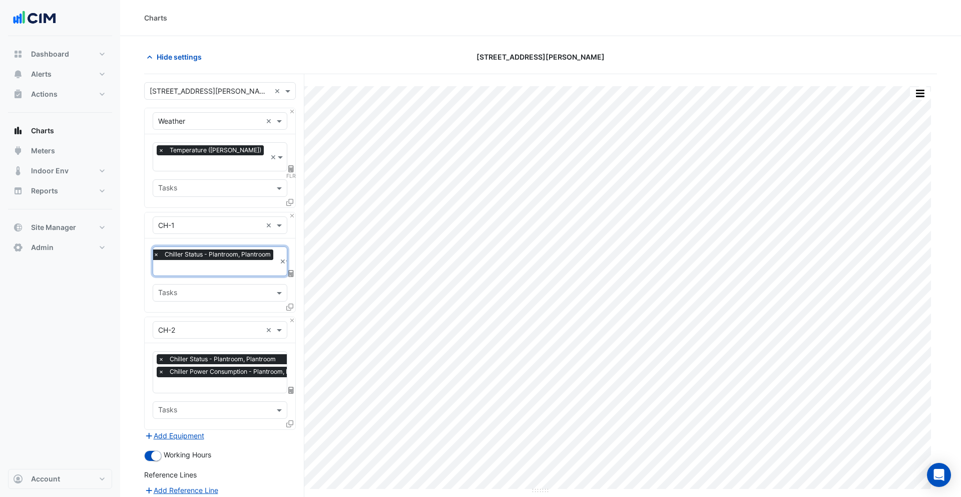
click at [157, 249] on span "×" at bounding box center [156, 254] width 9 height 10
click at [176, 251] on input "text" at bounding box center [214, 256] width 112 height 11
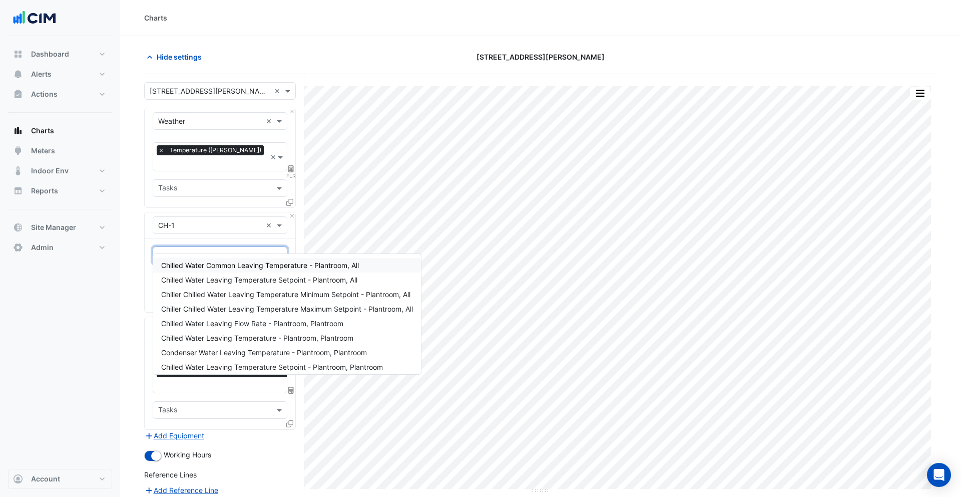
type input "*******"
click at [221, 342] on div "Chilled Water Leaving Temperature - Plantroom, Plantroom" at bounding box center [287, 337] width 268 height 15
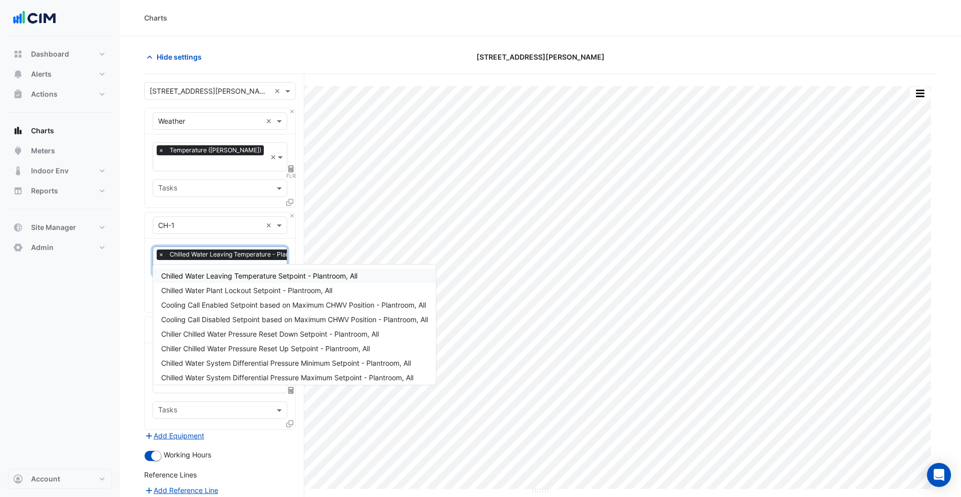
type input "********"
click at [222, 275] on span "Chilled Water Leaving Temperature Setpoint - Plantroom, All" at bounding box center [259, 275] width 196 height 9
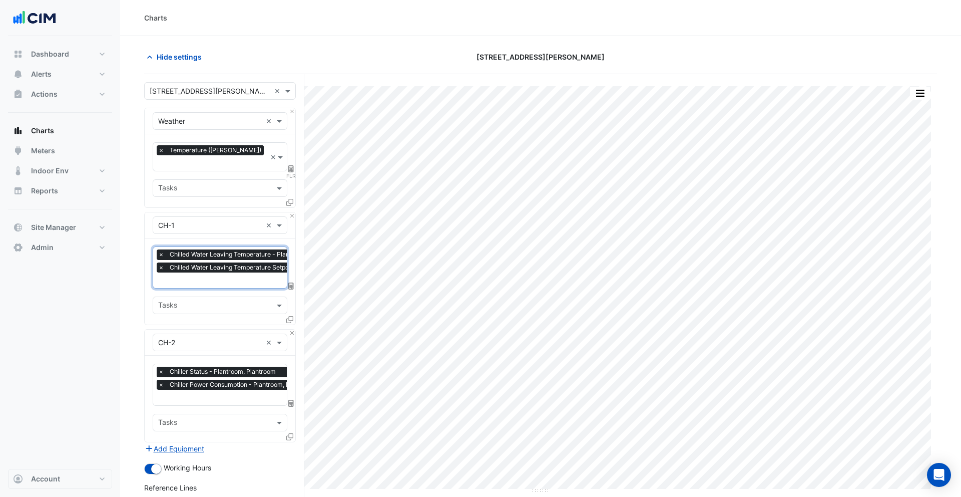
click at [163, 366] on span "×" at bounding box center [161, 371] width 9 height 10
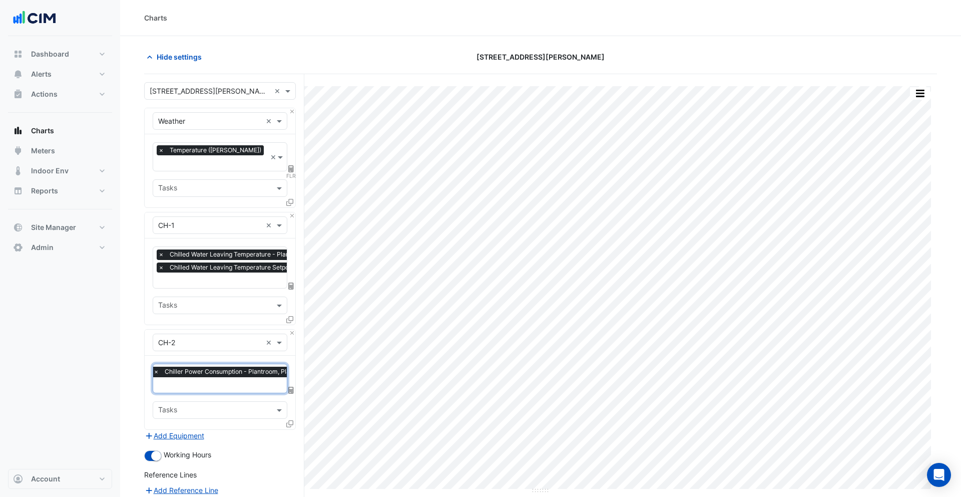
click at [157, 366] on span "×" at bounding box center [156, 371] width 9 height 10
click at [185, 368] on input "text" at bounding box center [214, 373] width 112 height 11
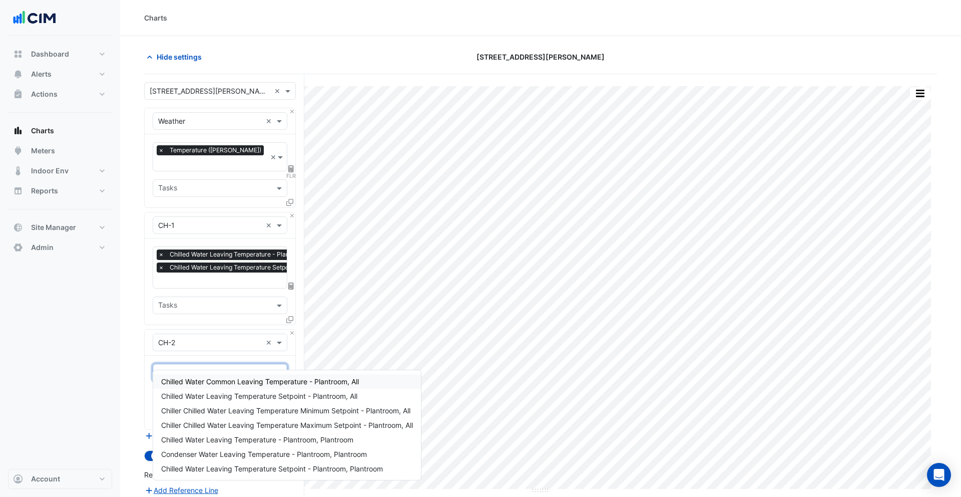
type input "**********"
click at [264, 439] on span "Chilled Water Leaving Temperature - Plantroom, Plantroom" at bounding box center [257, 439] width 192 height 9
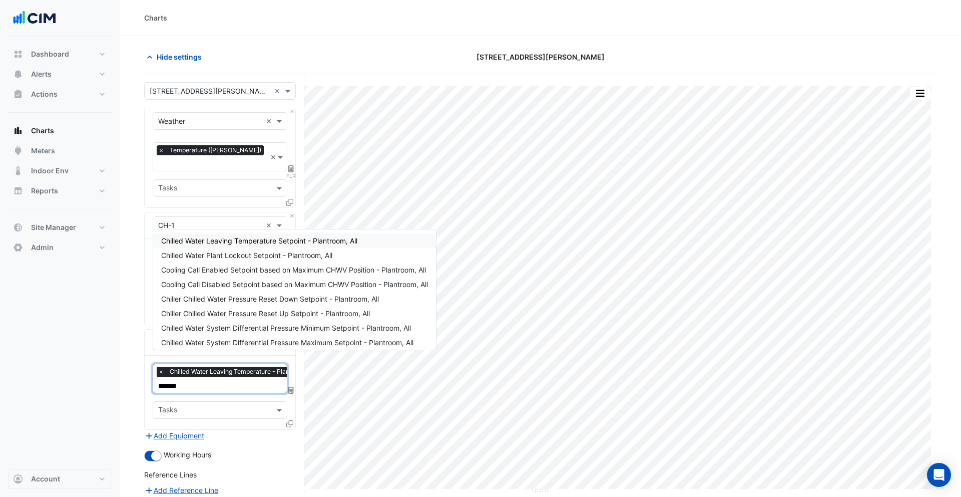
type input "********"
click at [268, 243] on span "Chilled Water Leaving Temperature Setpoint - Plantroom, All" at bounding box center [259, 240] width 196 height 9
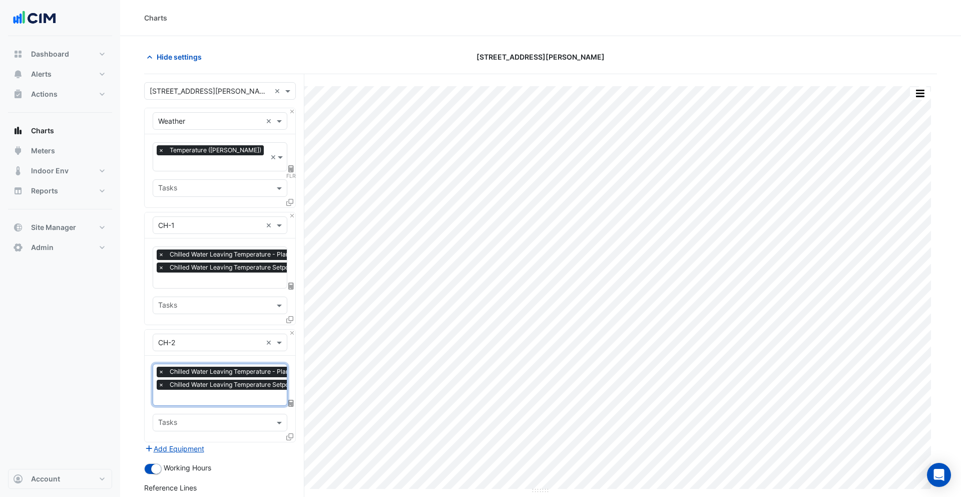
scroll to position [136, 0]
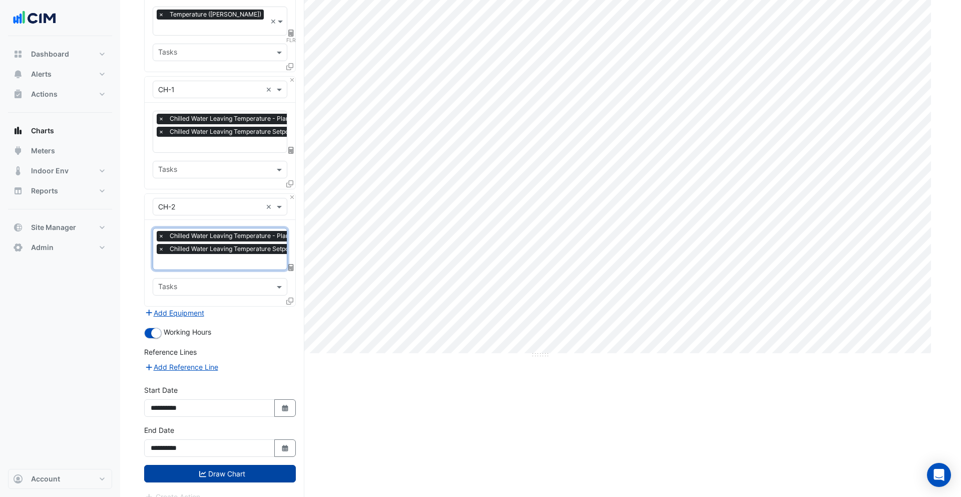
click at [237, 465] on button "Draw Chart" at bounding box center [220, 474] width 152 height 18
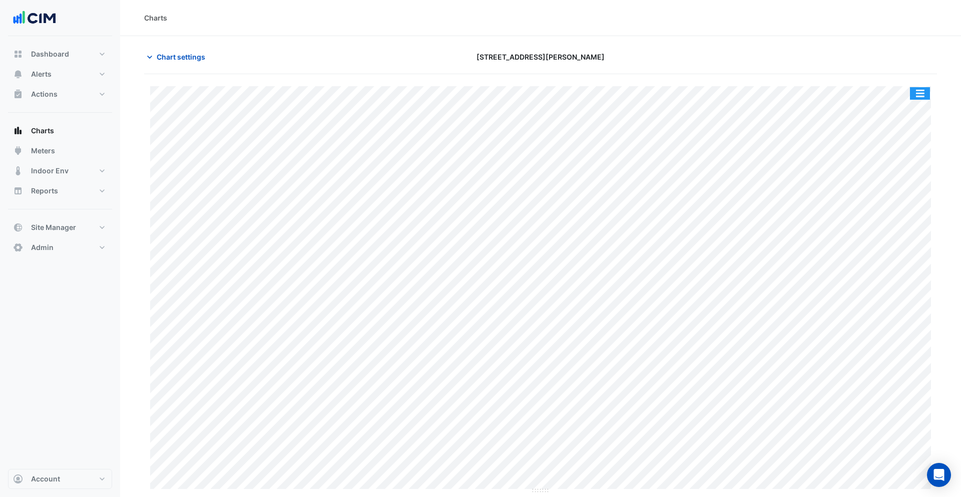
click at [927, 92] on button "button" at bounding box center [920, 93] width 20 height 13
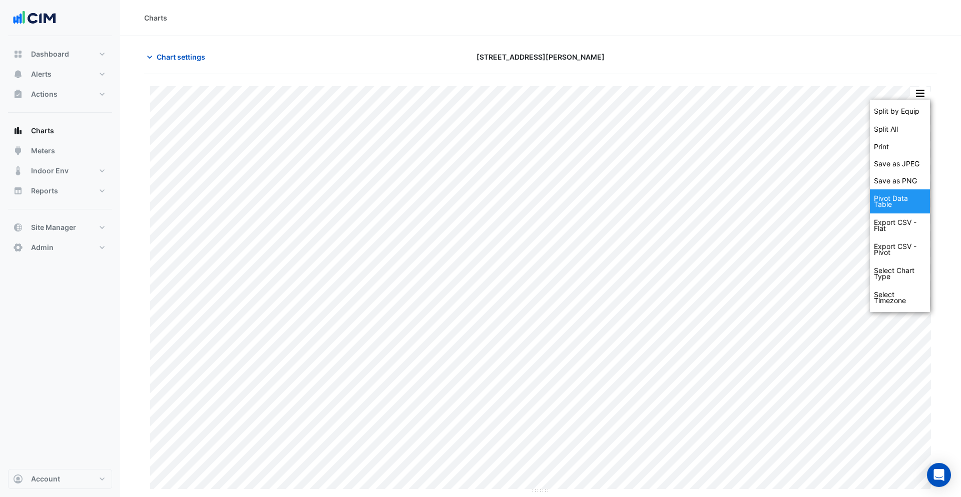
click at [917, 195] on div "Pivot Data Table" at bounding box center [900, 201] width 60 height 24
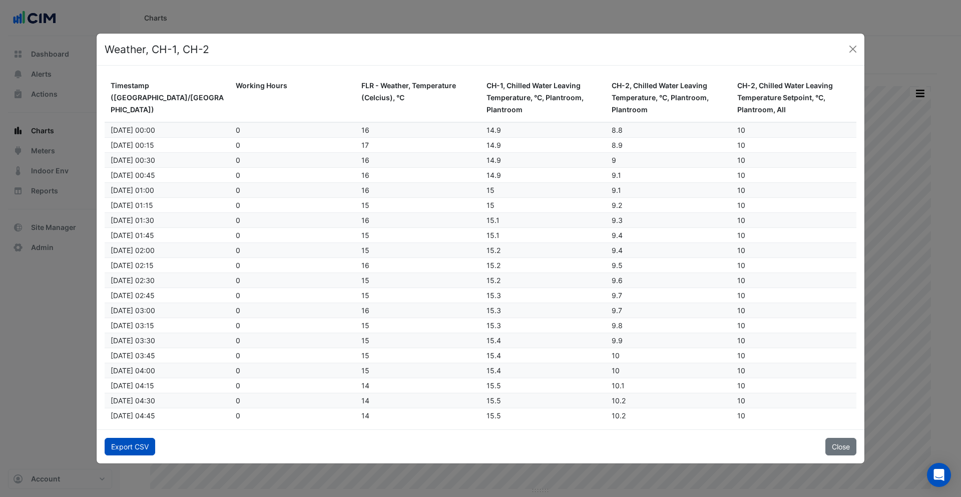
click at [145, 447] on button "Export CSV" at bounding box center [130, 447] width 51 height 18
click at [854, 47] on button "Close" at bounding box center [853, 49] width 15 height 15
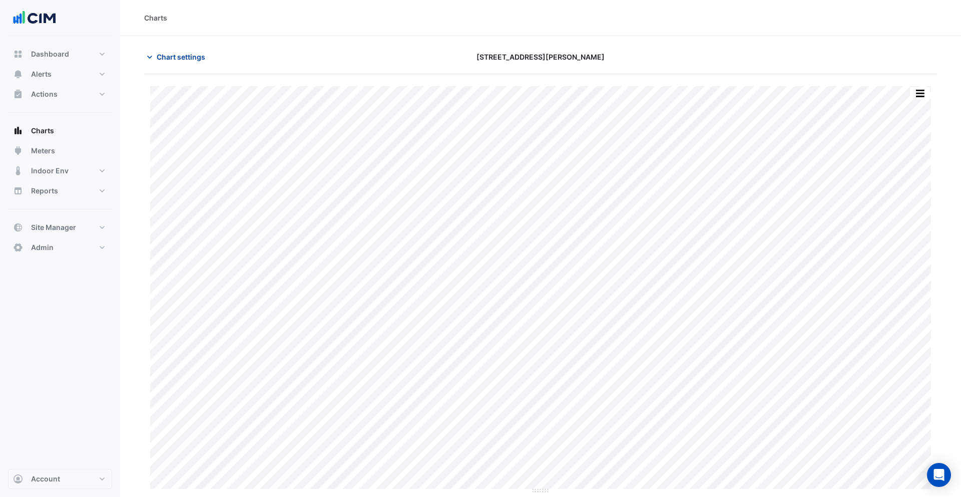
click at [182, 61] on span "Chart settings" at bounding box center [181, 57] width 49 height 11
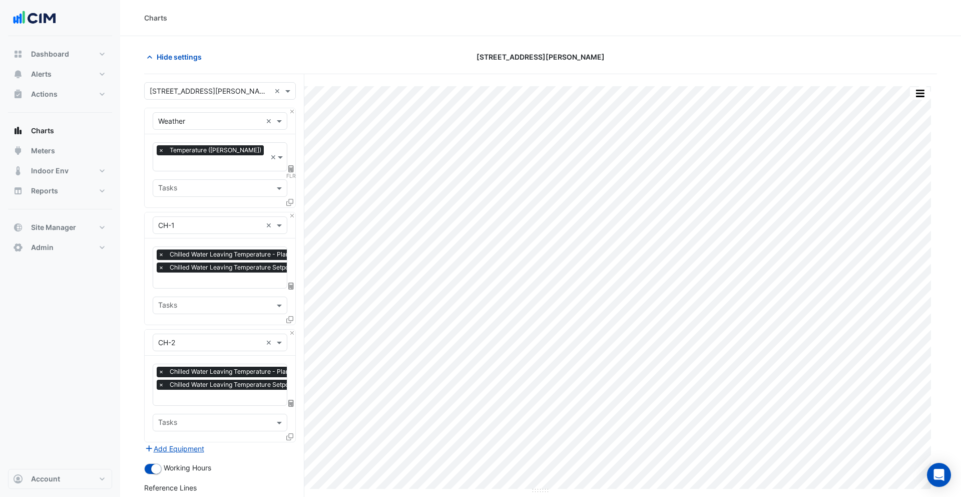
click at [210, 276] on input "text" at bounding box center [252, 281] width 188 height 11
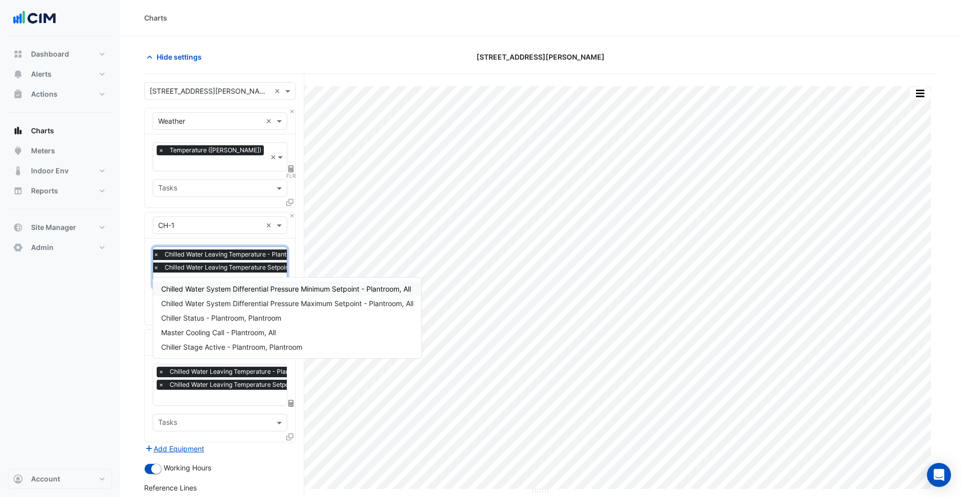
type input "****"
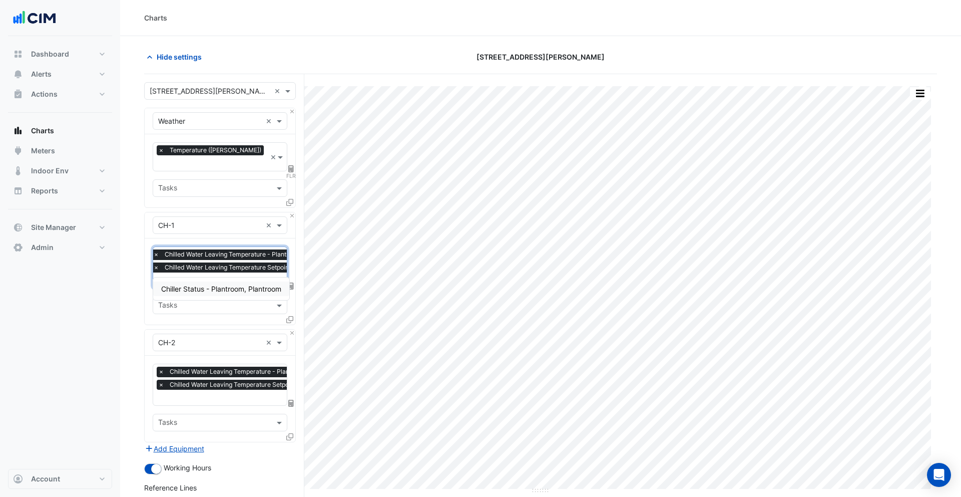
click at [211, 289] on span "Chiller Status - Plantroom, Plantroom" at bounding box center [221, 288] width 120 height 9
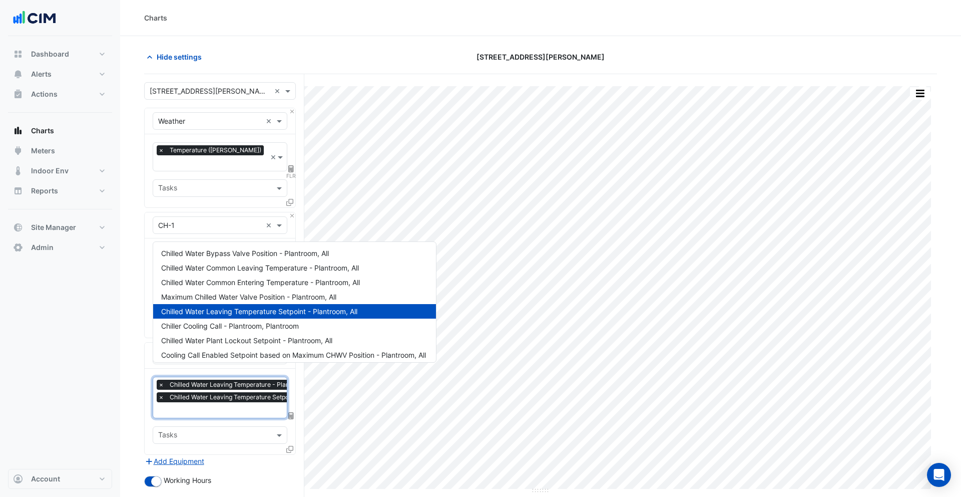
click at [211, 406] on input "text" at bounding box center [252, 411] width 188 height 11
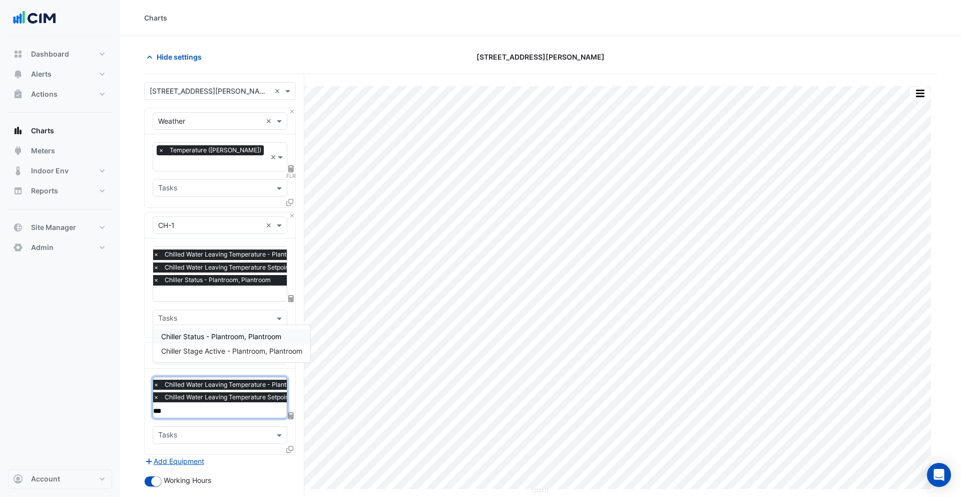
type input "****"
click at [197, 348] on span "Chiller Status - Plantroom, Plantroom" at bounding box center [221, 350] width 120 height 9
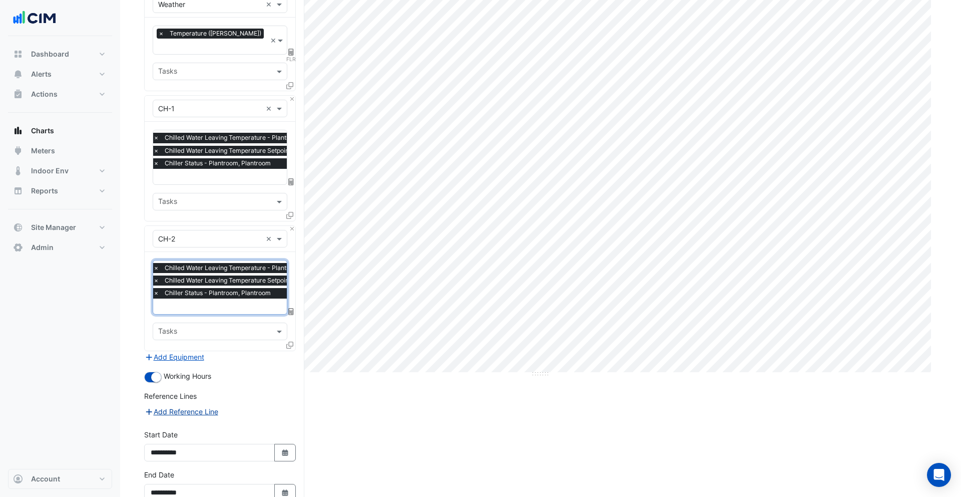
scroll to position [161, 0]
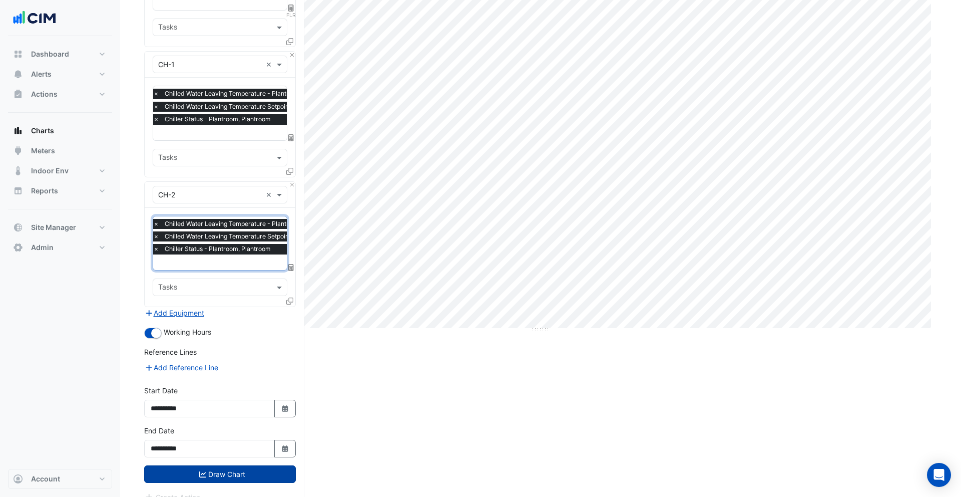
click at [230, 465] on button "Draw Chart" at bounding box center [220, 474] width 152 height 18
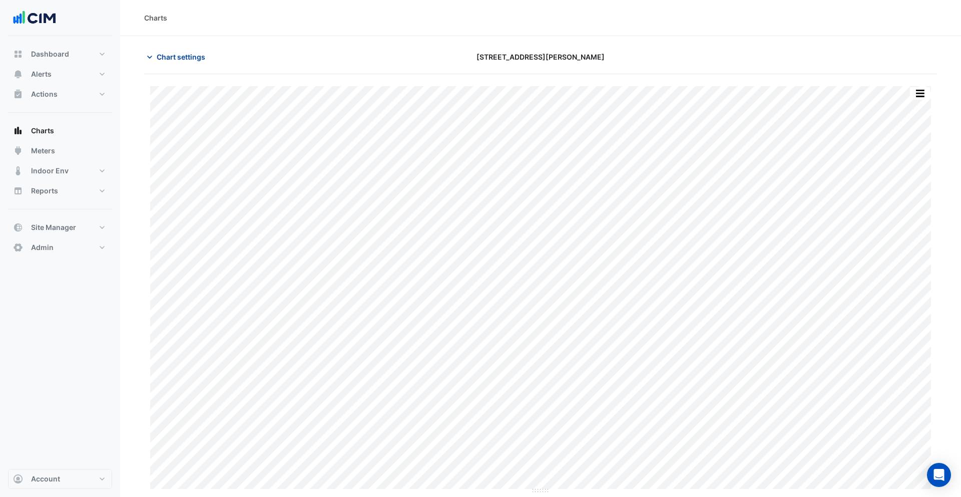
click at [175, 55] on span "Chart settings" at bounding box center [181, 57] width 49 height 11
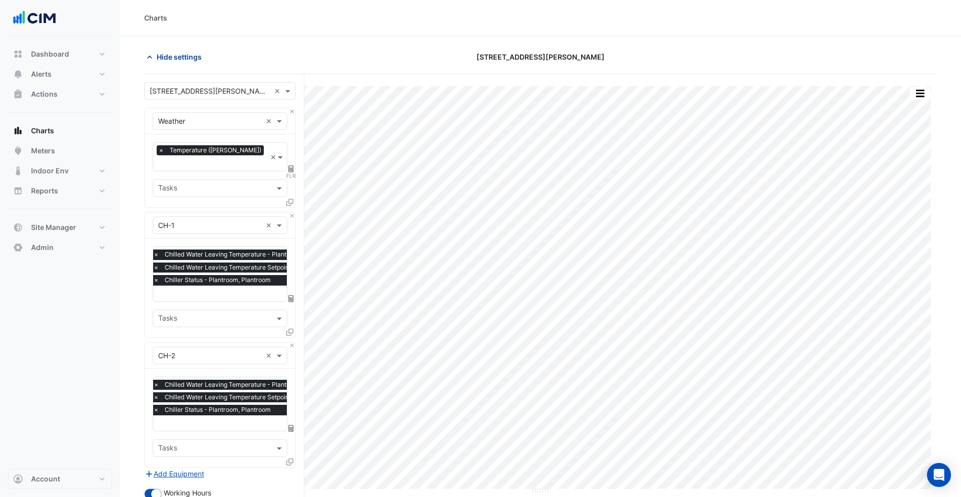
click at [173, 60] on span "Hide settings" at bounding box center [179, 57] width 45 height 11
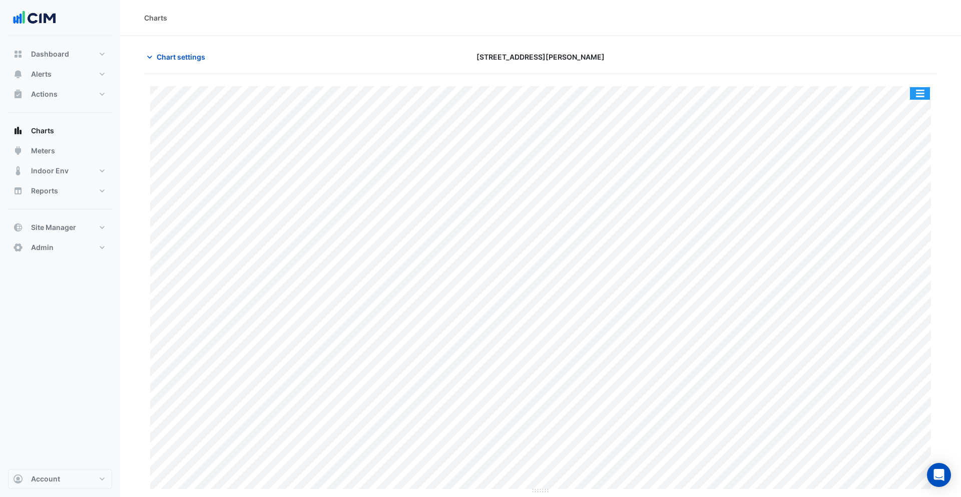
click at [925, 89] on button "button" at bounding box center [920, 93] width 20 height 13
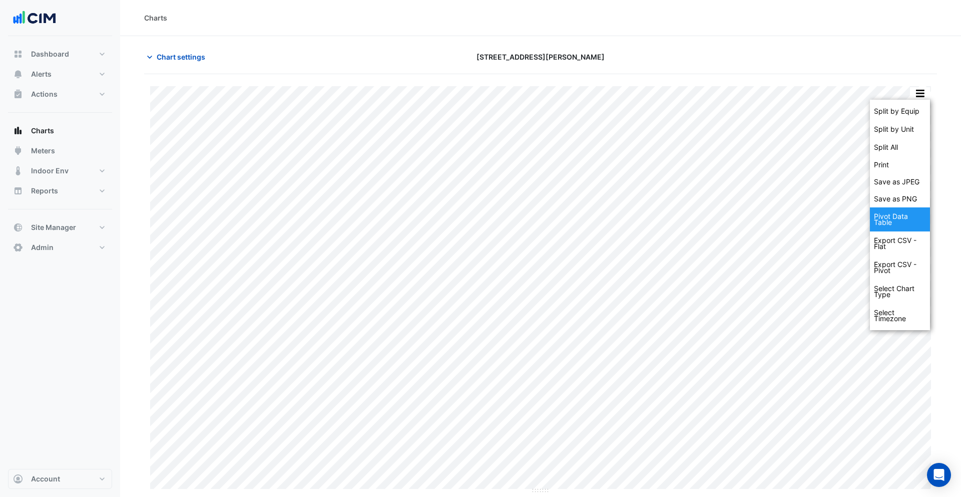
click at [910, 219] on div "Pivot Data Table" at bounding box center [900, 219] width 60 height 24
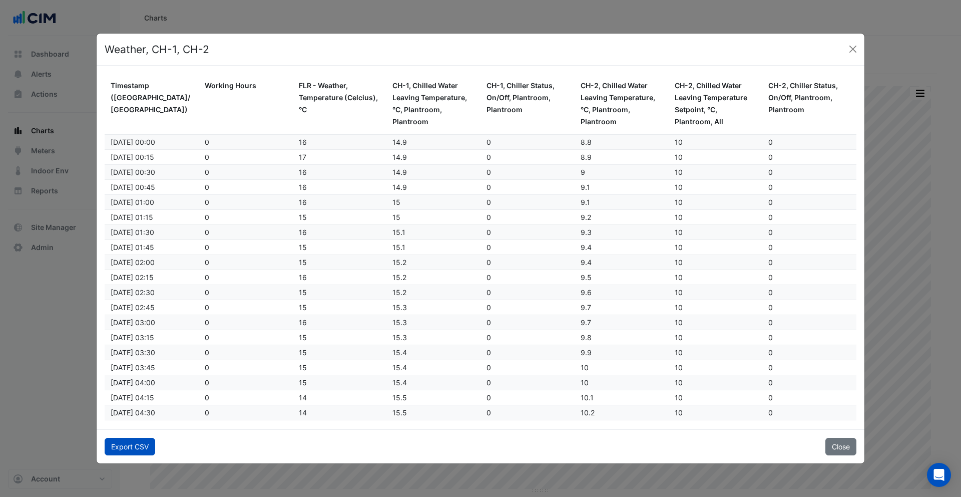
click at [140, 448] on button "Export CSV" at bounding box center [130, 447] width 51 height 18
click at [850, 51] on button "Close" at bounding box center [853, 49] width 15 height 15
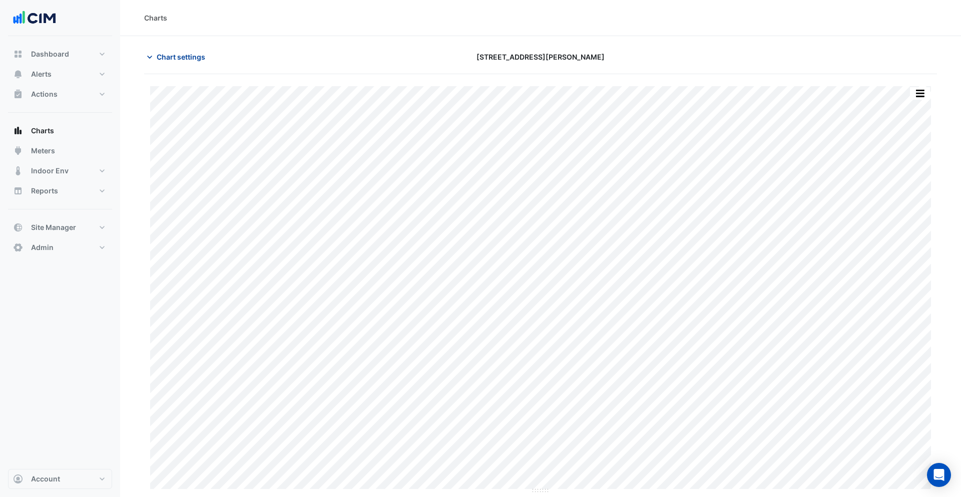
click at [195, 59] on span "Chart settings" at bounding box center [181, 57] width 49 height 11
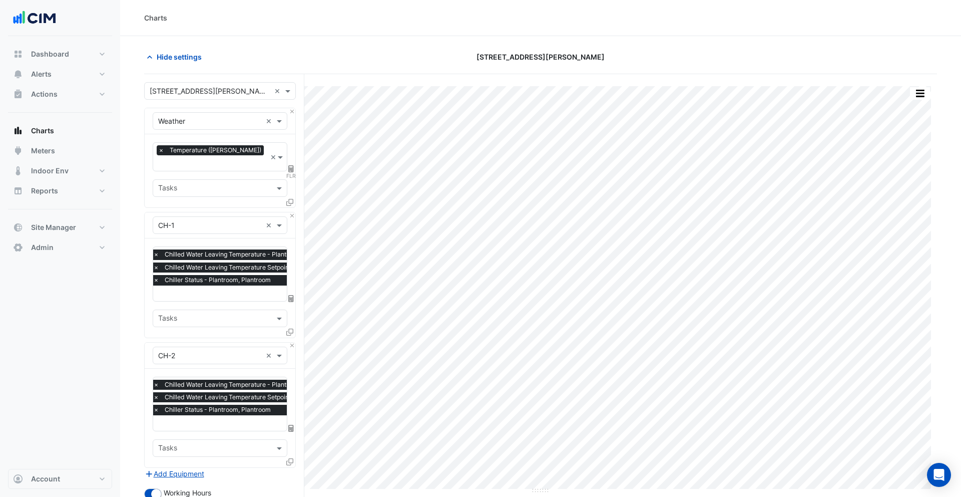
click at [157, 262] on span "×" at bounding box center [156, 267] width 9 height 10
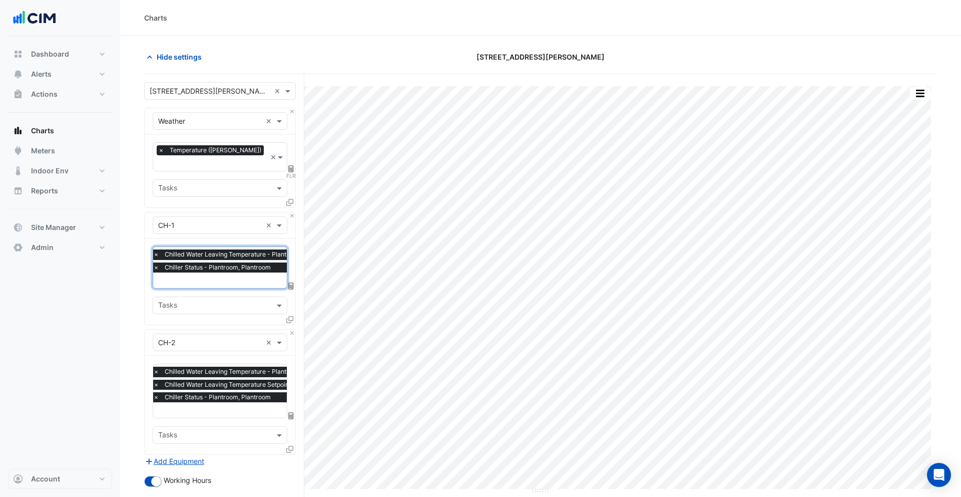
click at [157, 249] on span "×" at bounding box center [156, 254] width 9 height 10
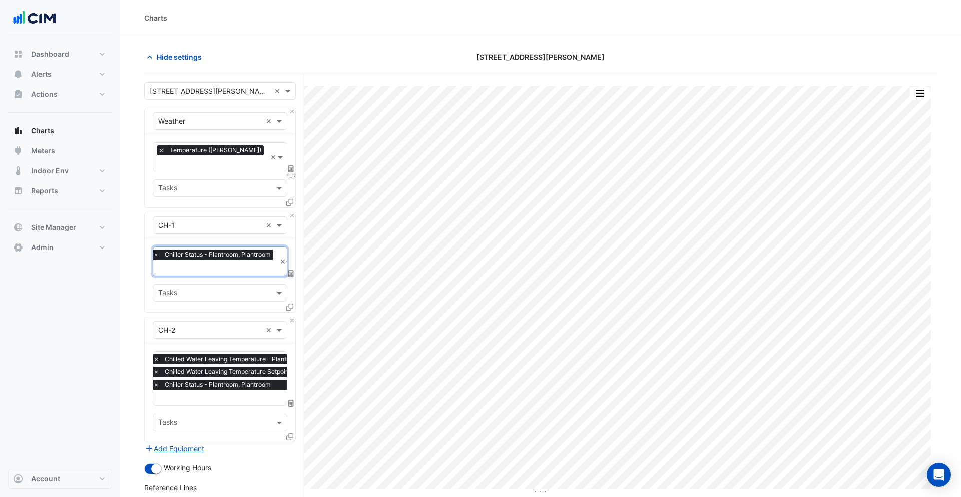
drag, startPoint x: 154, startPoint y: 359, endPoint x: 158, endPoint y: 349, distance: 10.5
click at [154, 366] on span "×" at bounding box center [156, 371] width 9 height 10
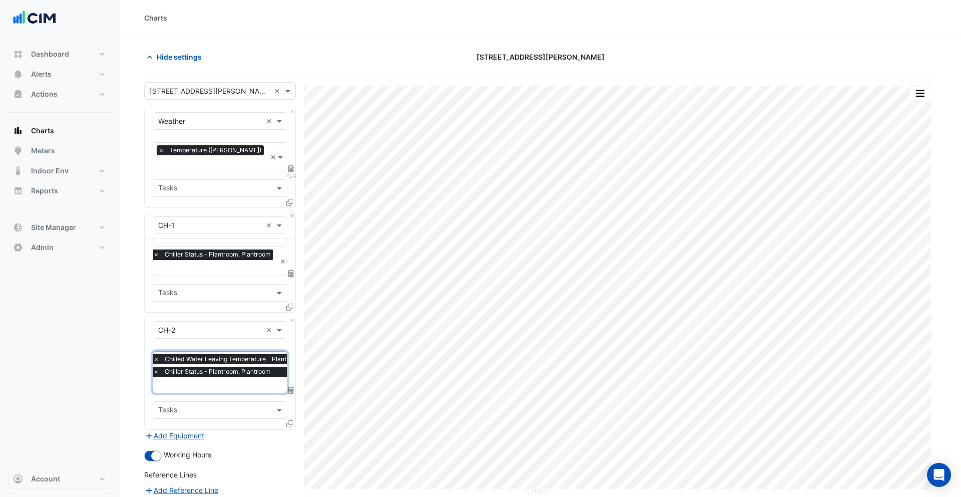
click at [157, 354] on span "×" at bounding box center [156, 359] width 9 height 10
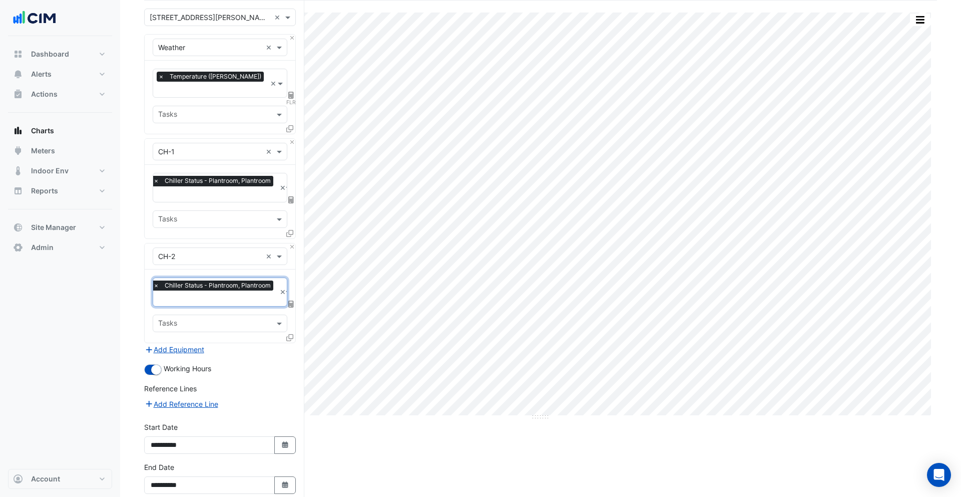
scroll to position [110, 0]
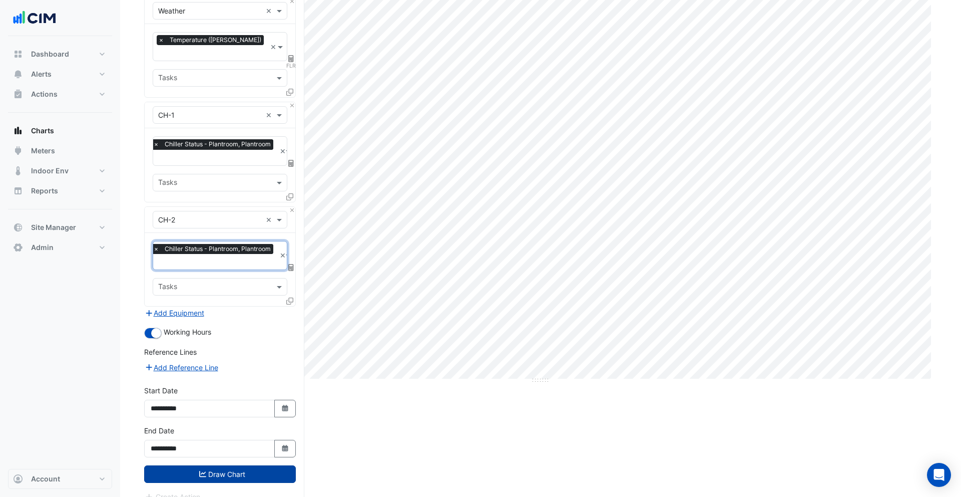
click at [224, 465] on button "Draw Chart" at bounding box center [220, 474] width 152 height 18
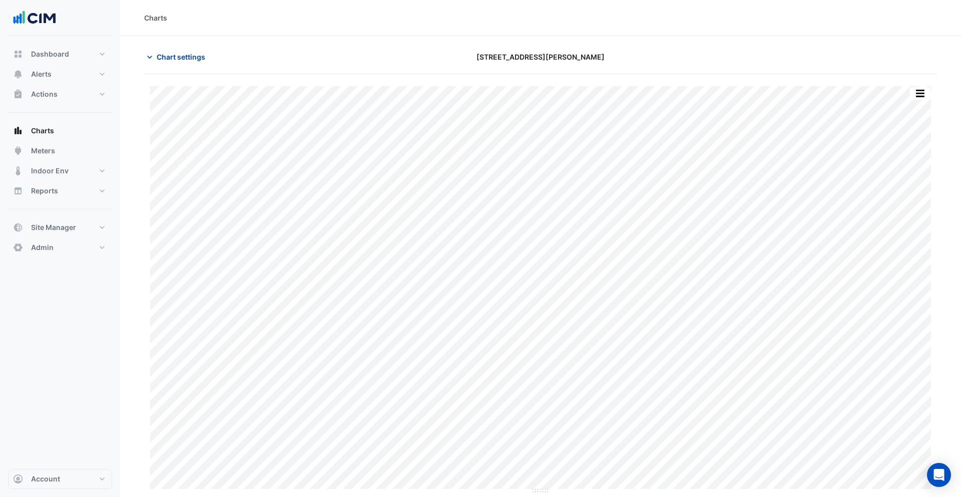
click at [185, 59] on span "Chart settings" at bounding box center [181, 57] width 49 height 11
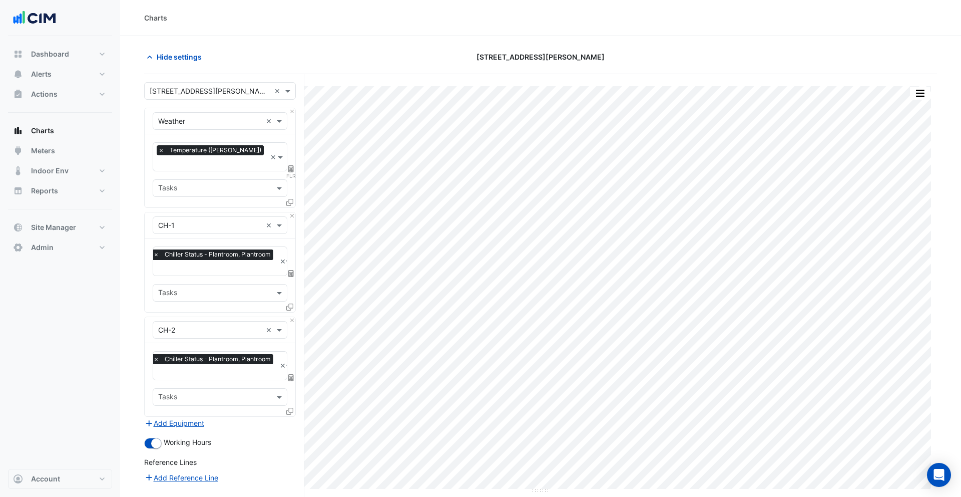
scroll to position [110, 0]
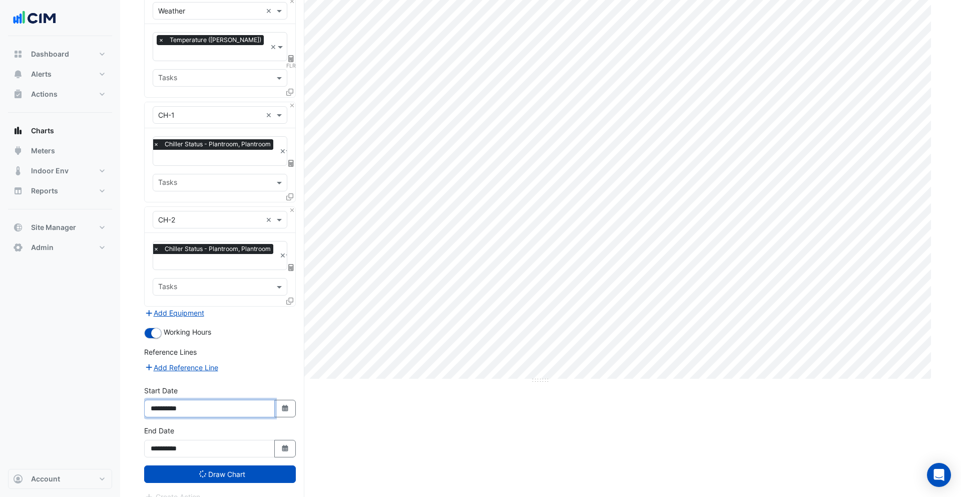
drag, startPoint x: 175, startPoint y: 397, endPoint x: 182, endPoint y: 401, distance: 7.8
click at [176, 400] on input "**********" at bounding box center [209, 409] width 131 height 18
drag, startPoint x: 170, startPoint y: 433, endPoint x: 179, endPoint y: 437, distance: 9.9
click at [173, 440] on input "**********" at bounding box center [209, 449] width 131 height 18
click at [178, 400] on input "**********" at bounding box center [209, 409] width 131 height 18
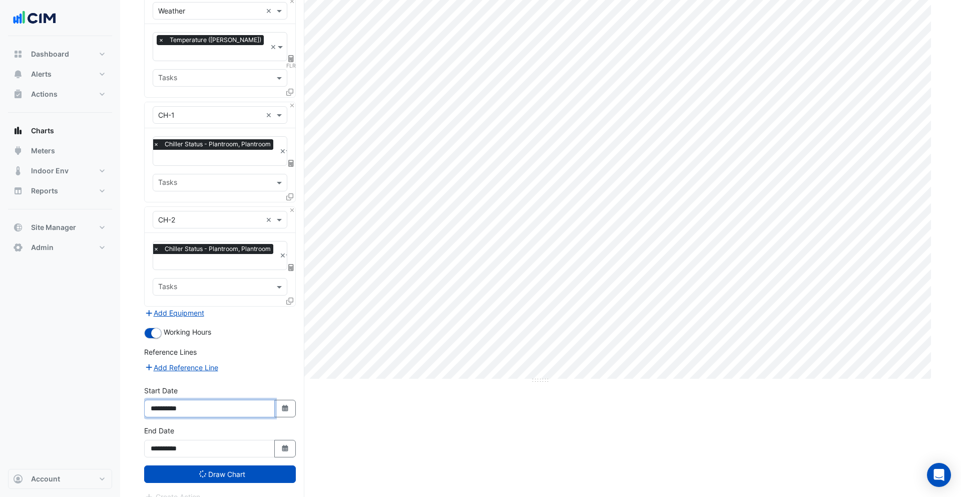
type input "**********"
click at [180, 440] on input "**********" at bounding box center [209, 449] width 131 height 18
type input "**********"
click at [295, 440] on button "Select Date" at bounding box center [285, 449] width 22 height 18
select select "*"
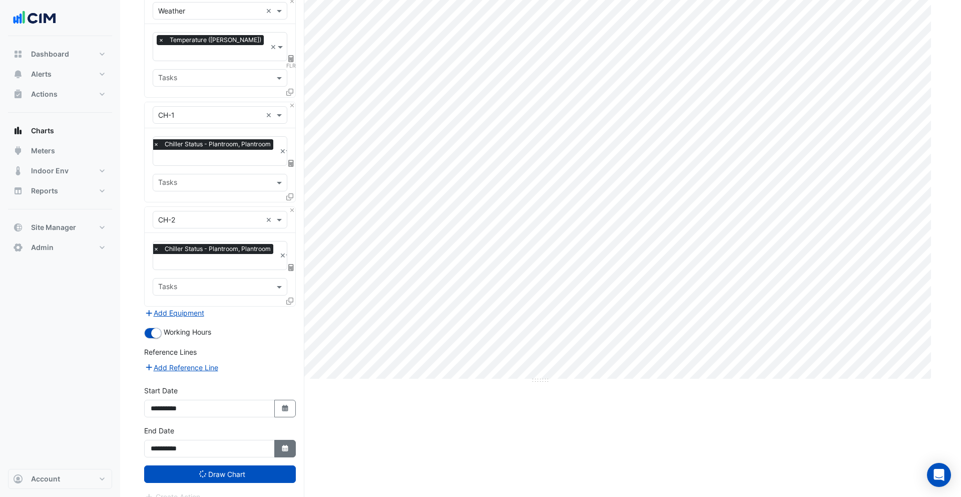
select select "****"
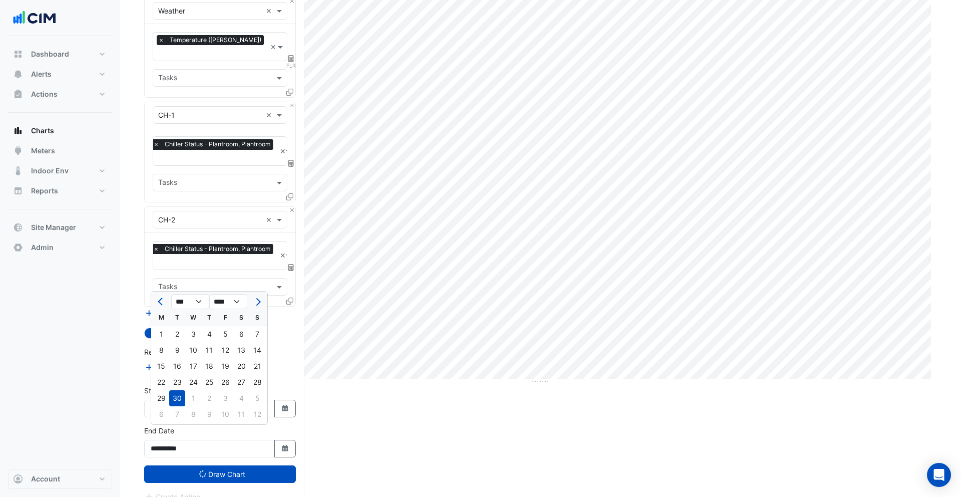
click at [280, 425] on div "**********" at bounding box center [220, 441] width 152 height 32
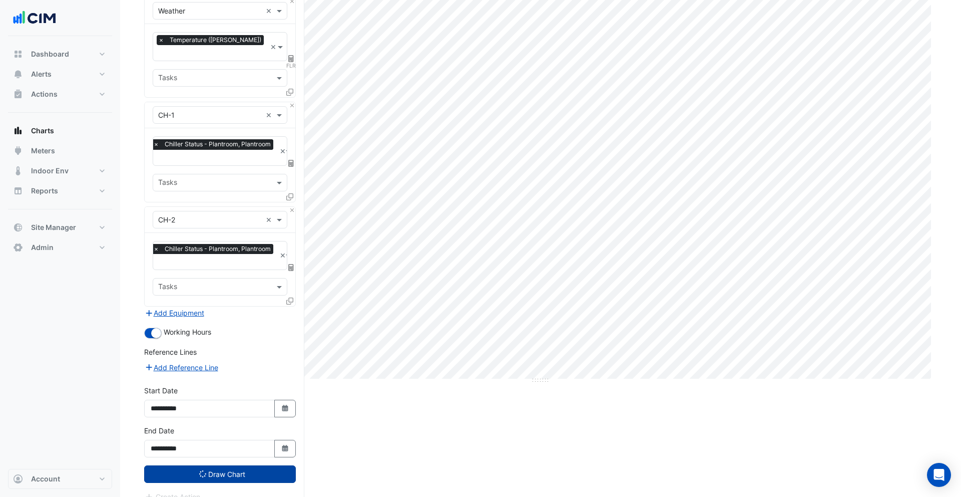
click at [243, 465] on button "Draw Chart" at bounding box center [220, 474] width 152 height 18
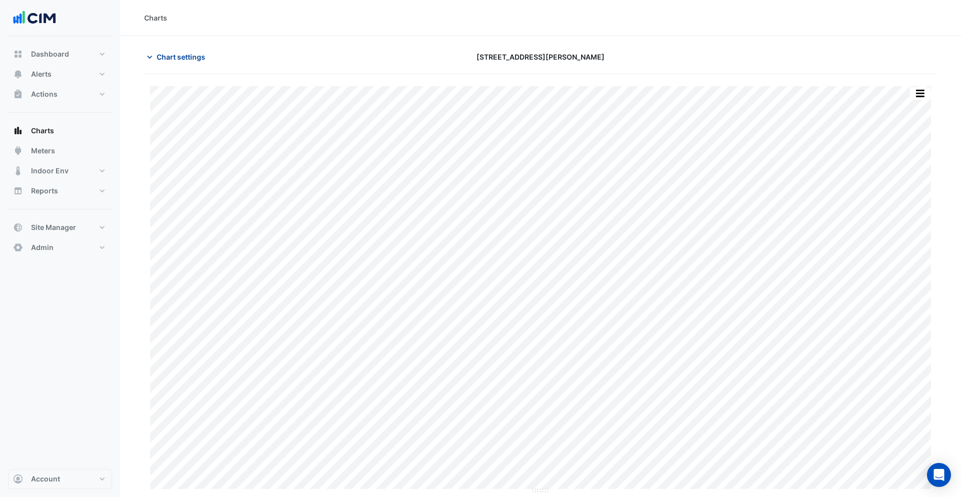
click at [178, 56] on span "Chart settings" at bounding box center [181, 57] width 49 height 11
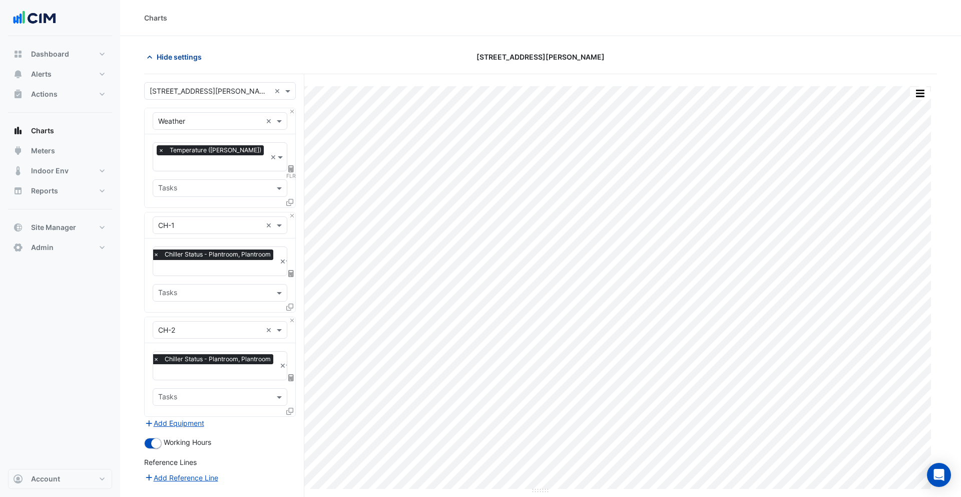
click at [178, 56] on span "Hide settings" at bounding box center [179, 57] width 45 height 11
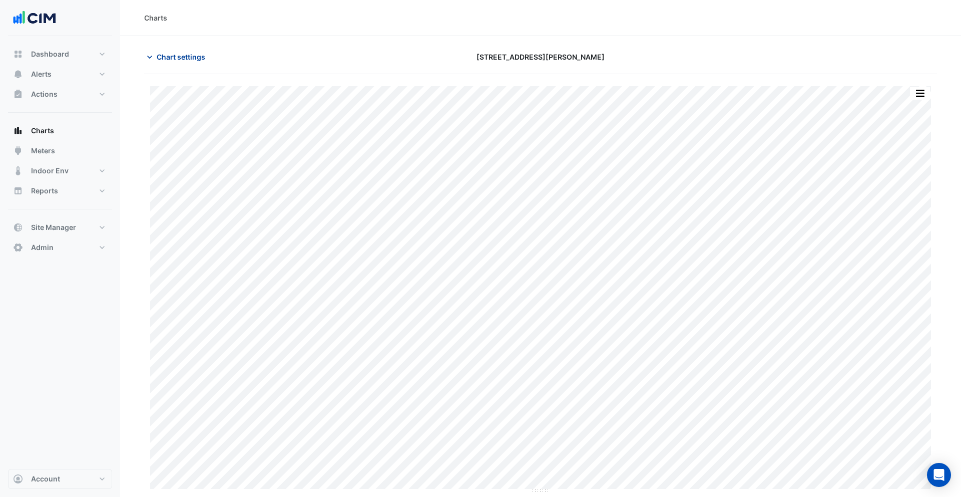
click at [178, 56] on span "Chart settings" at bounding box center [181, 57] width 49 height 11
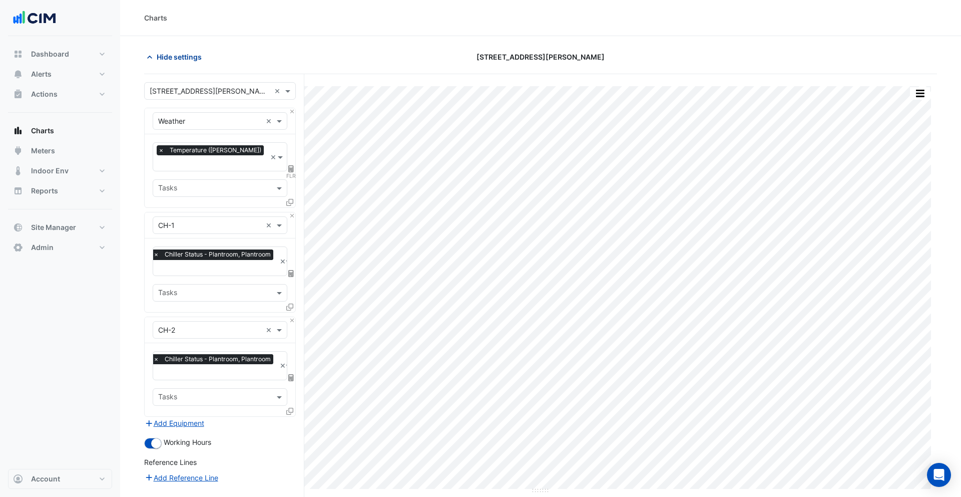
click at [178, 56] on span "Hide settings" at bounding box center [179, 57] width 45 height 11
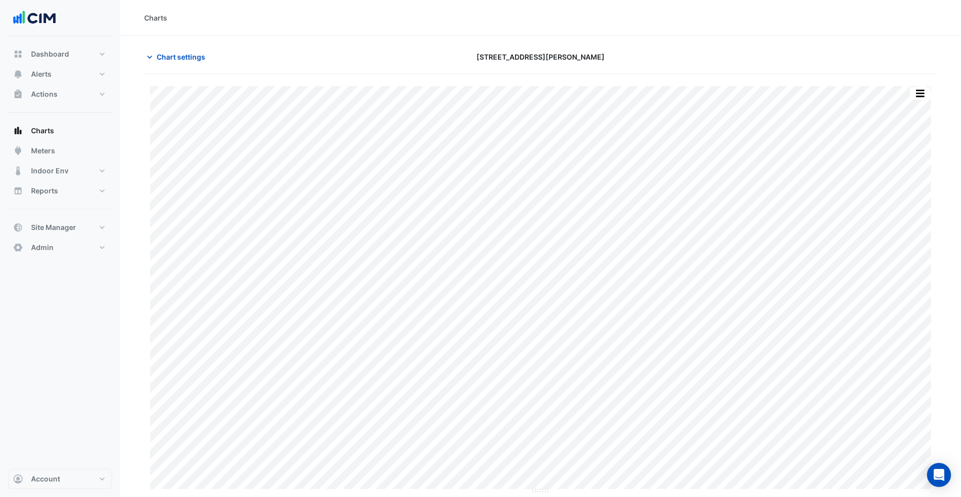
click at [931, 89] on div "Split by Equip Split by Unit Split All Print Save as JPEG Save as PNG Pivot Dat…" at bounding box center [540, 290] width 793 height 408
click at [928, 90] on button "button" at bounding box center [920, 93] width 20 height 13
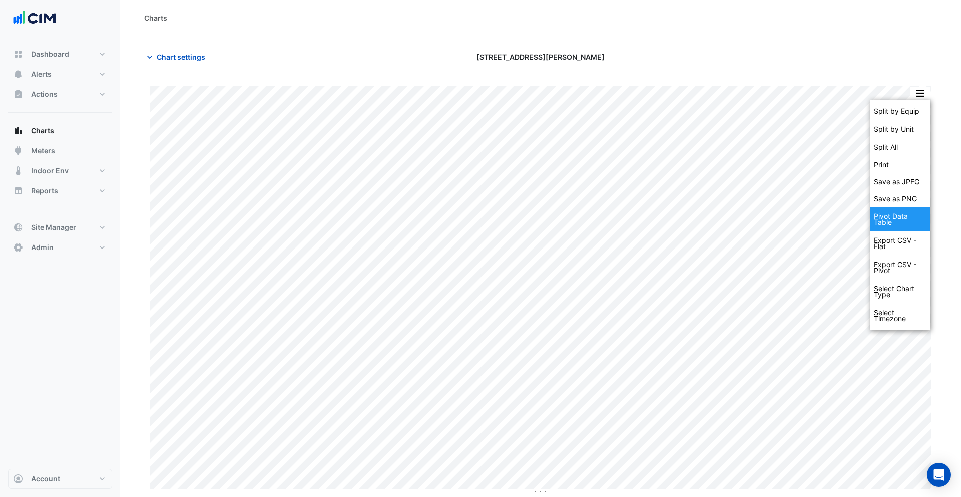
click at [899, 225] on div "Pivot Data Table" at bounding box center [900, 219] width 60 height 24
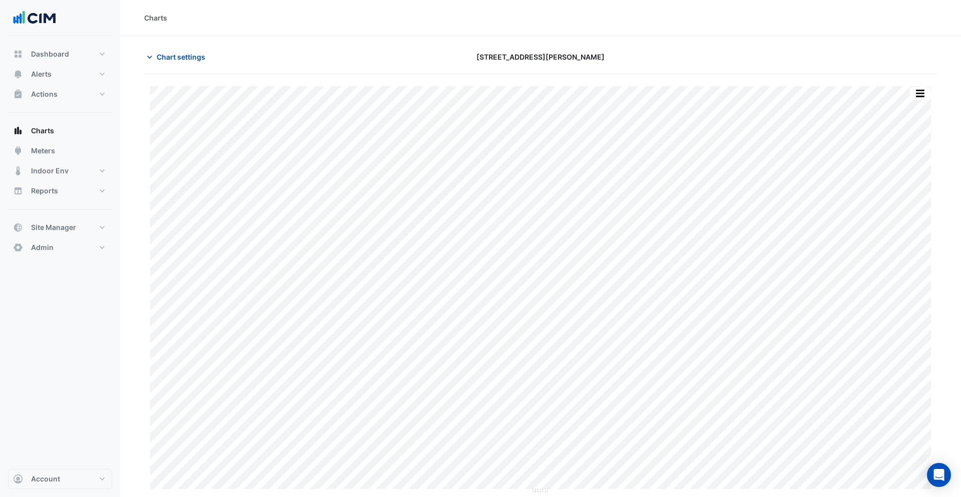
drag, startPoint x: 410, startPoint y: 74, endPoint x: 478, endPoint y: 67, distance: 68.0
click at [411, 75] on div "Split by Equip Split by Unit Split All Print Save as JPEG Save as PNG Pivot Dat…" at bounding box center [540, 284] width 793 height 420
click at [920, 90] on button "button" at bounding box center [920, 93] width 20 height 13
click at [912, 90] on button "button" at bounding box center [920, 93] width 20 height 13
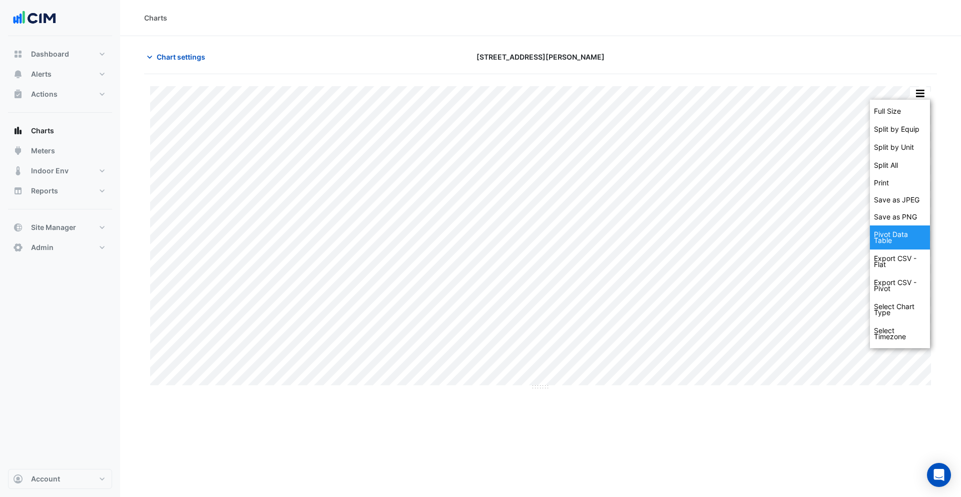
click at [903, 235] on div "Pivot Data Table" at bounding box center [900, 237] width 60 height 24
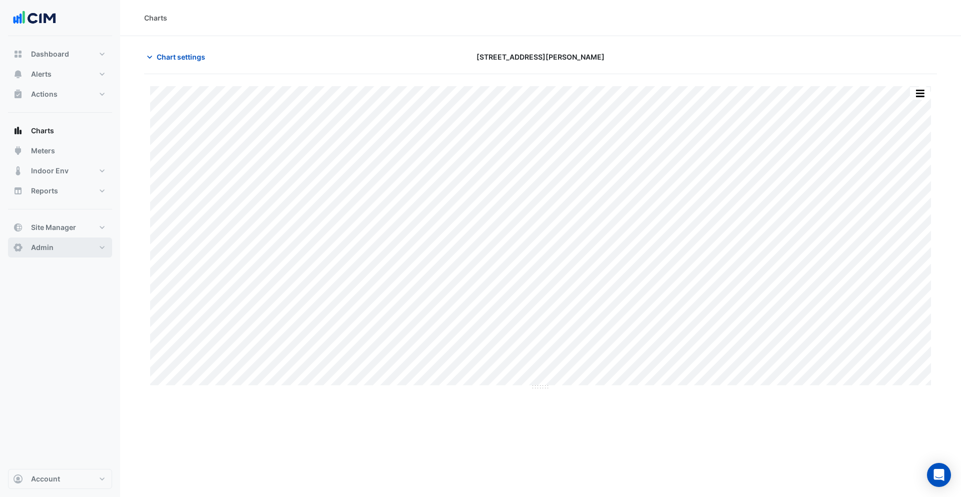
click at [54, 245] on button "Admin" at bounding box center [60, 247] width 104 height 20
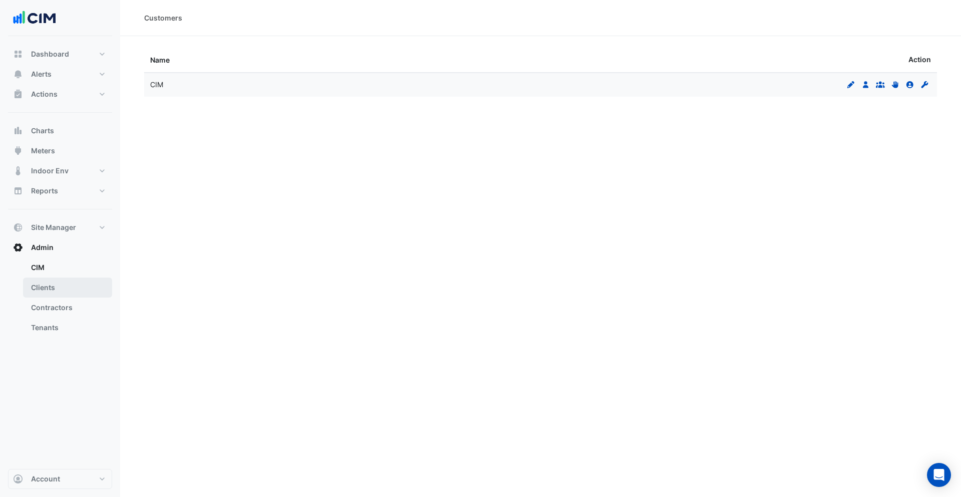
click at [61, 286] on link "Clients" at bounding box center [67, 287] width 89 height 20
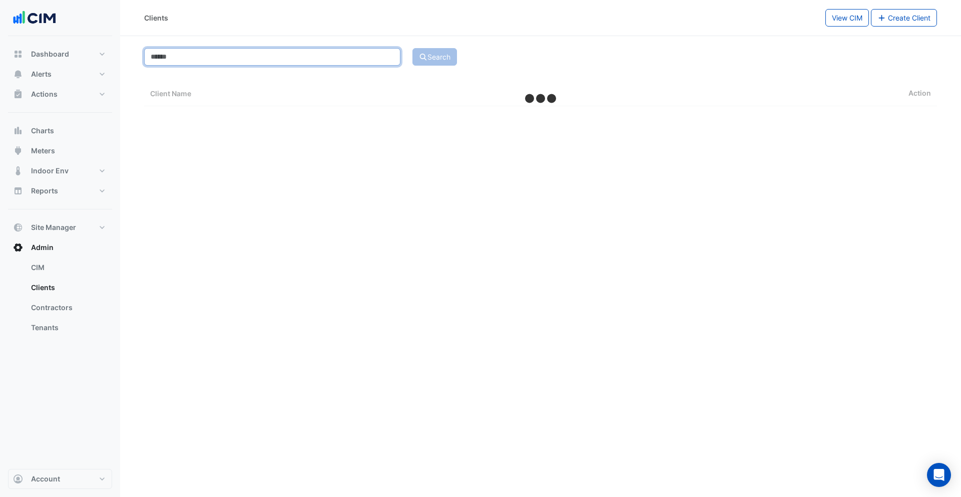
click at [271, 61] on input at bounding box center [272, 57] width 256 height 18
select select "***"
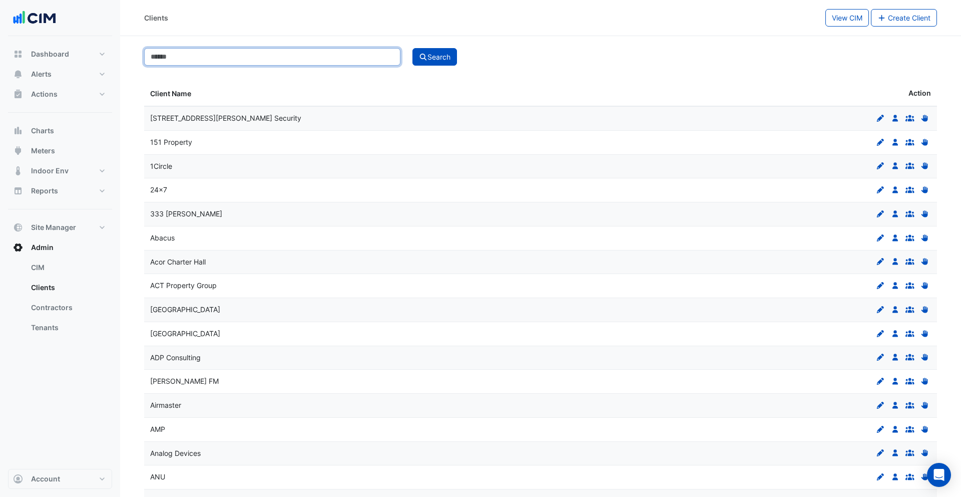
click at [261, 54] on input at bounding box center [272, 57] width 256 height 18
type input "***"
click at [413, 48] on button "Search" at bounding box center [435, 57] width 45 height 18
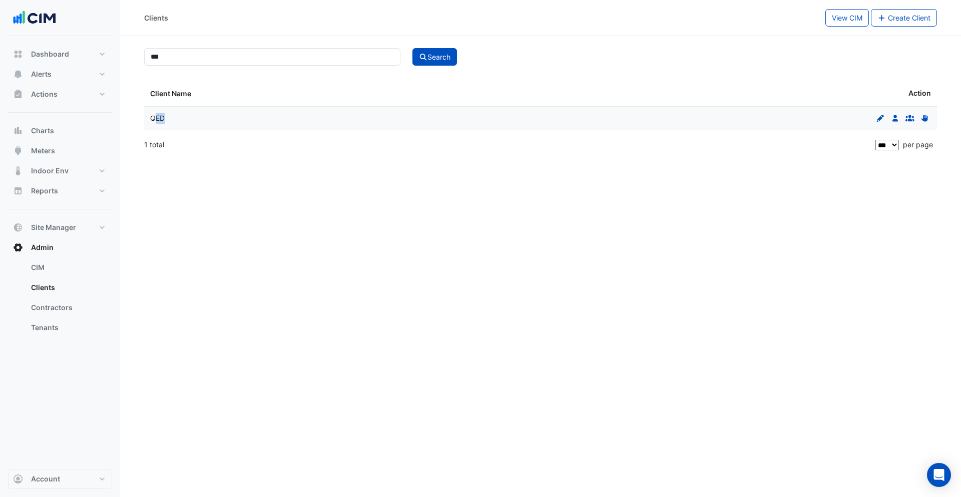
drag, startPoint x: 154, startPoint y: 120, endPoint x: 166, endPoint y: 118, distance: 12.2
click at [166, 118] on div "QED" at bounding box center [342, 119] width 385 height 12
click at [81, 301] on link "Contractors" at bounding box center [67, 307] width 89 height 20
select select "***"
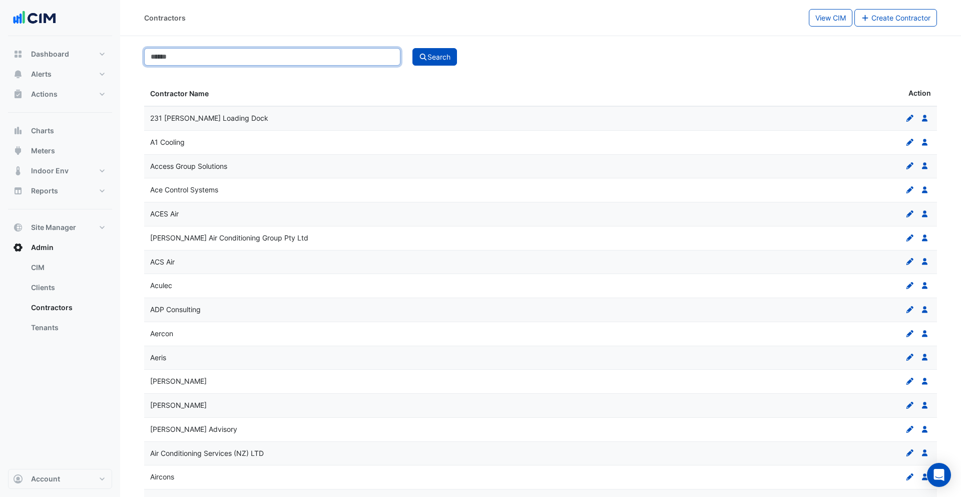
click at [248, 57] on input at bounding box center [272, 57] width 256 height 18
type input "***"
click at [434, 57] on button "Search" at bounding box center [435, 57] width 45 height 18
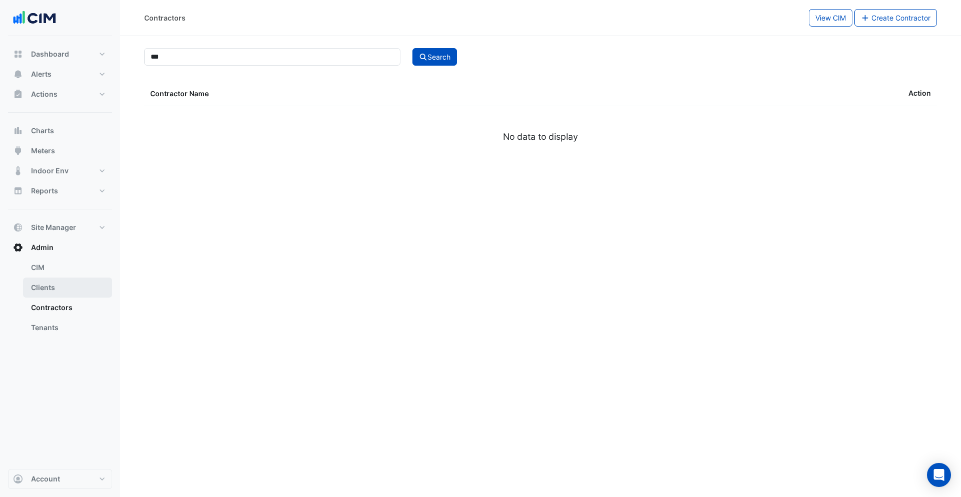
click at [68, 283] on link "Clients" at bounding box center [67, 287] width 89 height 20
select select "***"
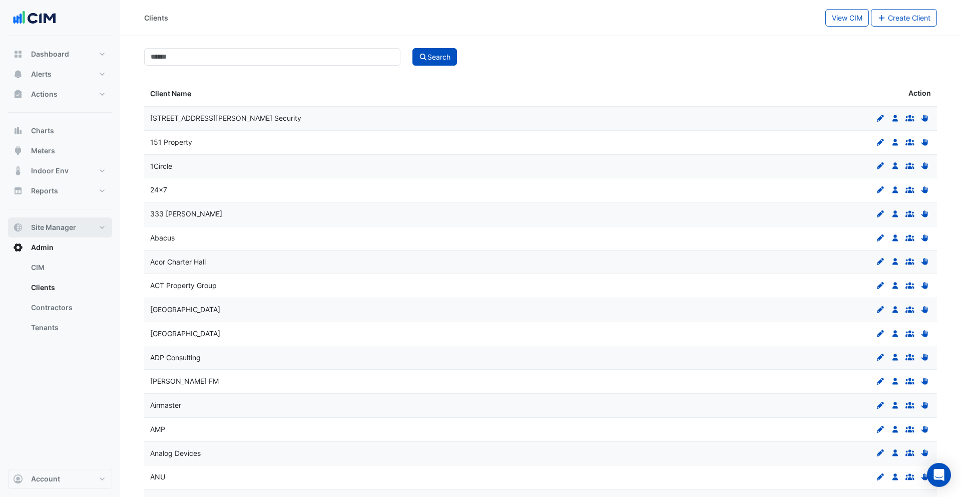
click at [75, 228] on span "Site Manager" at bounding box center [53, 227] width 45 height 10
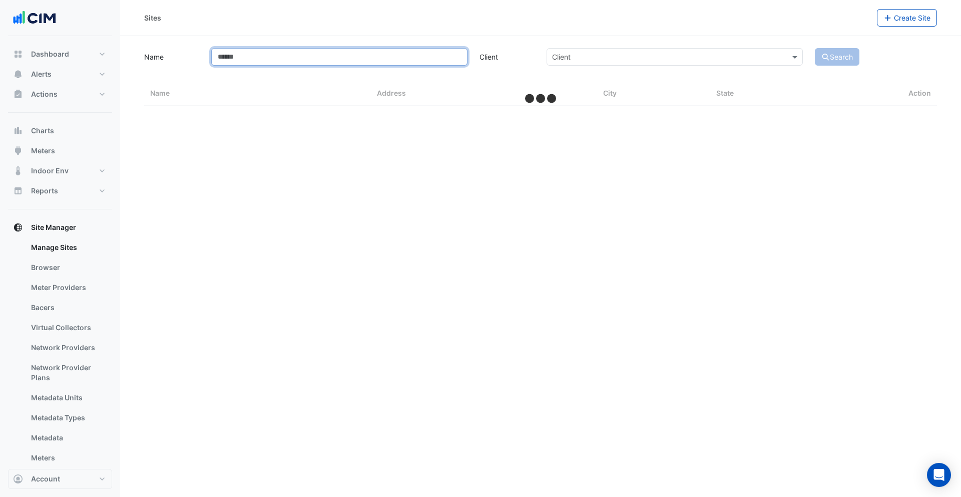
click at [283, 63] on input "Name" at bounding box center [339, 57] width 256 height 18
select select "***"
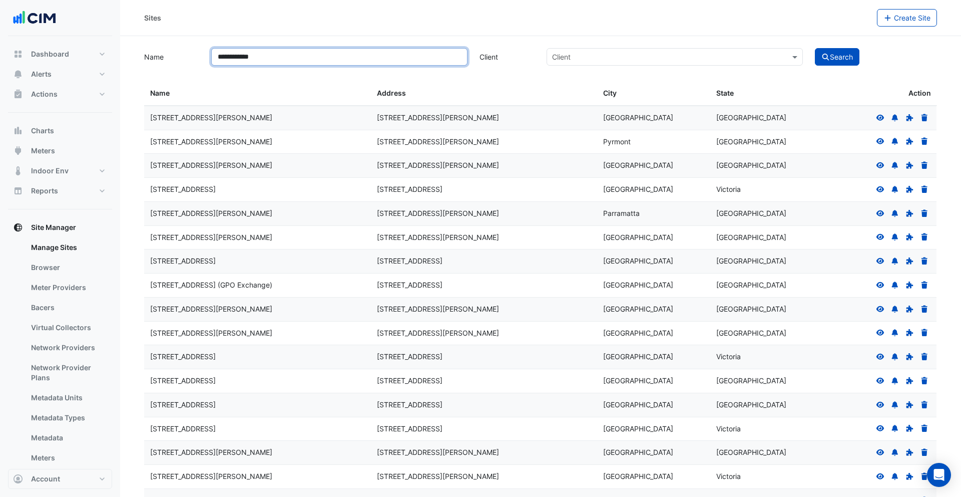
type input "**********"
click at [815, 48] on button "Search" at bounding box center [837, 57] width 45 height 18
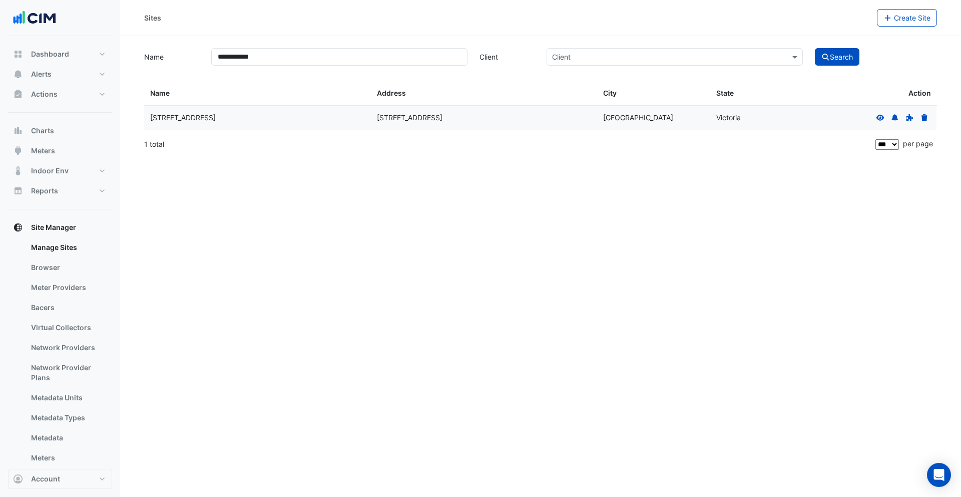
click at [880, 116] on icon at bounding box center [880, 117] width 9 height 7
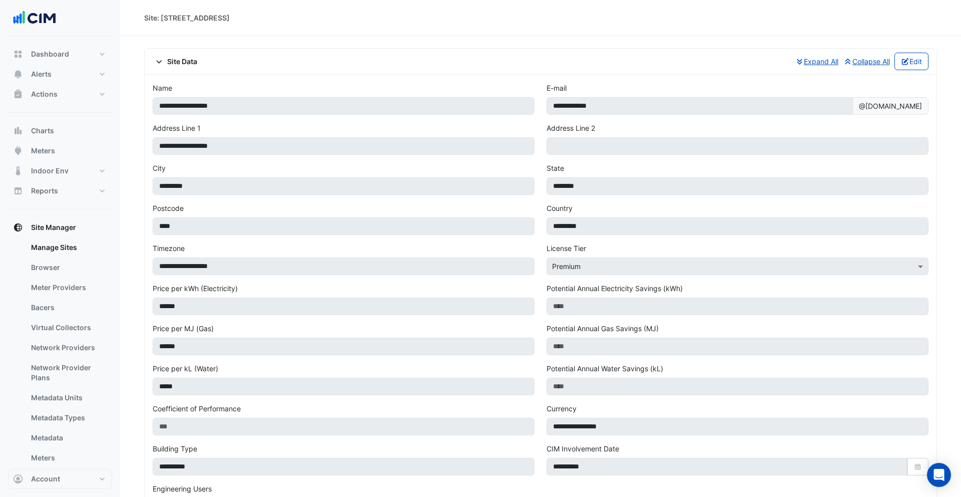
click at [193, 67] on div "Site Data Expand All Collapse All Edit" at bounding box center [541, 62] width 776 height 18
click at [66, 248] on link "Manage Sites" at bounding box center [67, 247] width 89 height 20
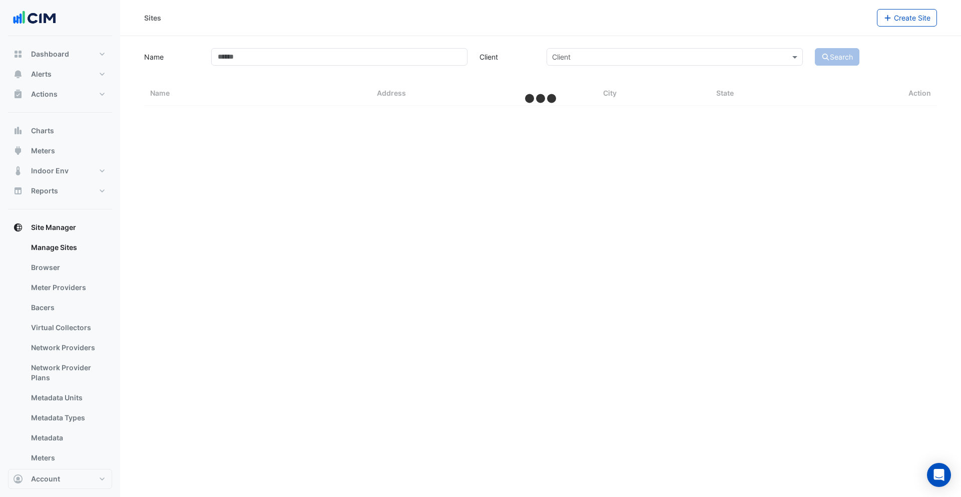
click at [618, 59] on input "text" at bounding box center [664, 57] width 225 height 11
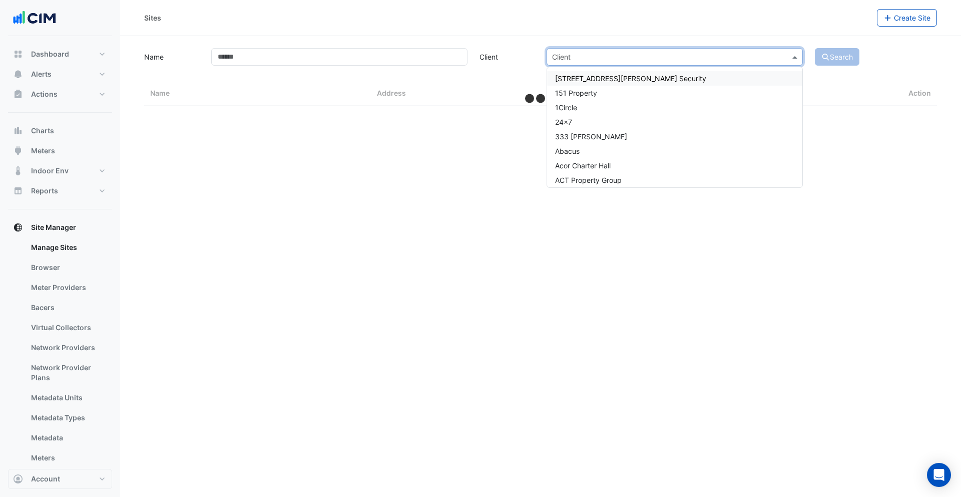
select select "***"
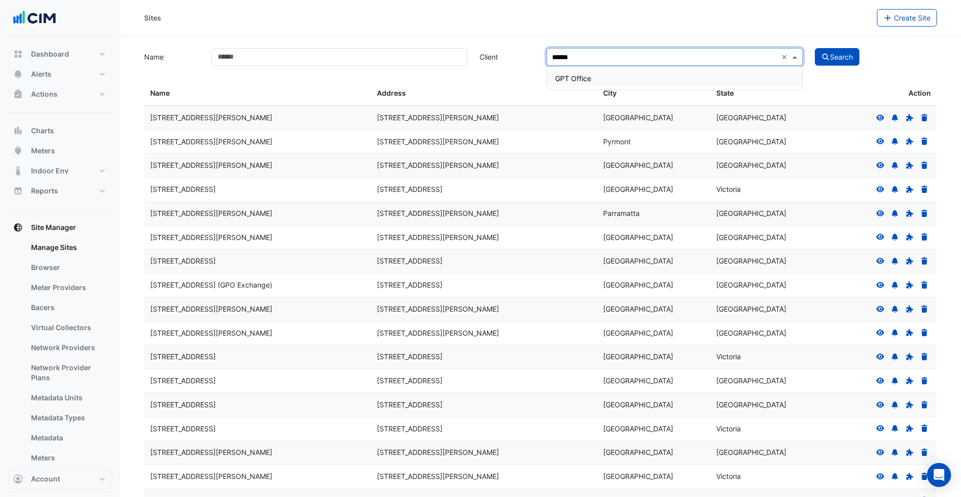
type input "*******"
click at [625, 76] on div "GPT Office" at bounding box center [674, 78] width 255 height 15
click at [841, 62] on button "Search" at bounding box center [837, 57] width 45 height 18
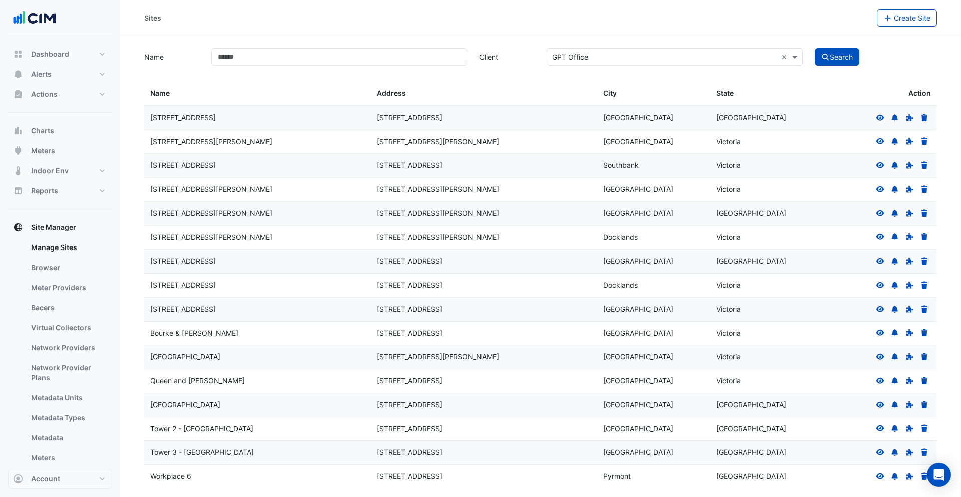
click at [879, 118] on icon at bounding box center [880, 117] width 9 height 7
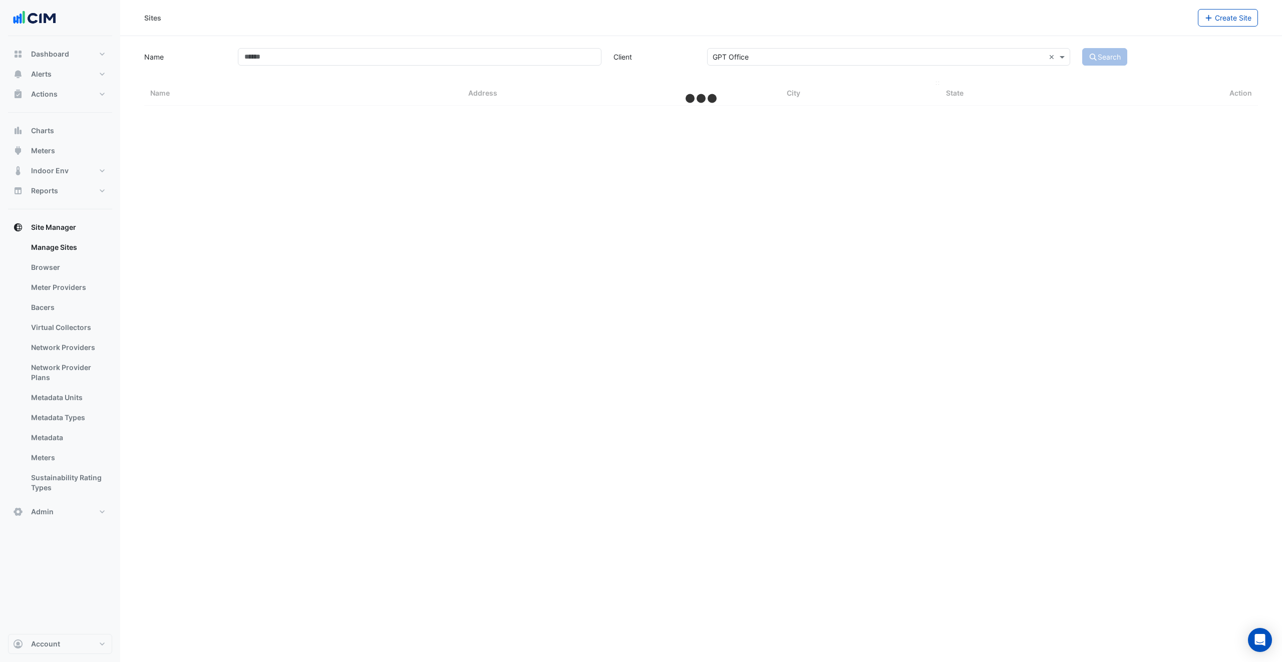
select select "***"
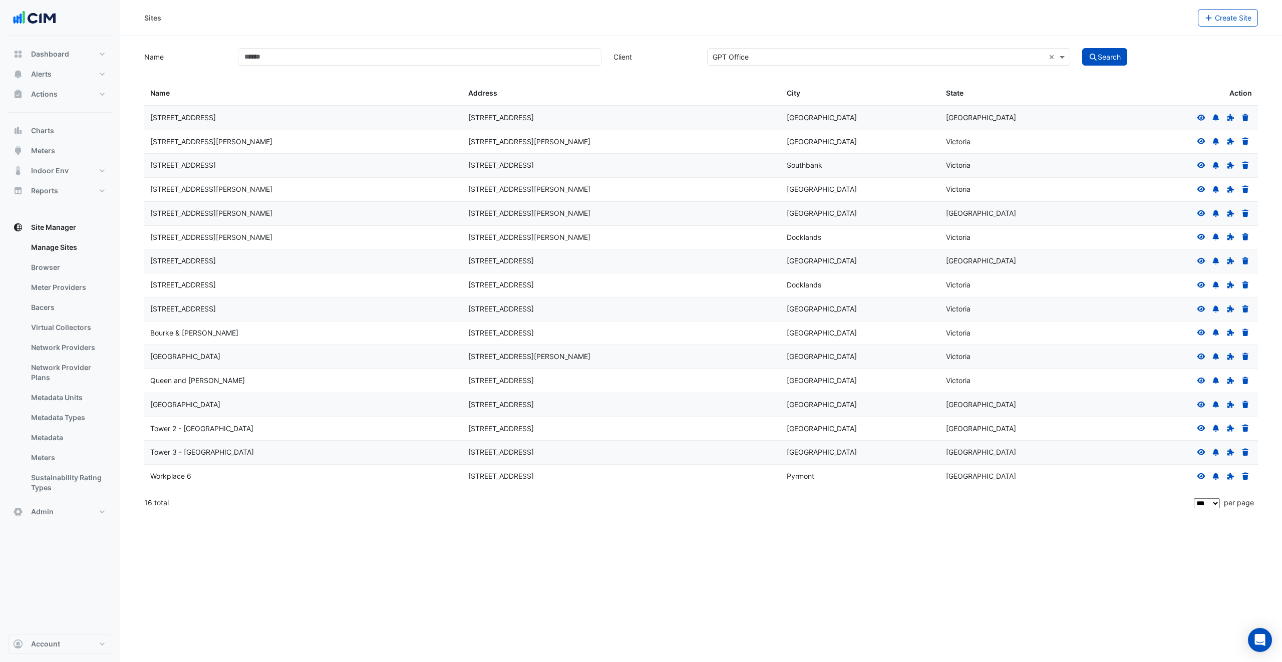
click at [961, 143] on icon at bounding box center [1201, 141] width 8 height 6
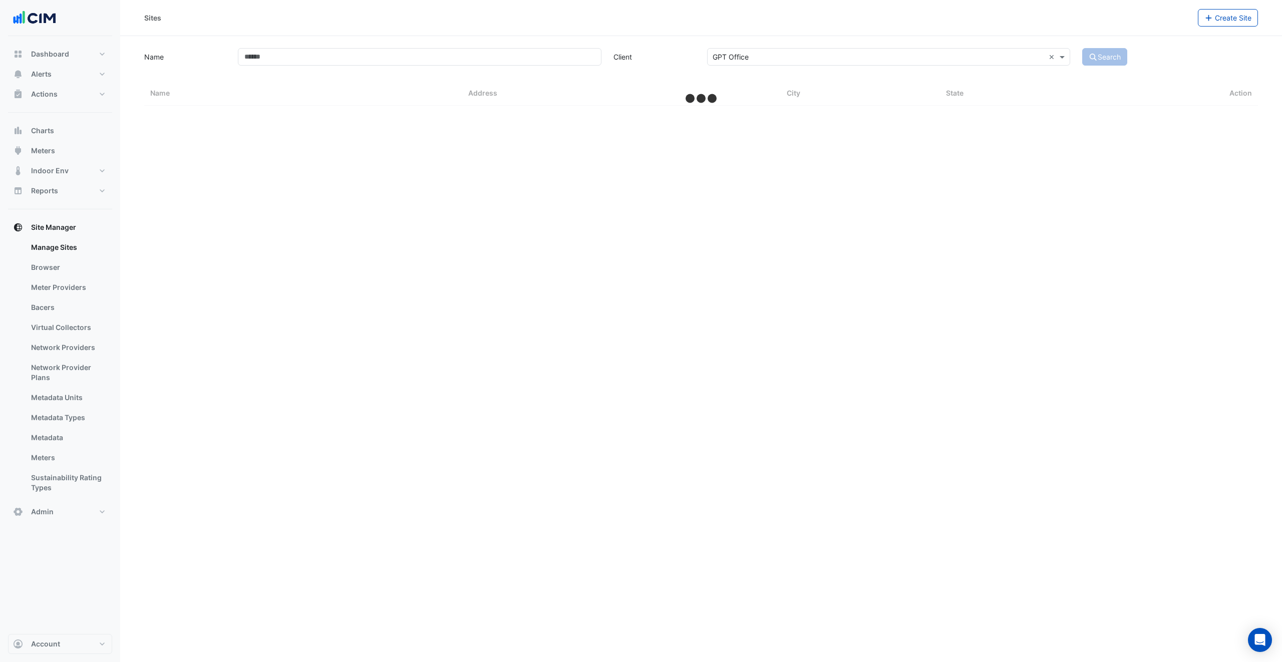
select select "***"
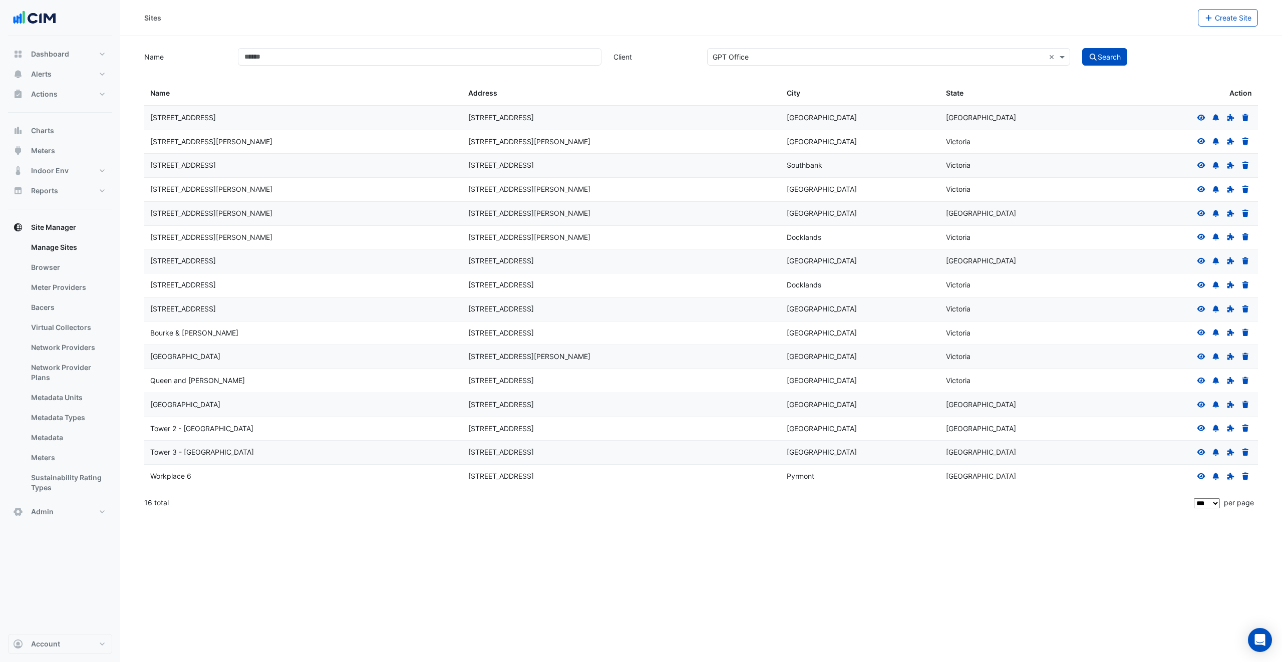
click at [961, 166] on icon at bounding box center [1201, 165] width 8 height 6
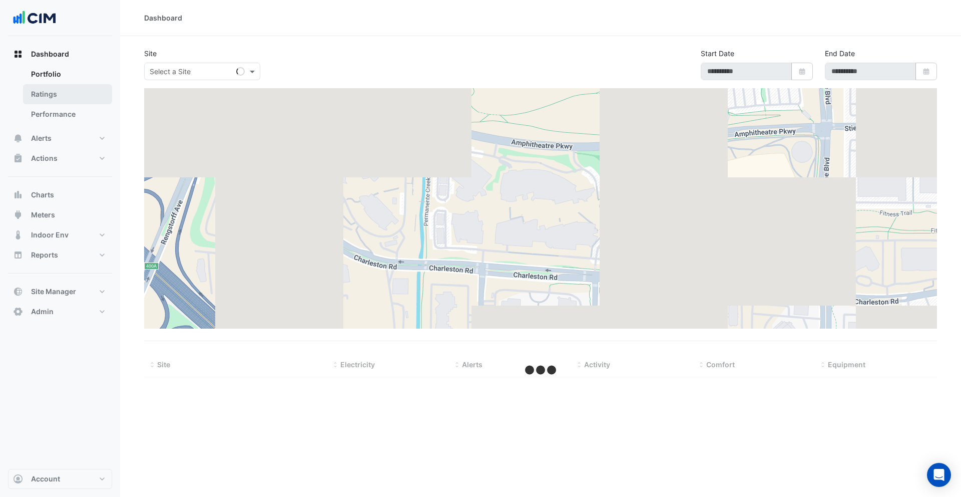
click at [61, 94] on link "Ratings" at bounding box center [67, 94] width 89 height 20
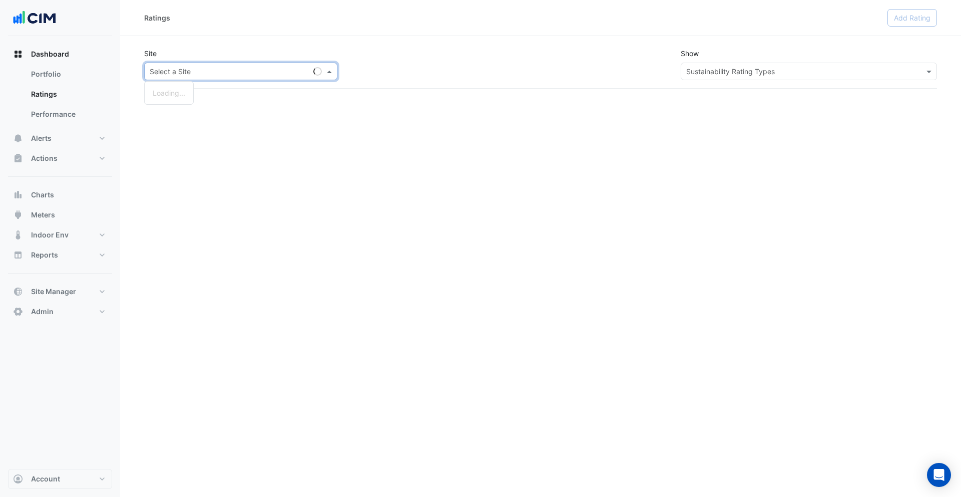
click at [244, 71] on input "text" at bounding box center [231, 72] width 162 height 11
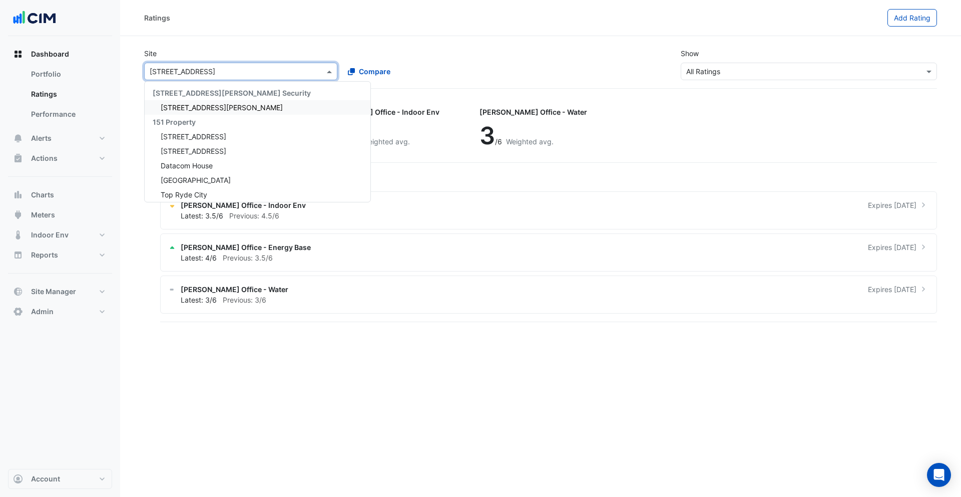
click at [245, 47] on div "Site × [STREET_ADDRESS] [STREET_ADDRESS][PERSON_NAME] Security [STREET_ADDRESS]…" at bounding box center [540, 64] width 805 height 48
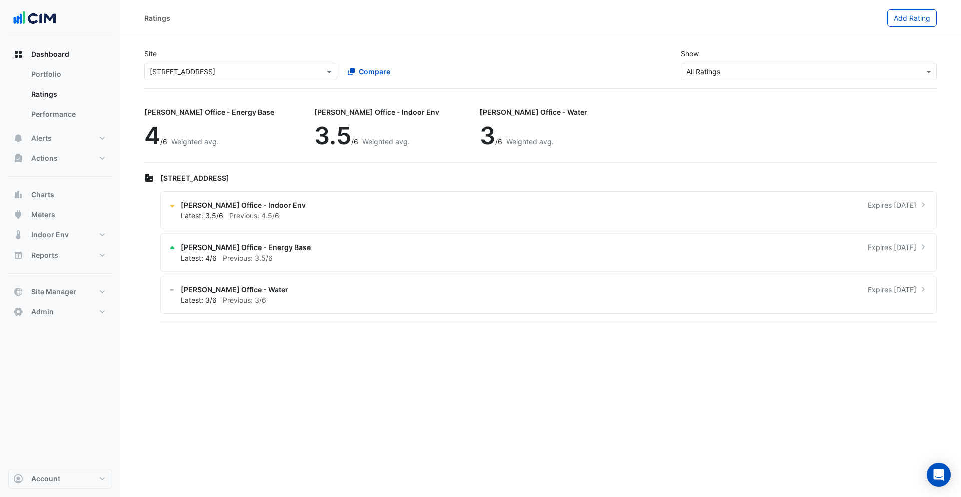
click at [256, 69] on input "text" at bounding box center [231, 72] width 162 height 11
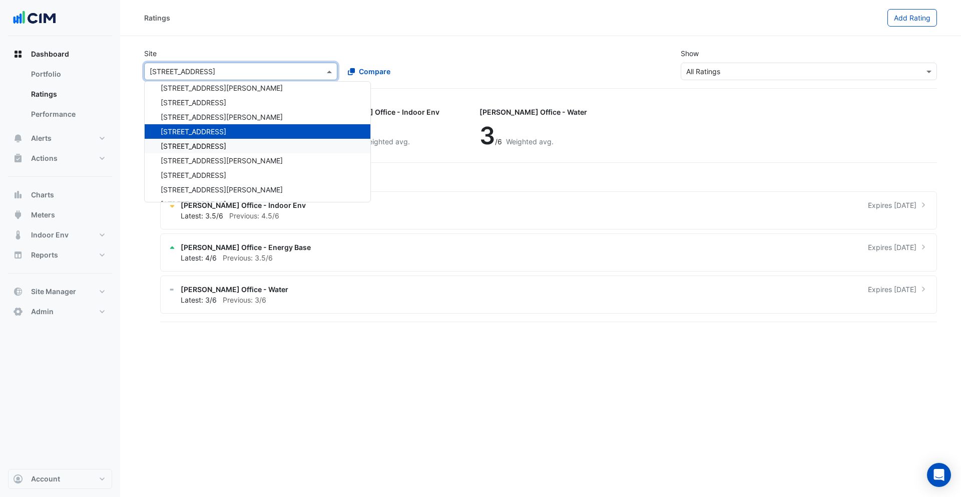
scroll to position [2234, 0]
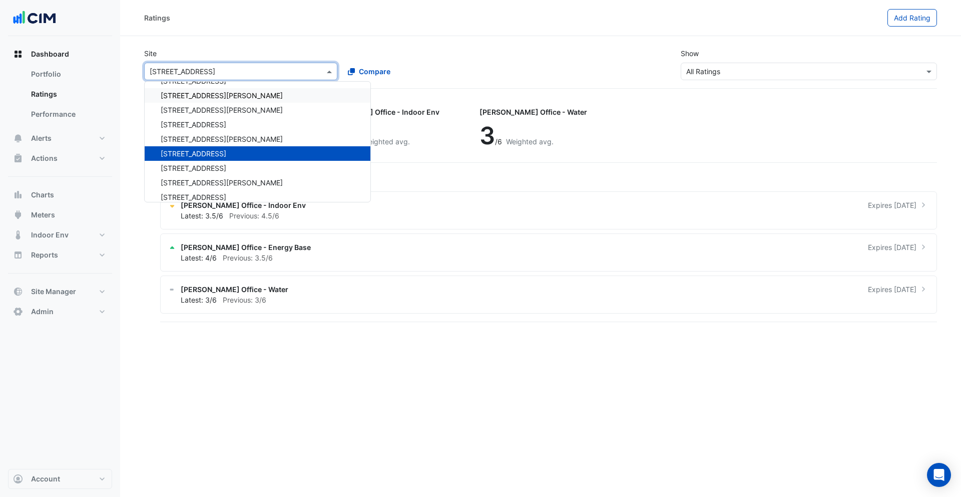
click at [741, 73] on input "text" at bounding box center [798, 72] width 225 height 11
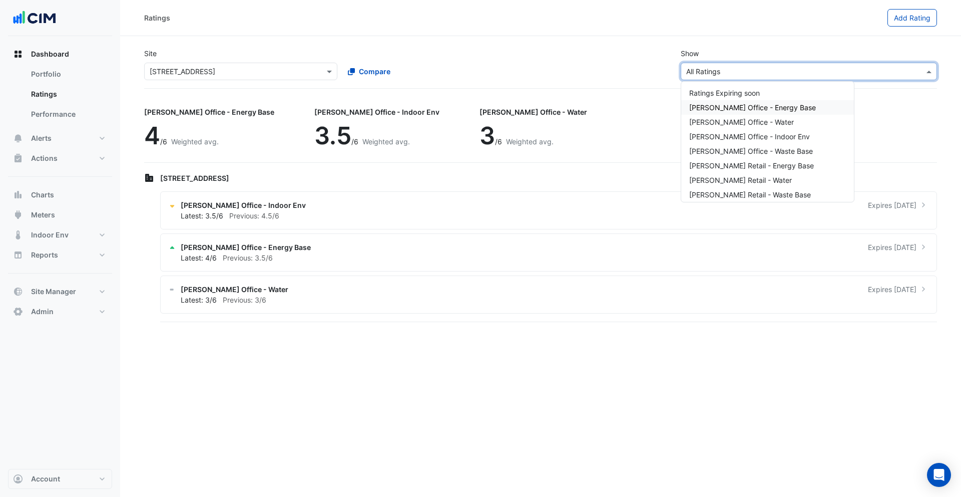
click at [726, 104] on span "[PERSON_NAME] Office - Energy Base" at bounding box center [752, 107] width 127 height 9
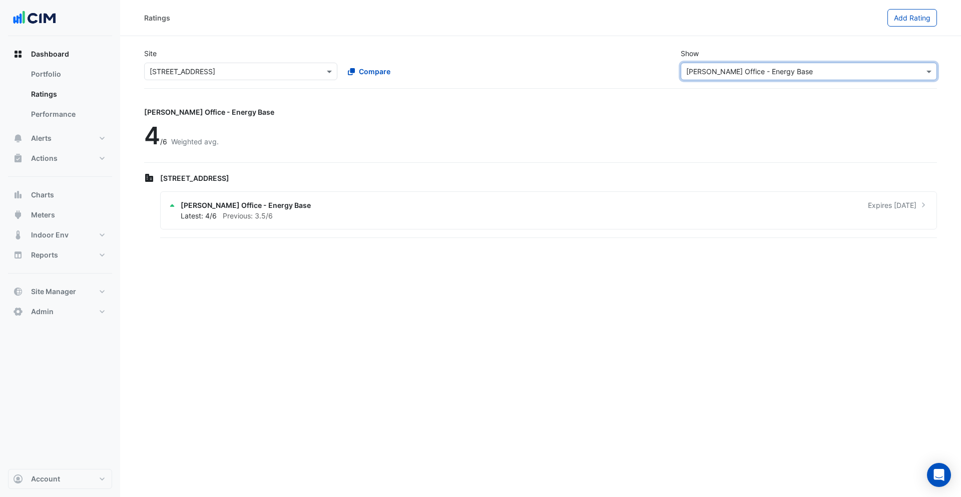
click at [265, 70] on input "text" at bounding box center [231, 72] width 162 height 11
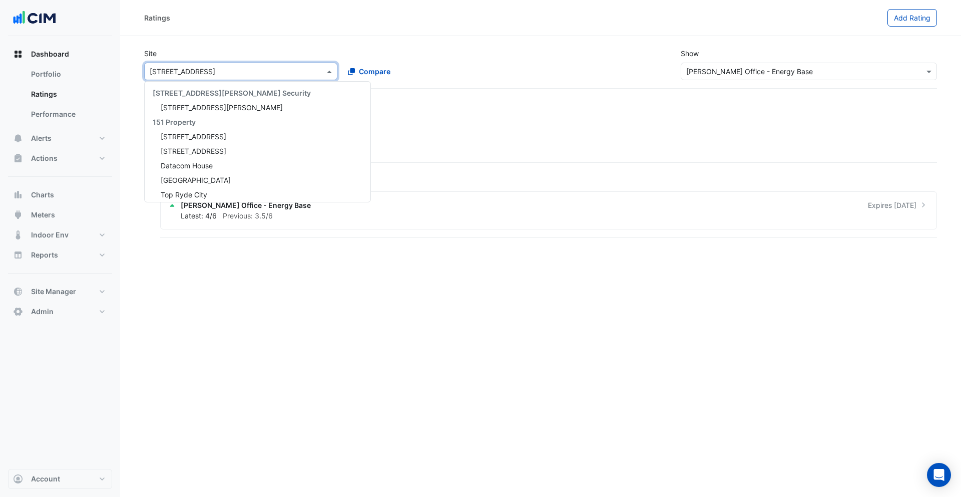
scroll to position [2298, 0]
type input "***"
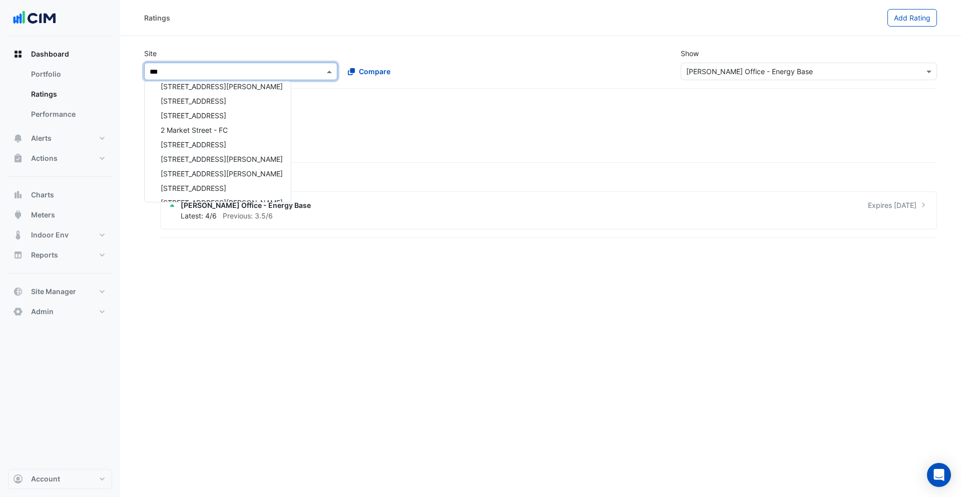
scroll to position [0, 0]
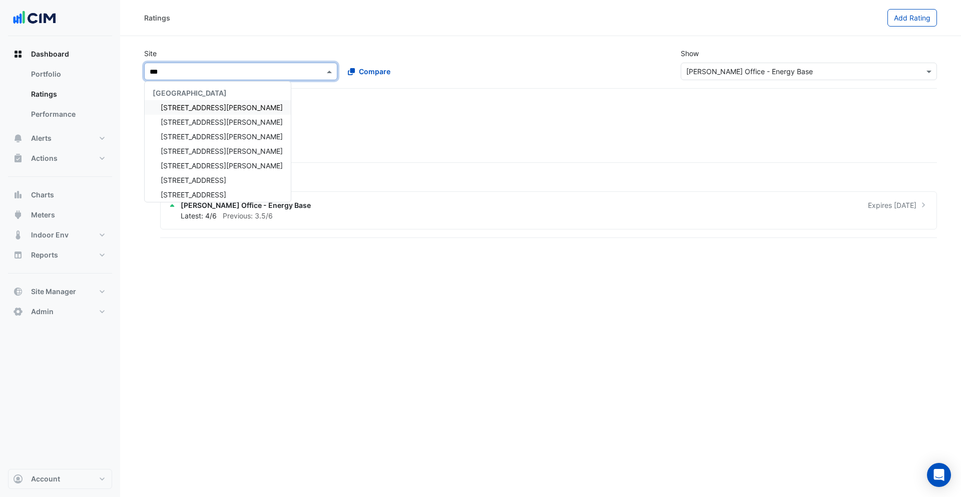
click at [204, 112] on div "[STREET_ADDRESS][PERSON_NAME]" at bounding box center [218, 107] width 146 height 15
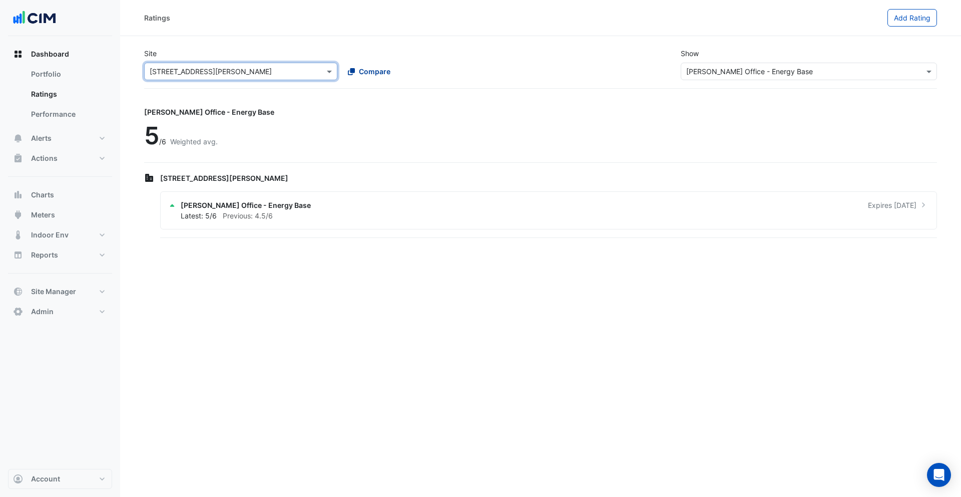
click at [378, 74] on span "Compare" at bounding box center [375, 71] width 32 height 11
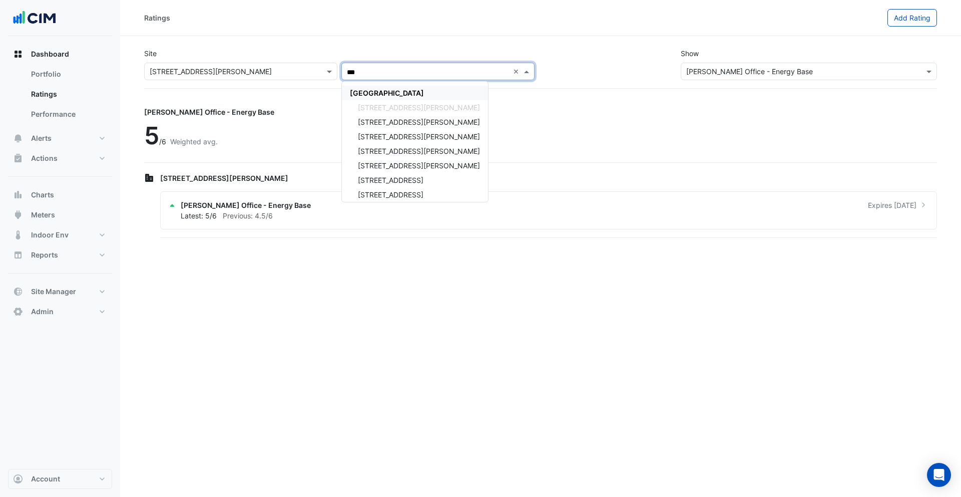
click at [386, 90] on span "[GEOGRAPHIC_DATA]" at bounding box center [387, 93] width 74 height 9
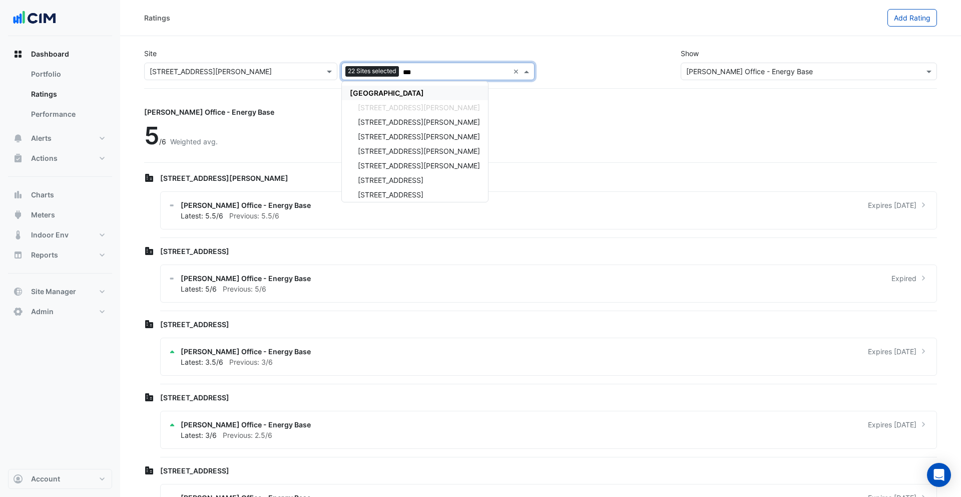
type input "***"
click at [372, 49] on div "Site × [STREET_ADDRESS][PERSON_NAME] 22 Sites selected *** × [GEOGRAPHIC_DATA] …" at bounding box center [339, 64] width 403 height 32
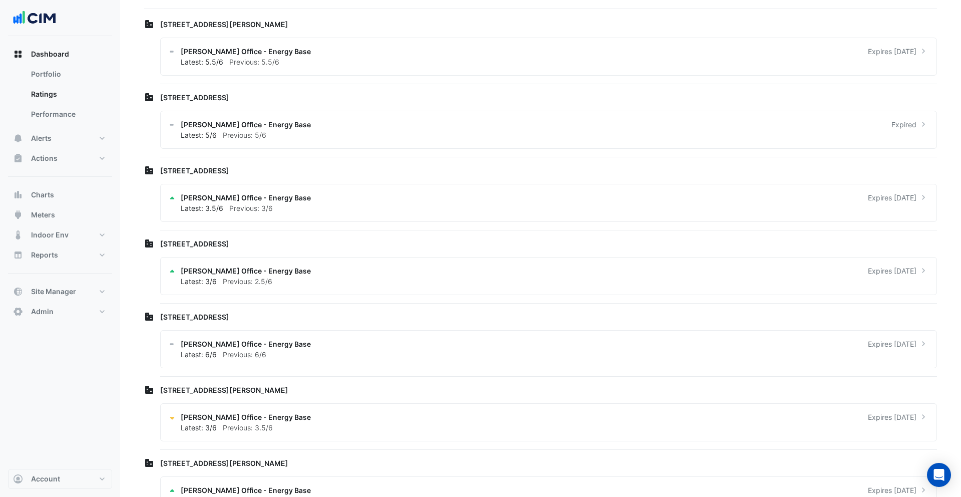
scroll to position [183, 0]
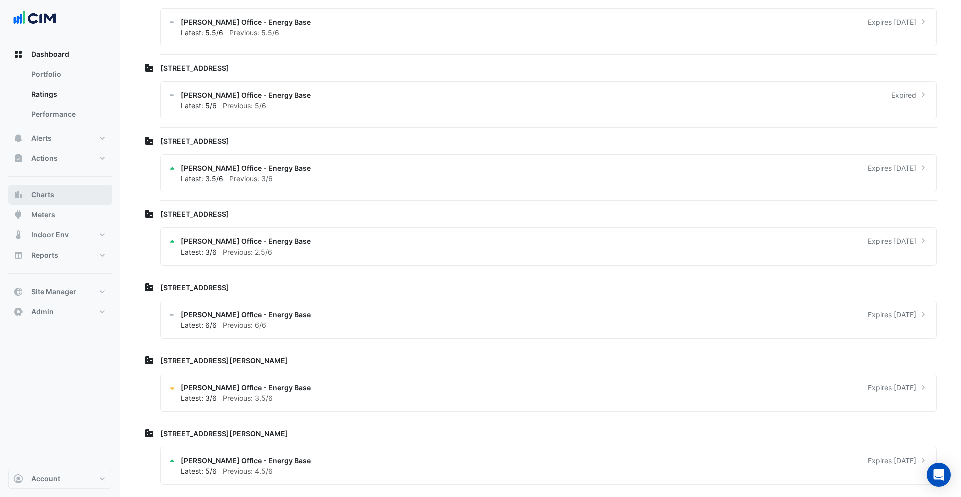
click at [74, 195] on button "Charts" at bounding box center [60, 195] width 104 height 20
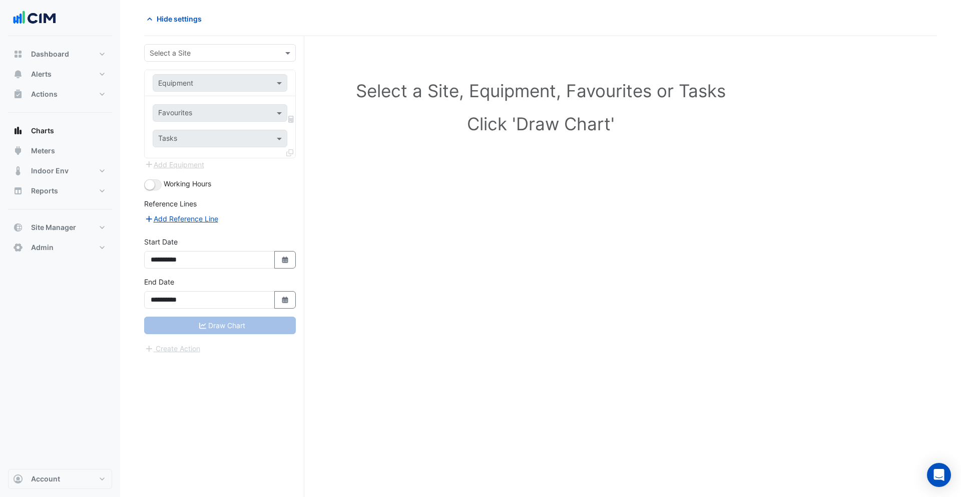
click at [217, 54] on input "text" at bounding box center [210, 53] width 121 height 11
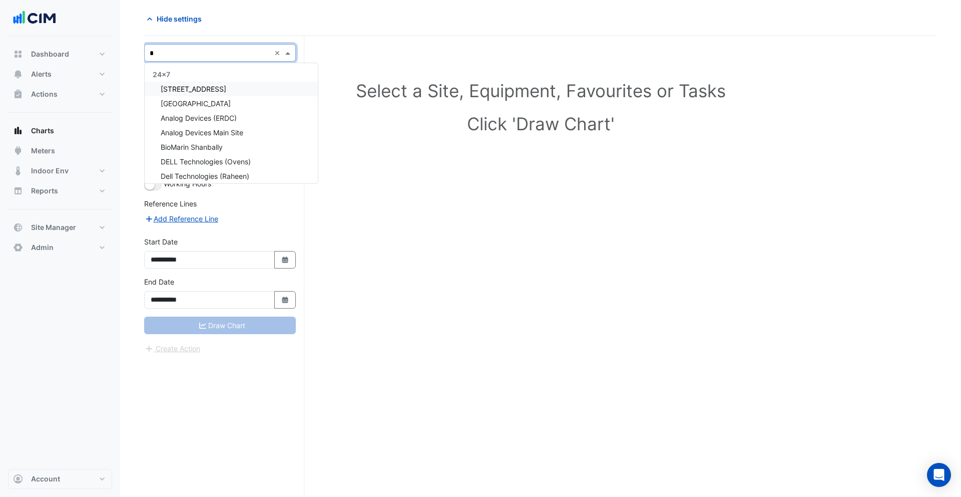
type input "**"
click at [198, 88] on span "[STREET_ADDRESS]" at bounding box center [194, 89] width 66 height 9
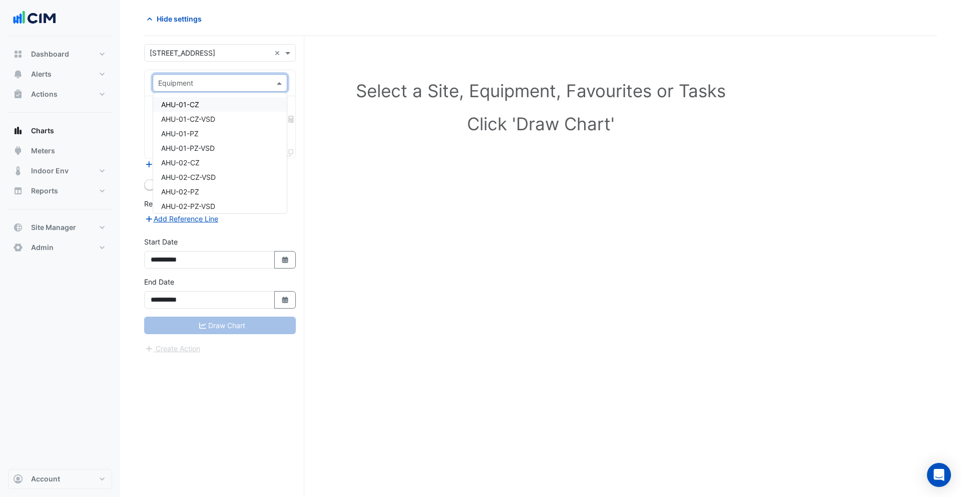
click at [214, 87] on input "text" at bounding box center [210, 83] width 104 height 11
type input "**"
click at [210, 103] on div "CHILLER-1" at bounding box center [220, 104] width 134 height 15
click at [216, 113] on input "text" at bounding box center [208, 114] width 101 height 11
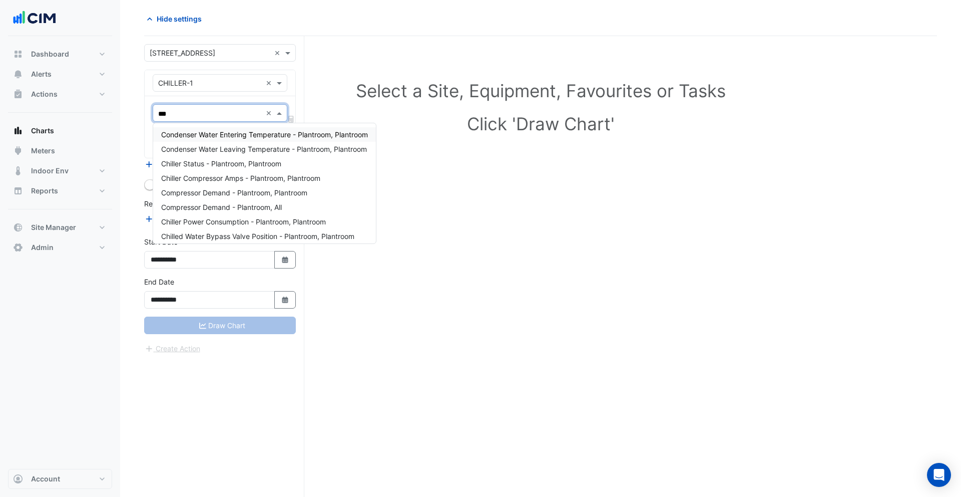
type input "****"
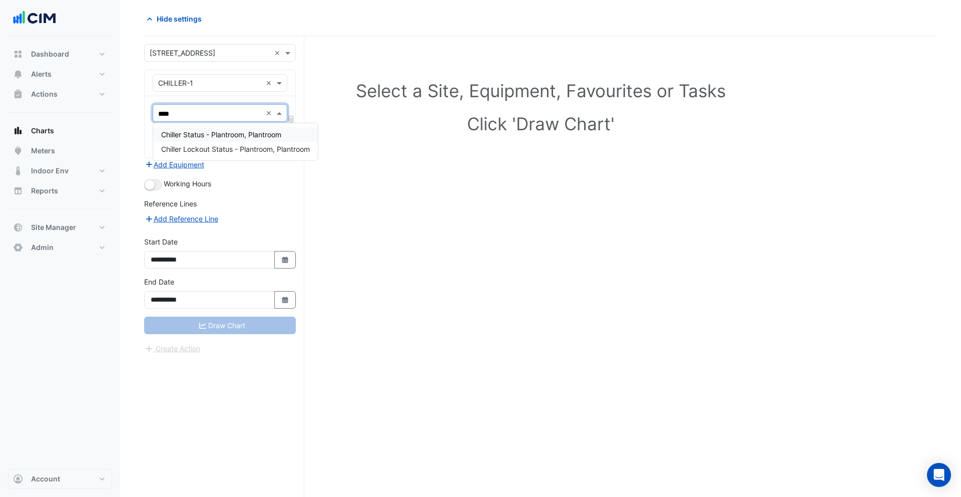
click at [221, 132] on span "Chiller Status - Plantroom, Plantroom" at bounding box center [221, 134] width 120 height 9
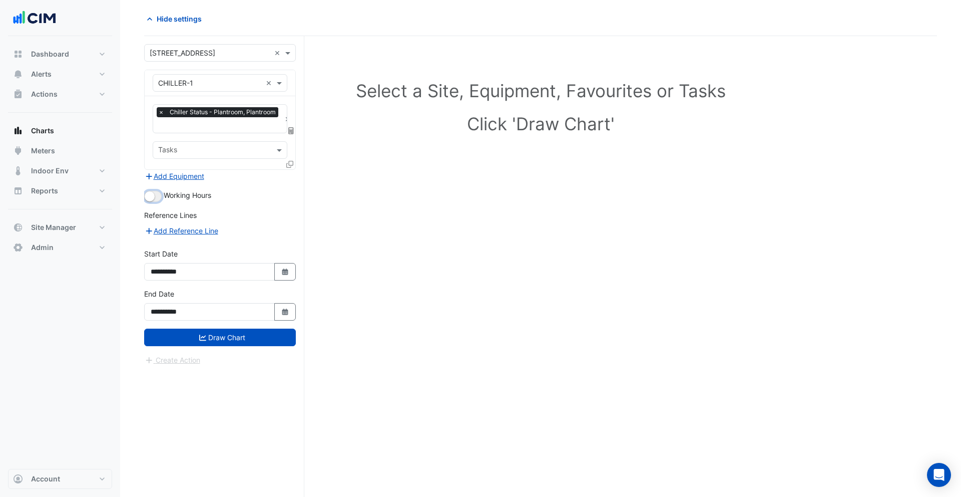
click at [157, 194] on button "button" at bounding box center [153, 196] width 18 height 11
click at [293, 165] on icon at bounding box center [289, 164] width 7 height 7
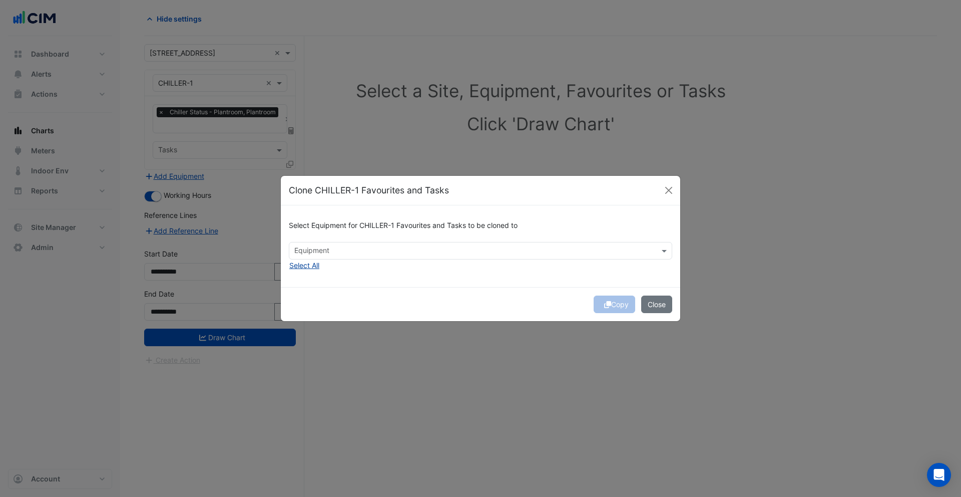
click at [308, 266] on button "Select All" at bounding box center [304, 265] width 31 height 12
click at [612, 302] on button "Copy" at bounding box center [615, 304] width 42 height 18
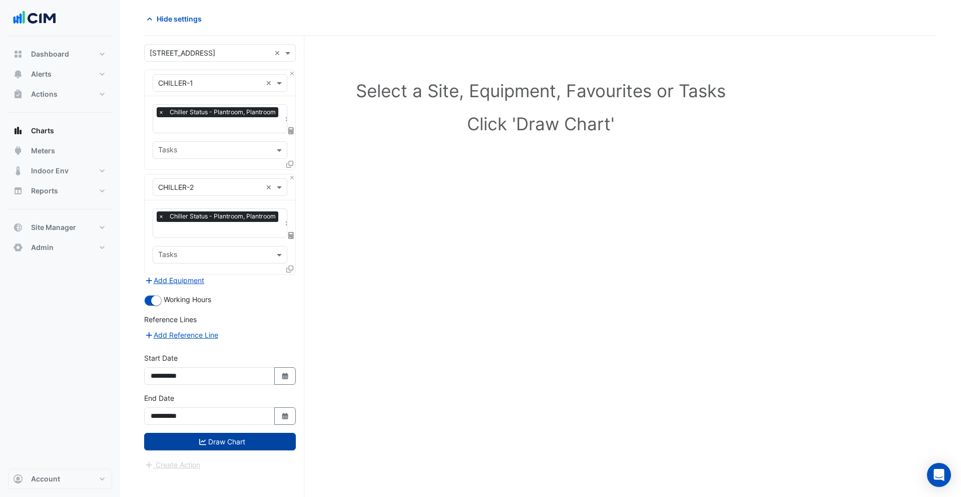
click at [239, 440] on button "Draw Chart" at bounding box center [220, 442] width 152 height 18
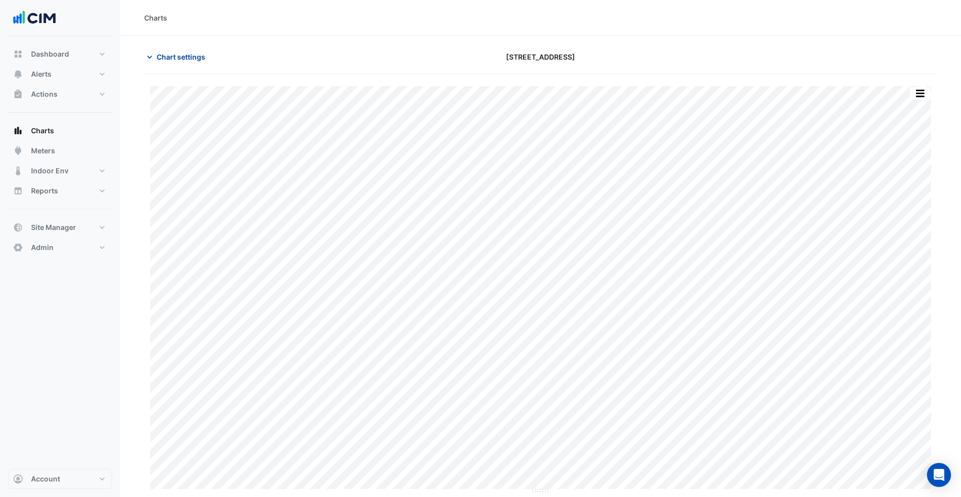
click at [168, 60] on span "Chart settings" at bounding box center [181, 57] width 49 height 11
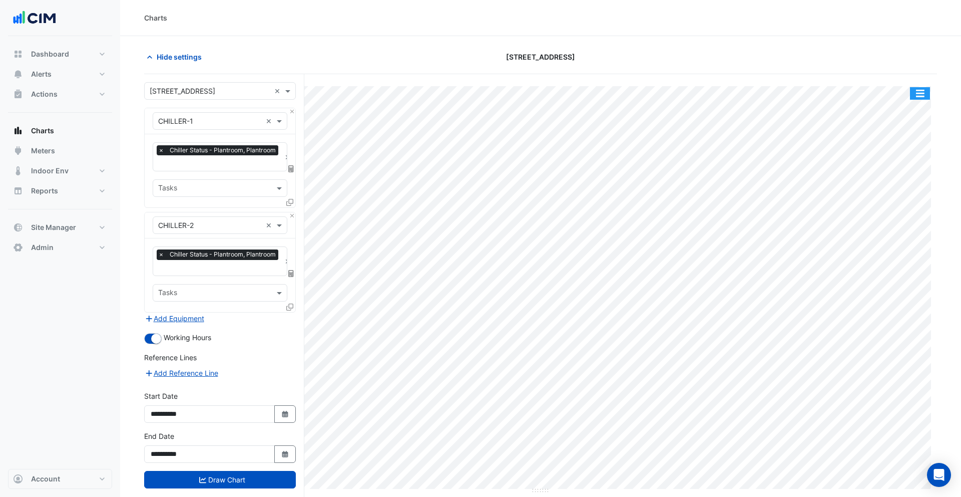
click at [922, 92] on button "button" at bounding box center [920, 93] width 20 height 13
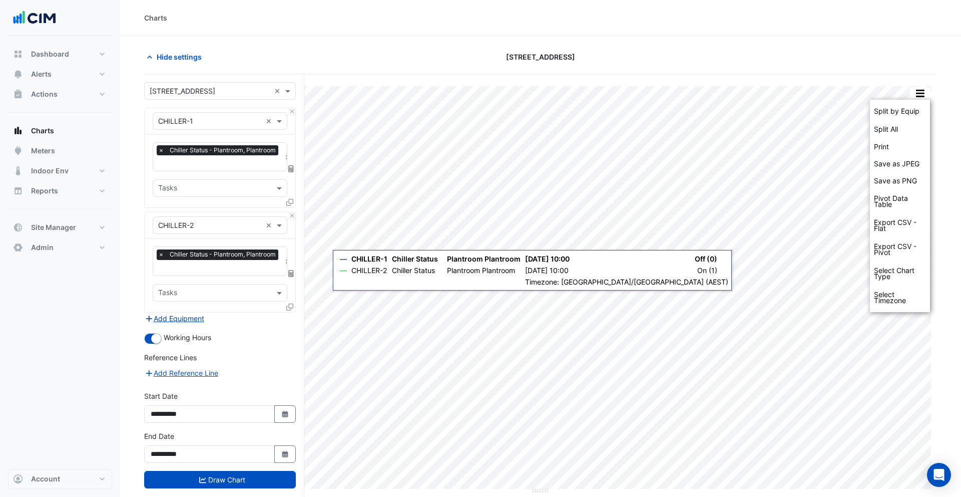
click at [182, 315] on button "Add Equipment" at bounding box center [174, 318] width 61 height 12
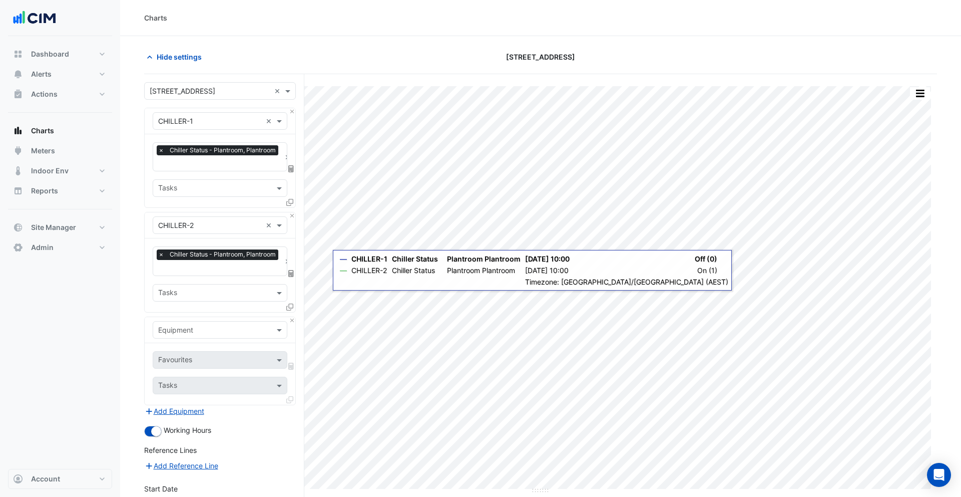
click at [193, 327] on input "text" at bounding box center [210, 330] width 104 height 11
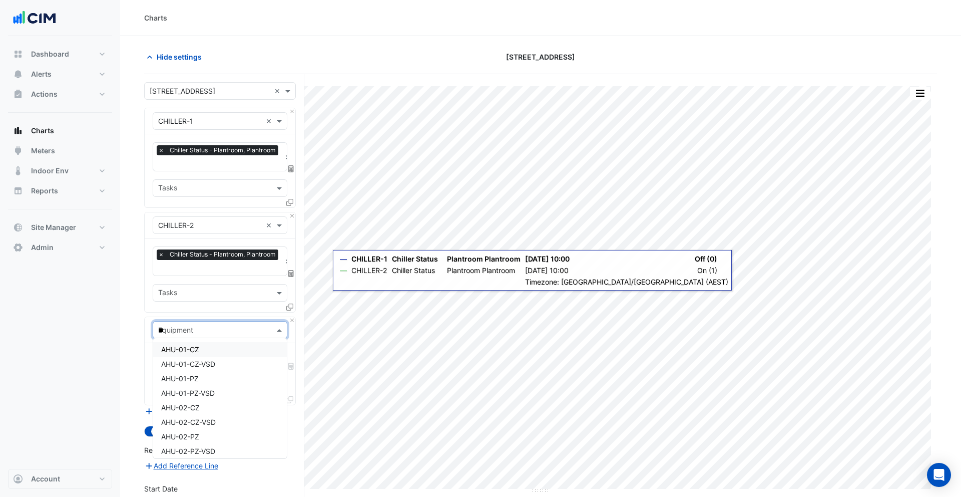
type input "***"
drag, startPoint x: 191, startPoint y: 349, endPoint x: 202, endPoint y: 359, distance: 15.6
click at [191, 349] on div "Weather" at bounding box center [220, 349] width 134 height 15
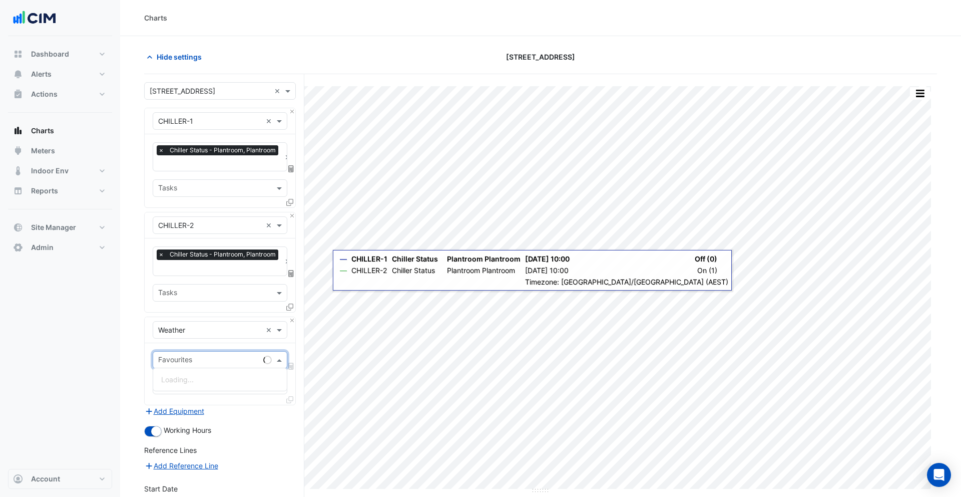
click at [199, 355] on input "text" at bounding box center [208, 360] width 101 height 11
type input "**"
click at [225, 378] on span "Temperature ([PERSON_NAME])" at bounding box center [214, 379] width 106 height 9
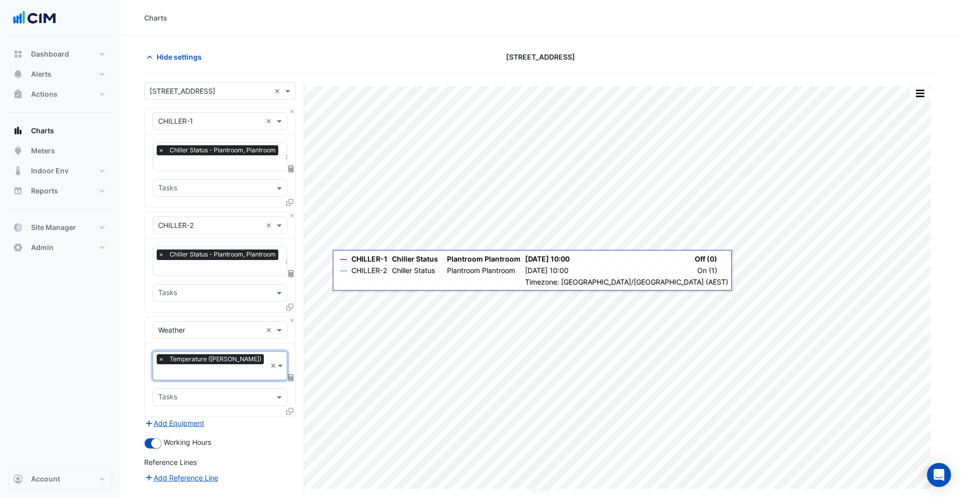
click at [216, 393] on input "text" at bounding box center [214, 398] width 112 height 11
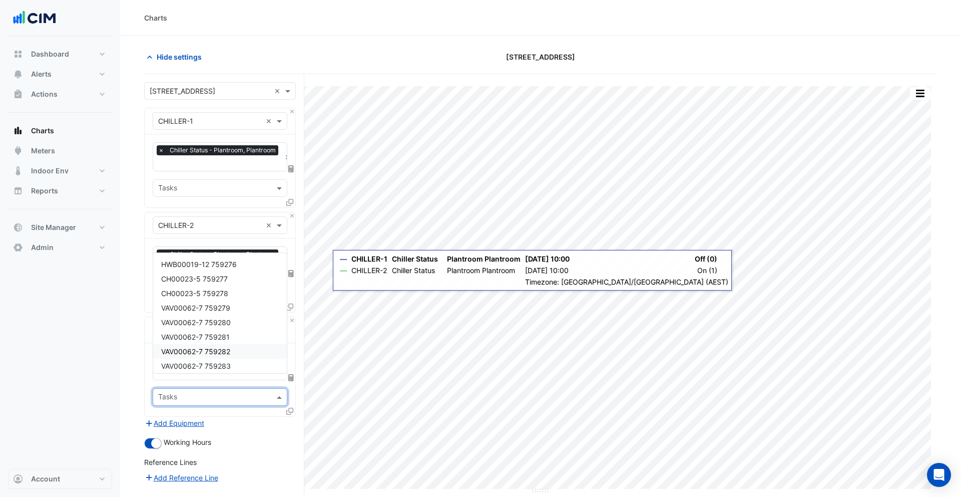
click at [138, 348] on section "Hide settings 74 Castlereagh St Split by Equip Split All Print Save as JPEG Sav…" at bounding box center [540, 328] width 841 height 584
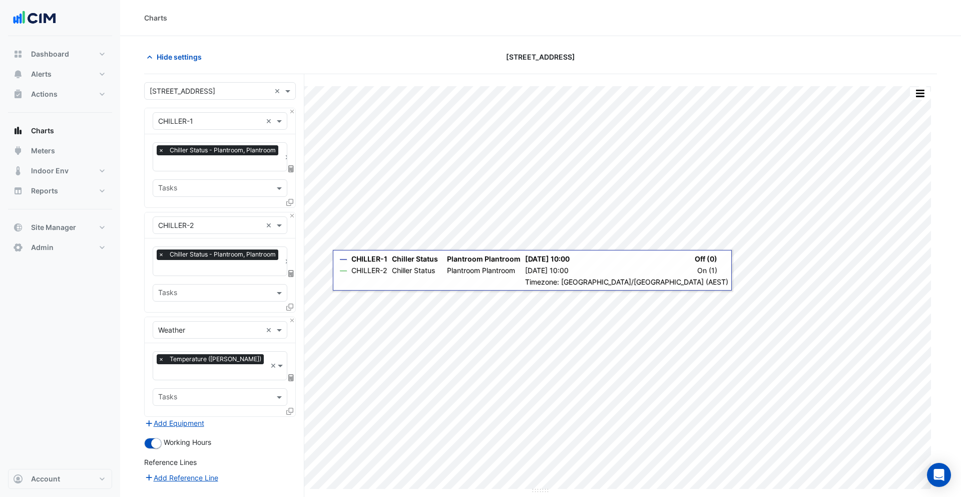
click at [290, 374] on icon at bounding box center [291, 377] width 6 height 7
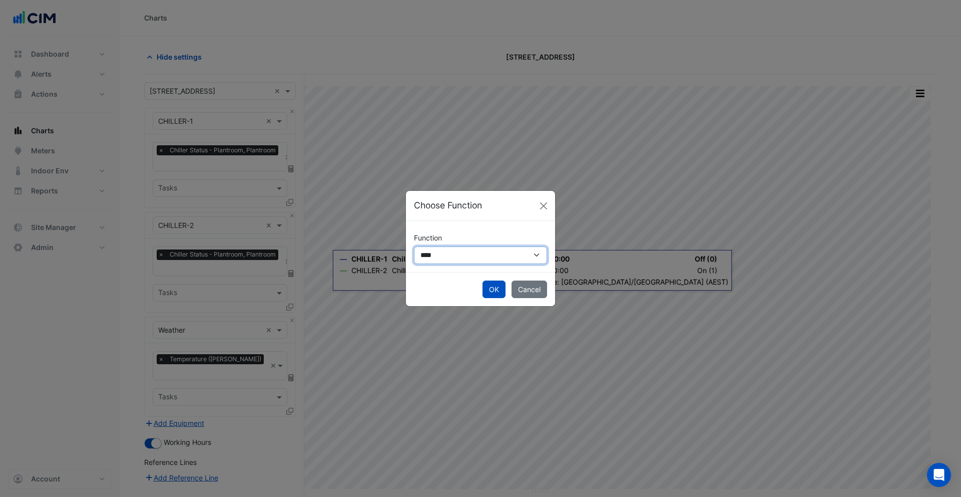
click at [476, 256] on select "**********" at bounding box center [480, 255] width 133 height 18
select select "******"
click at [414, 246] on select "**********" at bounding box center [480, 255] width 133 height 18
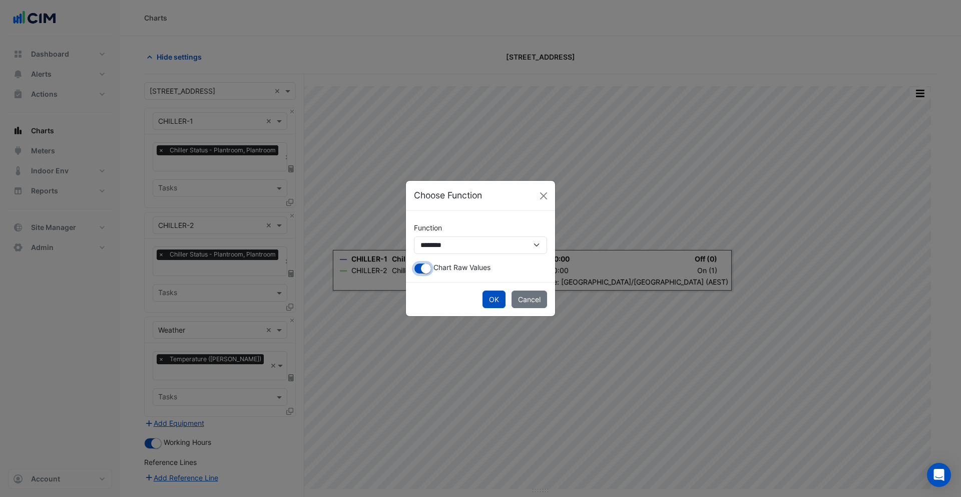
click at [421, 271] on button "button" at bounding box center [423, 268] width 18 height 11
click at [490, 299] on button "OK" at bounding box center [494, 299] width 23 height 18
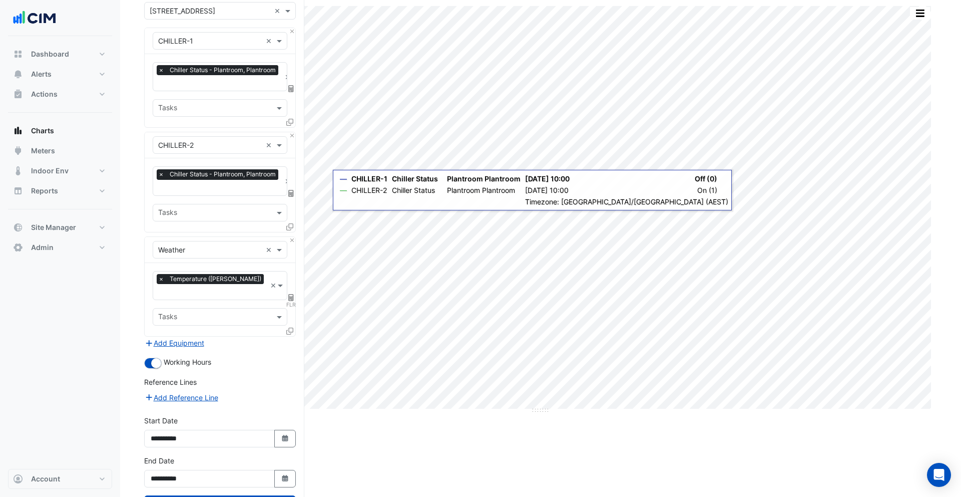
scroll to position [110, 0]
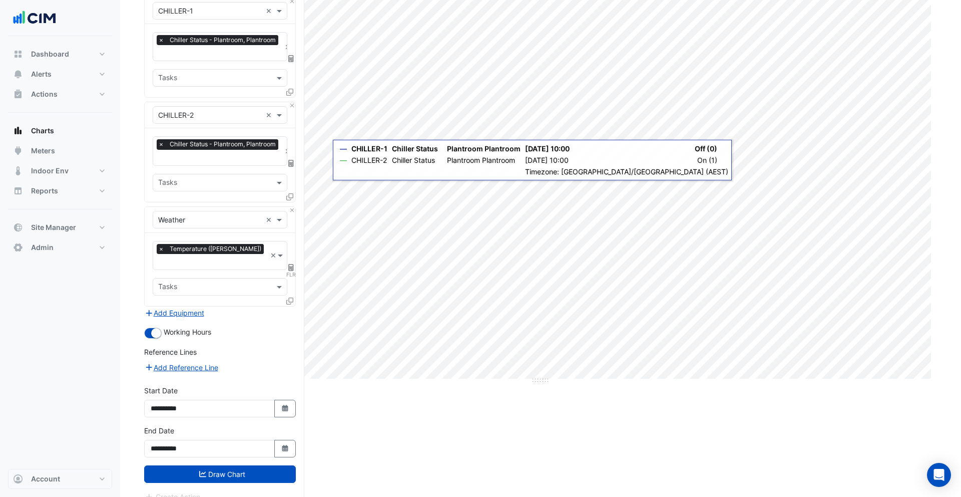
click at [251, 465] on button "Draw Chart" at bounding box center [220, 474] width 152 height 18
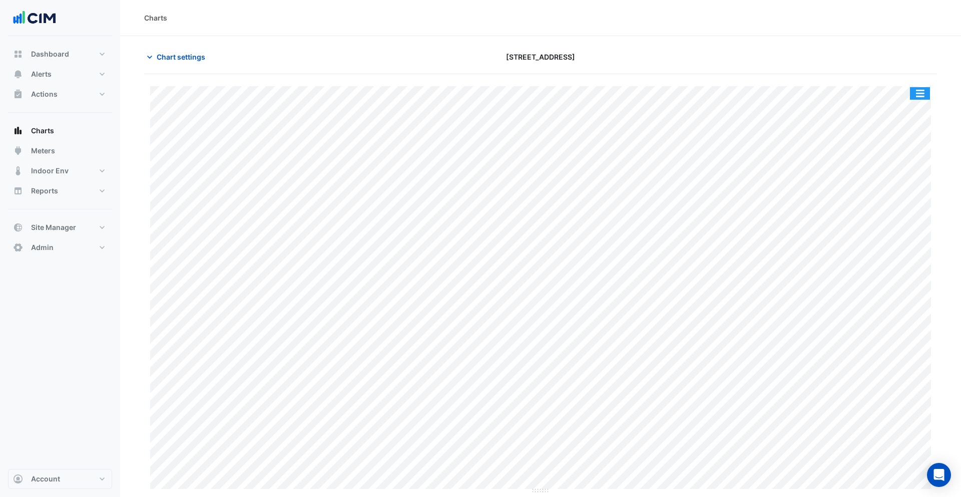
click at [913, 96] on button "button" at bounding box center [920, 93] width 20 height 13
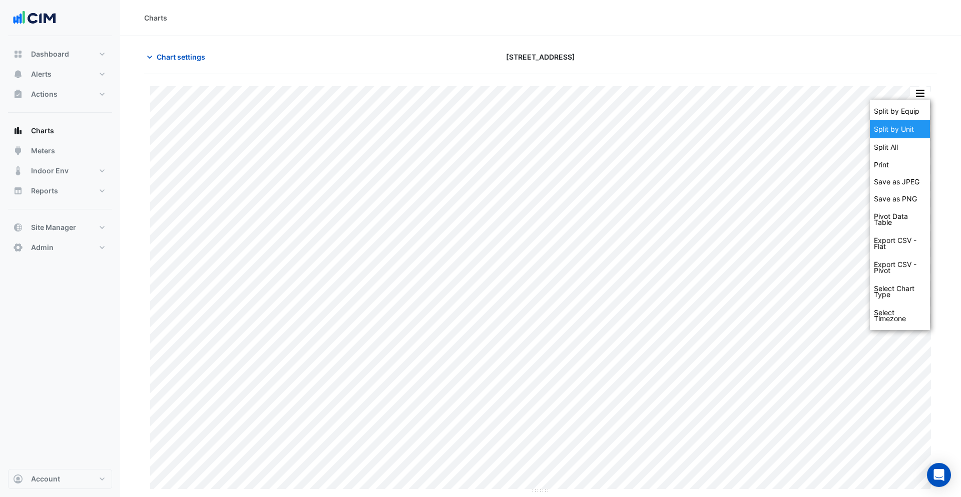
click at [908, 124] on div "Split by Unit" at bounding box center [900, 129] width 60 height 18
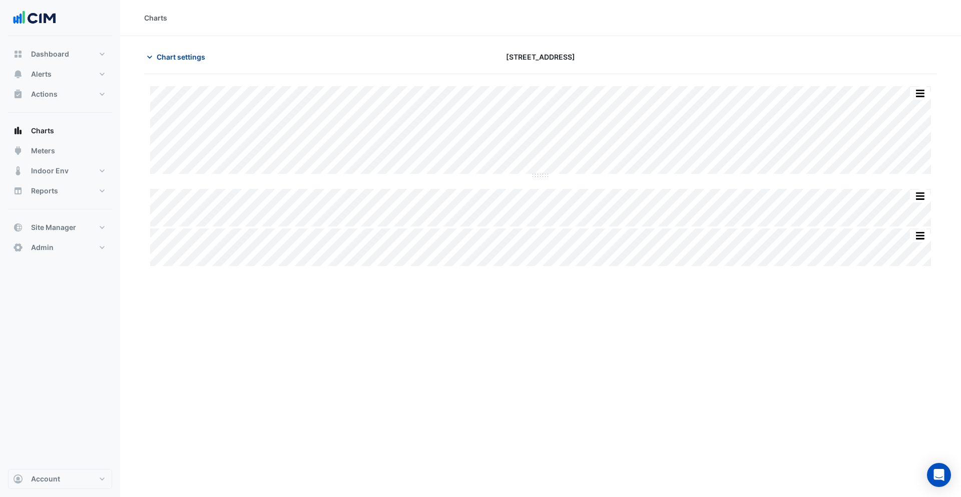
click at [200, 62] on span "Chart settings" at bounding box center [181, 57] width 49 height 11
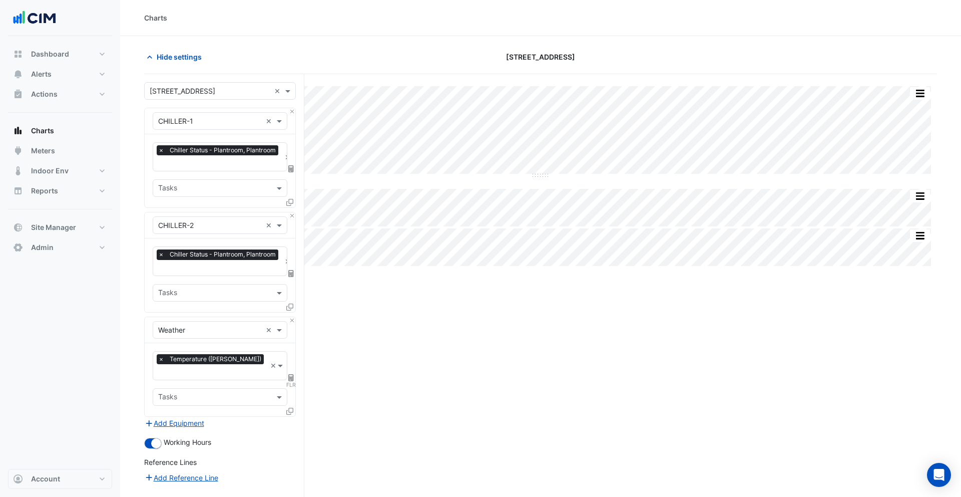
scroll to position [110, 0]
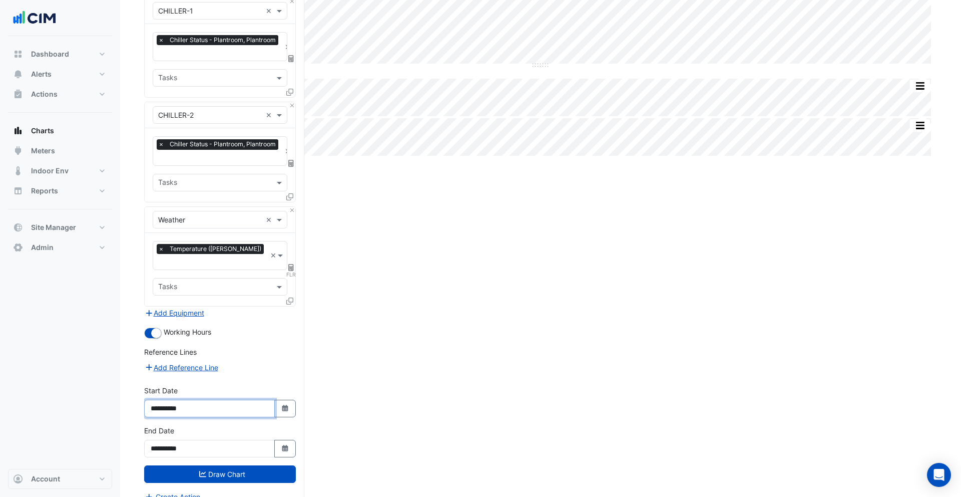
drag, startPoint x: 180, startPoint y: 395, endPoint x: 195, endPoint y: 404, distance: 18.2
click at [180, 400] on input "**********" at bounding box center [209, 409] width 131 height 18
click at [228, 465] on button "Draw Chart" at bounding box center [220, 474] width 152 height 18
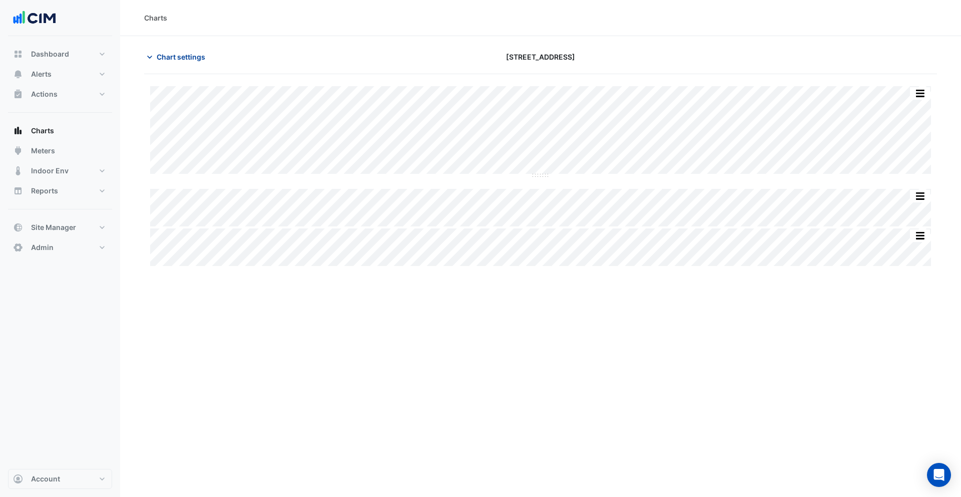
click at [181, 55] on span "Chart settings" at bounding box center [181, 57] width 49 height 11
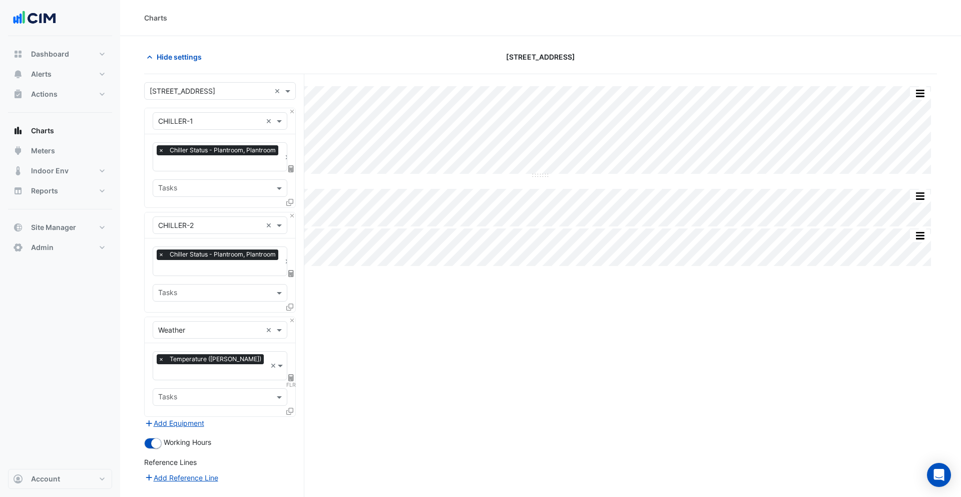
scroll to position [110, 0]
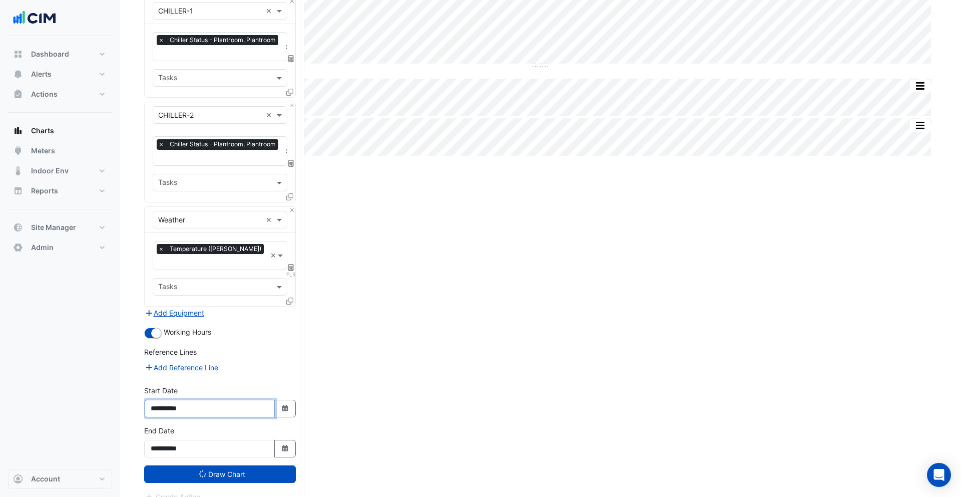
click at [176, 400] on input "**********" at bounding box center [209, 409] width 131 height 18
type input "**********"
click at [241, 465] on button "Draw Chart" at bounding box center [220, 474] width 152 height 18
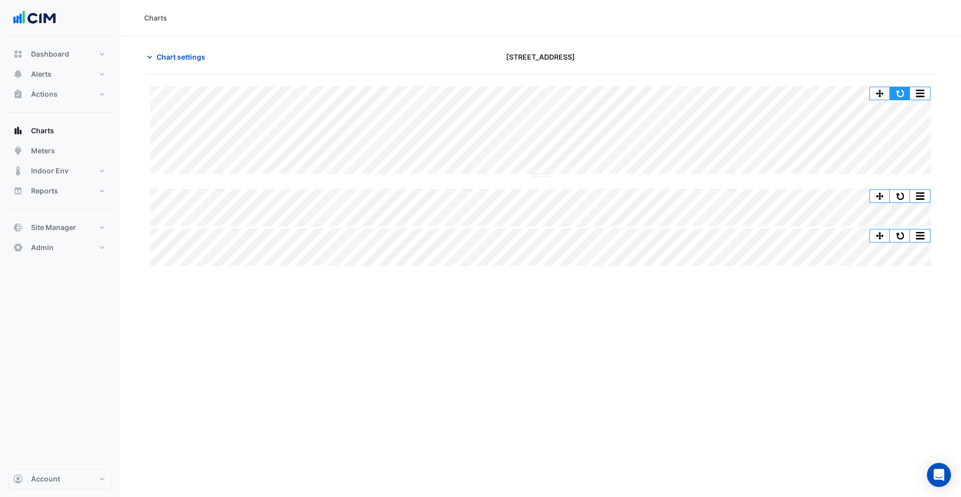
click at [905, 88] on button "button" at bounding box center [900, 93] width 20 height 13
click at [918, 87] on button "button" at bounding box center [920, 93] width 20 height 13
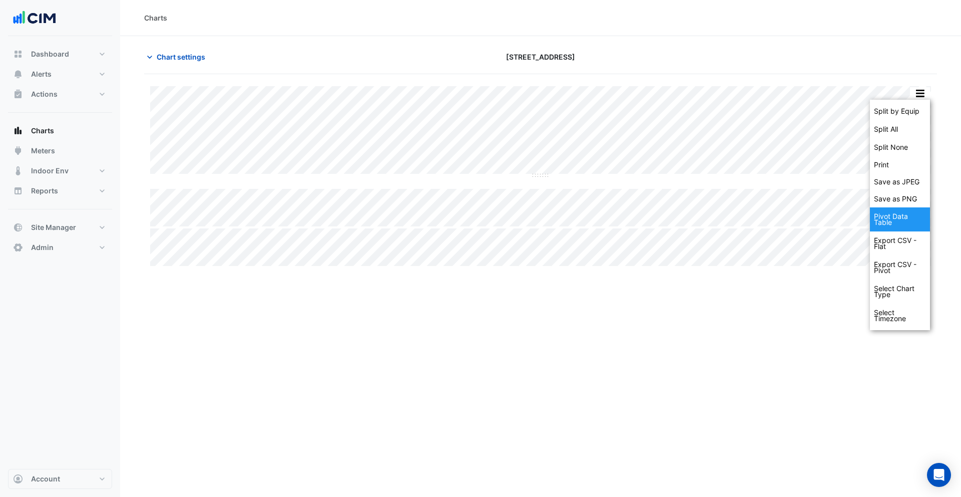
click at [902, 223] on div "Pivot Data Table" at bounding box center [900, 219] width 60 height 24
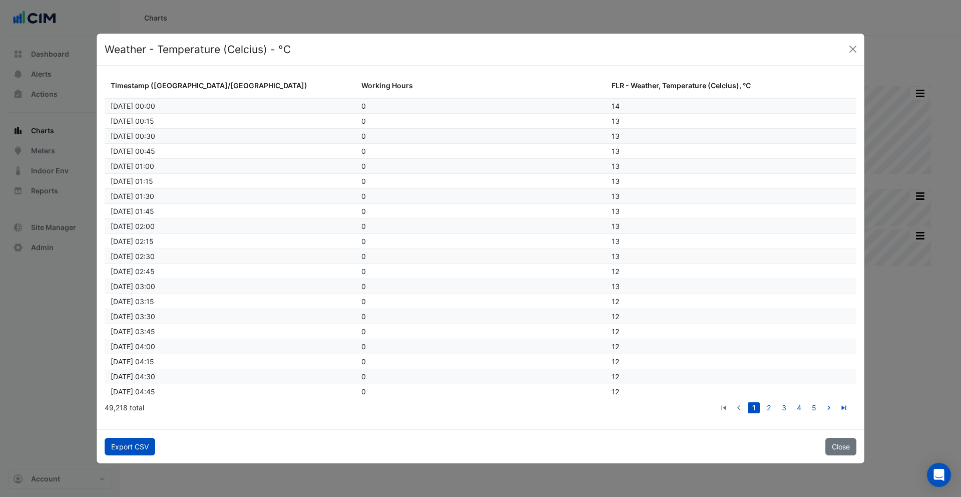
click at [149, 441] on button "Export CSV" at bounding box center [130, 447] width 51 height 18
click at [853, 46] on button "Close" at bounding box center [853, 49] width 15 height 15
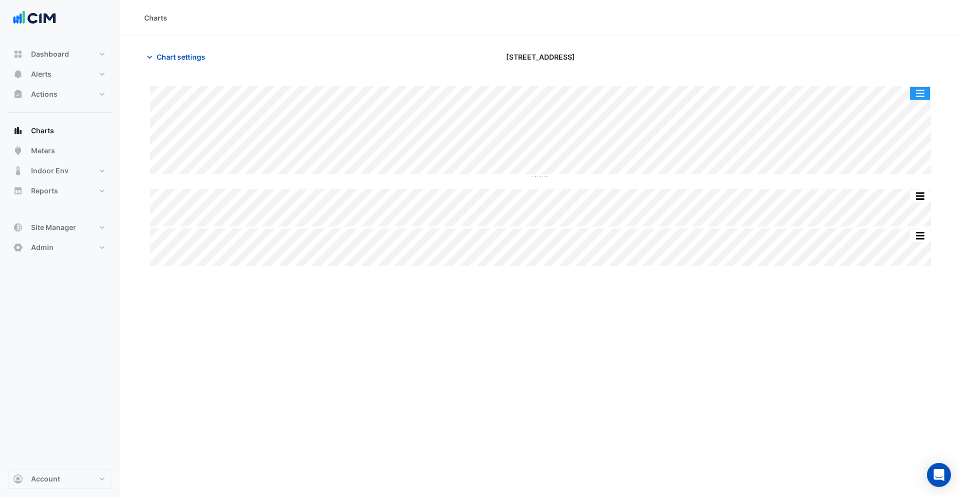
click at [921, 95] on button "button" at bounding box center [920, 93] width 20 height 13
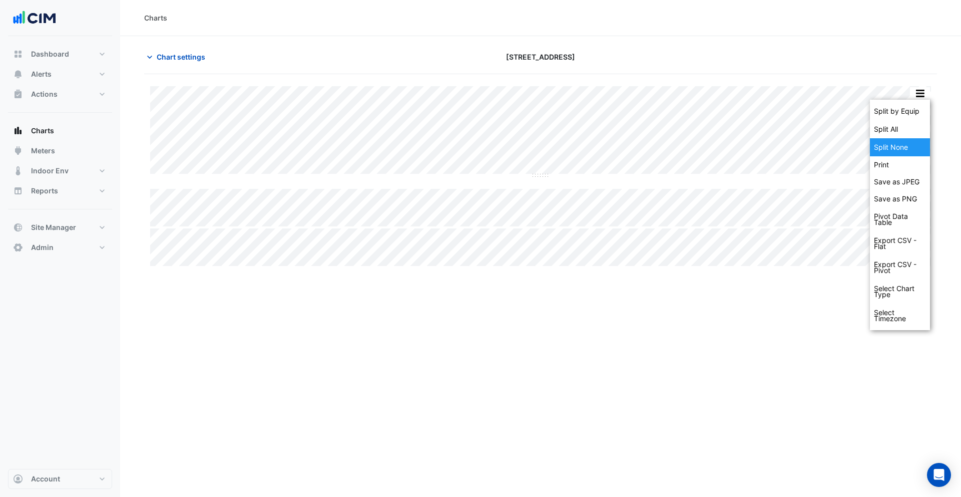
click at [901, 151] on div "Split None" at bounding box center [900, 147] width 60 height 18
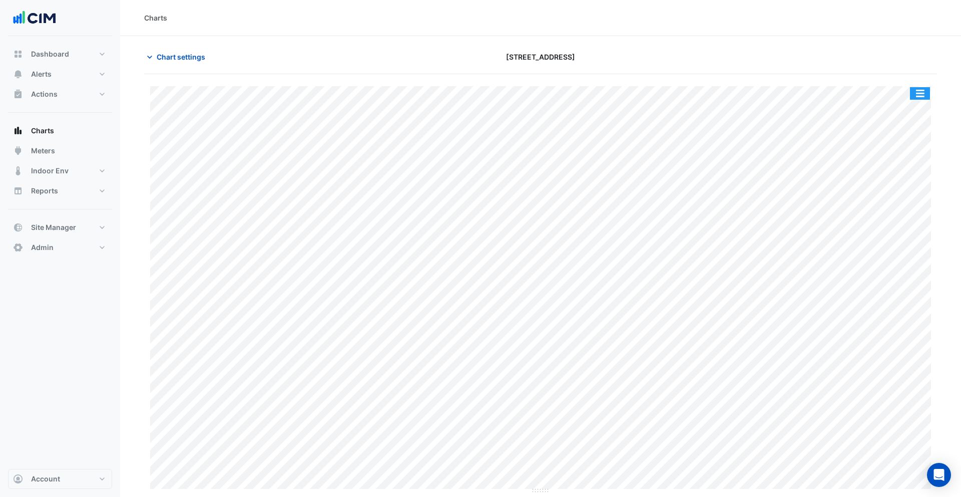
click at [921, 92] on button "button" at bounding box center [920, 93] width 20 height 13
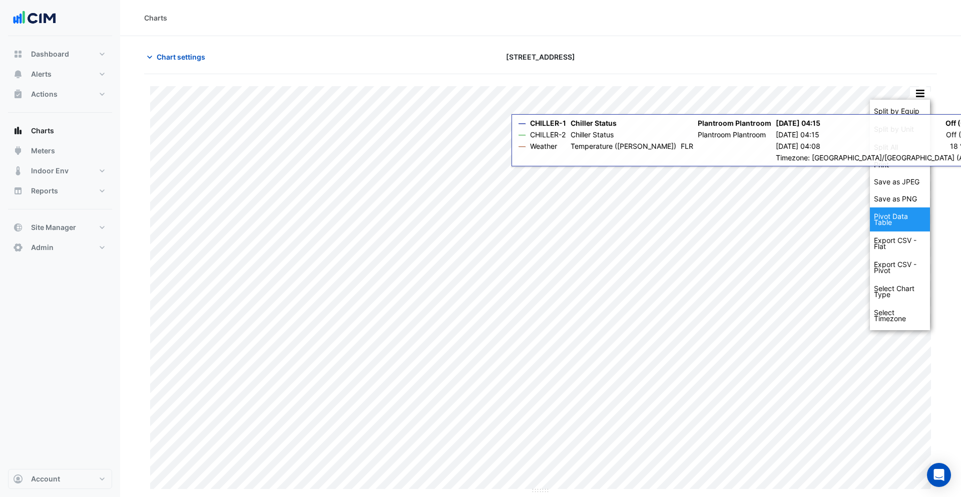
click at [897, 218] on div "Pivot Data Table" at bounding box center [900, 219] width 60 height 24
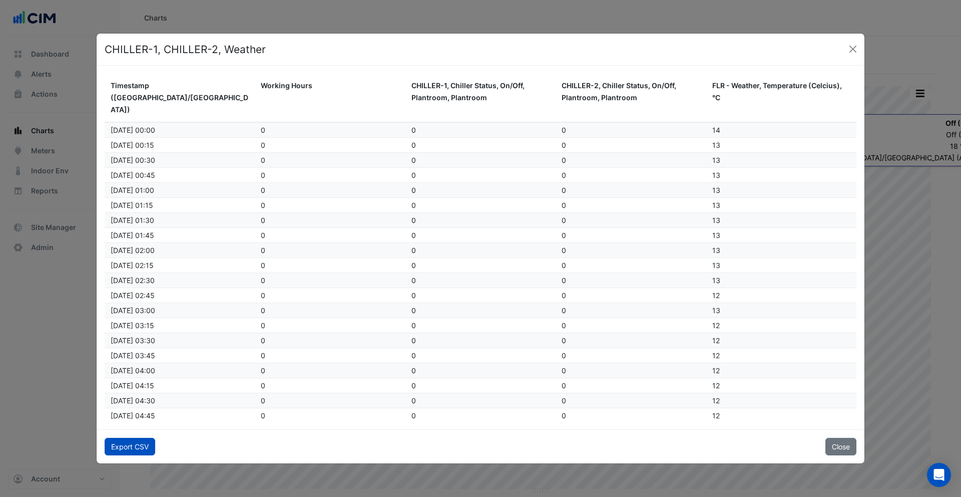
click at [146, 446] on button "Export CSV" at bounding box center [130, 447] width 51 height 18
click at [855, 49] on button "Close" at bounding box center [853, 49] width 15 height 15
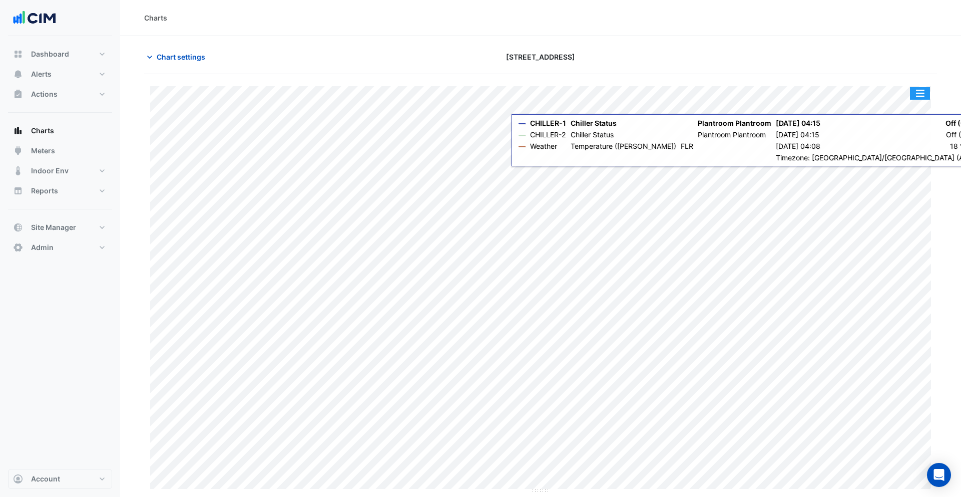
click at [918, 93] on button "button" at bounding box center [920, 93] width 20 height 13
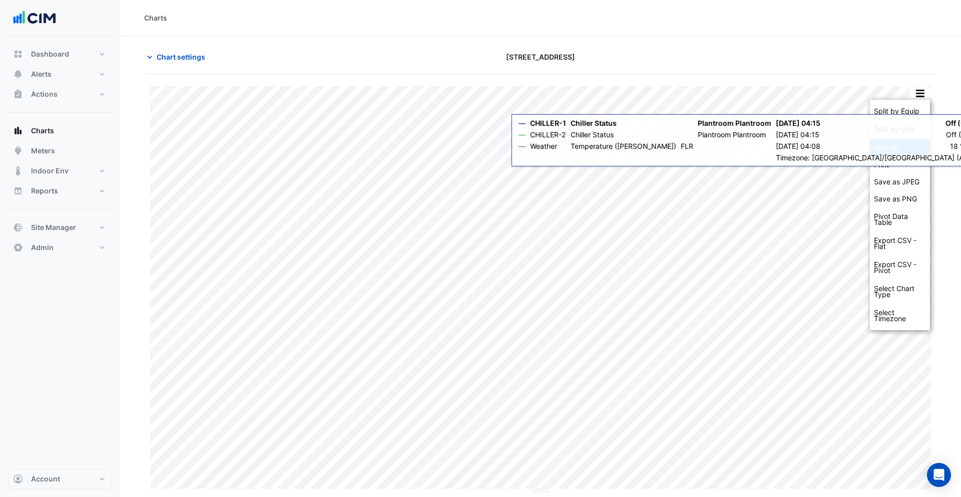
click at [895, 142] on div "Split All" at bounding box center [900, 147] width 60 height 18
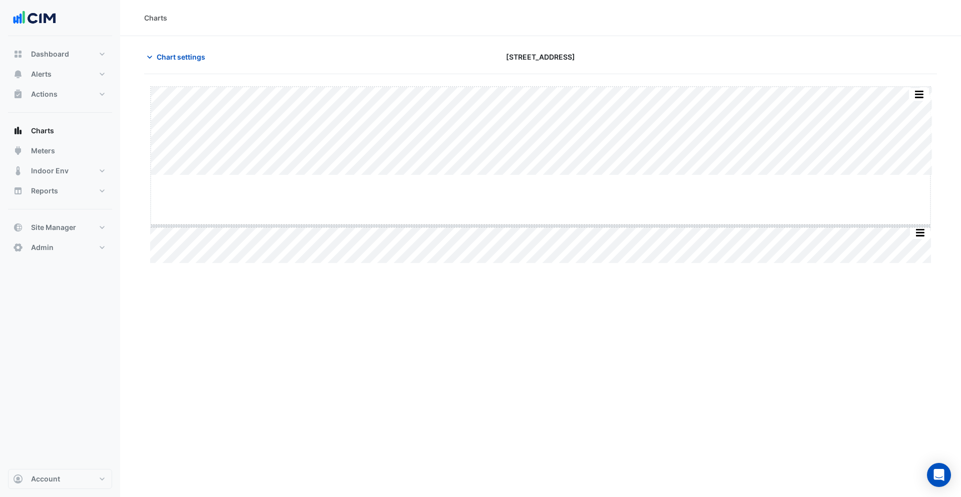
drag, startPoint x: 542, startPoint y: 175, endPoint x: 547, endPoint y: 226, distance: 50.8
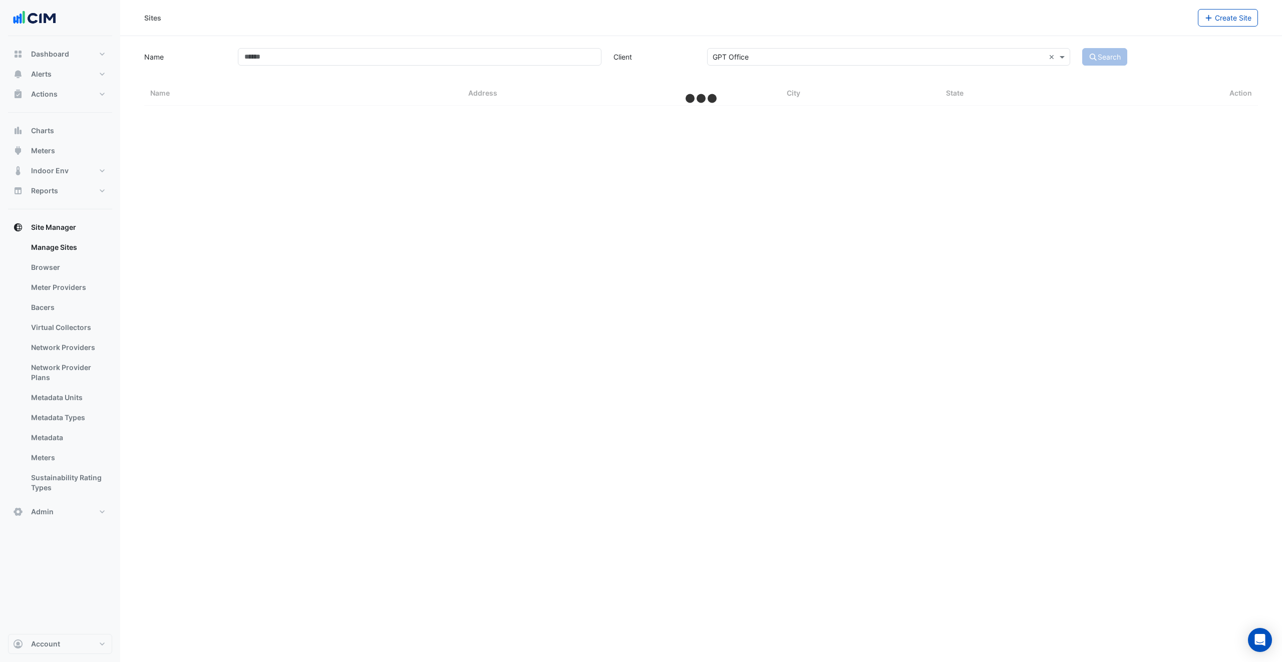
select select "***"
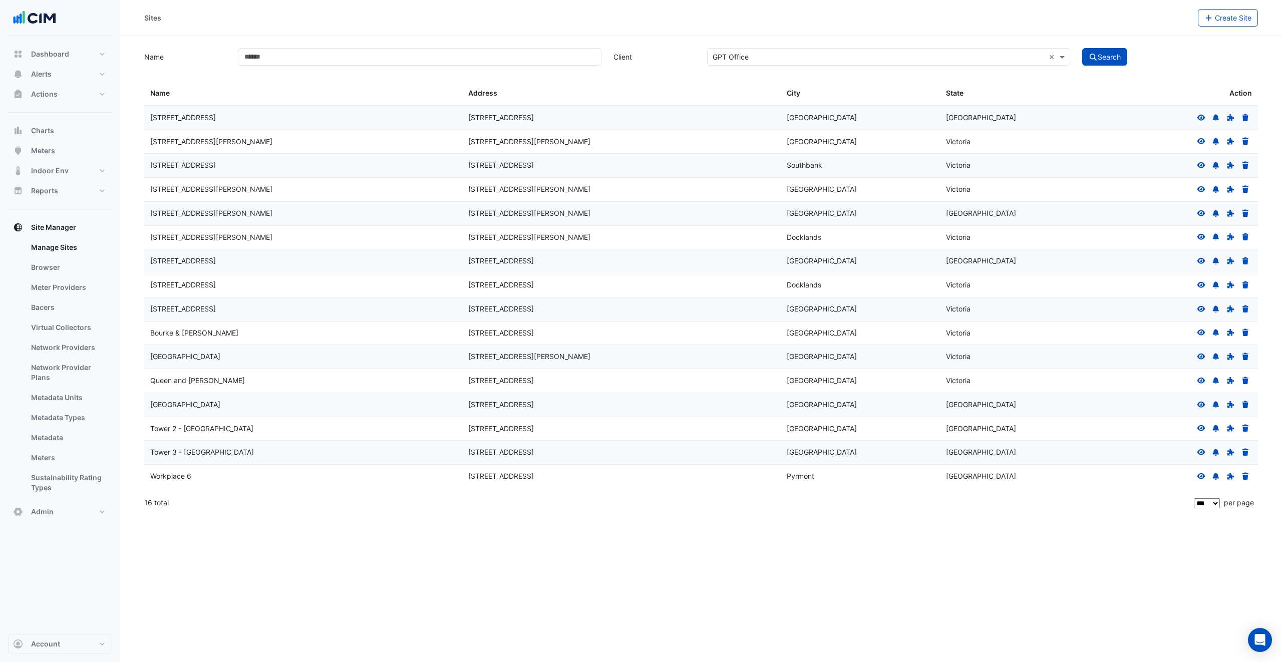
click at [1200, 311] on icon at bounding box center [1201, 308] width 9 height 7
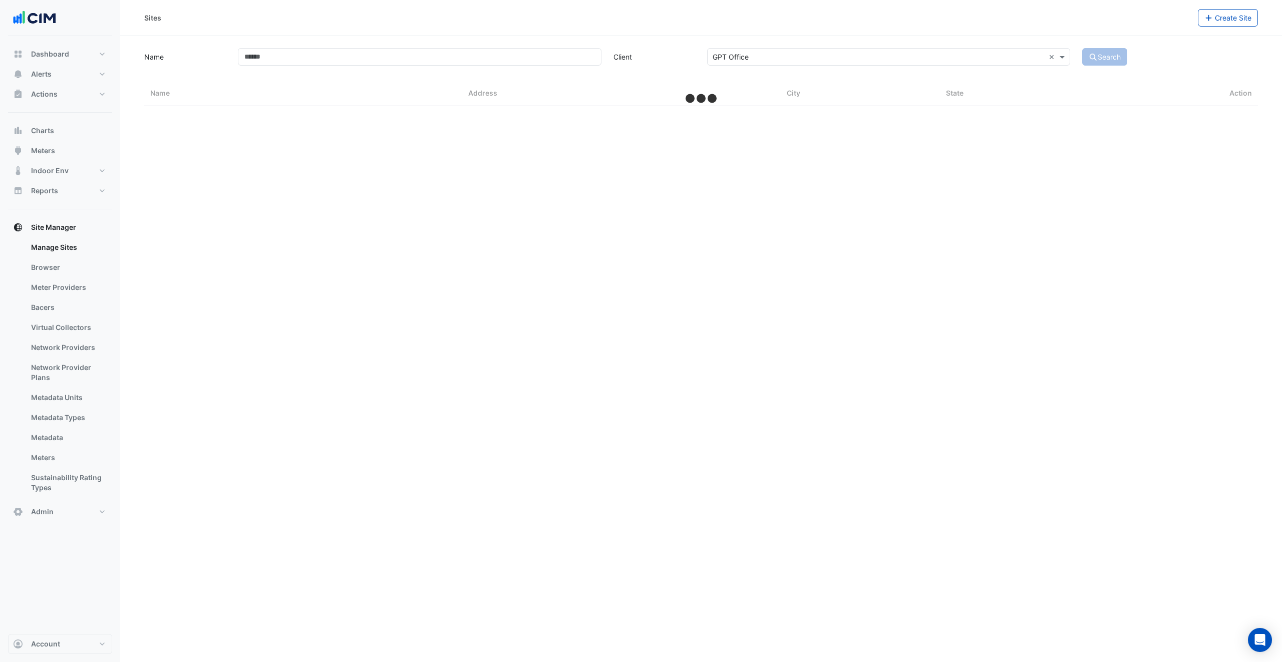
select select "***"
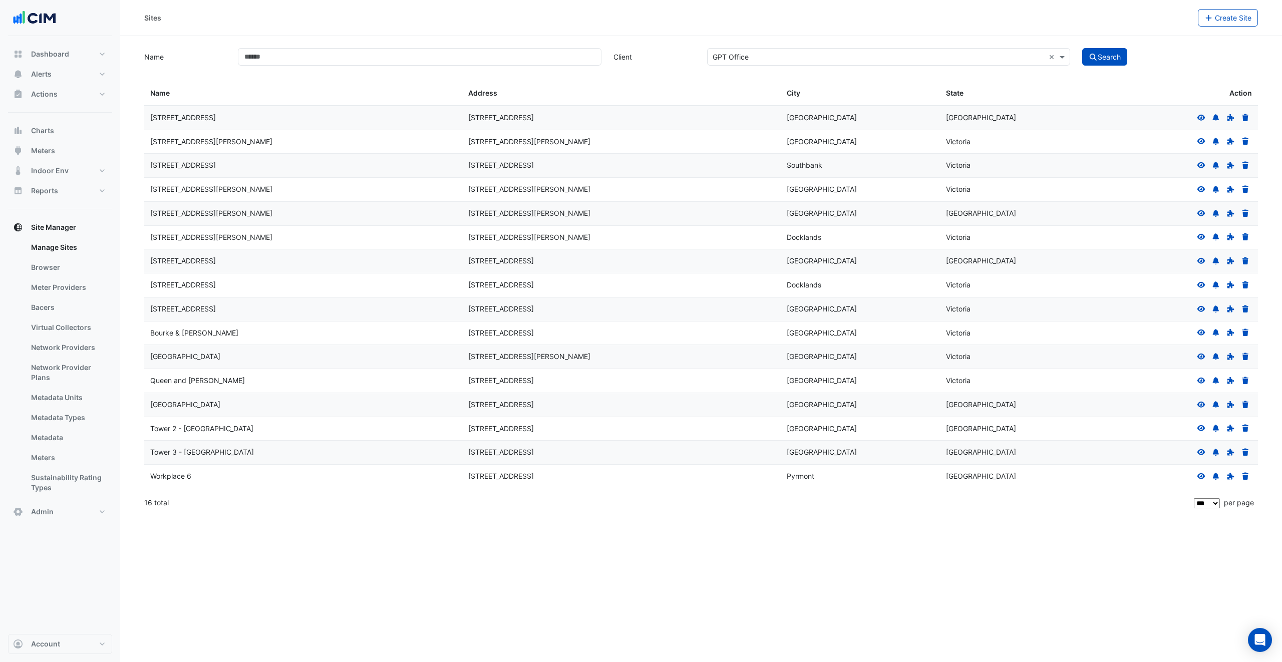
click at [1200, 335] on icon at bounding box center [1201, 332] width 9 height 7
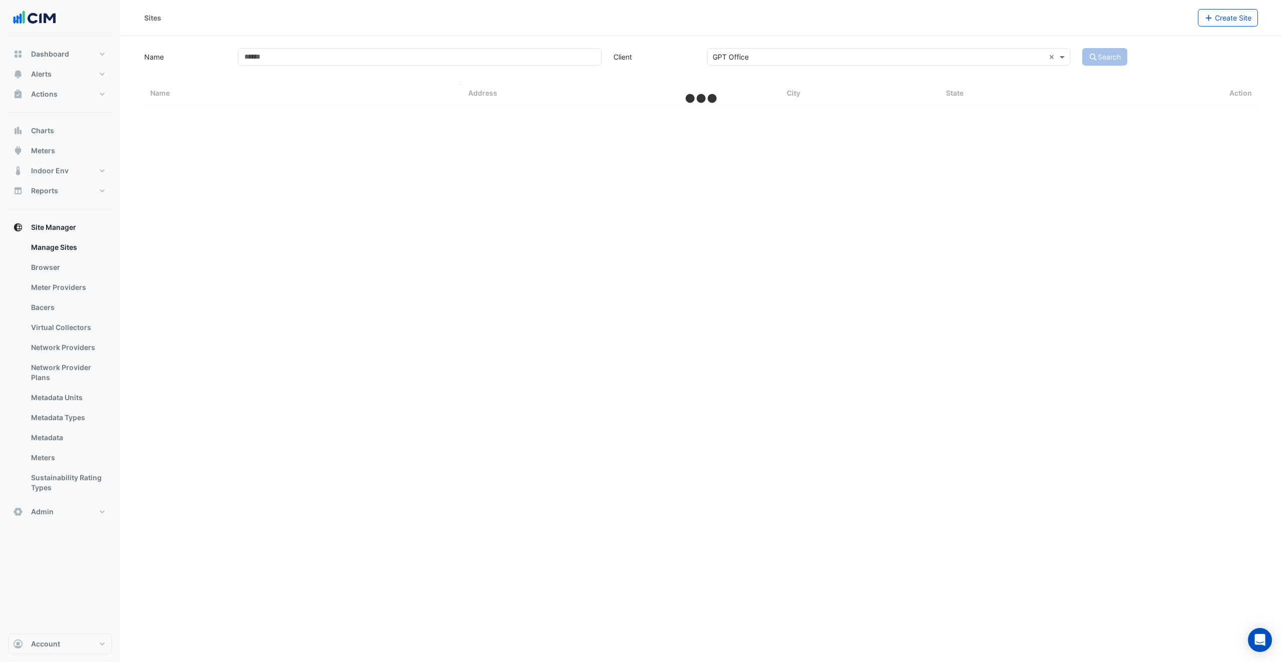
select select "***"
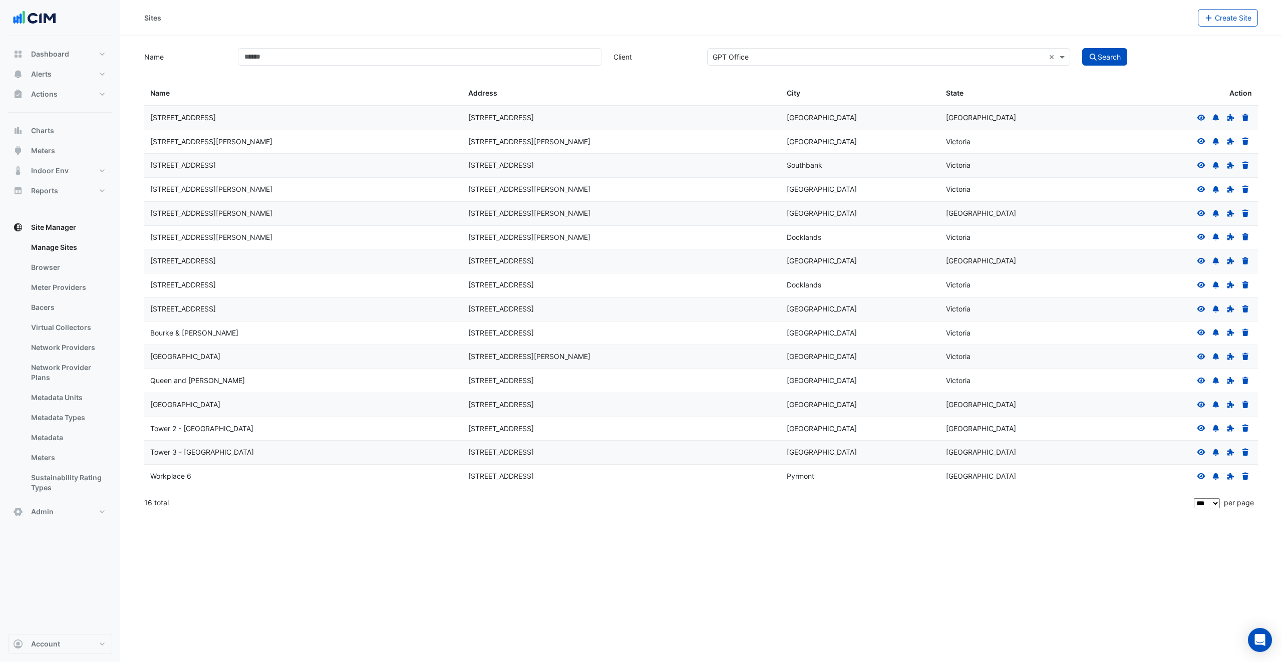
click at [1205, 360] on fa-icon at bounding box center [1201, 356] width 9 height 9
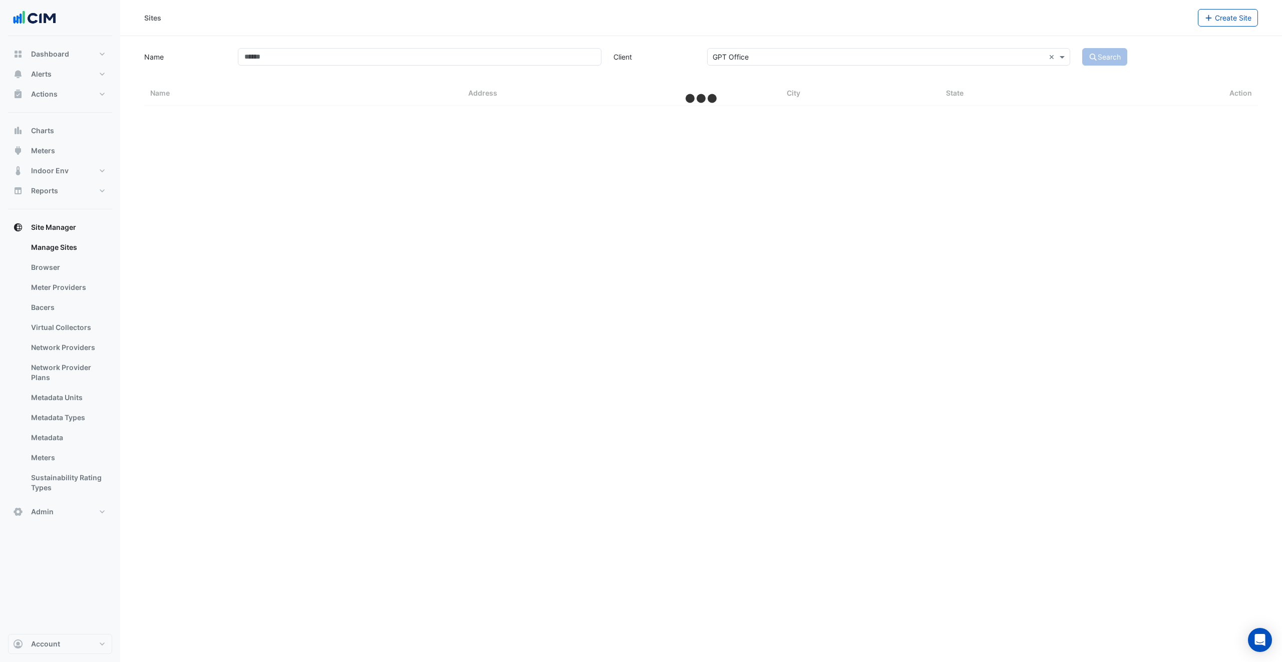
select select "***"
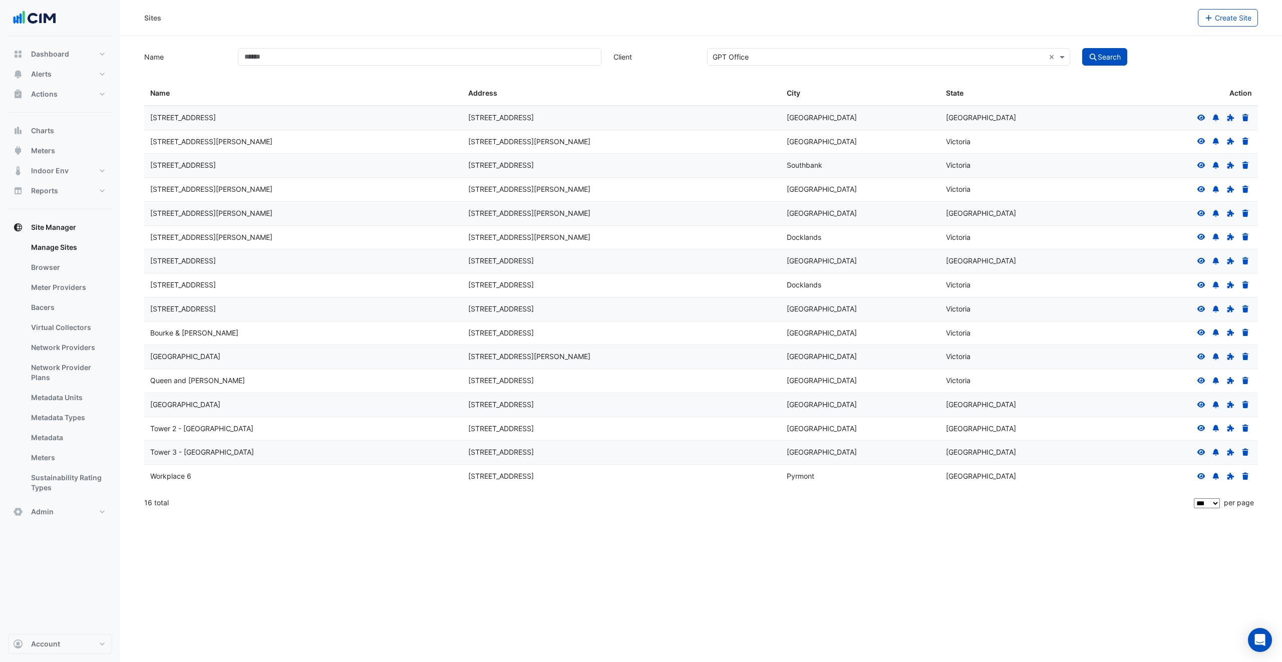
click at [1199, 358] on icon at bounding box center [1201, 356] width 8 height 6
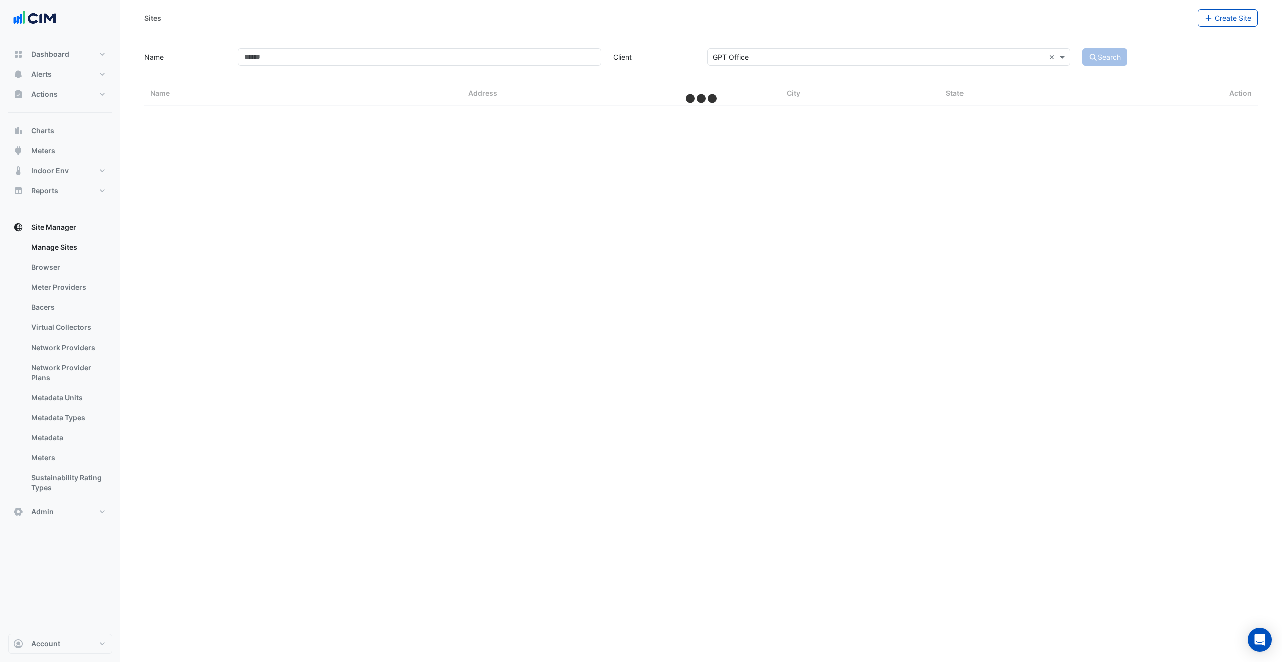
select select "***"
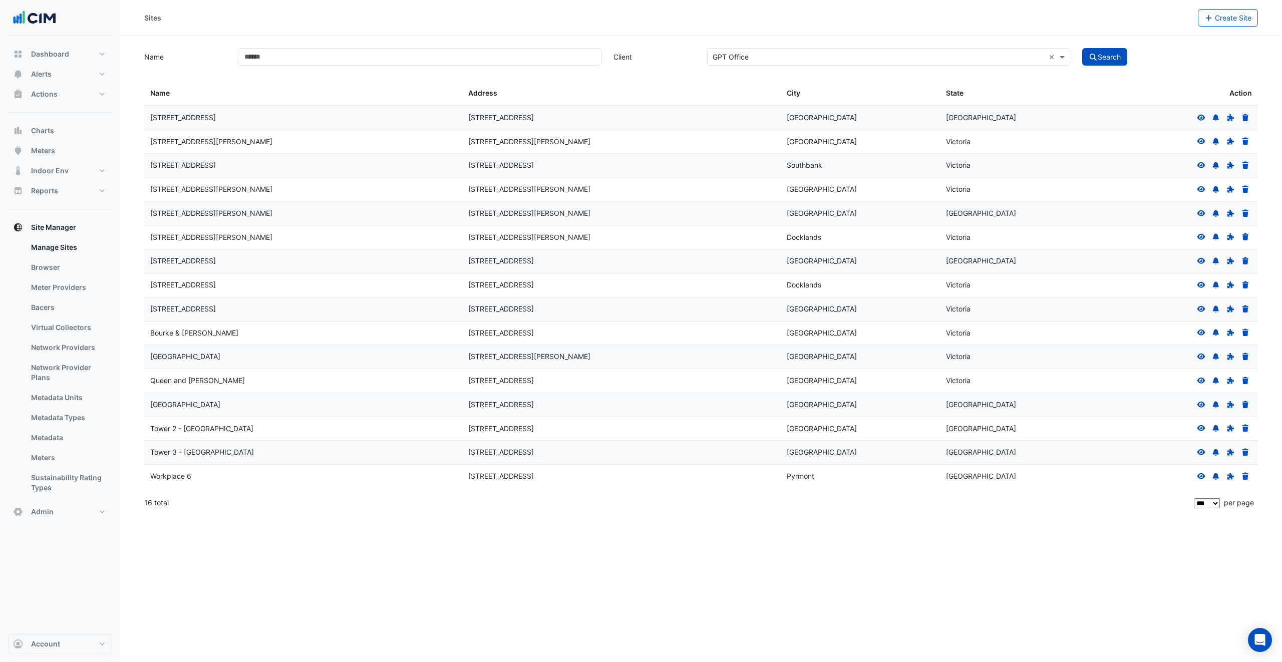
click at [1199, 384] on icon at bounding box center [1201, 381] width 8 height 6
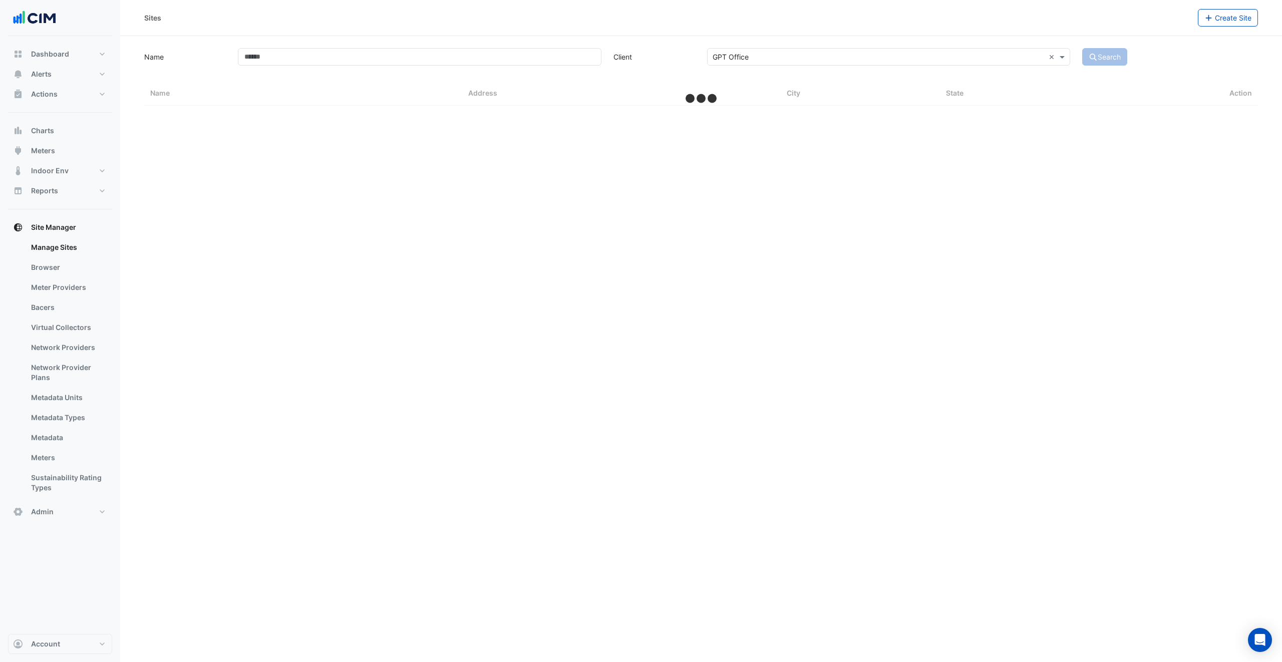
select select "***"
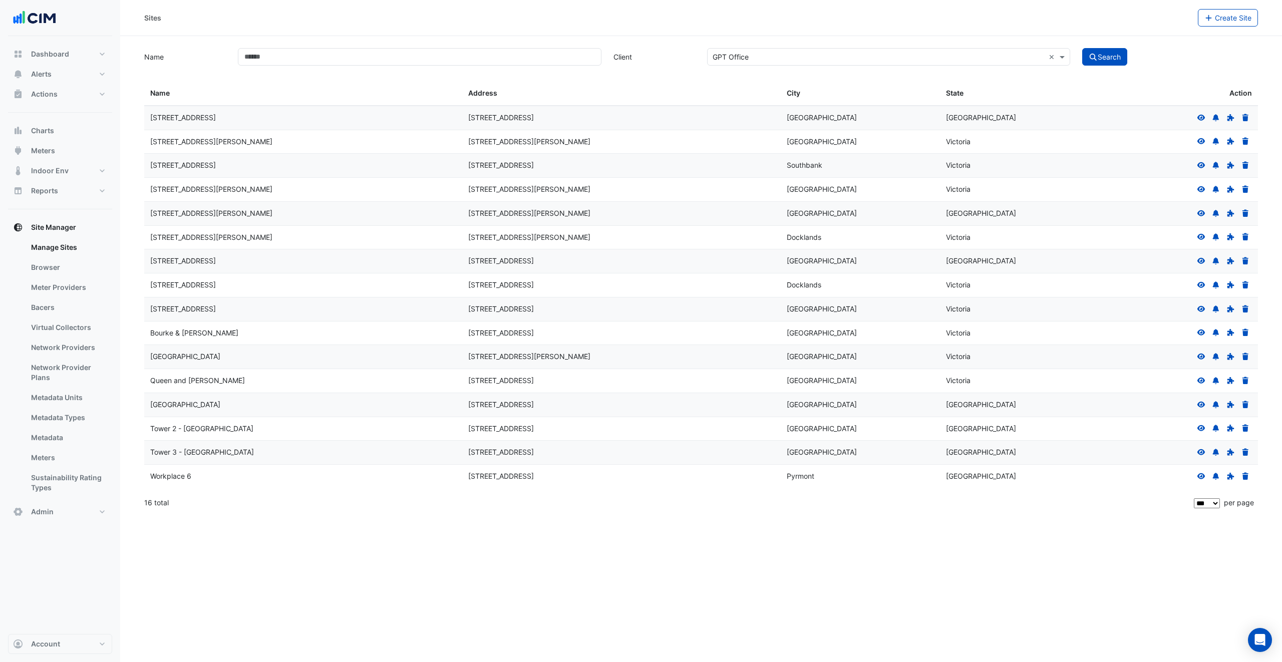
click at [1203, 408] on icon at bounding box center [1201, 404] width 9 height 7
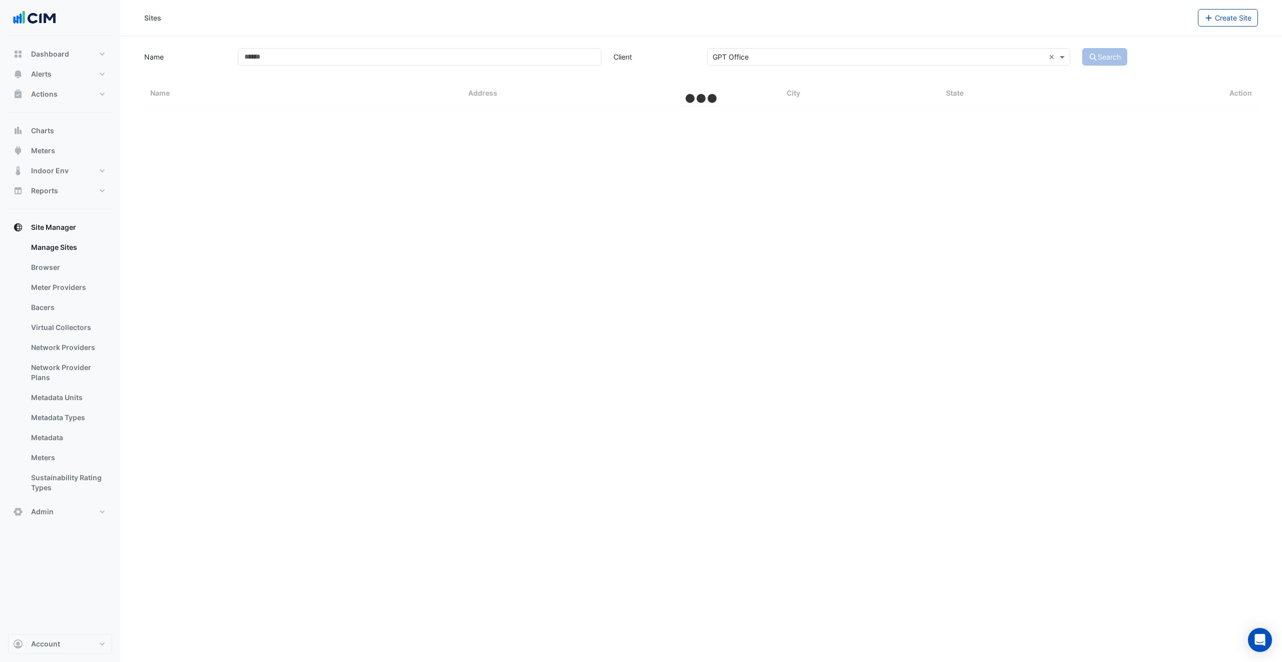
select select "***"
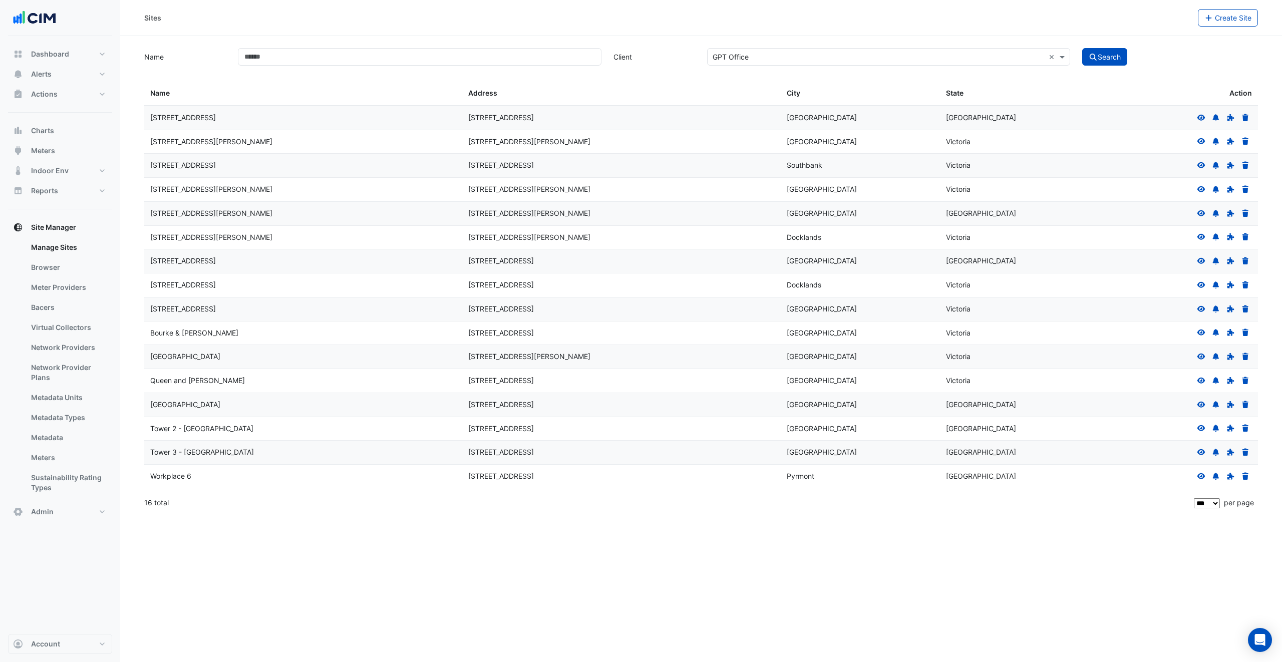
click at [1201, 431] on icon at bounding box center [1201, 428] width 8 height 6
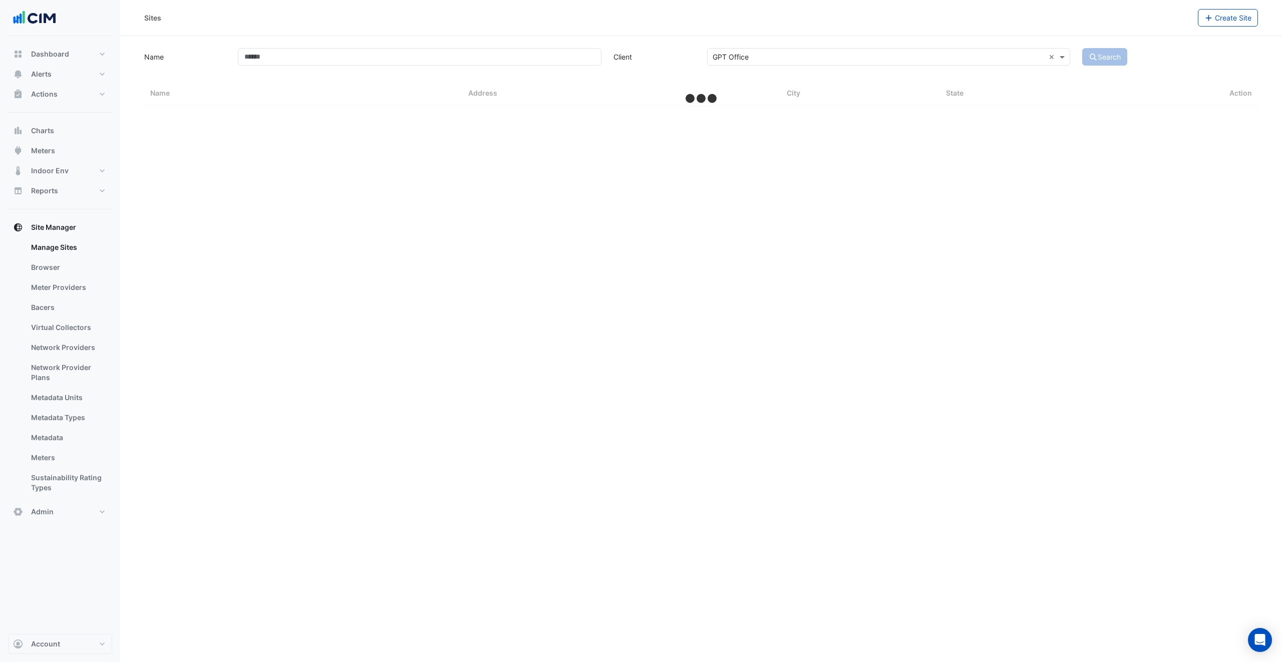
select select "***"
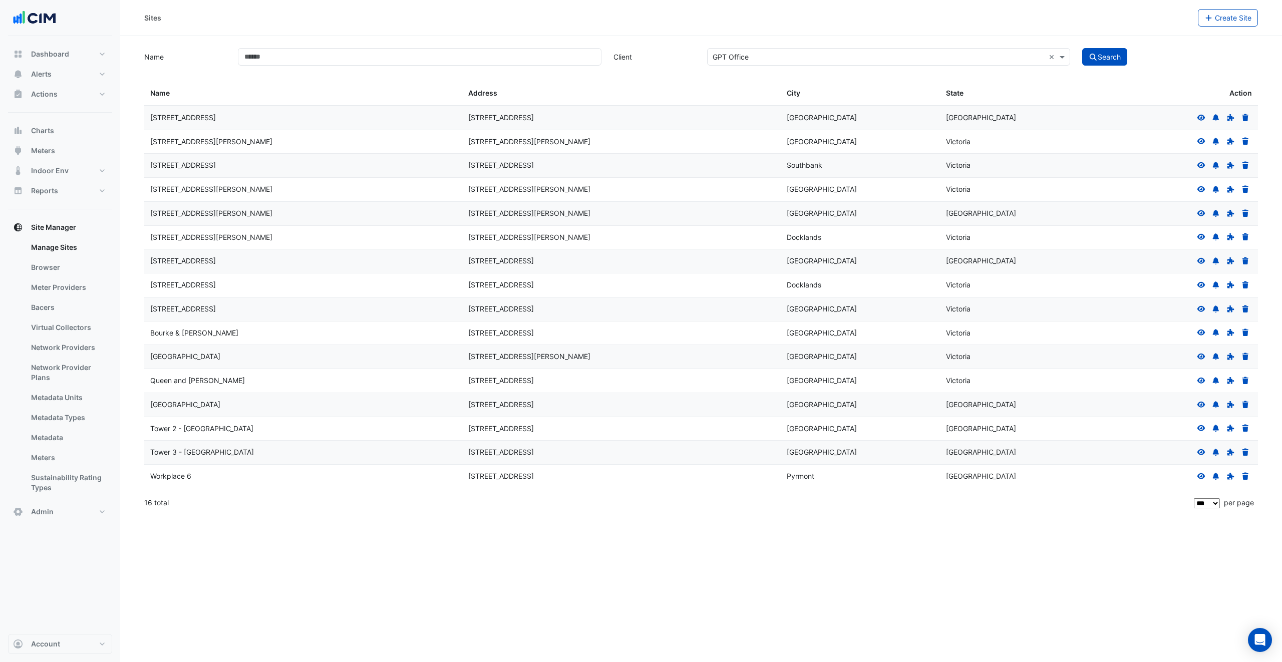
click at [1202, 479] on icon at bounding box center [1201, 476] width 9 height 7
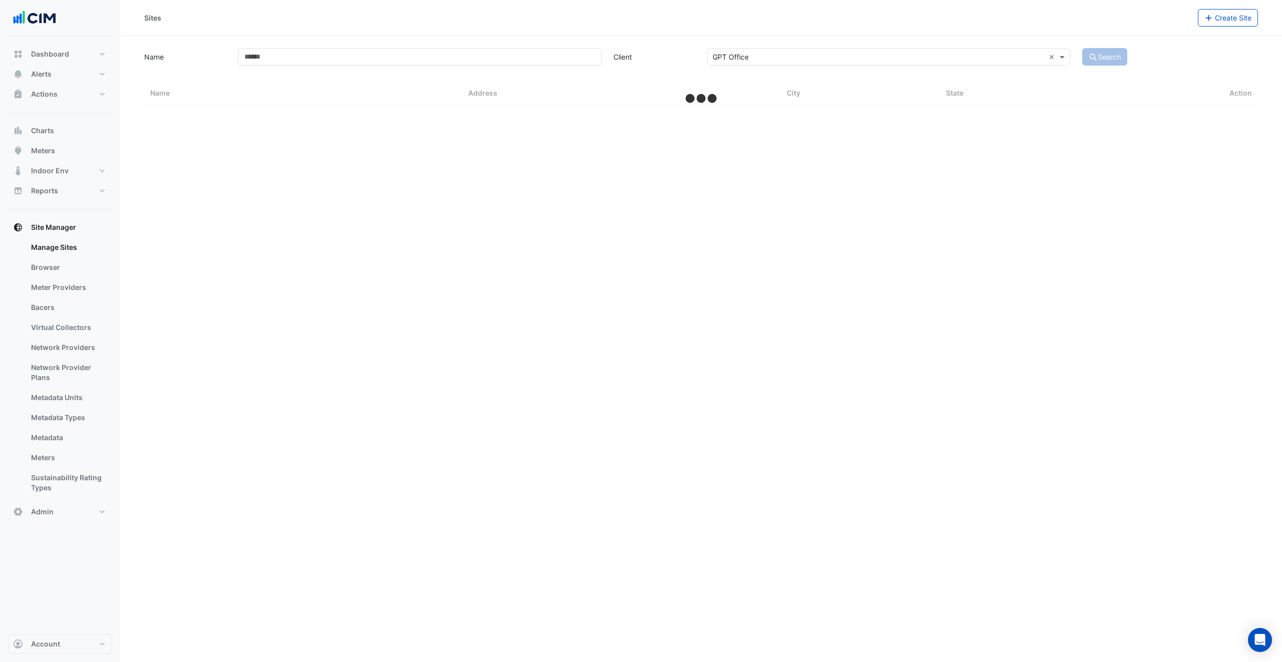
select select "***"
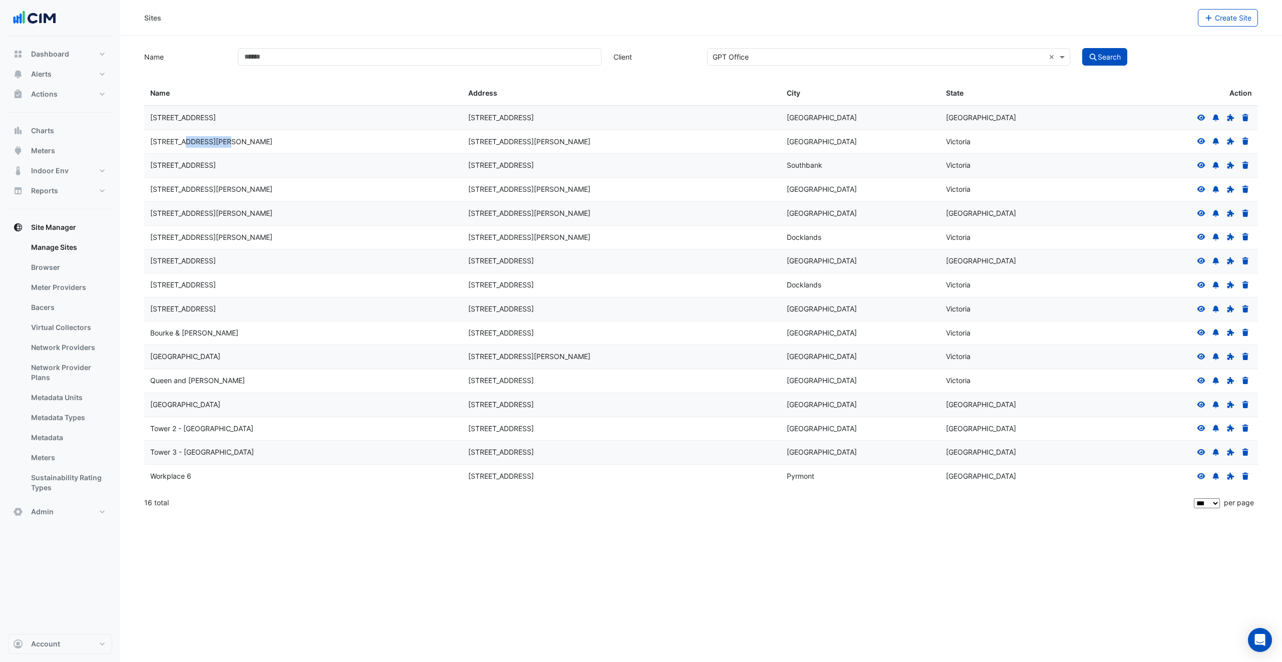
drag, startPoint x: 157, startPoint y: 144, endPoint x: 191, endPoint y: 144, distance: 33.5
click at [191, 144] on div "[STREET_ADDRESS][PERSON_NAME]" at bounding box center [303, 142] width 306 height 12
drag, startPoint x: 147, startPoint y: 338, endPoint x: 155, endPoint y: 173, distance: 164.9
click at [220, 333] on datatable-body-cell "Bourke & [PERSON_NAME]" at bounding box center [303, 333] width 318 height 24
drag, startPoint x: 161, startPoint y: 144, endPoint x: 224, endPoint y: 146, distance: 62.6
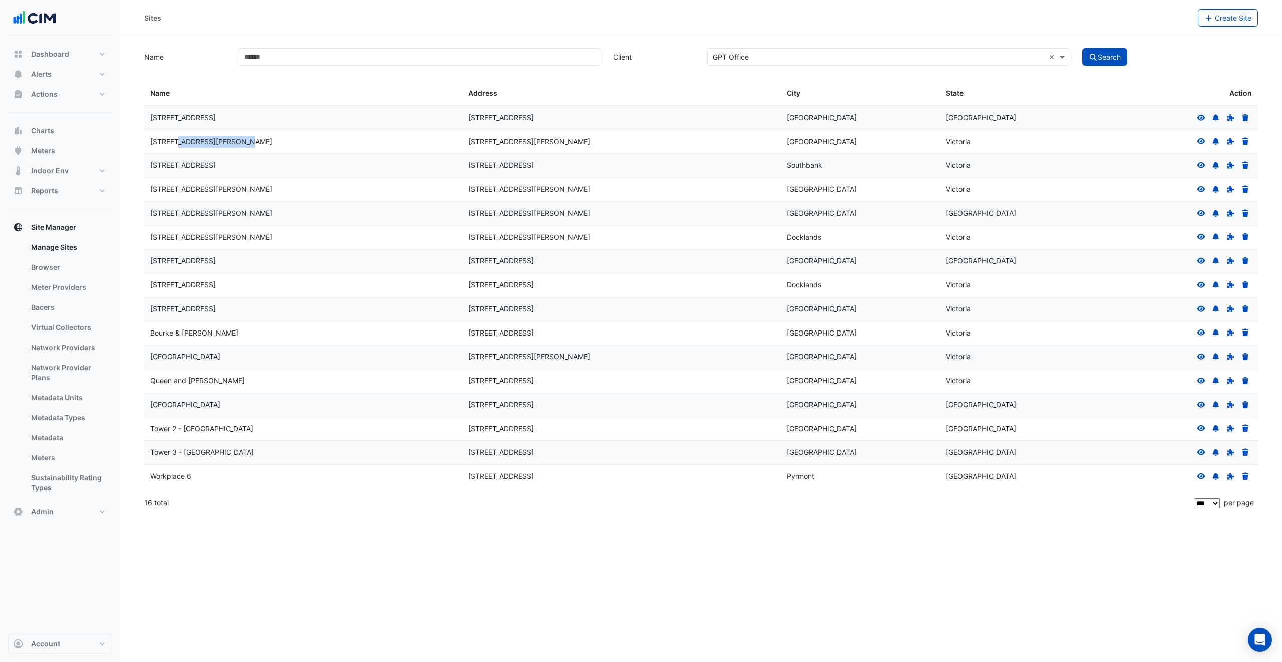
click at [224, 146] on div "[STREET_ADDRESS][PERSON_NAME]" at bounding box center [303, 142] width 306 height 12
drag, startPoint x: 227, startPoint y: 145, endPoint x: 149, endPoint y: 146, distance: 78.1
click at [150, 146] on div "[STREET_ADDRESS][PERSON_NAME]" at bounding box center [303, 142] width 306 height 12
click at [48, 54] on span "Dashboard" at bounding box center [50, 54] width 38 height 10
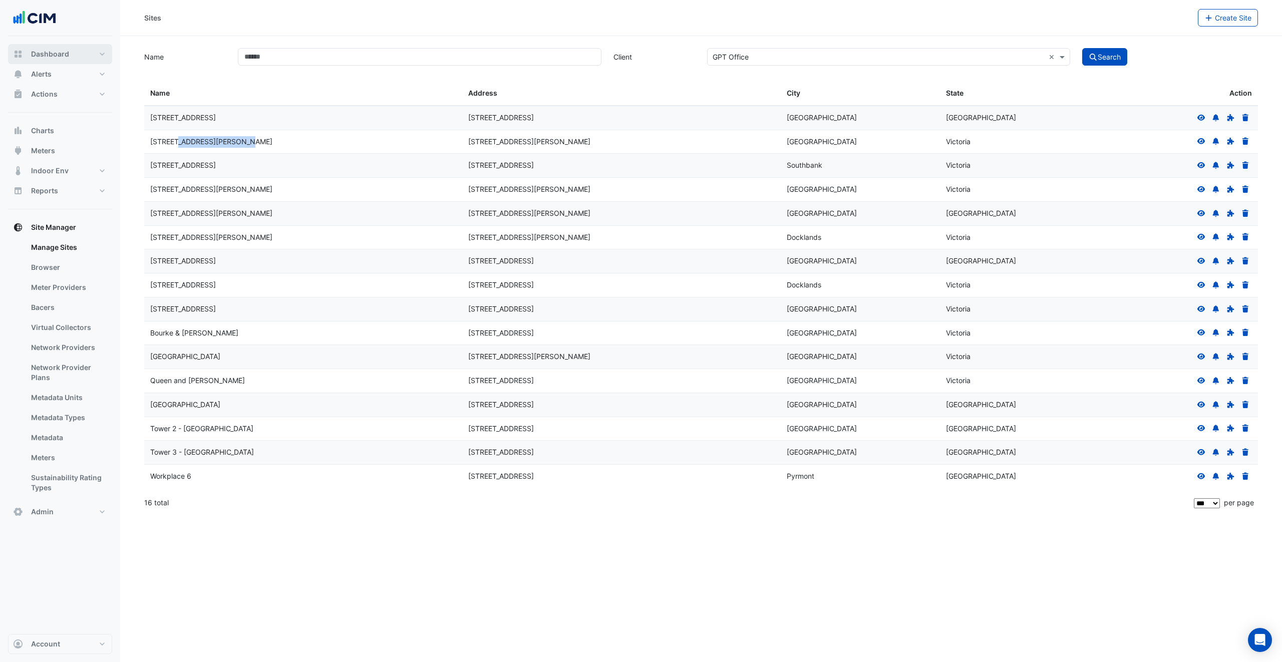
select select "***"
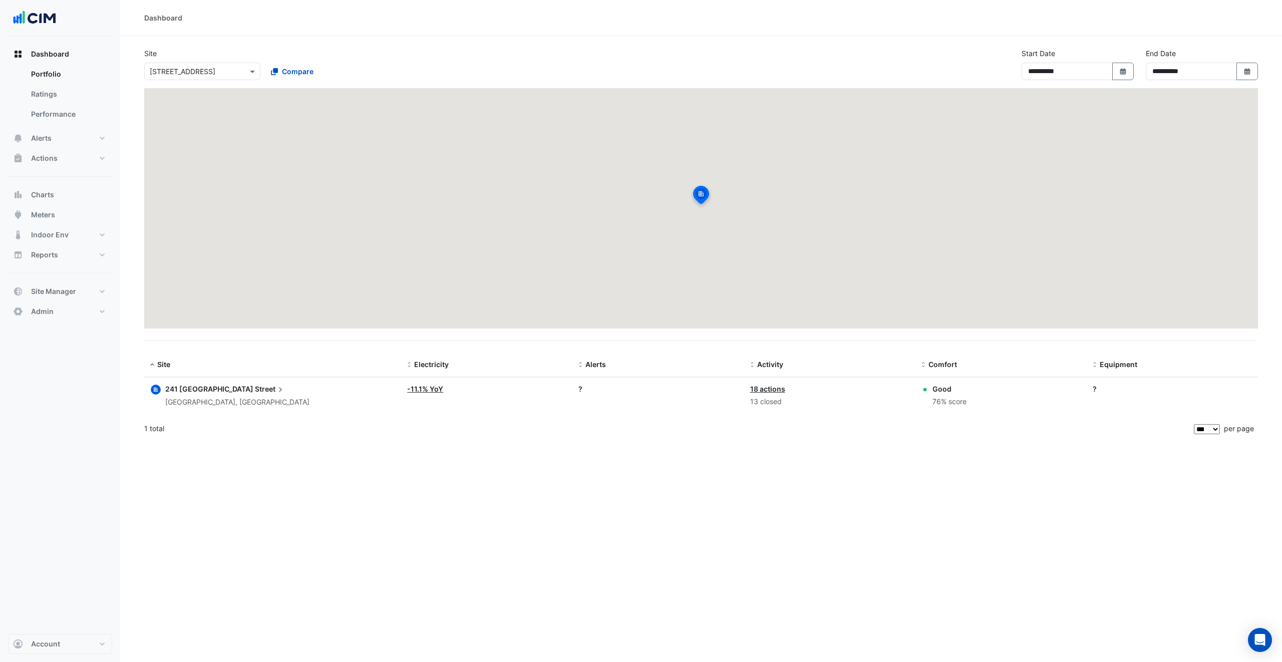
click at [234, 69] on input "text" at bounding box center [192, 72] width 85 height 11
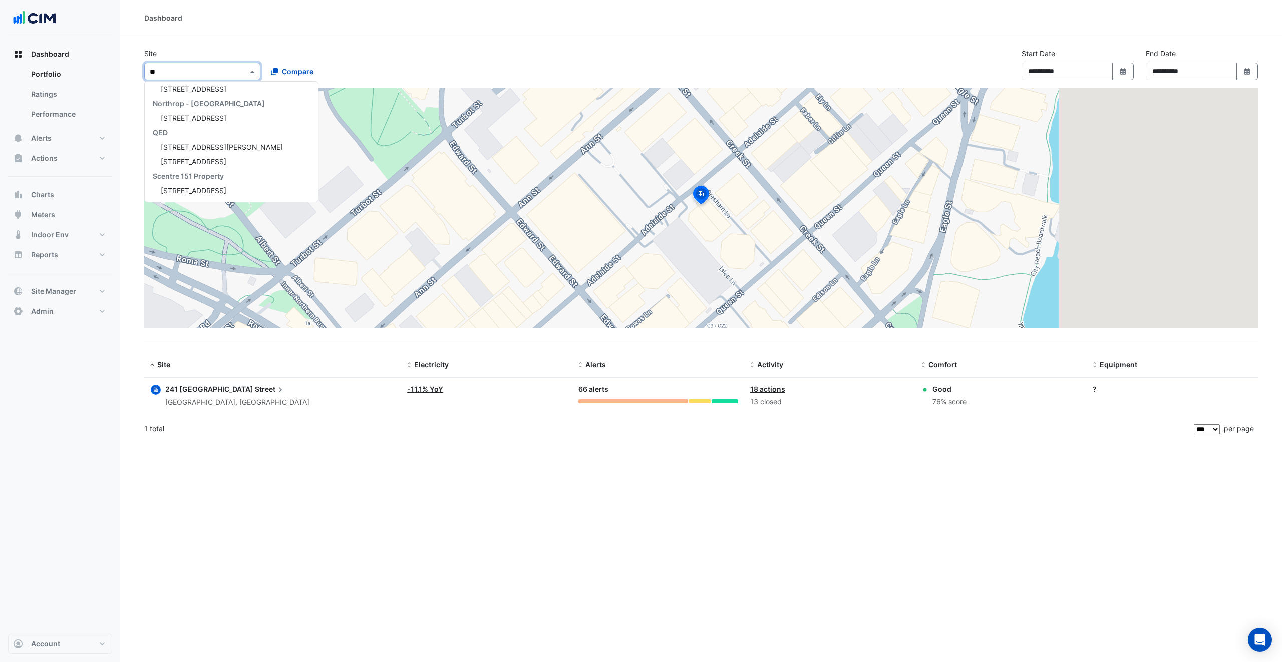
scroll to position [135, 0]
type input "***"
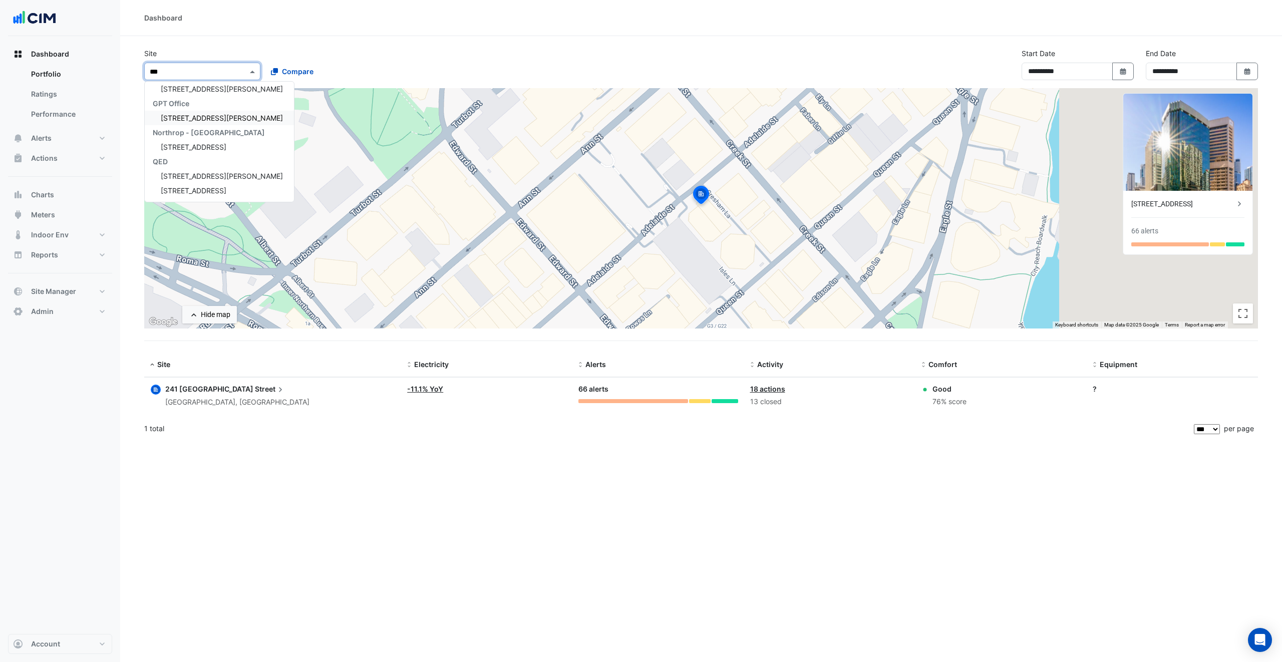
click at [205, 115] on span "150 Collins Street" at bounding box center [222, 118] width 122 height 9
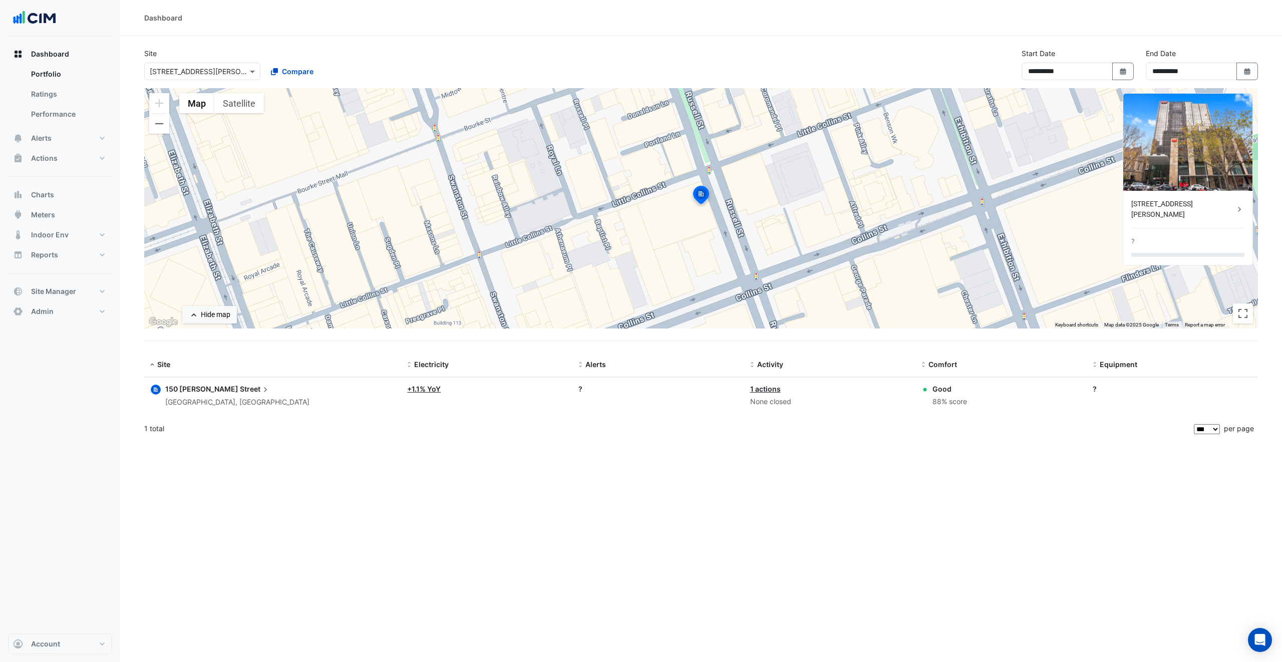
click at [1146, 201] on div "150 Collins Street" at bounding box center [1182, 209] width 103 height 21
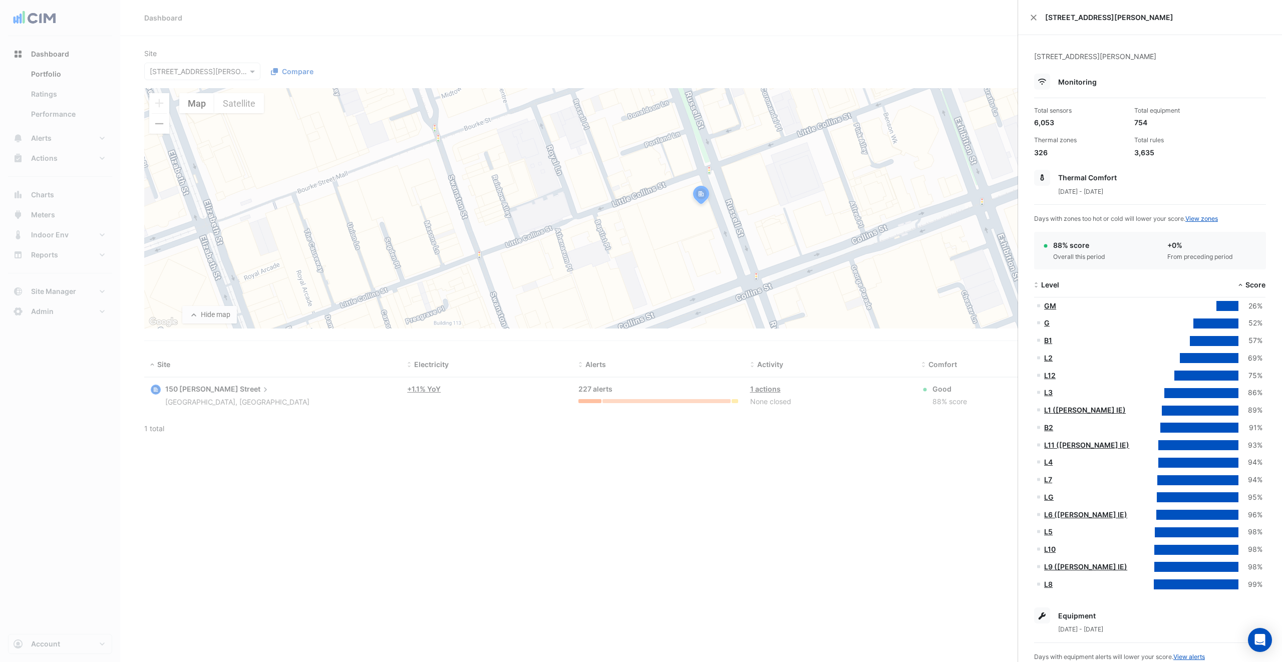
click at [1034, 22] on div "150 Collins Street" at bounding box center [1150, 17] width 264 height 35
click at [1034, 19] on button "Close" at bounding box center [1033, 17] width 7 height 7
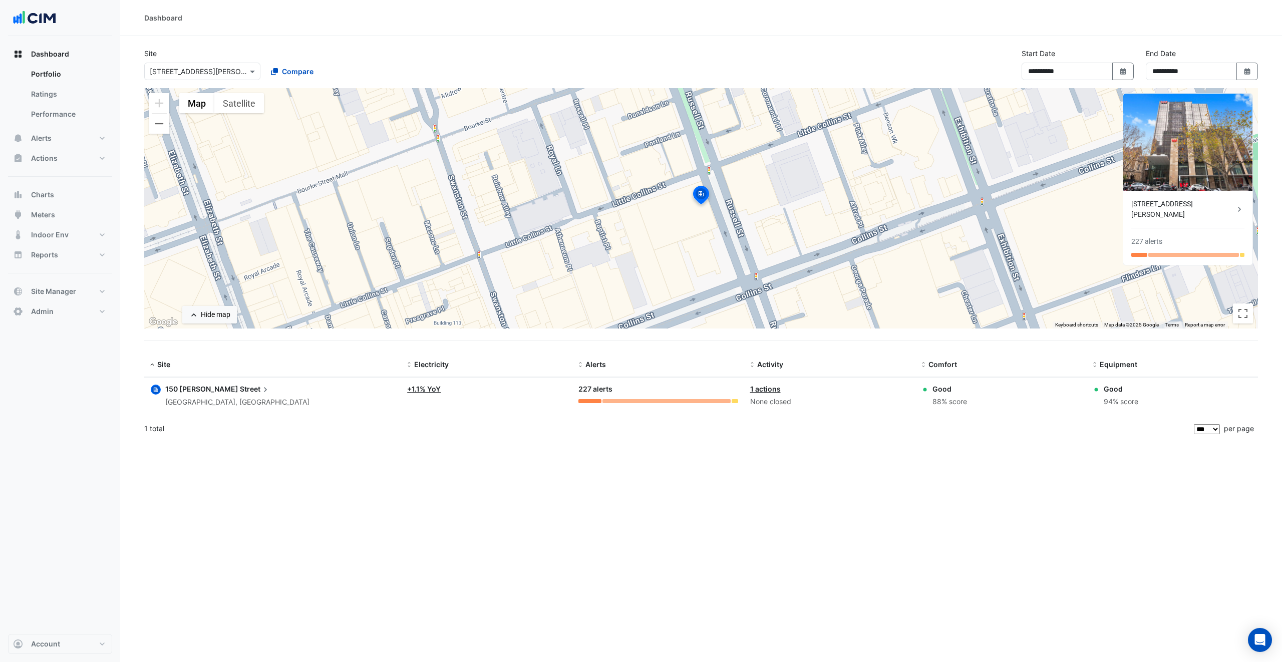
click at [717, 61] on div "**********" at bounding box center [701, 68] width 1126 height 40
click at [634, 55] on div "**********" at bounding box center [701, 68] width 1126 height 40
select select "***"
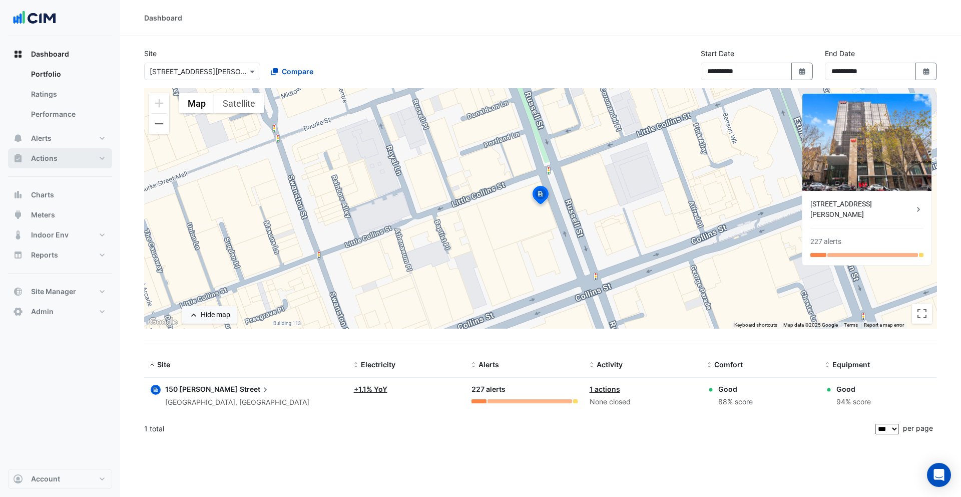
click at [48, 155] on span "Actions" at bounding box center [44, 158] width 27 height 10
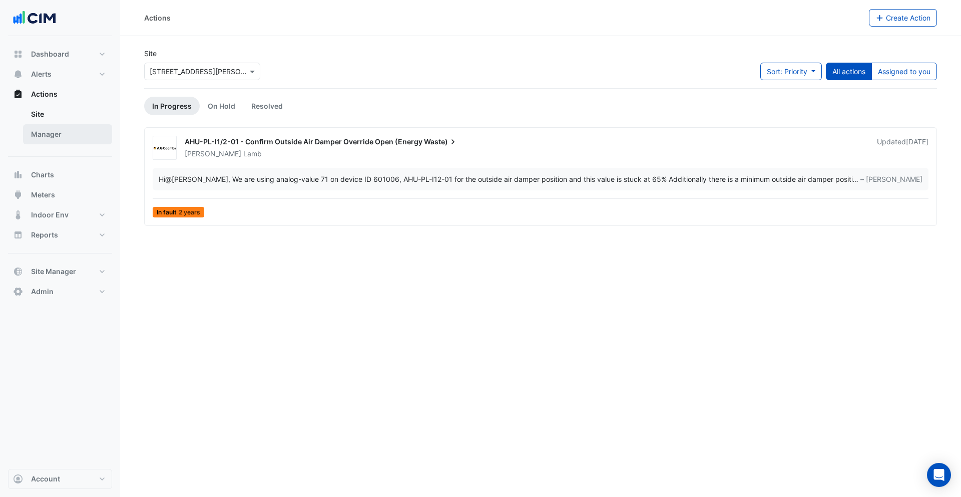
click at [57, 135] on link "Manager" at bounding box center [67, 134] width 89 height 20
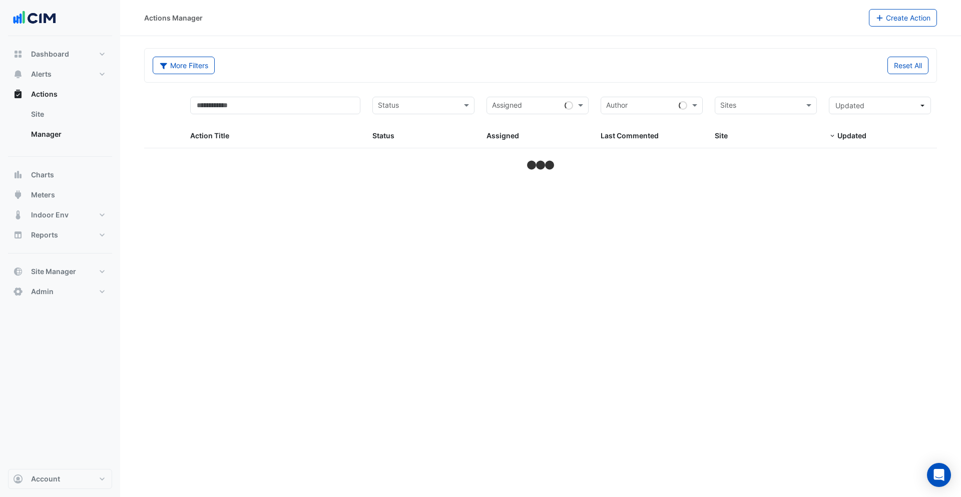
select select "***"
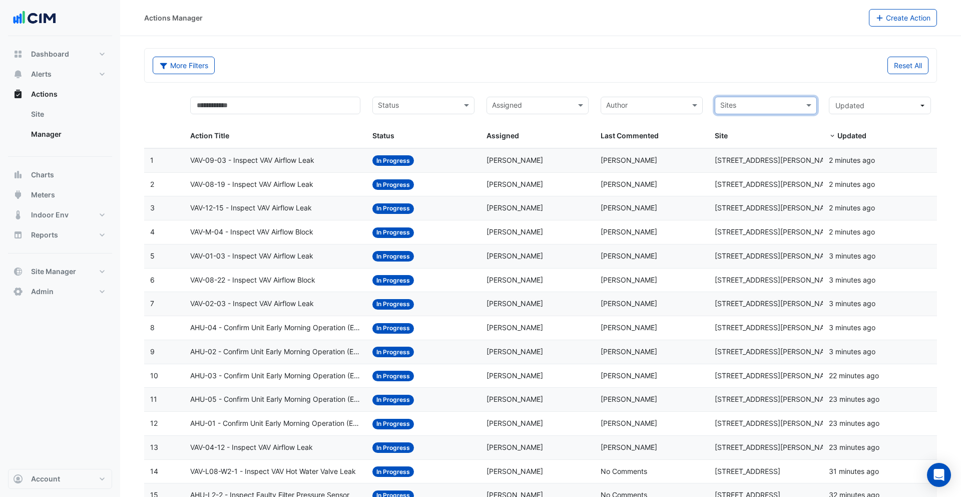
click at [520, 63] on div "More Filters" at bounding box center [344, 66] width 394 height 18
click at [450, 165] on div "Status: In Progress" at bounding box center [424, 161] width 102 height 12
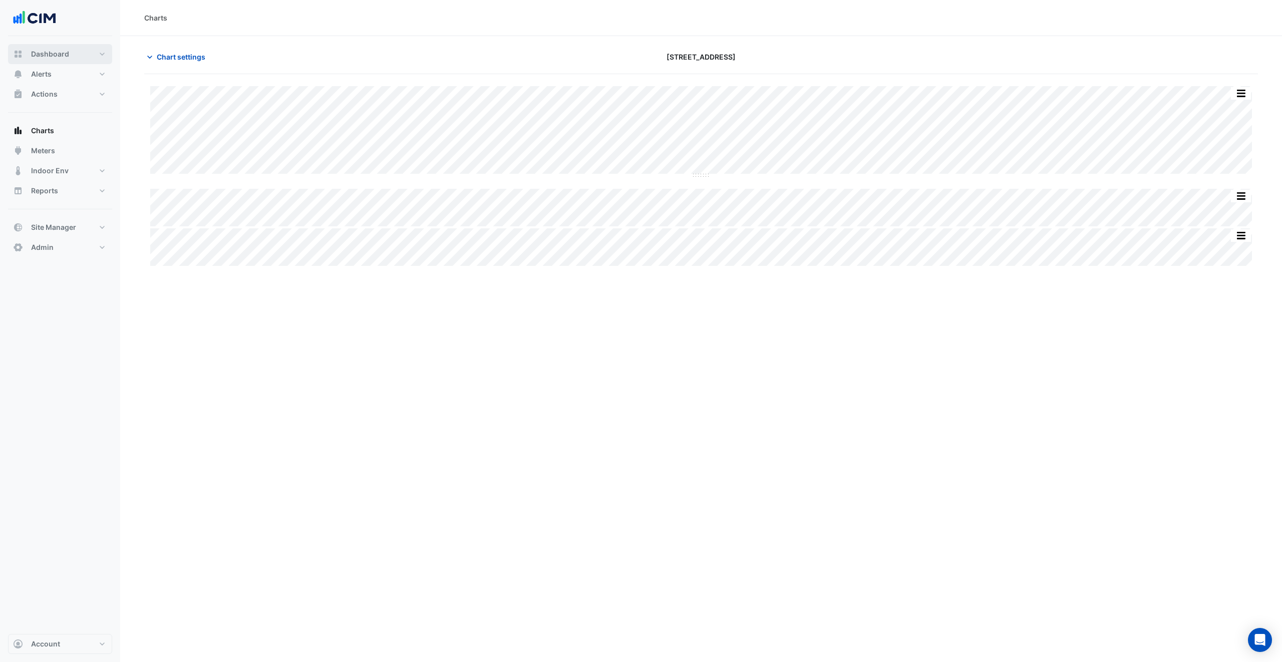
click at [69, 56] on button "Dashboard" at bounding box center [60, 54] width 104 height 20
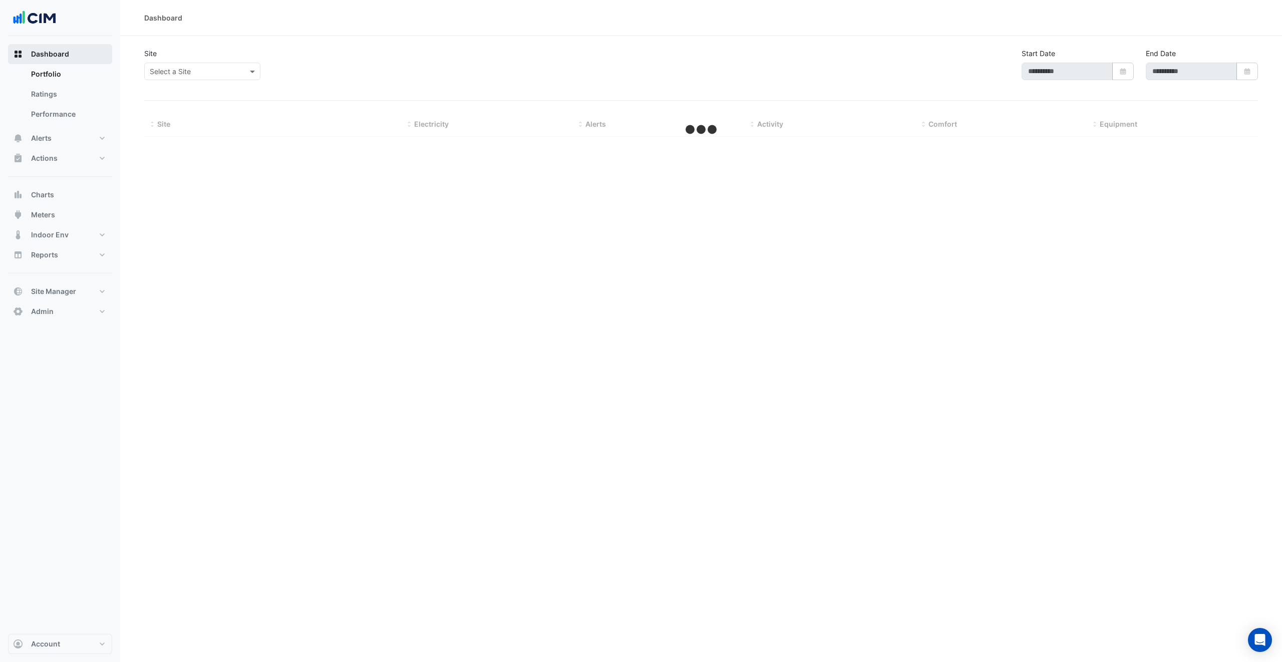
type input "**********"
select select "***"
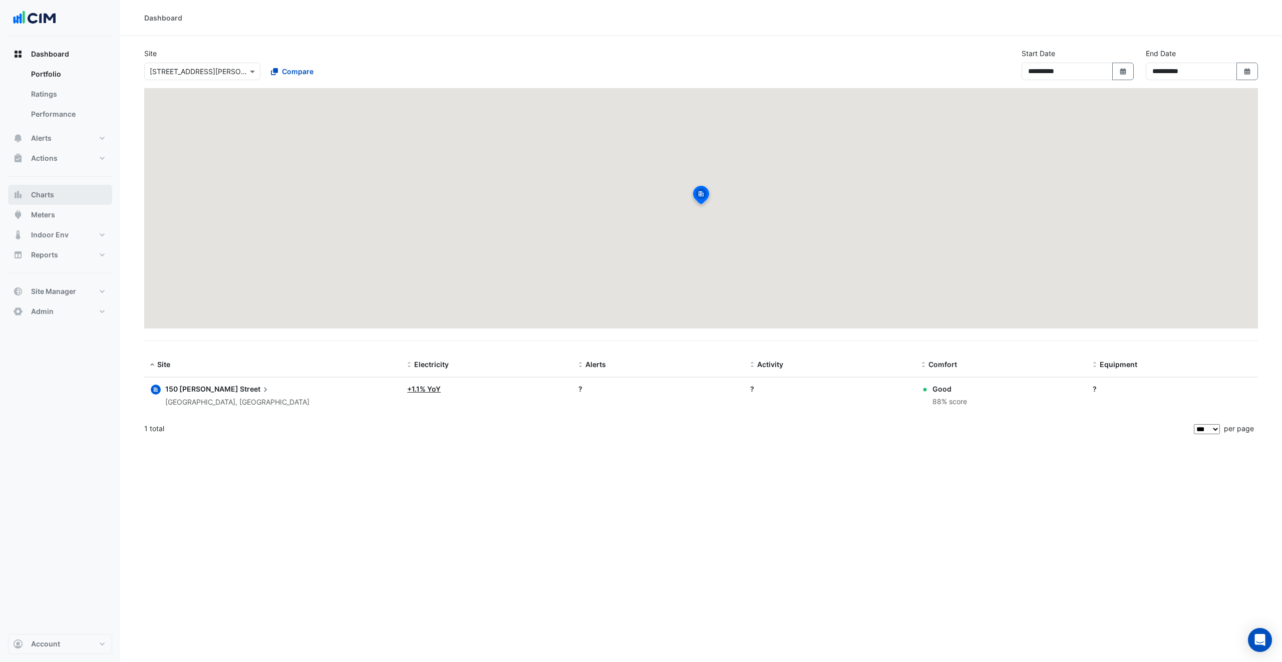
click at [68, 200] on button "Charts" at bounding box center [60, 195] width 104 height 20
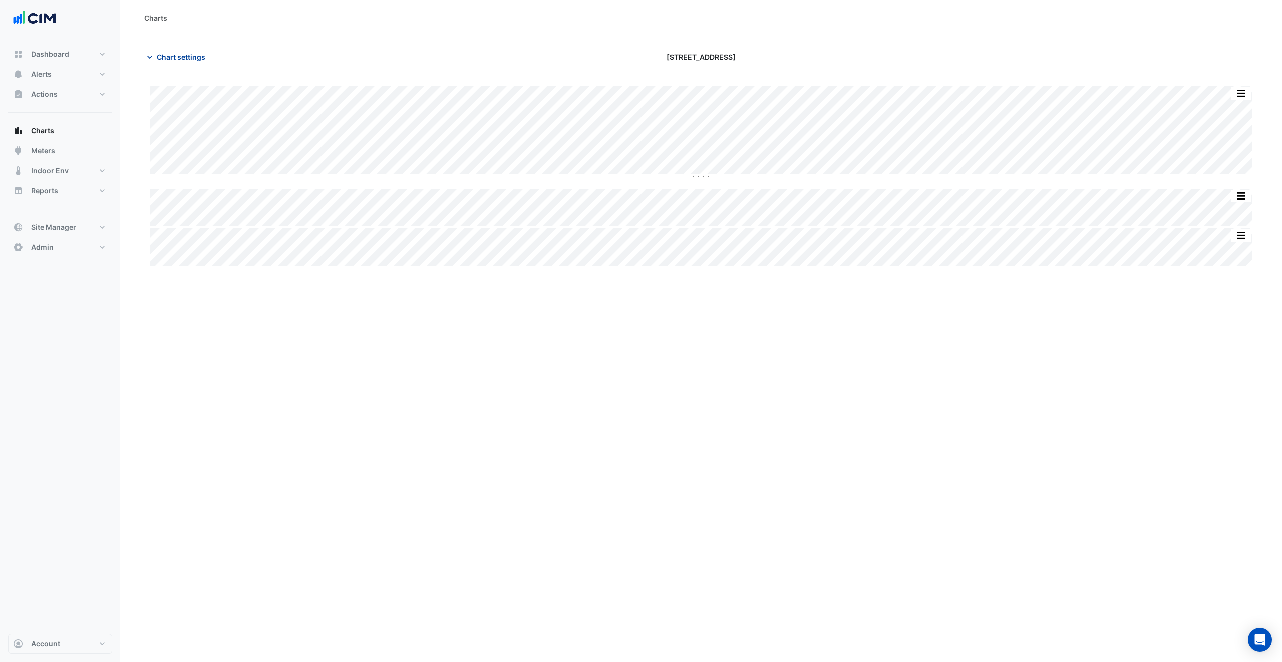
click at [187, 64] on button "Chart settings" at bounding box center [178, 57] width 68 height 18
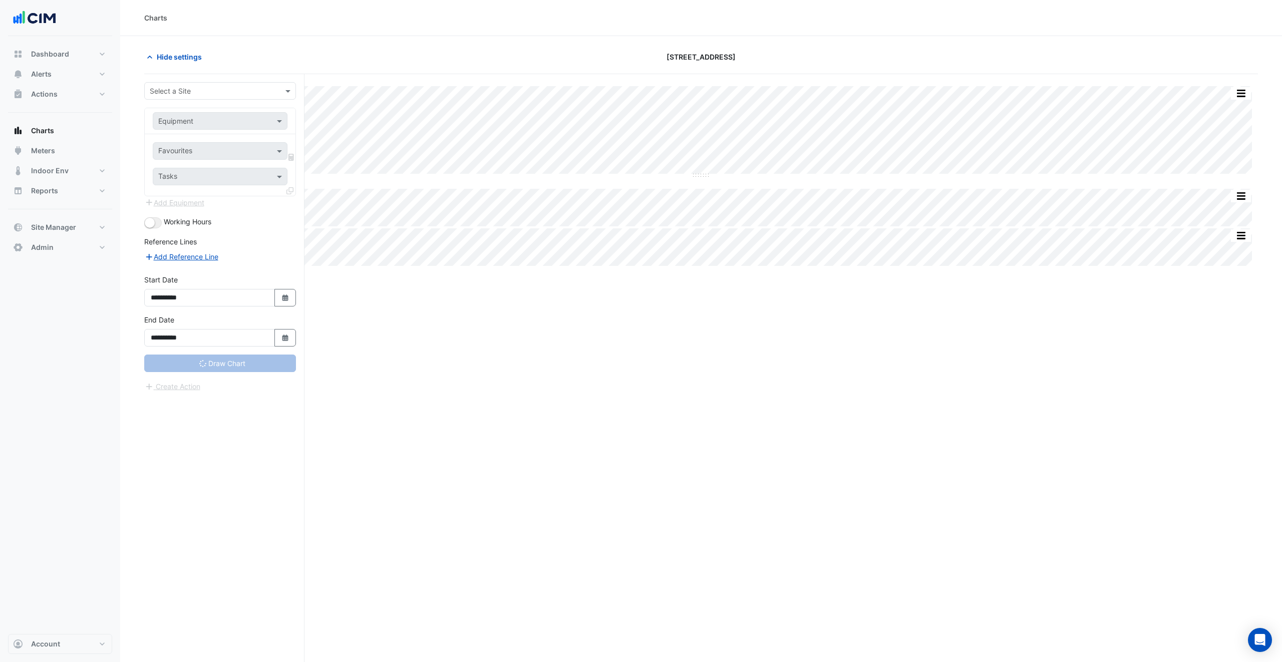
click at [215, 86] on input "text" at bounding box center [210, 91] width 121 height 11
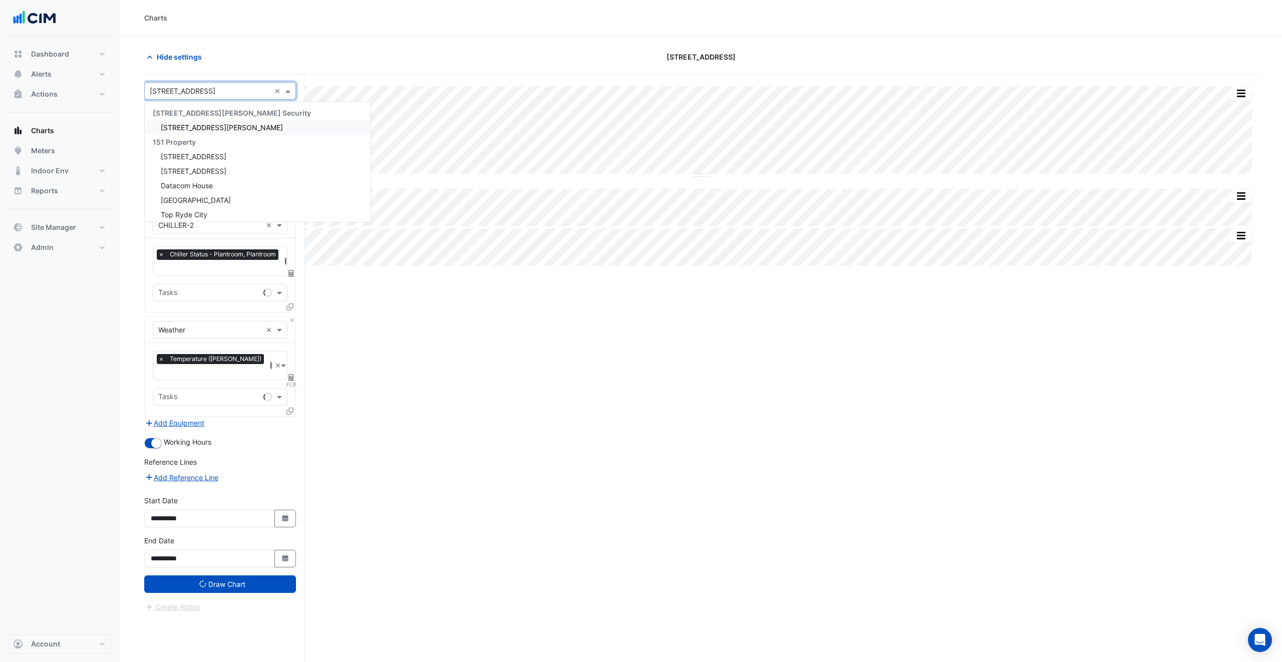
type input "**********"
type input "****"
click at [220, 125] on div "[STREET_ADDRESS][PERSON_NAME]" at bounding box center [220, 127] width 151 height 15
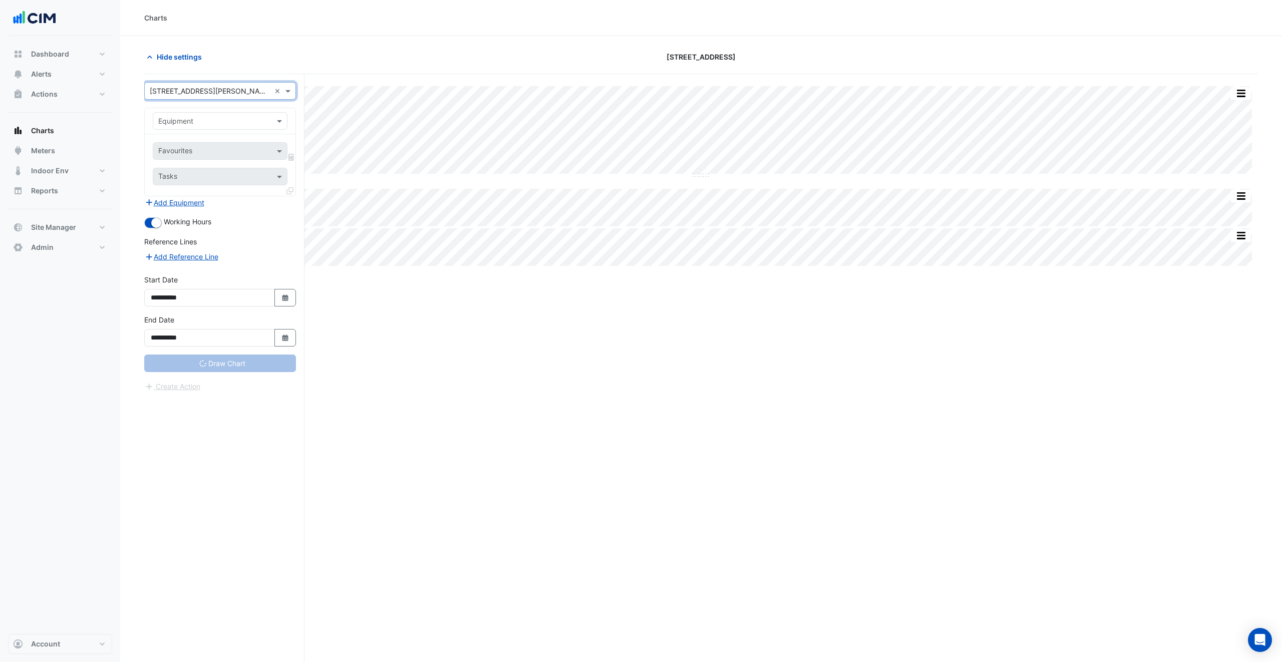
click at [220, 125] on input "text" at bounding box center [210, 121] width 104 height 11
type input "**"
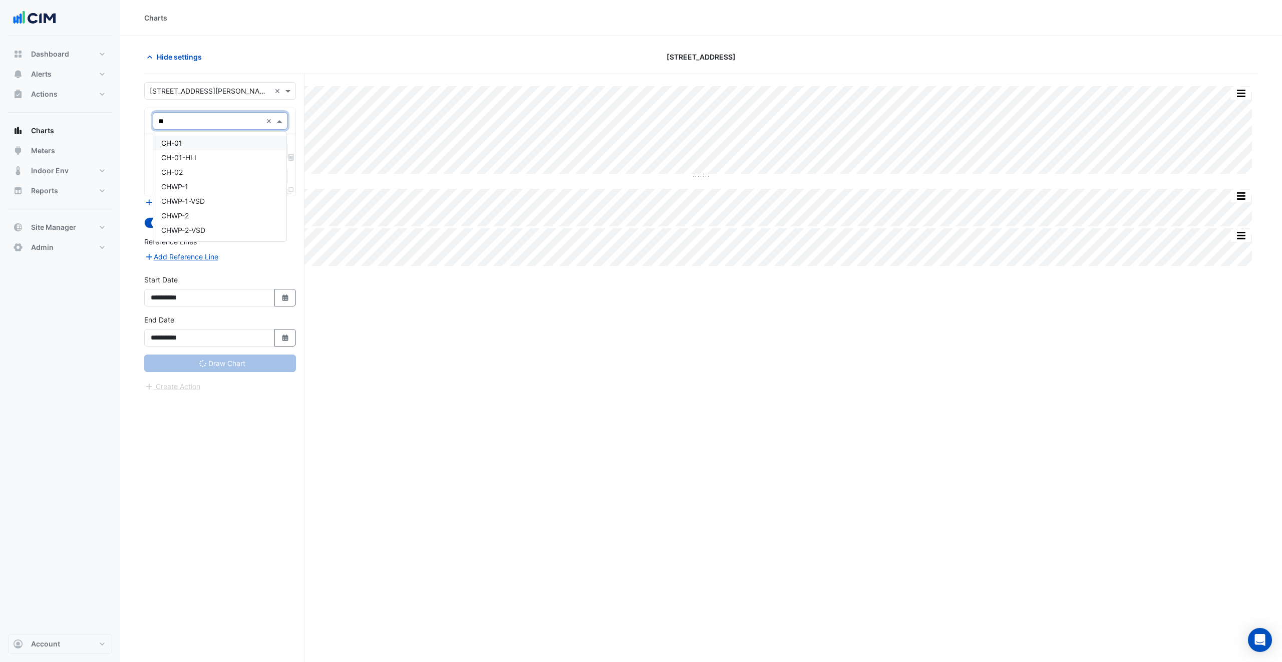
click at [201, 140] on div "CH-01" at bounding box center [219, 143] width 133 height 15
click at [217, 152] on input "text" at bounding box center [208, 152] width 101 height 11
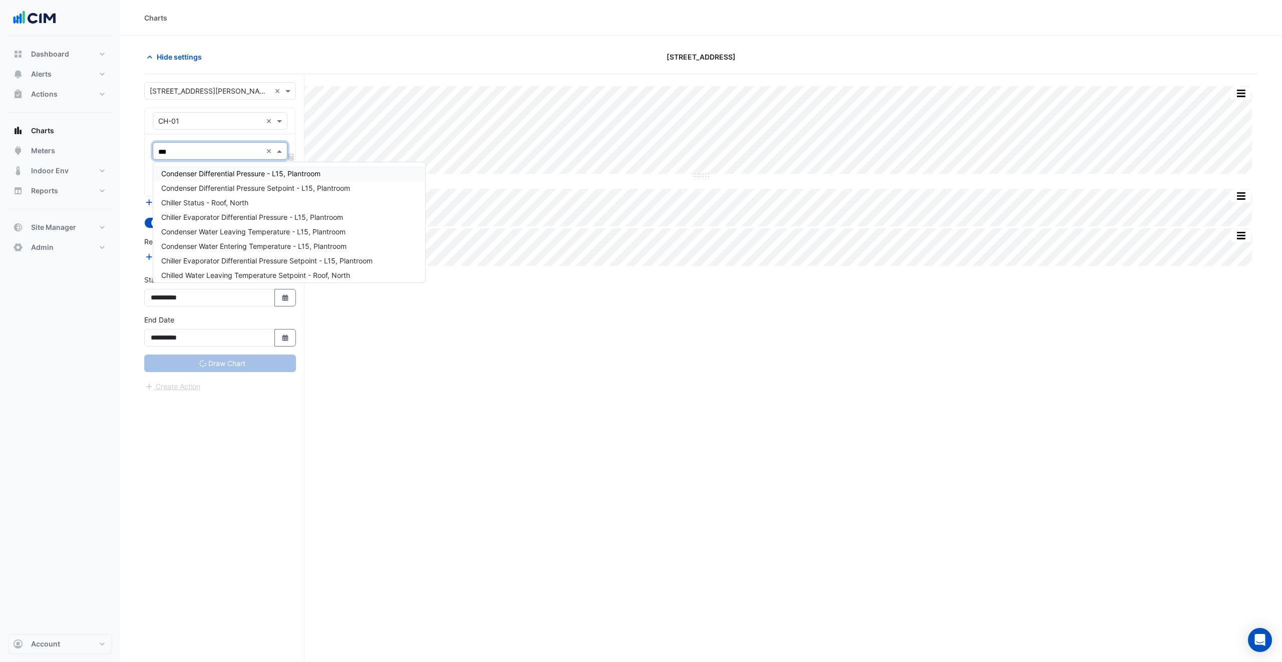
type input "****"
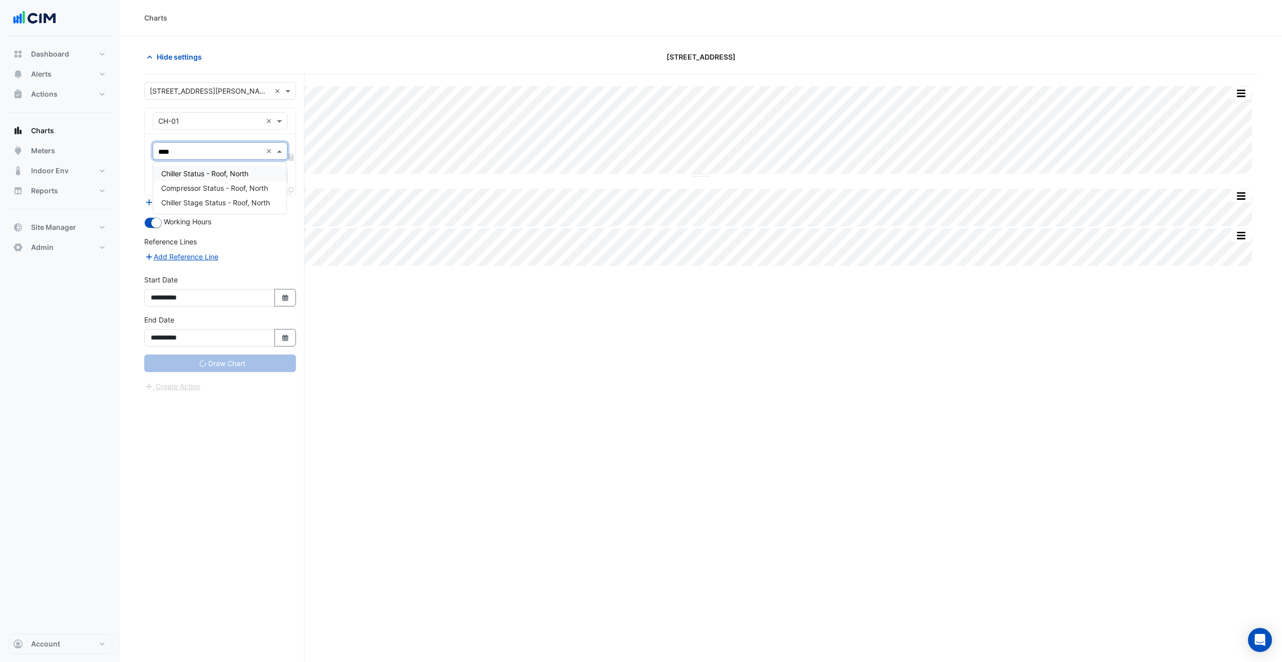
click at [203, 169] on span "Chiller Status - Roof, North" at bounding box center [204, 173] width 87 height 9
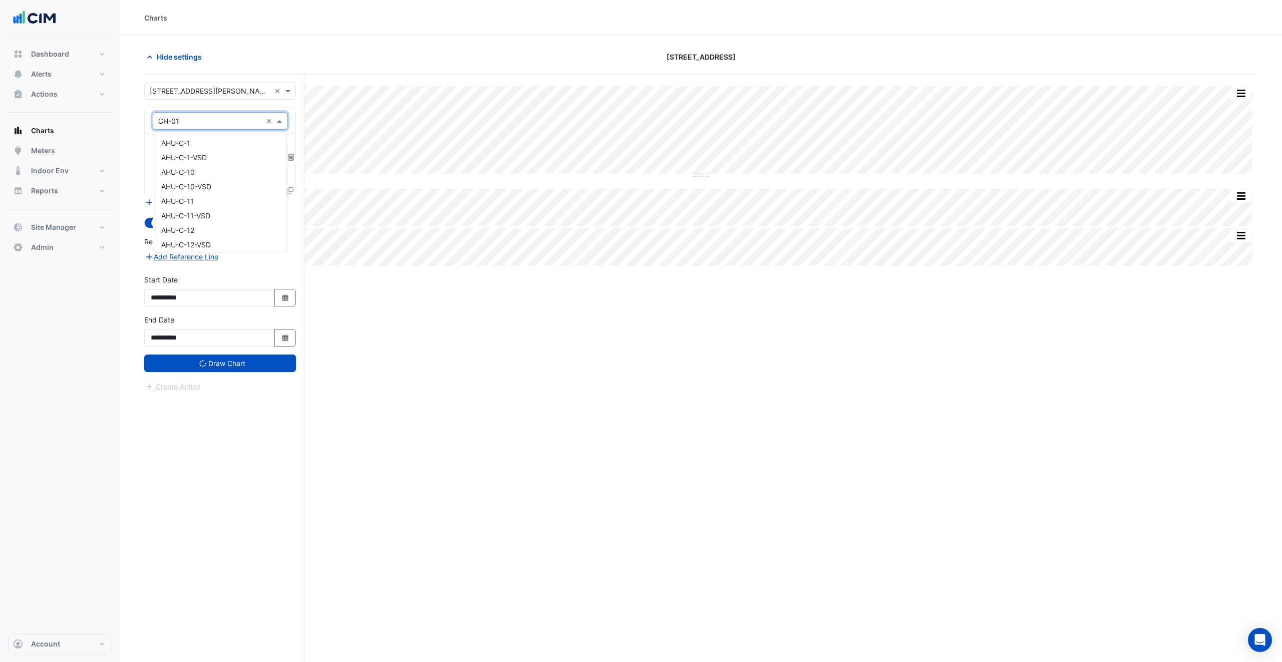
click at [203, 121] on input "text" at bounding box center [210, 121] width 104 height 11
type input "****"
click at [198, 145] on div "Weather" at bounding box center [219, 143] width 133 height 15
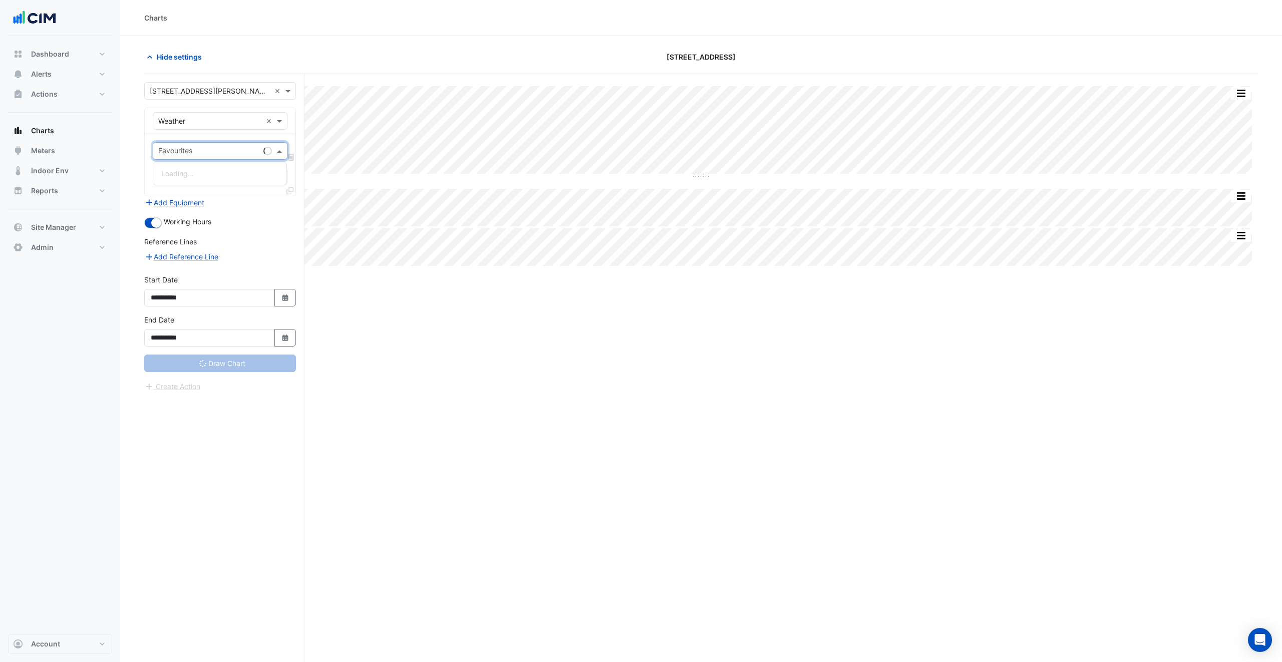
click at [202, 151] on input "text" at bounding box center [208, 152] width 101 height 11
type input "****"
click at [203, 167] on div "Temperature ([PERSON_NAME])" at bounding box center [219, 173] width 133 height 15
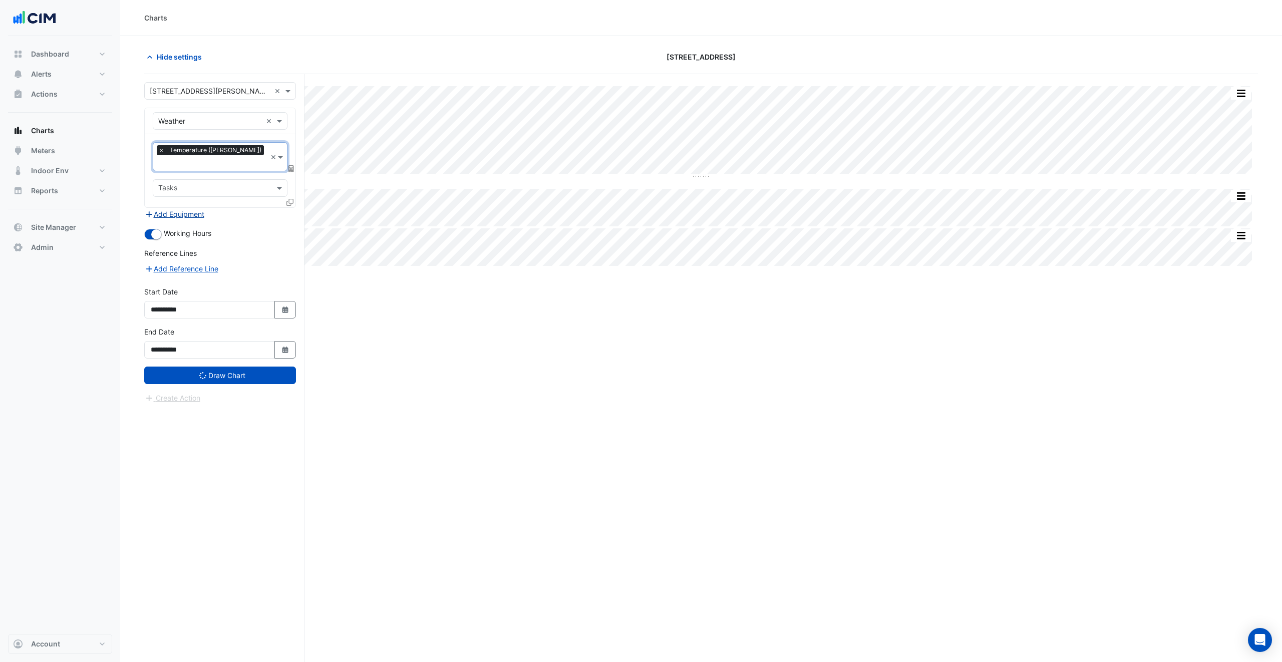
click at [194, 208] on button "Add Equipment" at bounding box center [174, 214] width 61 height 12
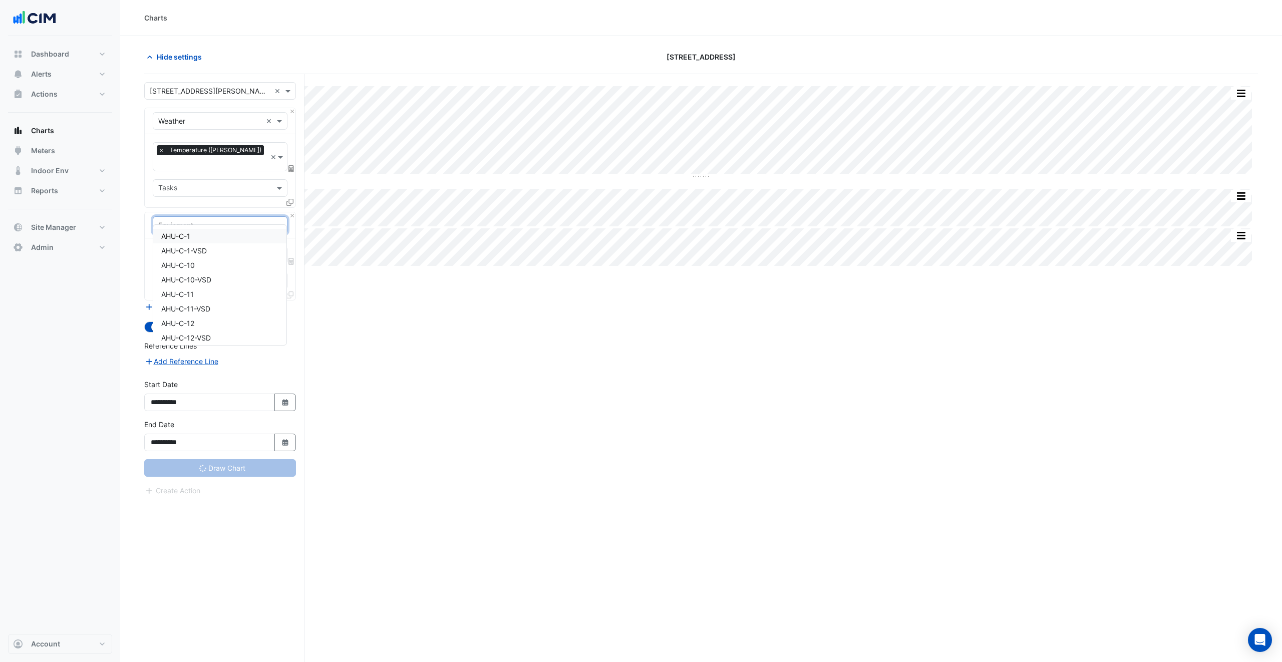
click at [194, 220] on input "text" at bounding box center [210, 225] width 104 height 11
click at [293, 165] on fa-layers at bounding box center [291, 168] width 9 height 7
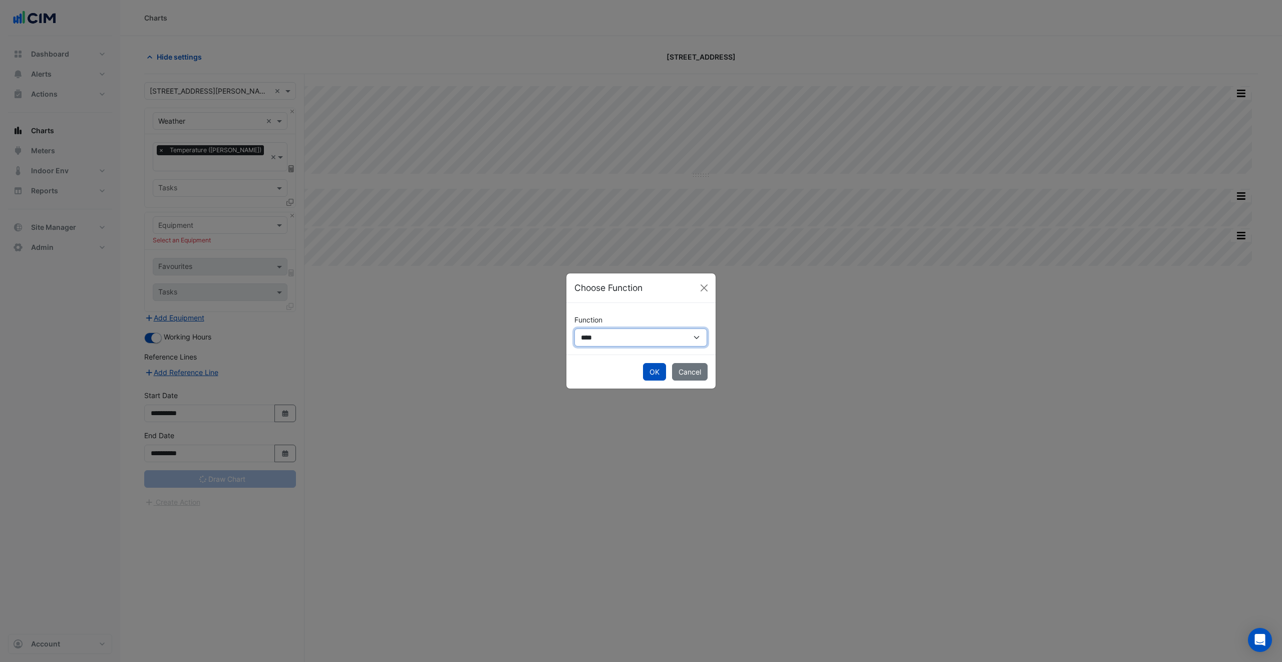
click at [629, 333] on select "**********" at bounding box center [640, 337] width 133 height 18
select select "******"
click at [574, 328] on select "**********" at bounding box center [640, 337] width 133 height 18
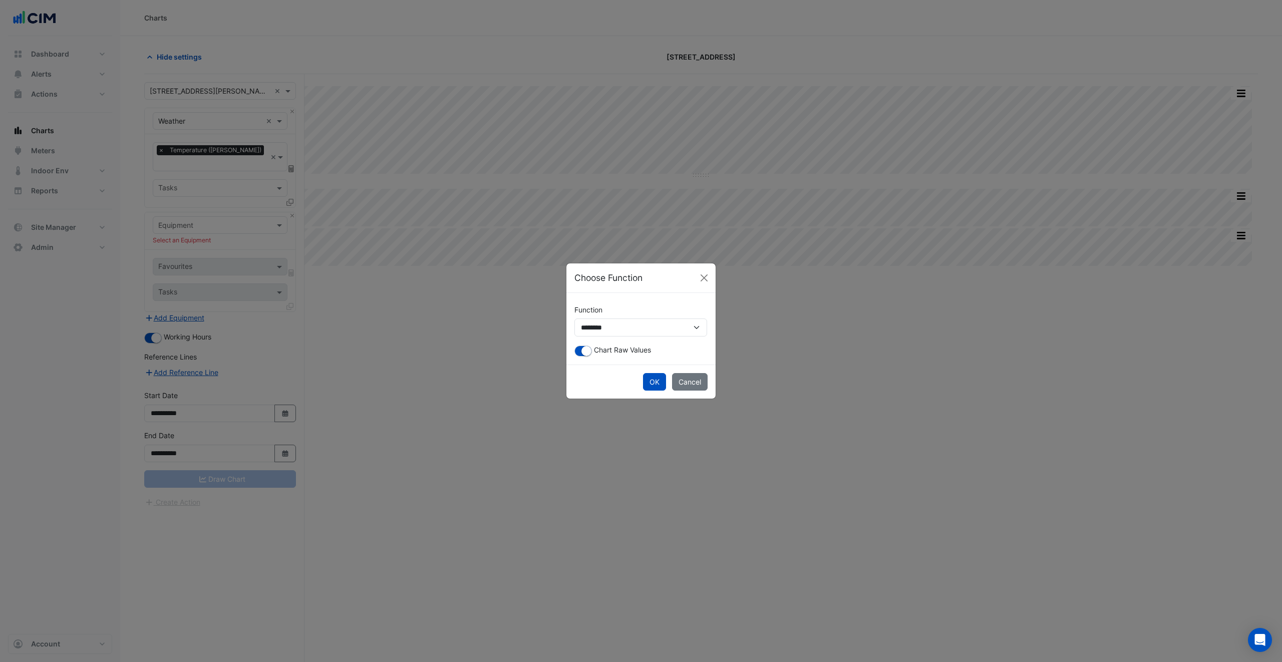
click at [656, 369] on div "OK Cancel" at bounding box center [640, 381] width 149 height 34
click at [594, 355] on div "Chart Raw Values" at bounding box center [640, 350] width 133 height 12
click at [585, 353] on small "button" at bounding box center [586, 351] width 10 height 10
click at [644, 386] on button "OK" at bounding box center [654, 382] width 23 height 18
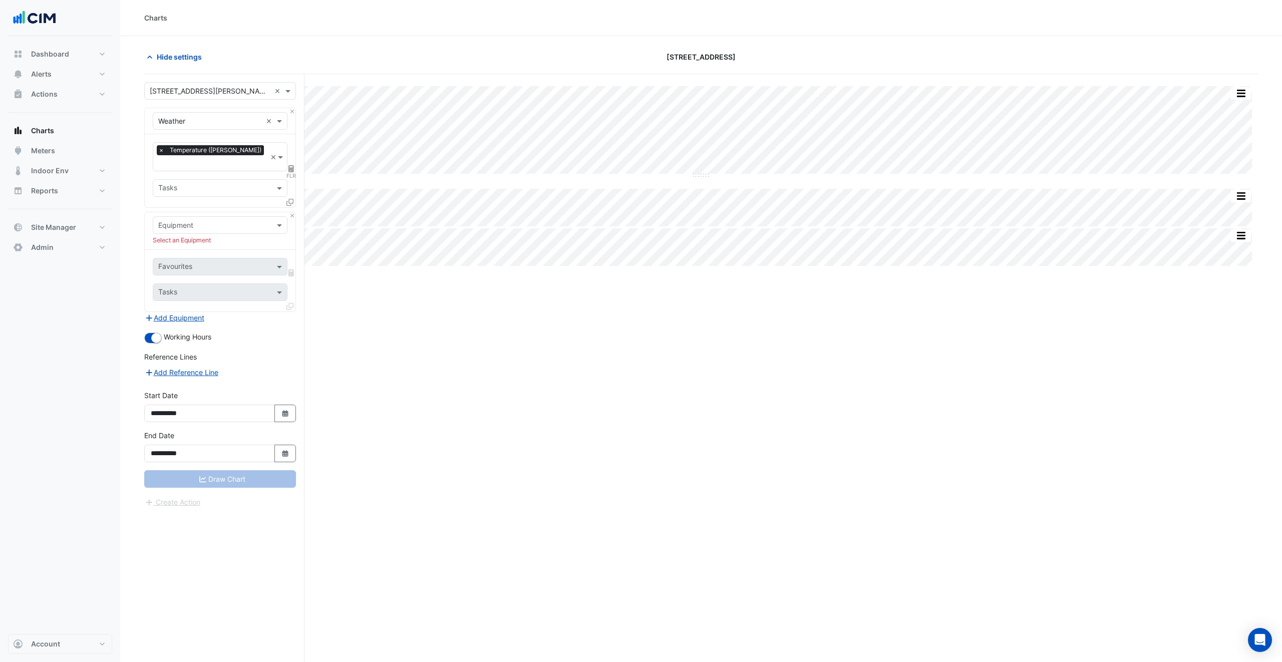
click at [215, 220] on input "text" at bounding box center [210, 225] width 104 height 11
type input "**"
click at [197, 238] on div "CH-01" at bounding box center [219, 236] width 133 height 15
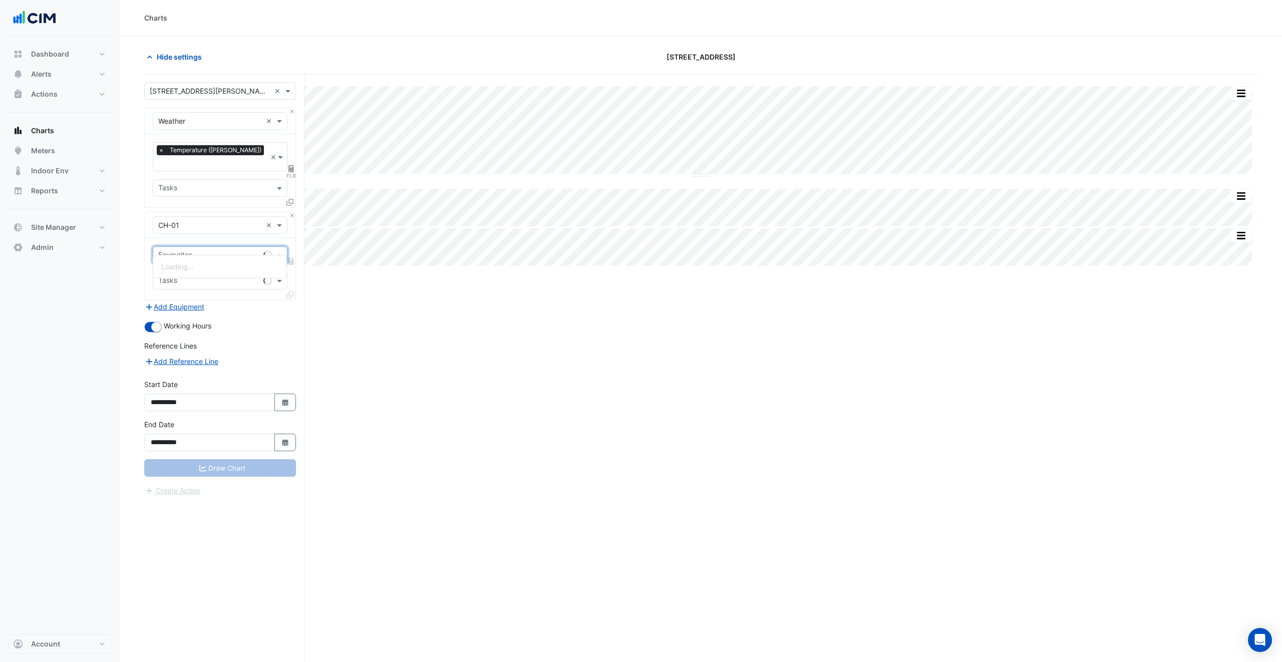
click at [212, 251] on input "text" at bounding box center [208, 256] width 101 height 11
type input "****"
click at [223, 269] on span "Chiller Status - Roof, North" at bounding box center [204, 266] width 87 height 9
click at [289, 291] on icon at bounding box center [289, 294] width 7 height 7
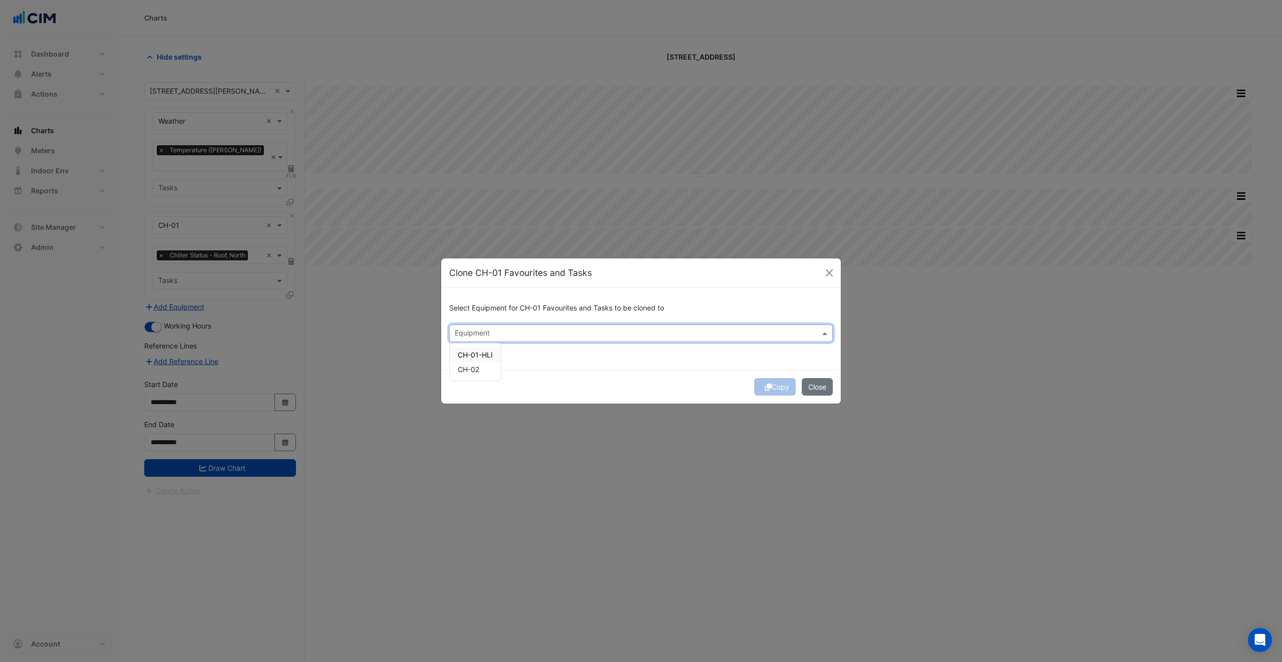
click at [492, 332] on input "text" at bounding box center [635, 334] width 361 height 11
click at [476, 371] on span "CH-02" at bounding box center [469, 369] width 22 height 9
click at [684, 379] on div "Copy Close" at bounding box center [641, 386] width 400 height 34
click at [766, 387] on icon "submit" at bounding box center [768, 387] width 7 height 7
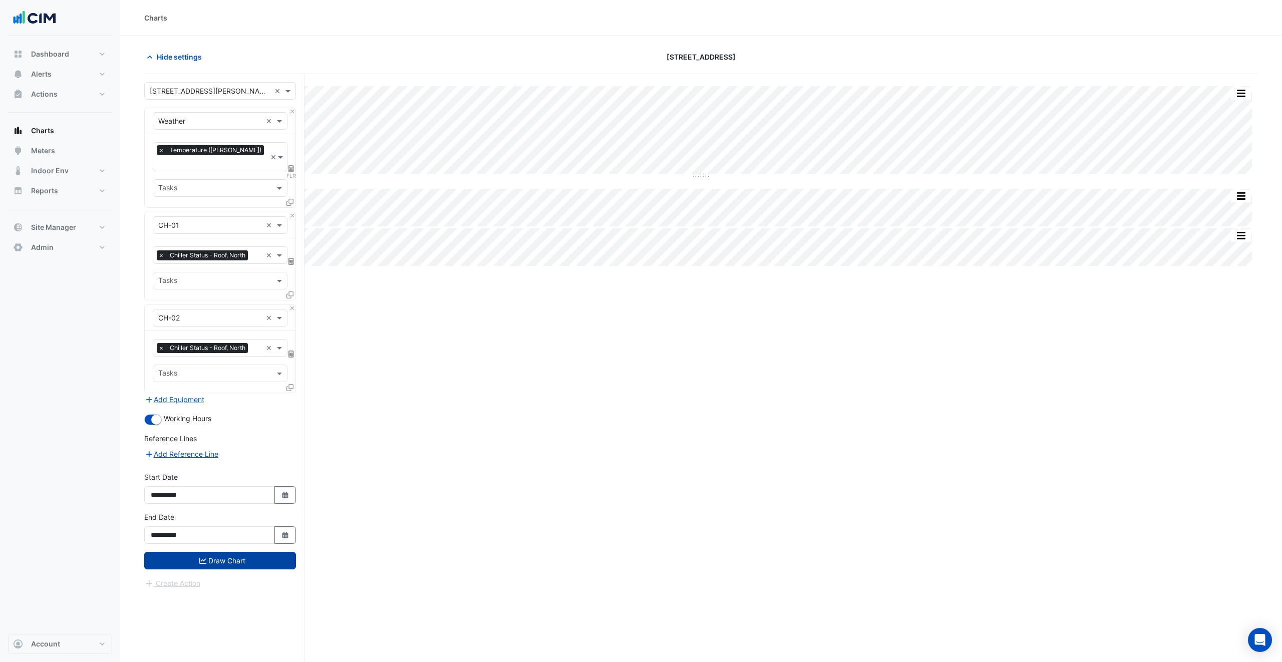
click at [259, 552] on button "Draw Chart" at bounding box center [220, 561] width 152 height 18
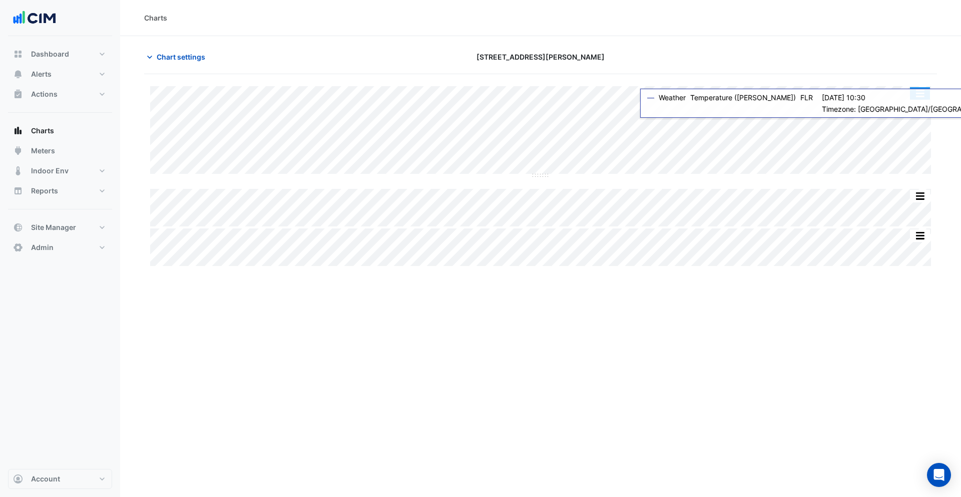
click at [921, 97] on button "button" at bounding box center [920, 93] width 20 height 13
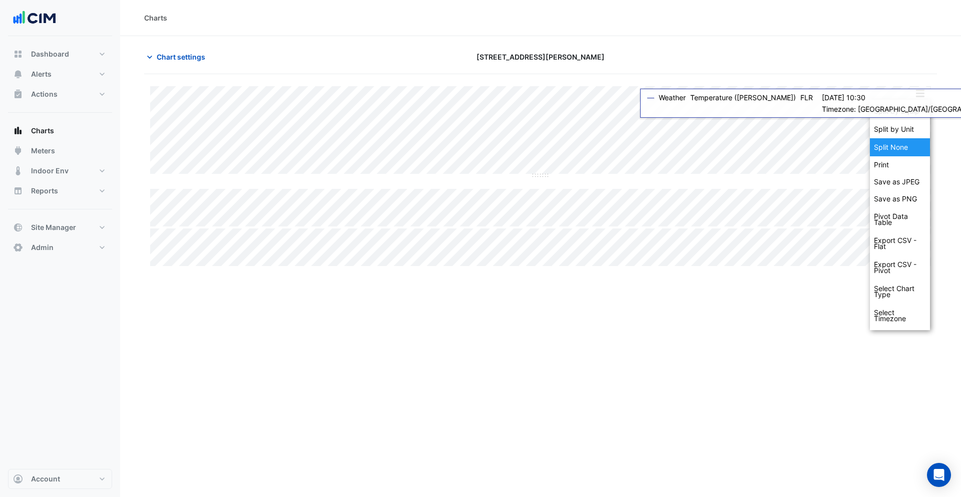
click at [912, 143] on div "Split None" at bounding box center [900, 147] width 60 height 18
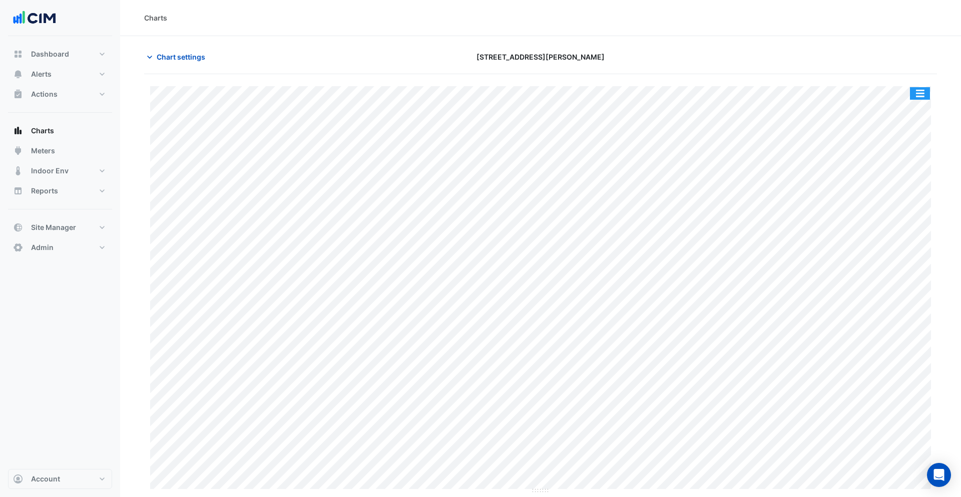
click at [920, 94] on button "button" at bounding box center [920, 93] width 20 height 13
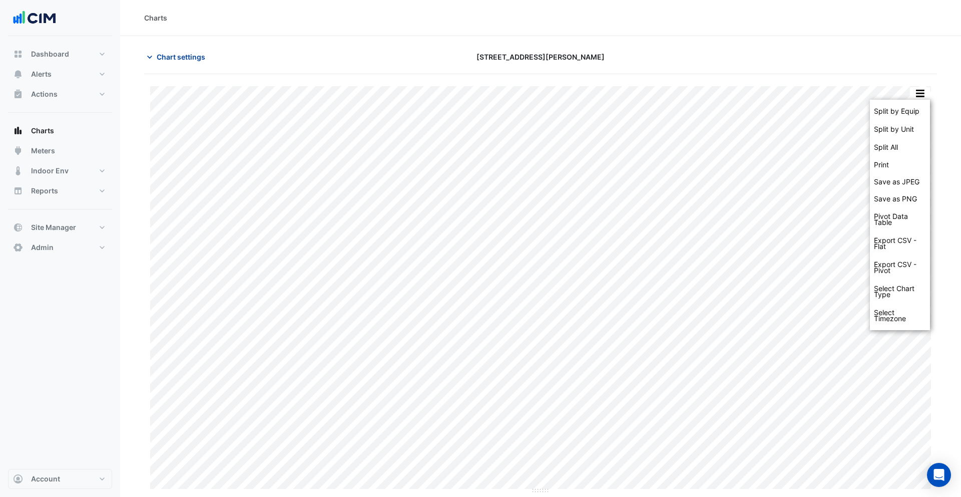
click at [163, 56] on span "Chart settings" at bounding box center [181, 57] width 49 height 11
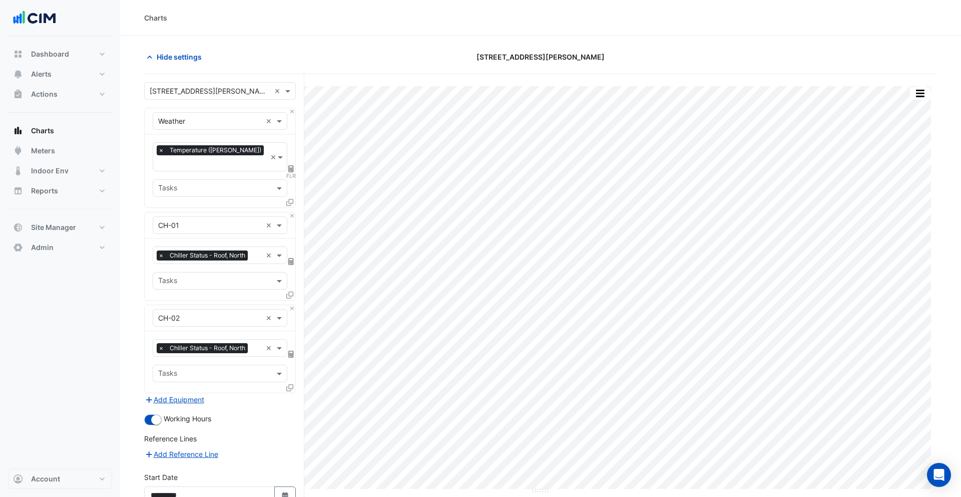
click at [215, 250] on span "Chiller Status - Roof, North" at bounding box center [207, 255] width 81 height 10
type input "****"
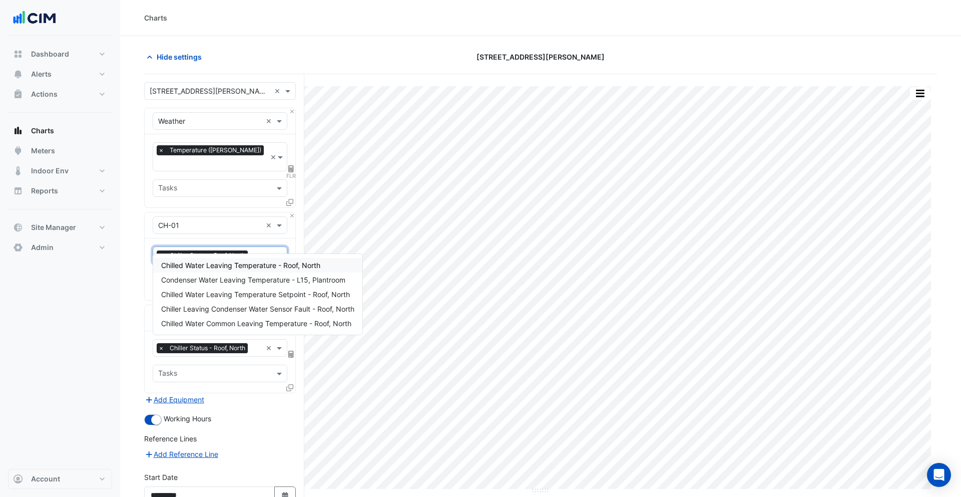
scroll to position [0, 7]
click at [215, 266] on span "Chilled Water Leaving Temperature - Roof, North" at bounding box center [240, 265] width 159 height 9
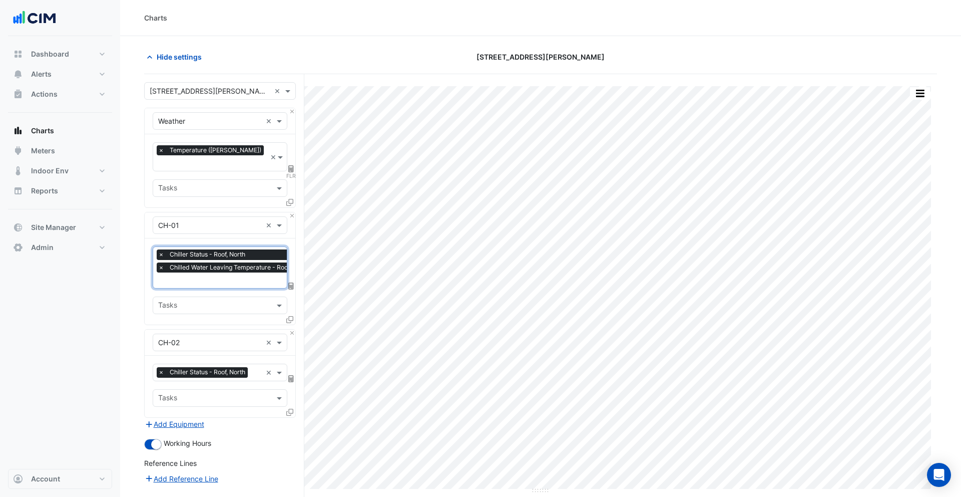
click at [218, 367] on span "Chiller Status - Roof, North" at bounding box center [207, 372] width 81 height 10
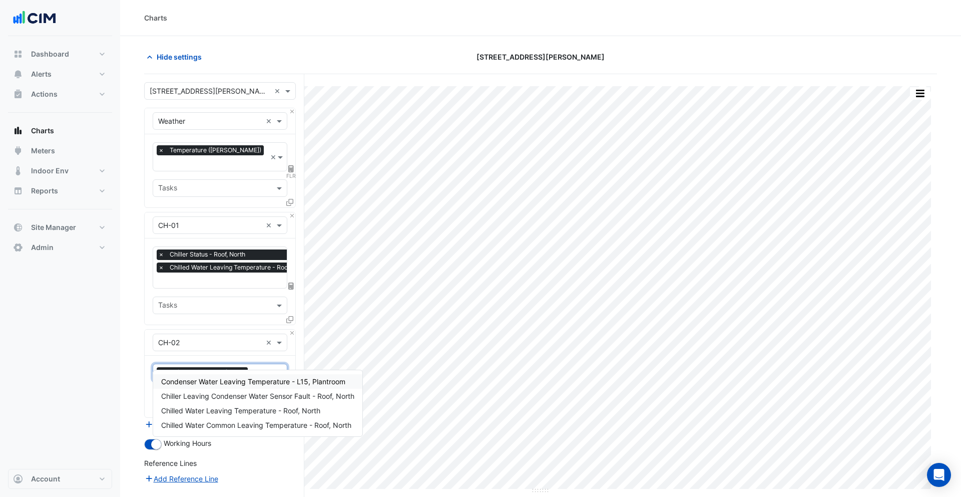
type input "*******"
click at [225, 379] on span "Condenser Water Leaving Temperature - L15, Plantroom" at bounding box center [253, 381] width 184 height 9
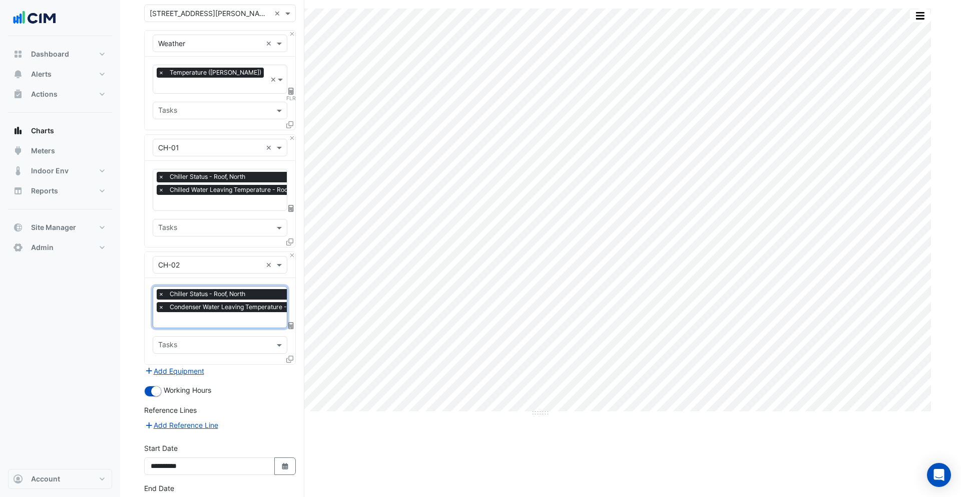
scroll to position [136, 0]
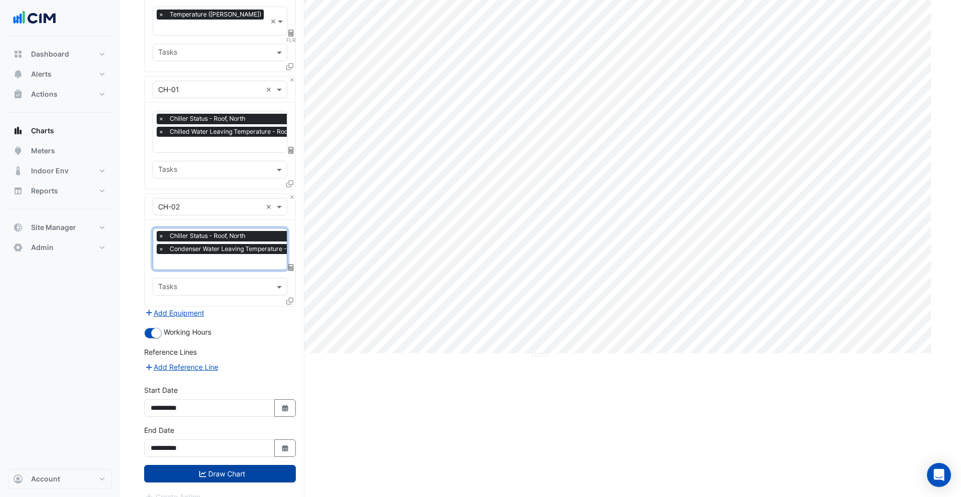
click at [238, 465] on button "Draw Chart" at bounding box center [220, 474] width 152 height 18
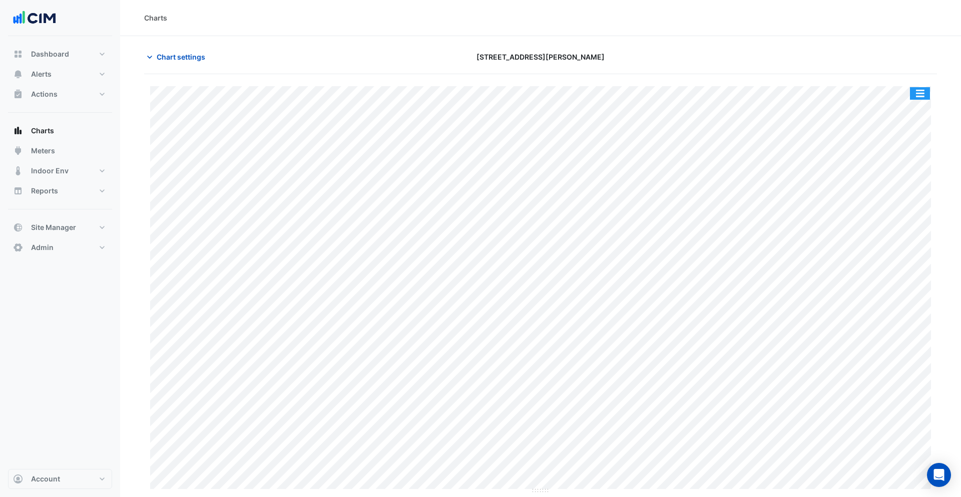
click at [919, 91] on button "button" at bounding box center [920, 93] width 20 height 13
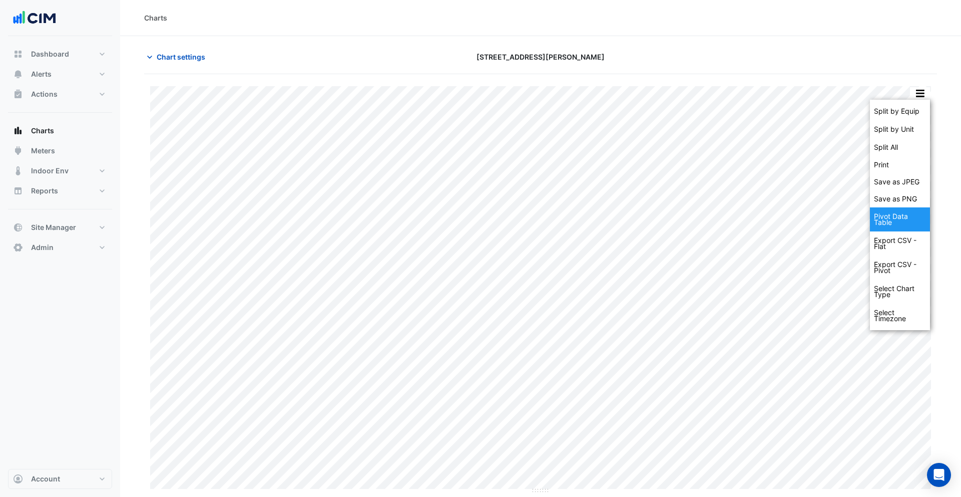
click at [913, 219] on div "Pivot Data Table" at bounding box center [900, 219] width 60 height 24
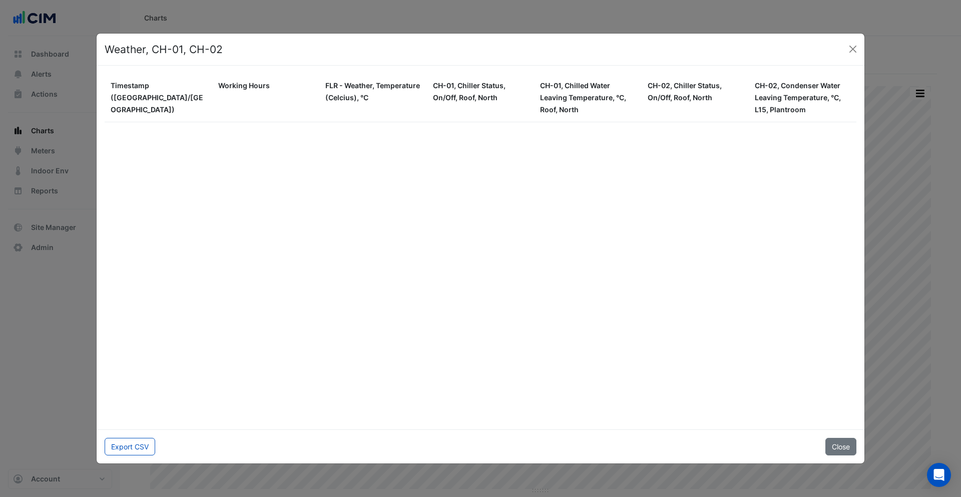
scroll to position [527079, 0]
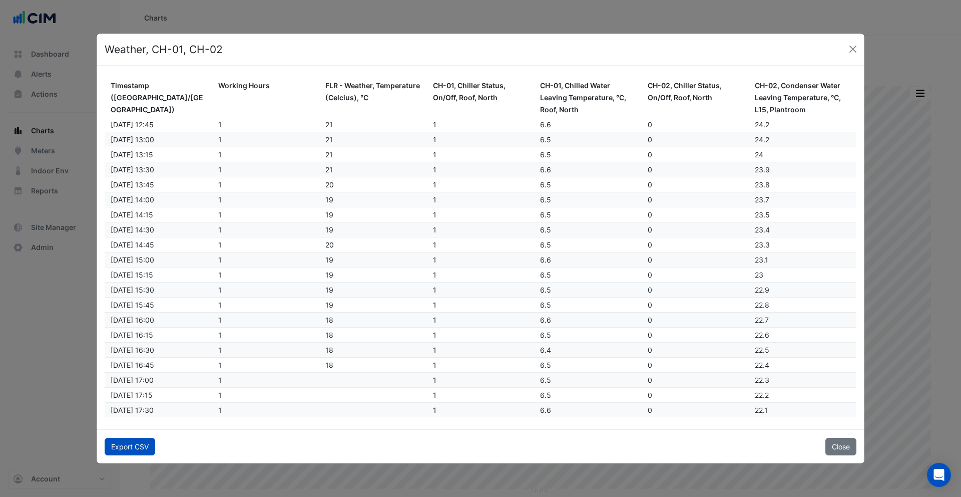
click at [139, 451] on button "Export CSV" at bounding box center [130, 447] width 51 height 18
click at [855, 50] on button "Close" at bounding box center [853, 49] width 15 height 15
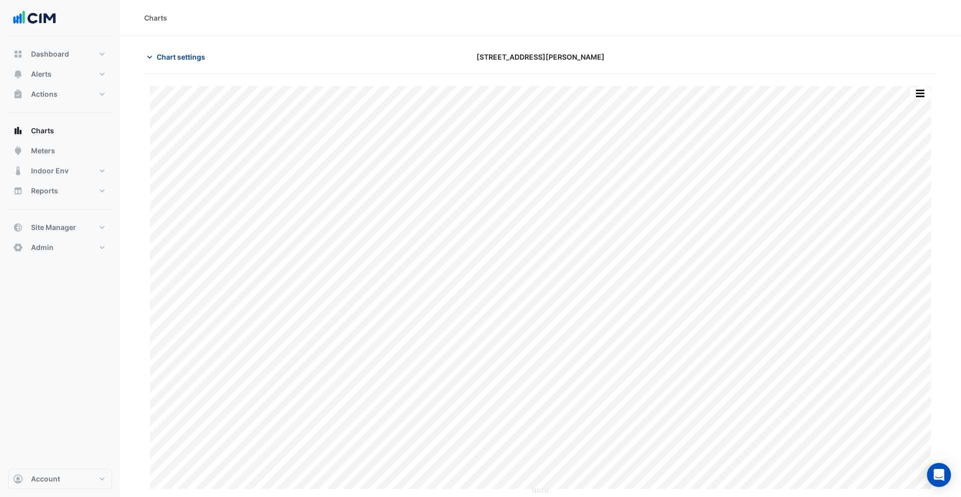
click at [205, 55] on span "Chart settings" at bounding box center [181, 57] width 49 height 11
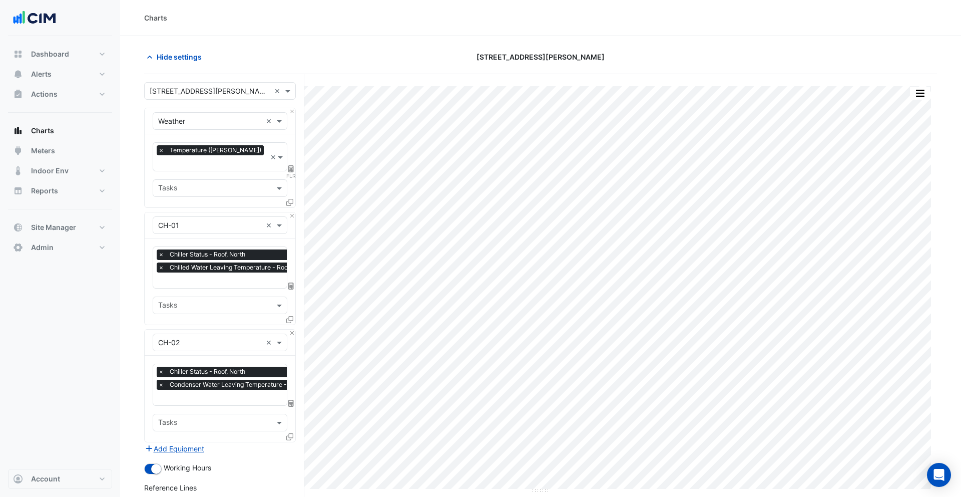
click at [161, 380] on span "×" at bounding box center [161, 385] width 9 height 10
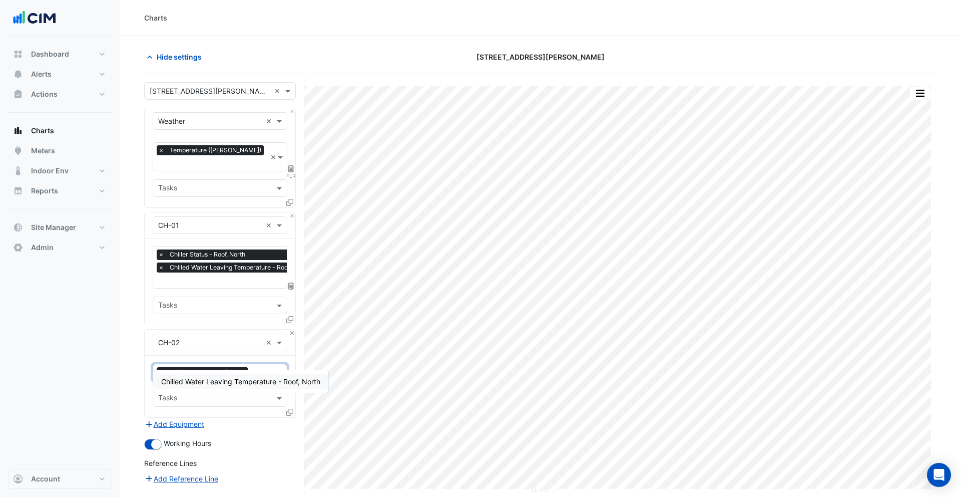
scroll to position [0, 0]
type input "**********"
click at [241, 386] on div "Chilled Water Leaving Temperature - Roof, North" at bounding box center [240, 381] width 175 height 15
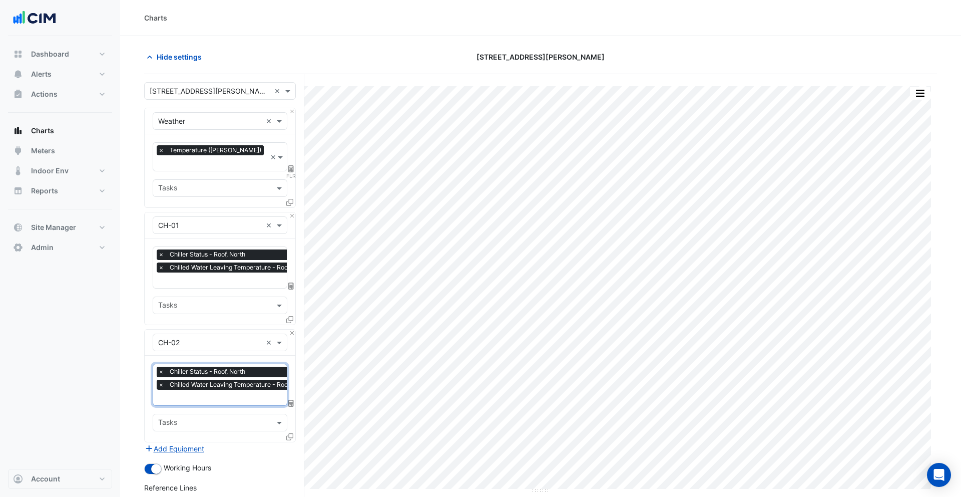
scroll to position [136, 0]
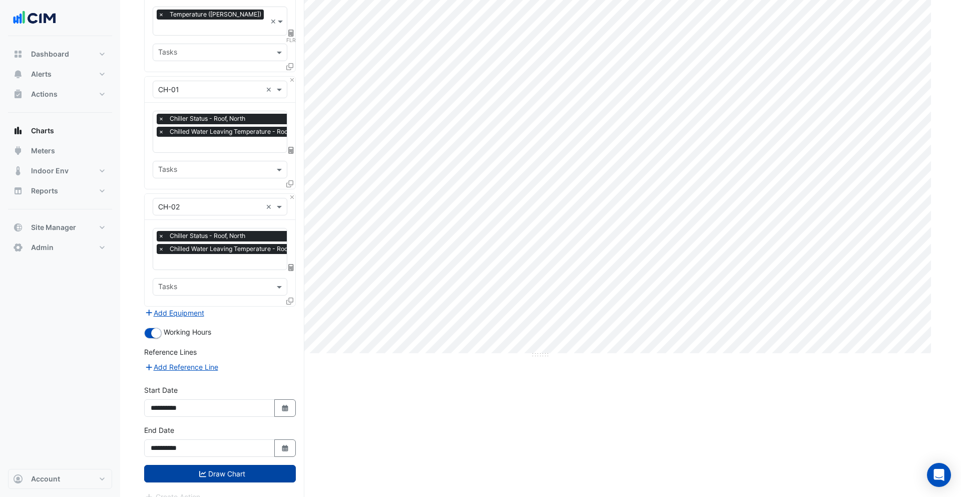
click at [259, 465] on button "Draw Chart" at bounding box center [220, 474] width 152 height 18
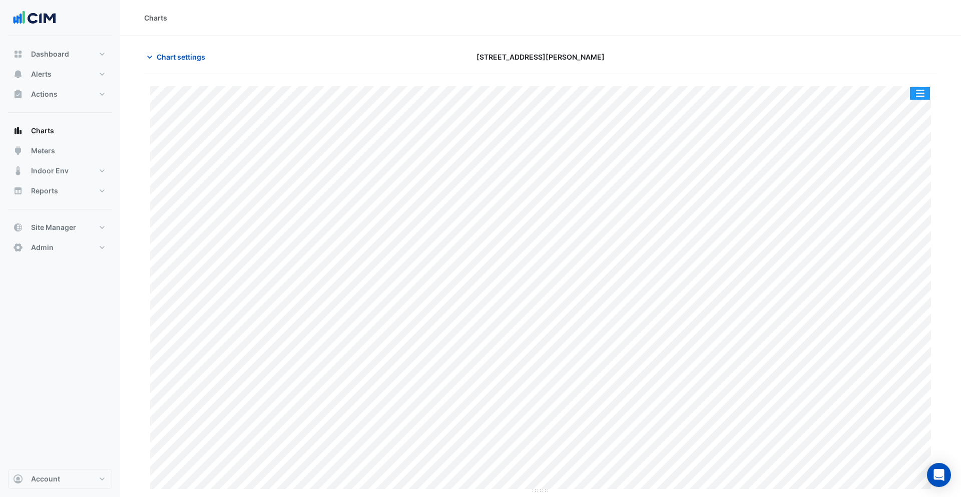
click at [916, 97] on button "button" at bounding box center [920, 93] width 20 height 13
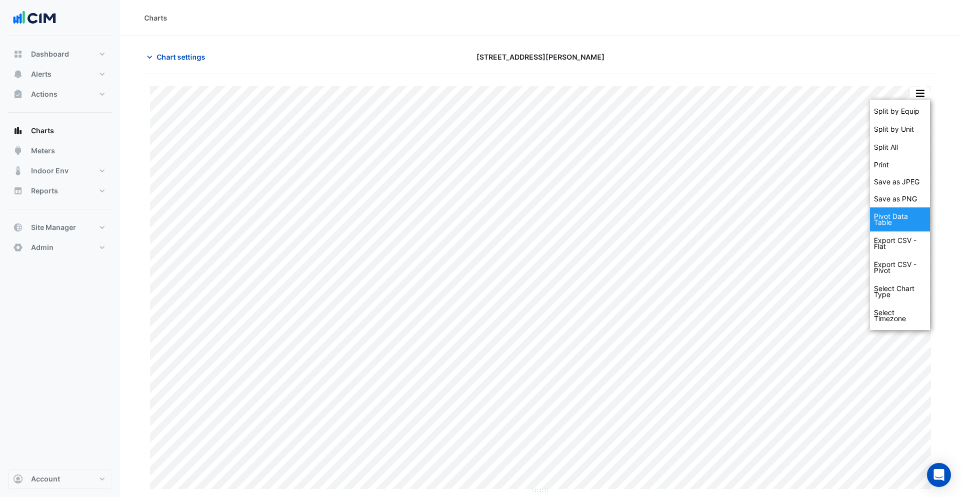
click at [901, 215] on div "Pivot Data Table" at bounding box center [900, 219] width 60 height 24
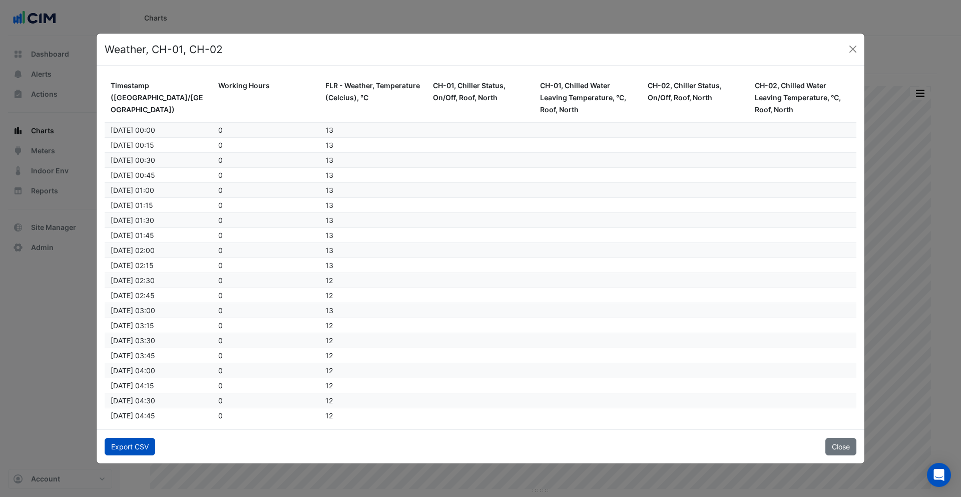
click at [128, 439] on button "Export CSV" at bounding box center [130, 447] width 51 height 18
click at [855, 43] on button "Close" at bounding box center [853, 49] width 15 height 15
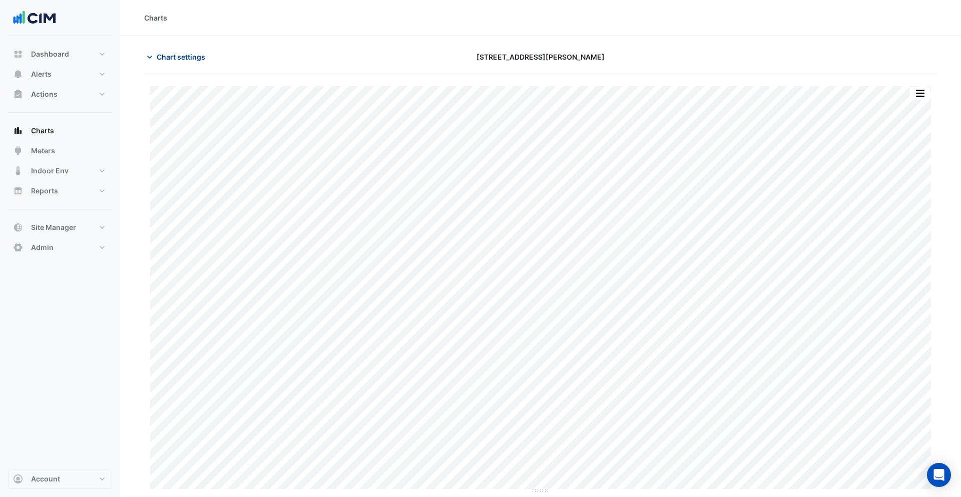
click at [180, 58] on span "Chart settings" at bounding box center [181, 57] width 49 height 11
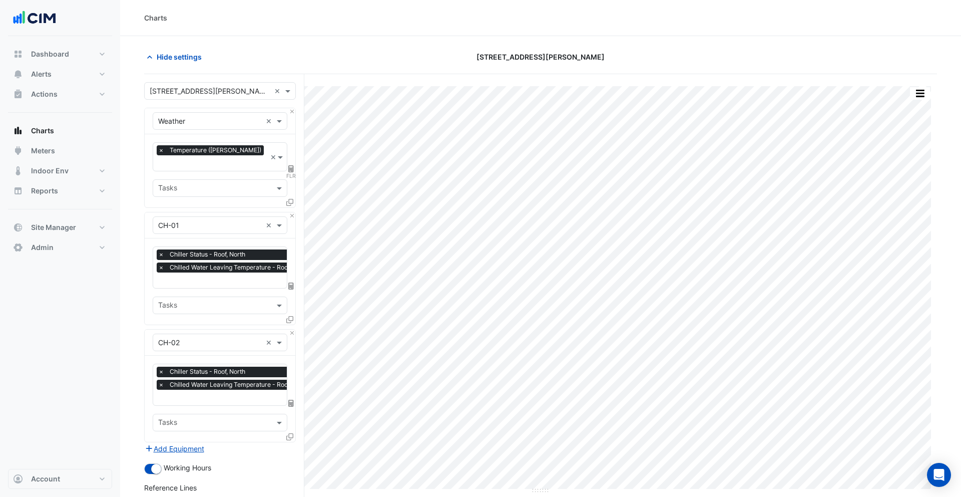
click at [194, 86] on input "text" at bounding box center [210, 91] width 121 height 11
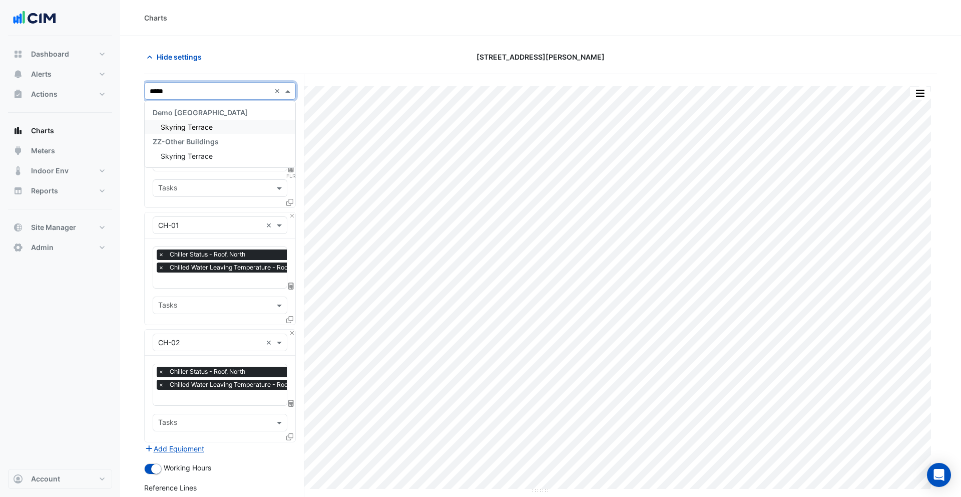
type input "******"
click at [203, 130] on span "Skyring Terrace" at bounding box center [187, 127] width 52 height 9
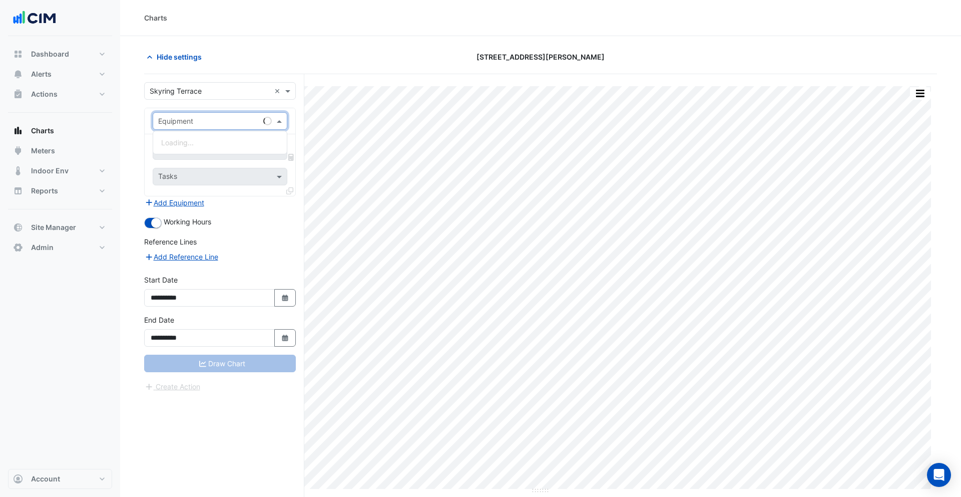
click at [198, 123] on input "text" at bounding box center [210, 121] width 104 height 11
type input "****"
click at [196, 139] on div "Weather" at bounding box center [220, 142] width 134 height 15
click at [185, 147] on input "text" at bounding box center [208, 152] width 101 height 11
type input "****"
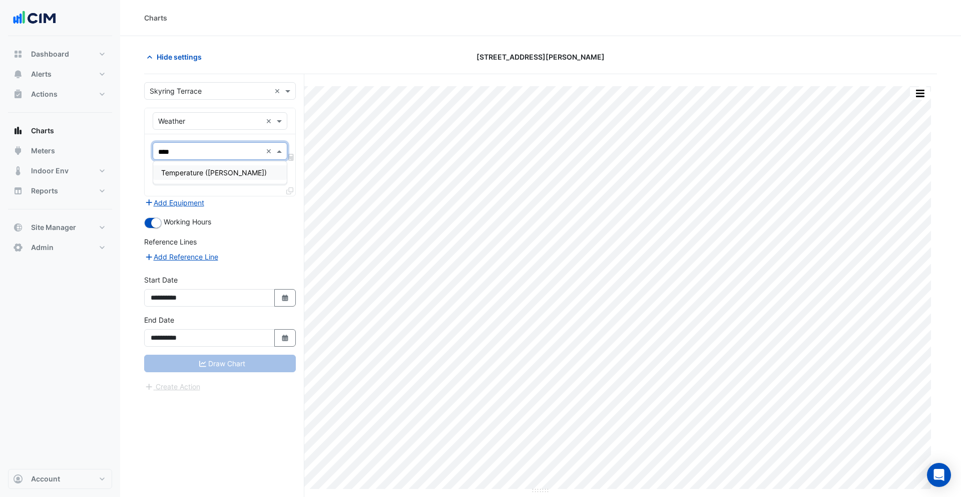
click at [198, 170] on span "Temperature (Celcius)" at bounding box center [214, 172] width 106 height 9
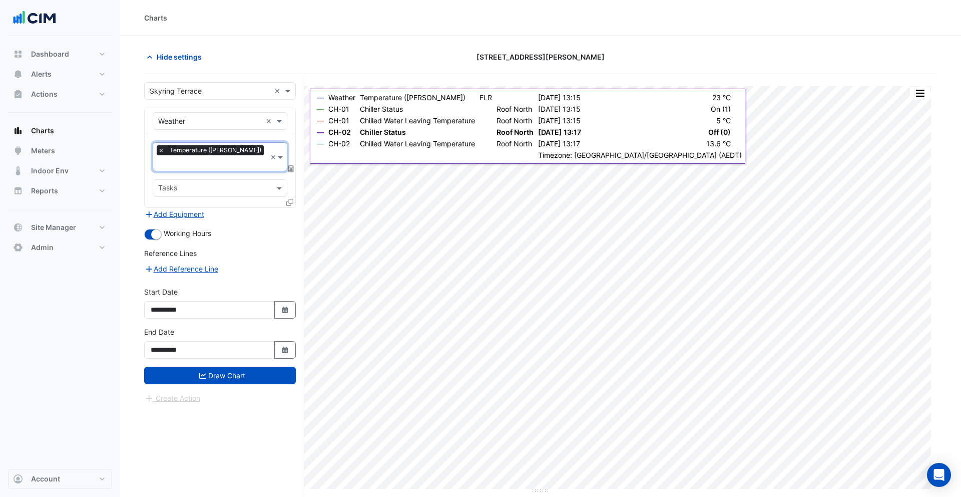
click at [295, 158] on div "× Weather × × Temperature (Celcius) × Tasks" at bounding box center [220, 158] width 152 height 100
click at [294, 165] on fa-layers at bounding box center [291, 168] width 9 height 7
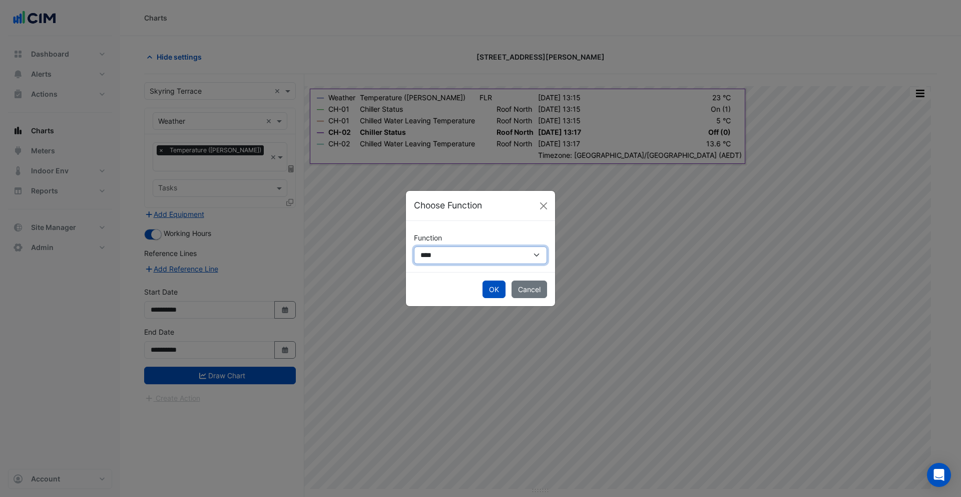
click at [441, 254] on select "**********" at bounding box center [480, 255] width 133 height 18
select select "******"
click at [414, 246] on select "**********" at bounding box center [480, 255] width 133 height 18
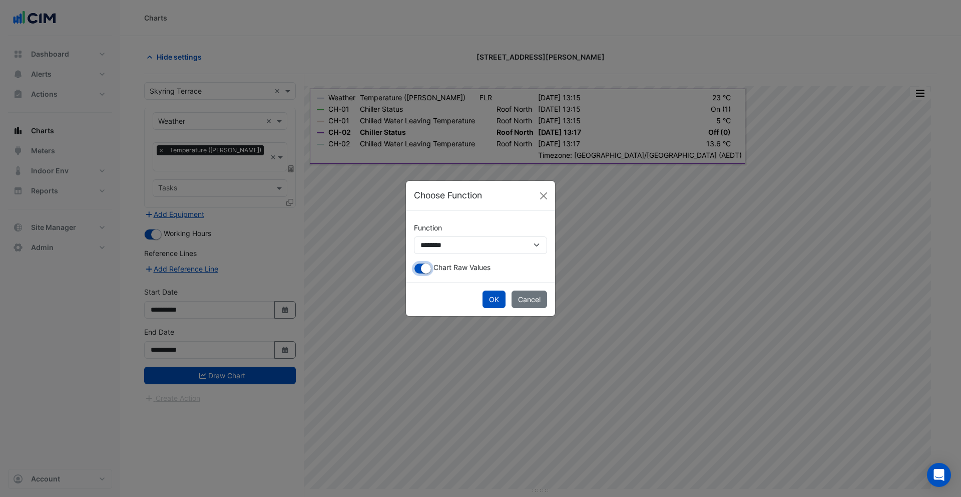
click at [427, 271] on small "button" at bounding box center [426, 268] width 10 height 10
click at [493, 302] on button "OK" at bounding box center [494, 299] width 23 height 18
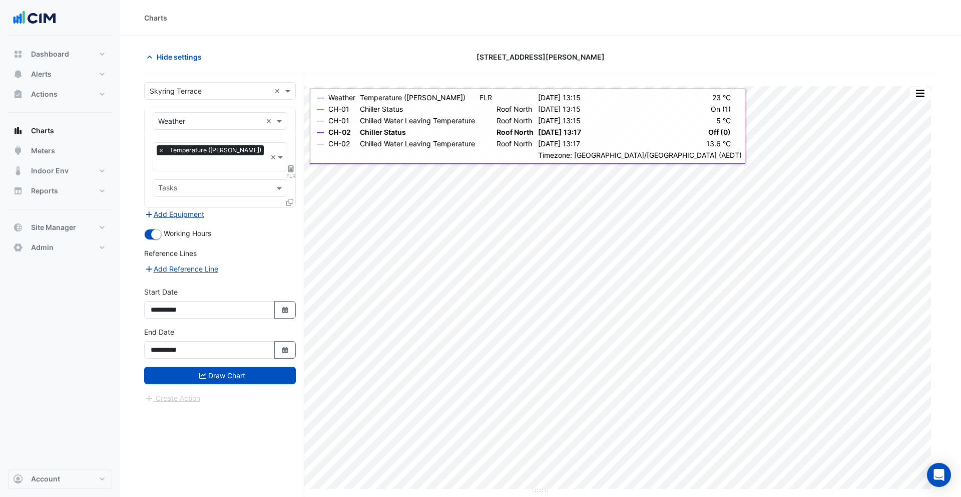
click at [181, 208] on button "Add Equipment" at bounding box center [174, 214] width 61 height 12
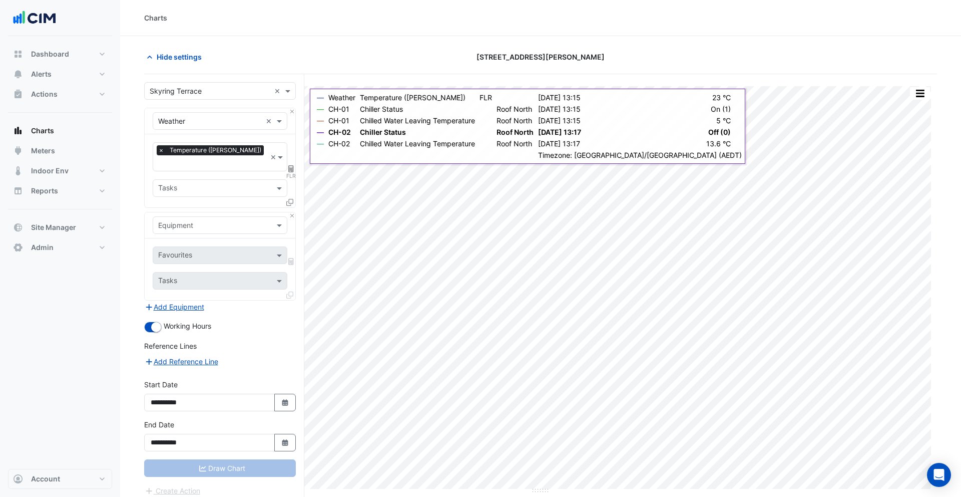
click at [209, 220] on input "text" at bounding box center [210, 225] width 104 height 11
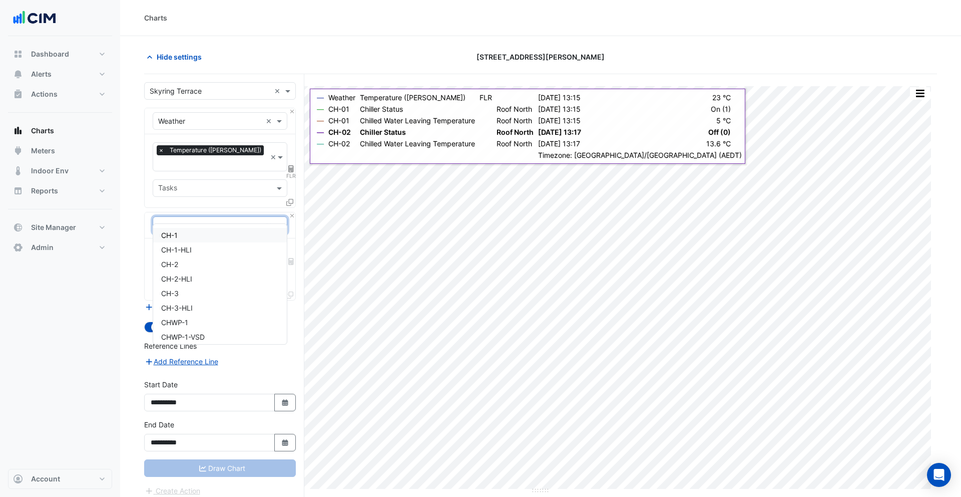
type input "**"
click at [187, 232] on div "CH-1" at bounding box center [220, 235] width 134 height 15
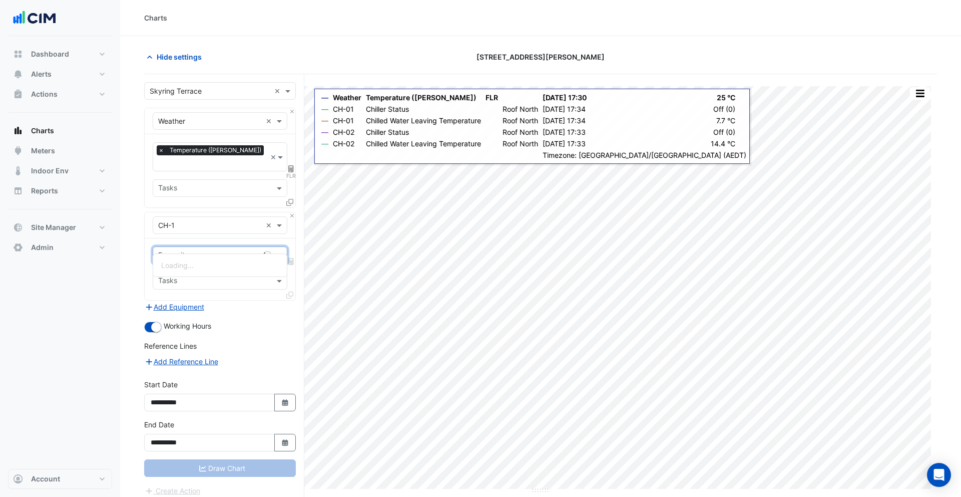
click at [191, 251] on input "text" at bounding box center [208, 256] width 101 height 11
type input "****"
click at [196, 266] on span "Chiller Status - Plantroom, All" at bounding box center [208, 265] width 95 height 9
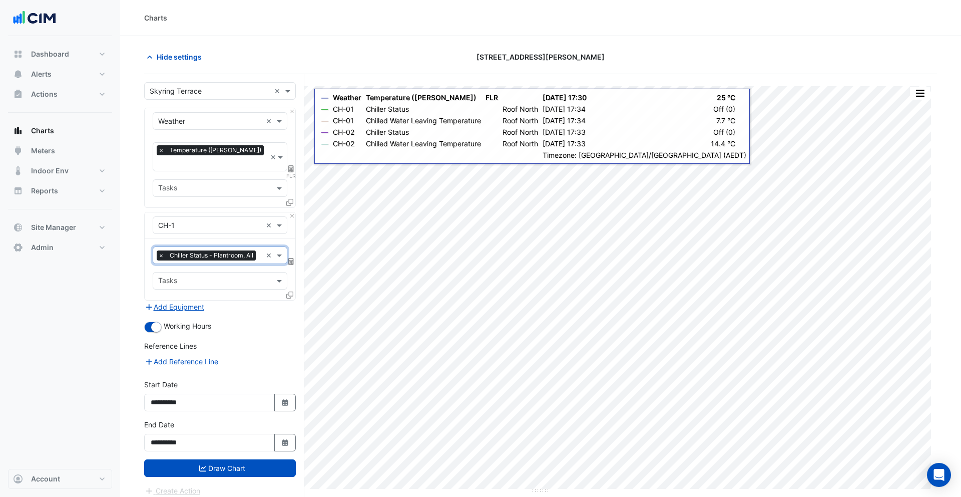
click at [289, 291] on icon at bounding box center [289, 294] width 7 height 7
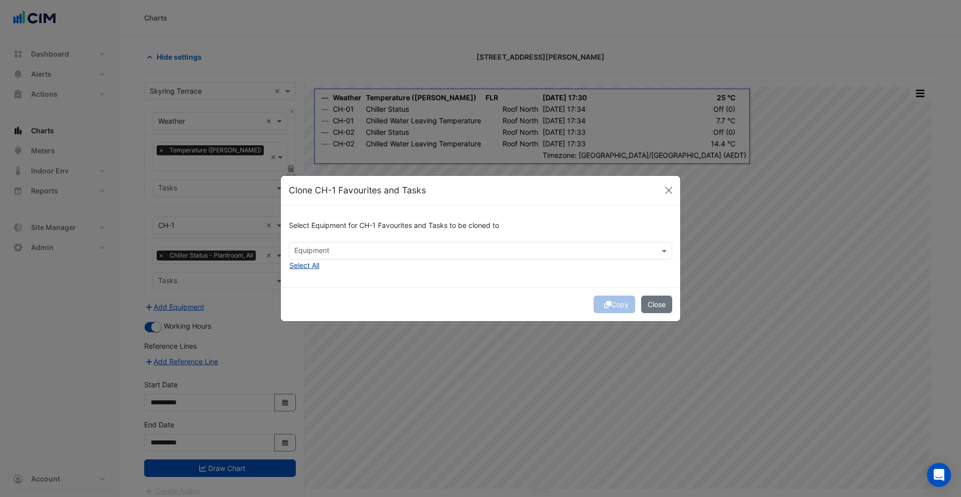
click at [306, 269] on button "Select All" at bounding box center [304, 265] width 31 height 12
click at [299, 250] on span "×" at bounding box center [297, 250] width 9 height 10
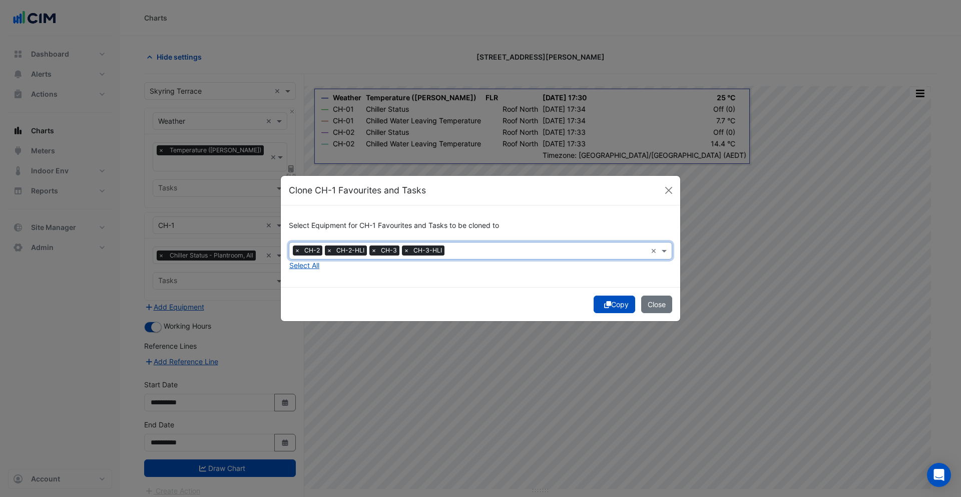
click at [330, 252] on span "×" at bounding box center [329, 250] width 9 height 10
click at [359, 252] on span "×" at bounding box center [361, 250] width 9 height 10
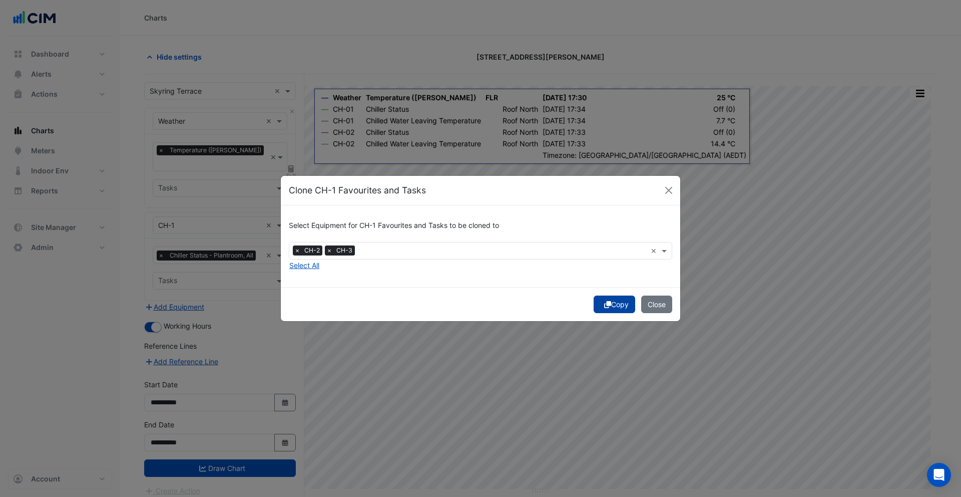
click at [605, 301] on icon "submit" at bounding box center [607, 304] width 7 height 7
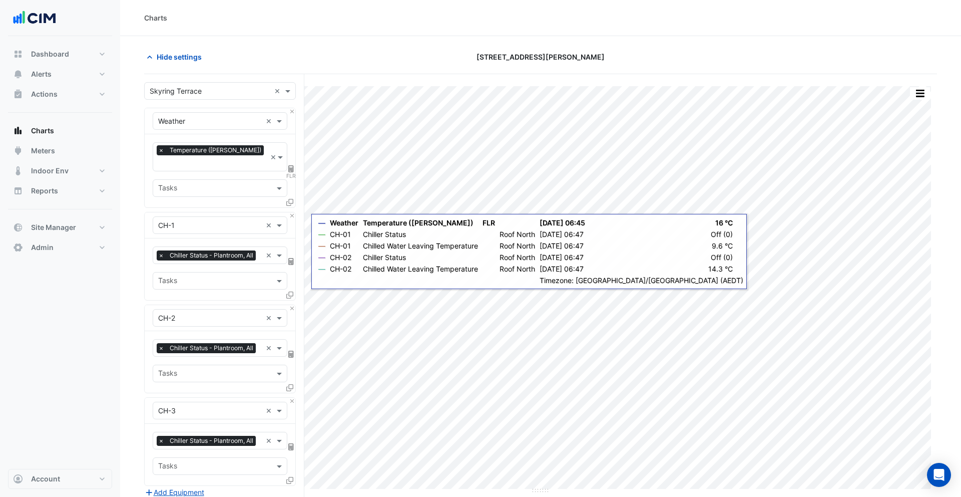
scroll to position [177, 0]
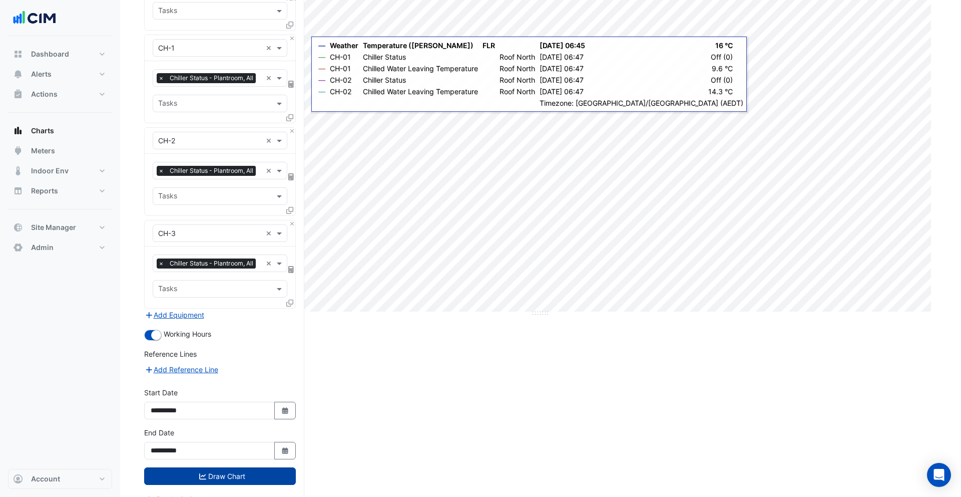
click at [247, 467] on button "Draw Chart" at bounding box center [220, 476] width 152 height 18
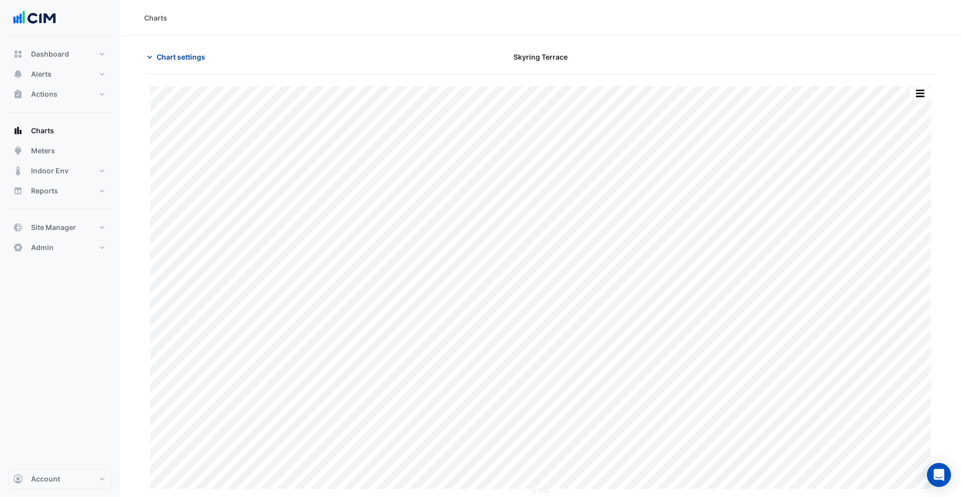
click at [183, 54] on span "Chart settings" at bounding box center [181, 57] width 49 height 11
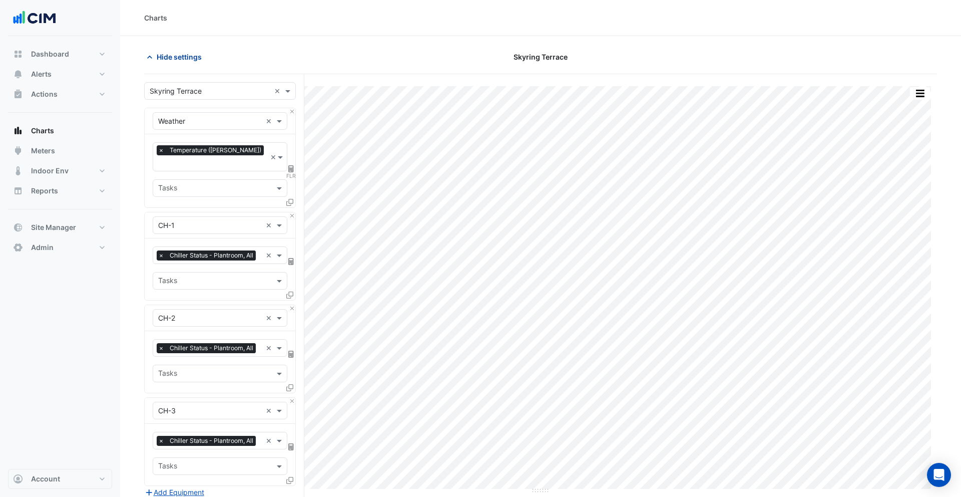
click at [167, 58] on span "Hide settings" at bounding box center [179, 57] width 45 height 11
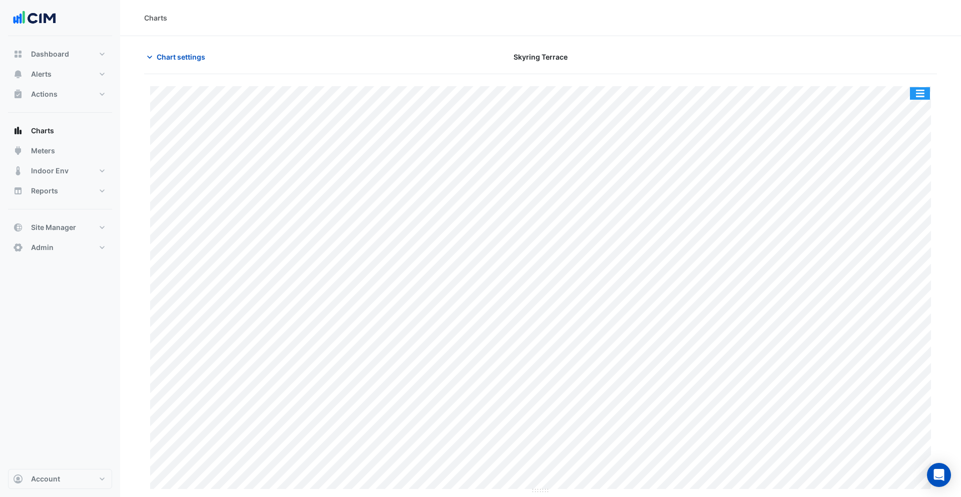
click at [920, 92] on button "button" at bounding box center [920, 93] width 20 height 13
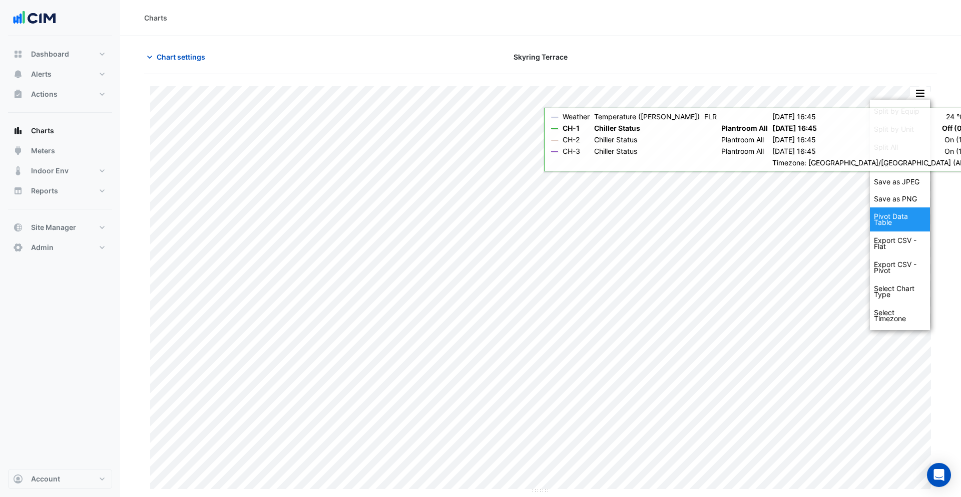
click at [908, 225] on div "Pivot Data Table" at bounding box center [900, 219] width 60 height 24
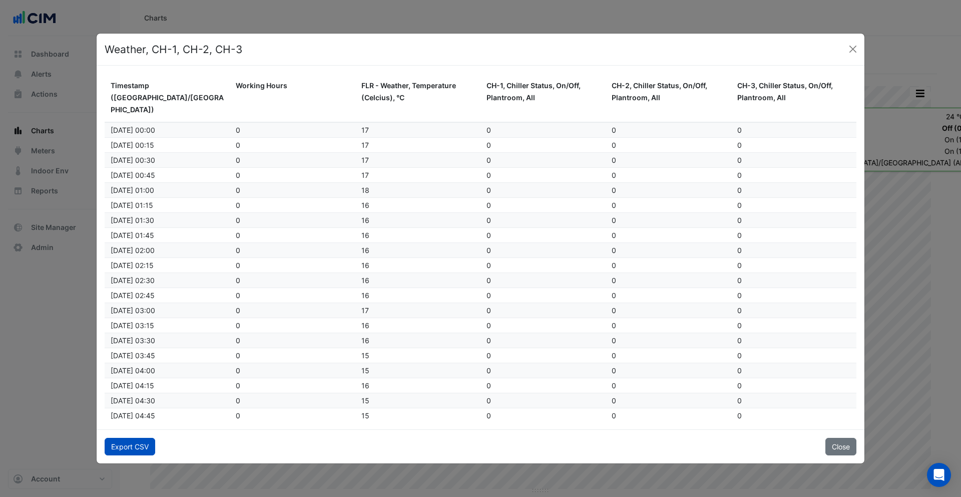
click at [137, 448] on button "Export CSV" at bounding box center [130, 447] width 51 height 18
click at [852, 51] on button "Close" at bounding box center [853, 49] width 15 height 15
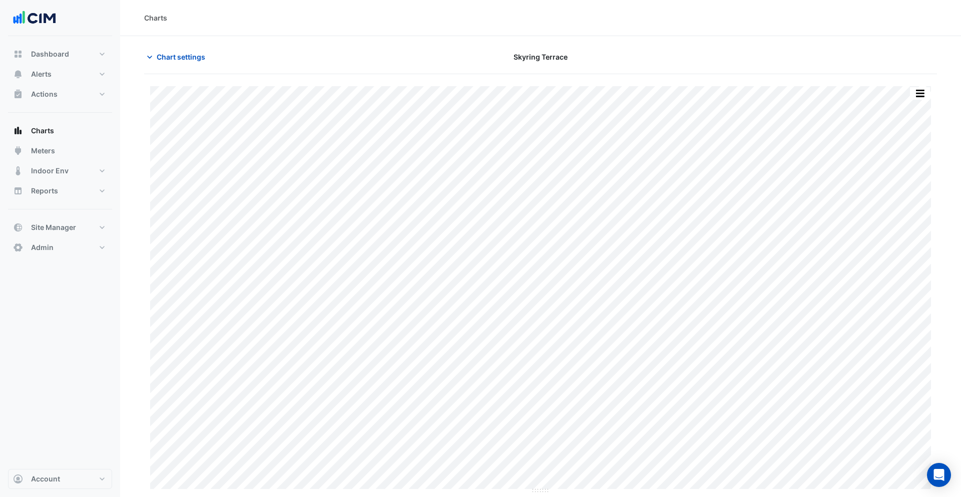
click at [170, 71] on div "Chart settings Skyring Terrace" at bounding box center [540, 61] width 793 height 26
click at [170, 62] on span "Chart settings" at bounding box center [181, 57] width 49 height 11
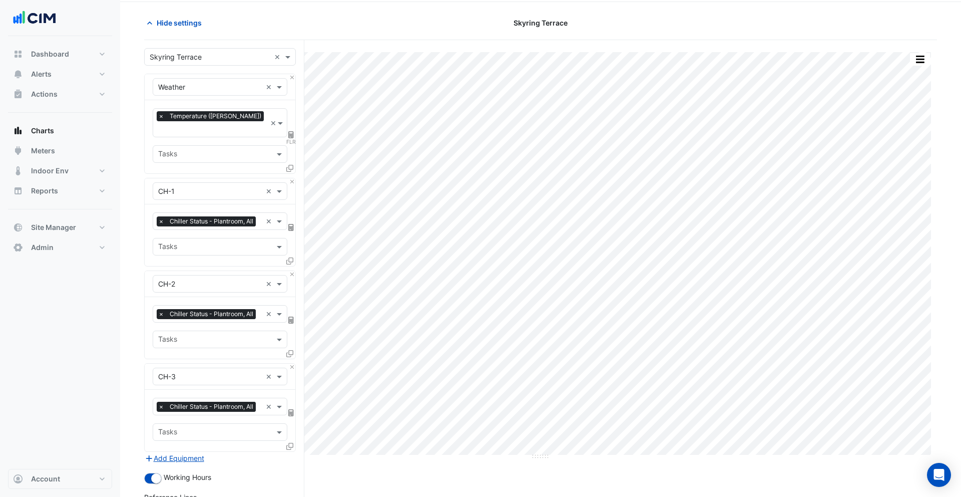
scroll to position [35, 0]
click at [226, 216] on span "Chiller Status - Plantroom, All" at bounding box center [211, 221] width 89 height 10
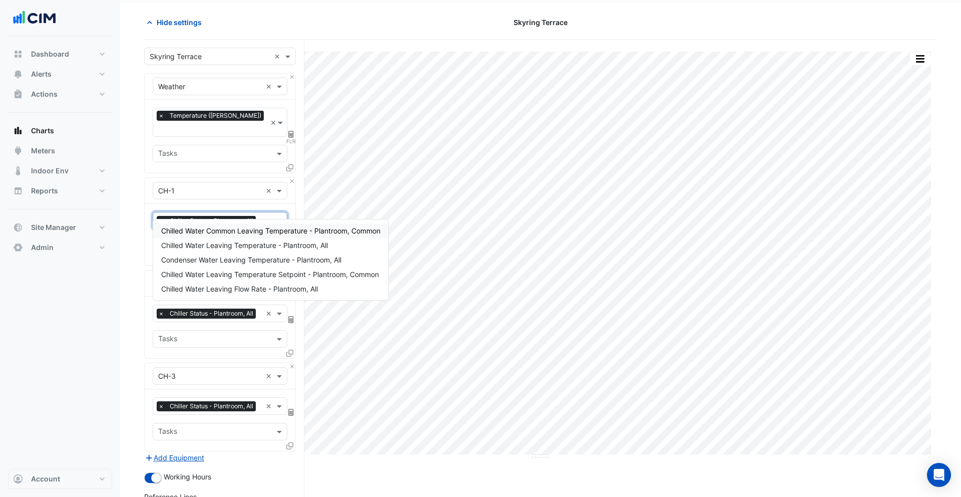
scroll to position [0, 0]
type input "****"
click at [238, 242] on span "Chilled Water Leaving Temperature - Plantroom, All" at bounding box center [244, 245] width 167 height 9
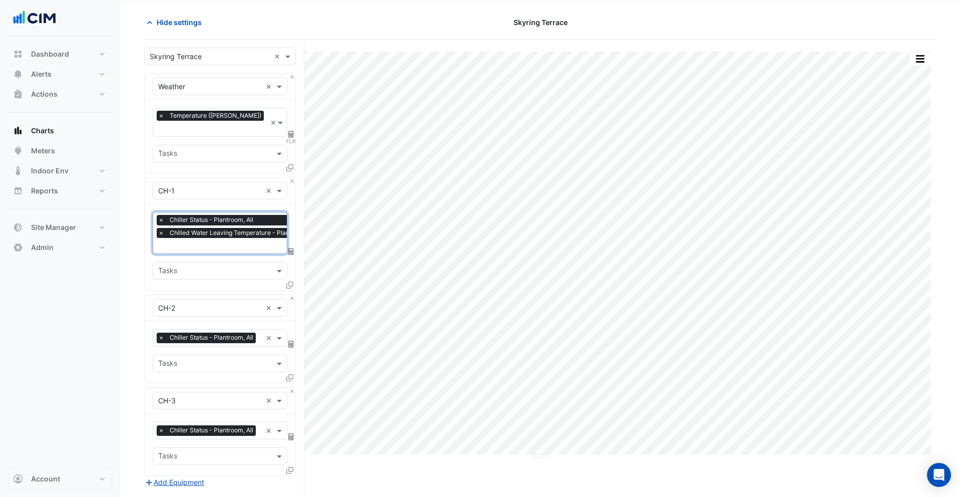
click at [233, 332] on span "Chiller Status - Plantroom, All" at bounding box center [211, 337] width 89 height 10
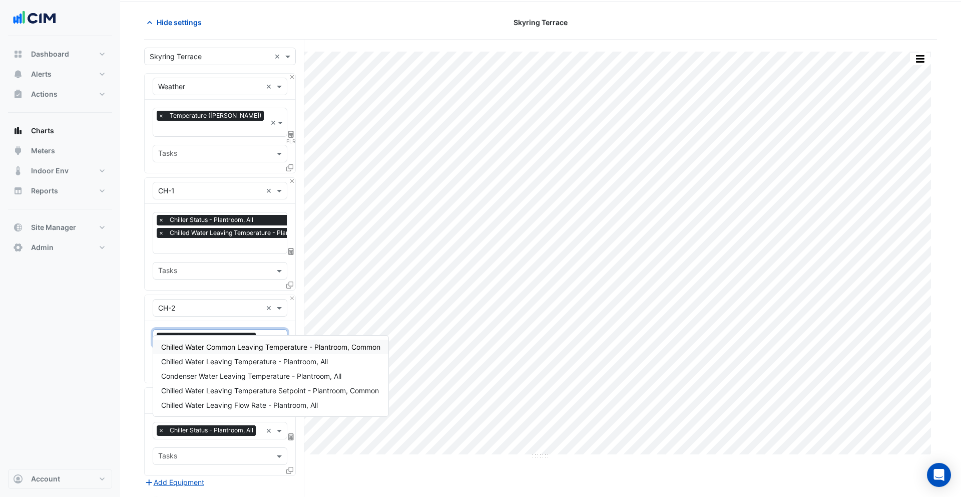
type input "*******"
click at [230, 358] on span "Chilled Water Leaving Temperature - Plantroom, All" at bounding box center [244, 361] width 167 height 9
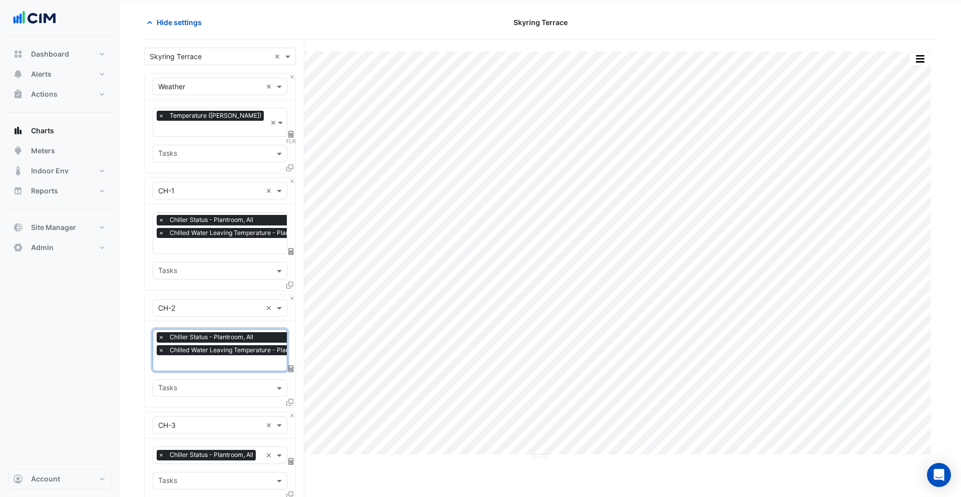
scroll to position [0, 0]
click at [225, 450] on span "Chiller Status - Plantroom, All" at bounding box center [211, 455] width 89 height 10
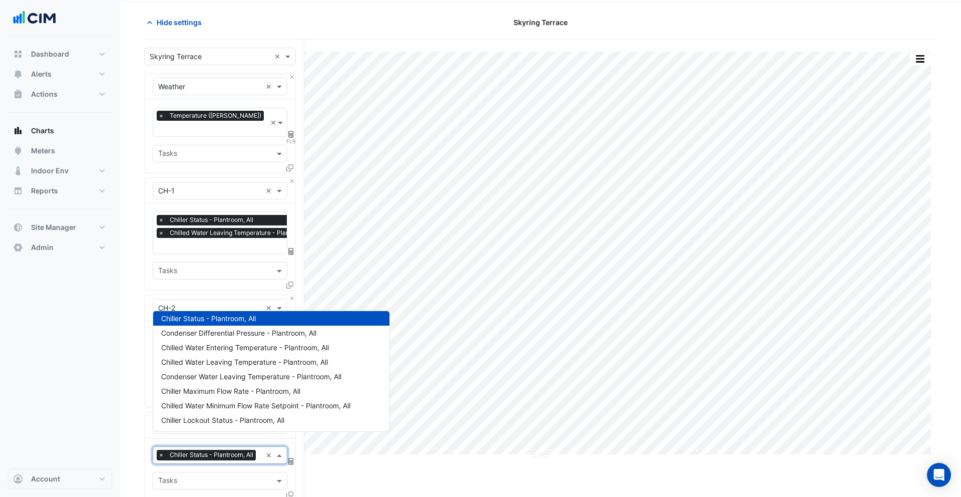
scroll to position [74, 0]
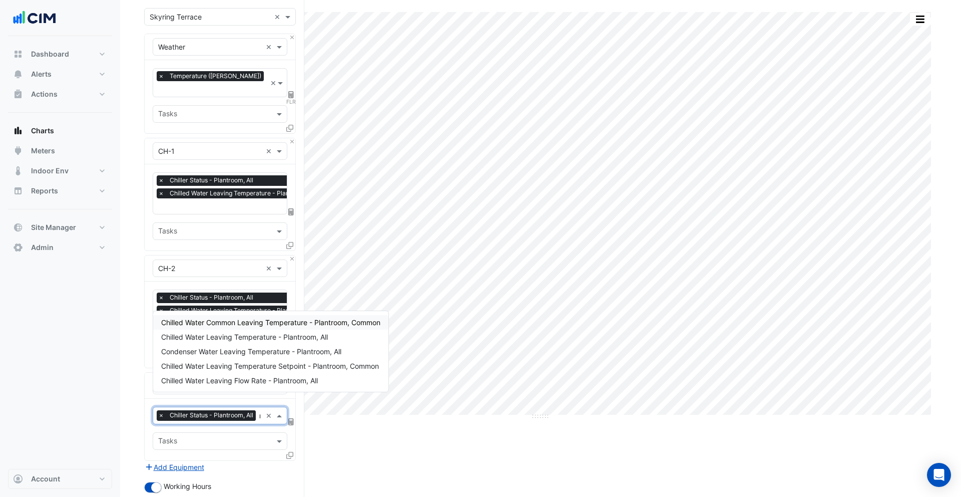
type input "*******"
click at [242, 338] on span "Chilled Water Leaving Temperature - Plantroom, All" at bounding box center [244, 336] width 167 height 9
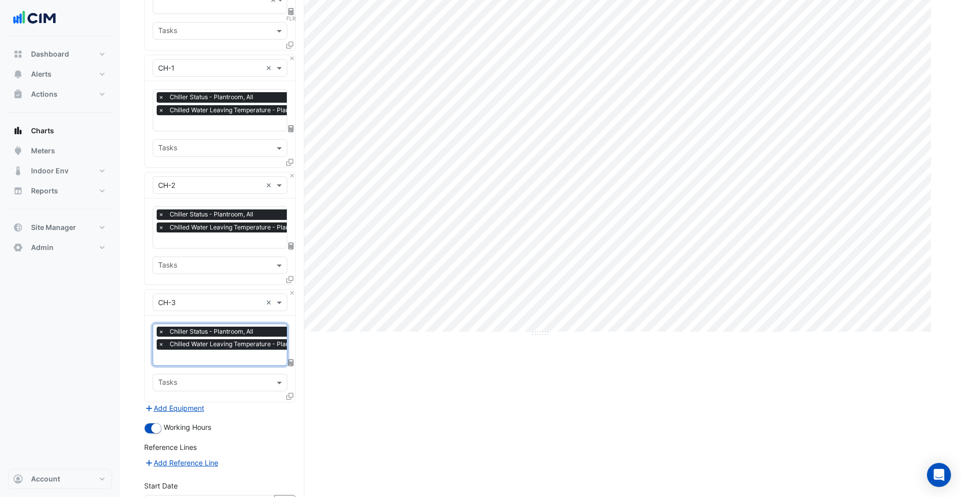
scroll to position [251, 0]
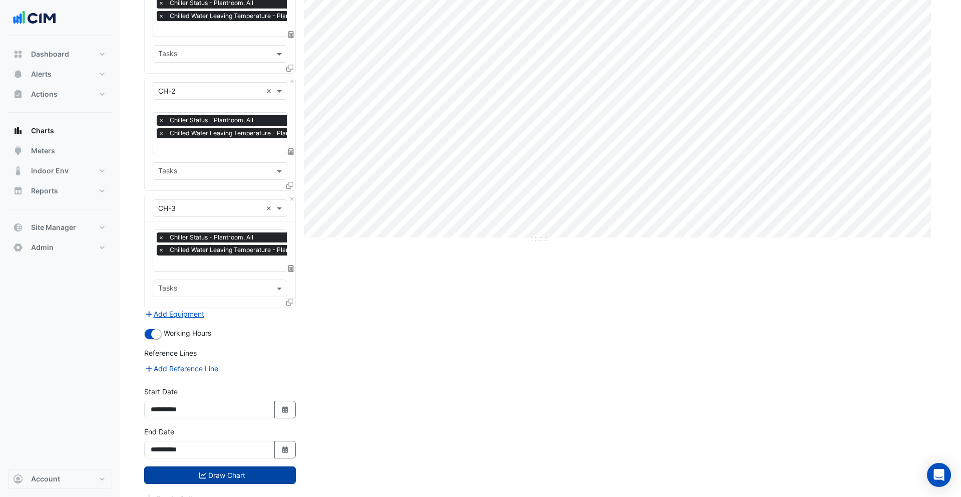
click at [243, 466] on button "Draw Chart" at bounding box center [220, 475] width 152 height 18
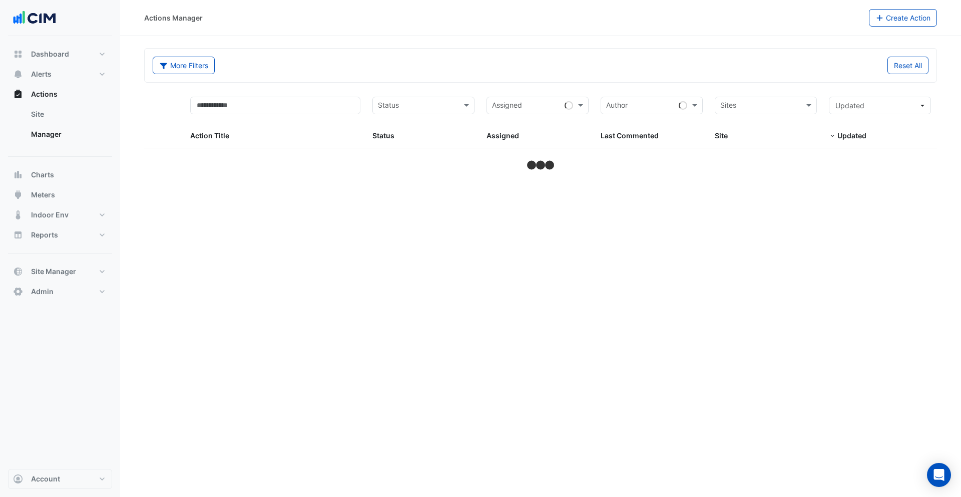
select select "***"
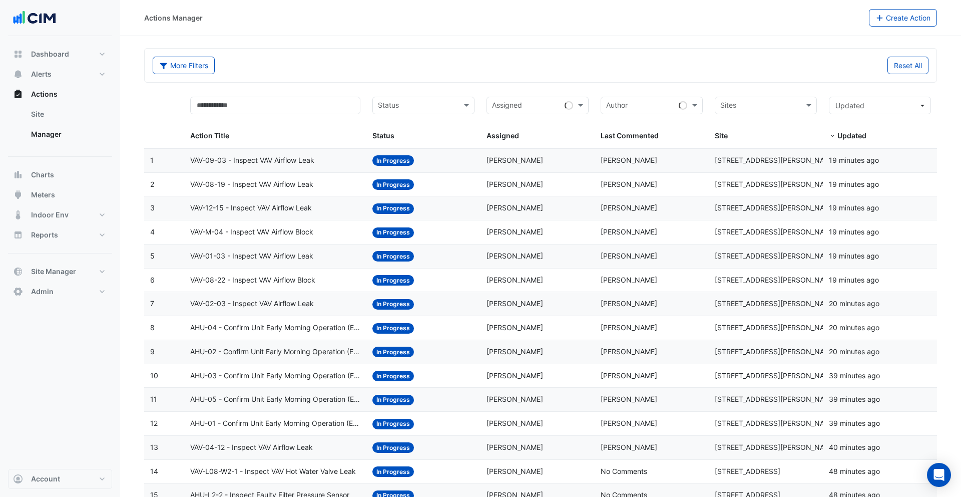
click at [304, 164] on span "VAV-09-03 - Inspect VAV Airflow Leak" at bounding box center [252, 161] width 124 height 12
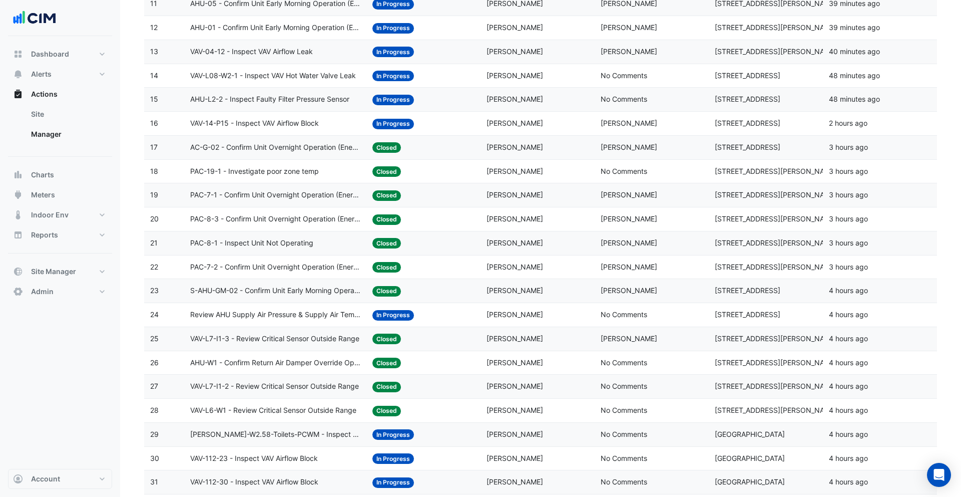
scroll to position [417, 0]
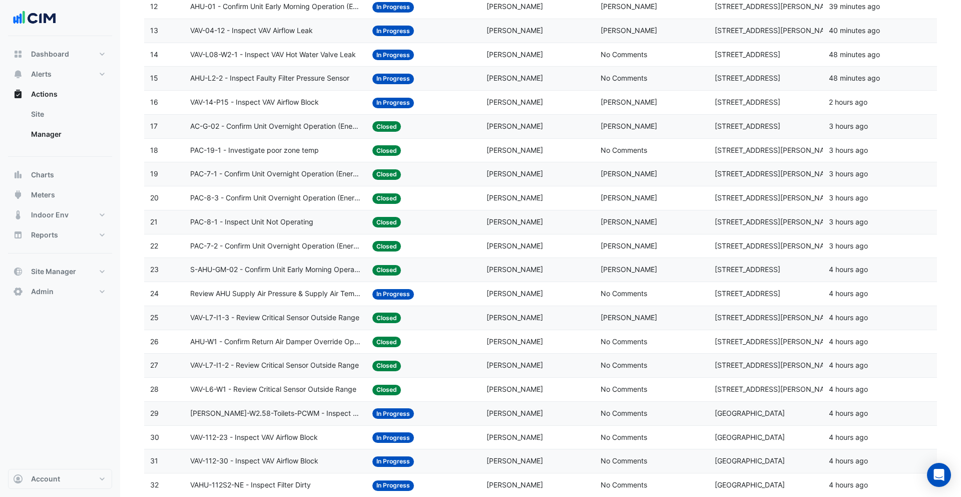
click at [324, 218] on div "PAC-8-1 - Inspect Unit Not Operating" at bounding box center [275, 222] width 171 height 12
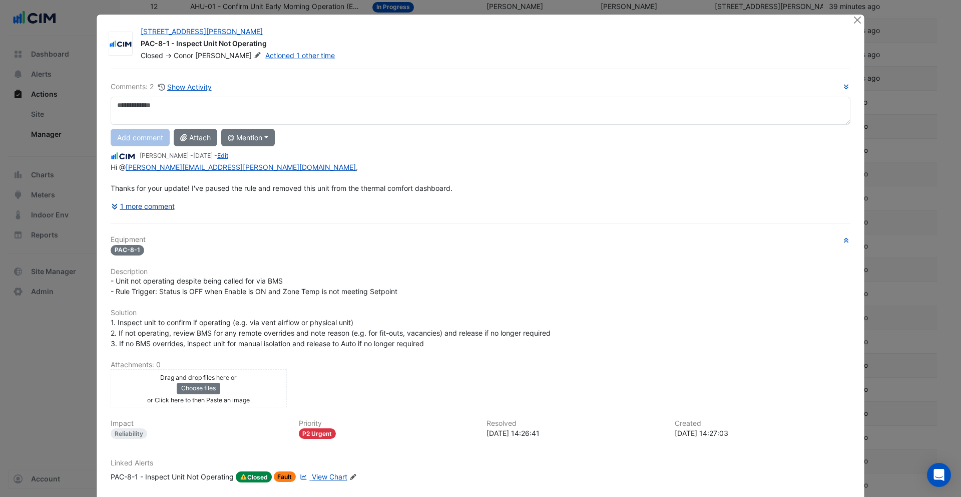
click at [160, 207] on button "1 more comment" at bounding box center [143, 206] width 65 height 18
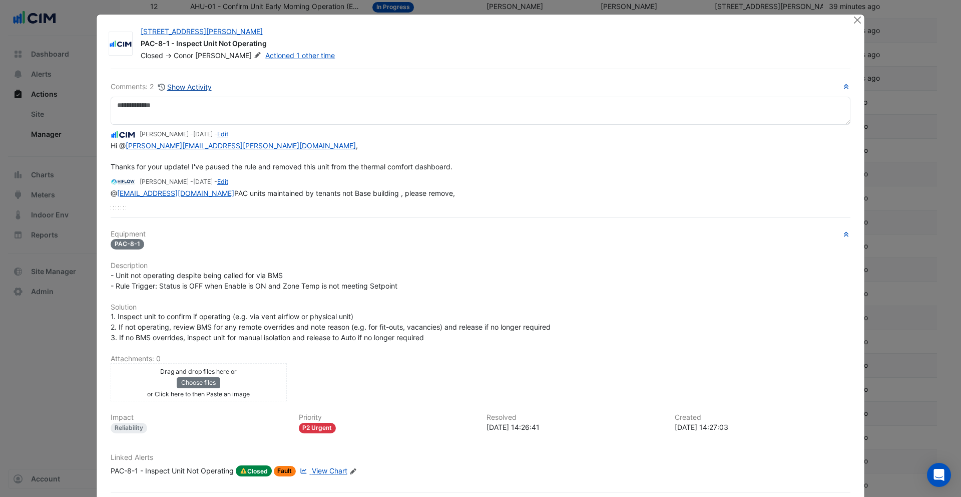
click at [191, 88] on button "Show Activity" at bounding box center [185, 87] width 55 height 12
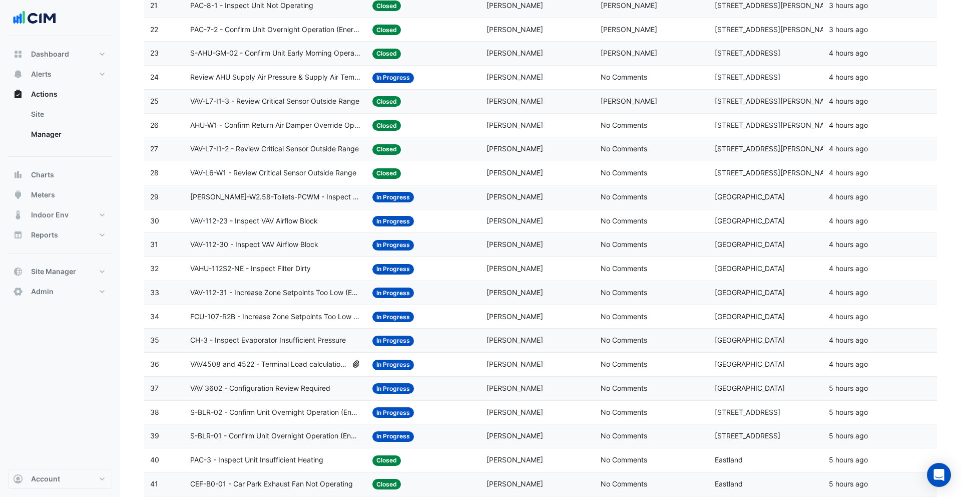
scroll to position [740, 0]
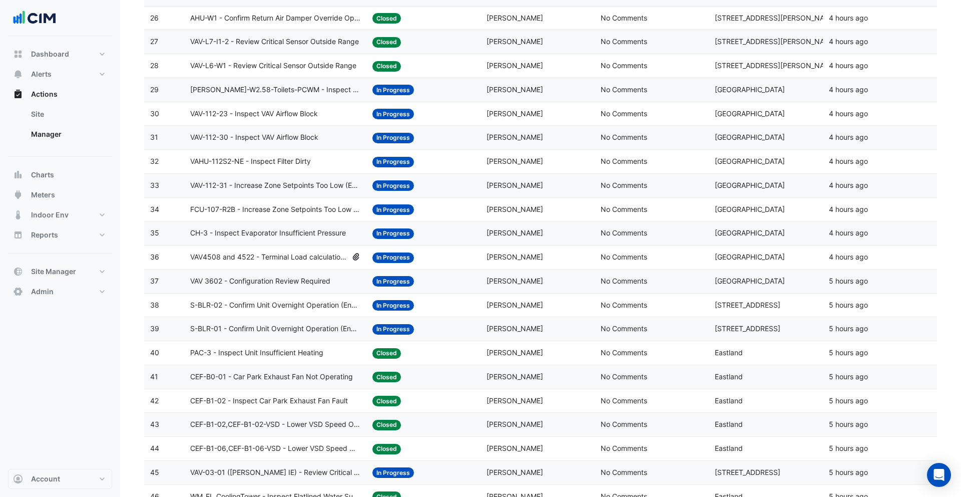
click at [468, 167] on div "Status: In Progress" at bounding box center [424, 162] width 102 height 12
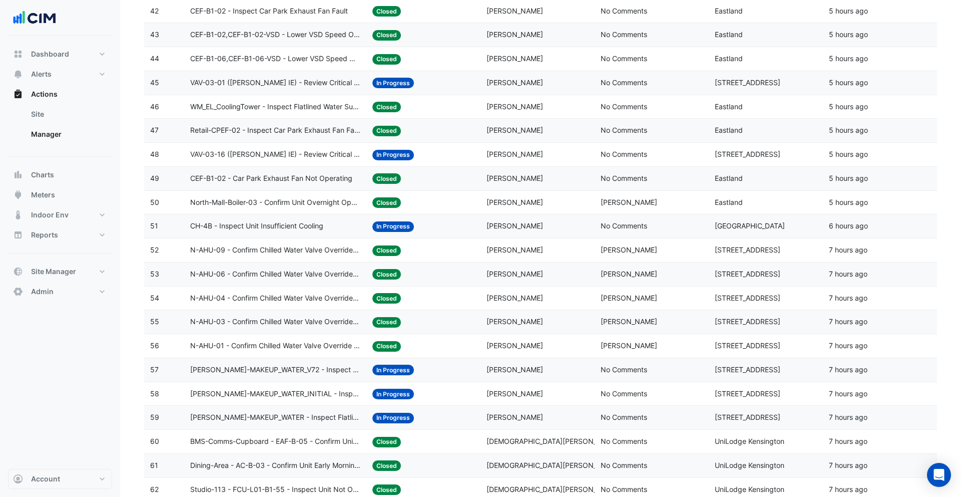
scroll to position [1150, 0]
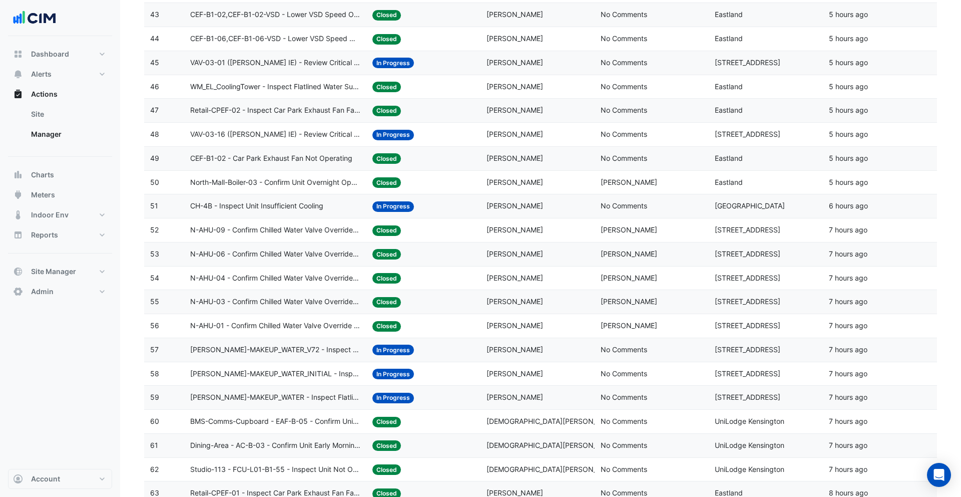
click at [568, 236] on datatable-body-cell "Assigned: [PERSON_NAME]" at bounding box center [538, 230] width 114 height 24
click at [559, 190] on datatable-body-cell "Assigned: [PERSON_NAME]" at bounding box center [538, 183] width 114 height 24
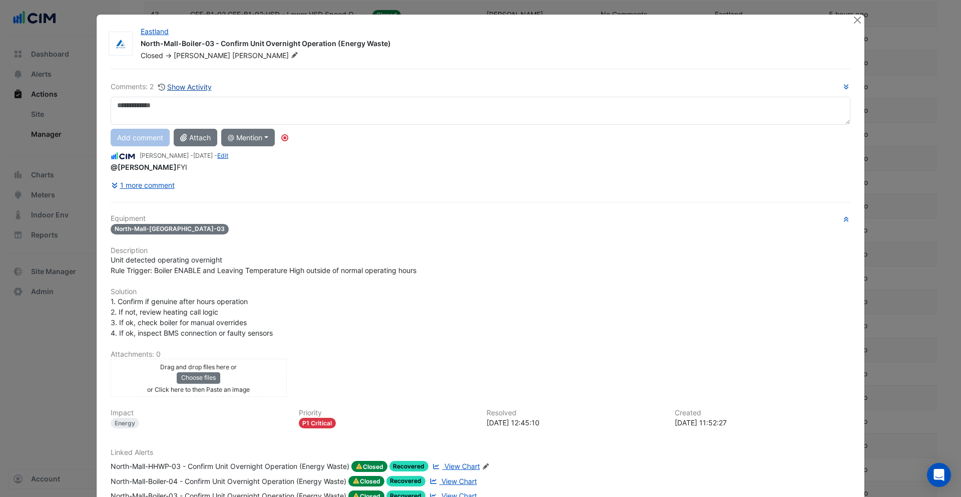
click at [182, 89] on button "Show Activity" at bounding box center [185, 87] width 55 height 12
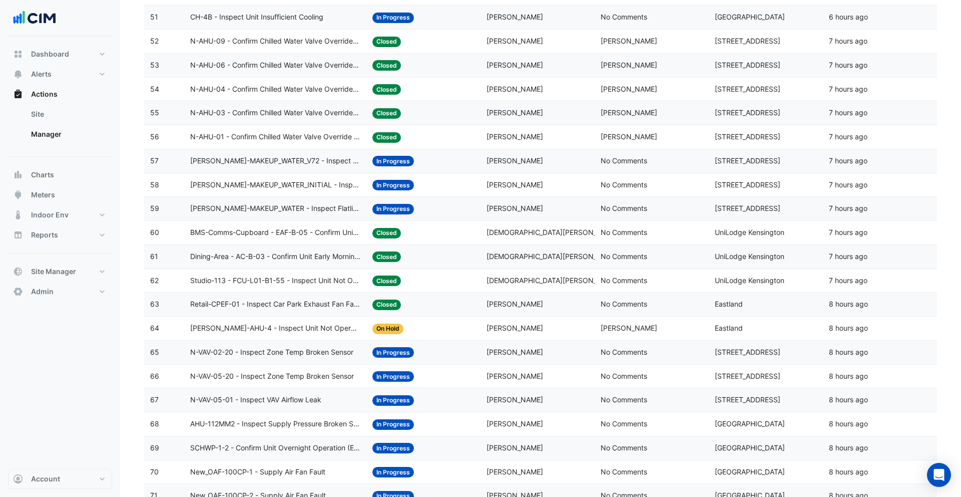
scroll to position [1392, 0]
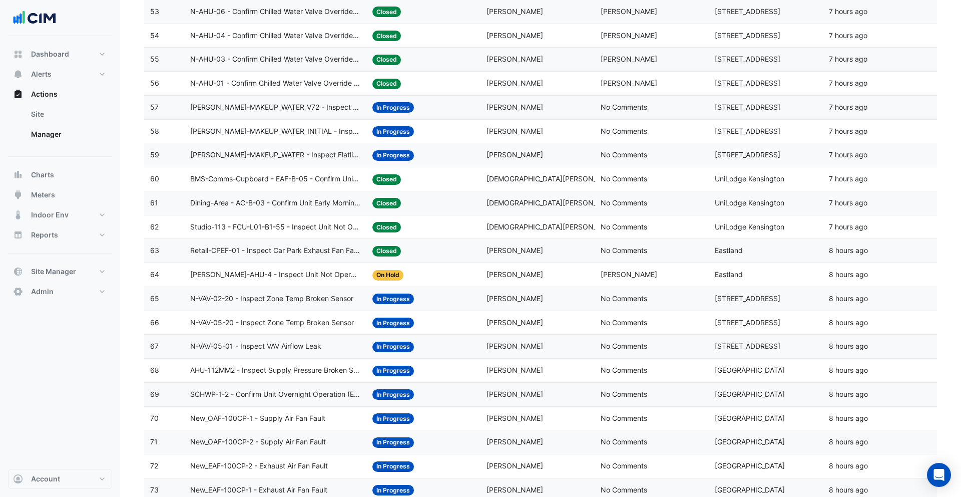
click at [487, 181] on span "[DEMOGRAPHIC_DATA][PERSON_NAME]" at bounding box center [553, 178] width 133 height 9
click at [504, 227] on span "[DEMOGRAPHIC_DATA][PERSON_NAME]" at bounding box center [553, 226] width 133 height 9
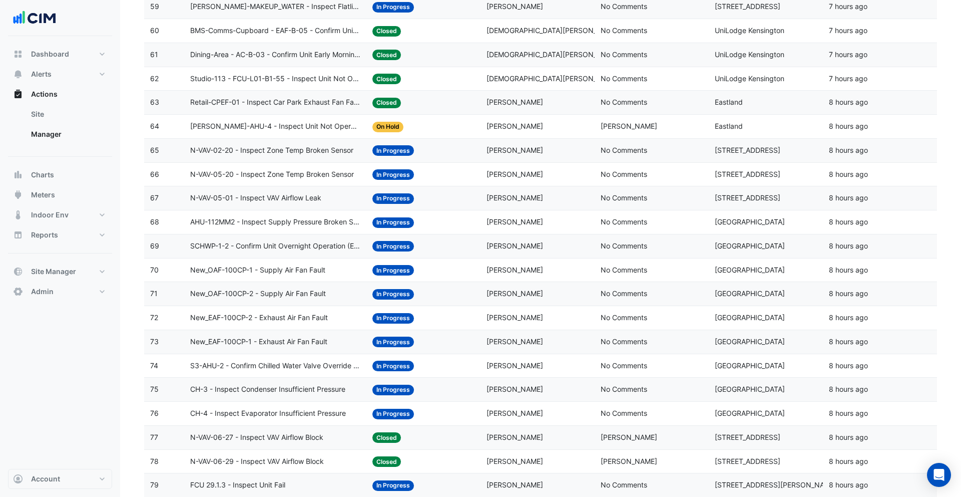
scroll to position [1572, 0]
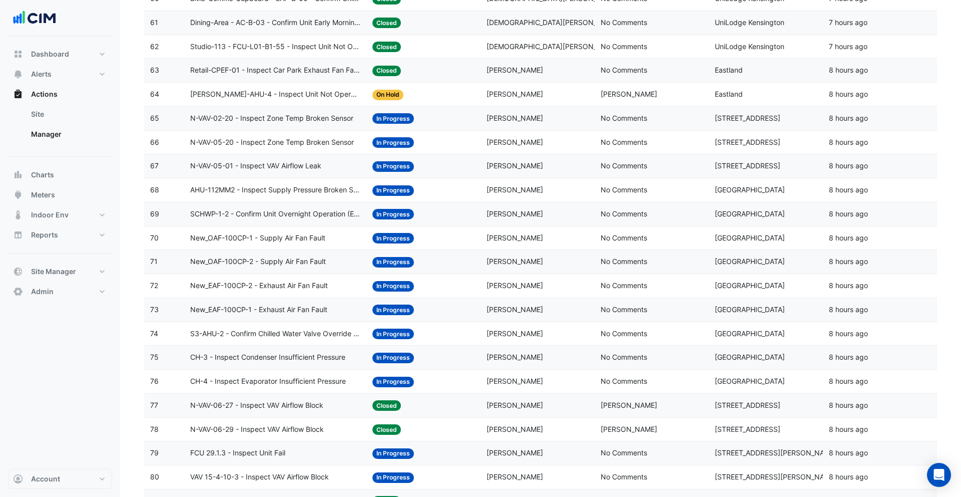
click at [352, 241] on div "New_OAF-100CP-1 - Supply Air Fan Fault" at bounding box center [275, 238] width 171 height 12
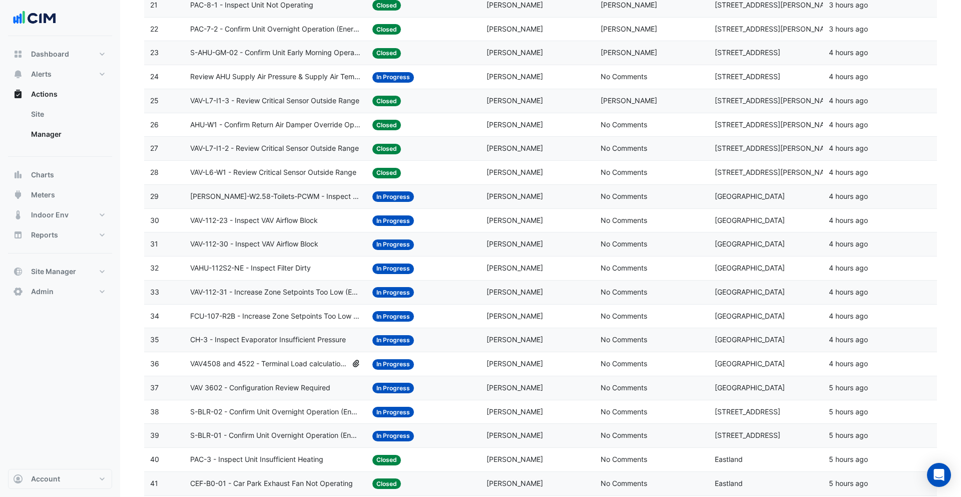
scroll to position [0, 0]
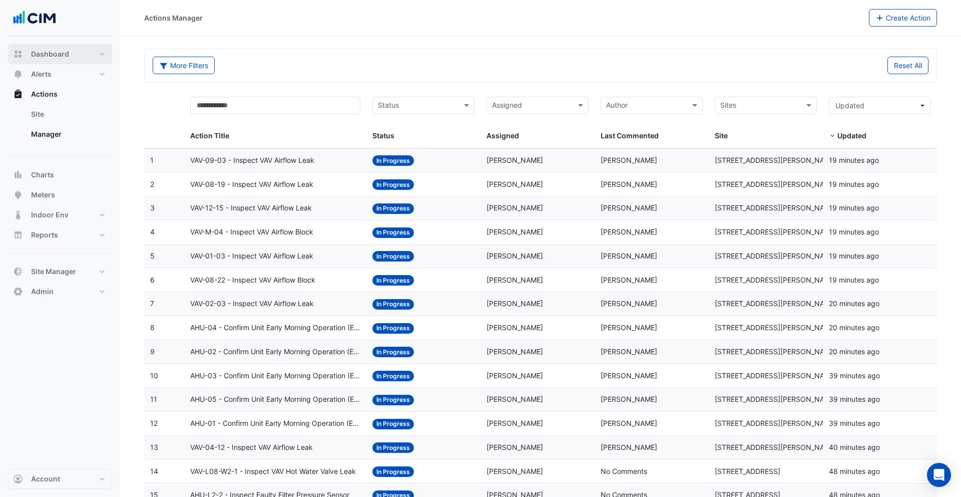
click at [49, 55] on span "Dashboard" at bounding box center [50, 54] width 38 height 10
select select "***"
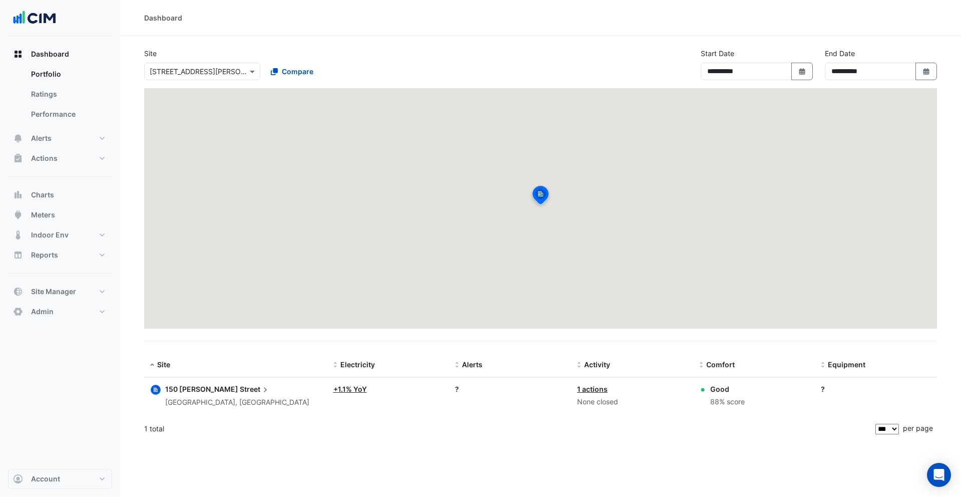
click at [202, 72] on input "text" at bounding box center [192, 72] width 85 height 11
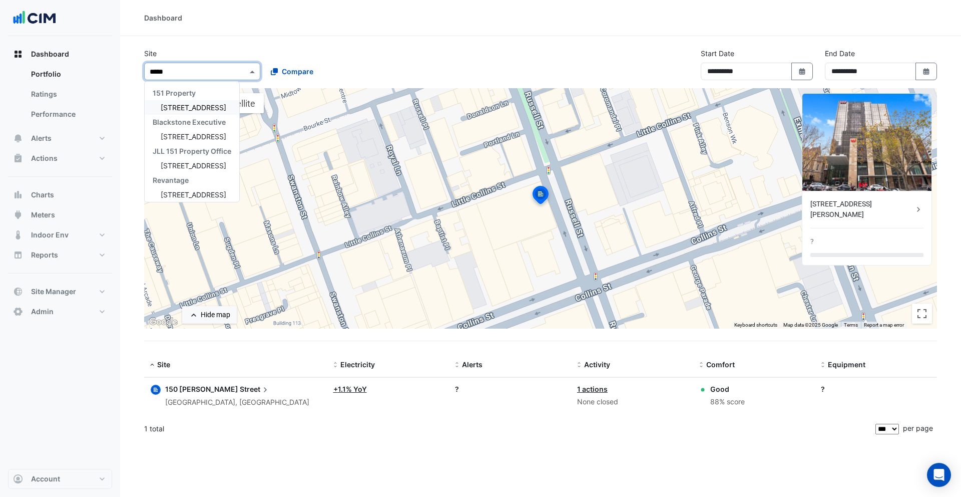
type input "******"
click at [182, 115] on div "Blackstone Executive" at bounding box center [192, 122] width 95 height 15
click at [183, 112] on div "[STREET_ADDRESS]" at bounding box center [192, 107] width 95 height 15
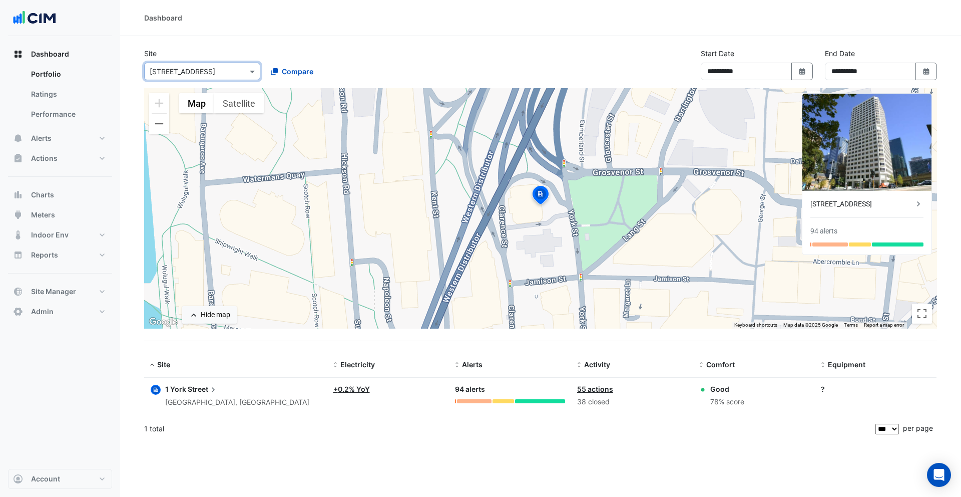
click at [196, 71] on input "text" at bounding box center [192, 72] width 85 height 11
type input "*******"
click at [188, 112] on div "Skyring Terrace" at bounding box center [201, 107] width 112 height 15
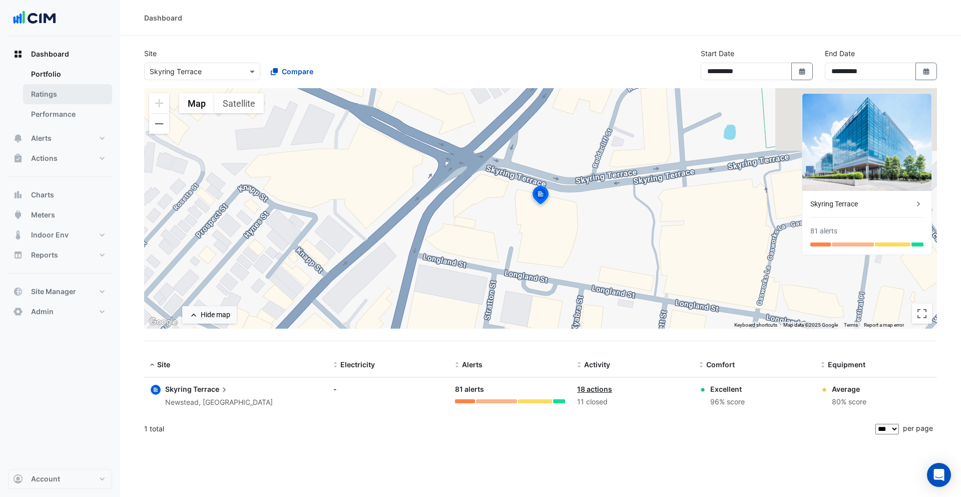
click at [74, 90] on link "Ratings" at bounding box center [67, 94] width 89 height 20
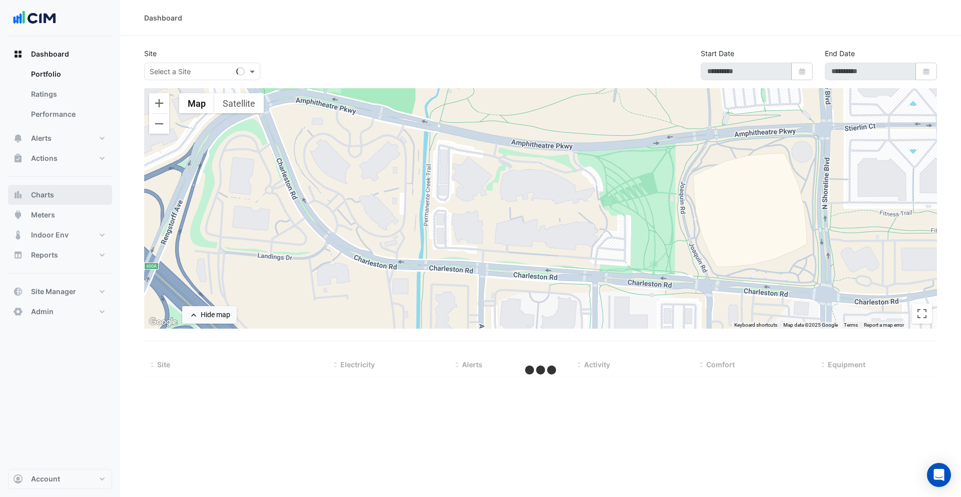
click at [49, 192] on span "Charts" at bounding box center [42, 195] width 23 height 10
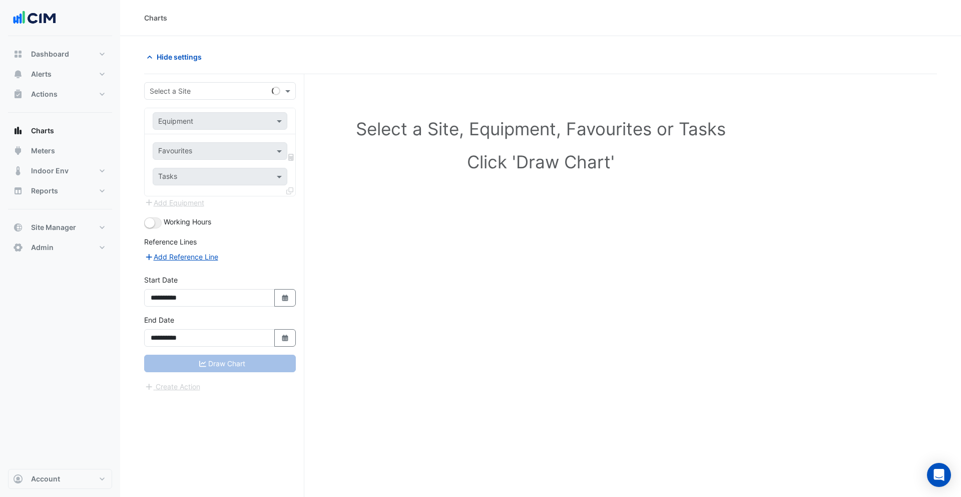
click at [213, 86] on input "text" at bounding box center [210, 91] width 121 height 11
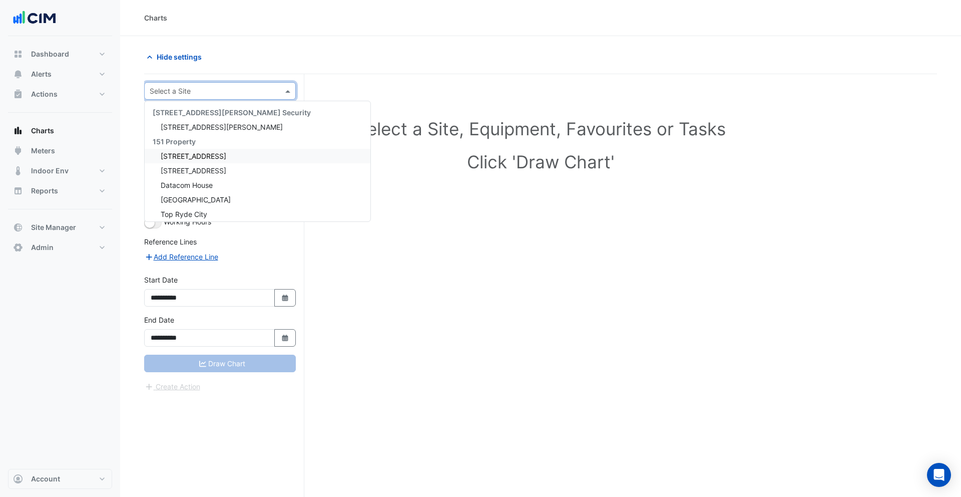
click at [215, 154] on div "1 York Street" at bounding box center [258, 156] width 226 height 15
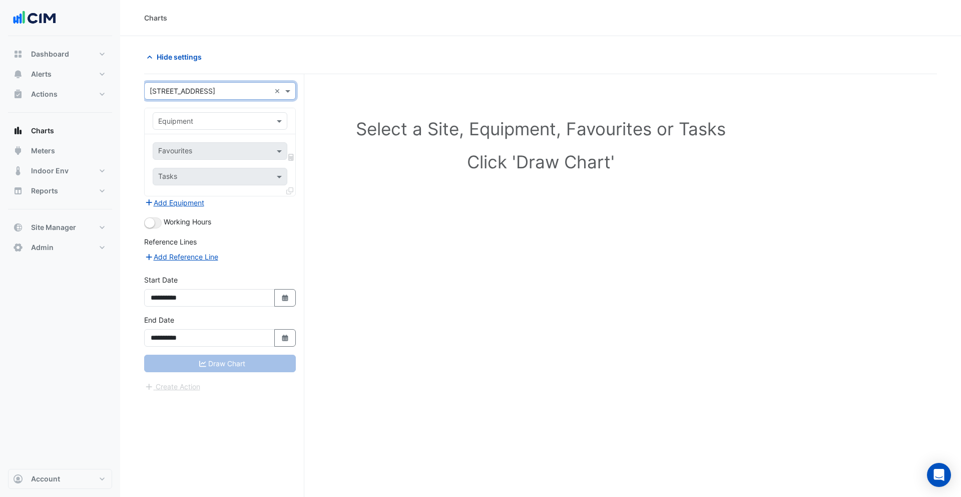
click at [216, 121] on input "text" at bounding box center [210, 121] width 104 height 11
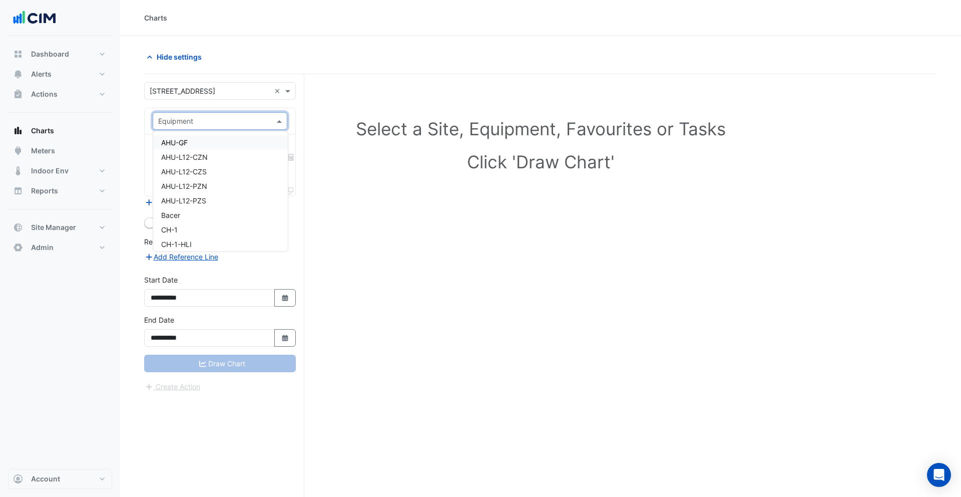
click at [210, 142] on div "AHU-GF" at bounding box center [220, 142] width 135 height 15
click at [209, 155] on input "text" at bounding box center [208, 152] width 101 height 11
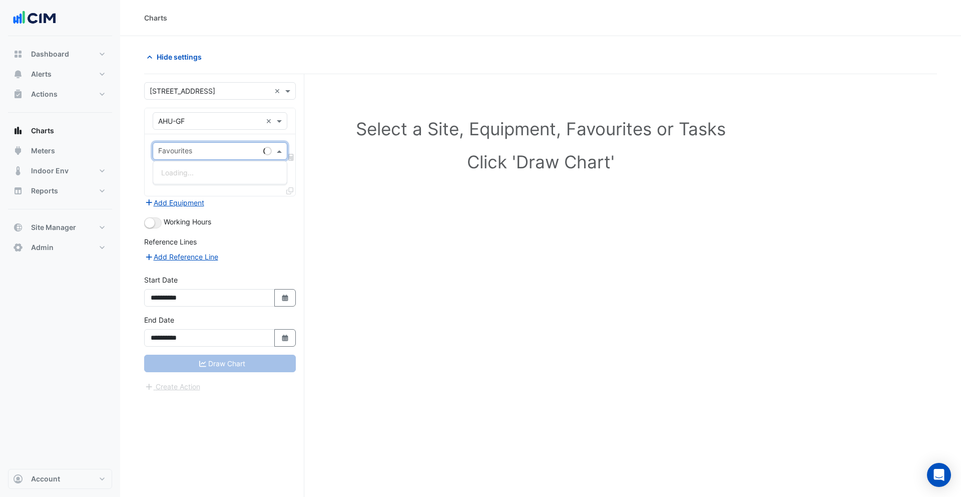
click at [190, 129] on div "× AHU-GF ×" at bounding box center [220, 121] width 135 height 18
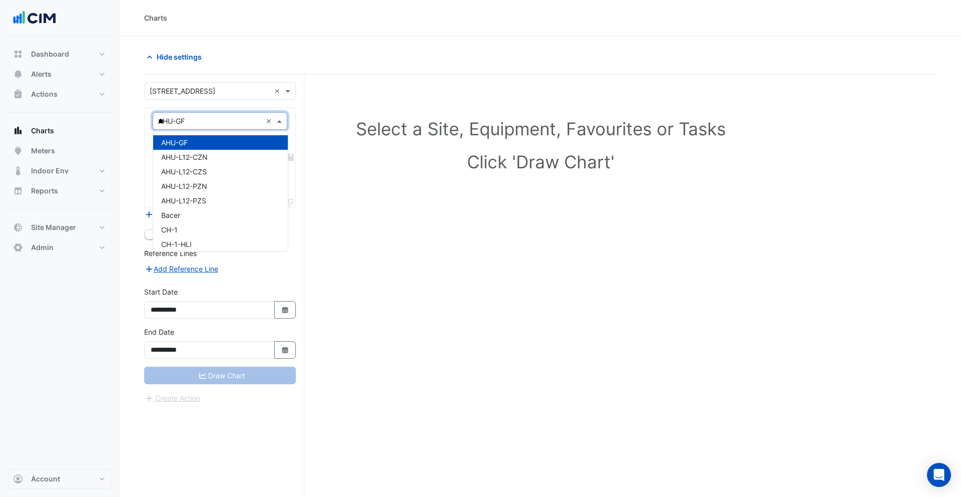
type input "***"
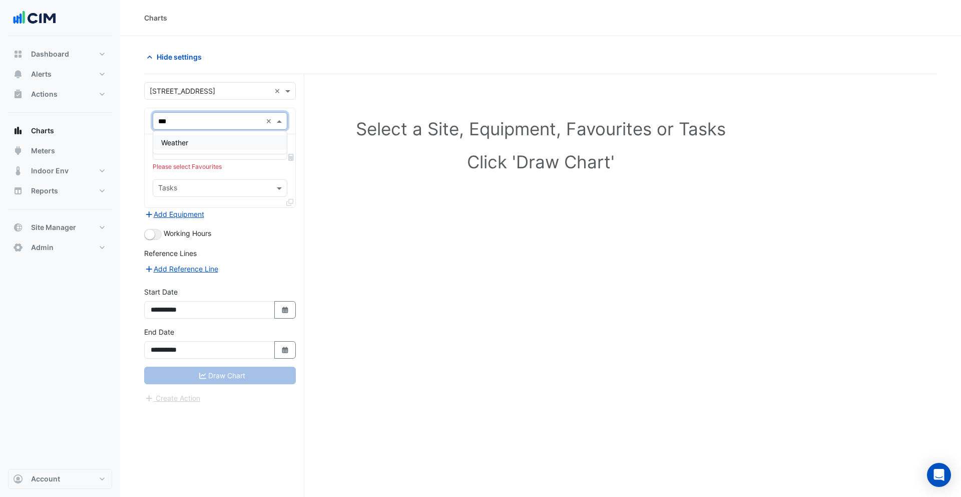
click at [190, 145] on div "Weather" at bounding box center [220, 142] width 134 height 15
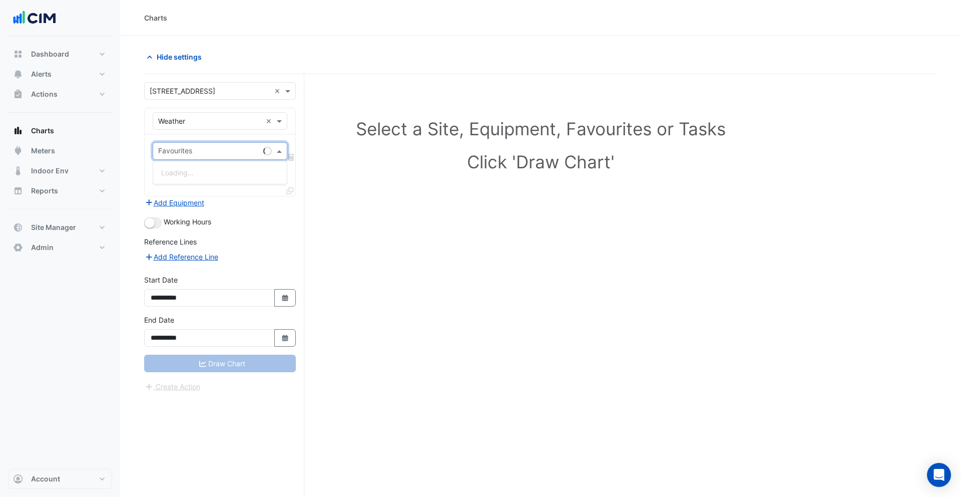
click at [205, 147] on input "text" at bounding box center [208, 152] width 101 height 11
type input "**"
click at [194, 169] on span "Temperature ([PERSON_NAME])" at bounding box center [214, 172] width 106 height 9
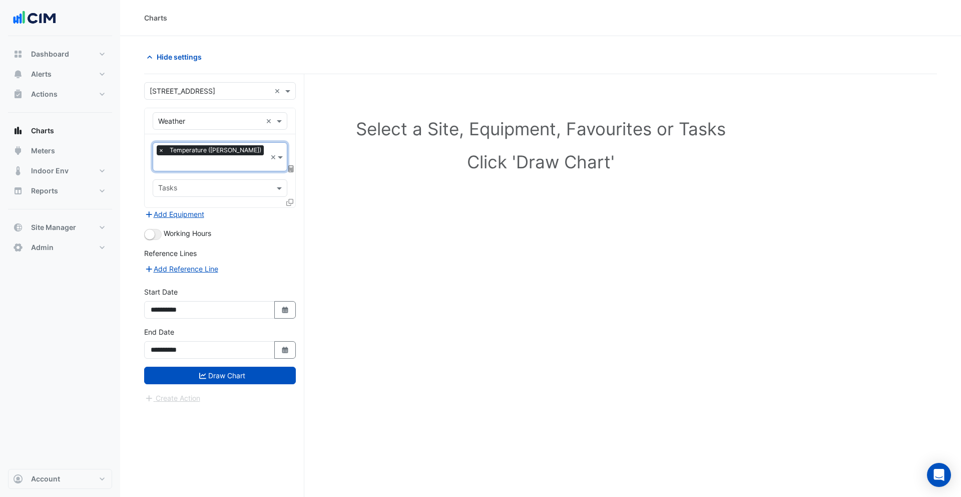
click at [292, 165] on icon at bounding box center [291, 168] width 6 height 7
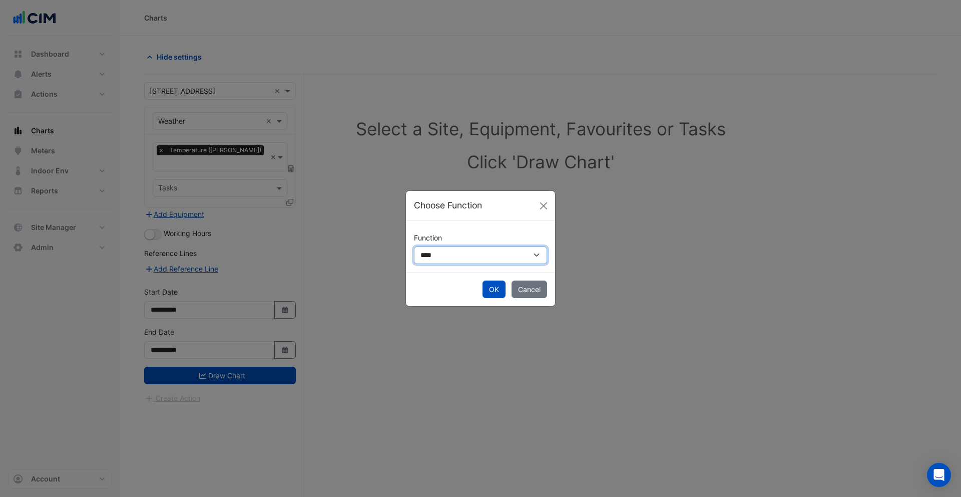
click at [462, 253] on select "**********" at bounding box center [480, 255] width 133 height 18
select select "******"
click at [414, 246] on select "**********" at bounding box center [480, 255] width 133 height 18
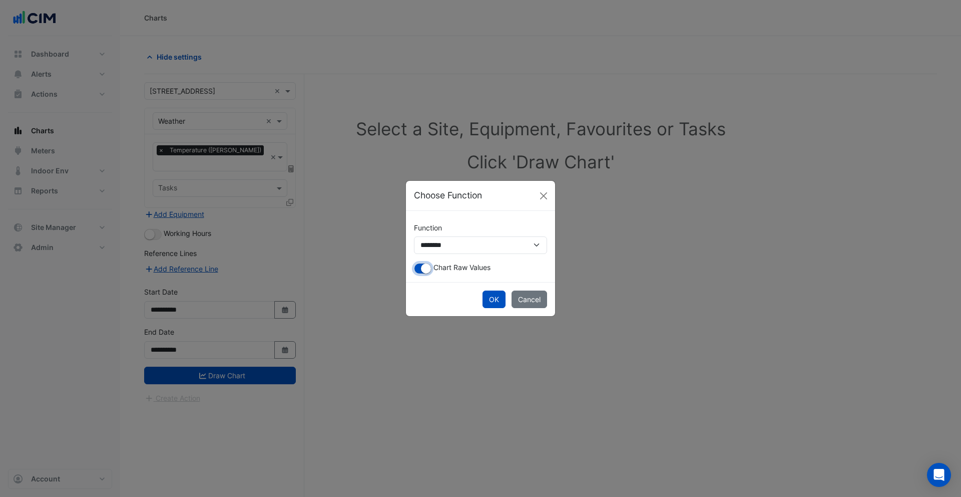
click at [426, 270] on small "button" at bounding box center [426, 268] width 10 height 10
drag, startPoint x: 497, startPoint y: 300, endPoint x: 378, endPoint y: 278, distance: 120.8
click at [497, 300] on button "OK" at bounding box center [494, 299] width 23 height 18
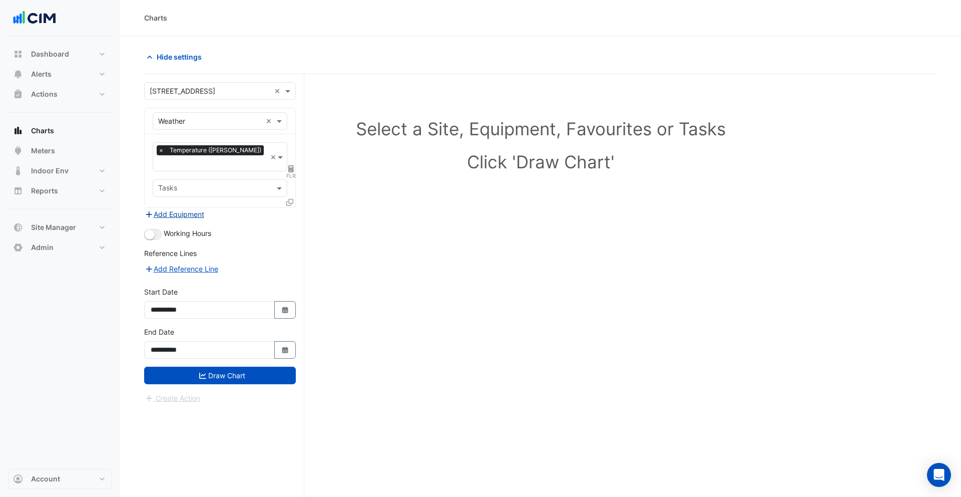
click at [199, 208] on button "Add Equipment" at bounding box center [174, 214] width 61 height 12
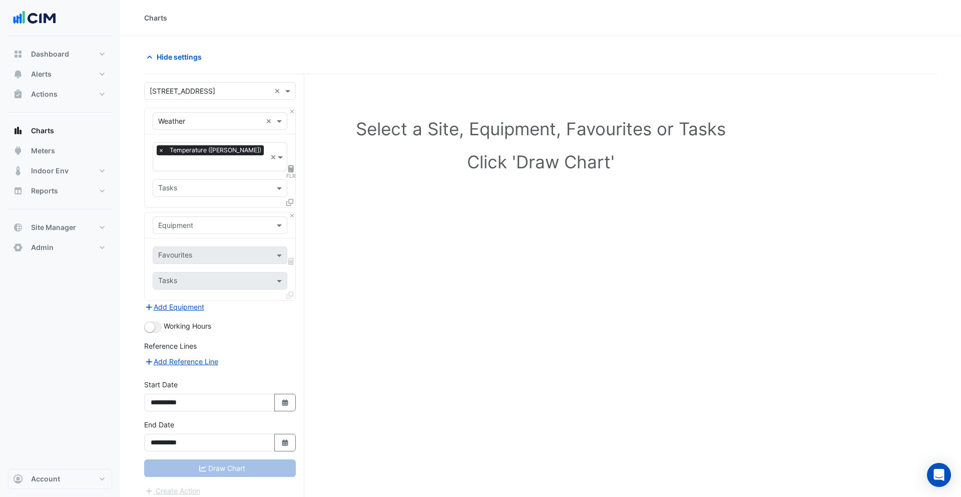
click at [212, 221] on div "Equipment" at bounding box center [220, 225] width 135 height 18
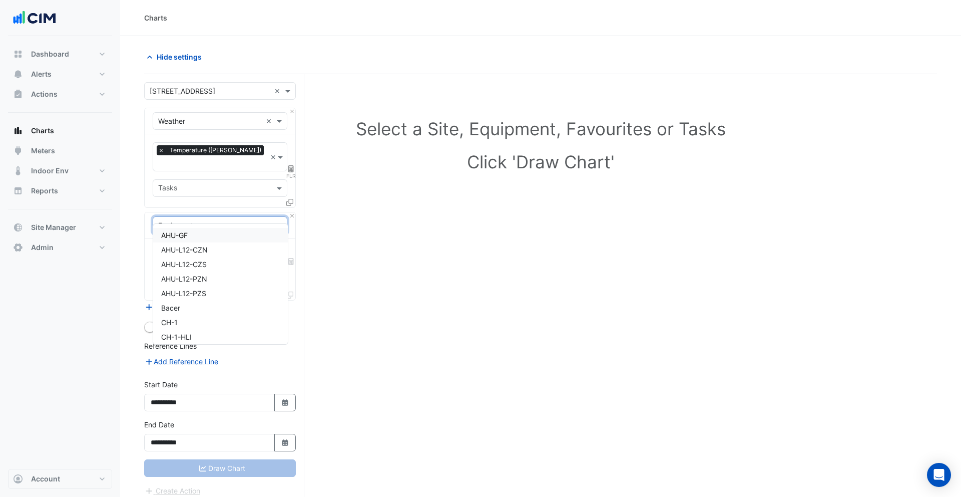
click at [200, 235] on div "AHU-GF" at bounding box center [220, 235] width 135 height 15
click at [188, 89] on input "text" at bounding box center [210, 91] width 121 height 11
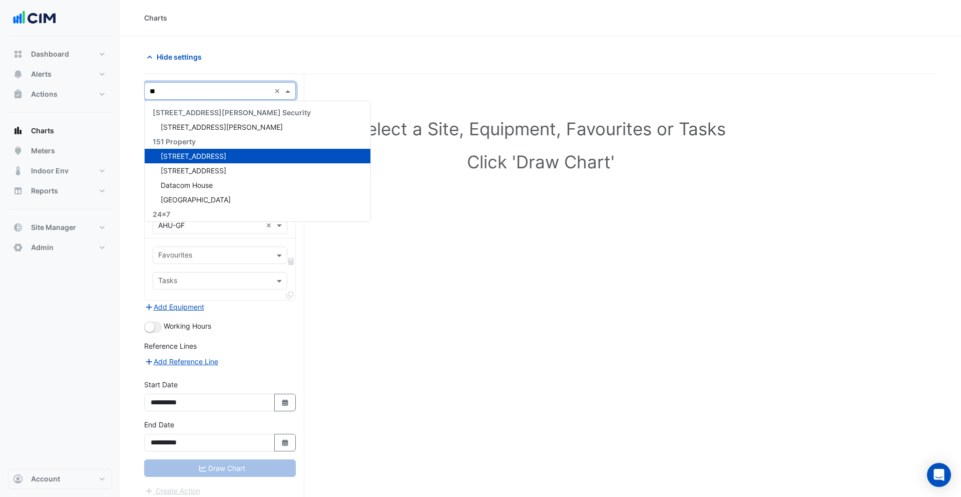
type input "***"
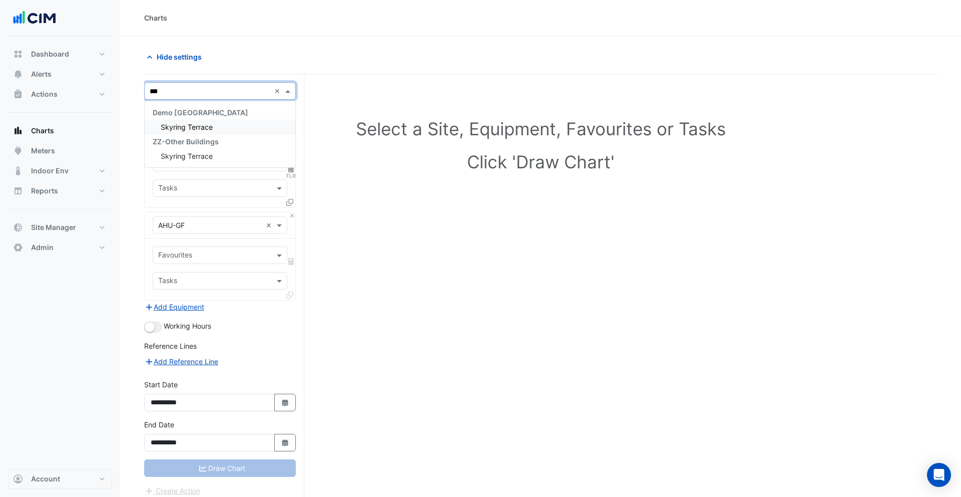
click at [196, 126] on span "Skyring Terrace" at bounding box center [187, 127] width 52 height 9
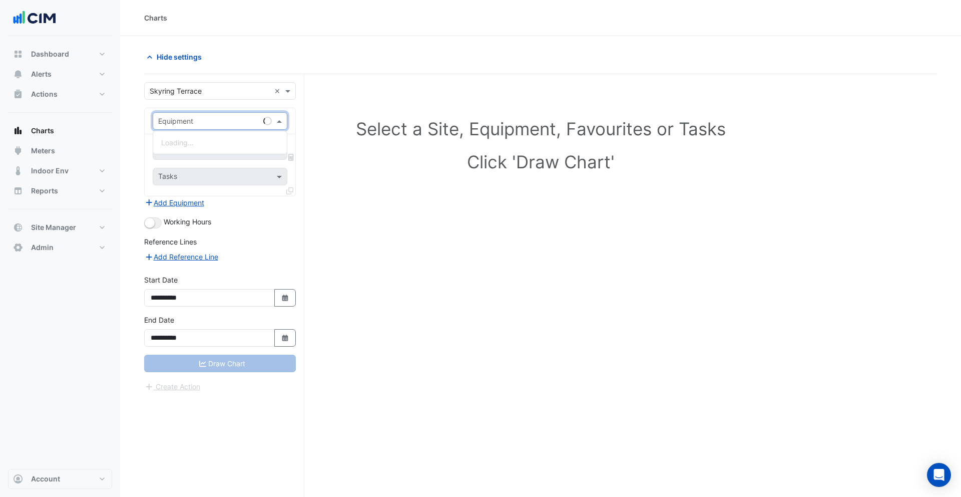
click at [196, 123] on input "text" at bounding box center [210, 121] width 104 height 11
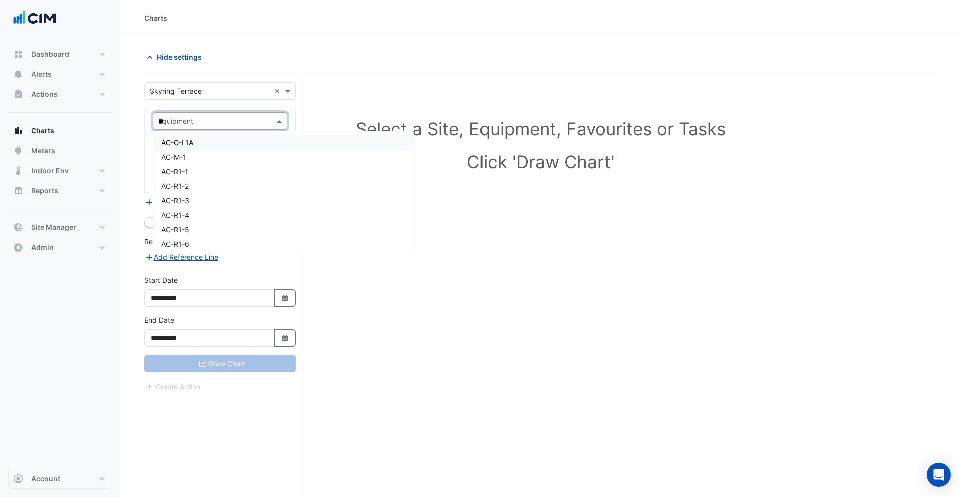
type input "***"
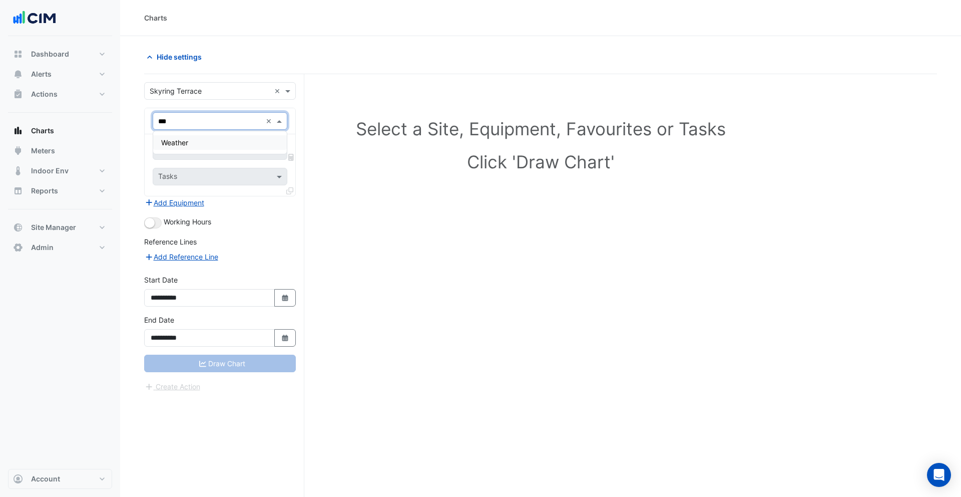
click at [196, 138] on div "Weather" at bounding box center [220, 142] width 134 height 15
click at [186, 147] on input "text" at bounding box center [208, 152] width 101 height 11
type input "**"
click at [194, 173] on span "Temperature ([PERSON_NAME])" at bounding box center [214, 172] width 106 height 9
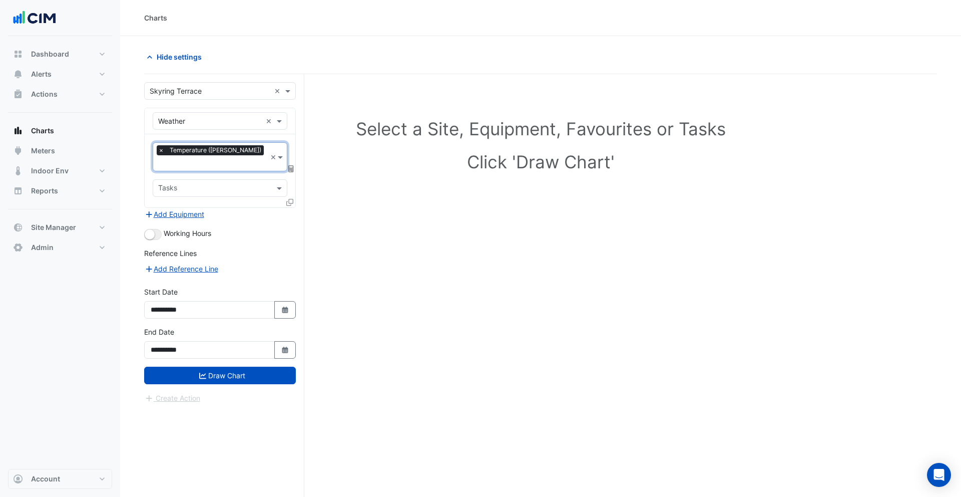
click at [290, 165] on icon at bounding box center [291, 168] width 6 height 7
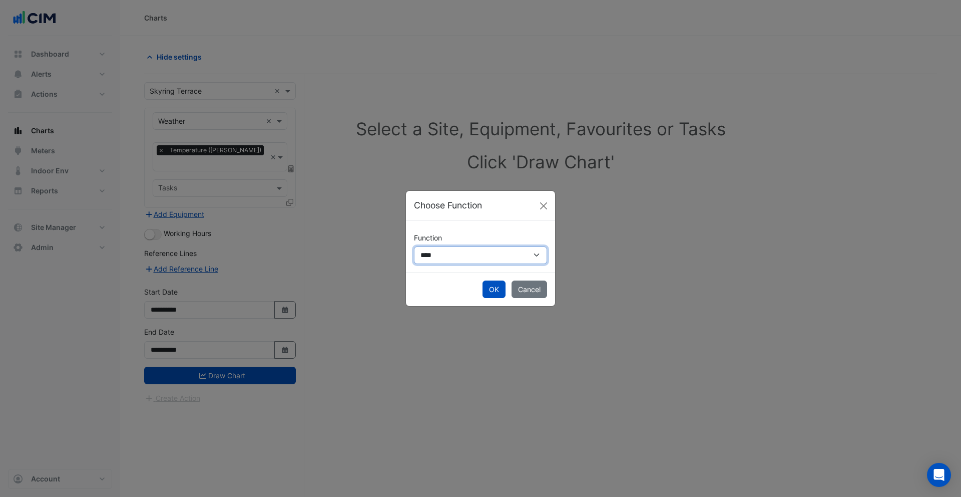
click at [482, 255] on select "**********" at bounding box center [480, 255] width 133 height 18
select select "******"
click at [414, 246] on select "**********" at bounding box center [480, 255] width 133 height 18
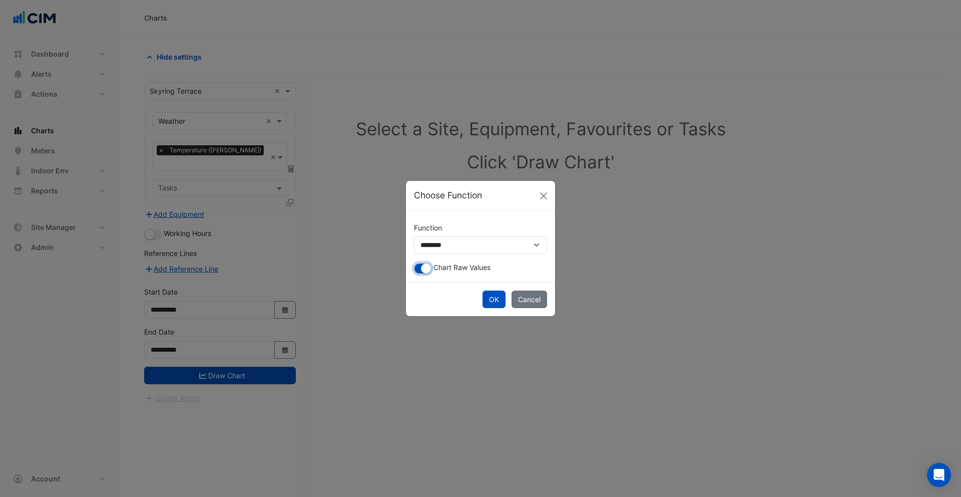
drag, startPoint x: 422, startPoint y: 272, endPoint x: 440, endPoint y: 277, distance: 18.7
click at [424, 272] on small "button" at bounding box center [426, 268] width 10 height 10
click at [486, 300] on button "OK" at bounding box center [494, 299] width 23 height 18
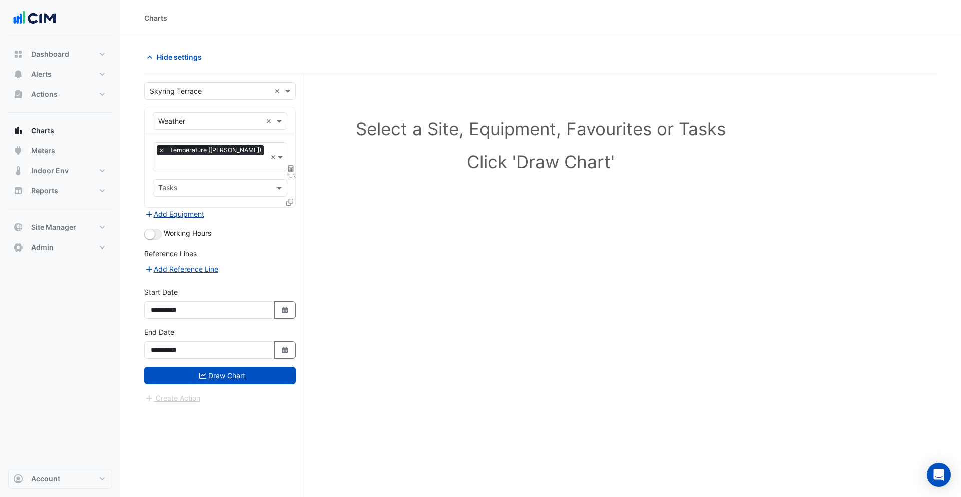
click at [175, 208] on button "Add Equipment" at bounding box center [174, 214] width 61 height 12
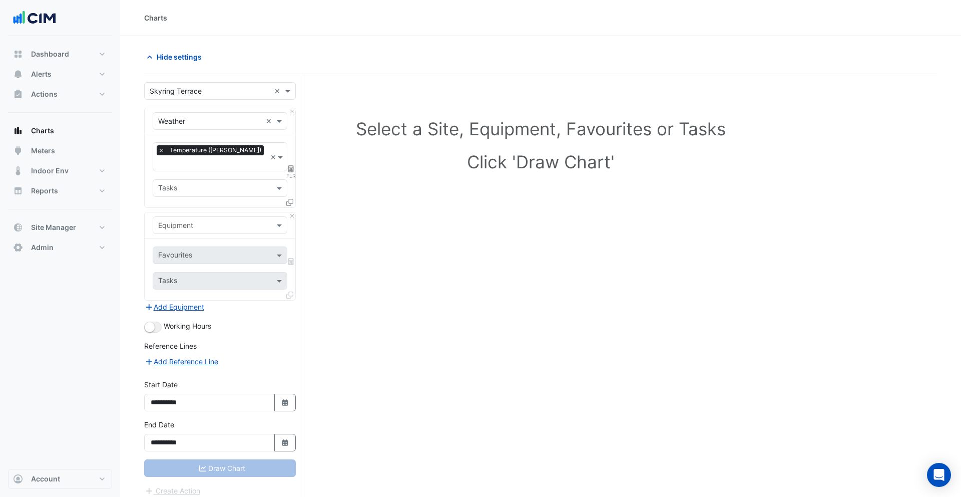
click at [196, 220] on input "text" at bounding box center [210, 225] width 104 height 11
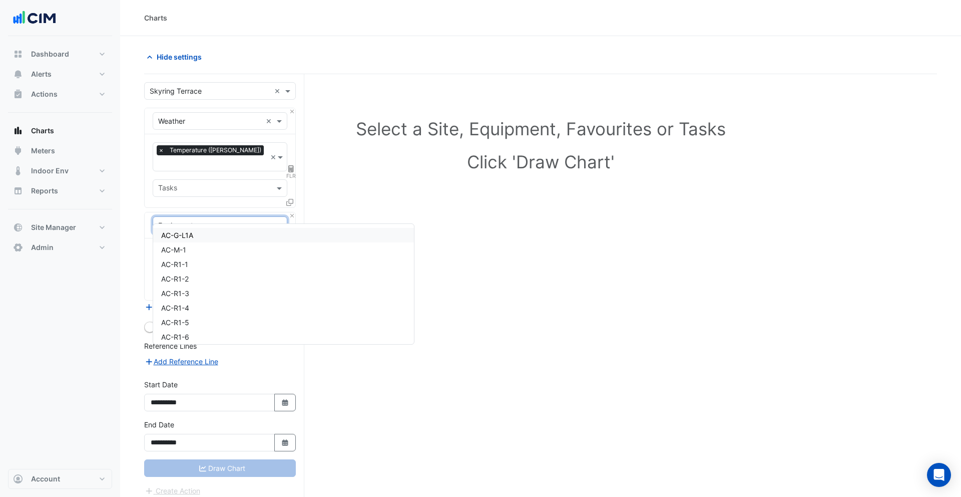
type input "**"
click at [199, 232] on div "AHU-C1" at bounding box center [220, 235] width 134 height 15
click at [199, 251] on input "text" at bounding box center [208, 256] width 101 height 11
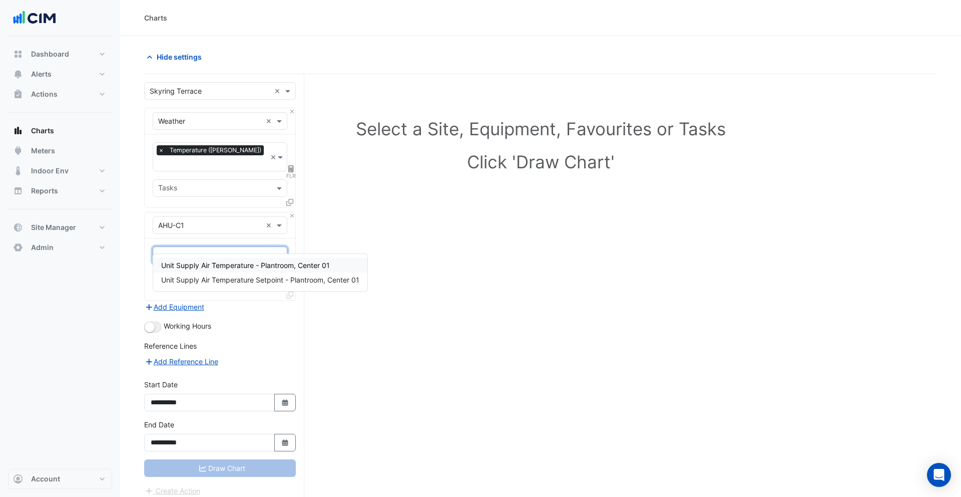
type input "**********"
click at [221, 266] on span "Unit Supply Air Temperature - Plantroom, Center 01" at bounding box center [245, 265] width 169 height 9
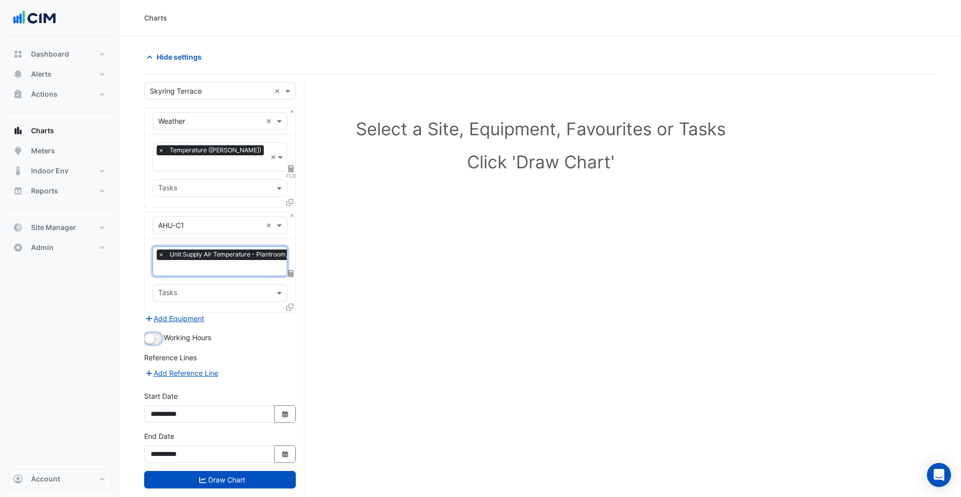
drag, startPoint x: 153, startPoint y: 327, endPoint x: 199, endPoint y: 321, distance: 46.5
click at [154, 333] on small "button" at bounding box center [150, 338] width 10 height 10
click at [292, 303] on icon at bounding box center [289, 306] width 7 height 7
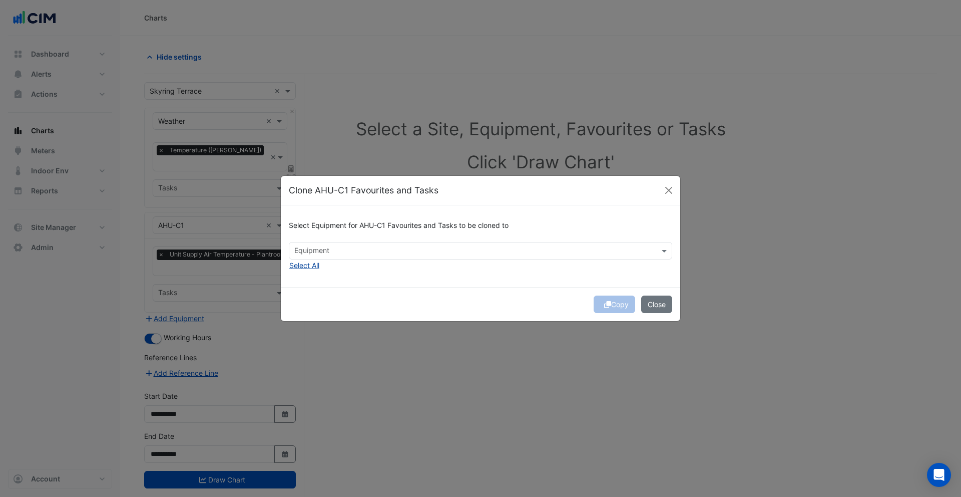
click at [309, 268] on button "Select All" at bounding box center [304, 265] width 31 height 12
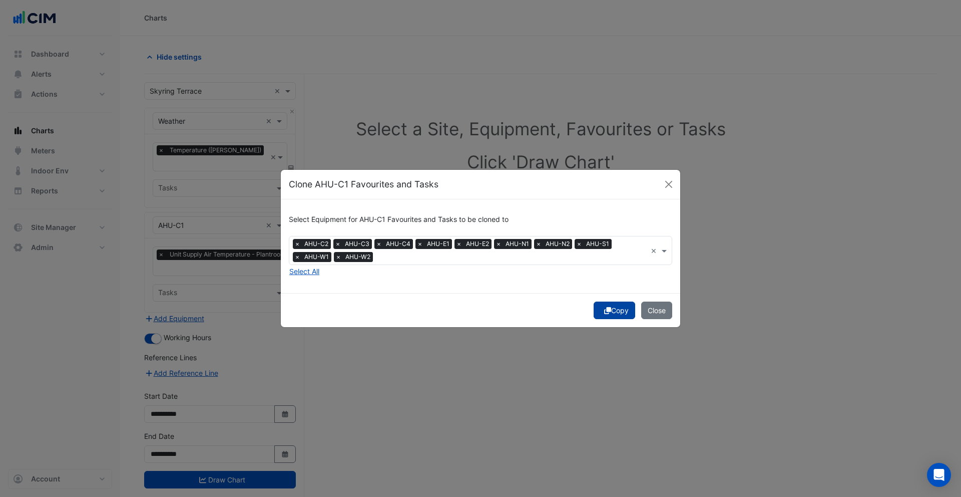
click at [608, 311] on icon "submit" at bounding box center [607, 310] width 7 height 7
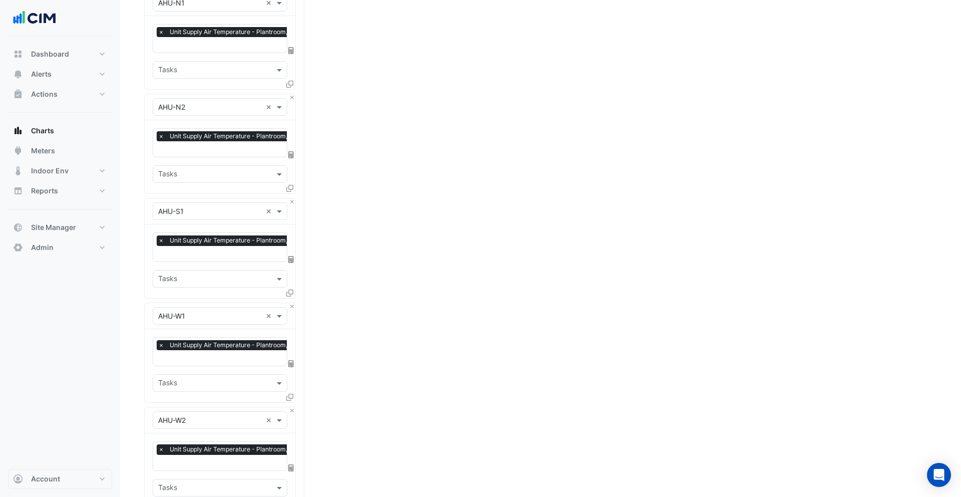
scroll to position [1040, 0]
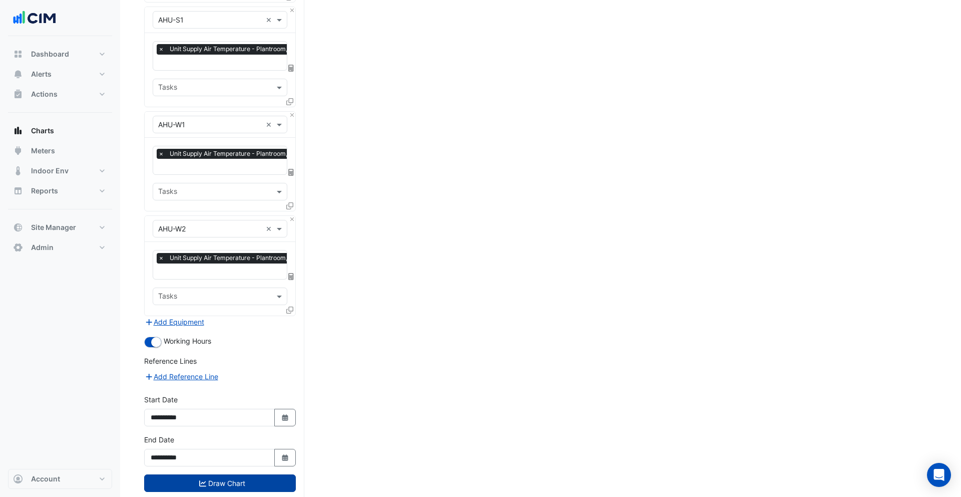
click at [254, 474] on button "Draw Chart" at bounding box center [220, 483] width 152 height 18
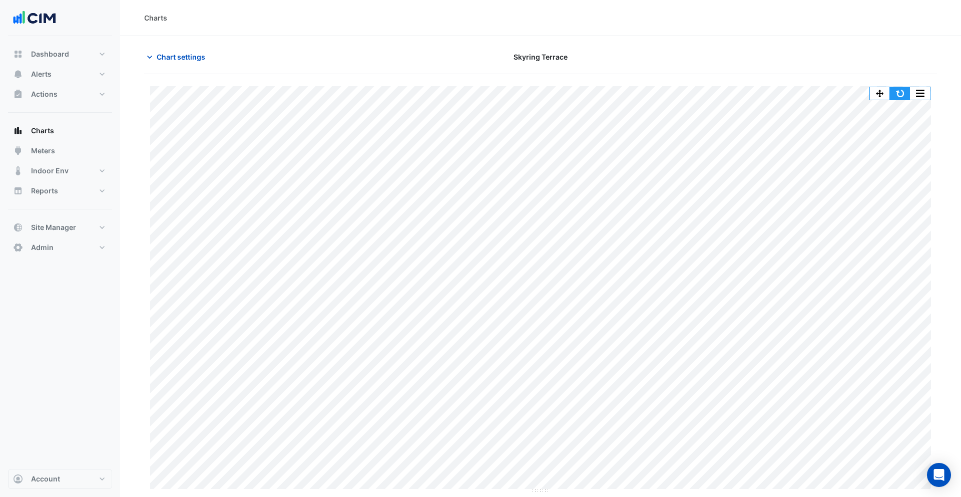
click at [905, 94] on button "button" at bounding box center [900, 93] width 20 height 13
click at [166, 64] on button "Chart settings" at bounding box center [178, 57] width 68 height 18
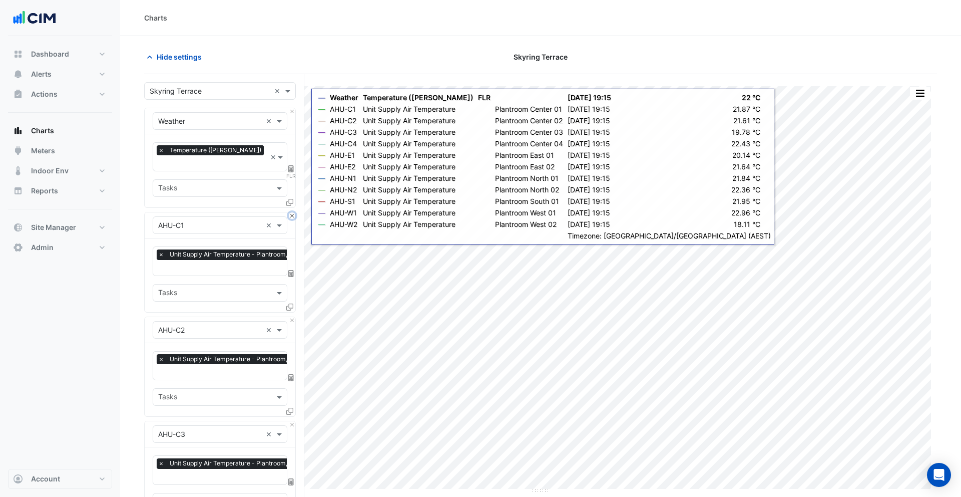
click at [291, 212] on button "Close" at bounding box center [292, 215] width 7 height 7
click at [291, 317] on button "Close" at bounding box center [292, 320] width 7 height 7
click at [291, 212] on button "Close" at bounding box center [292, 215] width 7 height 7
click at [291, 317] on button "Close" at bounding box center [292, 320] width 7 height 7
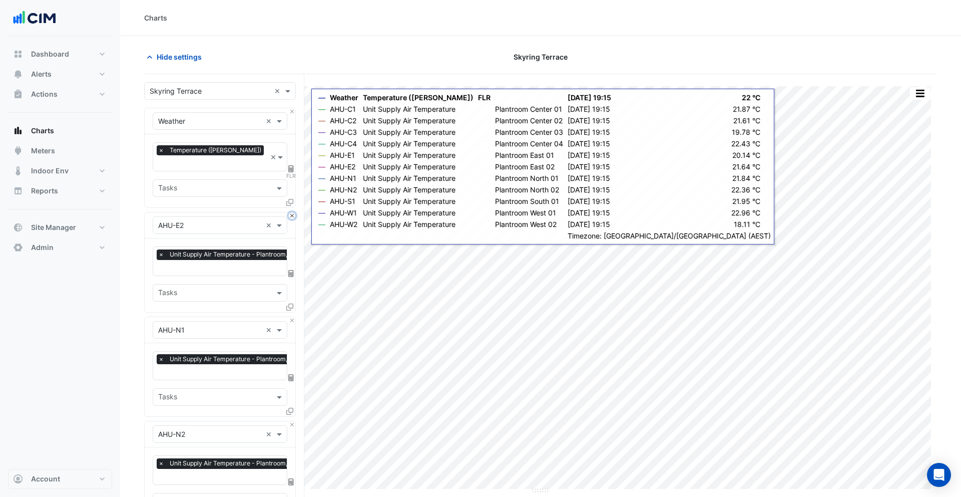
click at [291, 212] on button "Close" at bounding box center [292, 215] width 7 height 7
click at [291, 317] on button "Close" at bounding box center [292, 320] width 7 height 7
click at [291, 212] on button "Close" at bounding box center [292, 215] width 7 height 7
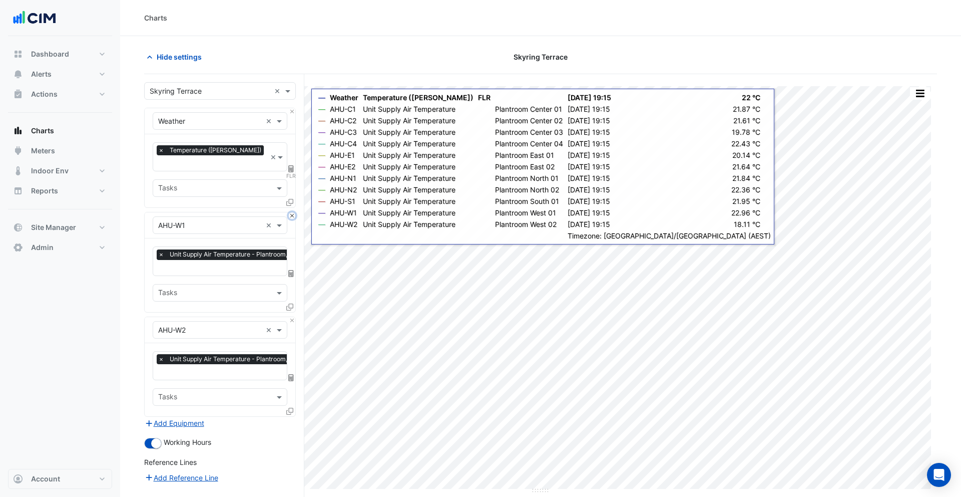
click at [291, 212] on button "Close" at bounding box center [292, 215] width 7 height 7
click at [291, 317] on button "Close" at bounding box center [292, 320] width 7 height 7
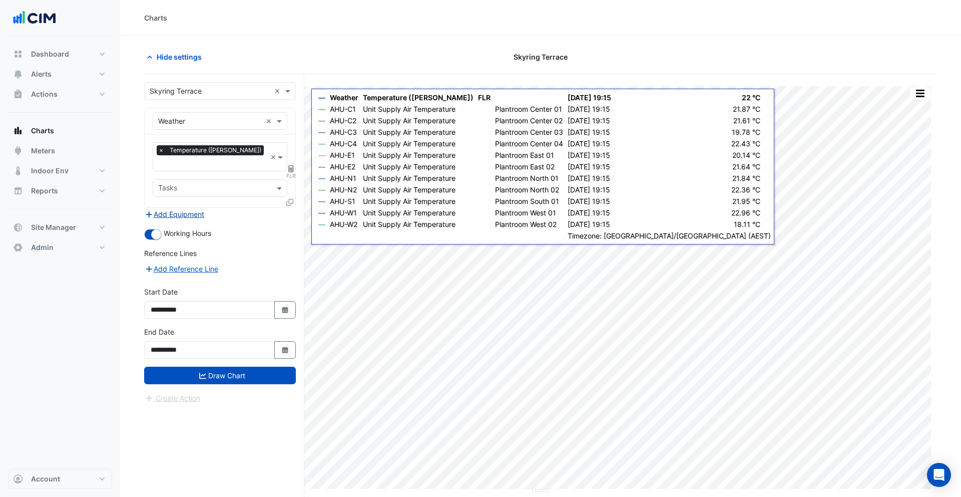
click at [187, 208] on button "Add Equipment" at bounding box center [174, 214] width 61 height 12
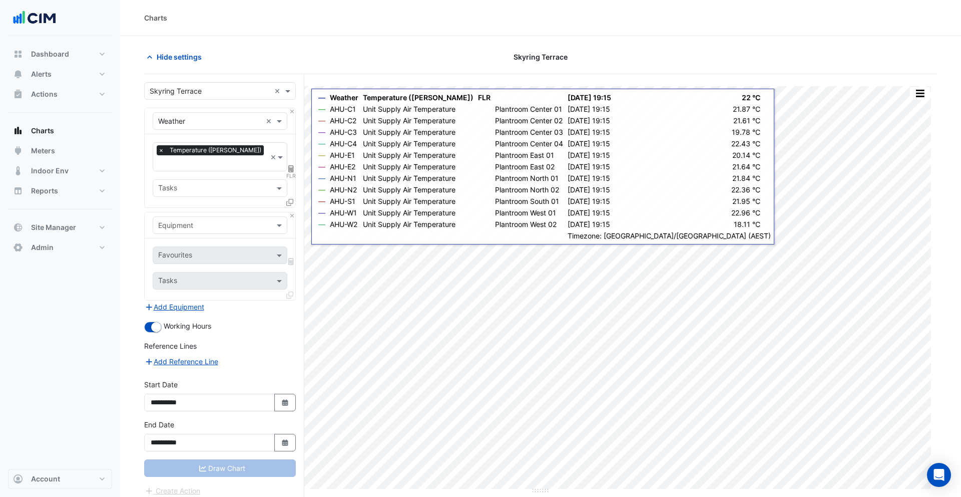
click at [201, 220] on input "text" at bounding box center [210, 225] width 104 height 11
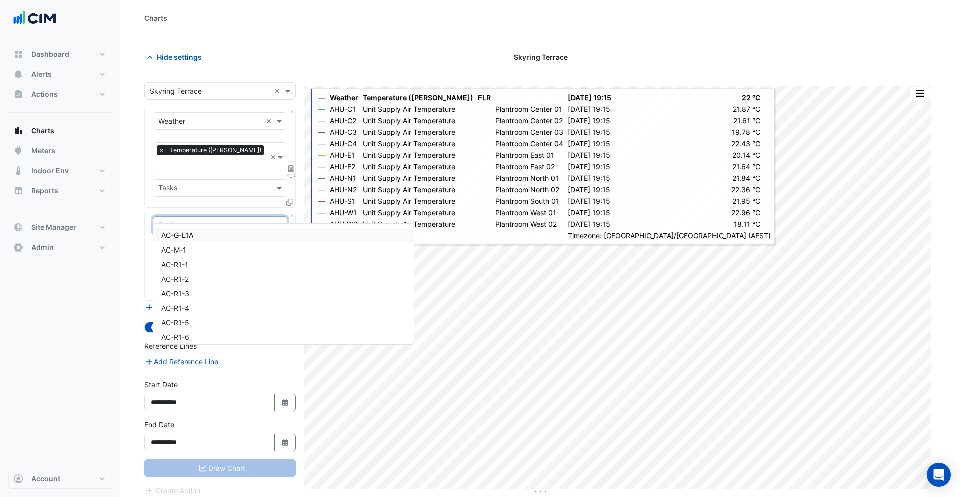
type input "**"
click at [179, 240] on div "CH-1" at bounding box center [220, 235] width 134 height 15
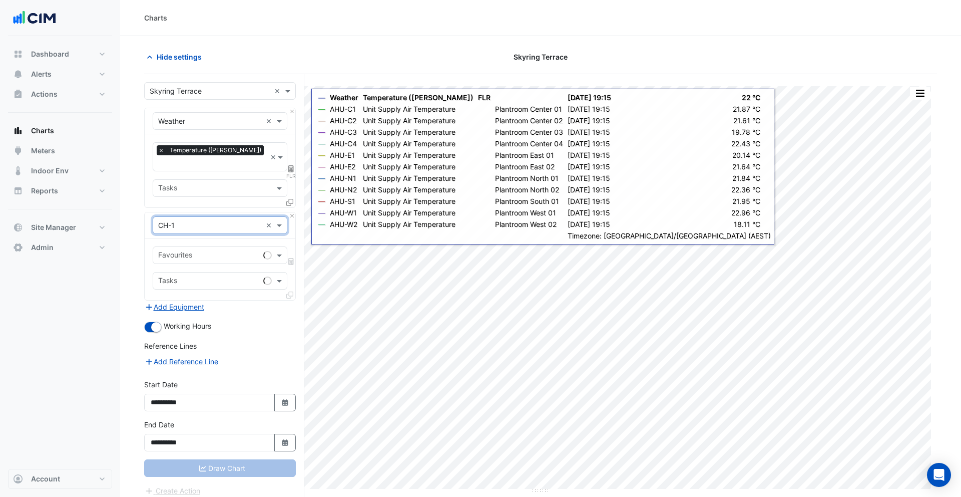
click at [196, 251] on input "text" at bounding box center [208, 256] width 101 height 11
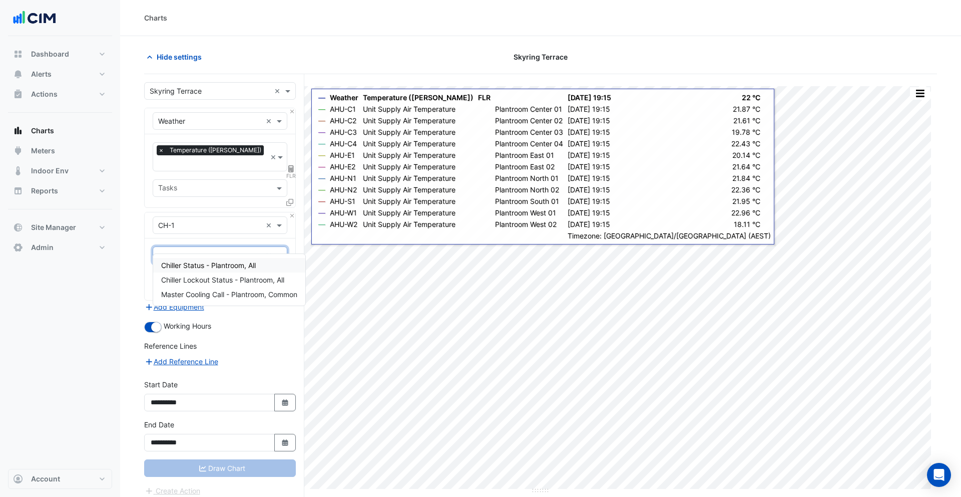
type input "****"
click at [207, 263] on span "Chiller Status - Plantroom, All" at bounding box center [208, 265] width 95 height 9
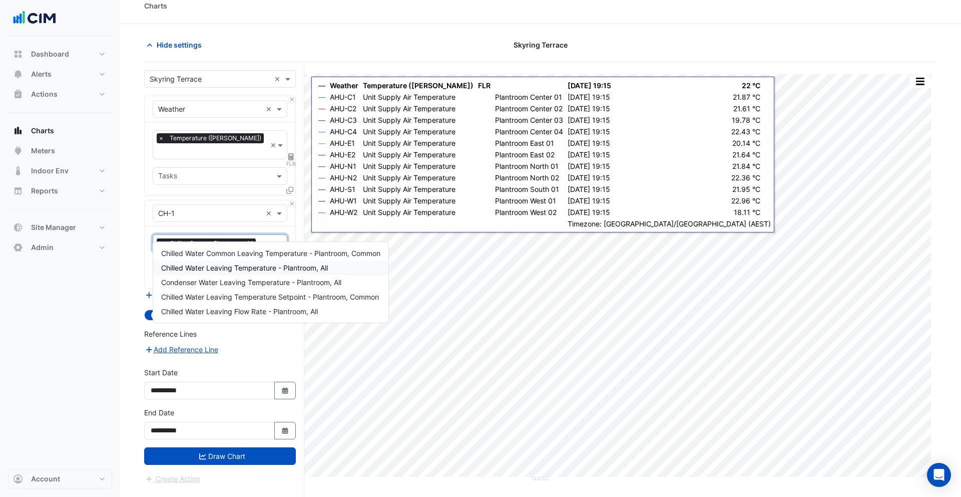
scroll to position [16, 0]
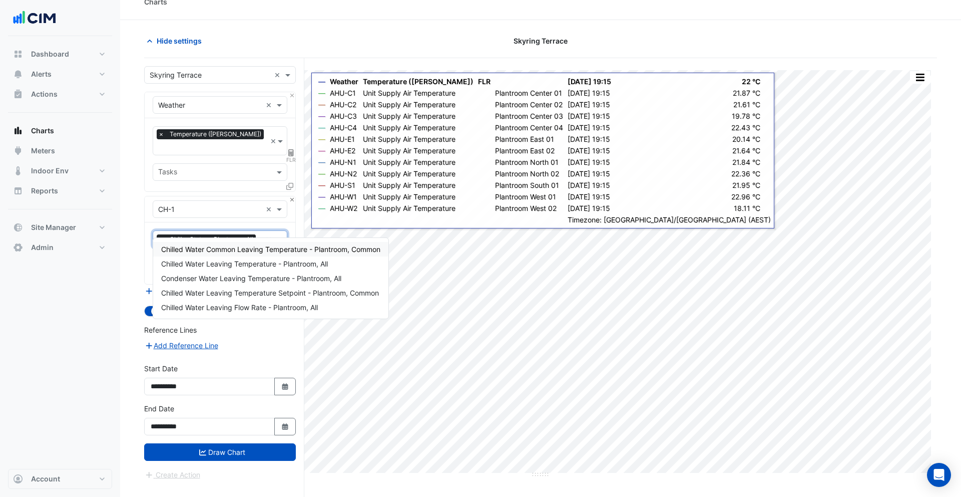
type input "****"
click at [294, 196] on button "Close" at bounding box center [292, 199] width 7 height 7
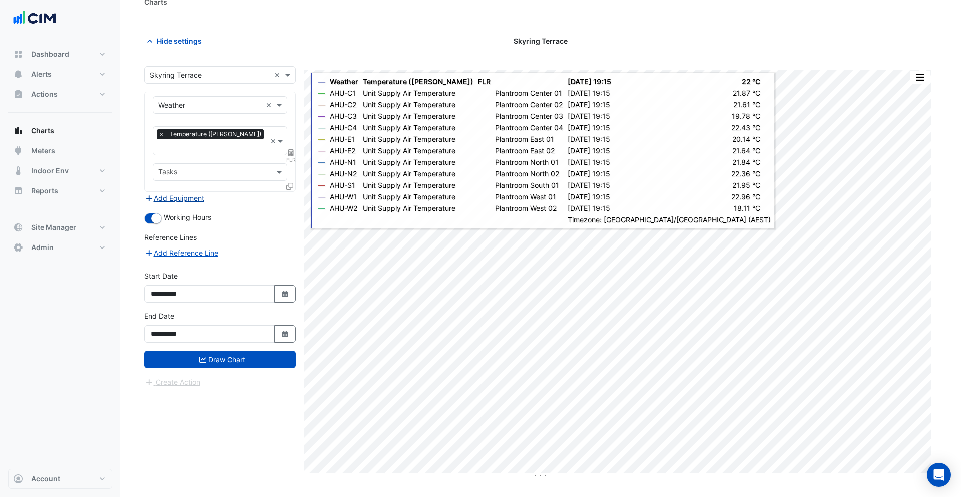
click at [188, 192] on button "Add Equipment" at bounding box center [174, 198] width 61 height 12
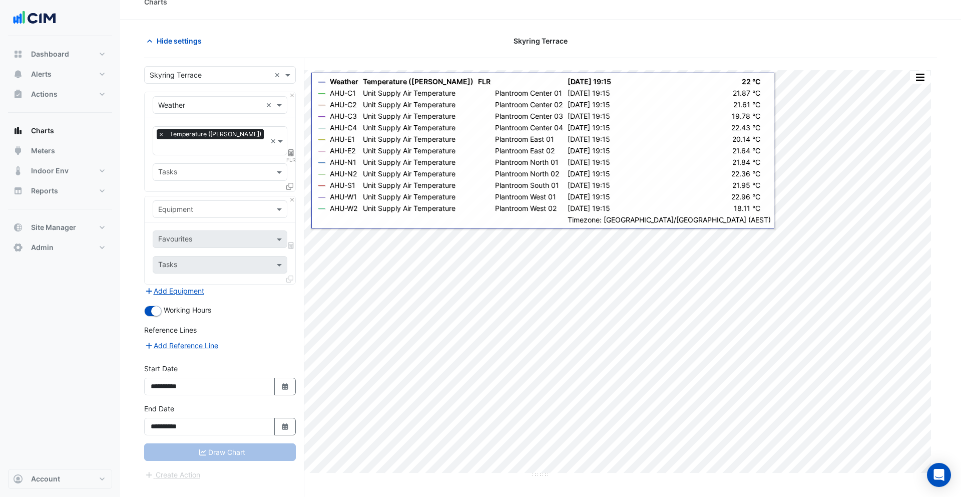
click at [201, 204] on div "Equipment" at bounding box center [211, 209] width 117 height 11
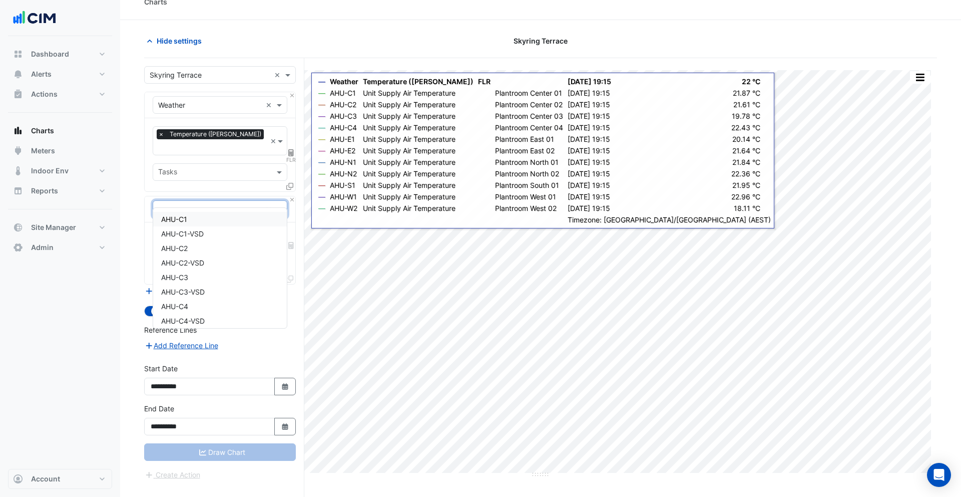
type input "***"
click at [207, 224] on div "AHU-C1" at bounding box center [220, 220] width 134 height 15
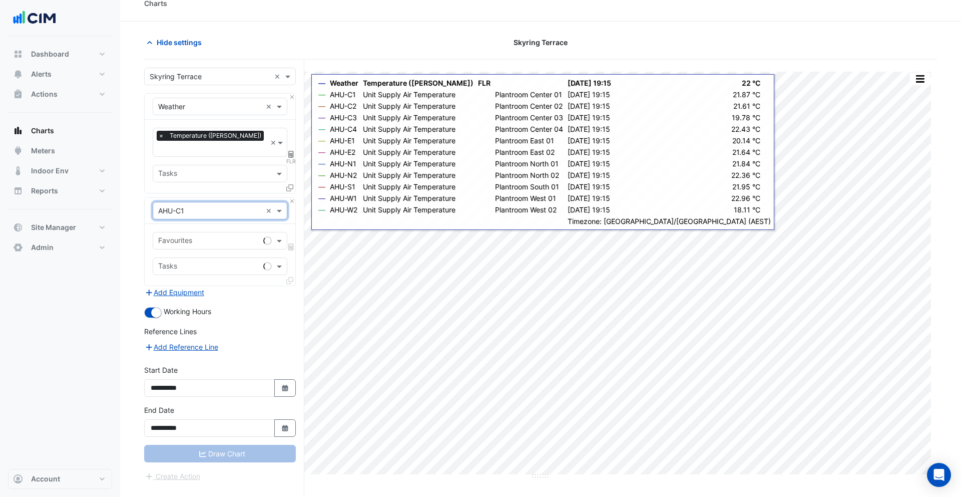
click at [217, 236] on input "text" at bounding box center [208, 241] width 101 height 11
type input "*****"
click at [215, 205] on div "× AHU-C1" at bounding box center [207, 210] width 109 height 11
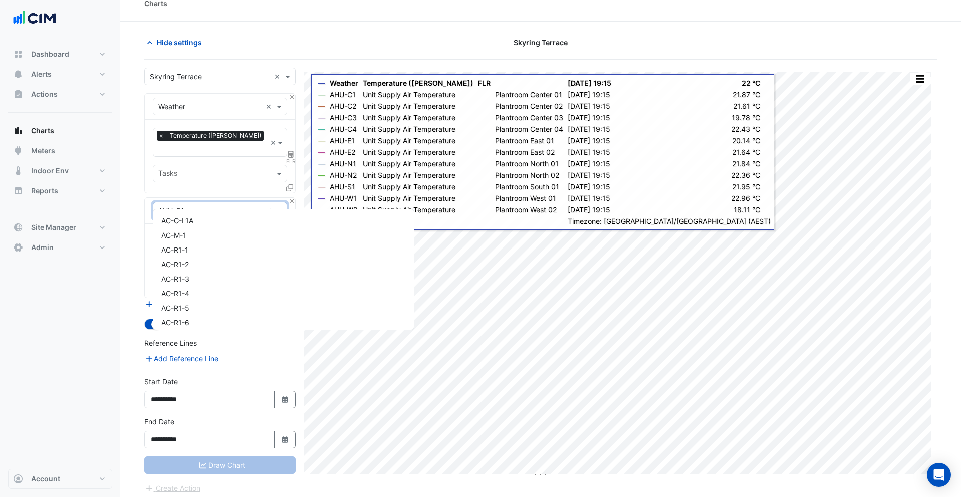
scroll to position [222, 0]
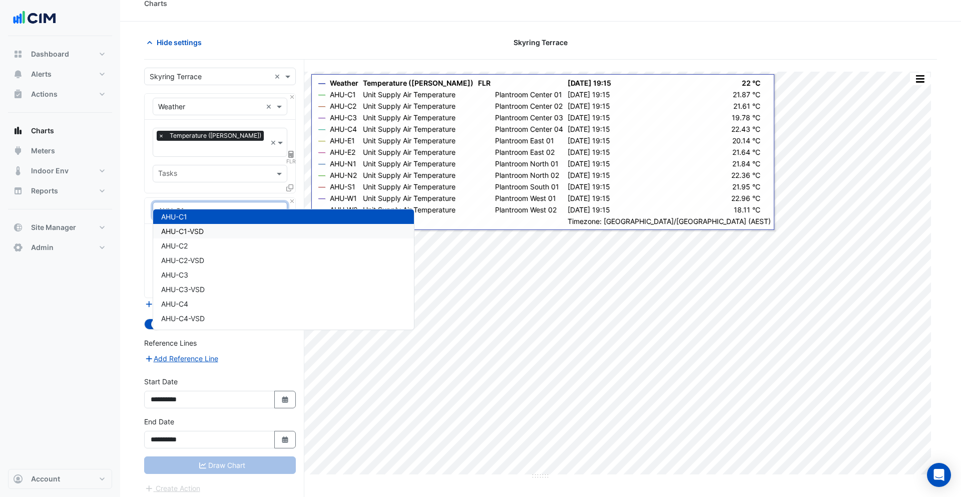
click at [216, 229] on div "AHU-C1-VSD" at bounding box center [283, 231] width 261 height 15
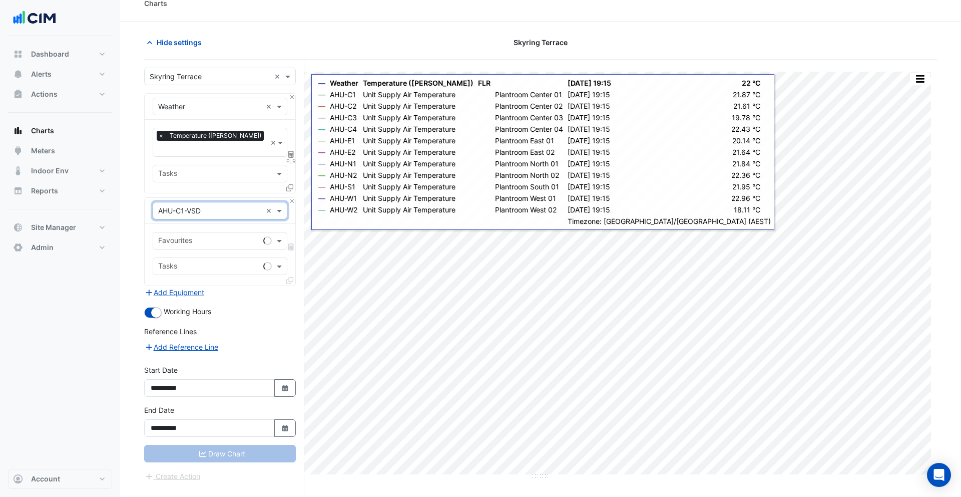
click at [202, 236] on input "text" at bounding box center [208, 241] width 101 height 11
type input "*****"
click at [213, 250] on span "VSD Speed % - Plantroom, Center 01" at bounding box center [221, 250] width 121 height 9
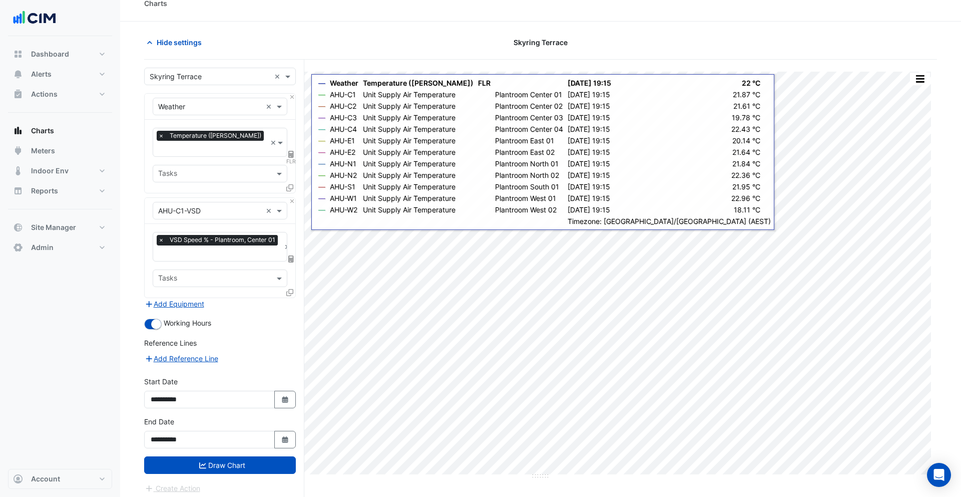
click at [291, 289] on icon at bounding box center [289, 292] width 7 height 7
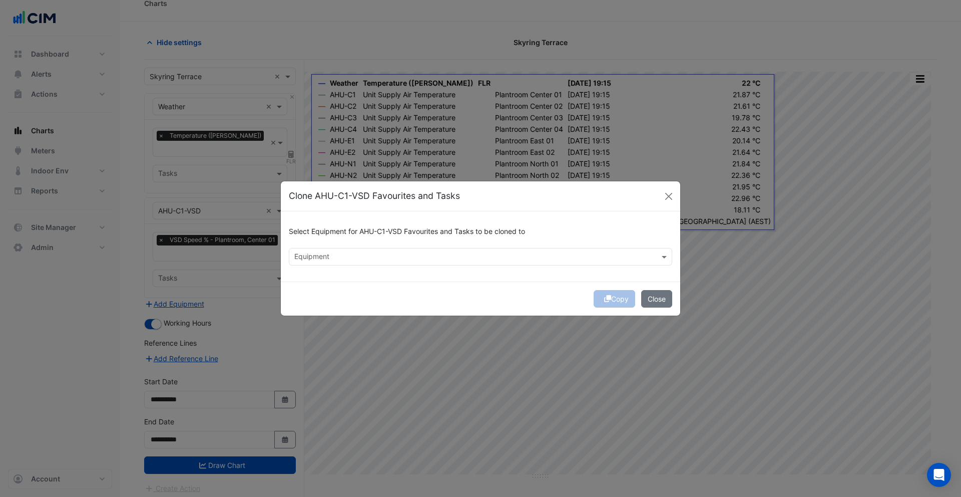
click at [317, 253] on input "text" at bounding box center [474, 257] width 361 height 11
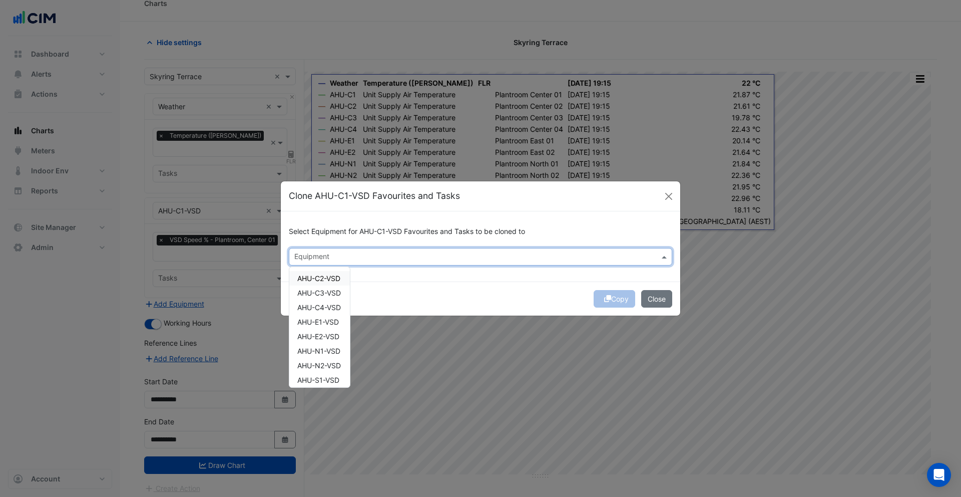
click at [322, 280] on span "AHU-C2-VSD" at bounding box center [318, 278] width 43 height 9
drag, startPoint x: 324, startPoint y: 290, endPoint x: 326, endPoint y: 301, distance: 11.2
click at [324, 290] on span "AHU-C3-VSD" at bounding box center [319, 292] width 44 height 9
click at [326, 304] on span "AHU-C4-VSD" at bounding box center [319, 307] width 44 height 9
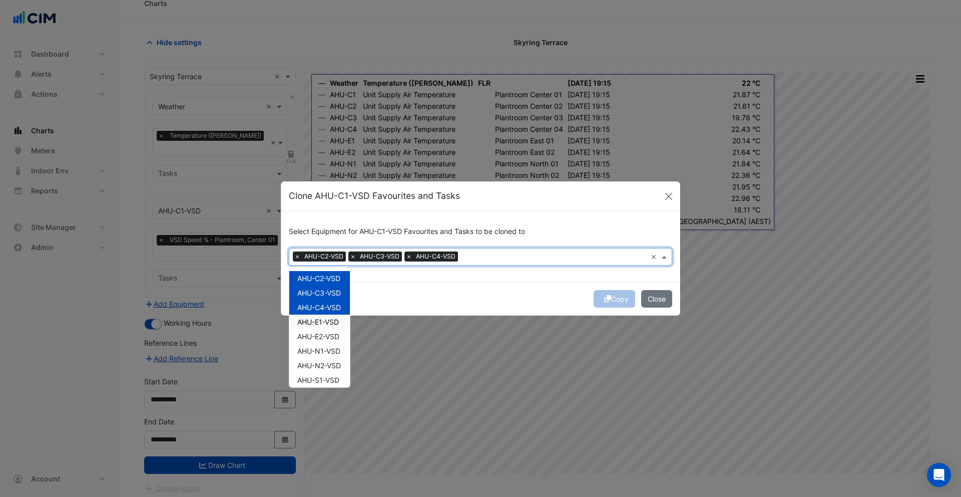
drag, startPoint x: 329, startPoint y: 324, endPoint x: 330, endPoint y: 337, distance: 13.6
click at [329, 324] on span "AHU-E1-VSD" at bounding box center [318, 321] width 42 height 9
drag, startPoint x: 330, startPoint y: 337, endPoint x: 332, endPoint y: 350, distance: 13.2
click at [330, 339] on span "AHU-E2-VSD" at bounding box center [318, 336] width 42 height 9
click at [332, 351] on span "AHU-N1-VSD" at bounding box center [318, 350] width 43 height 9
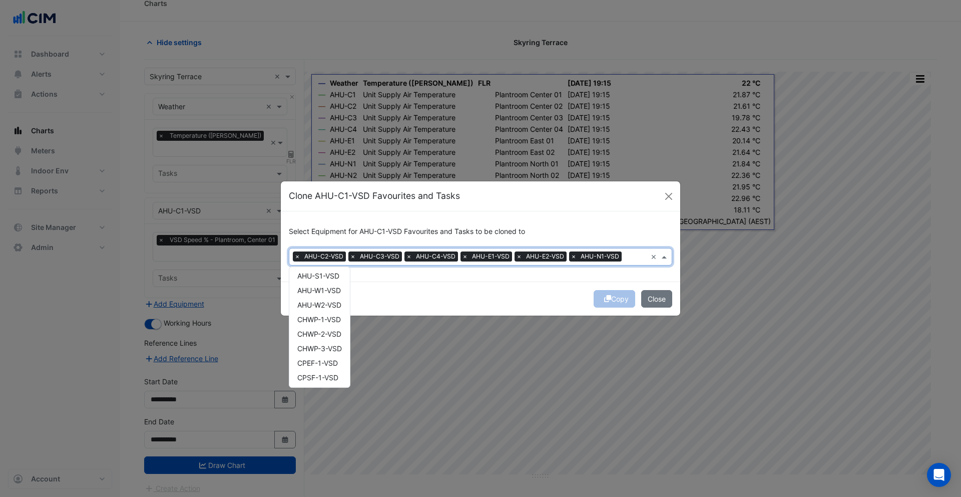
scroll to position [106, 0]
drag, startPoint x: 329, startPoint y: 303, endPoint x: 327, endPoint y: 290, distance: 13.7
click at [328, 302] on span "AHU-W2-VSD" at bounding box center [319, 302] width 44 height 9
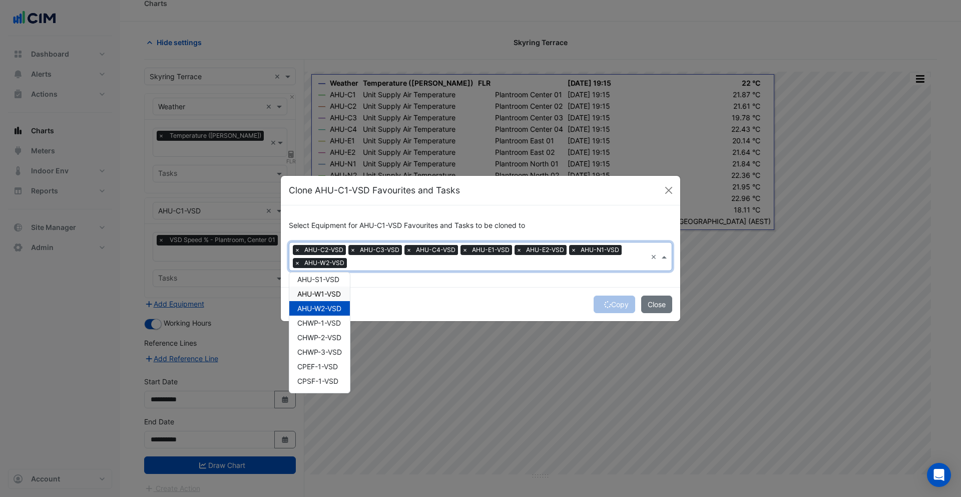
click at [327, 289] on span "AHU-W1-VSD" at bounding box center [319, 293] width 44 height 9
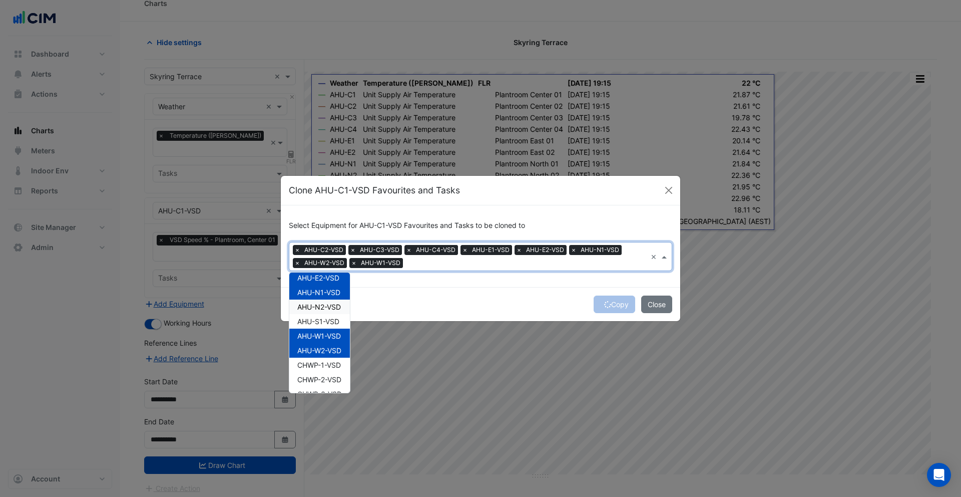
drag, startPoint x: 327, startPoint y: 309, endPoint x: 329, endPoint y: 321, distance: 12.2
click at [327, 310] on span "AHU-N2-VSD" at bounding box center [319, 306] width 44 height 9
click at [329, 321] on span "AHU-S1-VSD" at bounding box center [318, 321] width 42 height 9
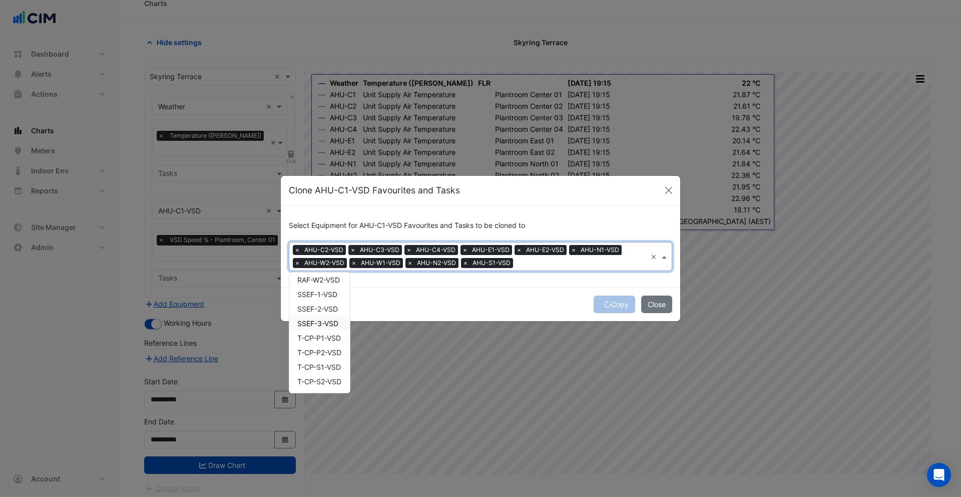
scroll to position [0, 0]
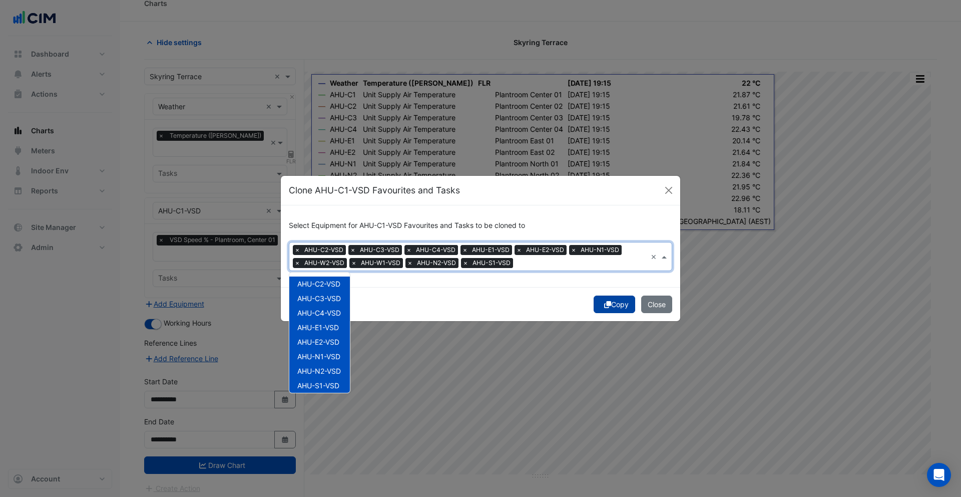
click at [600, 304] on button "Copy" at bounding box center [615, 304] width 42 height 18
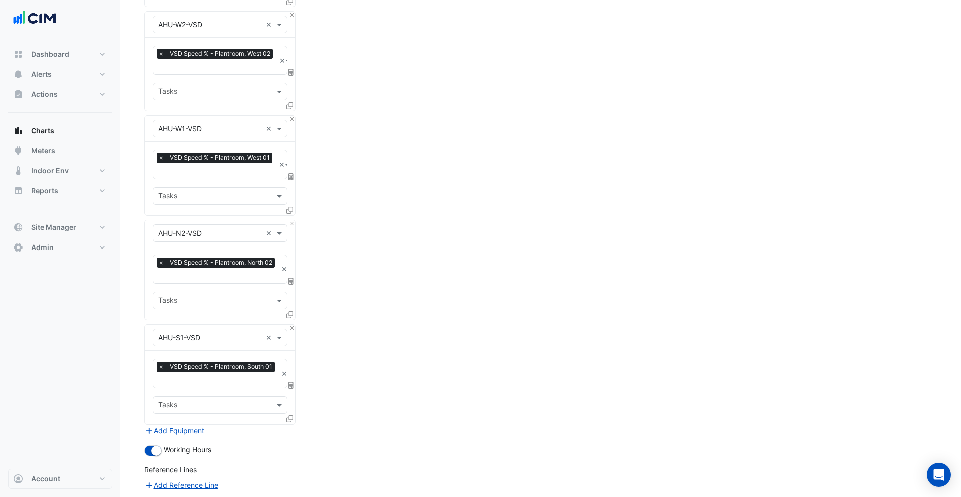
scroll to position [1040, 0]
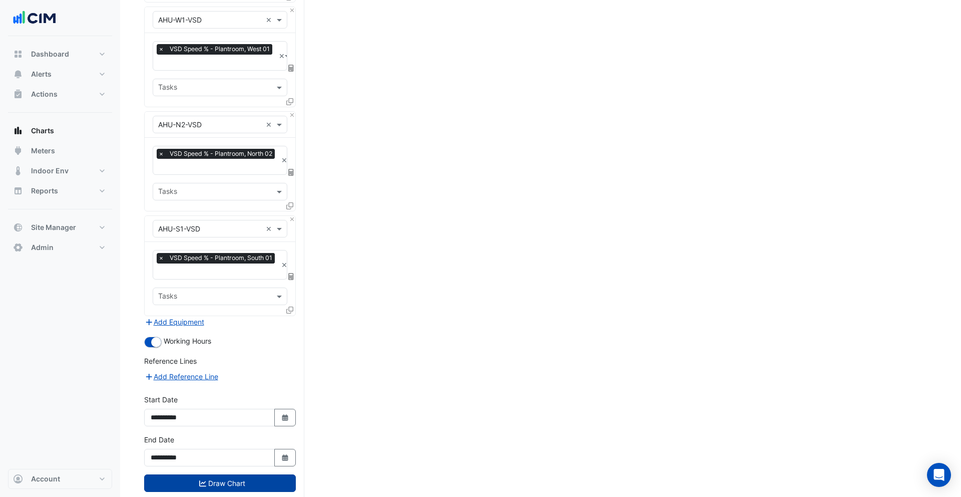
click at [253, 474] on button "Draw Chart" at bounding box center [220, 483] width 152 height 18
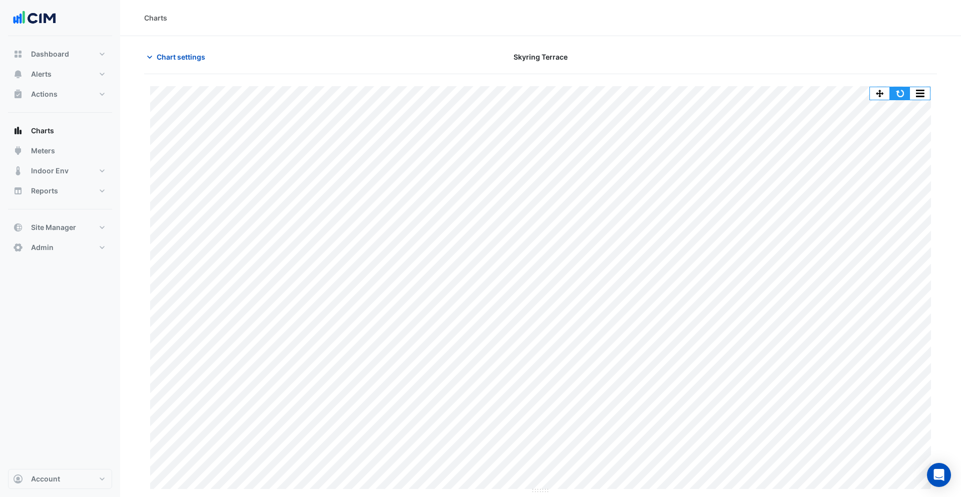
click at [898, 97] on button "button" at bounding box center [900, 93] width 20 height 13
click at [155, 64] on button "Chart settings" at bounding box center [178, 57] width 68 height 18
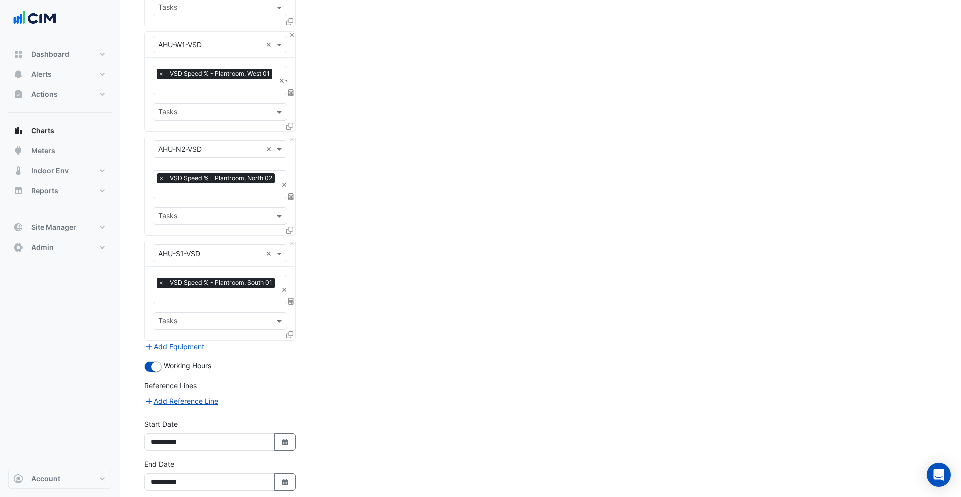
scroll to position [1040, 0]
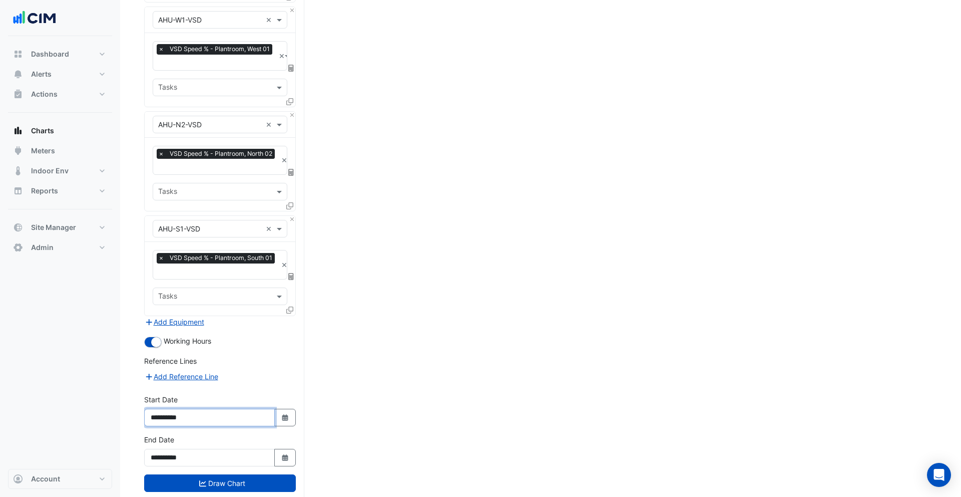
click at [174, 409] on input "**********" at bounding box center [209, 418] width 131 height 18
type input "**********"
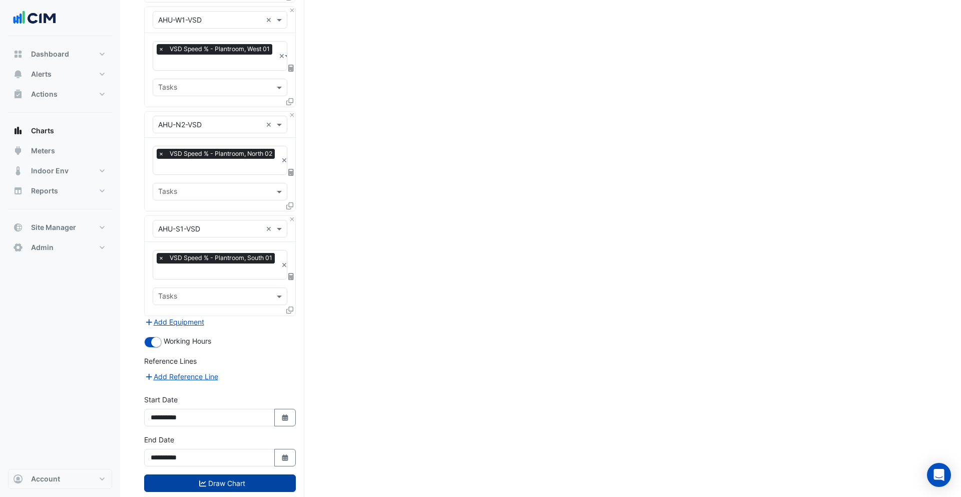
click at [222, 474] on button "Draw Chart" at bounding box center [220, 483] width 152 height 18
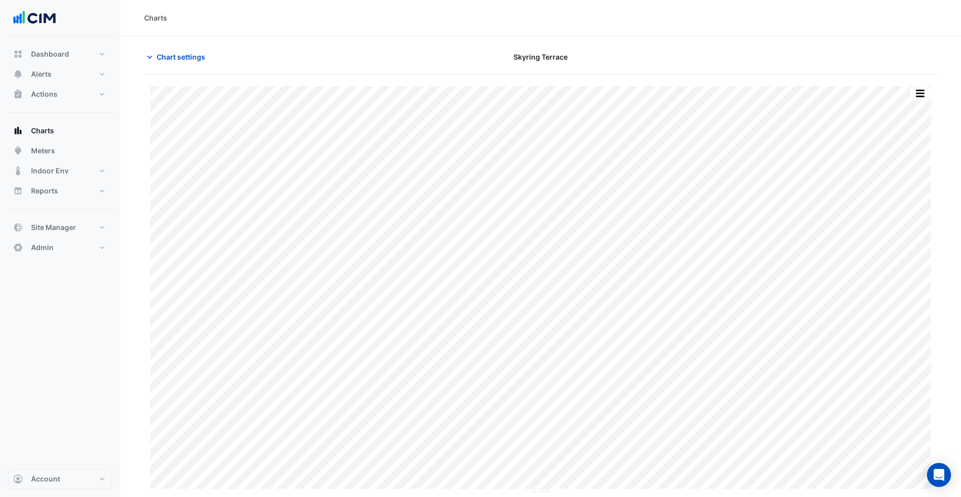
scroll to position [6, 0]
click at [897, 88] on button "button" at bounding box center [900, 88] width 20 height 13
click at [925, 88] on button "button" at bounding box center [920, 88] width 20 height 13
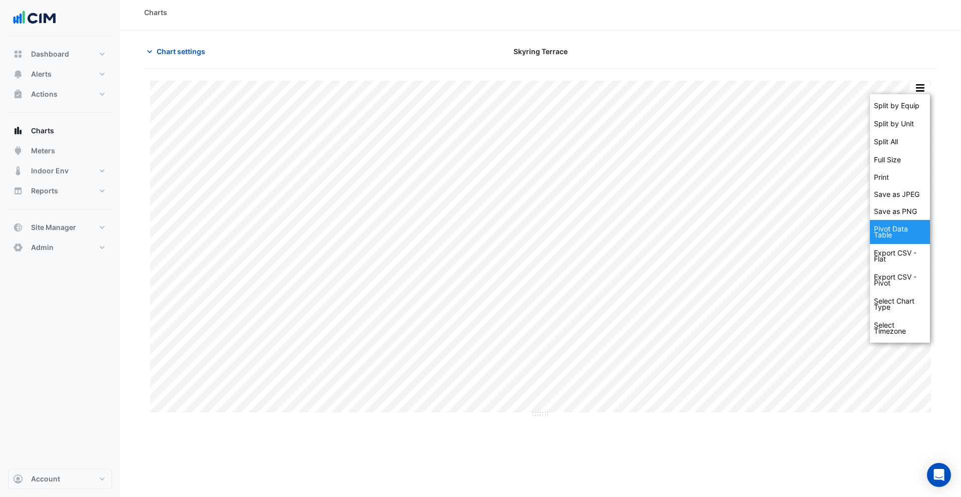
click at [910, 229] on div "Pivot Data Table" at bounding box center [900, 232] width 60 height 24
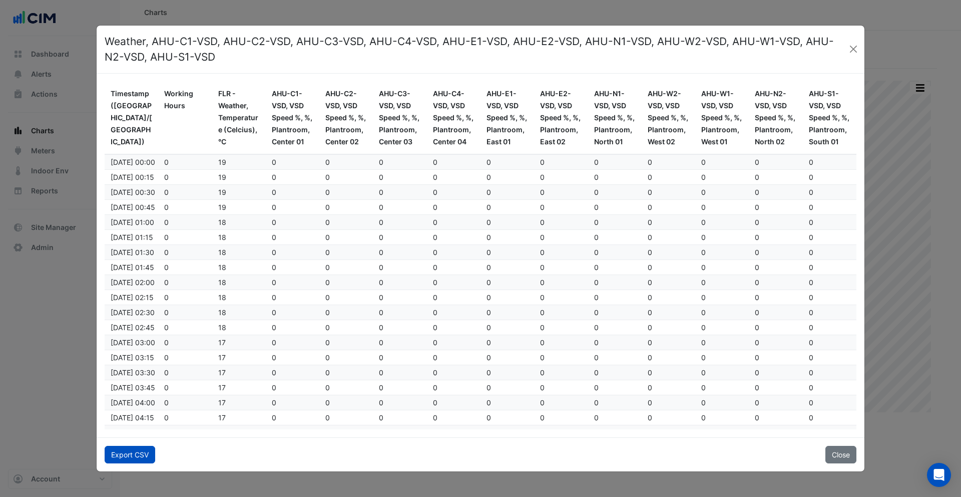
click at [147, 455] on button "Export CSV" at bounding box center [130, 455] width 51 height 18
click at [140, 452] on button "Export CSV" at bounding box center [130, 455] width 51 height 18
click at [853, 50] on button "Close" at bounding box center [854, 49] width 14 height 15
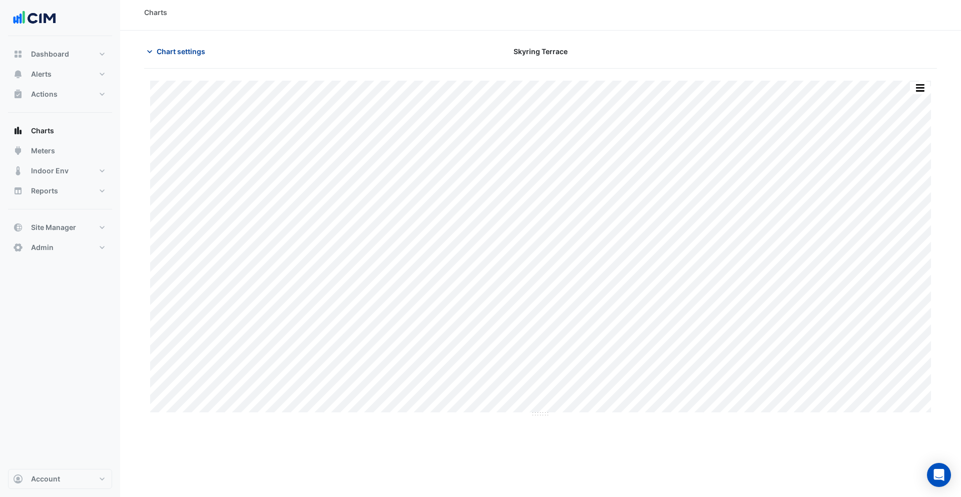
click at [174, 56] on span "Chart settings" at bounding box center [181, 51] width 49 height 11
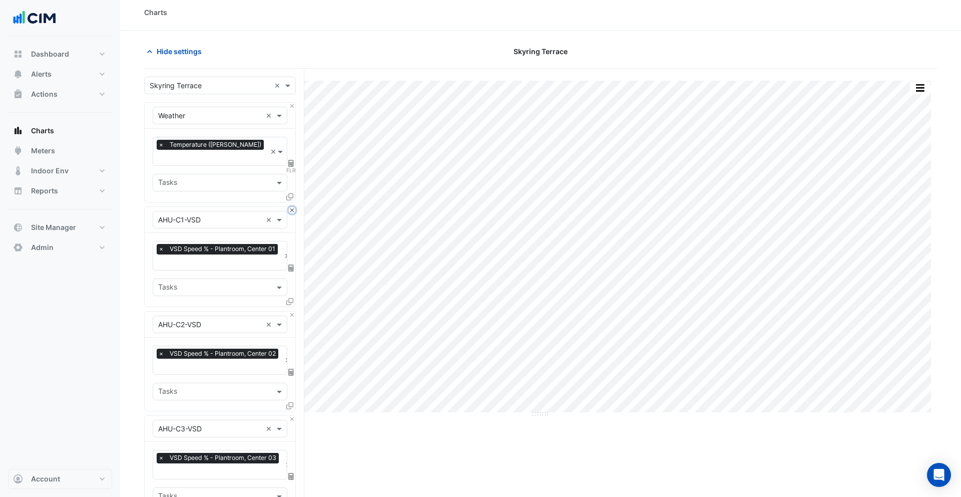
click at [290, 207] on button "Close" at bounding box center [292, 210] width 7 height 7
click at [290, 311] on button "Close" at bounding box center [292, 314] width 7 height 7
click at [290, 207] on button "Close" at bounding box center [292, 210] width 7 height 7
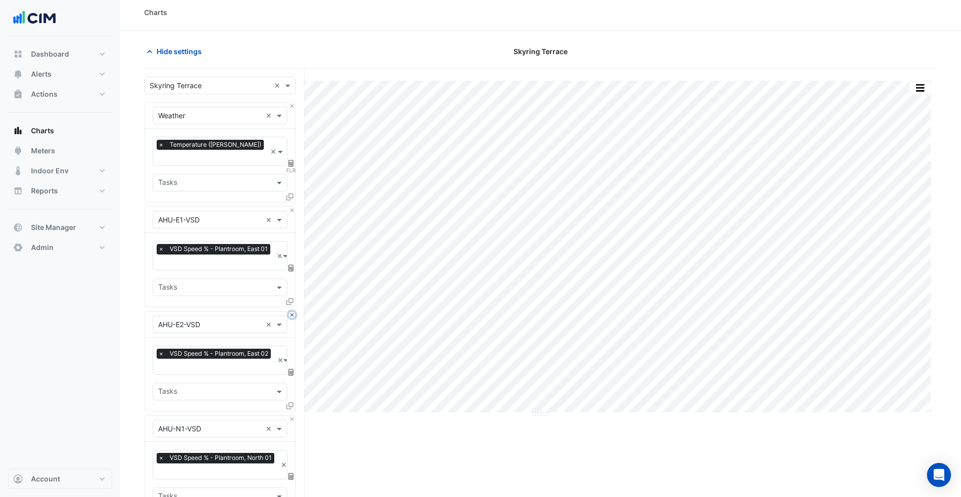
click at [290, 311] on button "Close" at bounding box center [292, 314] width 7 height 7
click at [290, 207] on button "Close" at bounding box center [292, 210] width 7 height 7
click at [290, 311] on button "Close" at bounding box center [292, 314] width 7 height 7
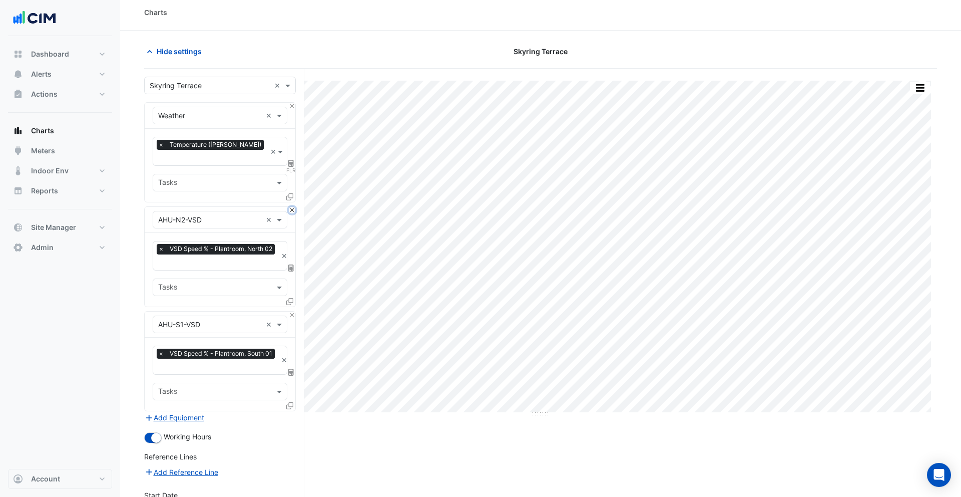
click at [290, 207] on button "Close" at bounding box center [292, 210] width 7 height 7
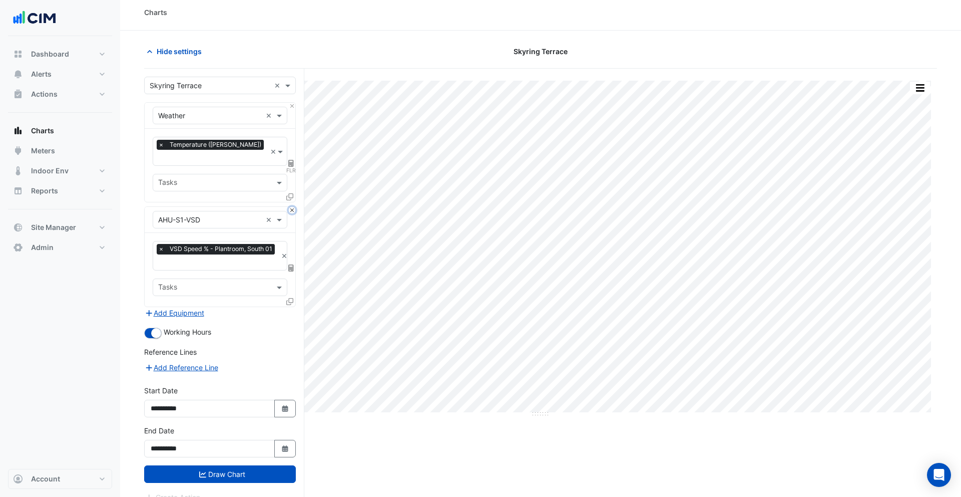
click at [290, 207] on button "Close" at bounding box center [292, 210] width 7 height 7
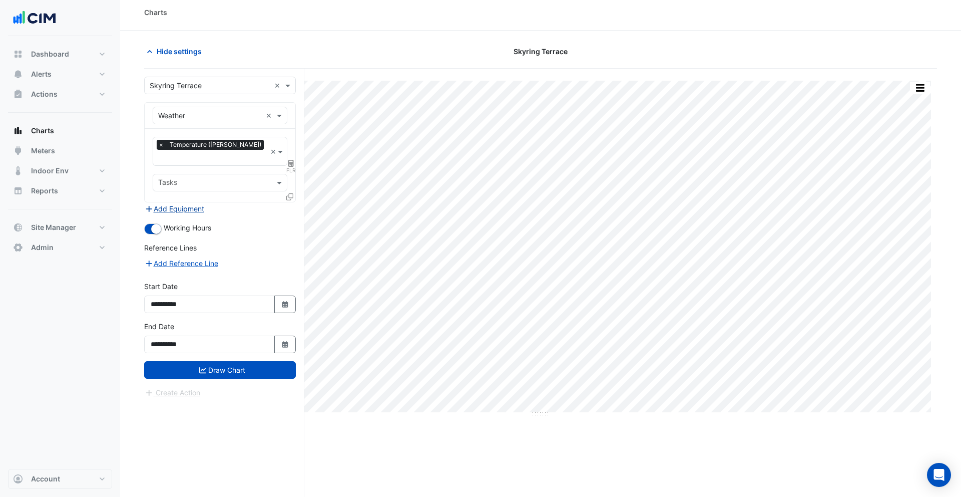
click at [193, 203] on button "Add Equipment" at bounding box center [174, 209] width 61 height 12
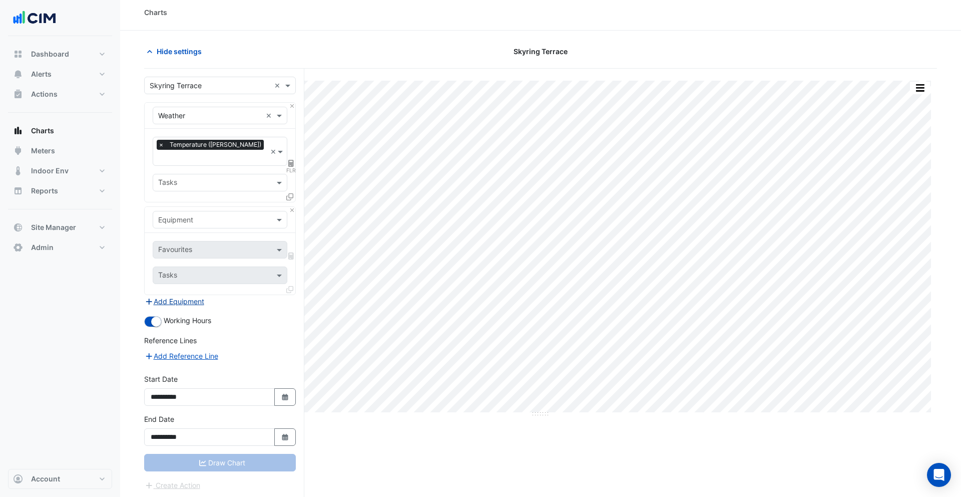
click at [204, 215] on input "text" at bounding box center [210, 220] width 104 height 11
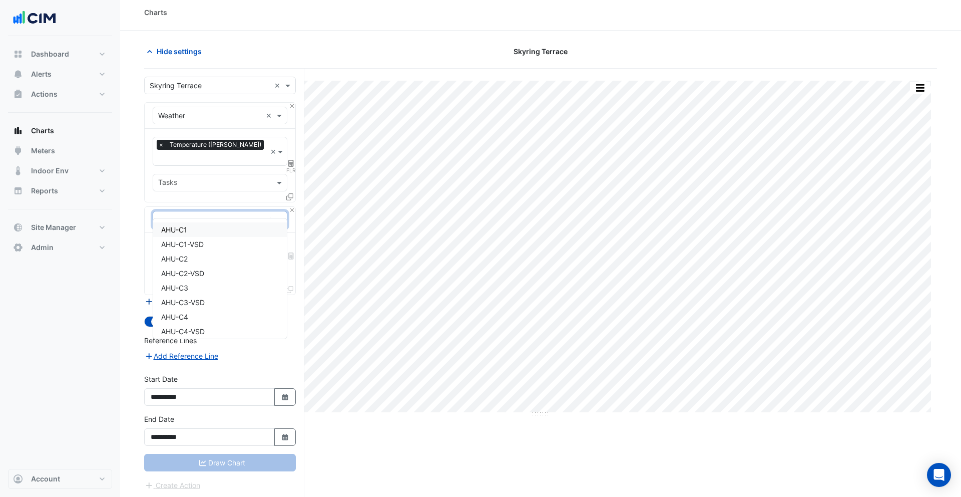
type input "***"
click at [195, 232] on div "AHU-C1" at bounding box center [220, 229] width 134 height 15
click at [209, 245] on input "text" at bounding box center [208, 250] width 101 height 11
type input "********"
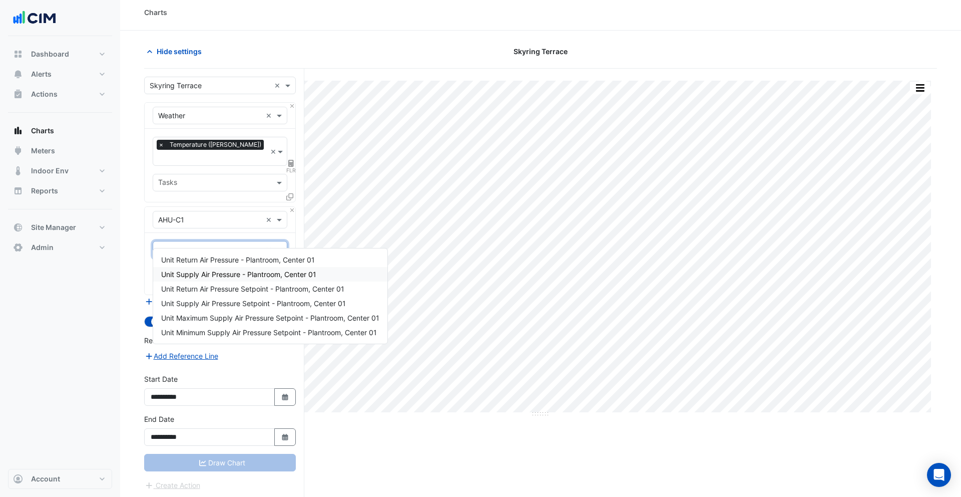
click at [220, 271] on span "Unit Supply Air Pressure - Plantroom, Center 01" at bounding box center [238, 274] width 155 height 9
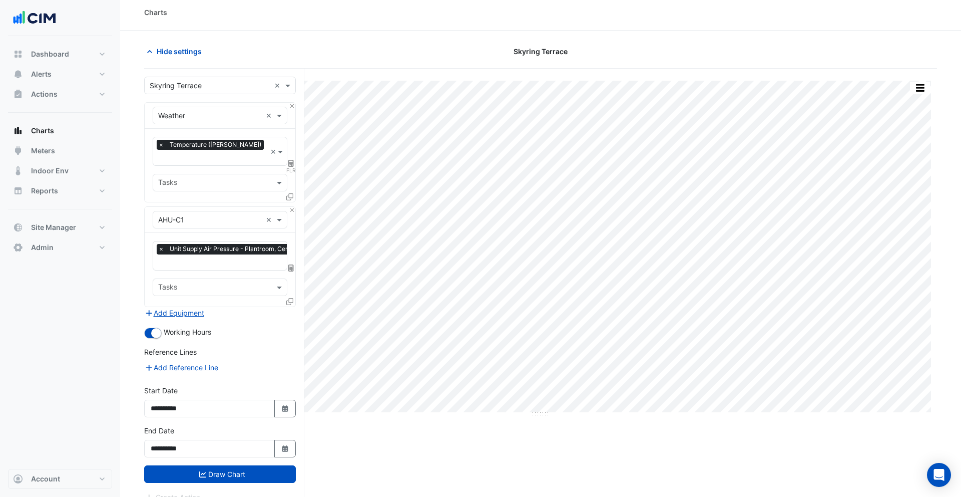
click at [290, 298] on icon at bounding box center [289, 301] width 7 height 7
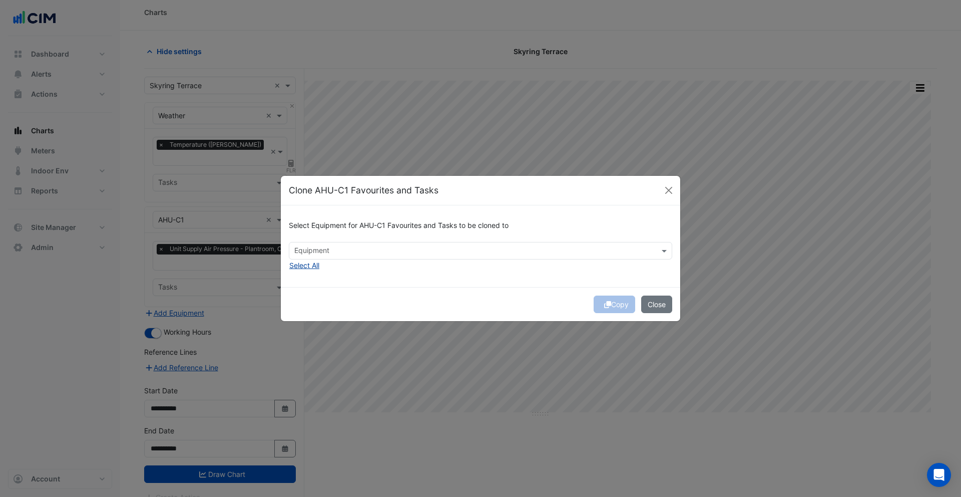
click at [302, 267] on button "Select All" at bounding box center [304, 265] width 31 height 12
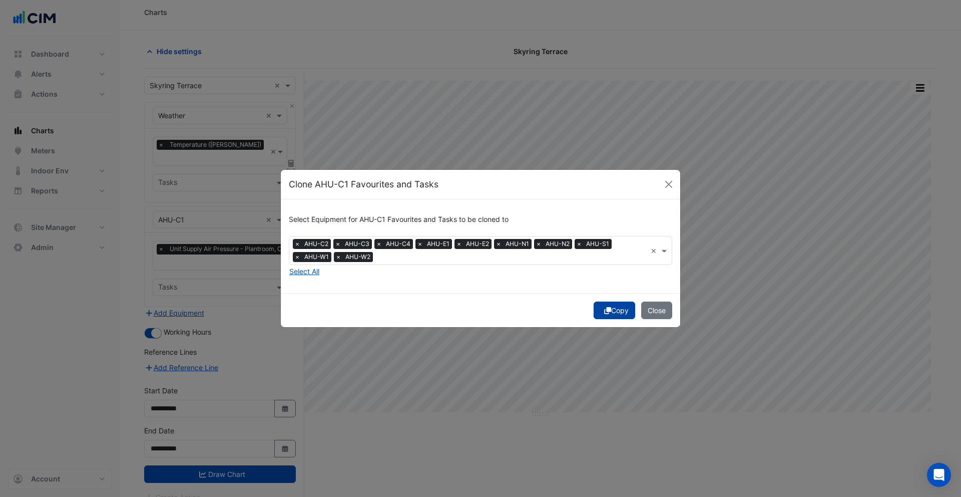
click at [619, 314] on button "Copy" at bounding box center [615, 310] width 42 height 18
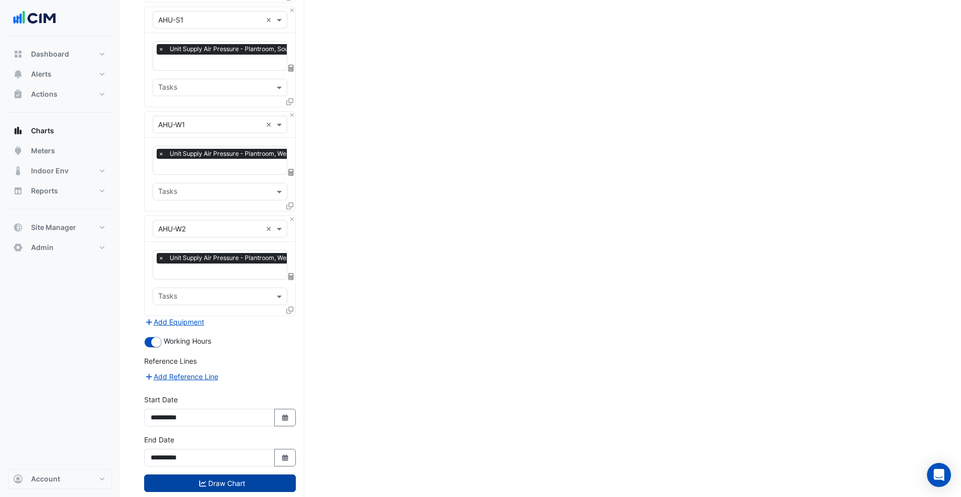
click at [241, 474] on button "Draw Chart" at bounding box center [220, 483] width 152 height 18
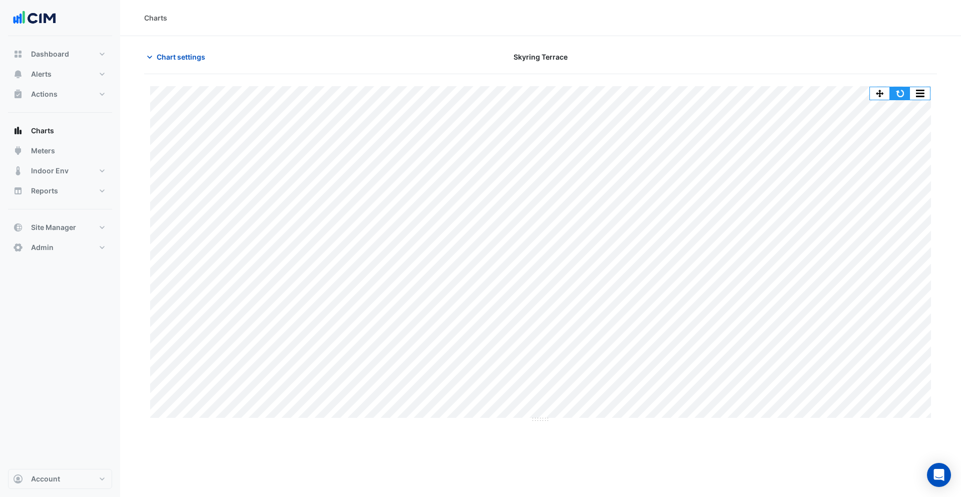
click at [900, 98] on button "button" at bounding box center [900, 93] width 20 height 13
click at [181, 60] on span "Chart settings" at bounding box center [181, 57] width 49 height 11
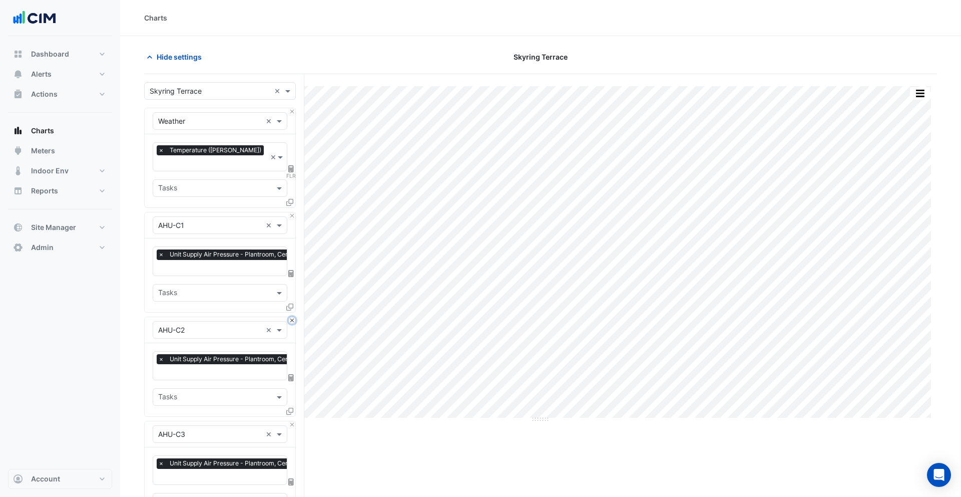
click at [294, 317] on button "Close" at bounding box center [292, 320] width 7 height 7
click at [294, 421] on button "Close" at bounding box center [292, 424] width 7 height 7
click at [294, 317] on button "Close" at bounding box center [292, 320] width 7 height 7
click at [294, 421] on button "Close" at bounding box center [292, 424] width 7 height 7
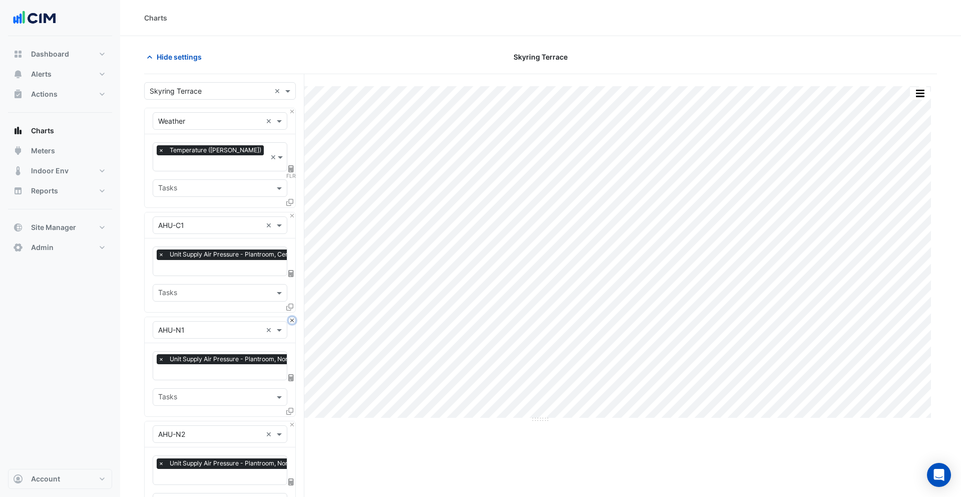
click at [294, 317] on button "Close" at bounding box center [292, 320] width 7 height 7
click at [294, 421] on button "Close" at bounding box center [292, 424] width 7 height 7
click at [294, 317] on button "Close" at bounding box center [292, 320] width 7 height 7
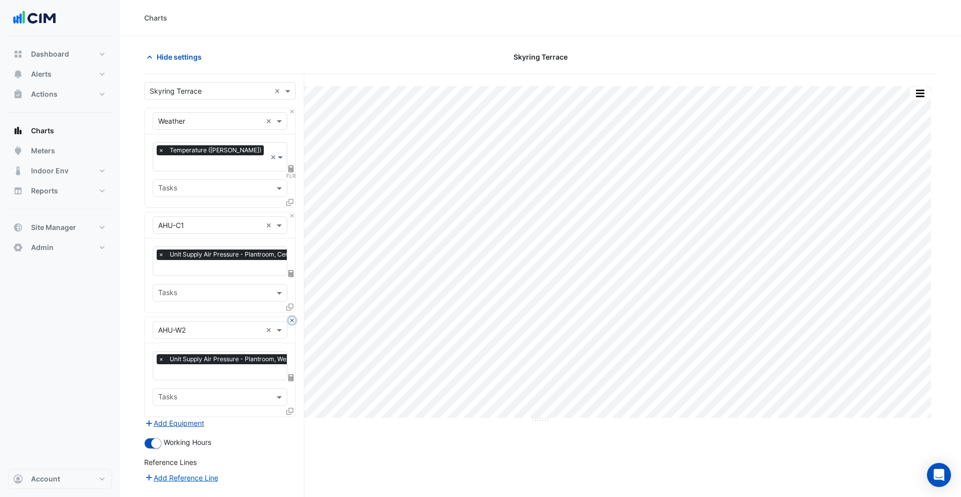
click at [294, 317] on button "Close" at bounding box center [292, 320] width 7 height 7
click at [294, 417] on div "Add Equipment" at bounding box center [220, 423] width 152 height 12
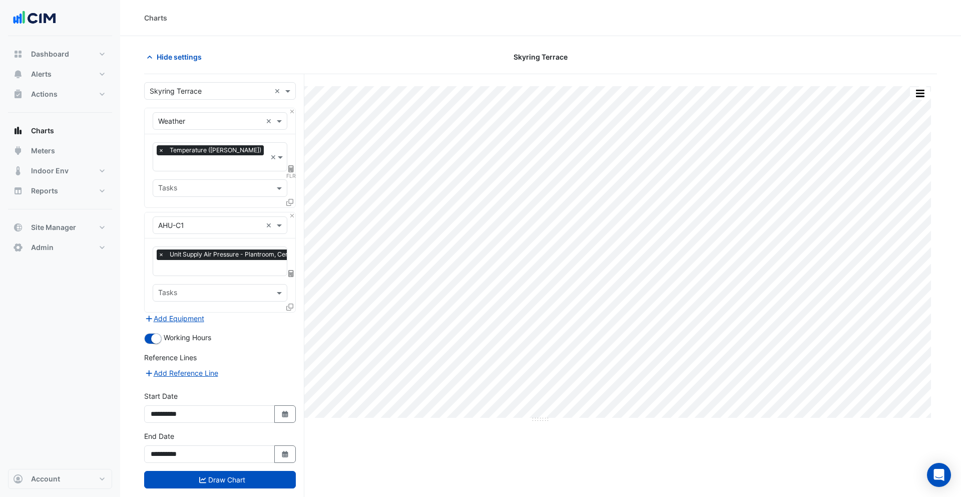
click at [161, 249] on span "×" at bounding box center [161, 254] width 9 height 10
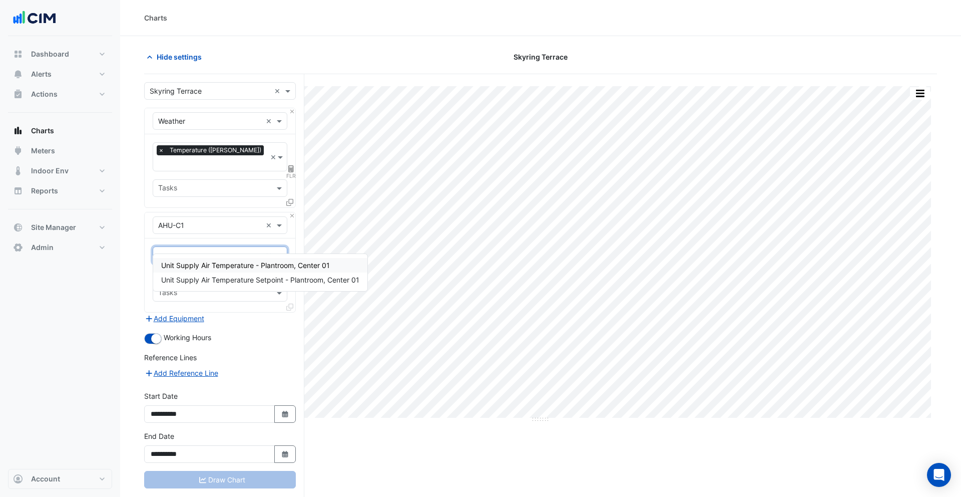
type input "**********"
click at [208, 264] on span "Unit Supply Air Temperature - Plantroom, Center 01" at bounding box center [245, 265] width 169 height 9
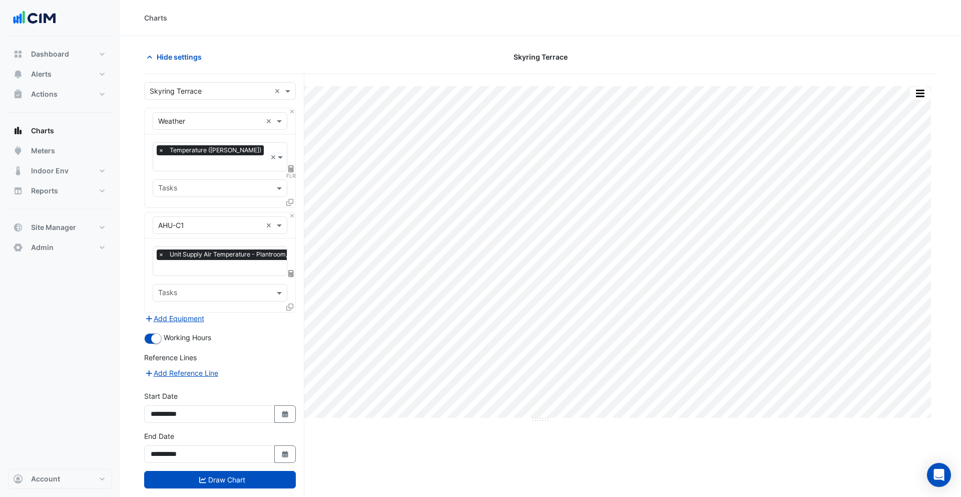
click at [291, 303] on icon at bounding box center [289, 306] width 7 height 7
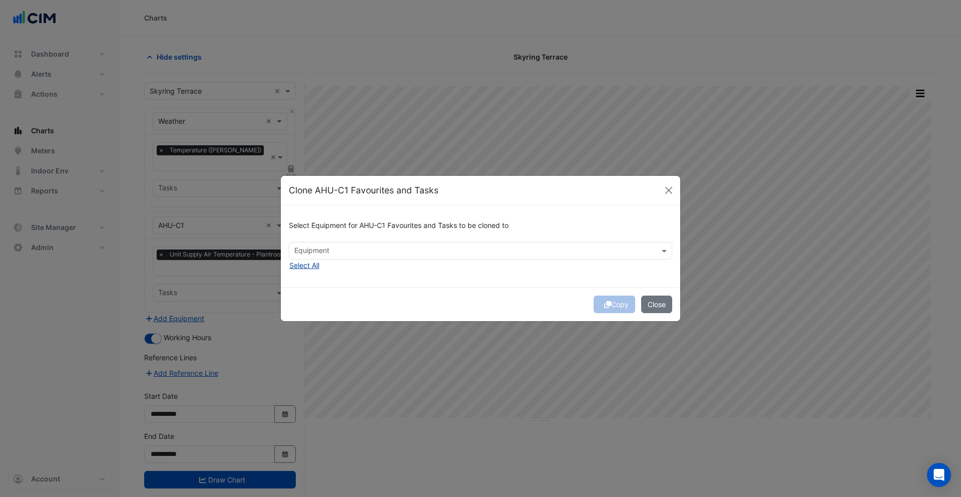
click at [303, 268] on button "Select All" at bounding box center [304, 265] width 31 height 12
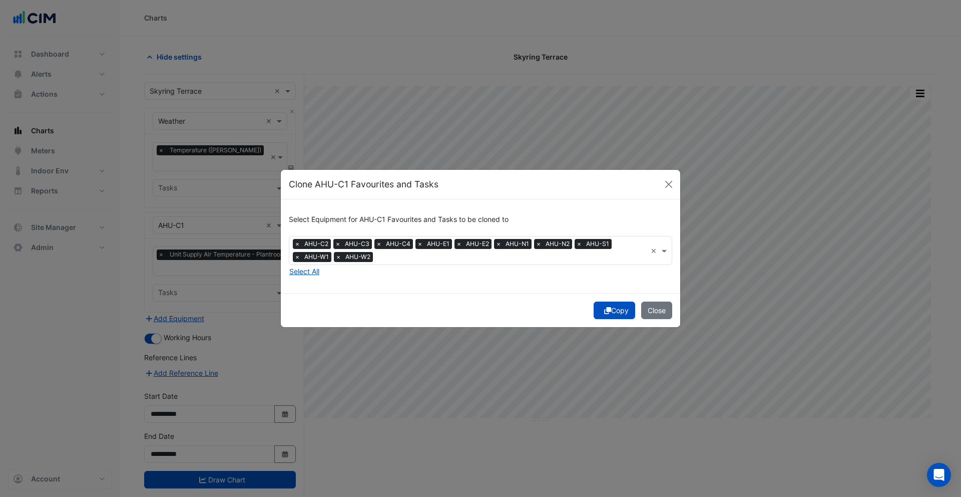
click at [606, 314] on button "Copy" at bounding box center [615, 310] width 42 height 18
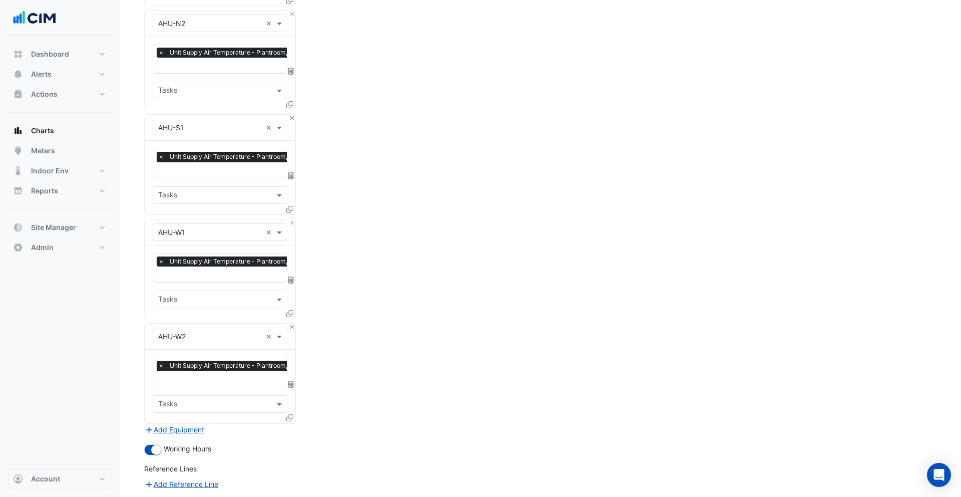
scroll to position [1040, 0]
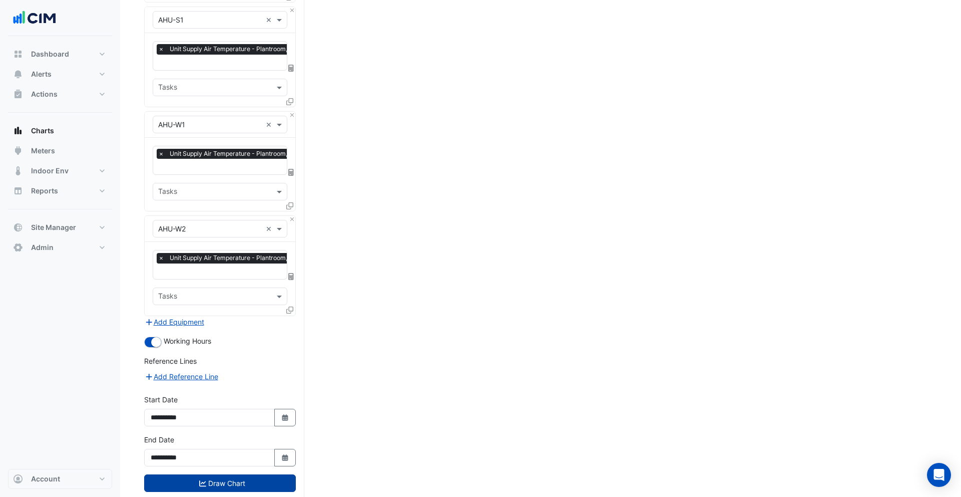
click at [249, 474] on button "Draw Chart" at bounding box center [220, 483] width 152 height 18
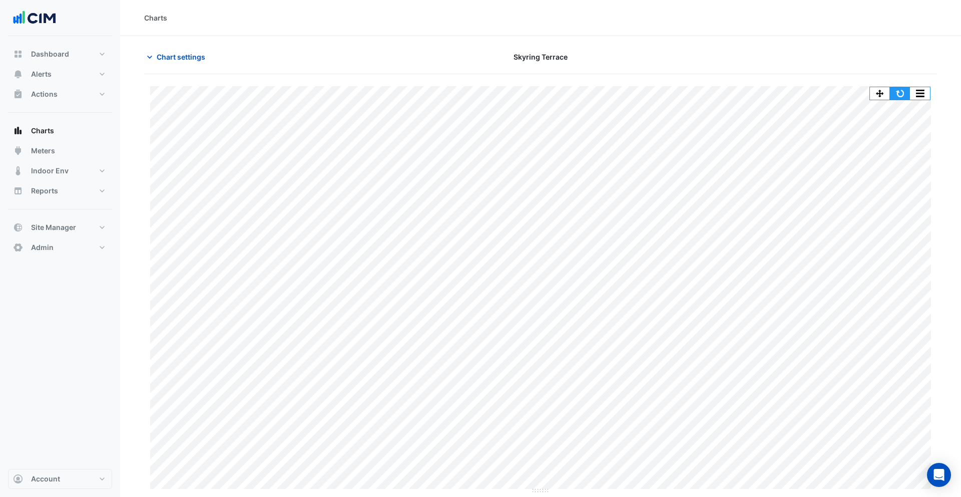
click at [903, 95] on button "button" at bounding box center [900, 93] width 20 height 13
click at [904, 92] on button "button" at bounding box center [900, 93] width 20 height 13
click at [919, 89] on button "button" at bounding box center [920, 93] width 20 height 13
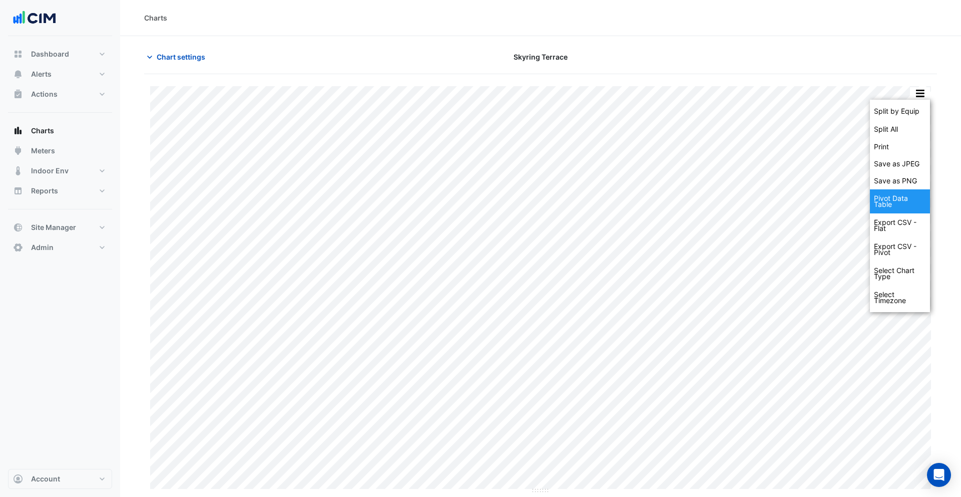
click at [903, 207] on div "Pivot Data Table" at bounding box center [900, 201] width 60 height 24
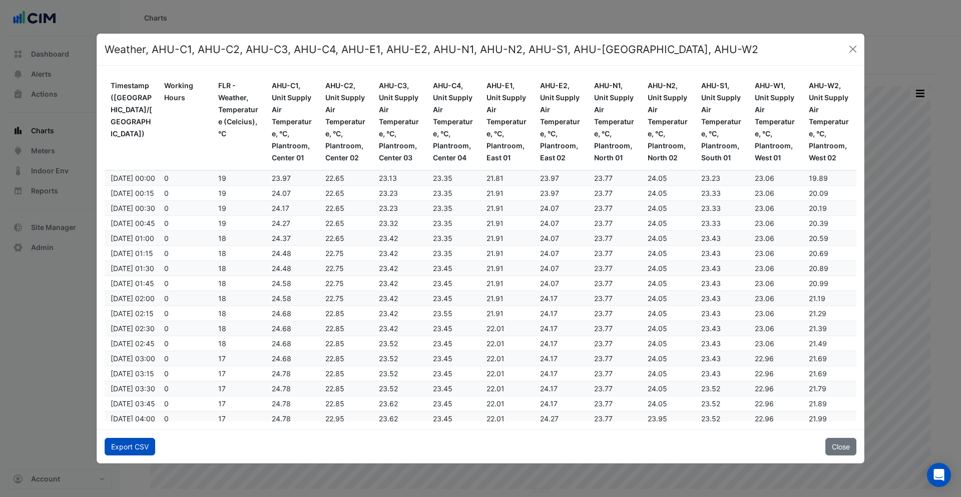
click at [136, 449] on button "Export CSV" at bounding box center [130, 447] width 51 height 18
click at [855, 47] on button "Close" at bounding box center [853, 49] width 15 height 15
